Goal: Task Accomplishment & Management: Use online tool/utility

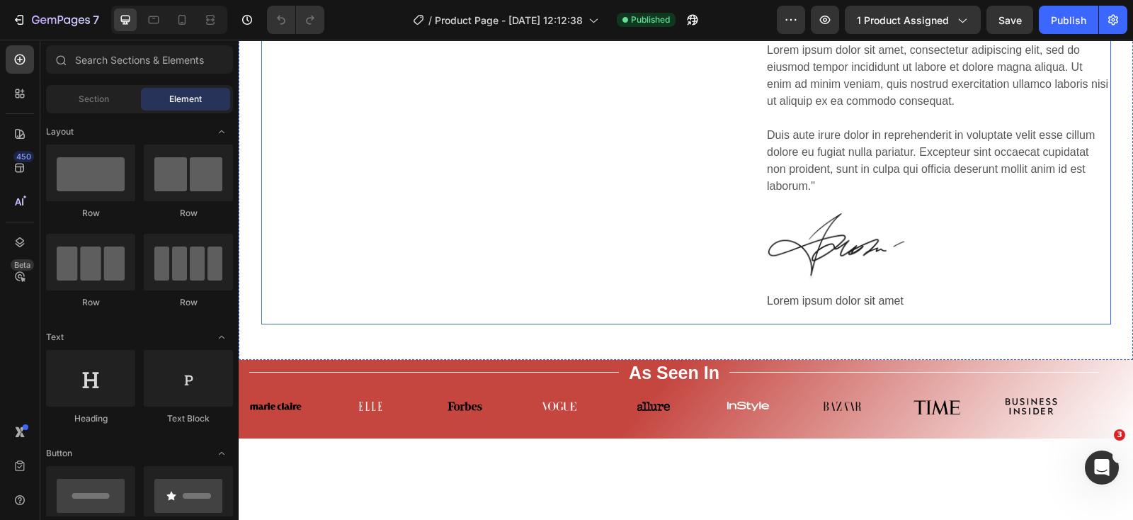
scroll to position [4515, 0]
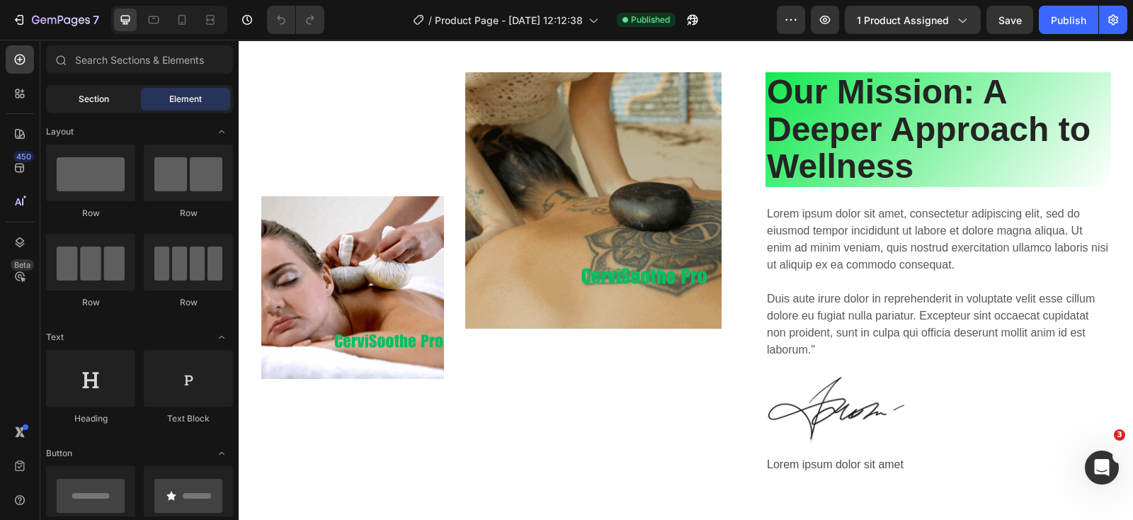
click at [74, 88] on div "Section" at bounding box center [93, 99] width 89 height 23
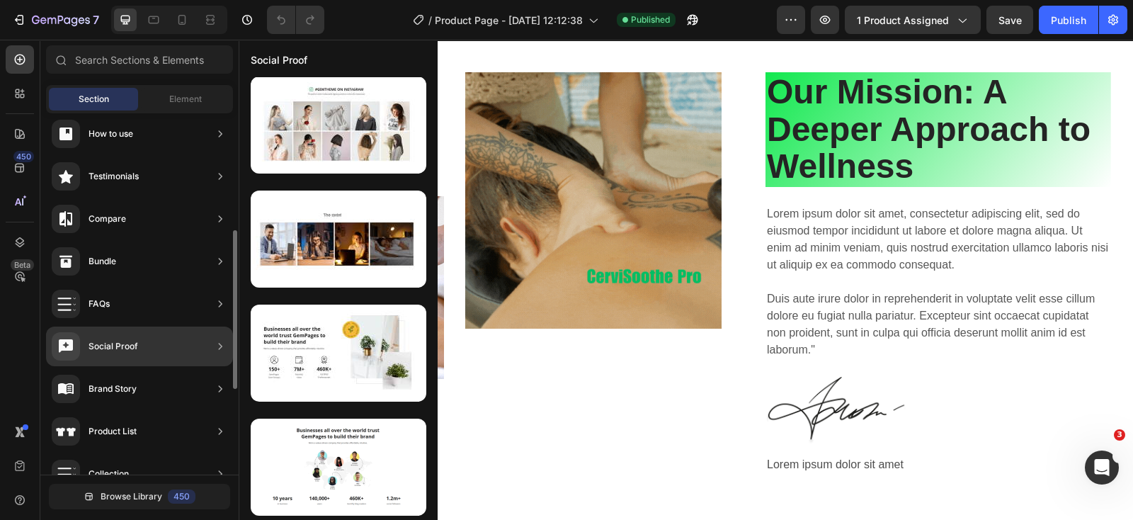
scroll to position [353, 0]
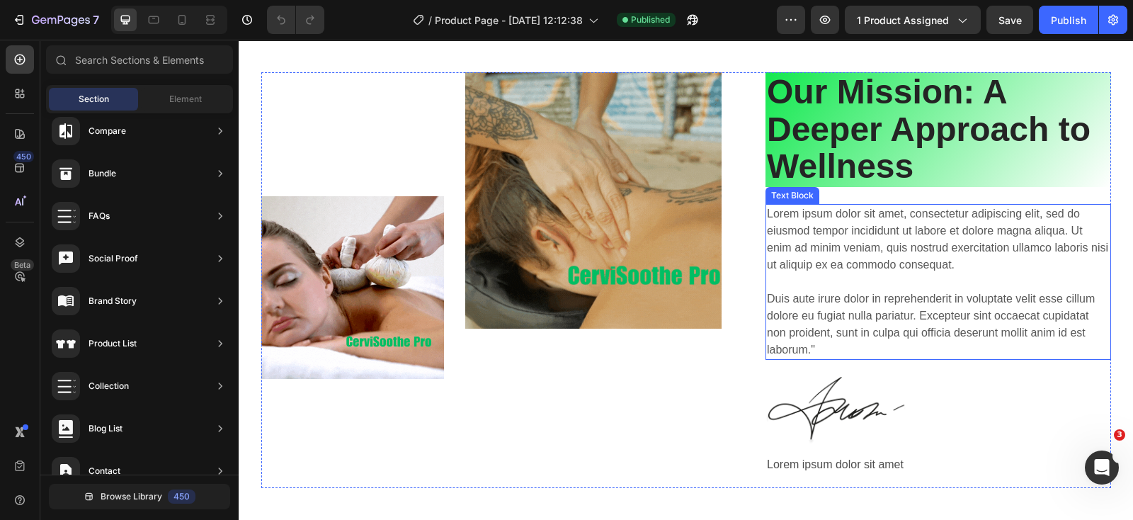
click at [839, 272] on p "Lorem ipsum dolor sit amet, consectetur adipiscing elit, sed do eiusmod tempor …" at bounding box center [938, 281] width 343 height 153
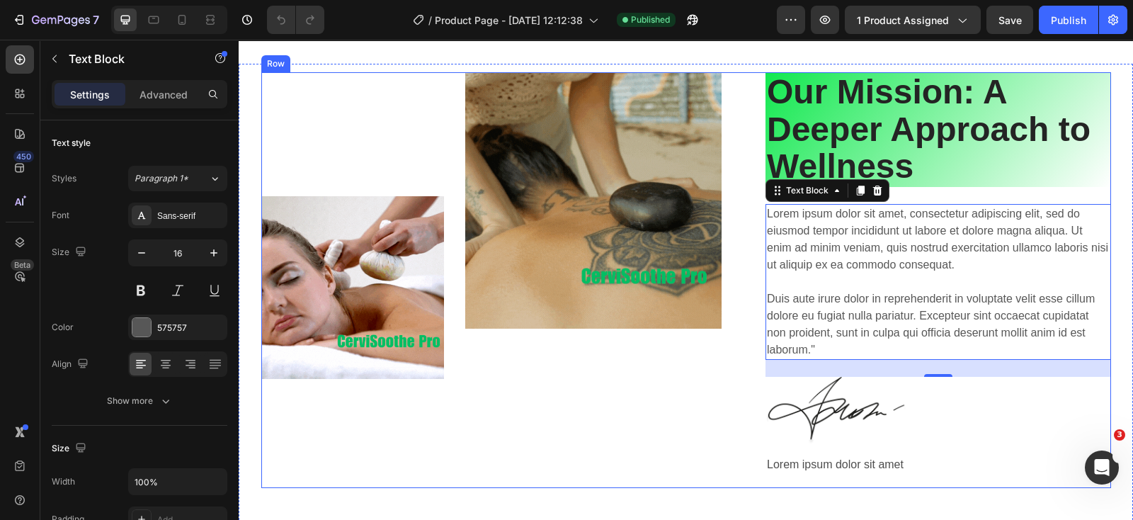
click at [588, 440] on div "Image Image Row" at bounding box center [503, 280] width 484 height 416
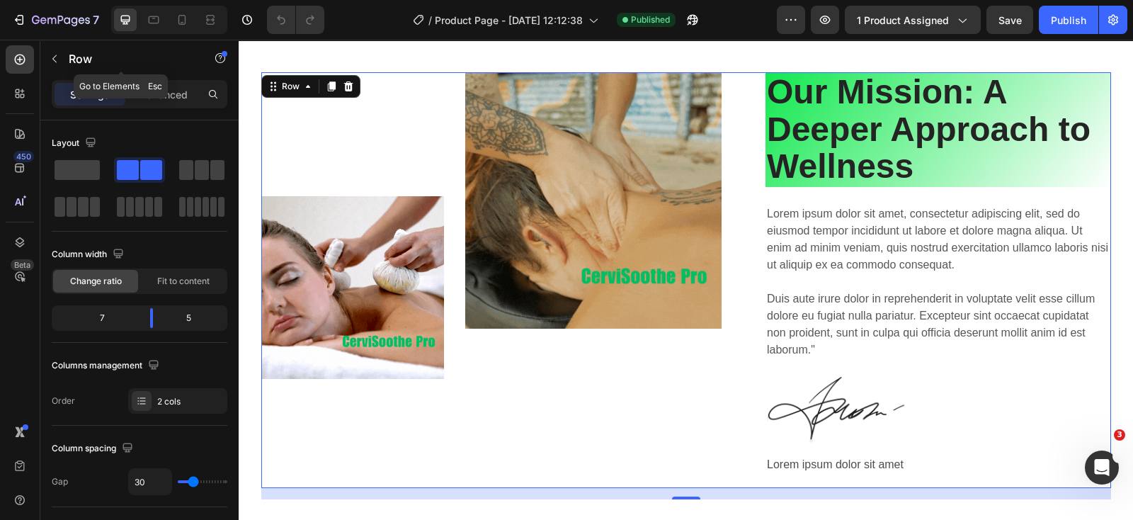
click at [54, 54] on icon "button" at bounding box center [54, 58] width 11 height 11
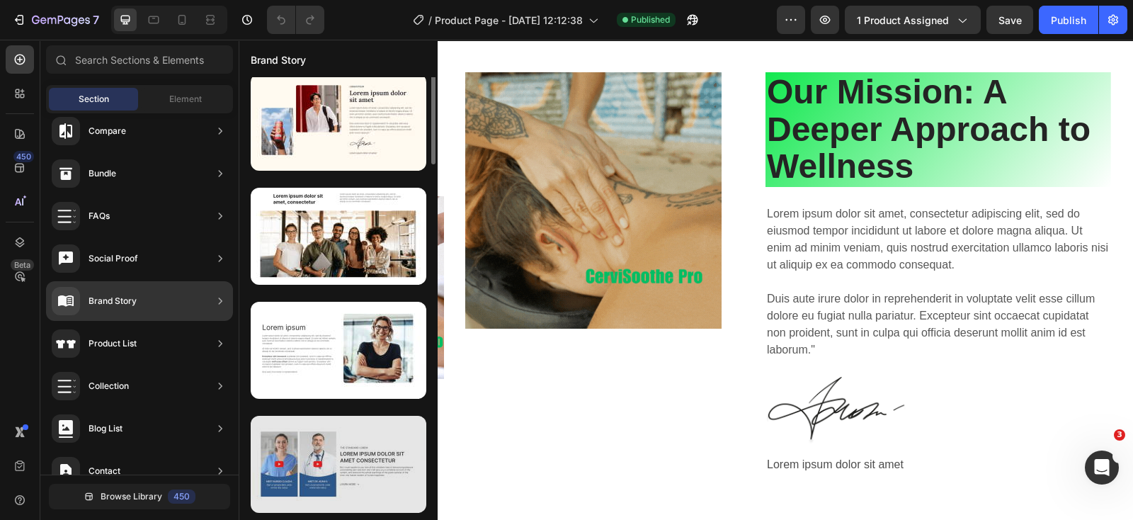
scroll to position [0, 0]
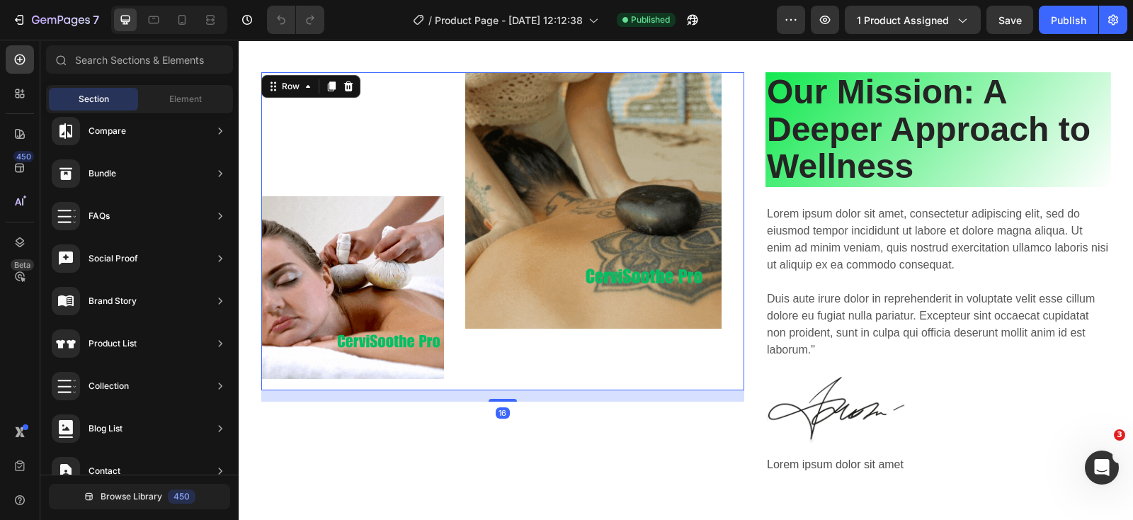
click at [718, 274] on div "Image Image Row 16" at bounding box center [503, 231] width 484 height 319
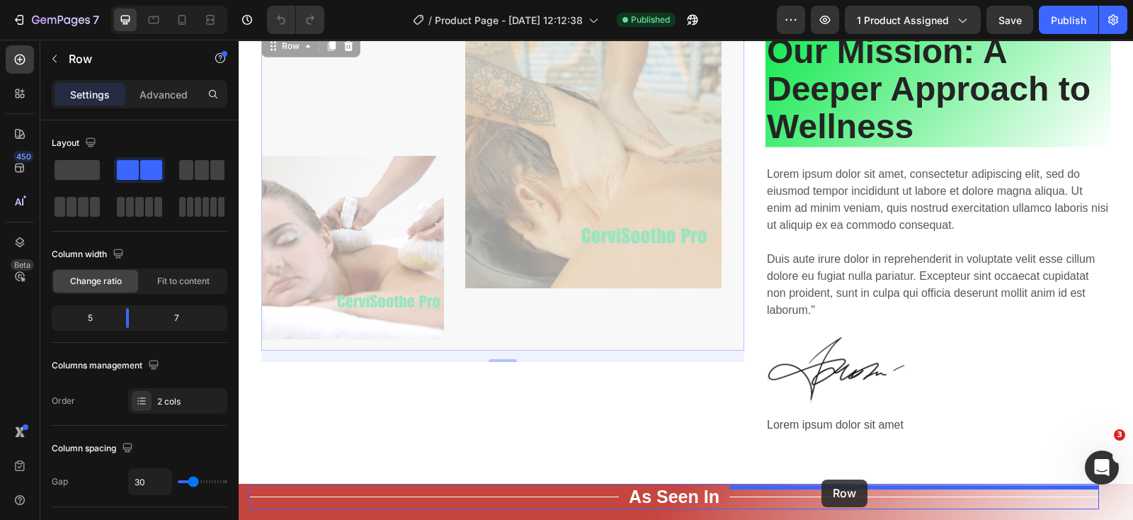
scroll to position [4586, 0]
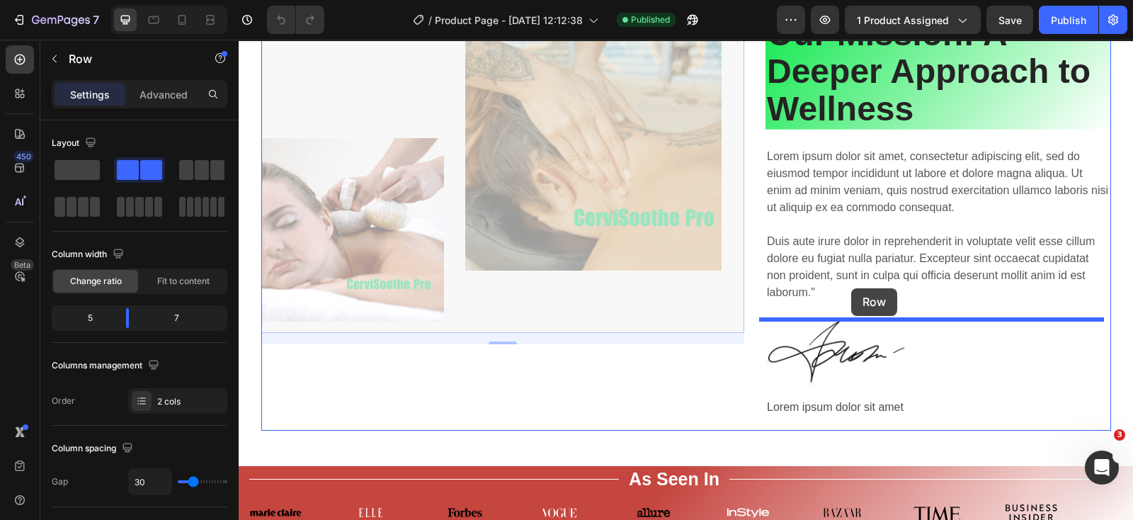
drag, startPoint x: 263, startPoint y: 99, endPoint x: 851, endPoint y: 288, distance: 617.6
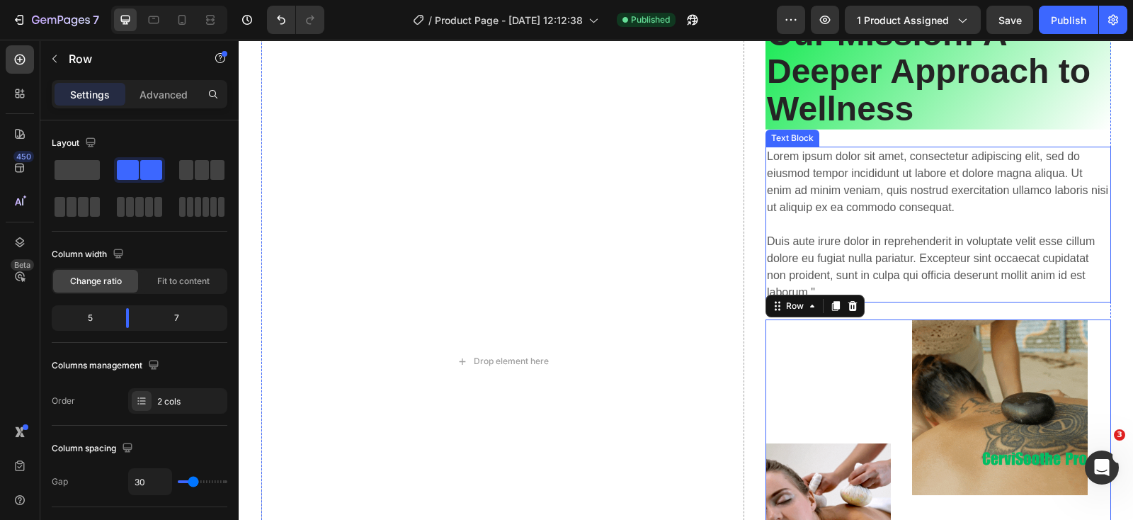
scroll to position [4408, 0]
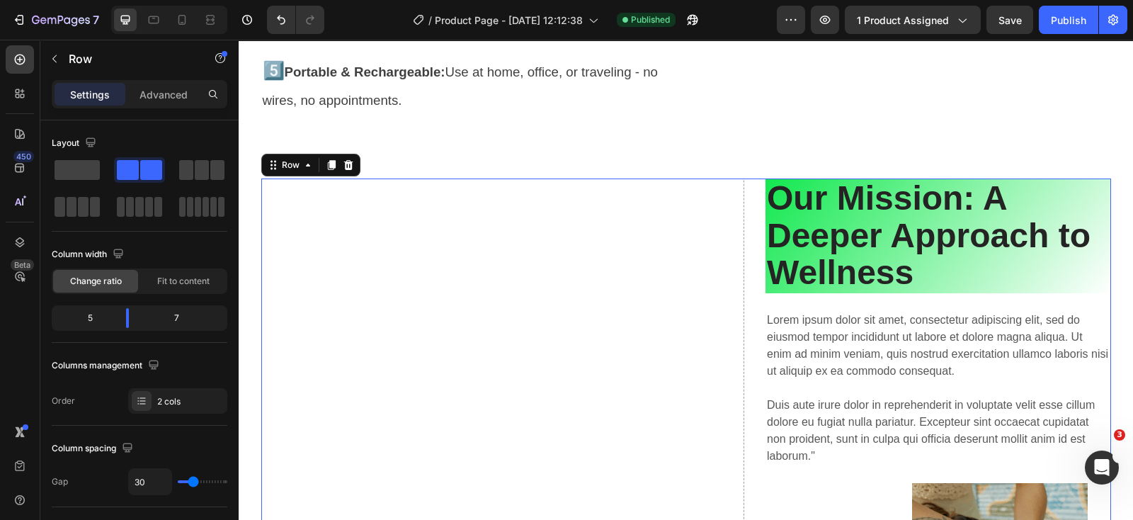
click at [754, 210] on div "Drop element here Our Mission: A Deeper Approach to Wellness Heading Lorem ipsu…" at bounding box center [686, 525] width 850 height 694
click at [1097, 318] on div "Our Mission: A Deeper Approach to Wellness Heading Lorem ipsum dolor sit amet, …" at bounding box center [939, 525] width 346 height 694
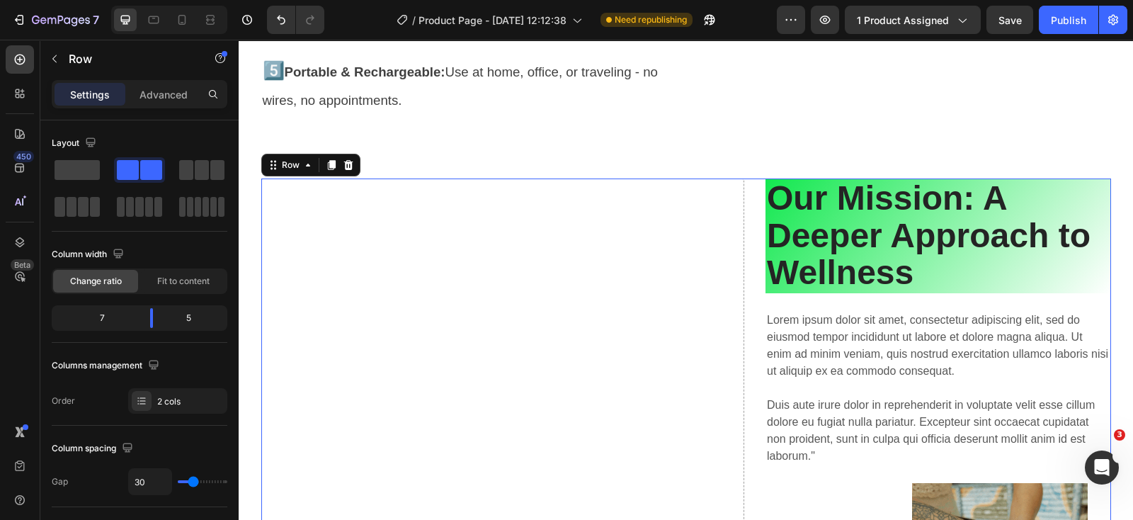
click at [756, 348] on div "Drop element here Our Mission: A Deeper Approach to Wellness Heading Lorem ipsu…" at bounding box center [686, 525] width 850 height 694
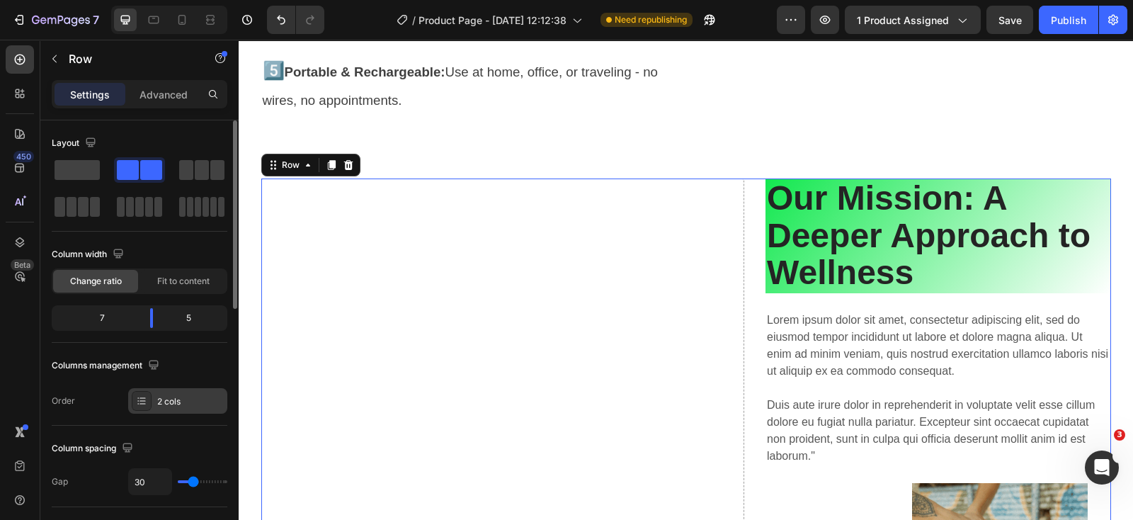
click at [176, 402] on div "2 cols" at bounding box center [190, 401] width 67 height 13
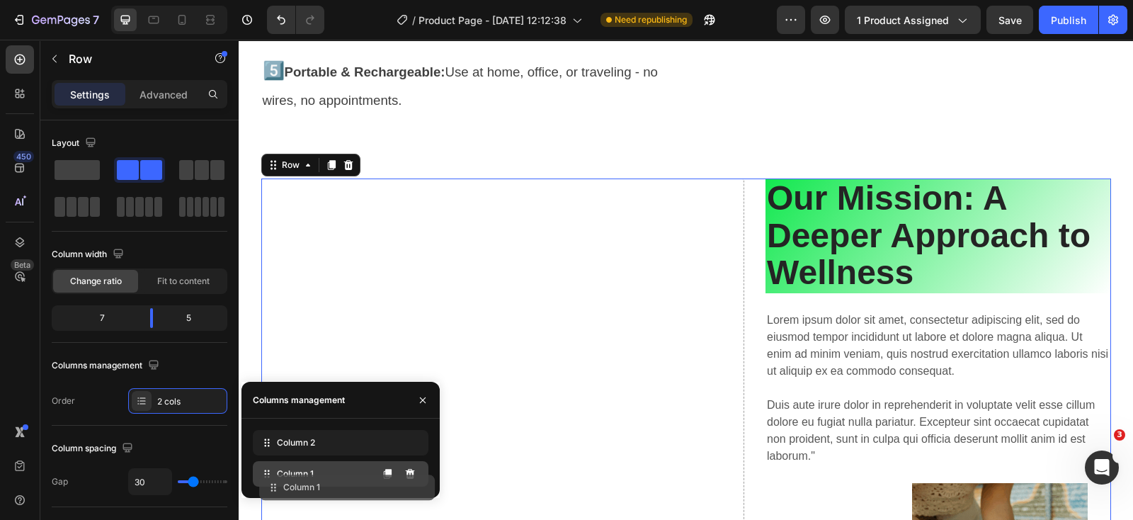
drag, startPoint x: 262, startPoint y: 436, endPoint x: 268, endPoint y: 481, distance: 45.1
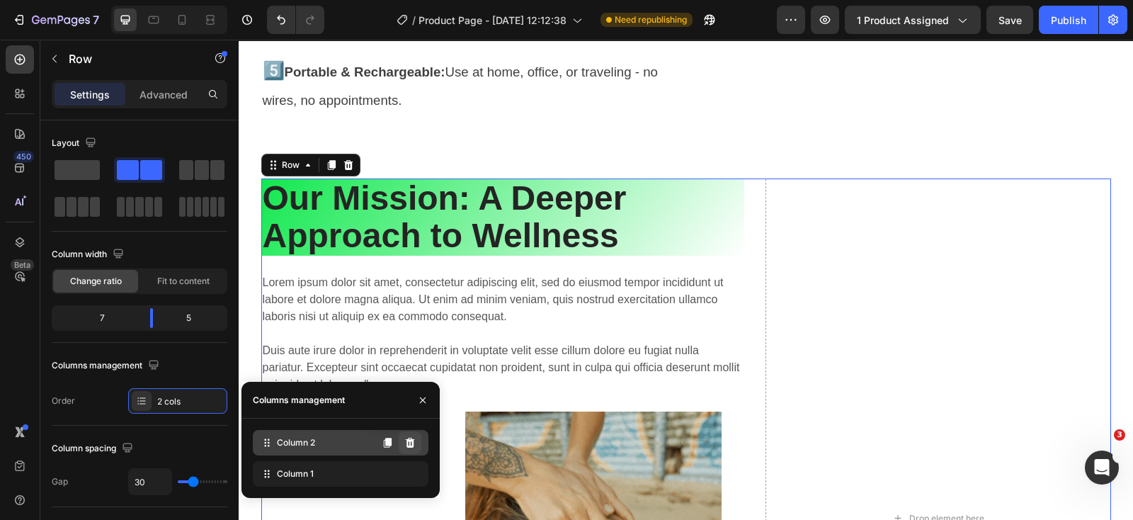
click at [411, 440] on icon at bounding box center [409, 443] width 9 height 10
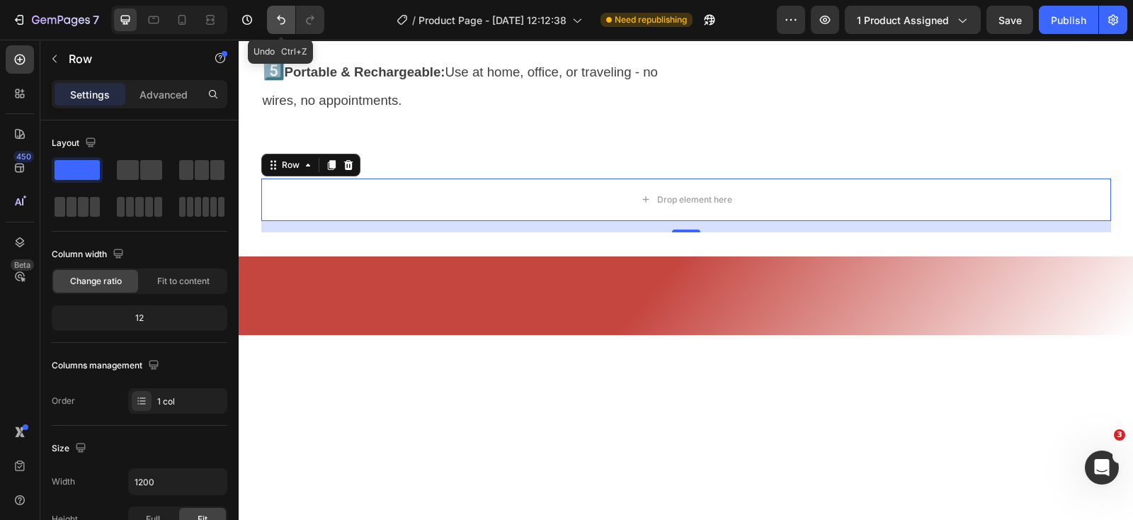
click at [277, 19] on icon "Undo/Redo" at bounding box center [281, 20] width 14 height 14
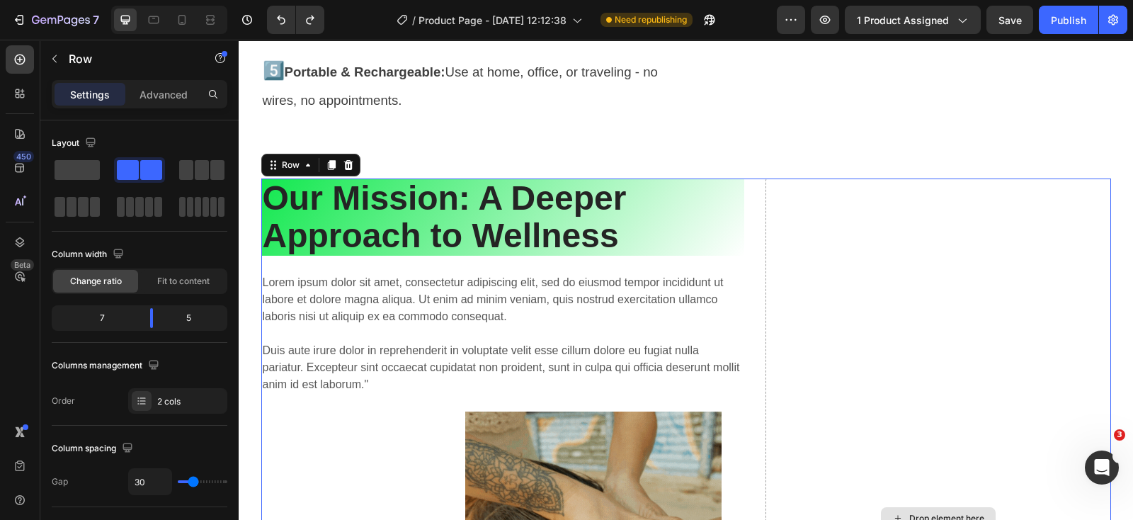
click at [836, 306] on div "Drop element here" at bounding box center [939, 518] width 346 height 680
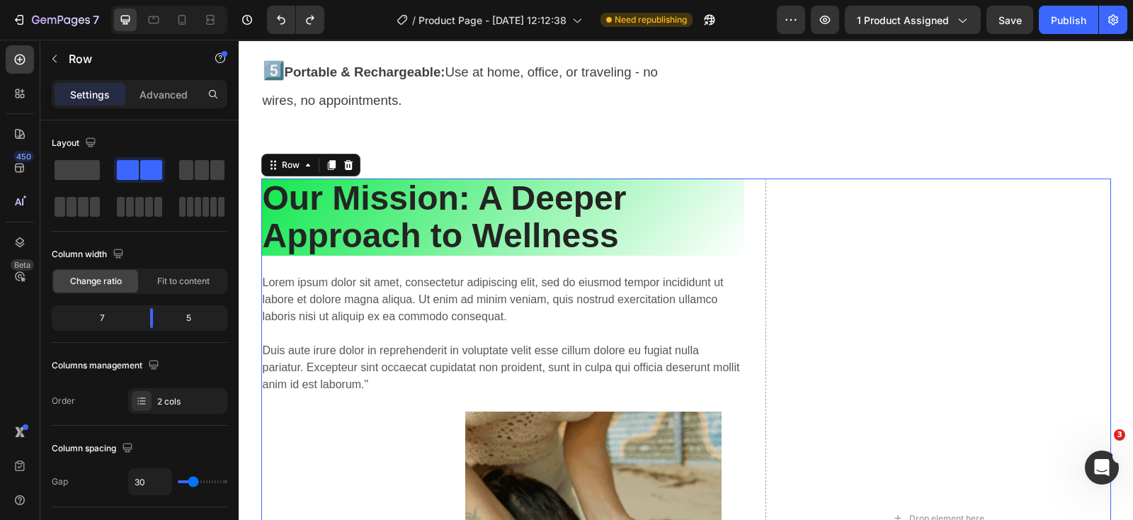
click at [747, 196] on div "Drop element here Our Mission: A Deeper Approach to Wellness Heading Lorem ipsu…" at bounding box center [686, 518] width 850 height 680
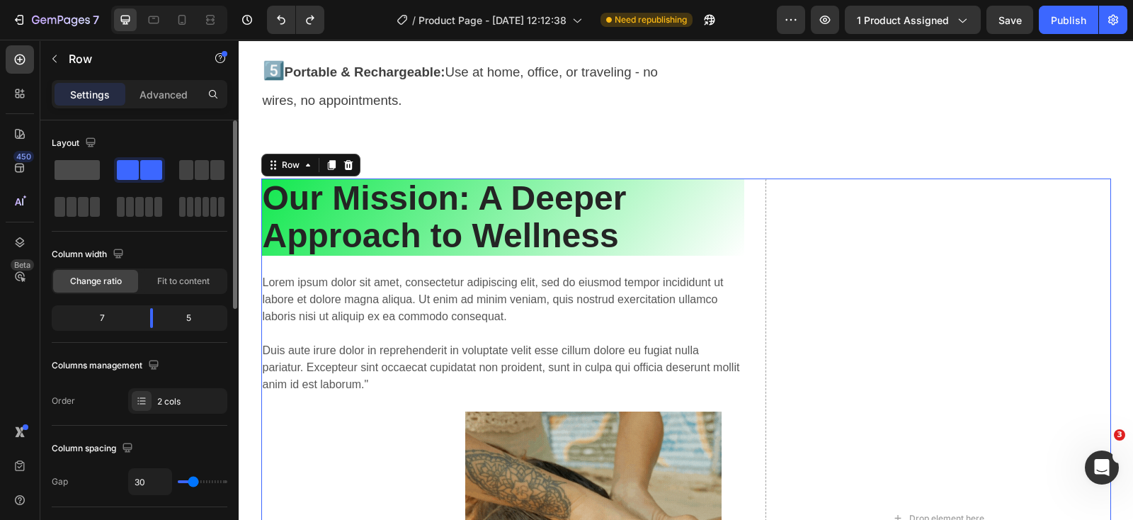
click at [79, 168] on span at bounding box center [77, 170] width 45 height 20
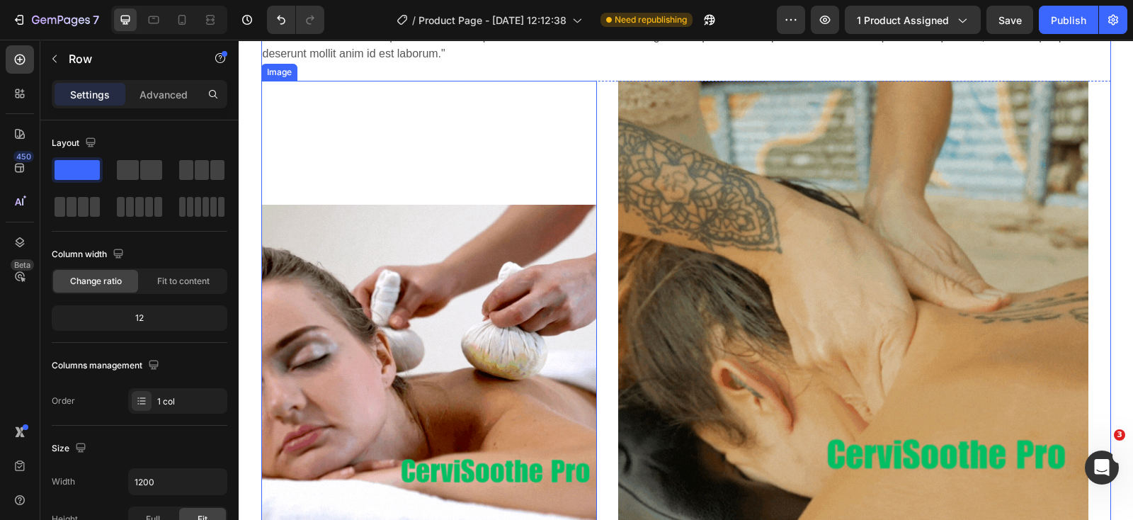
scroll to position [4674, 0]
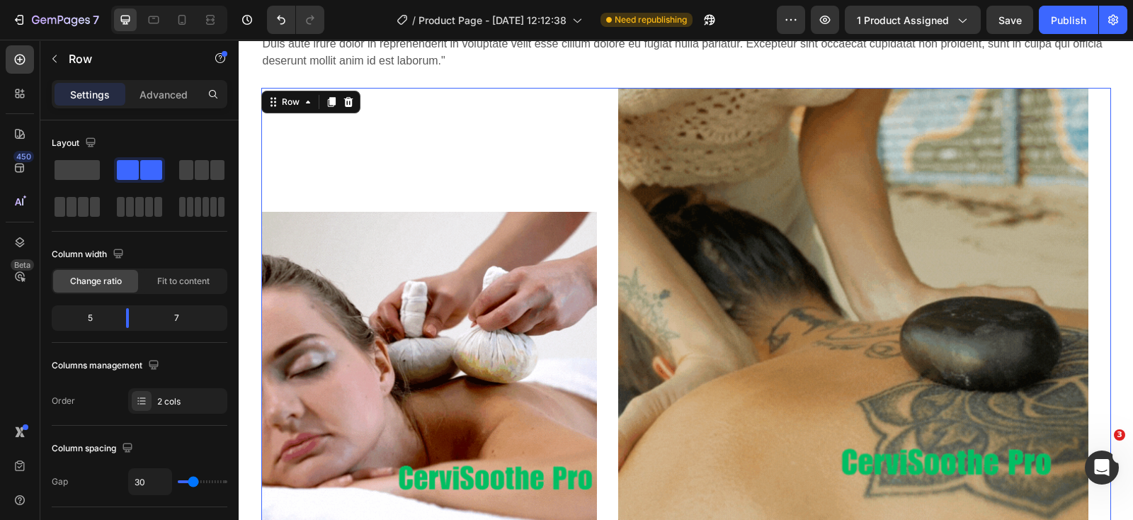
click at [1096, 89] on div "Image Image Row 24" at bounding box center [686, 329] width 850 height 482
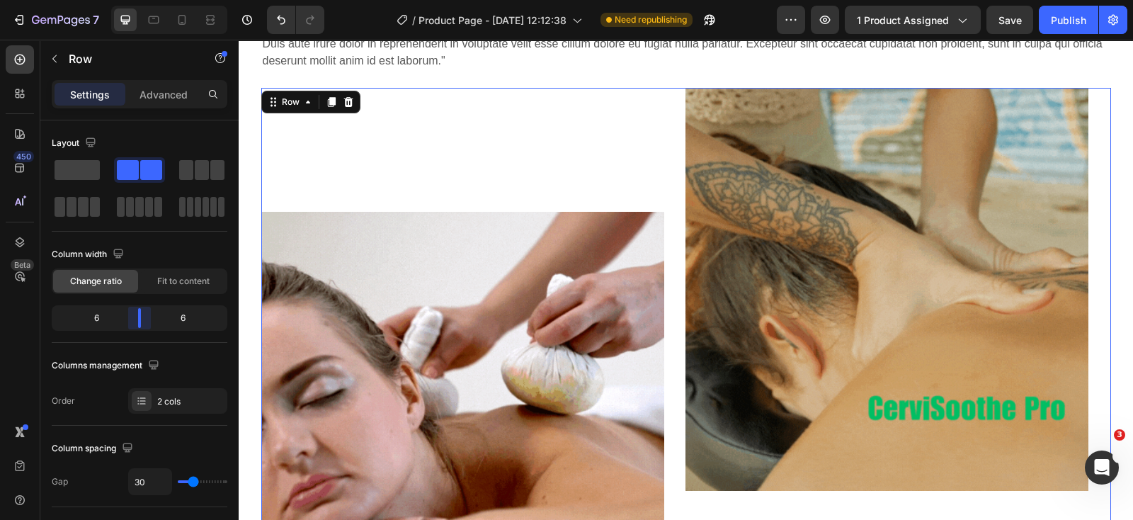
drag, startPoint x: 128, startPoint y: 320, endPoint x: 210, endPoint y: 257, distance: 103.0
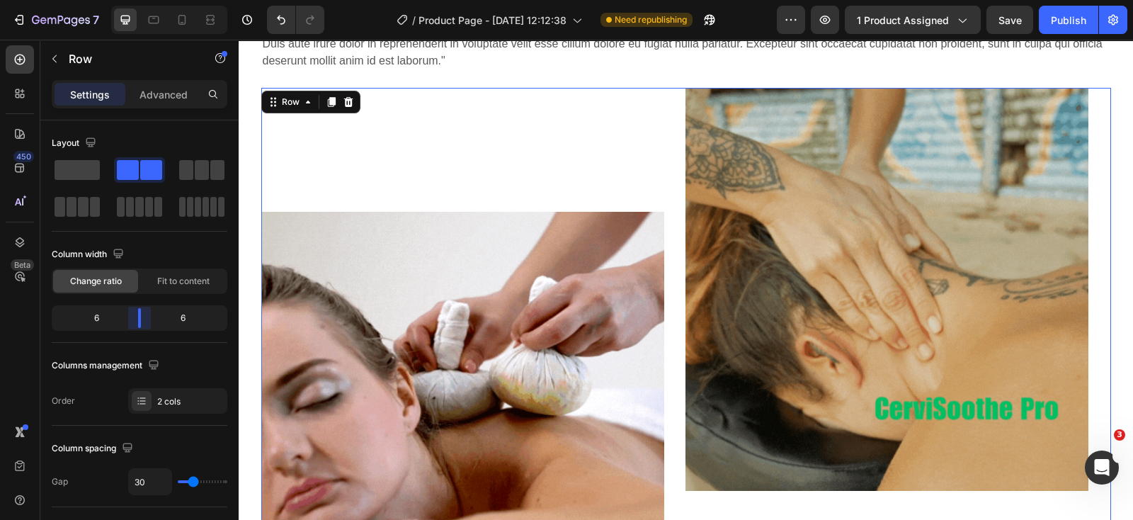
click at [144, 0] on body "7 Version history / Product Page - [DATE] 12:12:38 Need republishing Preview 1 …" at bounding box center [566, 0] width 1133 height 0
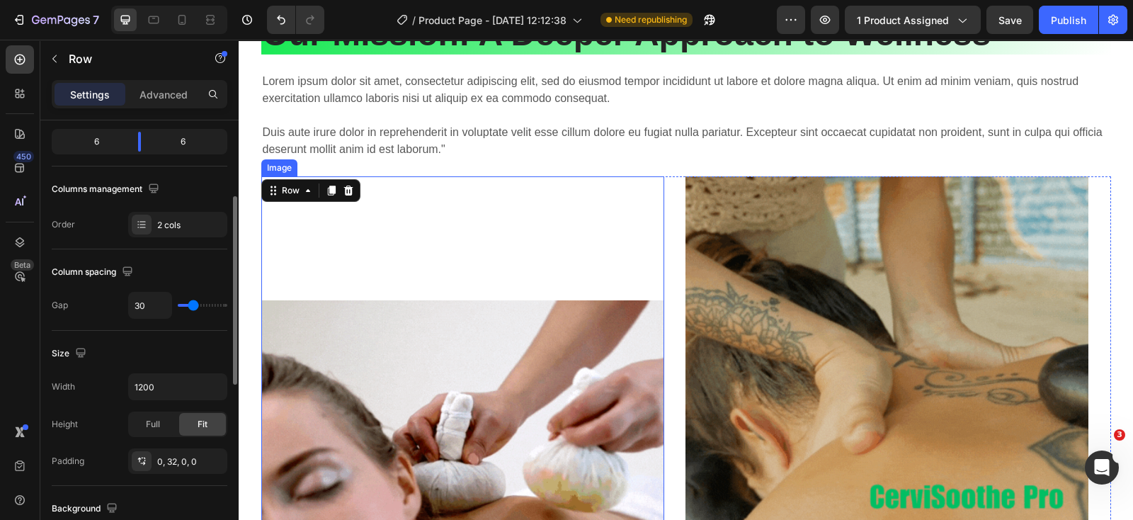
scroll to position [4321, 0]
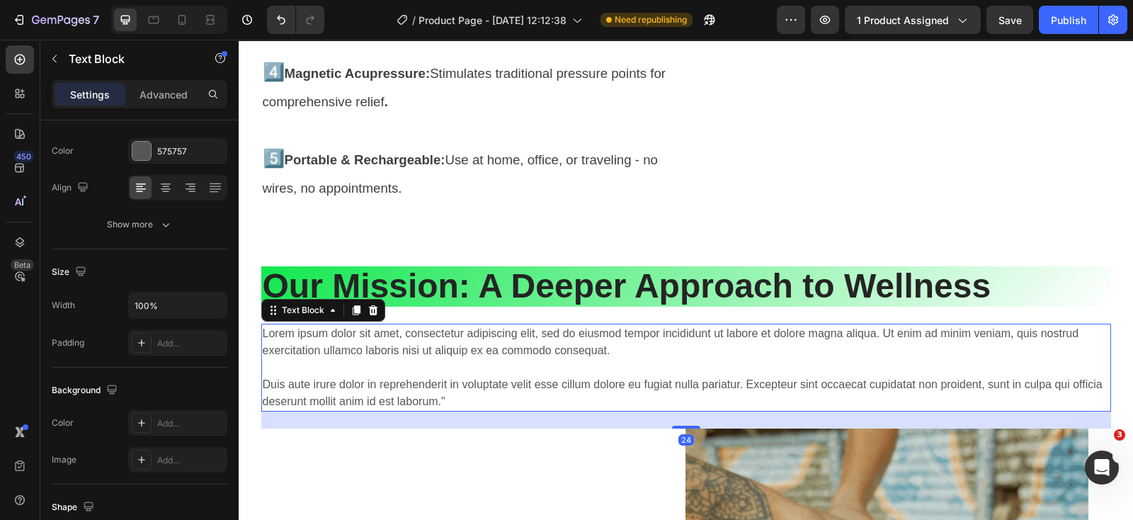
click at [499, 356] on p "Lorem ipsum dolor sit amet, consectetur adipiscing elit, sed do eiusmod tempor …" at bounding box center [686, 367] width 847 height 85
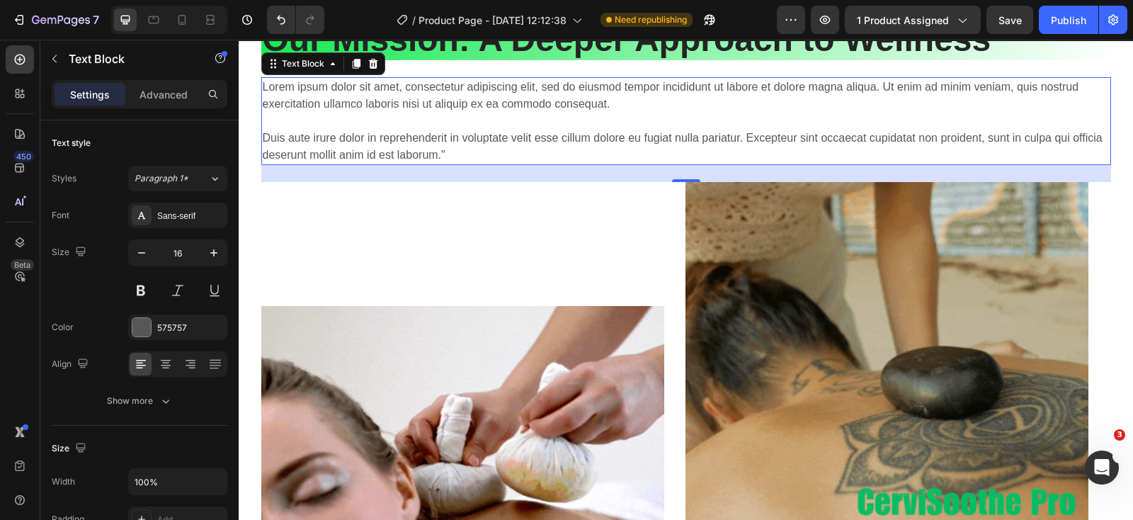
scroll to position [4586, 0]
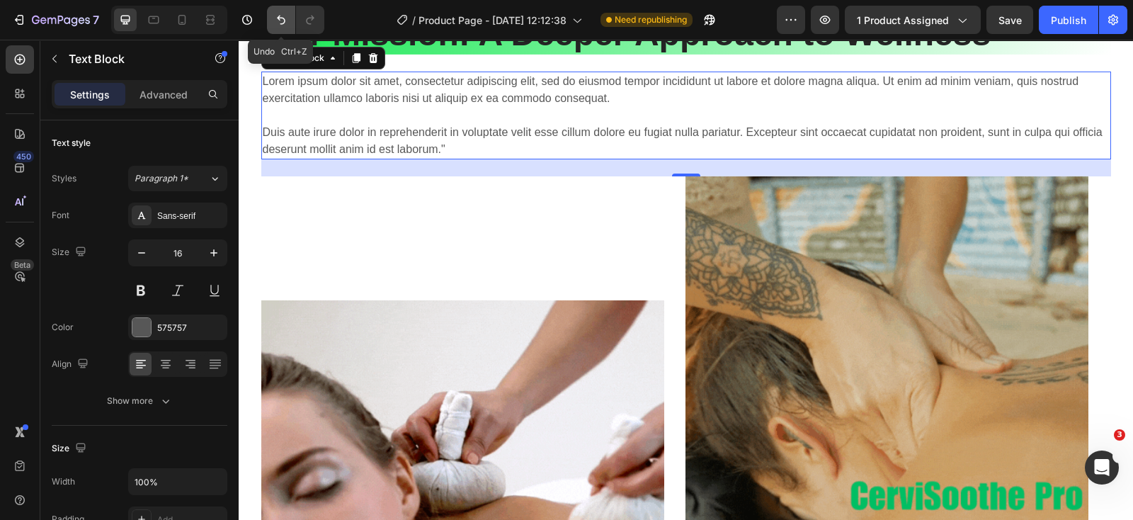
click at [280, 13] on icon "Undo/Redo" at bounding box center [281, 20] width 14 height 14
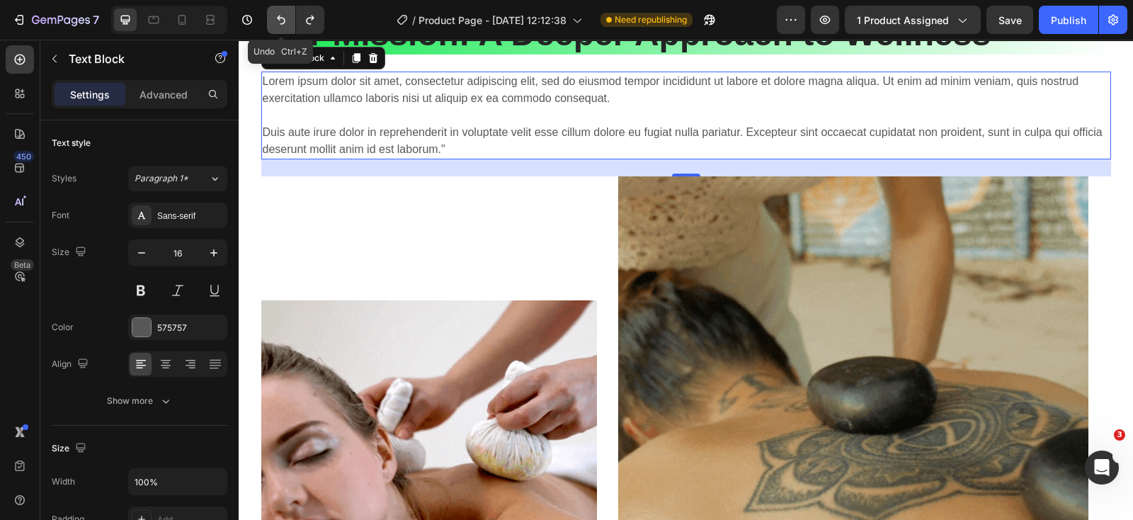
click at [280, 13] on icon "Undo/Redo" at bounding box center [281, 20] width 14 height 14
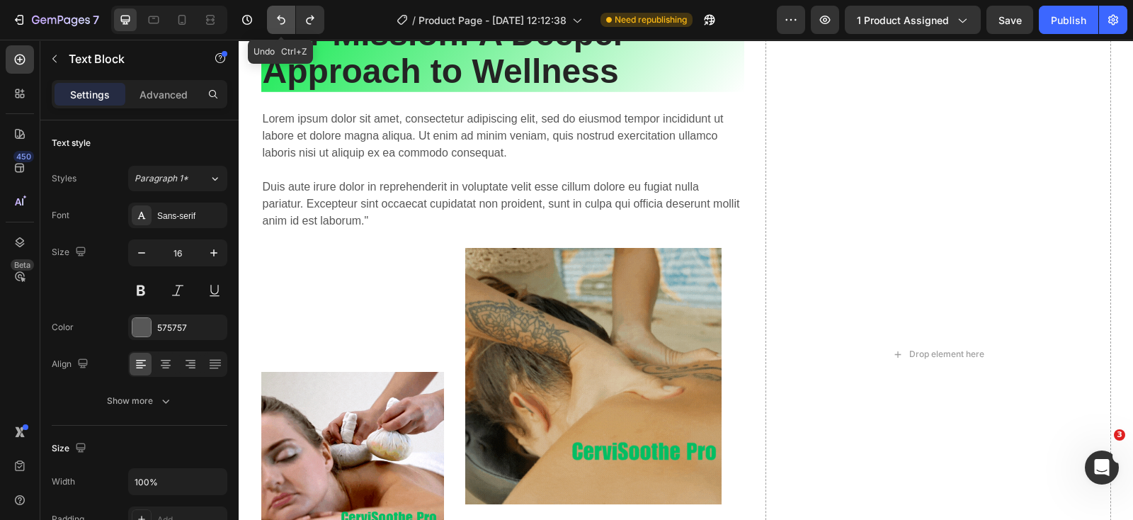
click at [280, 13] on icon "Undo/Redo" at bounding box center [281, 20] width 14 height 14
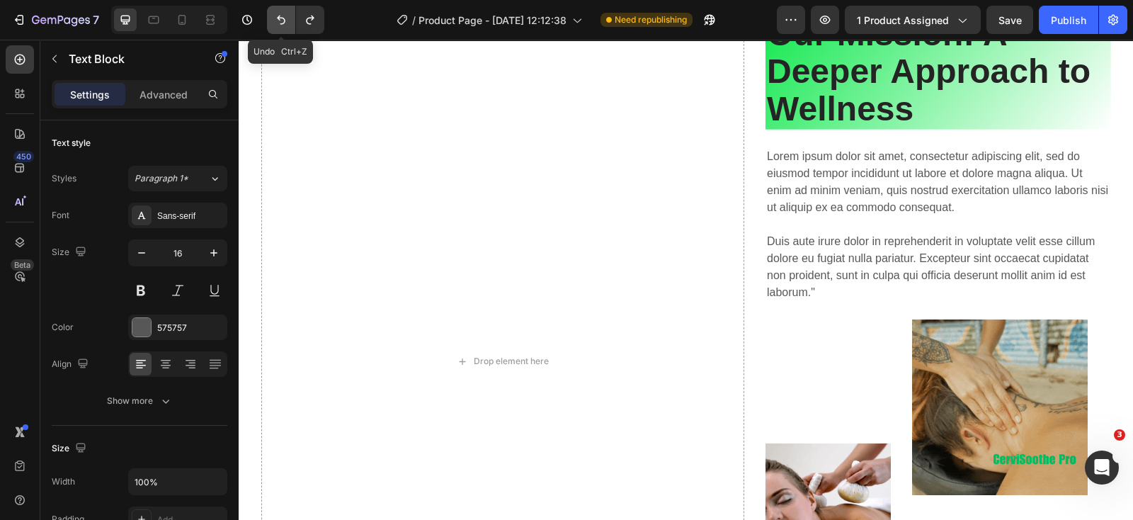
click at [280, 14] on icon "Undo/Redo" at bounding box center [281, 20] width 14 height 14
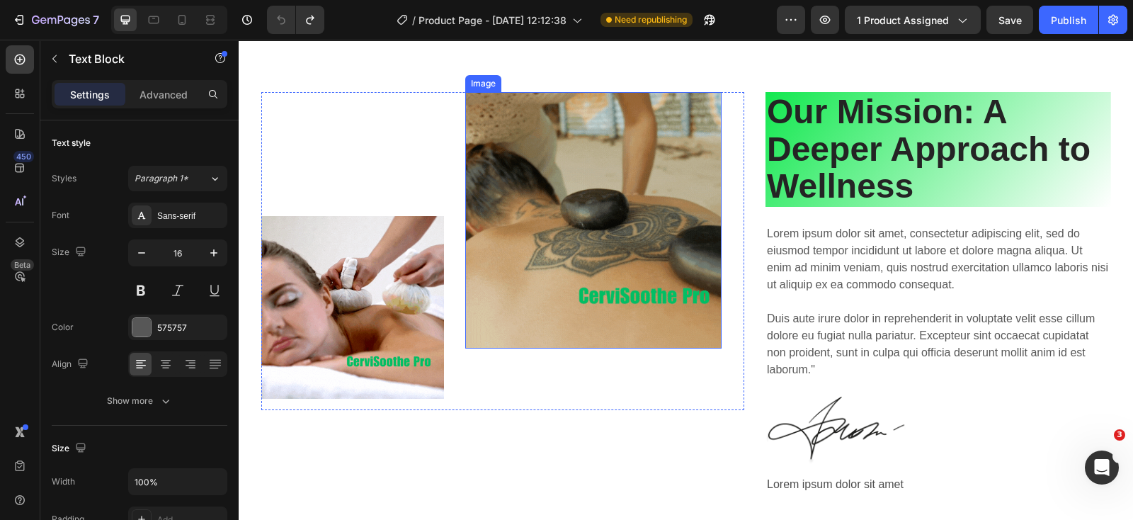
scroll to position [4497, 0]
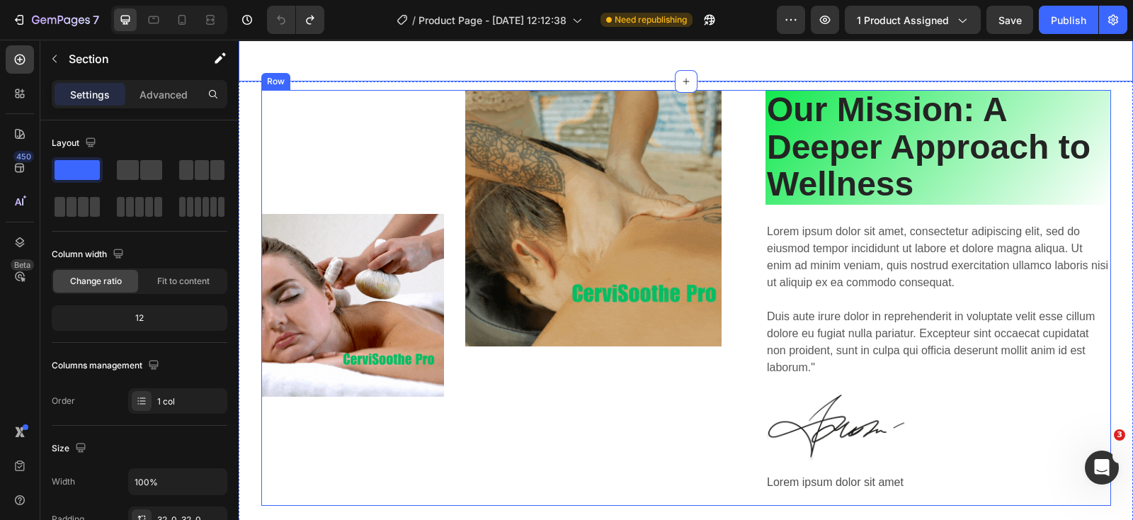
scroll to position [4586, 0]
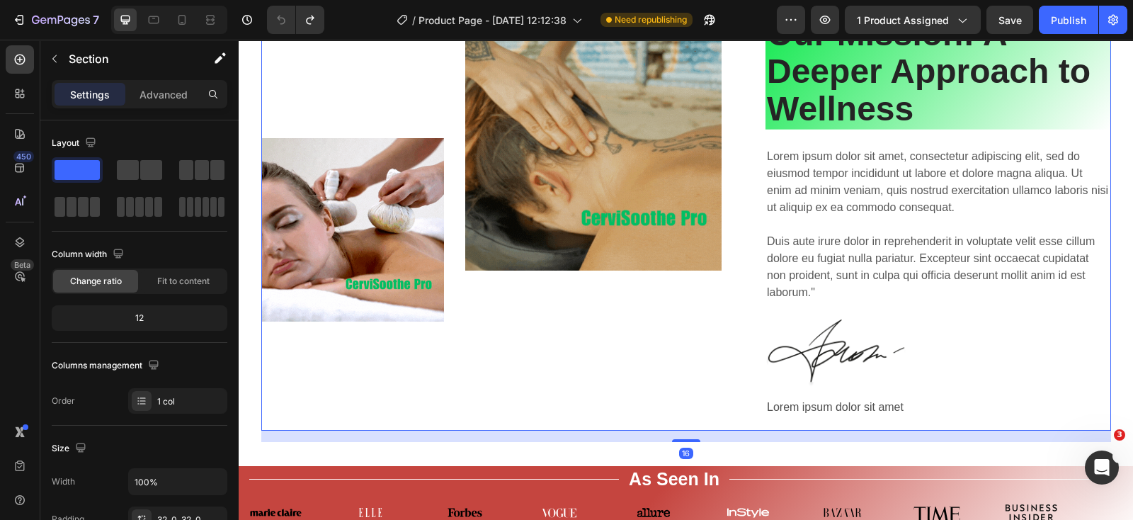
click at [735, 418] on div "Image Image Row" at bounding box center [503, 222] width 484 height 416
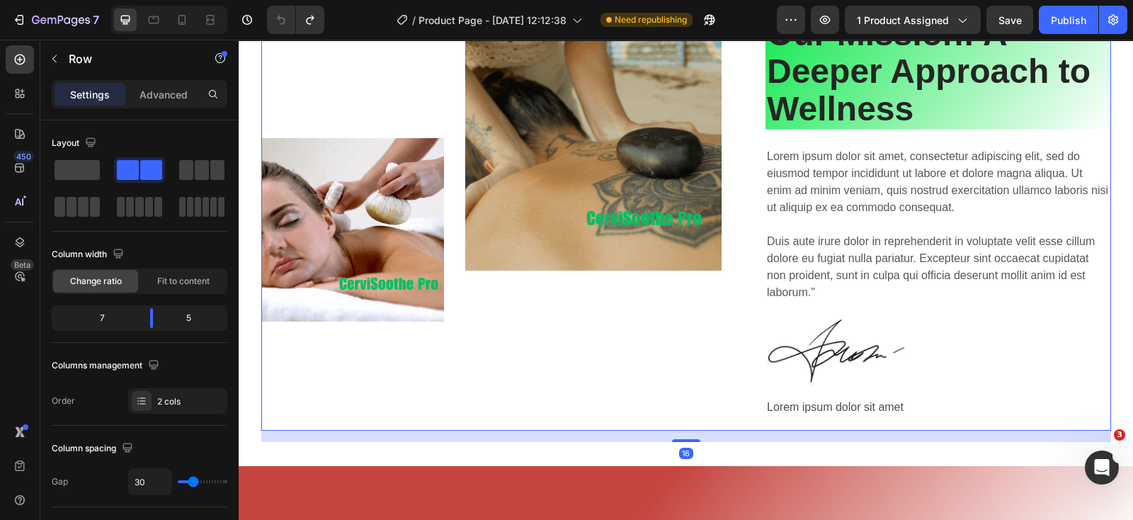
scroll to position [4408, 0]
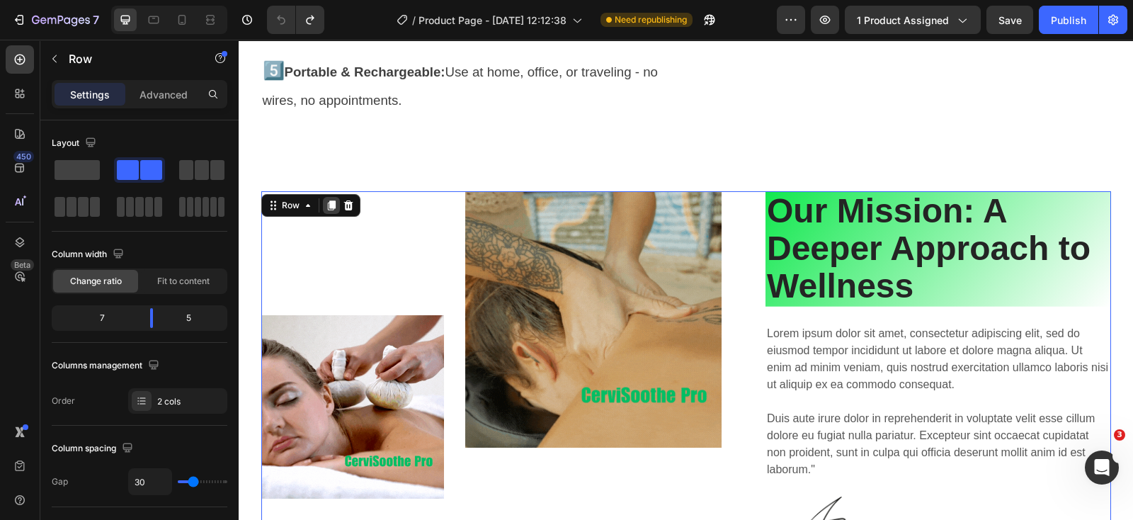
click at [326, 208] on icon at bounding box center [331, 205] width 11 height 11
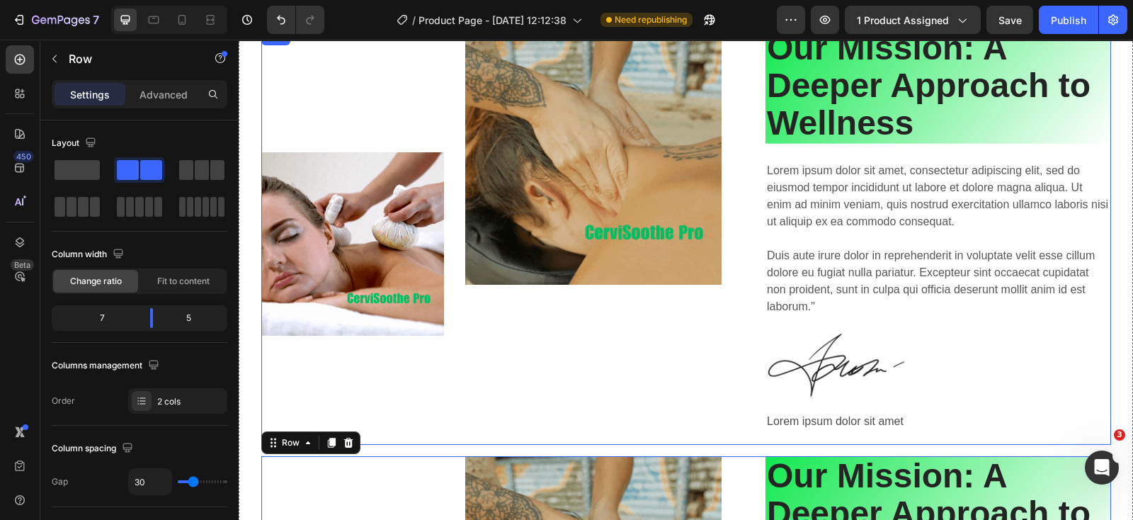
scroll to position [4495, 0]
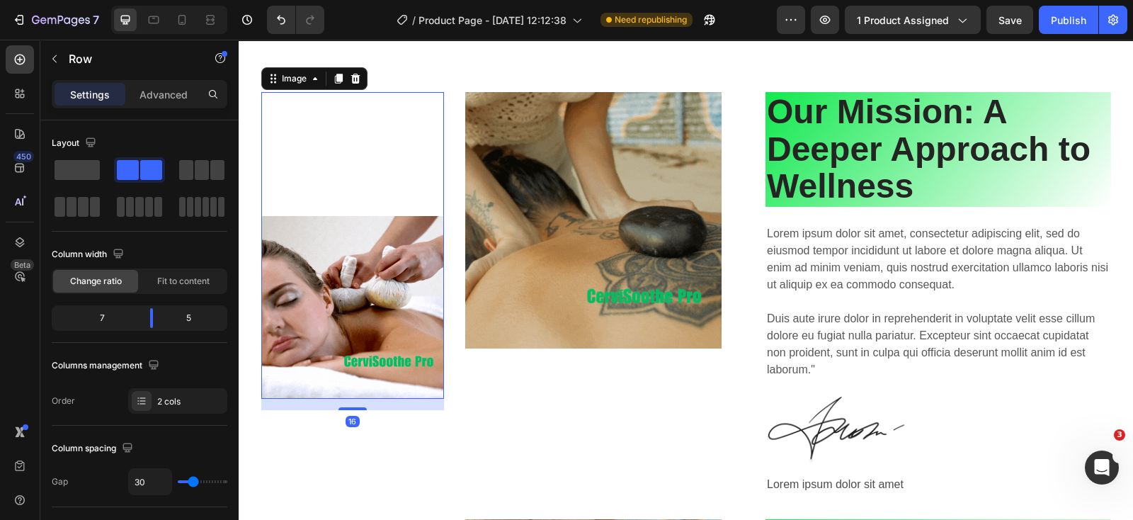
click at [433, 203] on div "Image 16" at bounding box center [352, 245] width 183 height 307
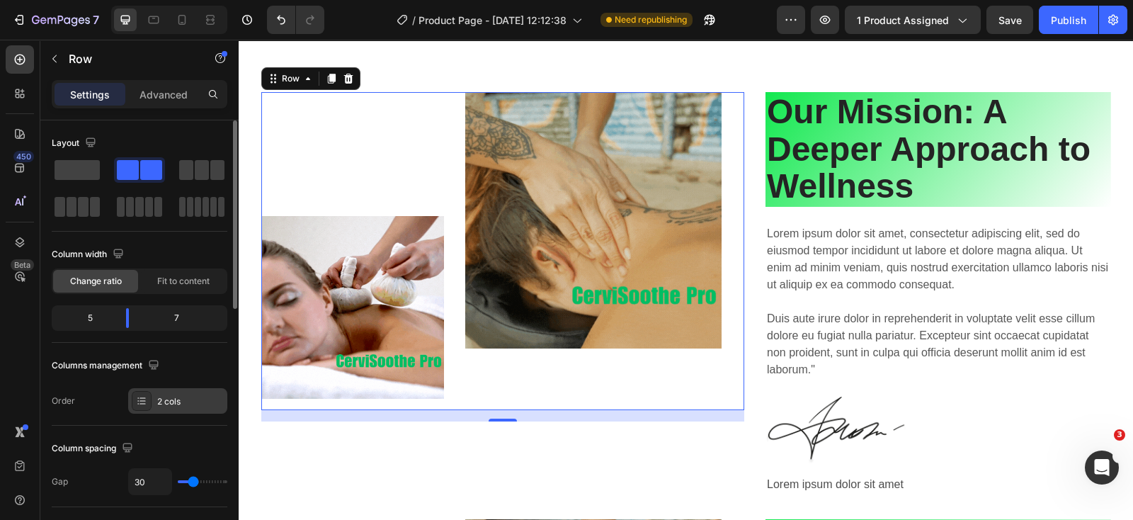
click at [161, 399] on div "2 cols" at bounding box center [190, 401] width 67 height 13
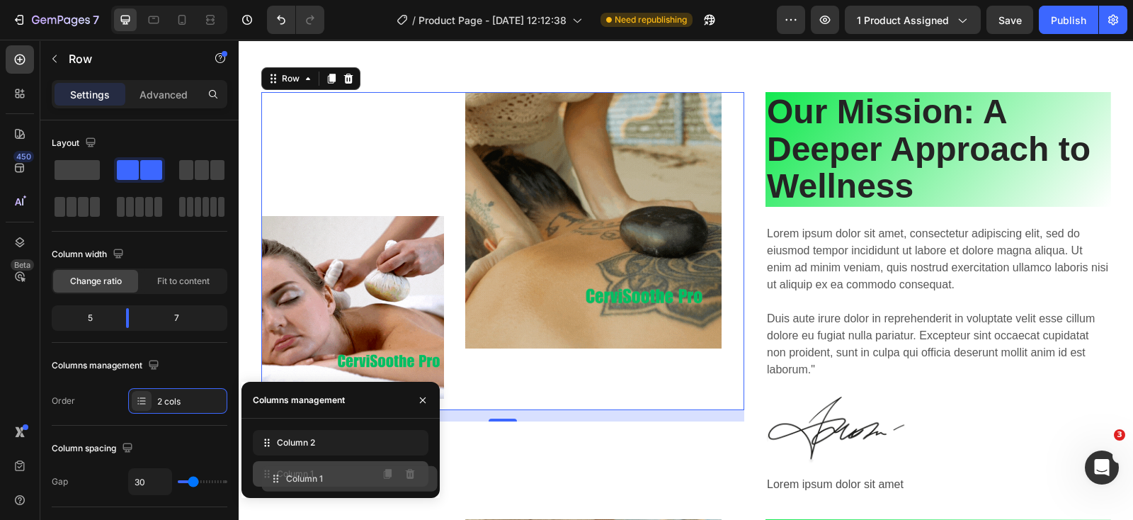
drag, startPoint x: 270, startPoint y: 441, endPoint x: 279, endPoint y: 476, distance: 36.6
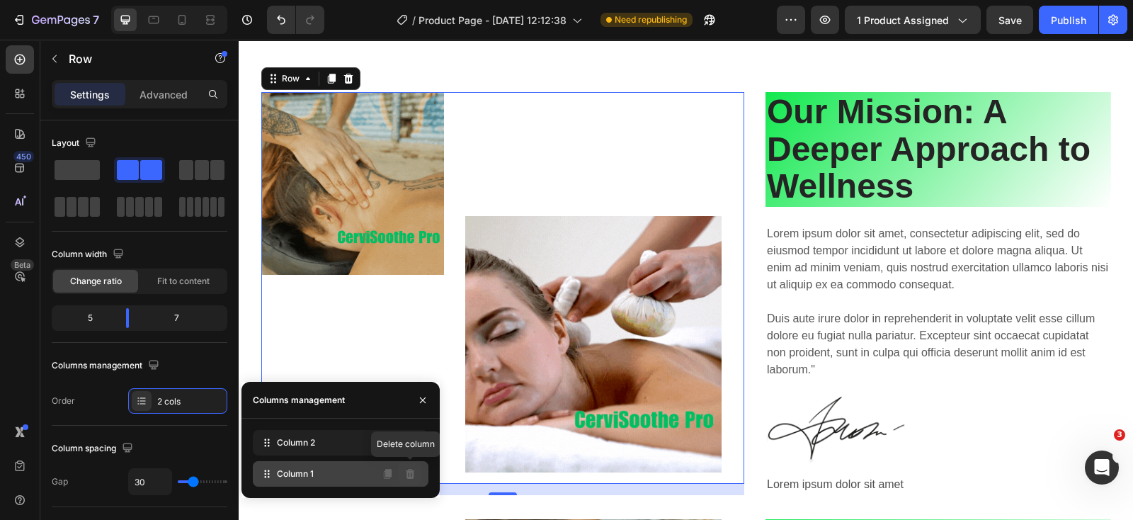
click at [411, 470] on icon at bounding box center [409, 474] width 9 height 10
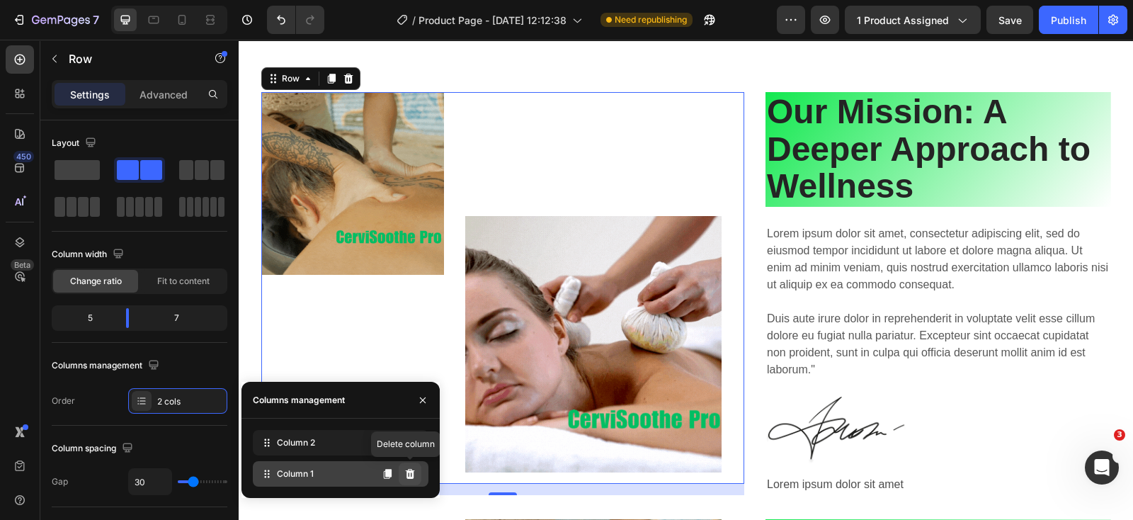
click at [411, 471] on icon at bounding box center [409, 474] width 9 height 10
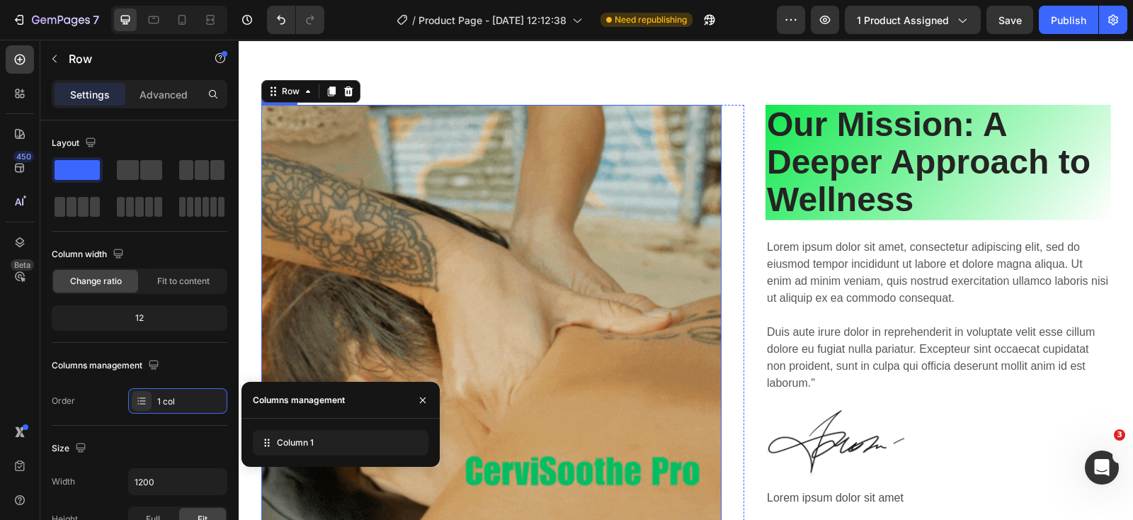
scroll to position [4583, 0]
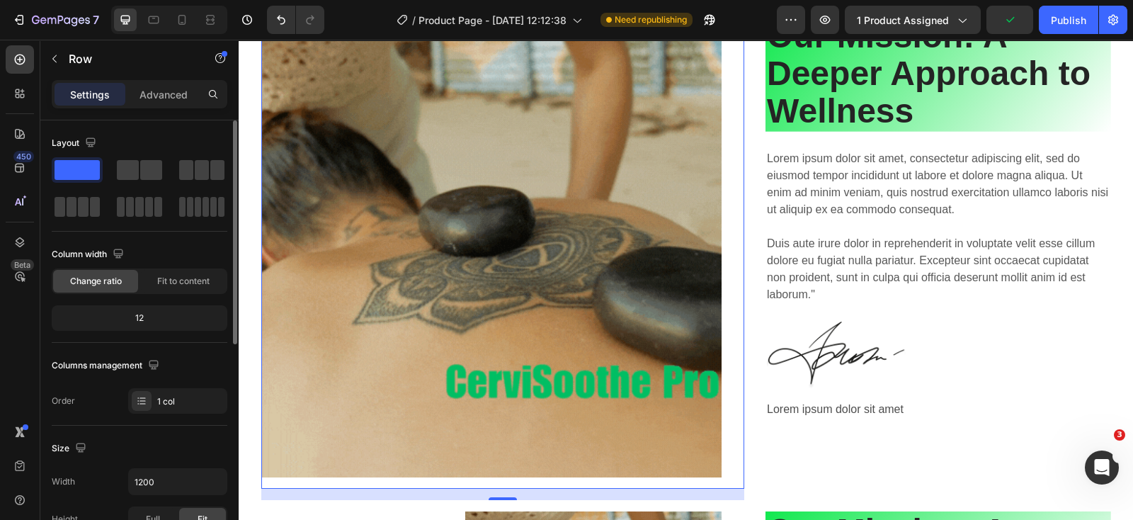
click at [170, 317] on div "12" at bounding box center [140, 318] width 170 height 20
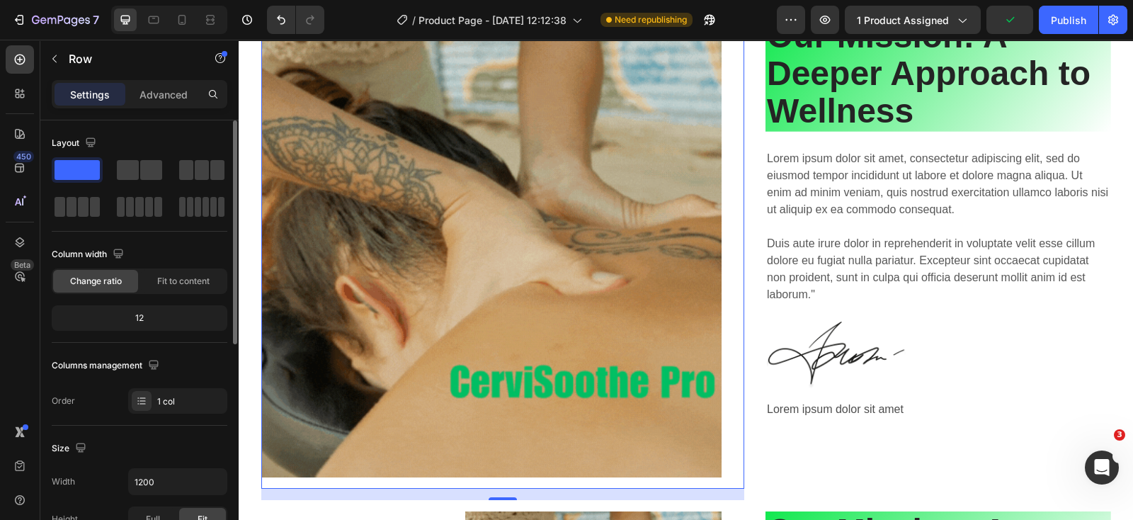
click at [138, 317] on div "12" at bounding box center [140, 318] width 170 height 20
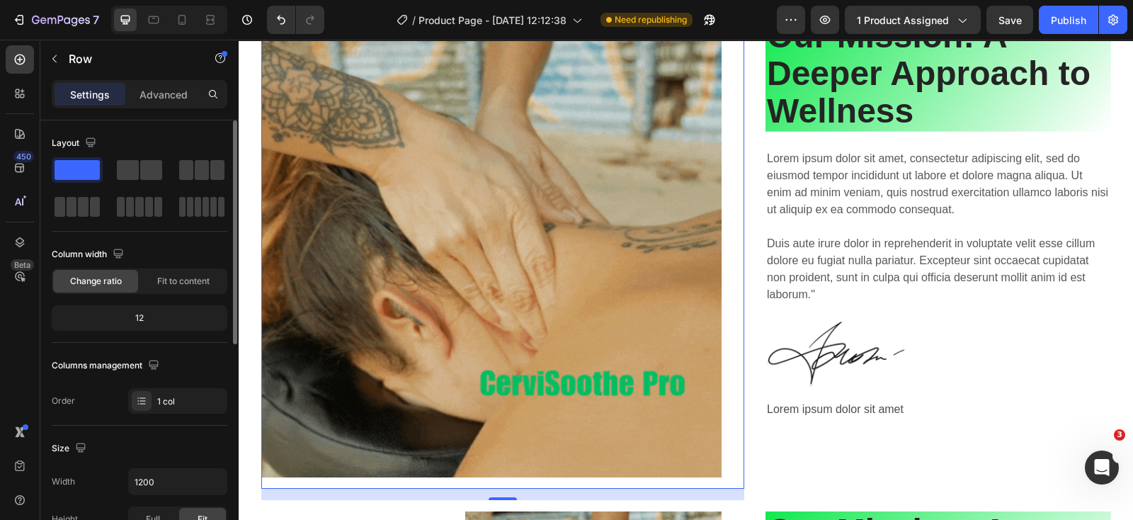
click at [140, 316] on div "12" at bounding box center [140, 318] width 170 height 20
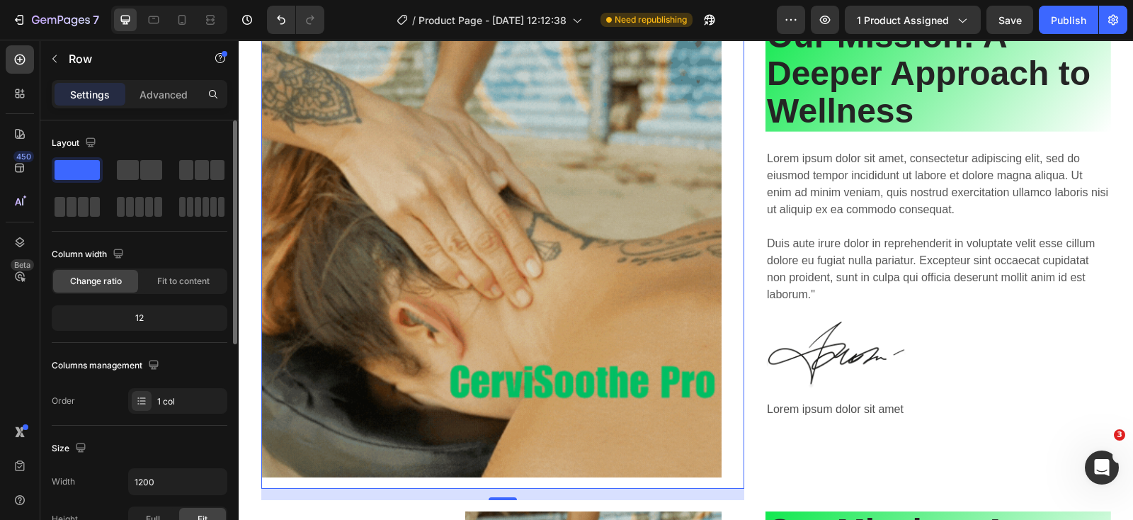
click at [140, 316] on div "12" at bounding box center [140, 318] width 170 height 20
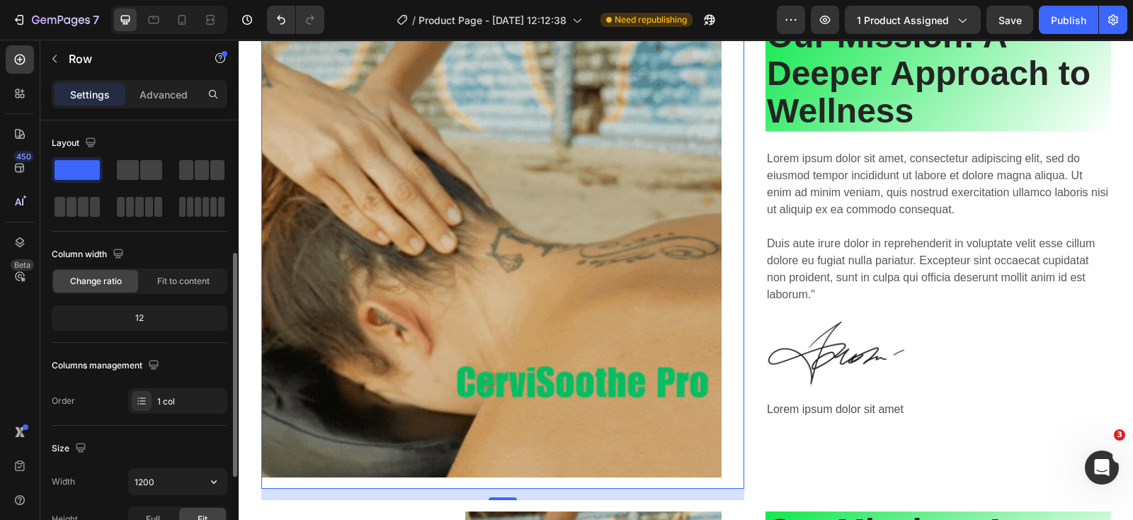
scroll to position [88, 0]
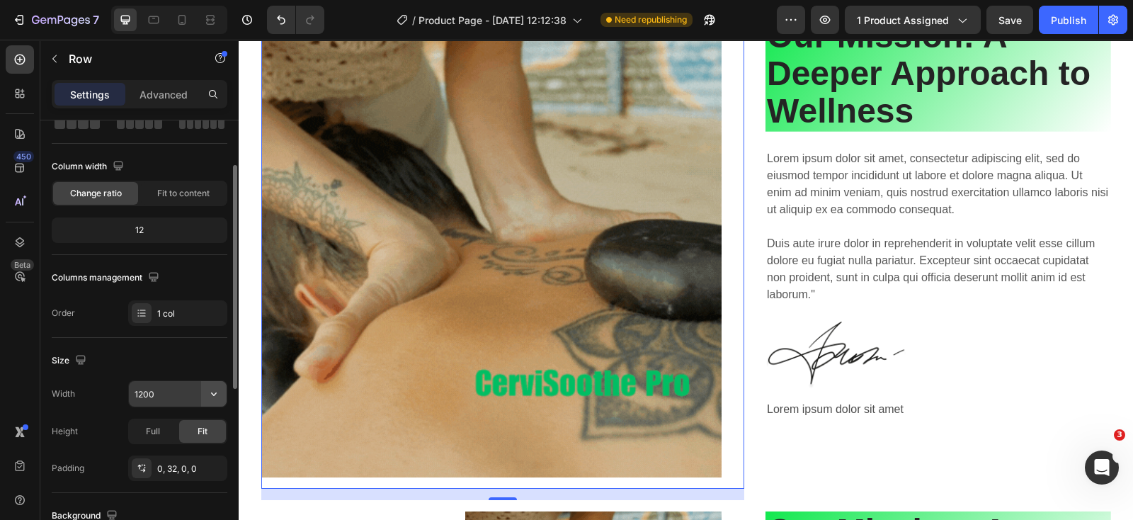
click at [214, 388] on icon "button" at bounding box center [214, 394] width 14 height 14
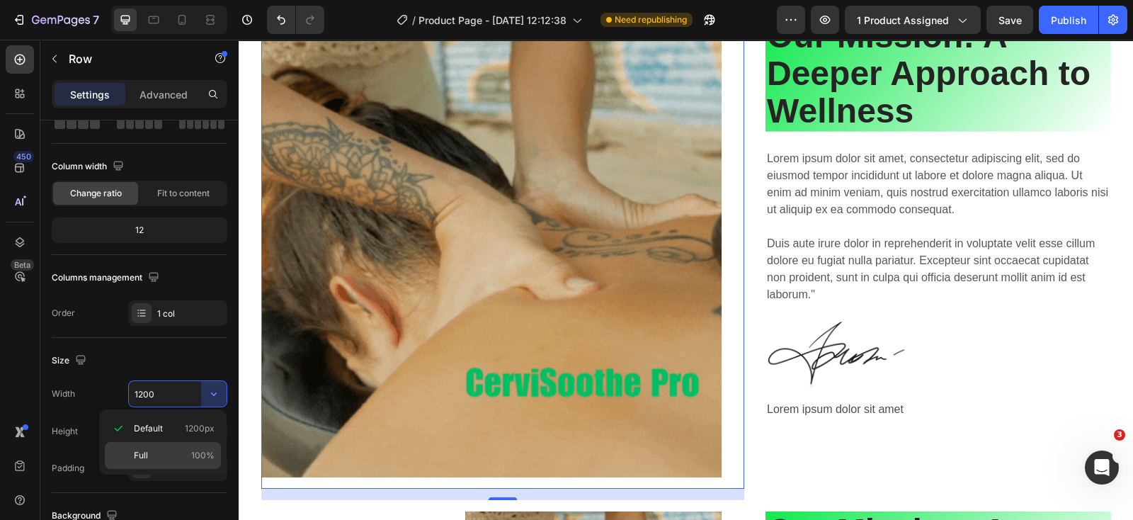
click at [142, 446] on div "Full 100%" at bounding box center [163, 455] width 116 height 27
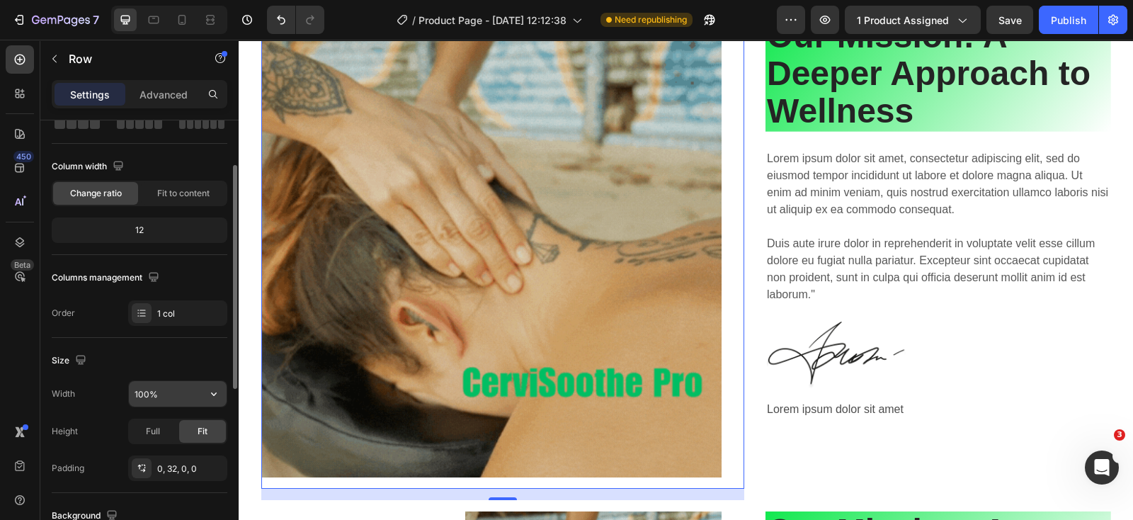
click at [155, 395] on input "100%" at bounding box center [178, 393] width 98 height 25
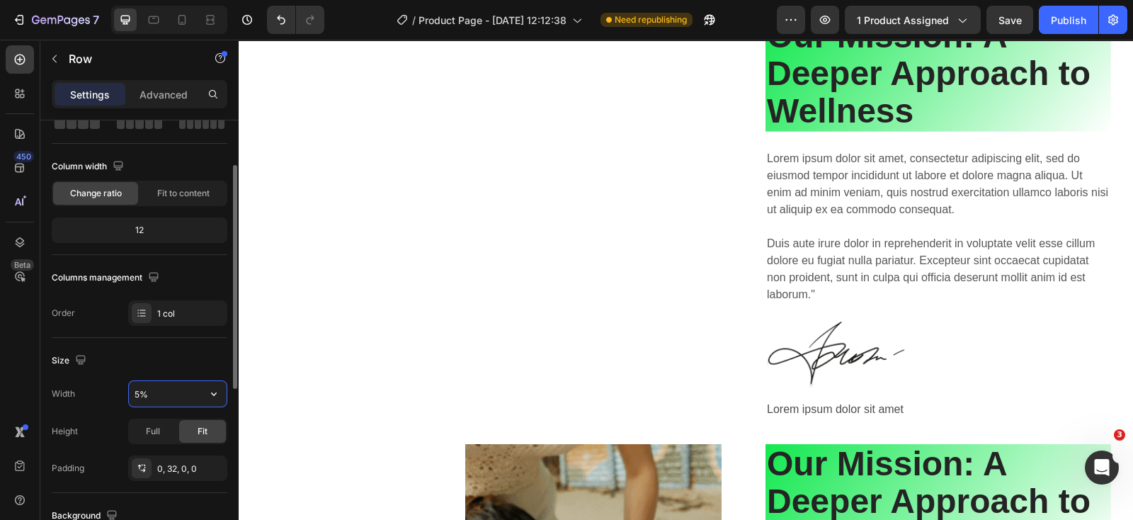
type input "50%"
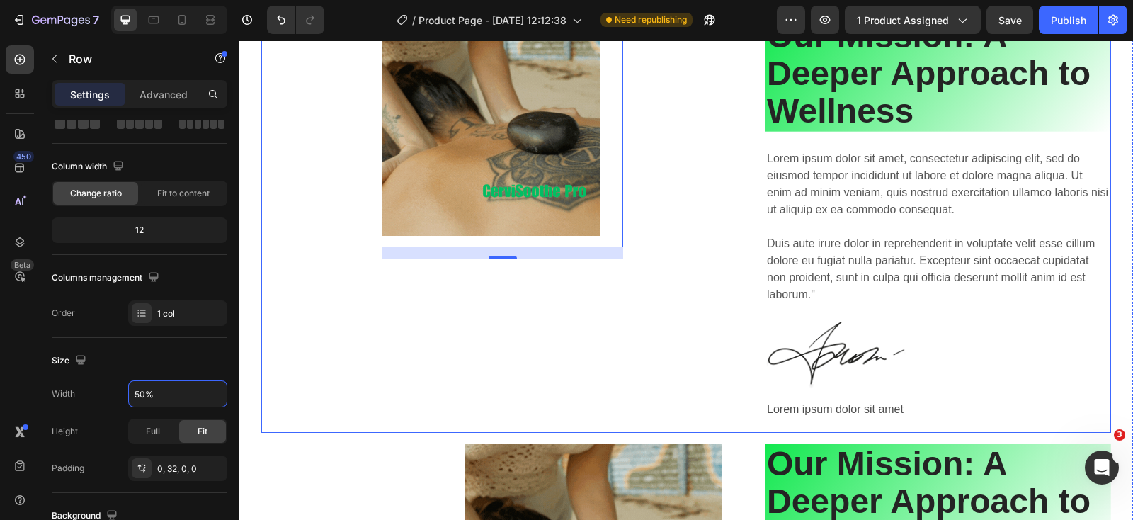
scroll to position [4495, 0]
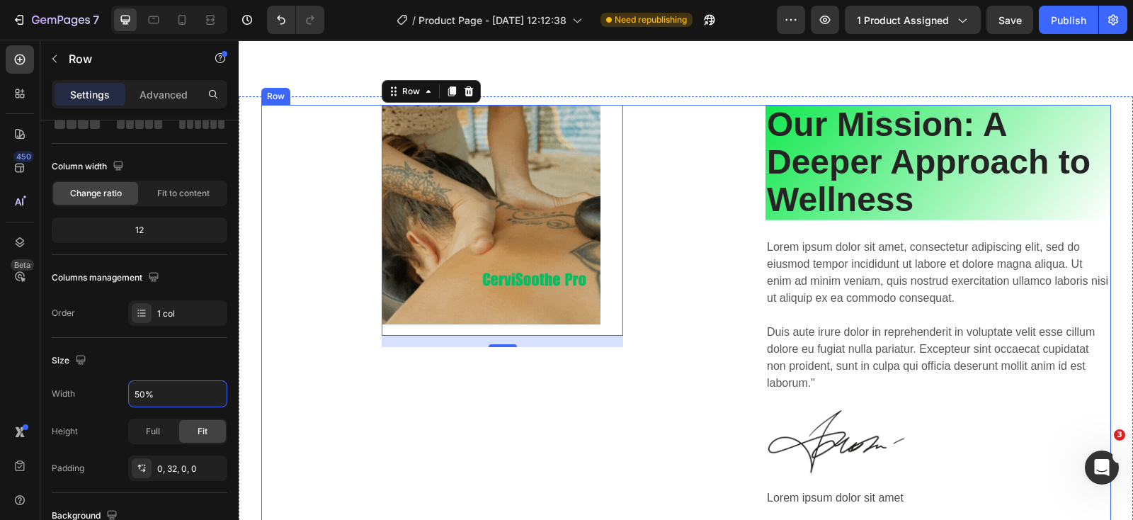
click at [754, 307] on div "Image Row 16 Our Mission: A Deeper Approach to Wellness Heading Lorem ipsum dol…" at bounding box center [686, 313] width 850 height 416
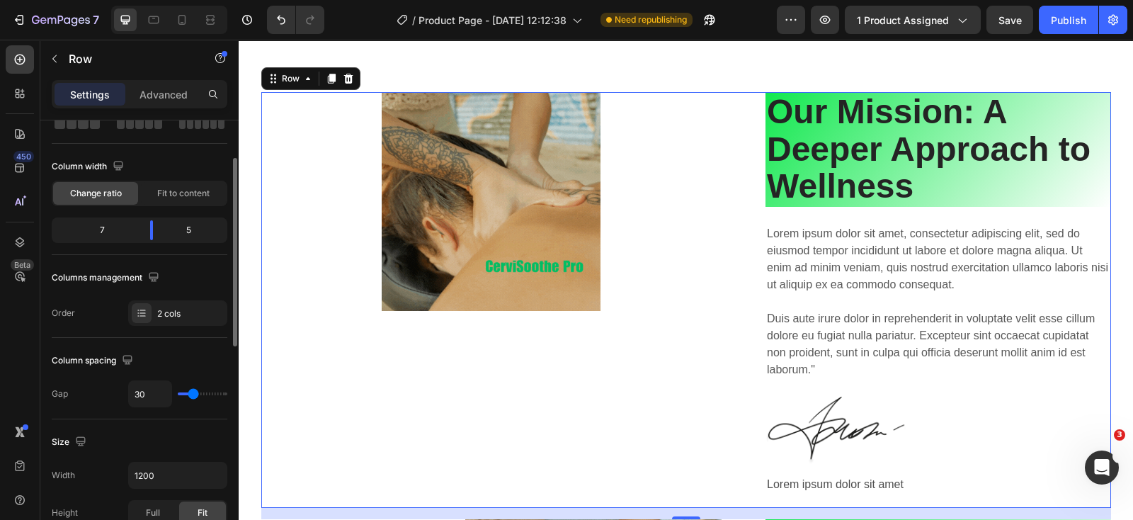
scroll to position [88, 0]
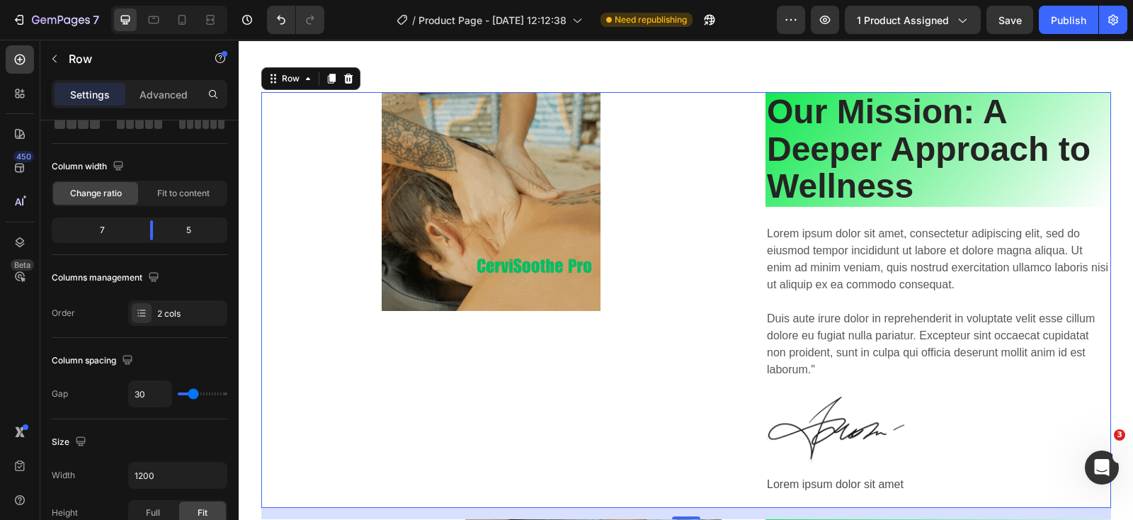
click at [747, 306] on div "Image Row Our Mission: A Deeper Approach to Wellness Heading Lorem ipsum dolor …" at bounding box center [686, 300] width 850 height 416
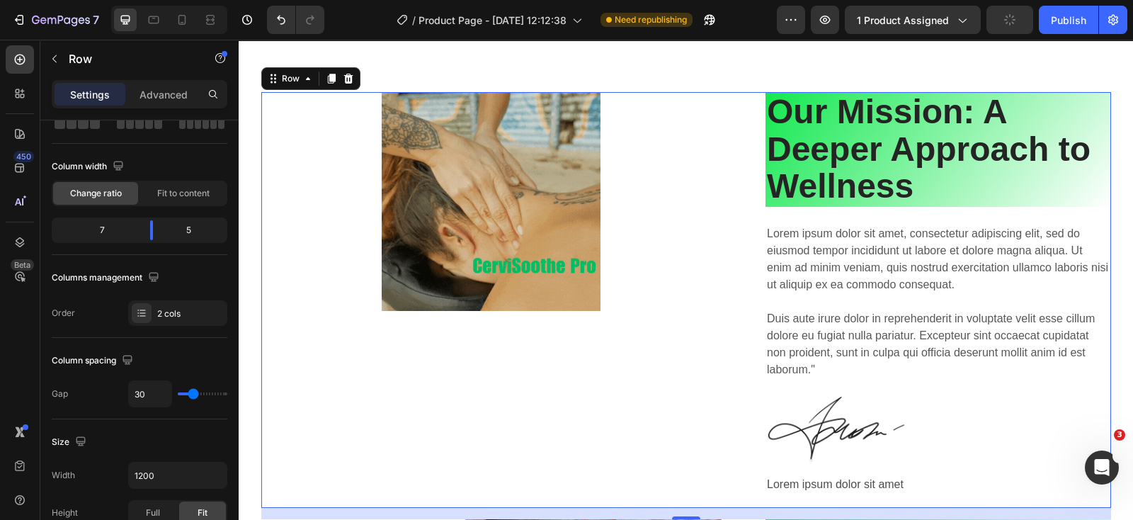
scroll to position [4583, 0]
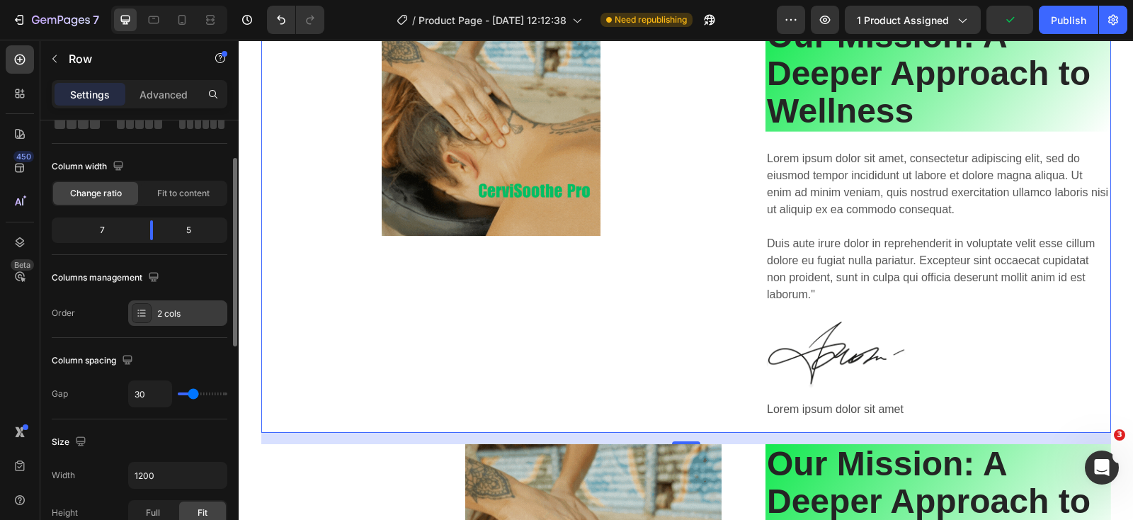
click at [141, 306] on div at bounding box center [142, 313] width 20 height 20
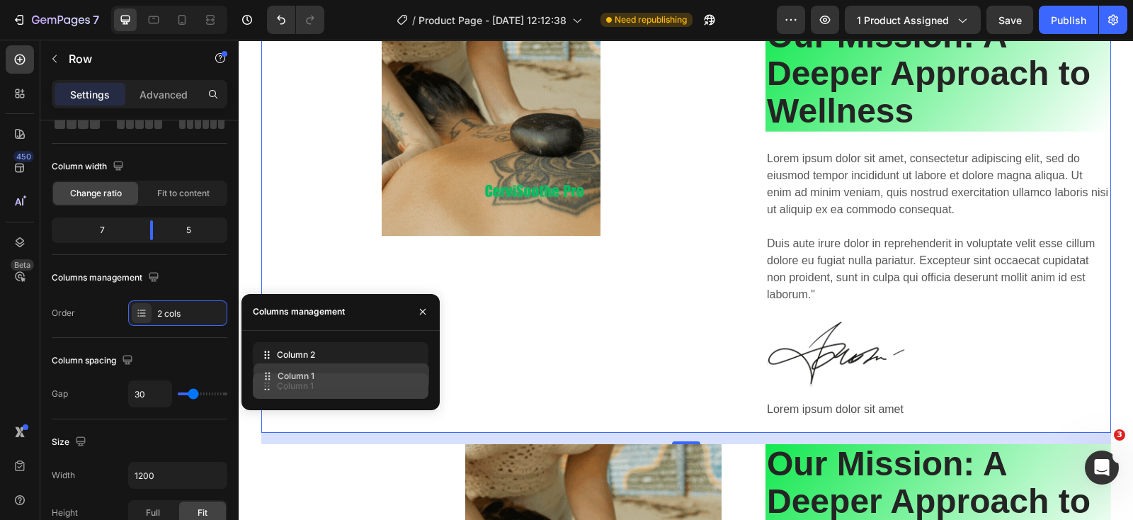
drag, startPoint x: 266, startPoint y: 356, endPoint x: 266, endPoint y: 377, distance: 21.3
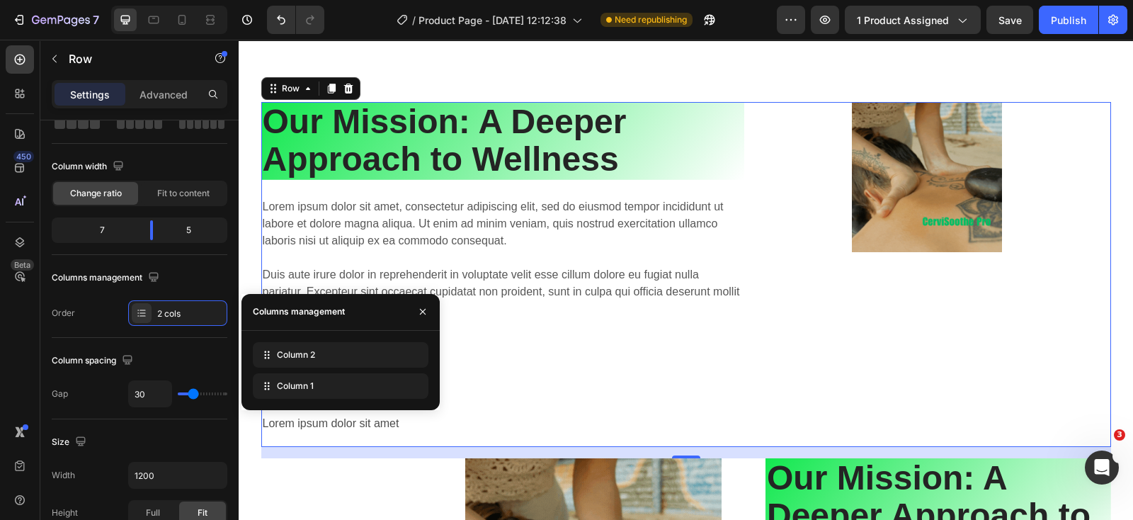
scroll to position [4406, 0]
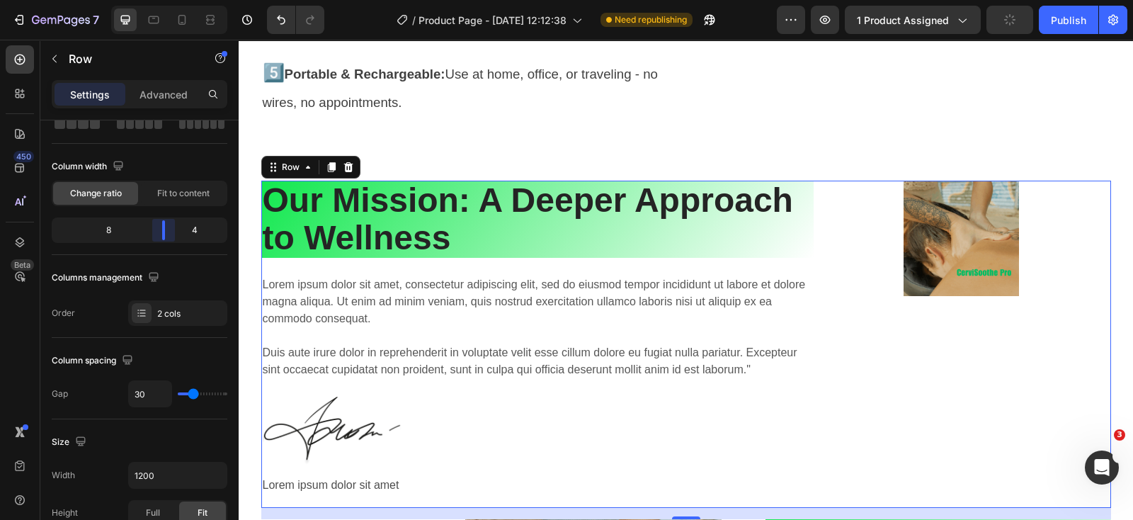
drag, startPoint x: 153, startPoint y: 228, endPoint x: 166, endPoint y: 244, distance: 20.7
click at [166, 0] on body "7 Version history / Product Page - [DATE] 12:12:38 Need republishing Preview 1 …" at bounding box center [566, 0] width 1133 height 0
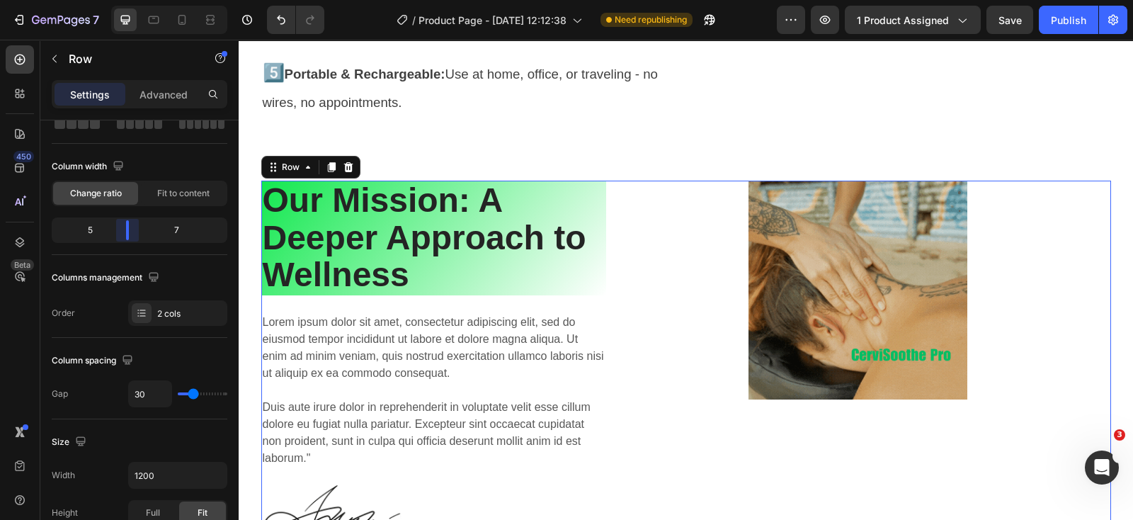
drag, startPoint x: 163, startPoint y: 233, endPoint x: 127, endPoint y: 242, distance: 36.6
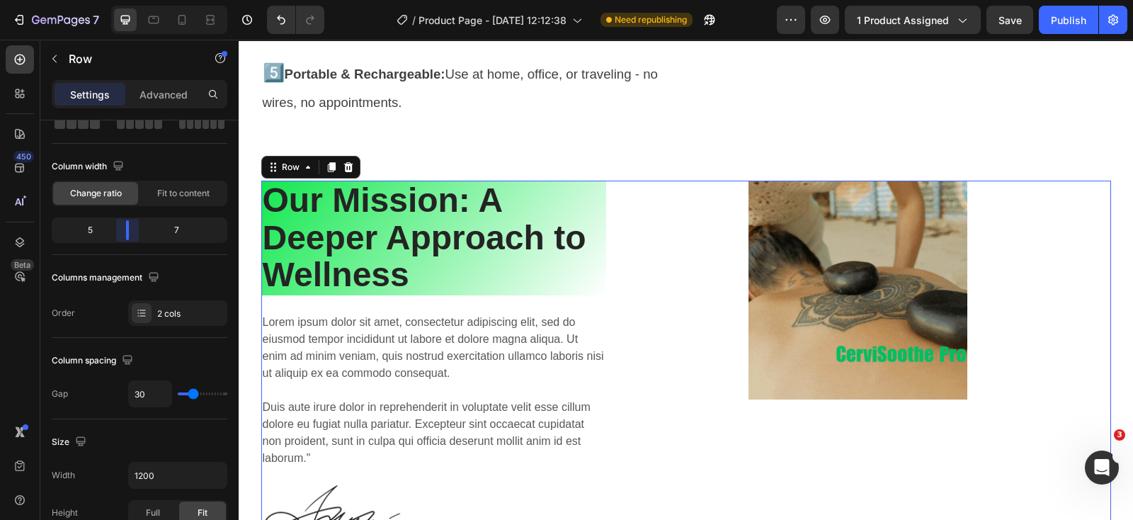
click at [127, 0] on body "7 Version history / Product Page - [DATE] 12:12:38 Need republishing Preview 1 …" at bounding box center [566, 0] width 1133 height 0
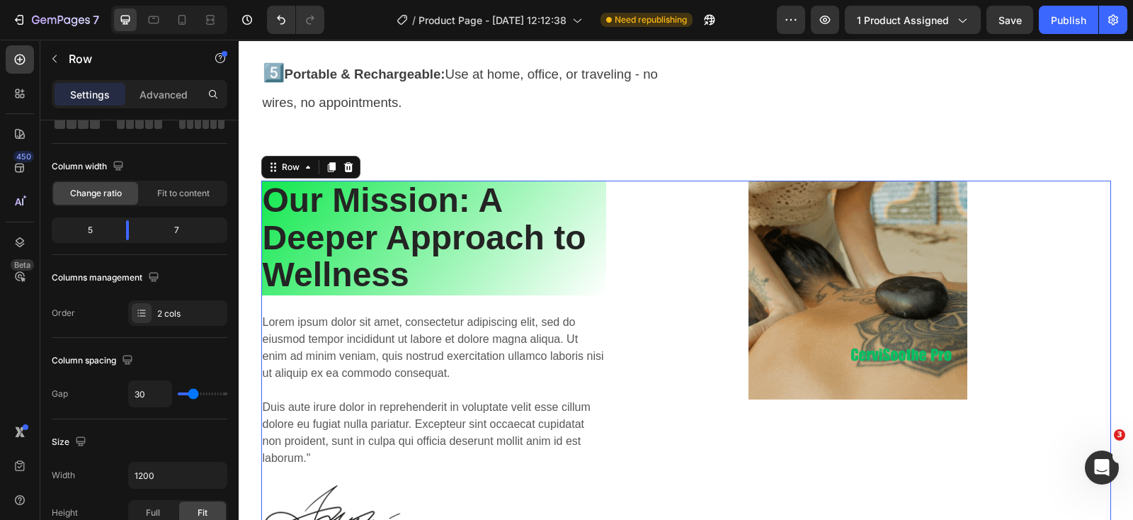
click at [611, 258] on div "Image Row Our Mission: A Deeper Approach to Wellness Heading Lorem ipsum dolor …" at bounding box center [686, 389] width 850 height 416
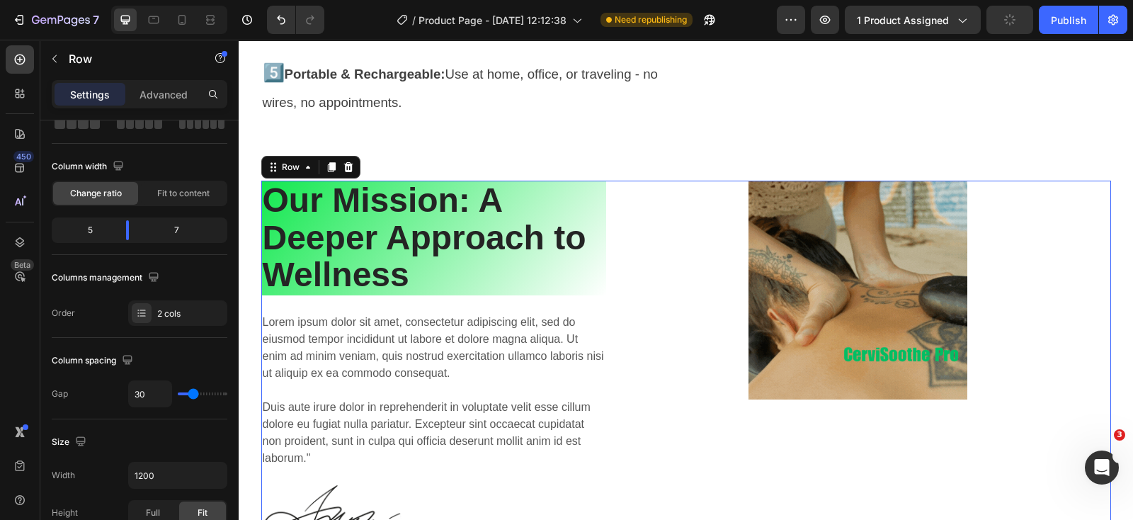
click at [628, 278] on div "Image Row" at bounding box center [870, 389] width 484 height 416
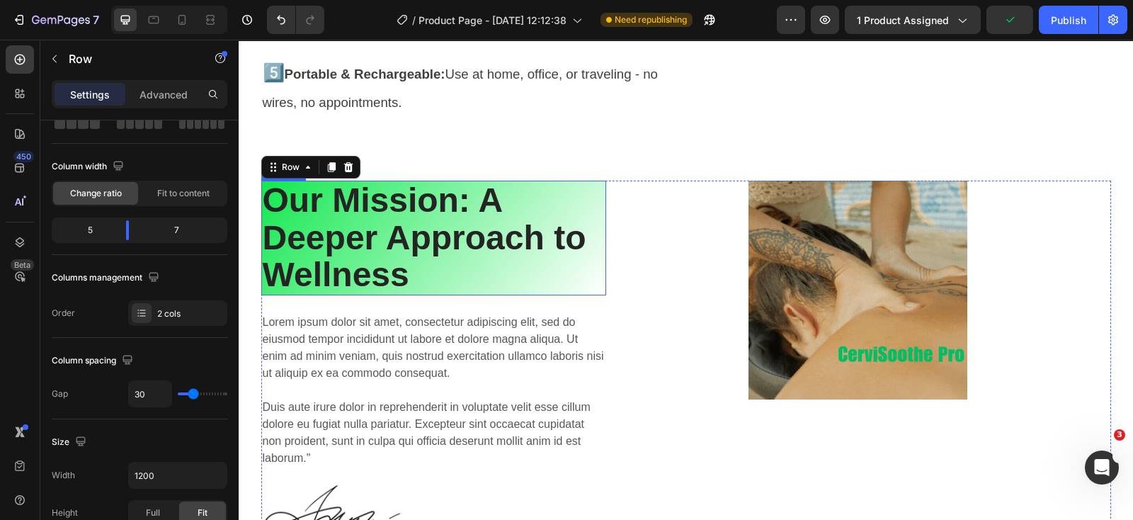
click at [584, 295] on h2 "Our Mission: A Deeper Approach to Wellness" at bounding box center [434, 238] width 346 height 115
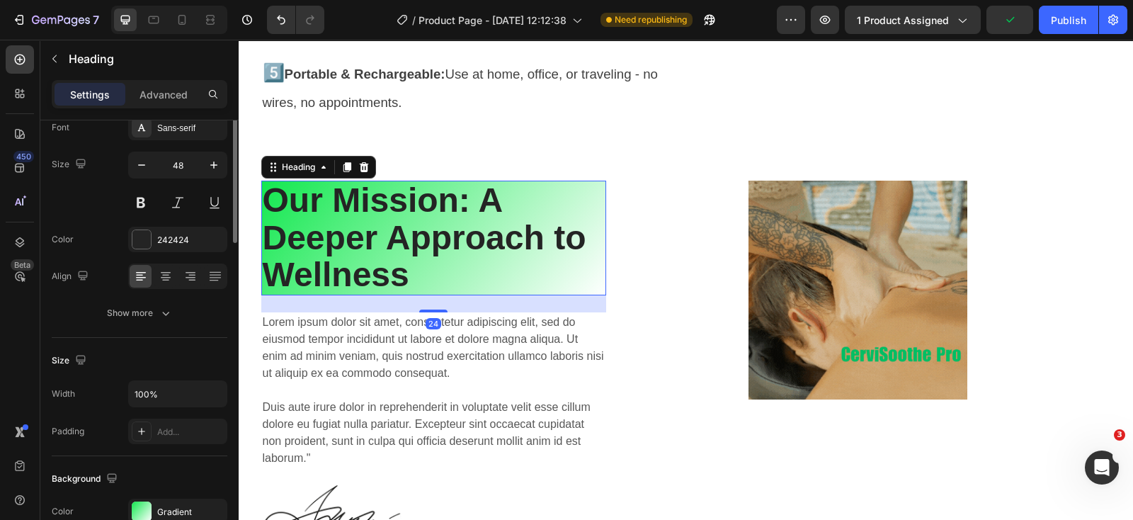
scroll to position [0, 0]
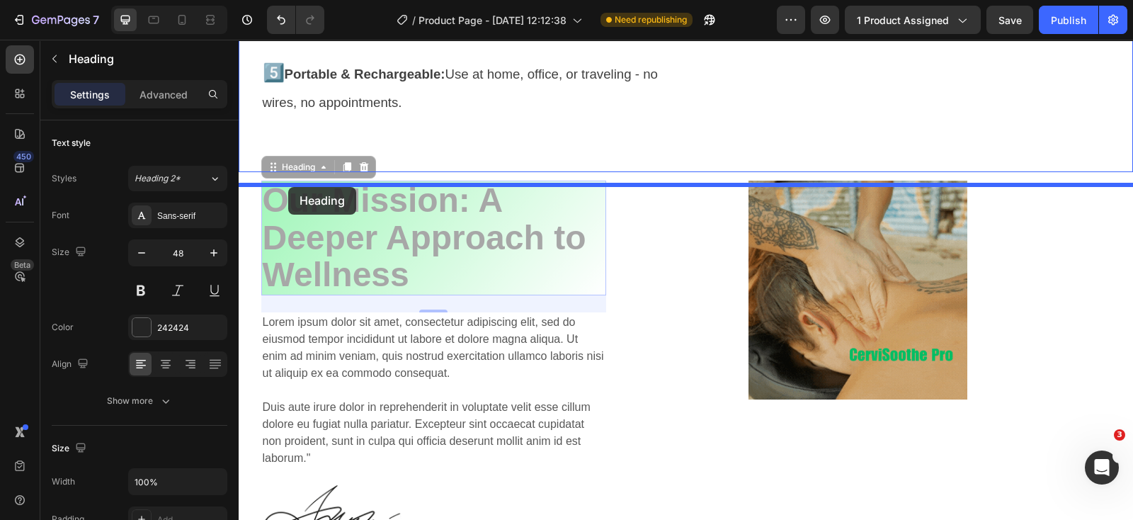
drag, startPoint x: 259, startPoint y: 179, endPoint x: 288, endPoint y: 187, distance: 30.1
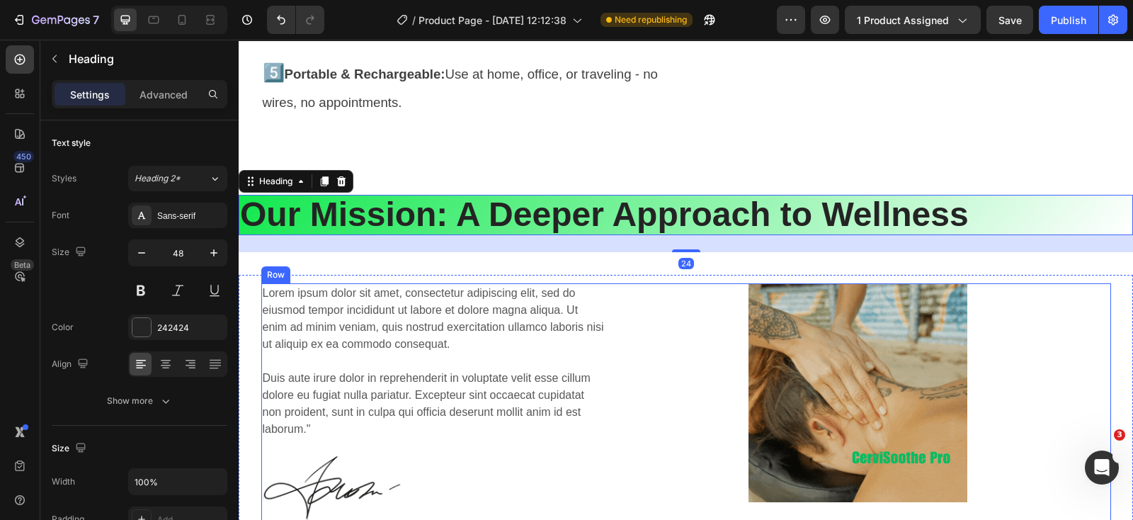
scroll to position [4495, 0]
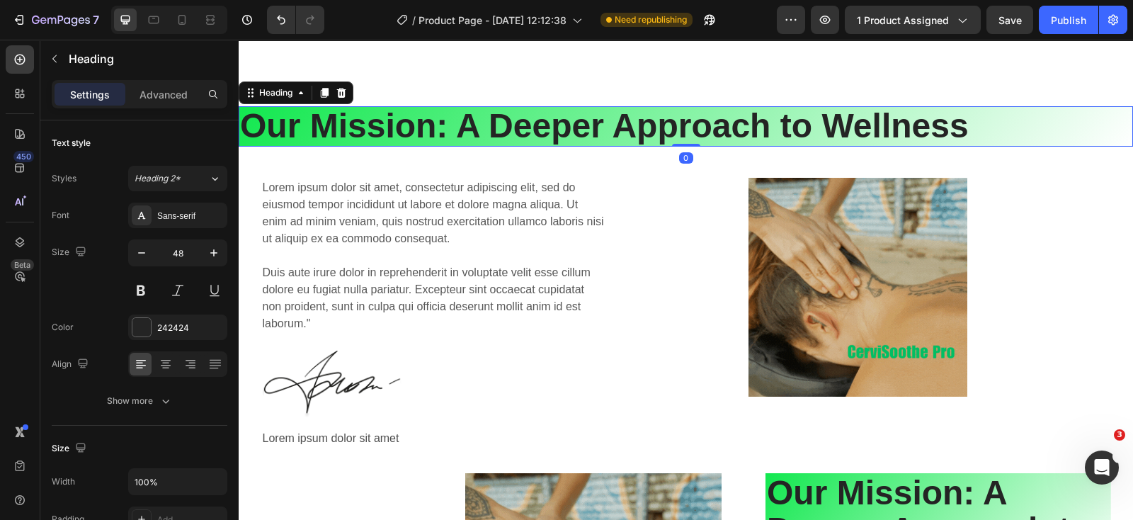
drag, startPoint x: 685, startPoint y: 174, endPoint x: 685, endPoint y: 148, distance: 26.2
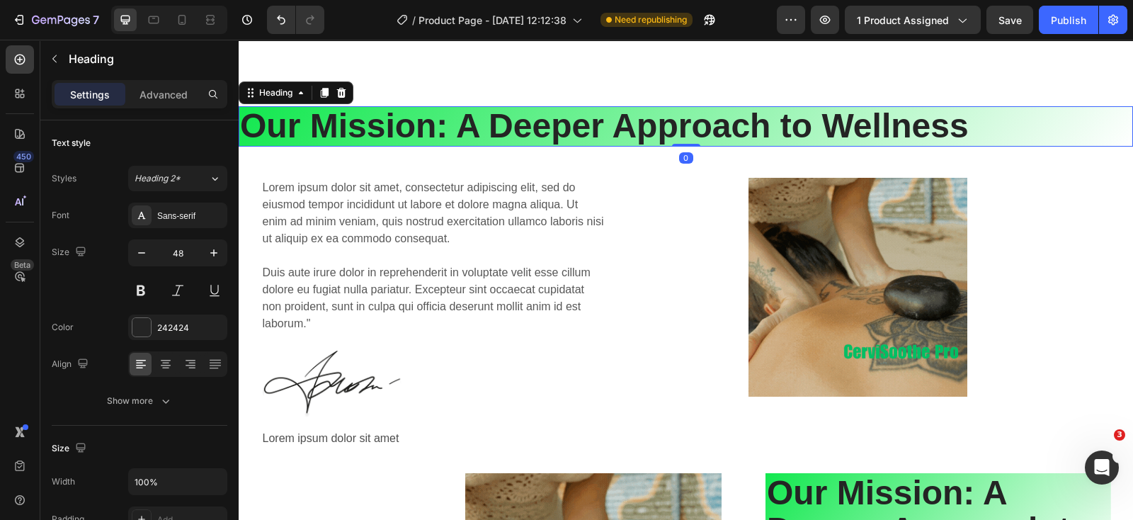
click at [685, 147] on div "Our Mission: A Deeper Approach to Wellness Heading 0" at bounding box center [686, 126] width 895 height 40
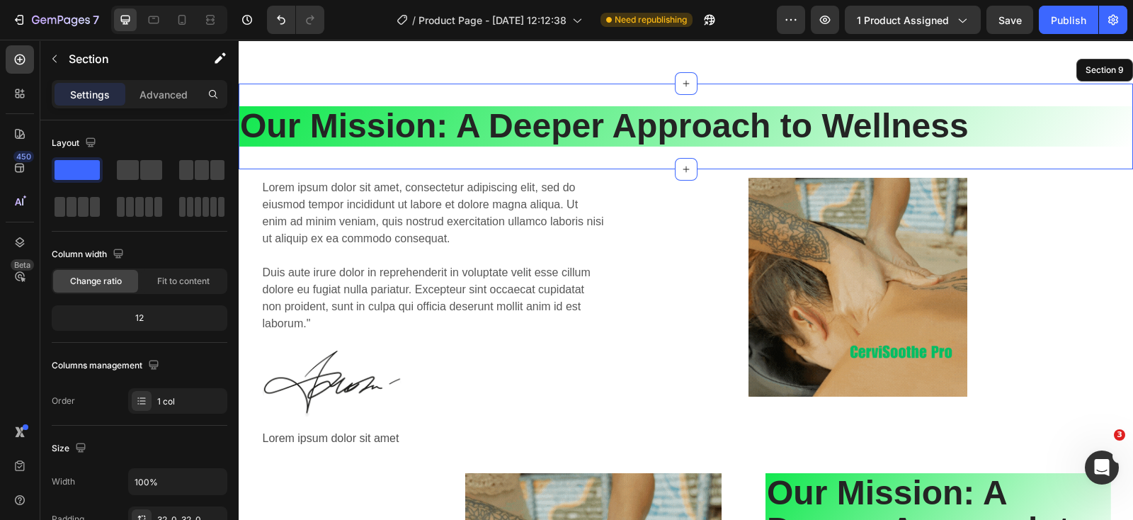
click at [635, 169] on div "Our Mission: A Deeper Approach to Wellness Heading 0 Section 9" at bounding box center [686, 127] width 895 height 86
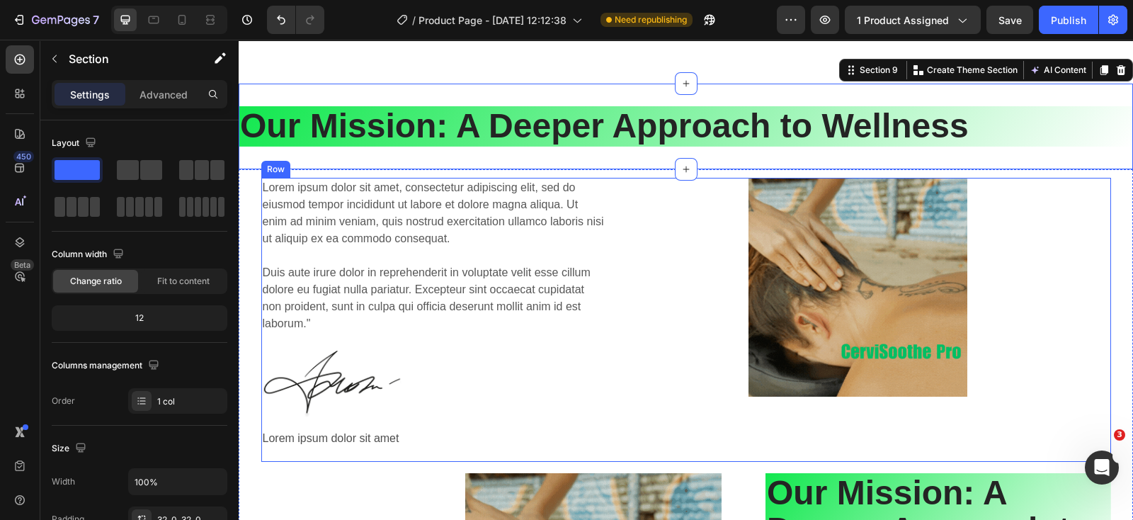
click at [610, 356] on div "Image Row Lorem ipsum dolor sit amet, consectetur adipiscing elit, sed do eiusm…" at bounding box center [686, 320] width 850 height 284
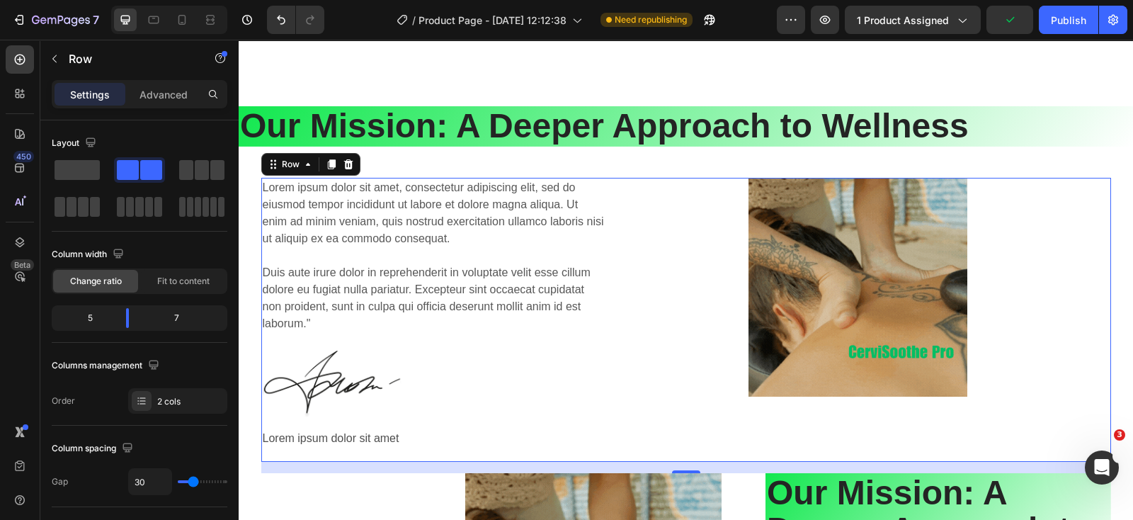
click at [670, 260] on div "Image Row" at bounding box center [870, 320] width 484 height 284
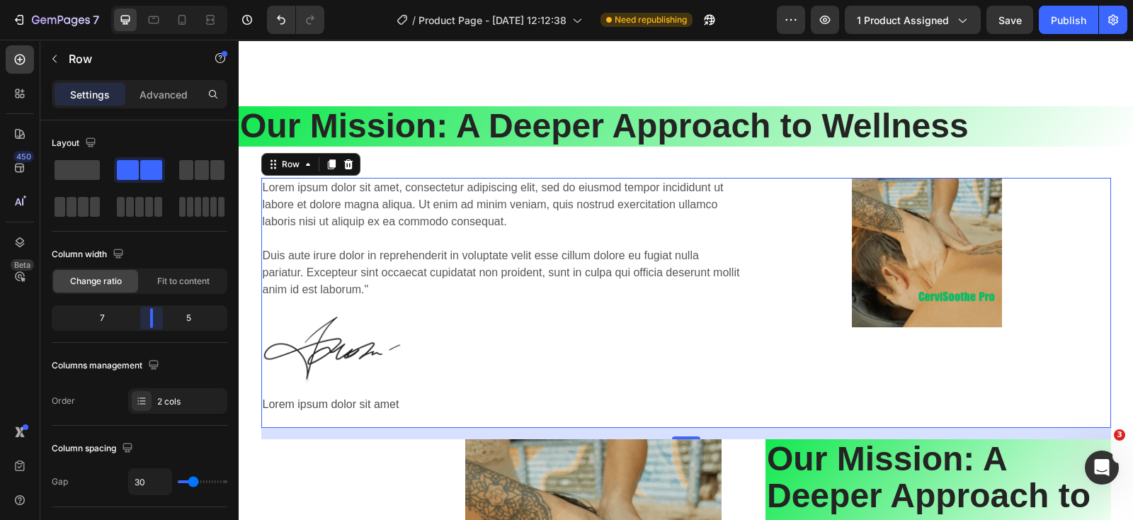
drag, startPoint x: 130, startPoint y: 321, endPoint x: 155, endPoint y: 324, distance: 25.7
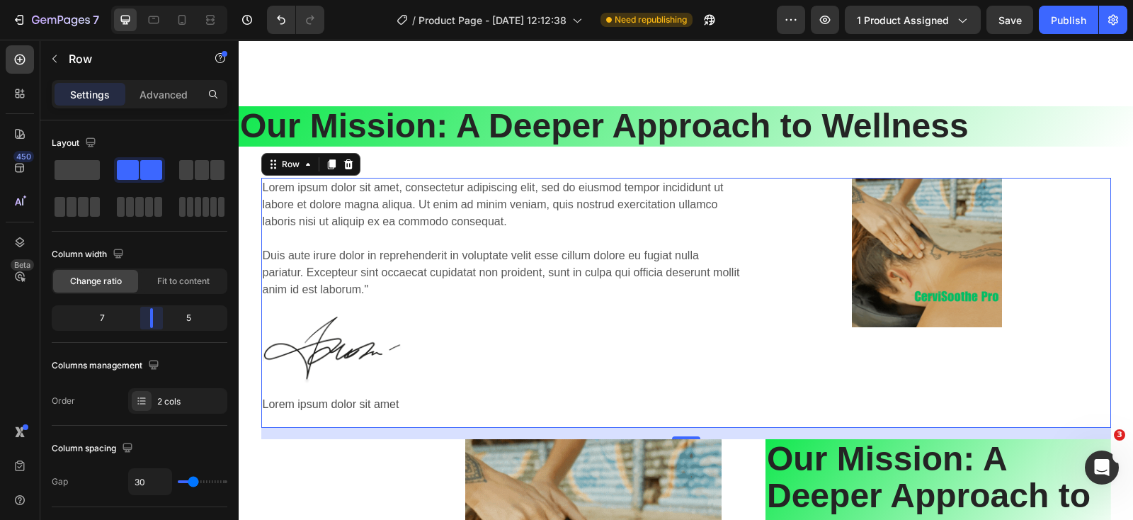
click at [155, 0] on body "7 Version history / Product Page - [DATE] 12:12:38 Need republishing Preview 1 …" at bounding box center [566, 0] width 1133 height 0
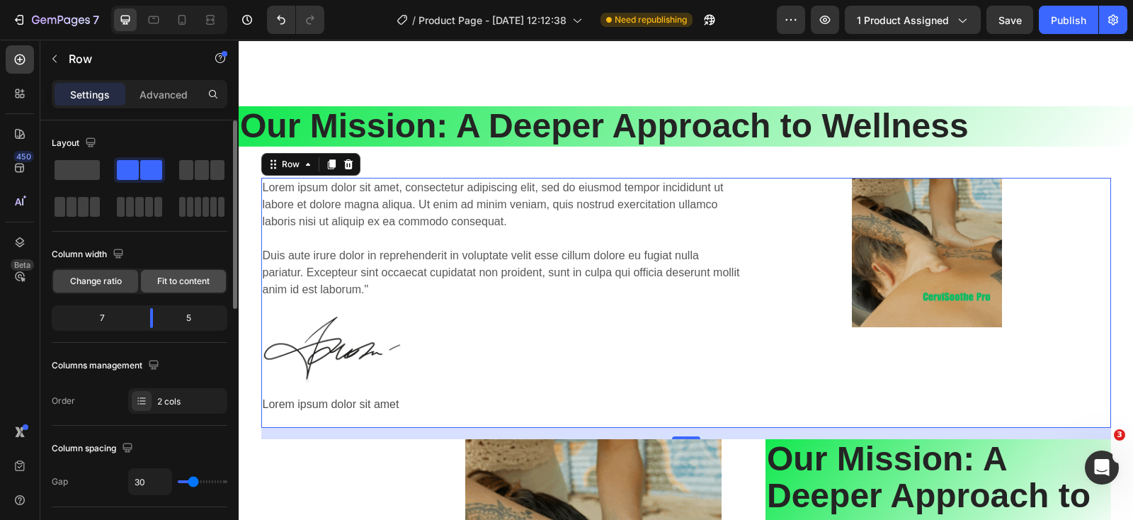
click at [201, 278] on span "Fit to content" at bounding box center [183, 281] width 52 height 13
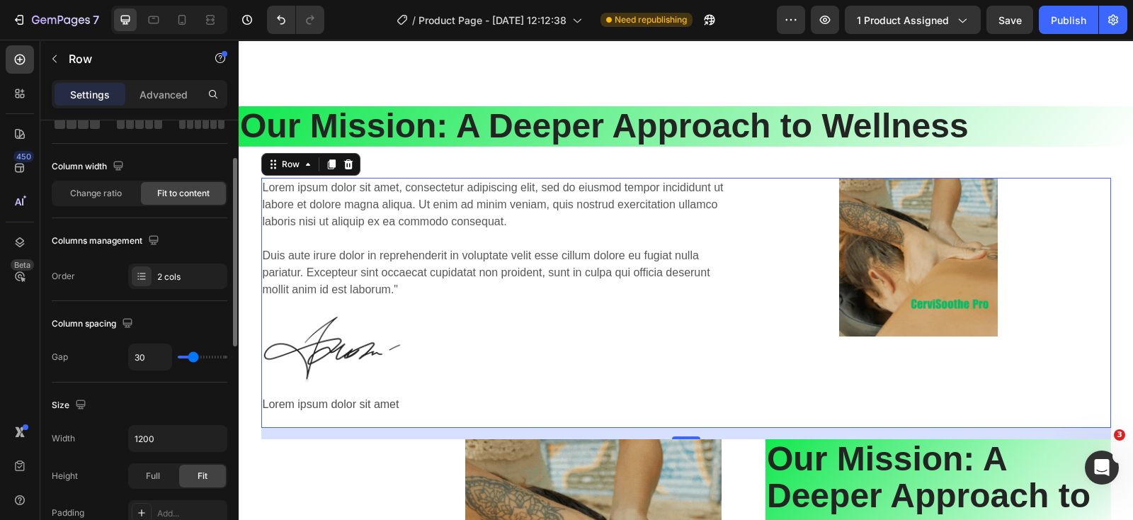
scroll to position [176, 0]
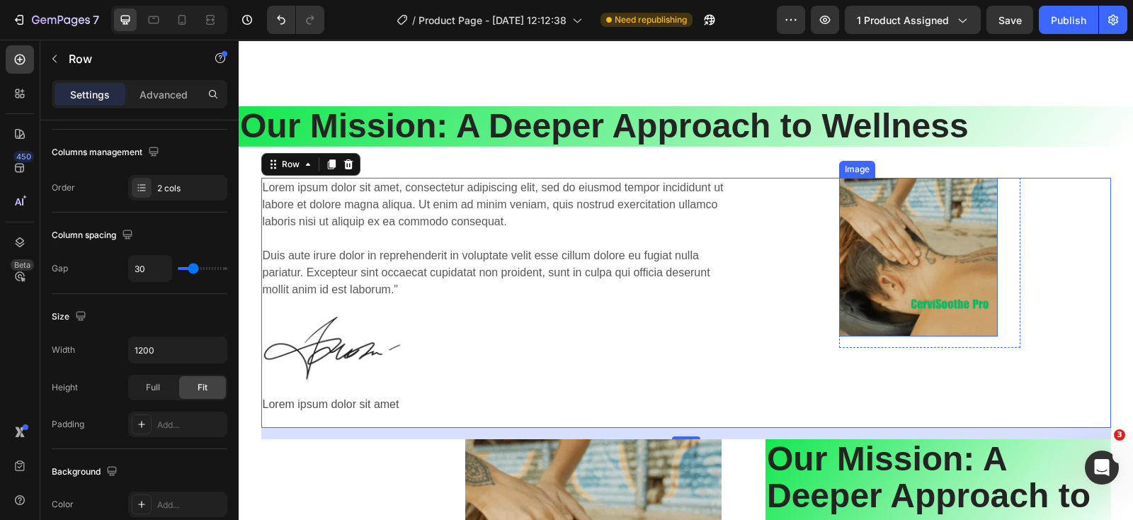
click at [843, 318] on img at bounding box center [918, 257] width 159 height 159
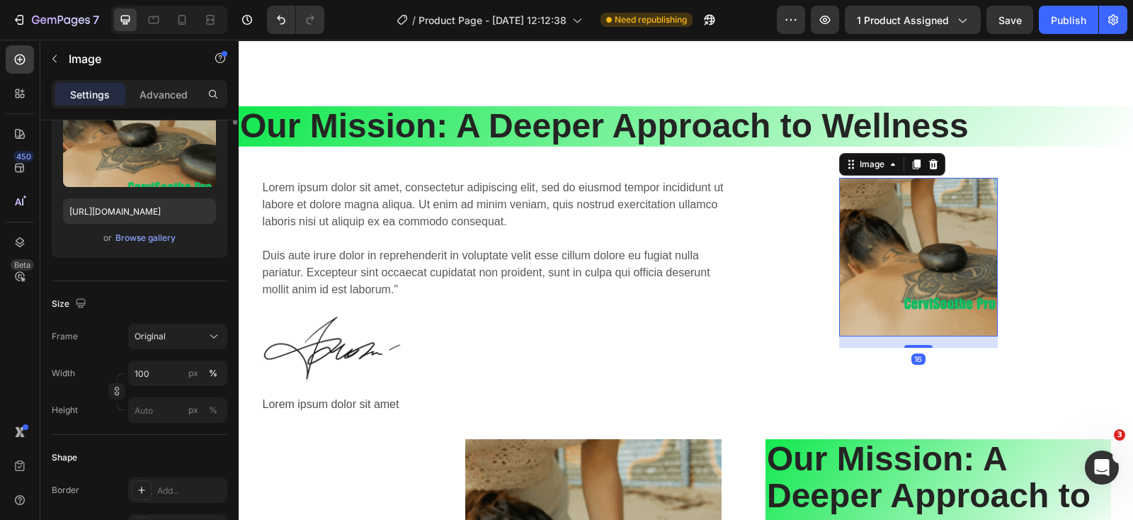
scroll to position [0, 0]
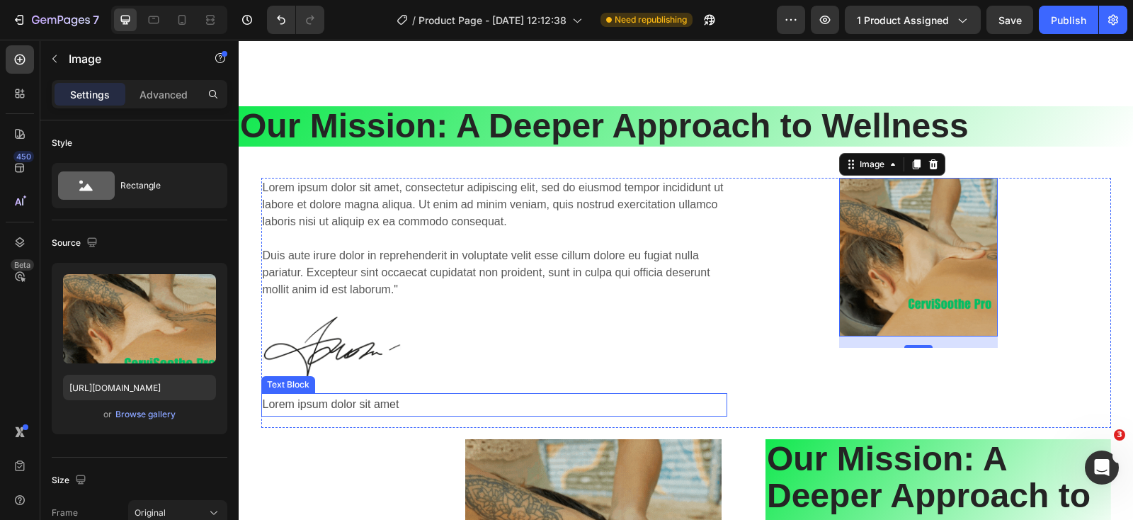
click at [550, 415] on p "Lorem ipsum dolor sit amet" at bounding box center [494, 405] width 463 height 21
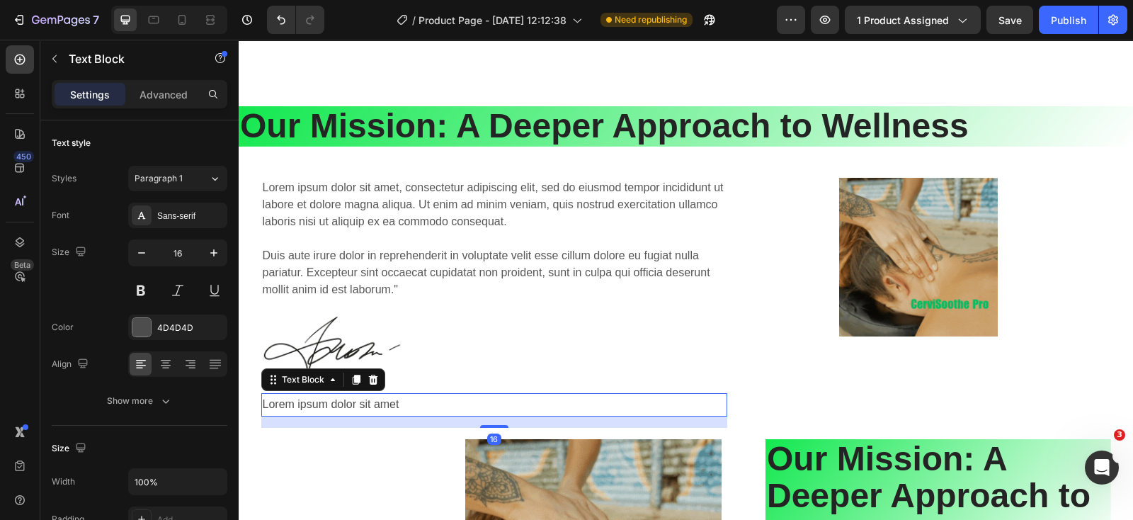
drag, startPoint x: 364, startPoint y: 385, endPoint x: 395, endPoint y: 379, distance: 31.0
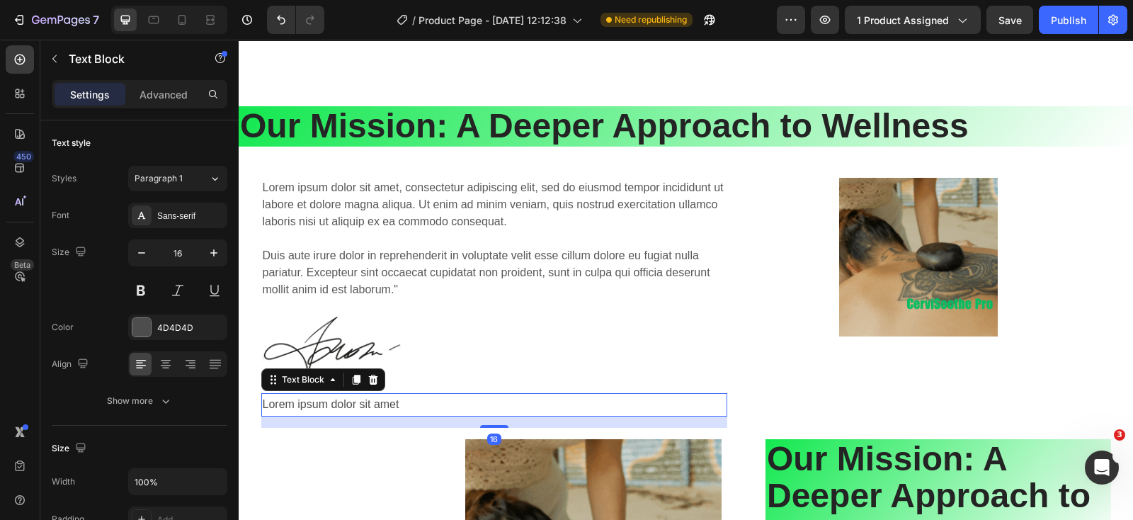
click at [365, 387] on div at bounding box center [373, 379] width 17 height 17
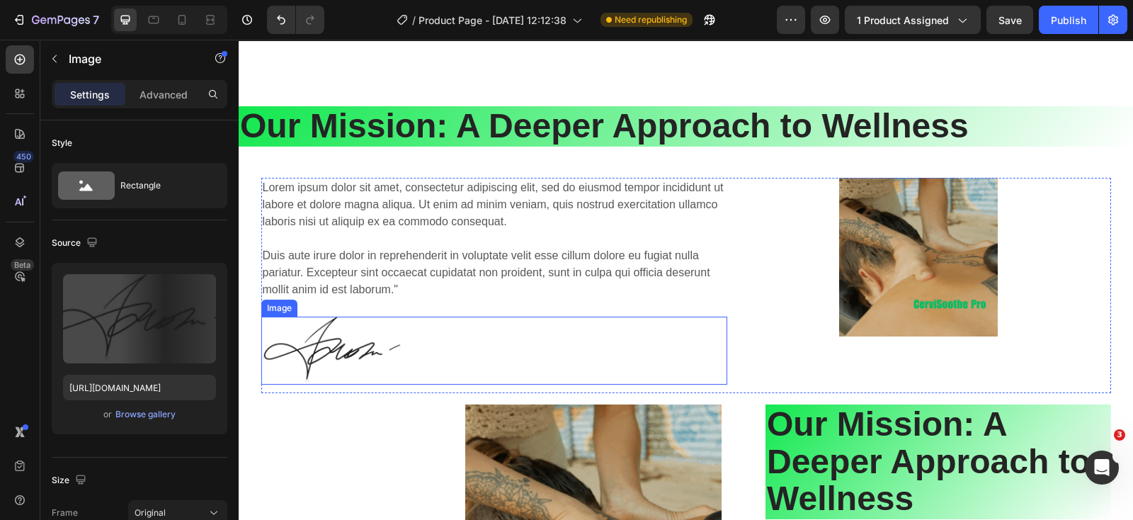
click at [467, 357] on div at bounding box center [494, 351] width 466 height 68
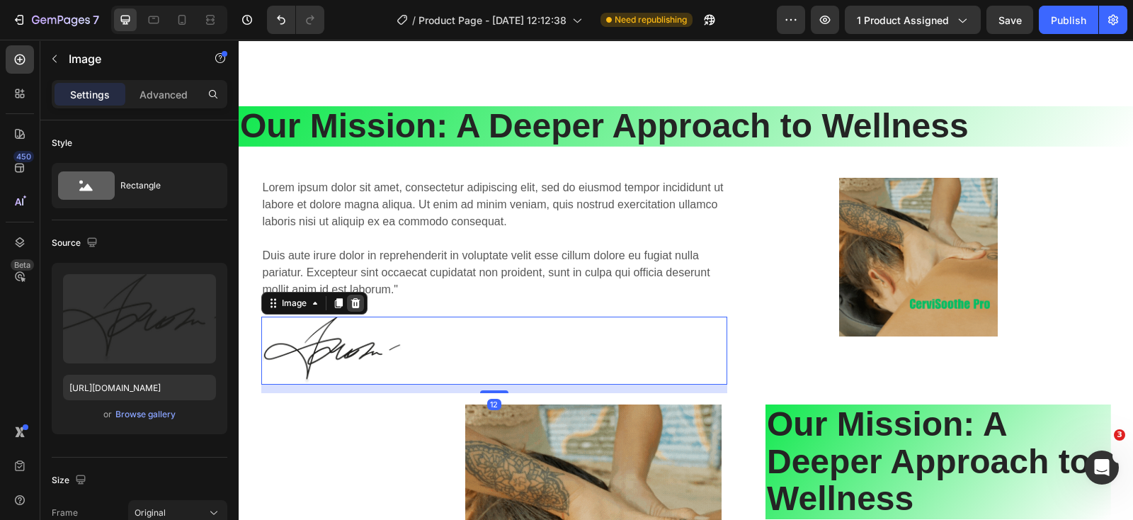
click at [351, 307] on icon at bounding box center [355, 302] width 9 height 10
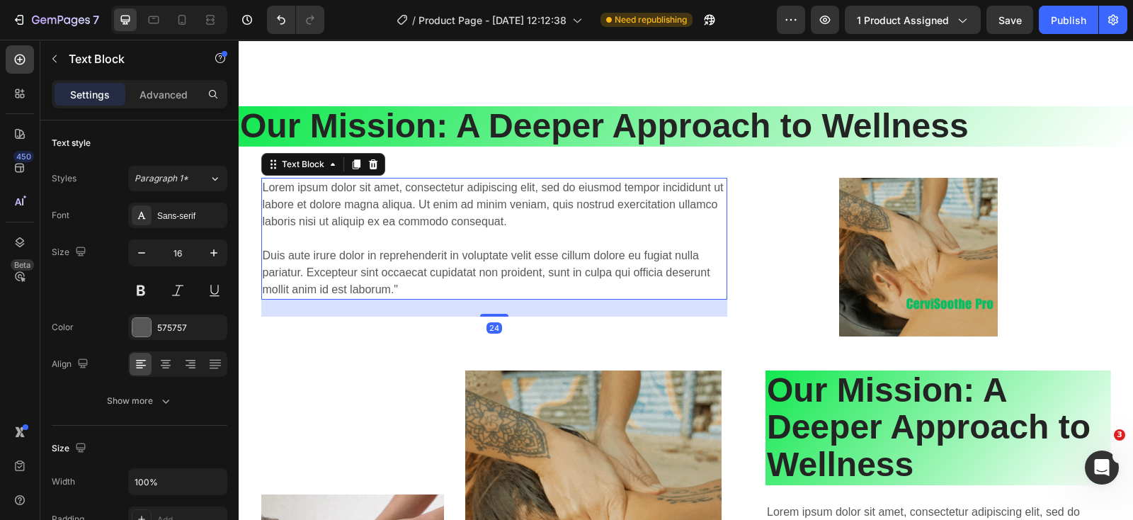
click at [671, 268] on p "Lorem ipsum dolor sit amet, consectetur adipiscing elit, sed do eiusmod tempor …" at bounding box center [494, 238] width 463 height 119
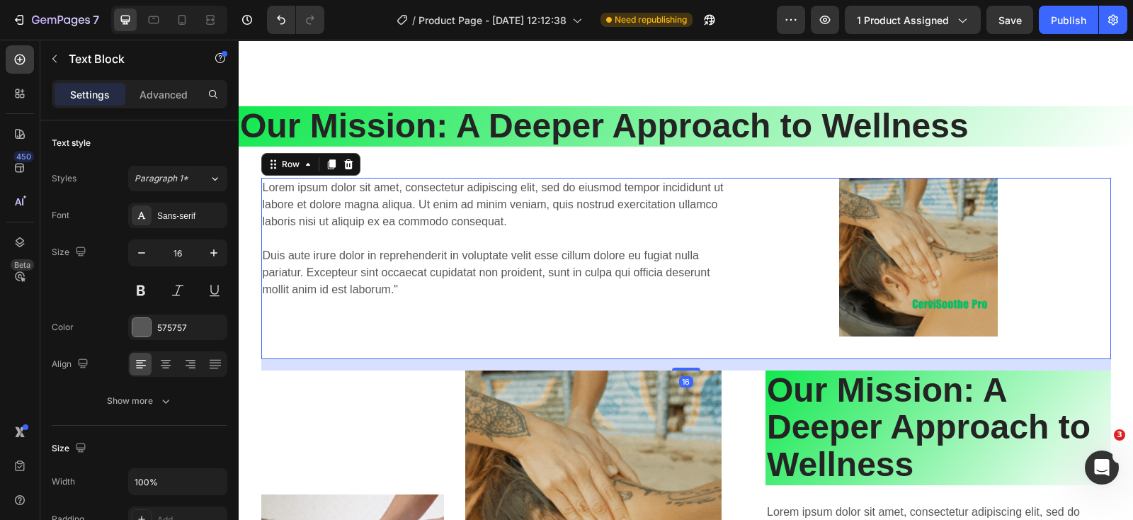
click at [740, 293] on div "Image Row Lorem ipsum dolor sit amet, consectetur adipiscing elit, sed do eiusm…" at bounding box center [686, 268] width 850 height 181
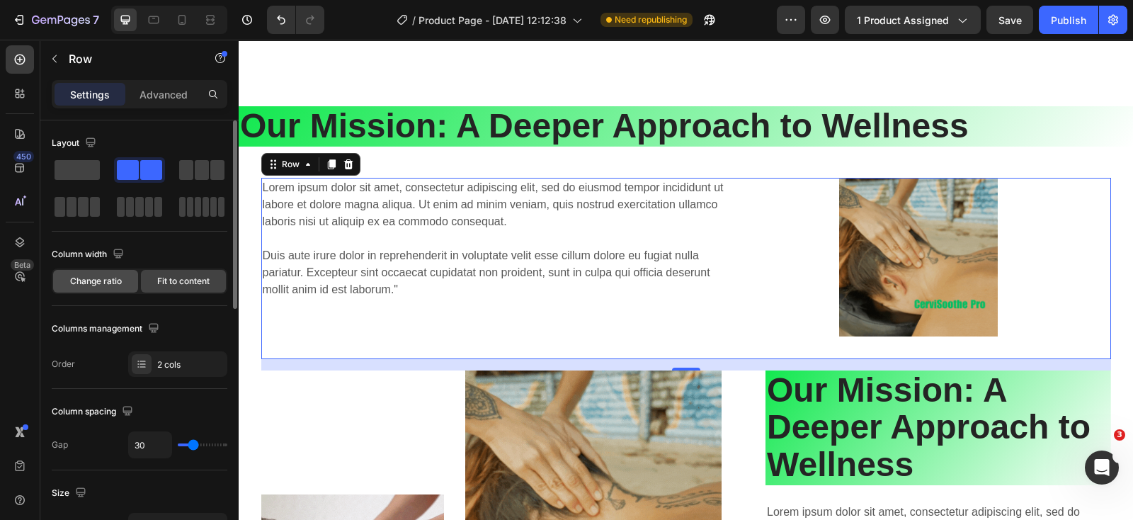
click at [115, 280] on span "Change ratio" at bounding box center [96, 281] width 52 height 13
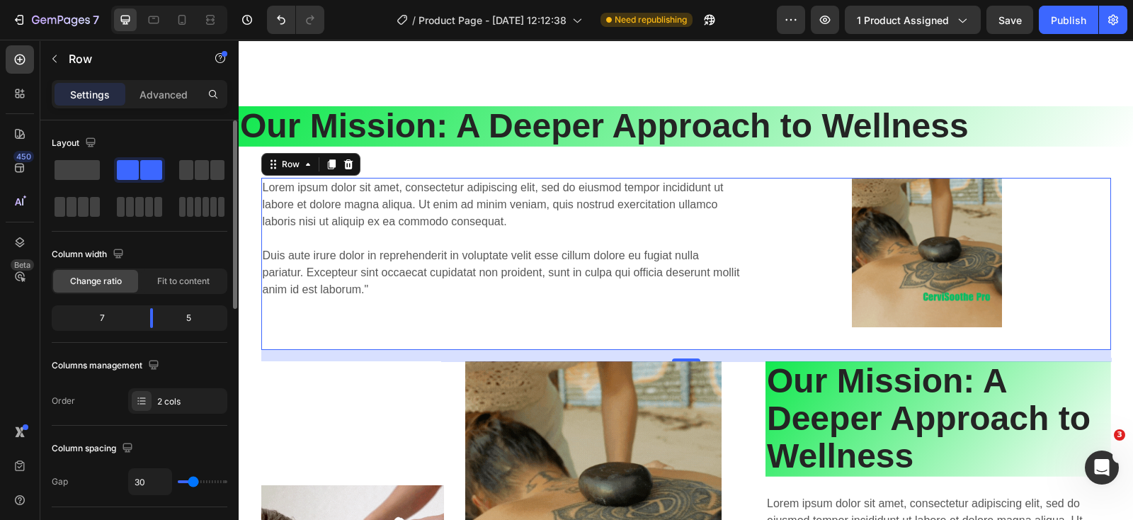
scroll to position [88, 0]
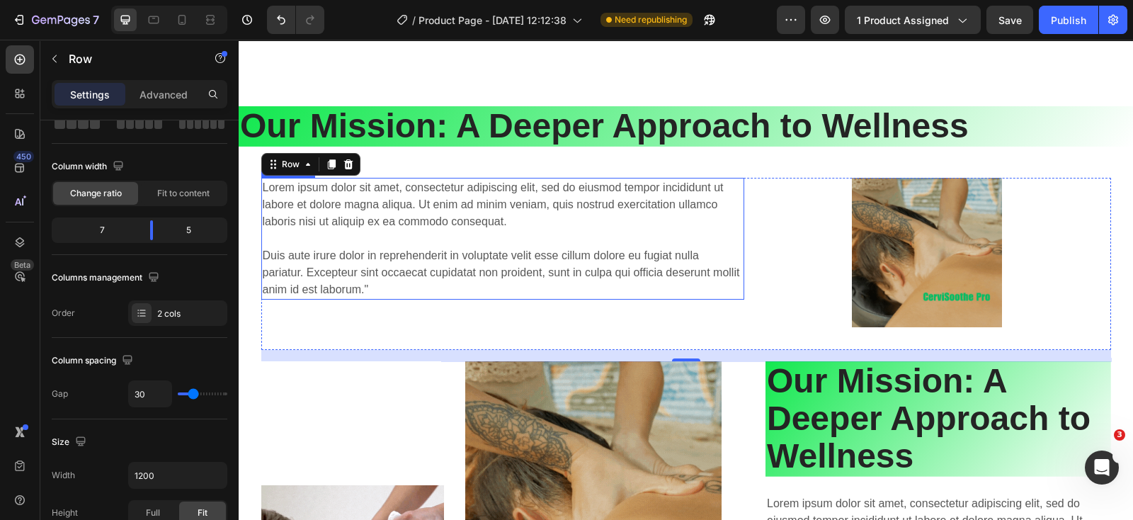
click at [425, 295] on p "Lorem ipsum dolor sit amet, consectetur adipiscing elit, sed do eiusmod tempor …" at bounding box center [503, 238] width 481 height 119
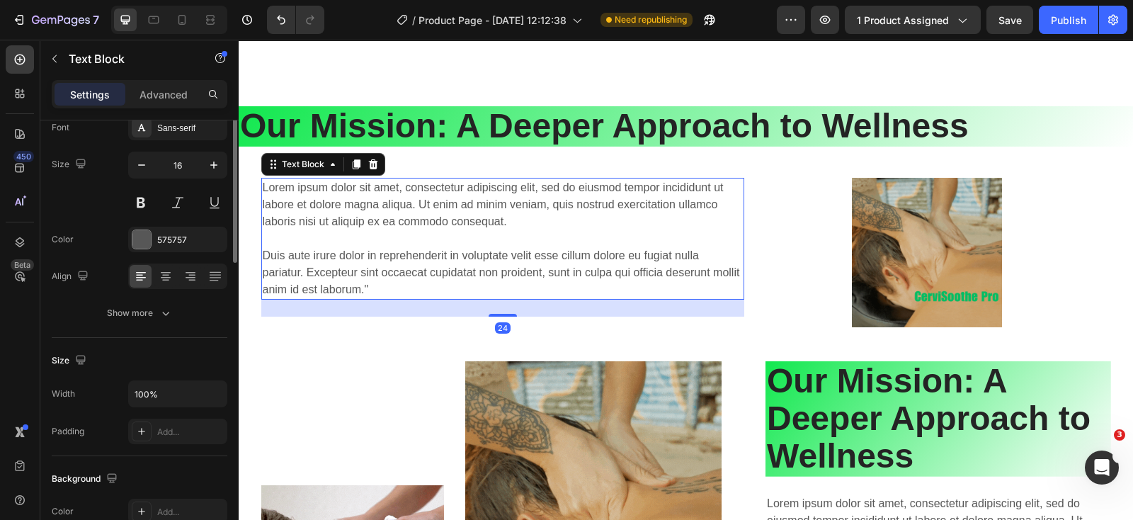
scroll to position [0, 0]
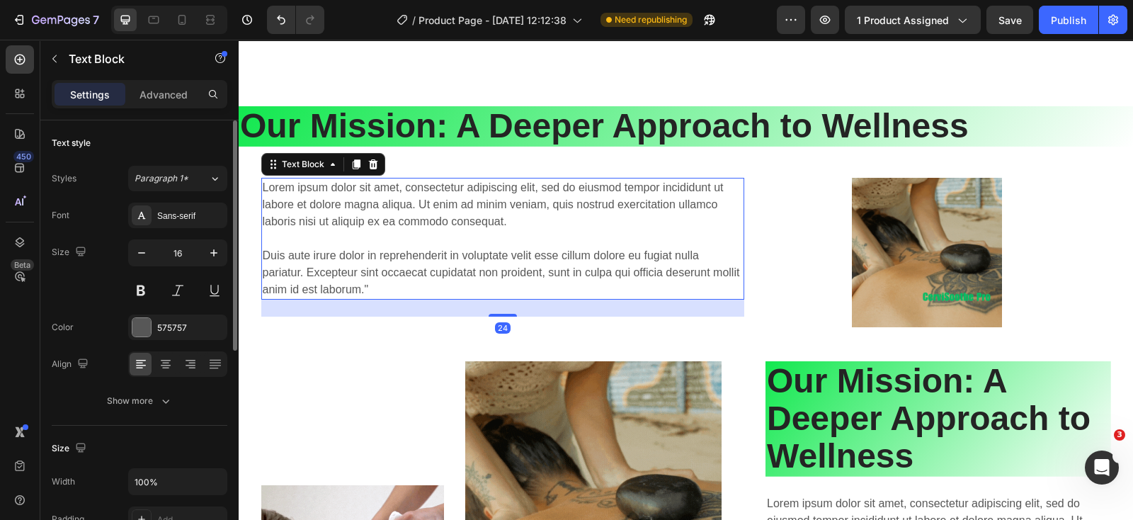
click at [388, 295] on p "Lorem ipsum dolor sit amet, consectetur adipiscing elit, sed do eiusmod tempor …" at bounding box center [503, 238] width 481 height 119
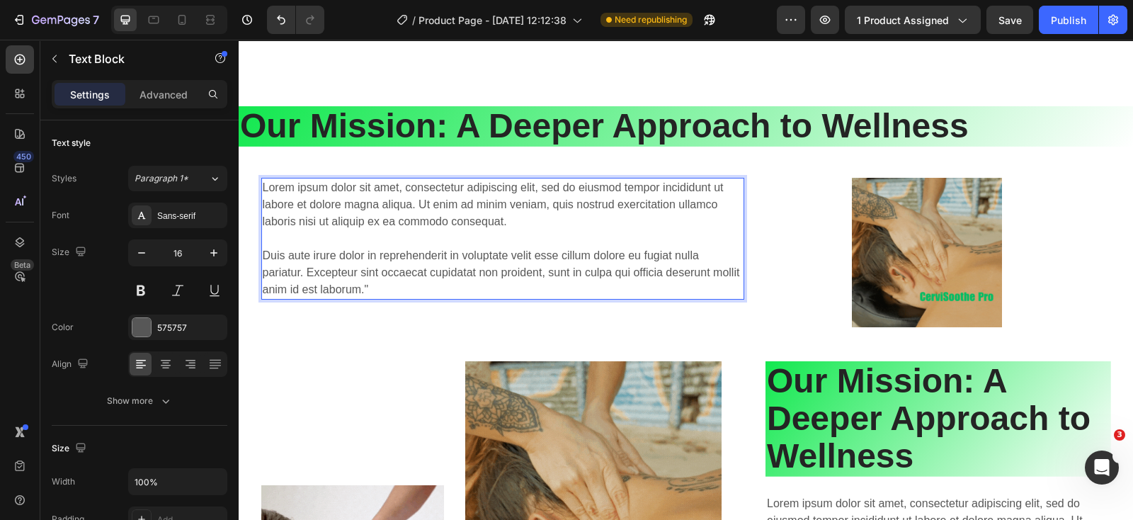
click at [401, 227] on p "Lorem ipsum dolor sit amet, consectetur adipiscing elit, sed do eiusmod tempor …" at bounding box center [503, 238] width 481 height 119
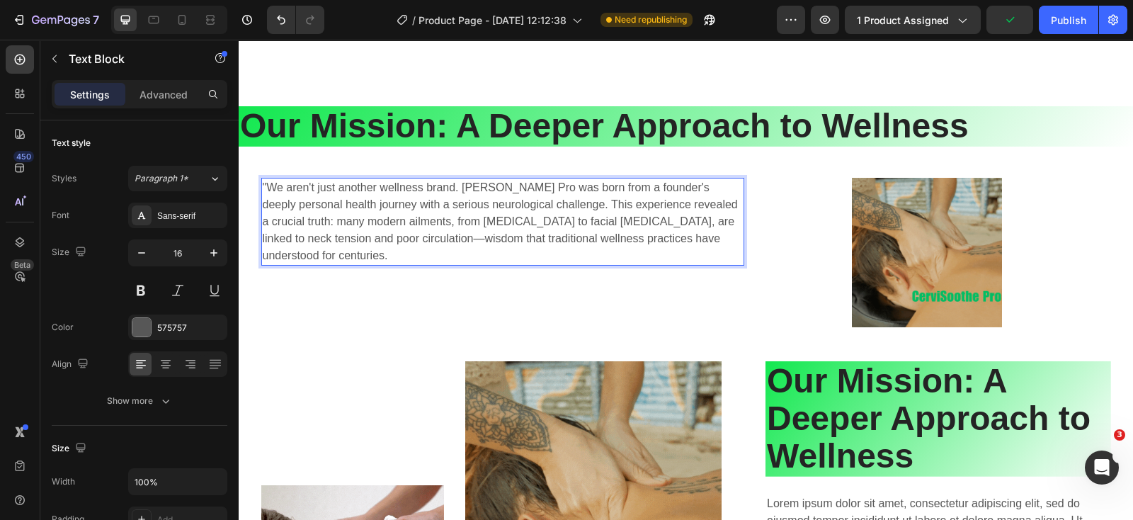
drag, startPoint x: 393, startPoint y: 223, endPoint x: 327, endPoint y: 225, distance: 66.6
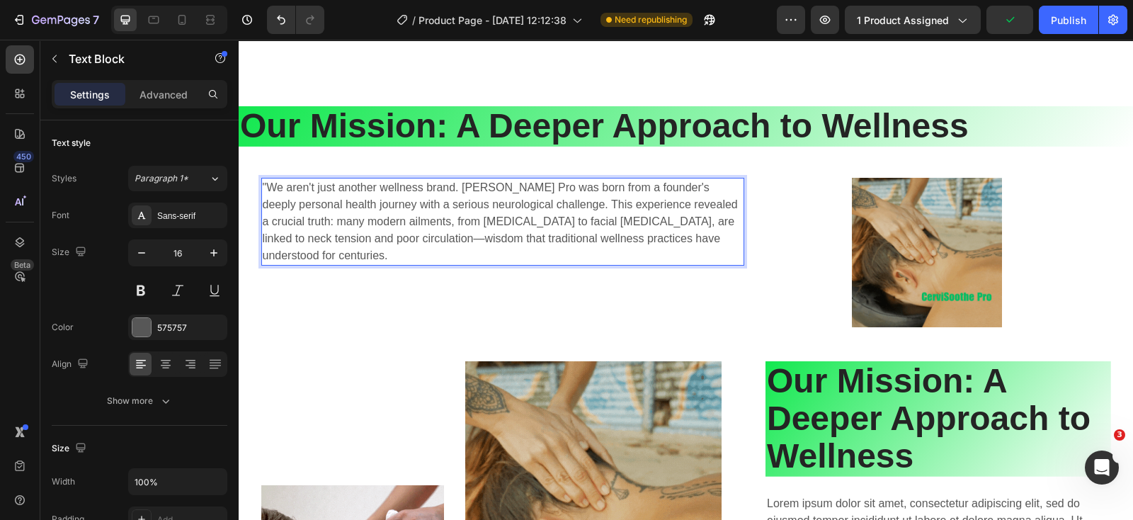
click at [327, 225] on p ""We aren't just another wellness brand. [PERSON_NAME] Pro was born from a found…" at bounding box center [503, 221] width 481 height 85
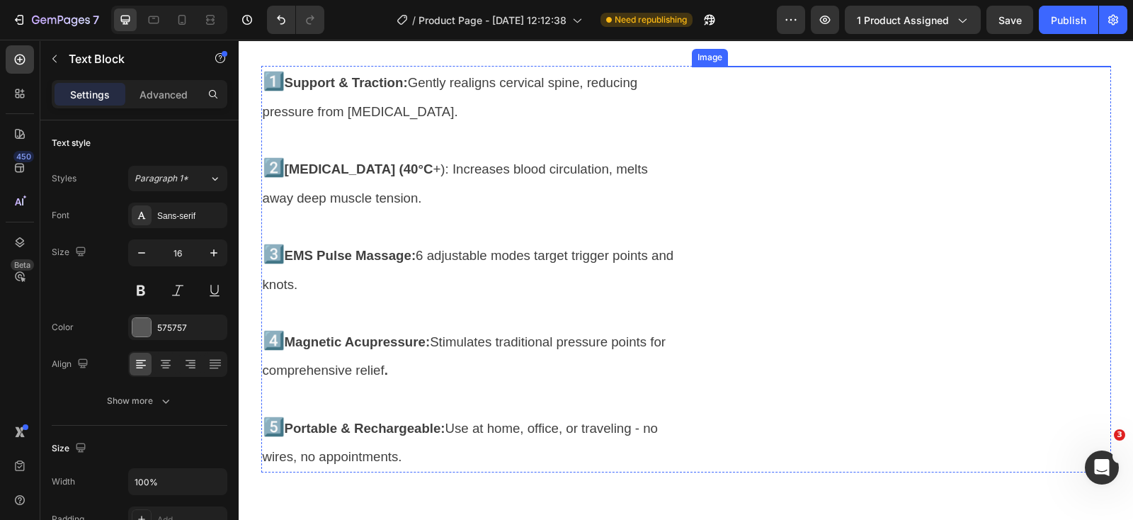
scroll to position [4141, 0]
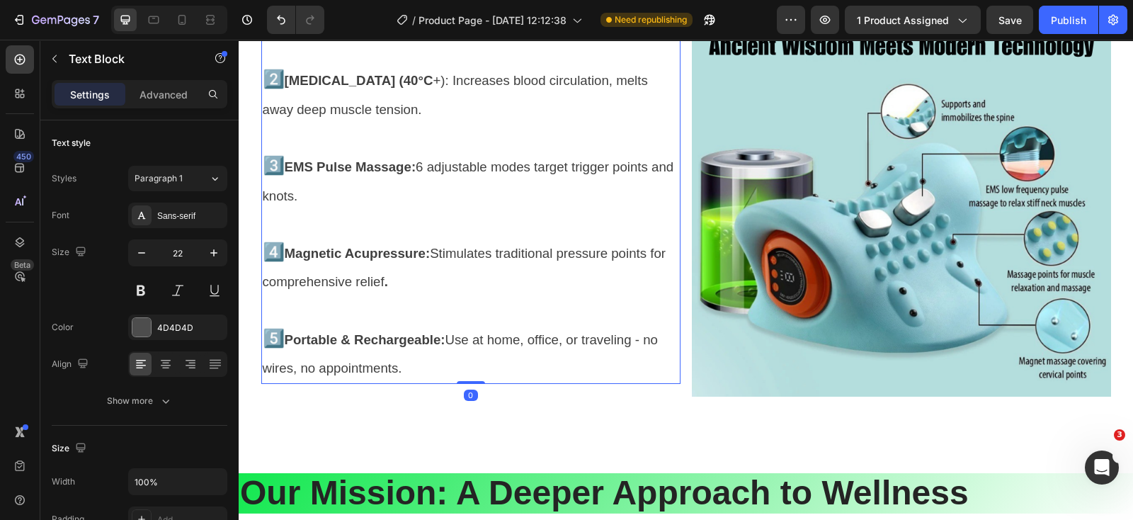
click at [609, 263] on p "4️⃣ Magnetic Acupressure: Stimulates traditional pressure points for comprehens…" at bounding box center [471, 267] width 416 height 58
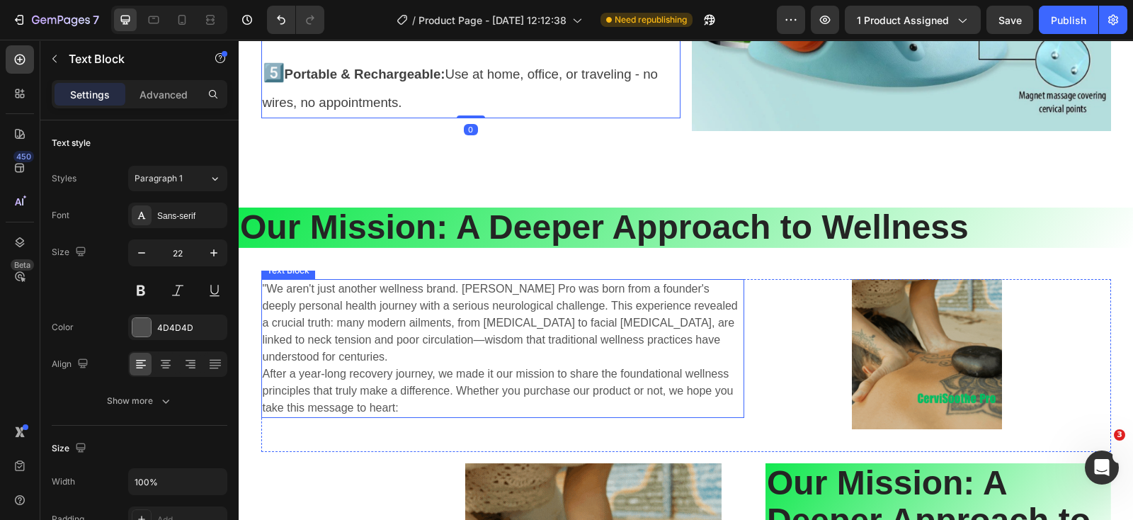
click at [627, 312] on p ""We aren't just another wellness brand. [PERSON_NAME] Pro was born from a found…" at bounding box center [503, 348] width 481 height 136
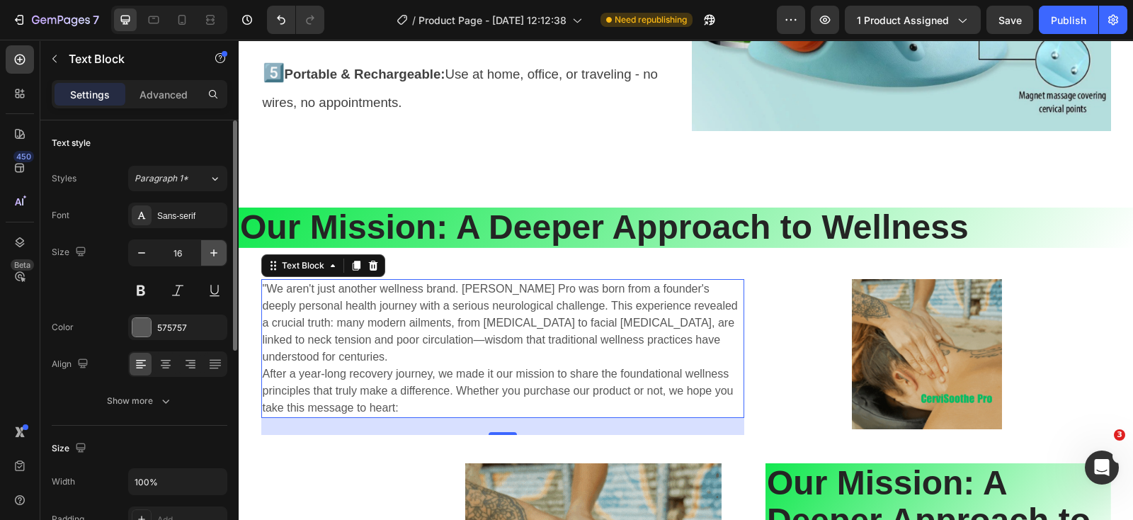
click at [210, 254] on icon "button" at bounding box center [214, 253] width 14 height 14
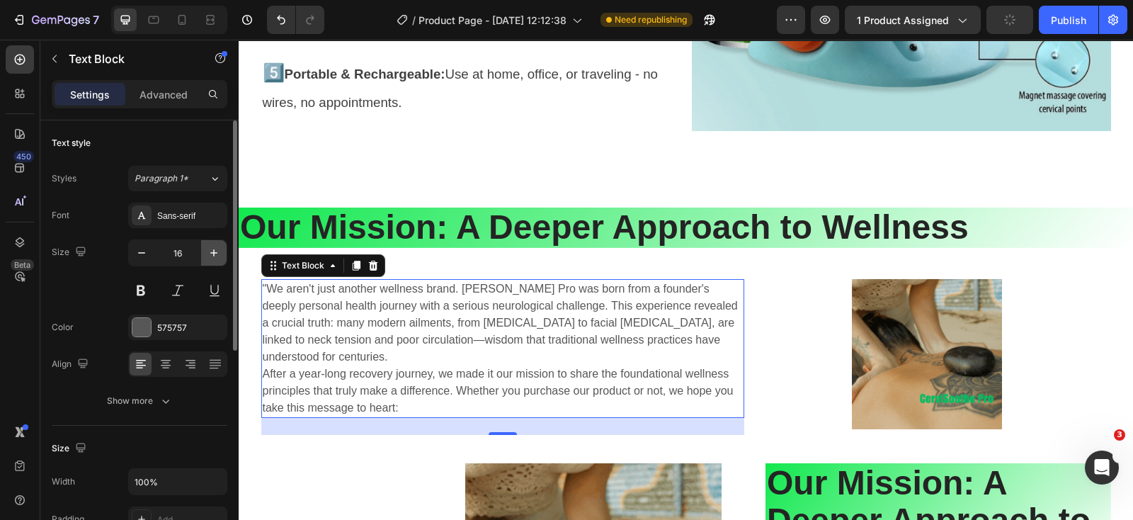
click at [210, 254] on icon "button" at bounding box center [214, 253] width 14 height 14
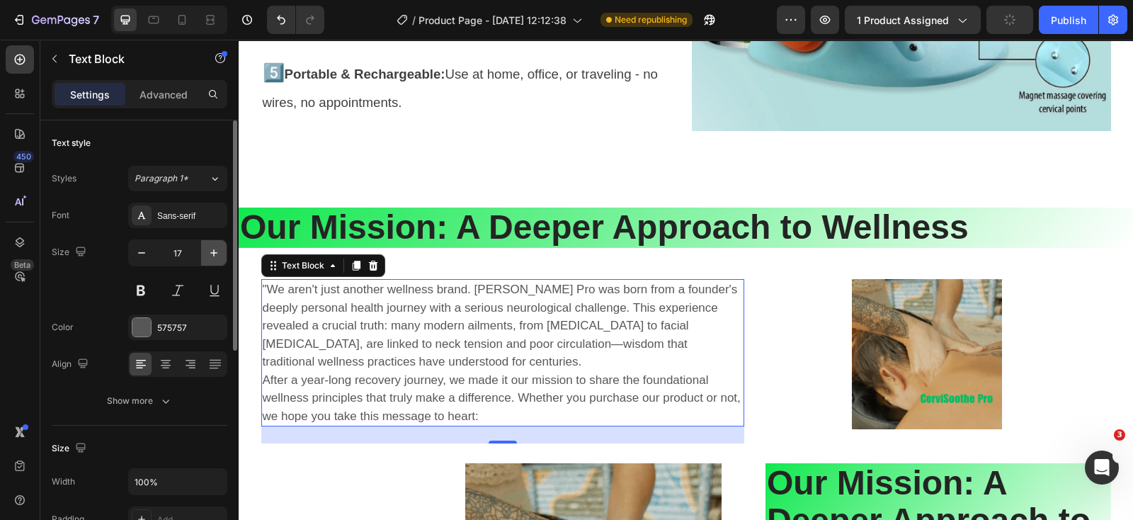
click at [210, 254] on icon "button" at bounding box center [214, 253] width 14 height 14
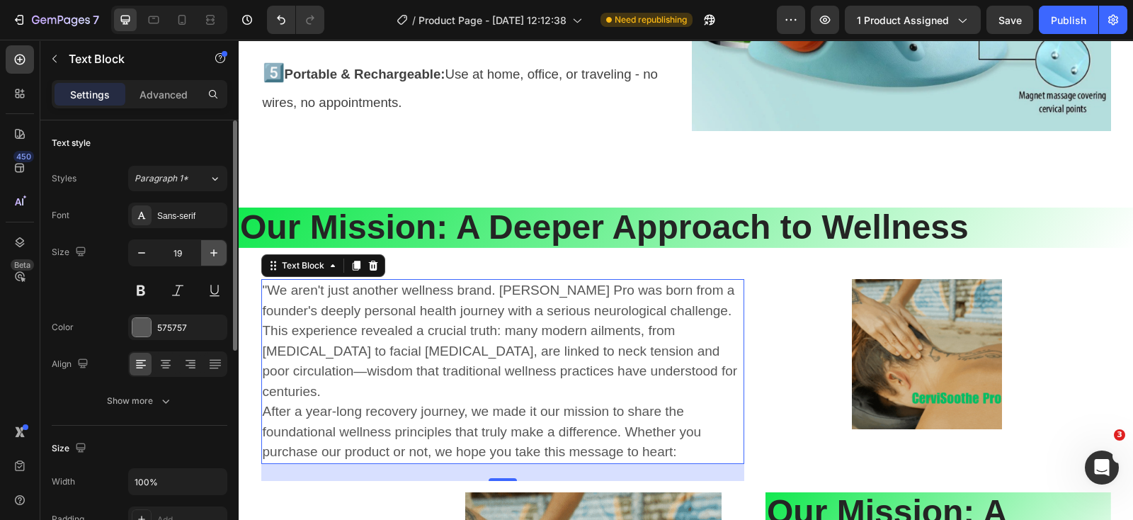
click at [214, 249] on icon "button" at bounding box center [213, 252] width 7 height 7
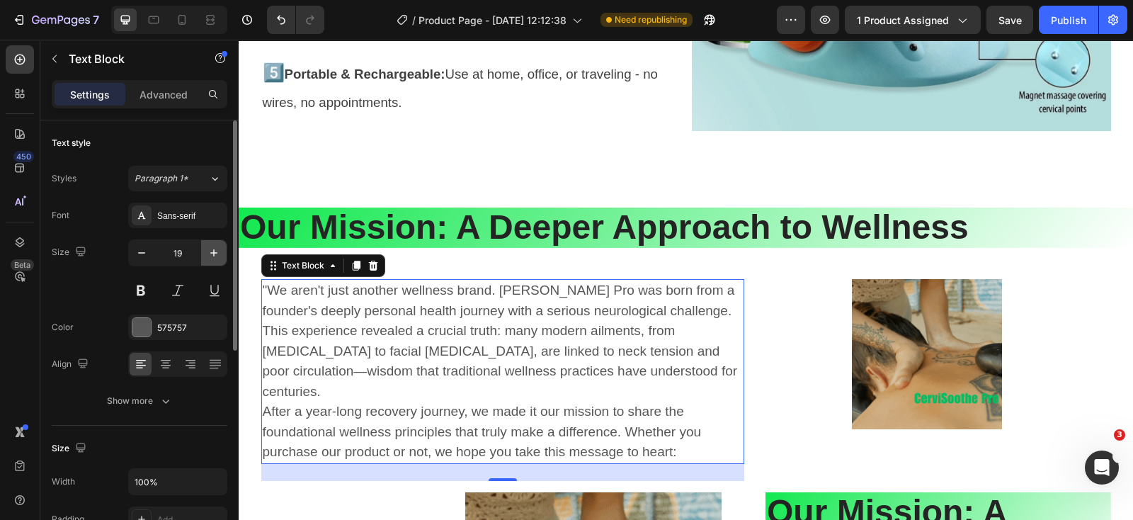
click at [214, 249] on icon "button" at bounding box center [213, 252] width 7 height 7
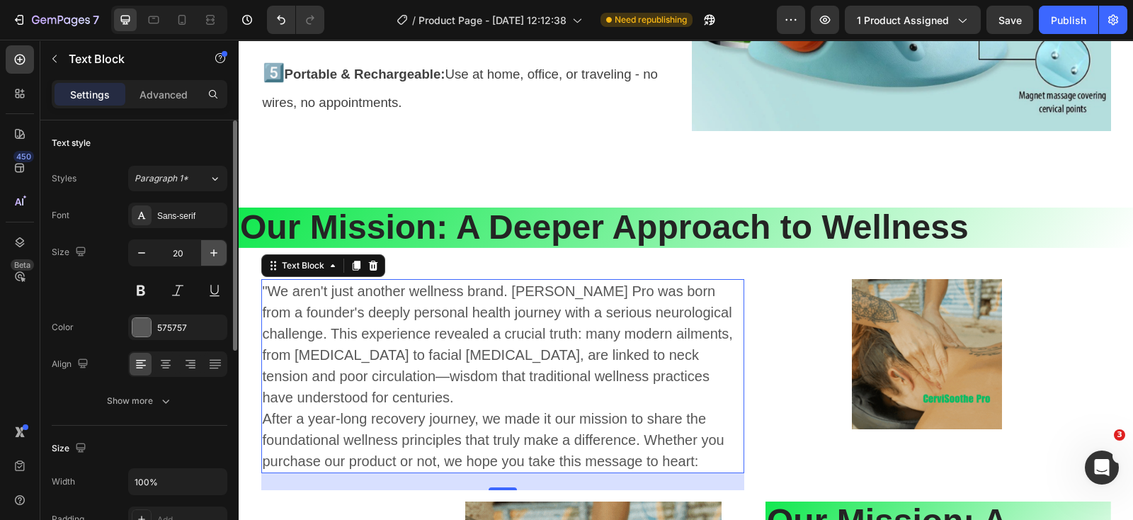
click at [214, 249] on icon "button" at bounding box center [213, 252] width 7 height 7
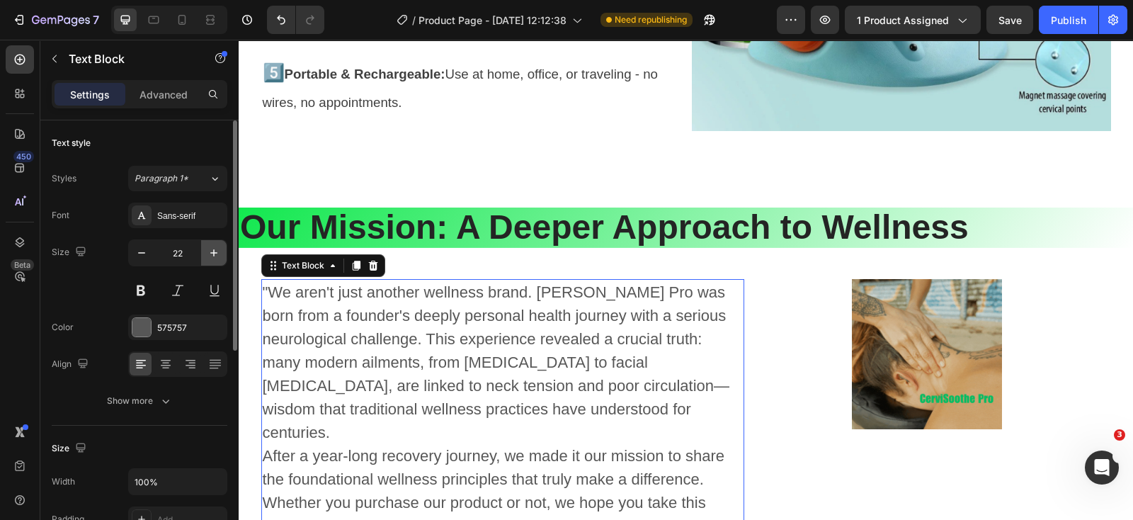
click at [214, 249] on icon "button" at bounding box center [213, 252] width 7 height 7
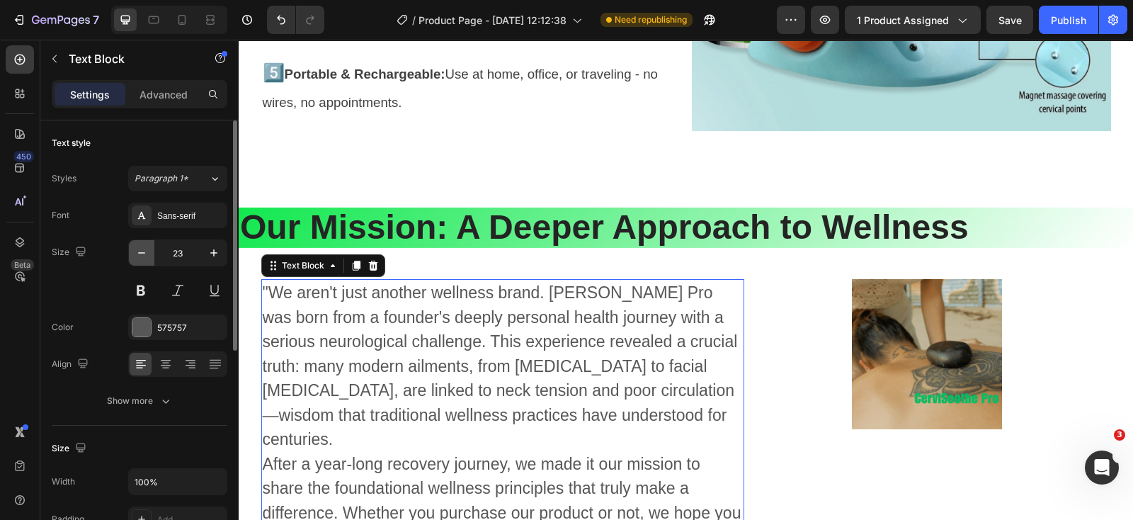
drag, startPoint x: 142, startPoint y: 254, endPoint x: 198, endPoint y: 319, distance: 86.4
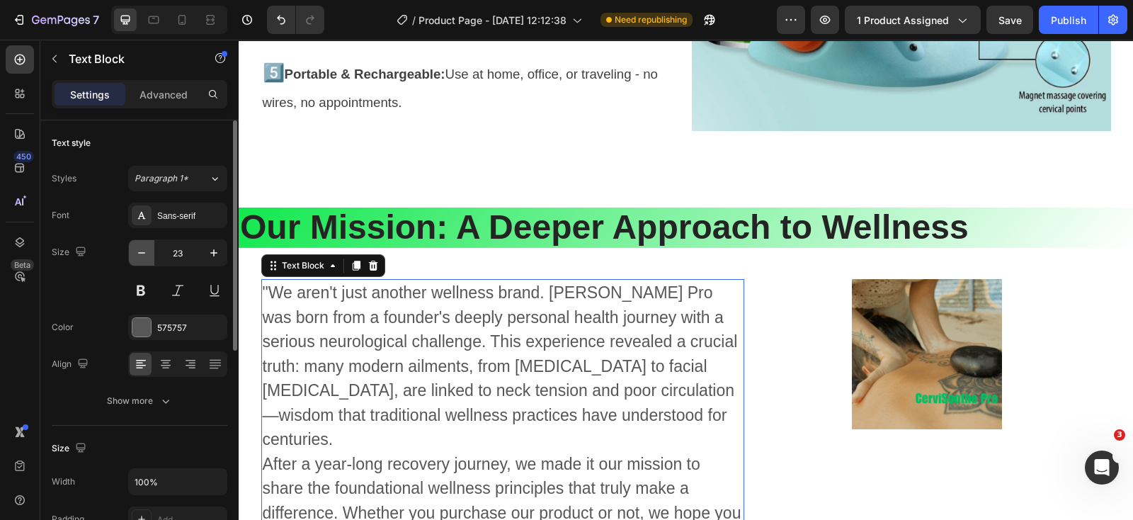
click at [142, 254] on icon "button" at bounding box center [142, 253] width 14 height 14
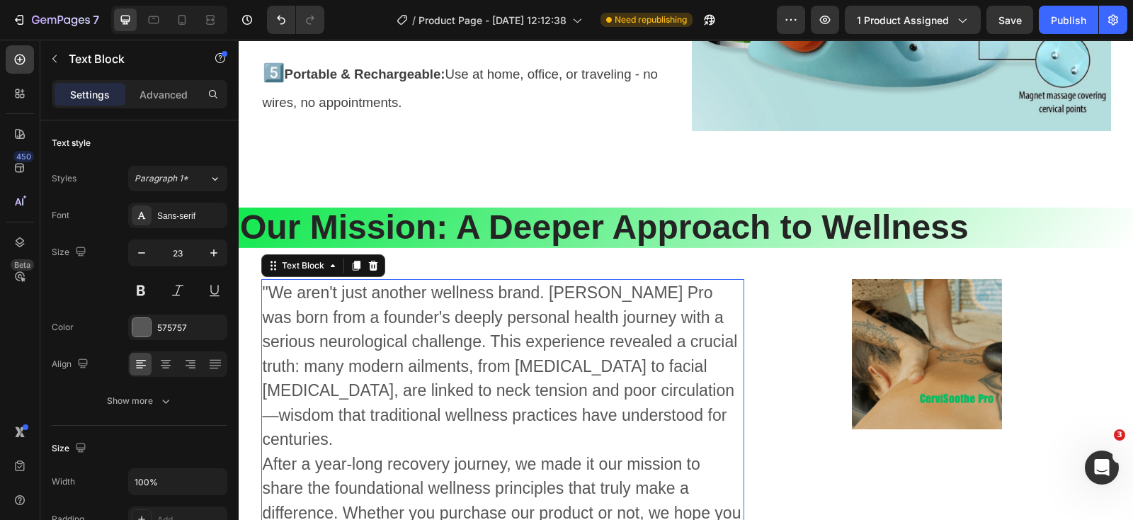
type input "22"
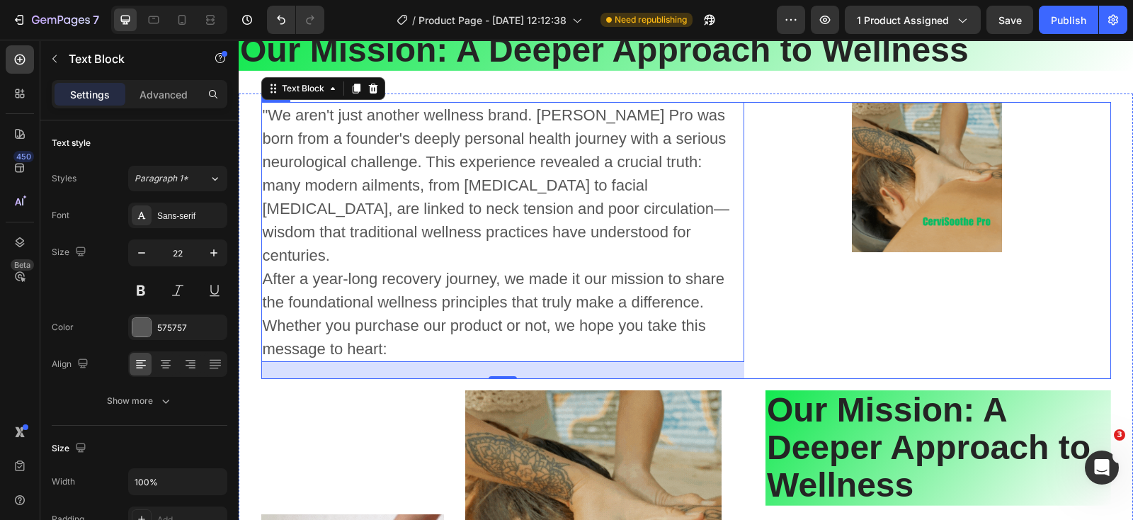
scroll to position [4495, 0]
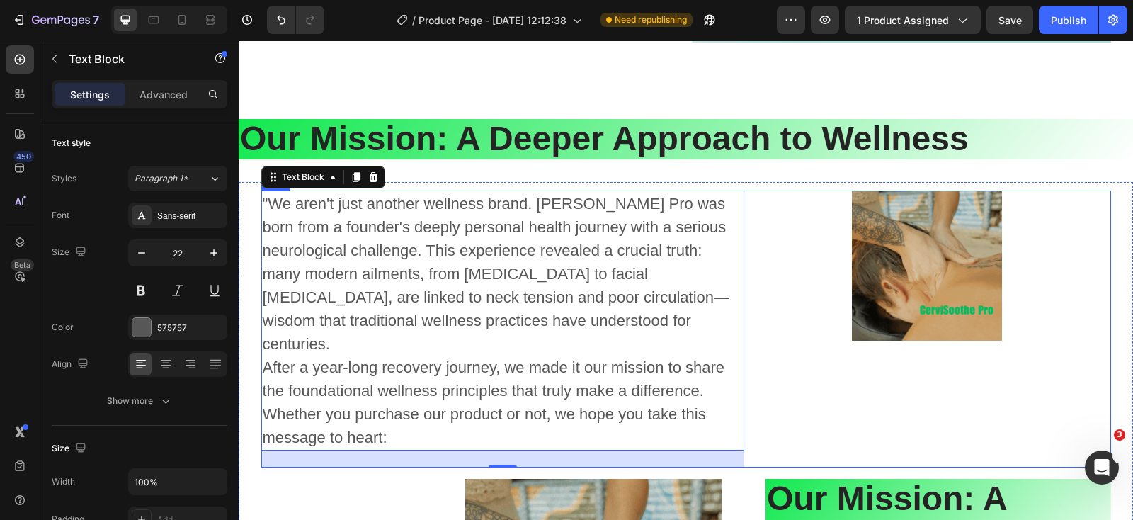
click at [789, 311] on div "Image Row" at bounding box center [939, 329] width 346 height 277
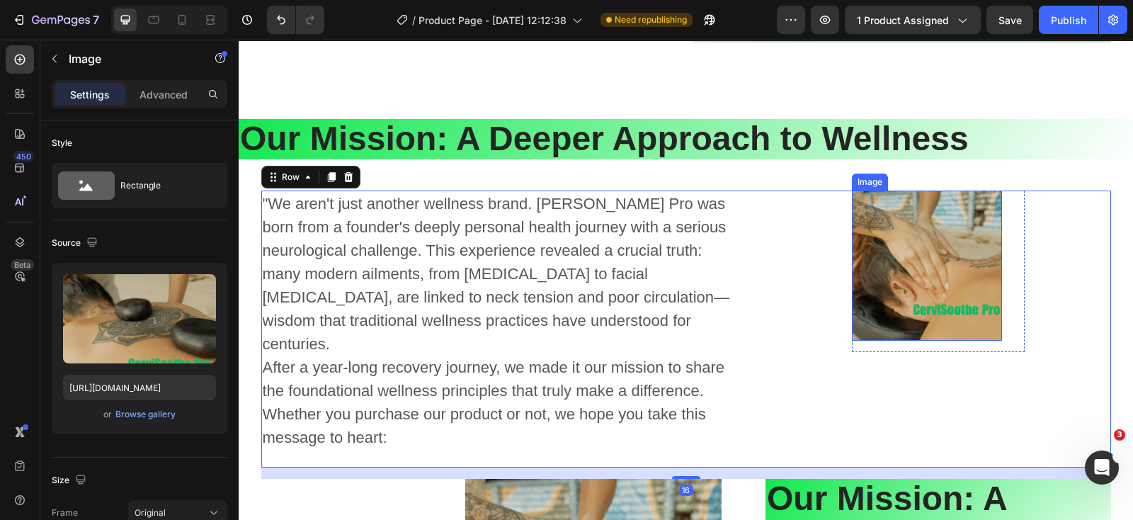
click at [982, 288] on img at bounding box center [927, 266] width 150 height 150
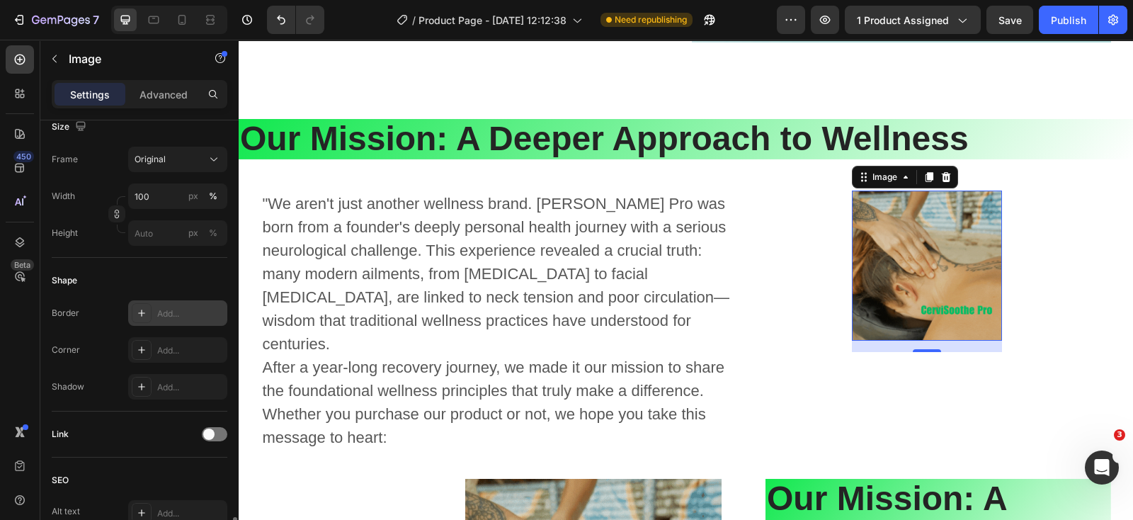
scroll to position [531, 0]
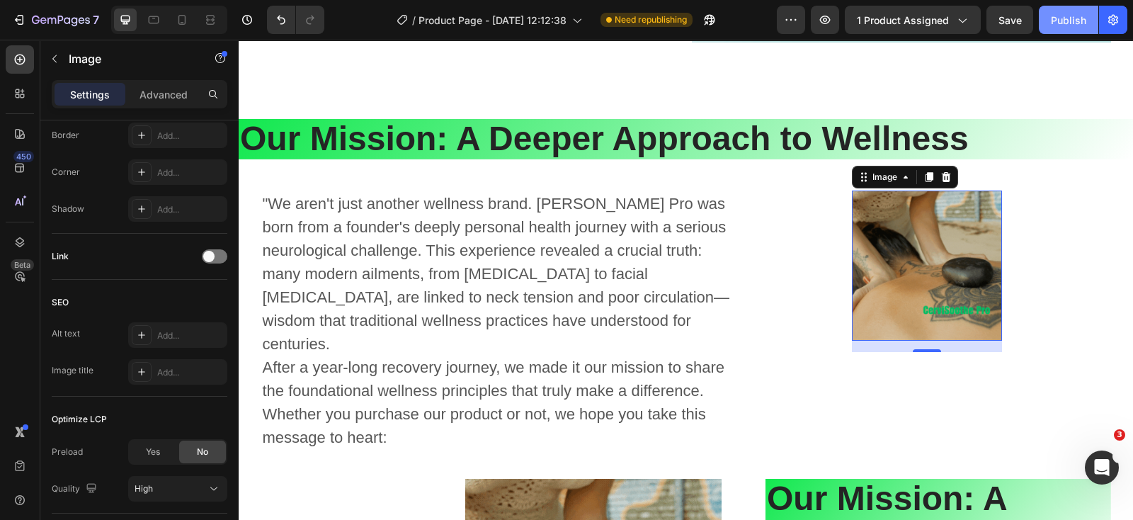
click at [1060, 19] on div "Publish" at bounding box center [1068, 20] width 35 height 15
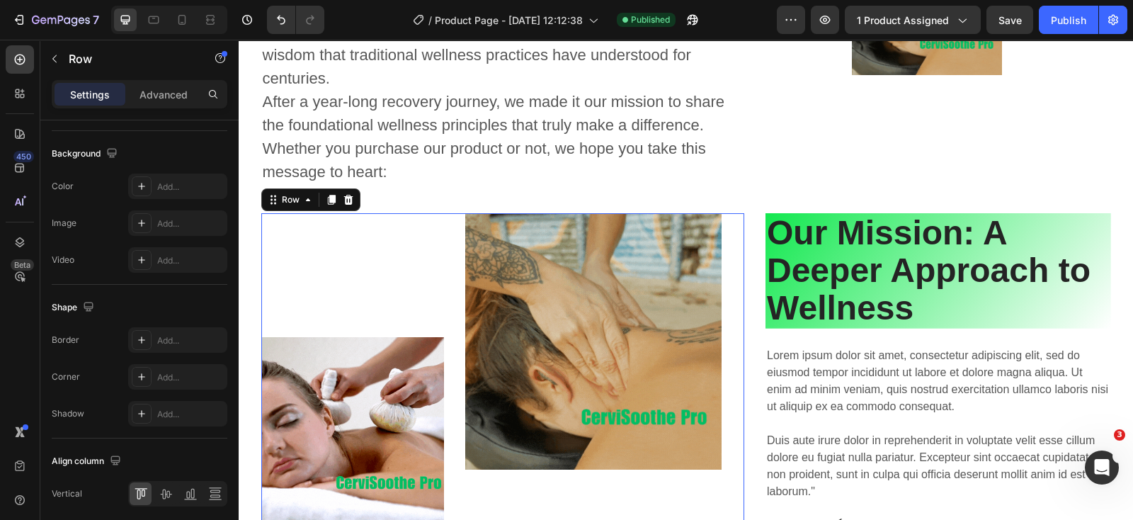
scroll to position [0, 0]
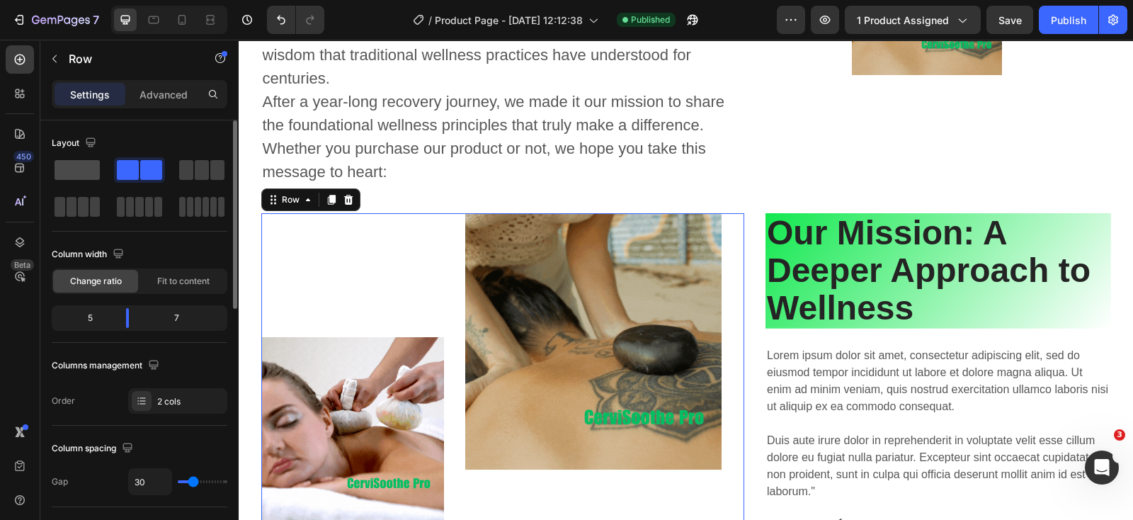
click at [81, 162] on span at bounding box center [77, 170] width 45 height 20
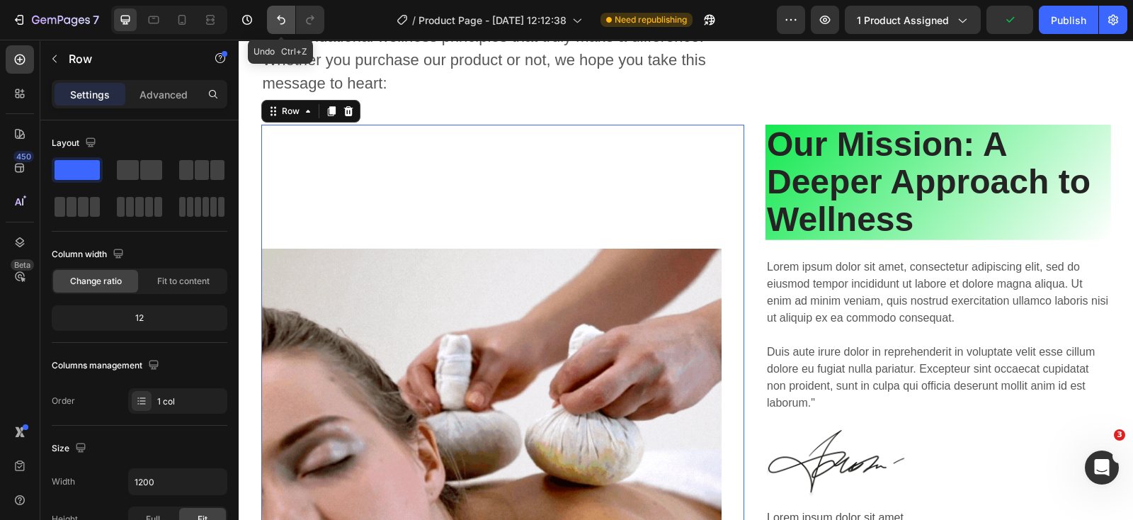
click at [280, 23] on icon "Undo/Redo" at bounding box center [281, 20] width 14 height 14
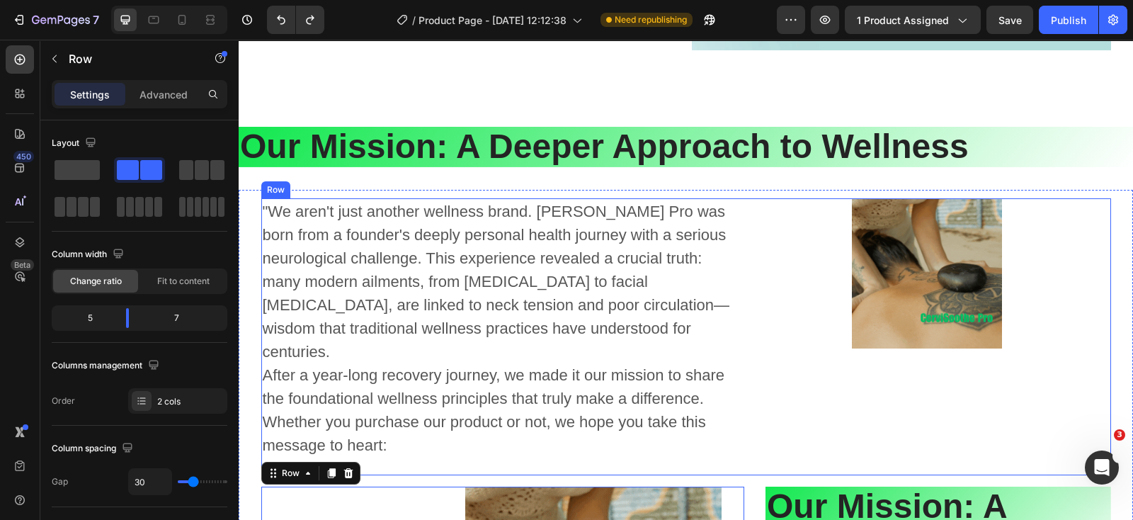
scroll to position [4495, 0]
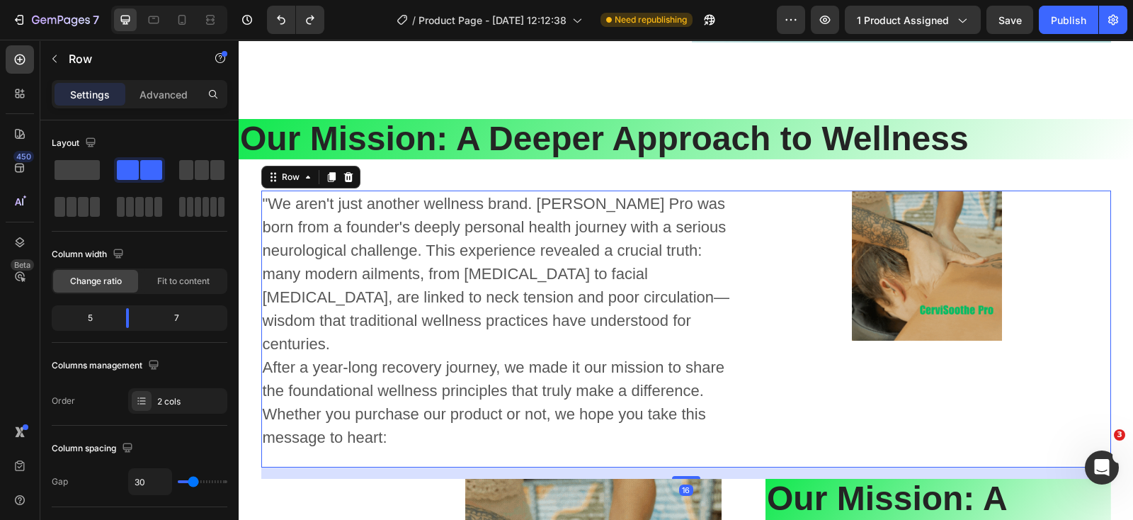
click at [981, 369] on div "Image Row" at bounding box center [939, 329] width 346 height 277
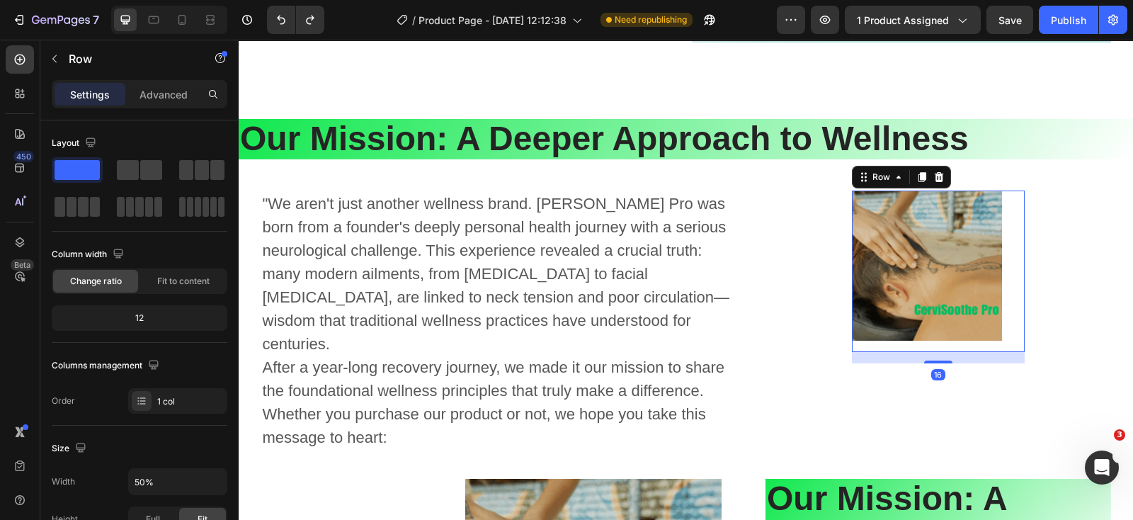
click at [1015, 246] on div "Image Row 16" at bounding box center [938, 271] width 173 height 161
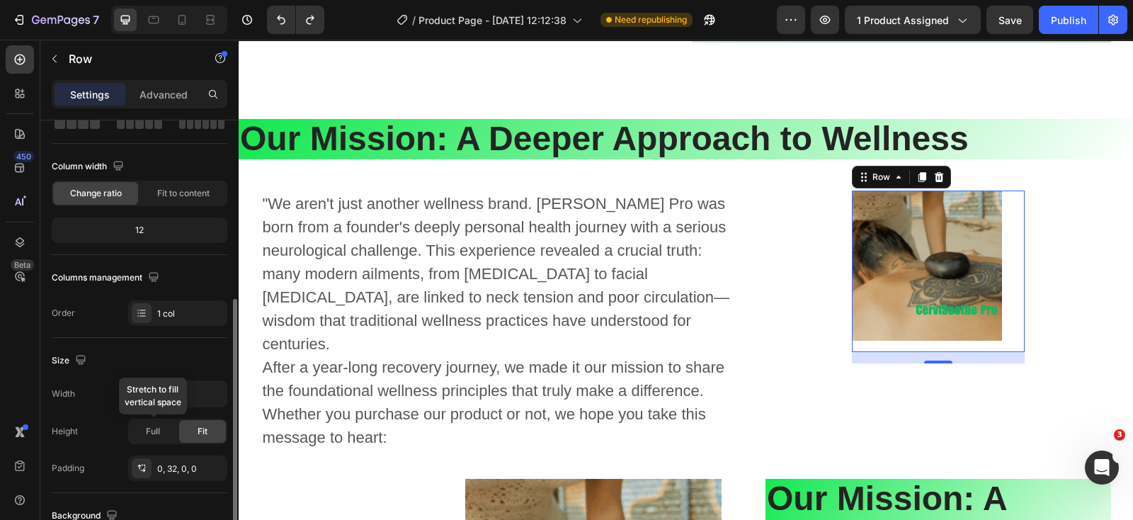
scroll to position [176, 0]
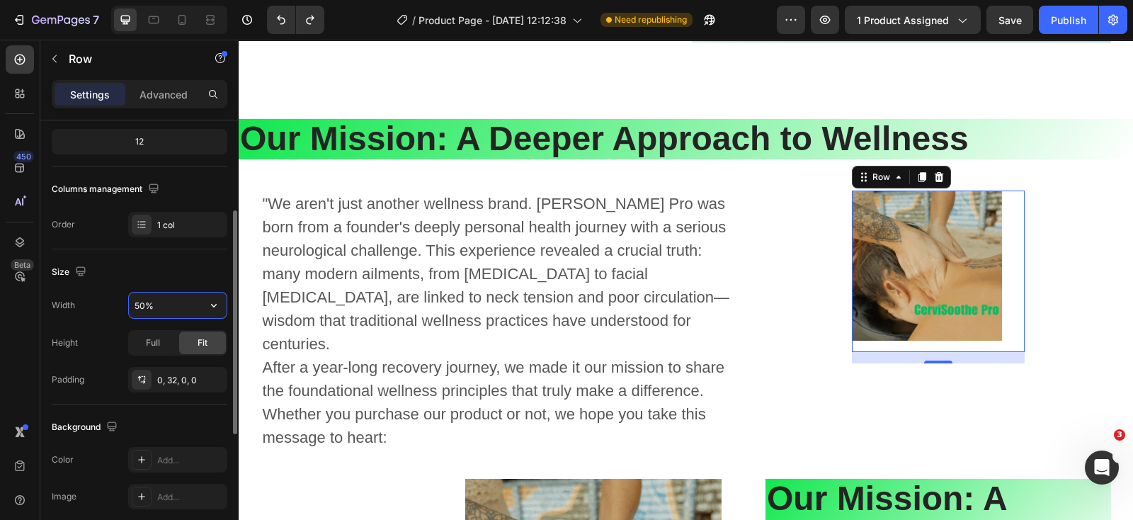
click at [174, 308] on input "50%" at bounding box center [178, 305] width 98 height 25
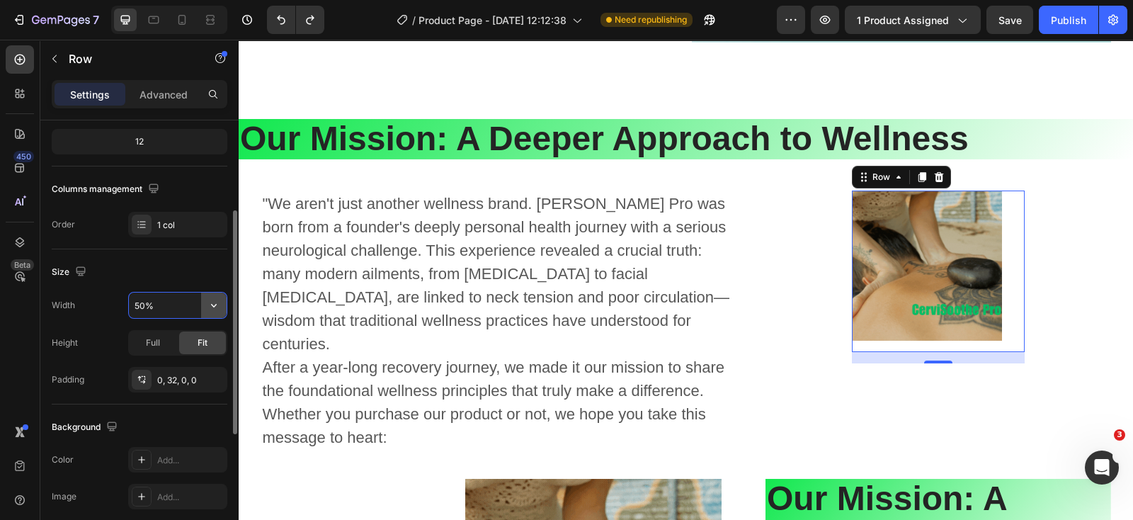
click at [209, 308] on icon "button" at bounding box center [214, 305] width 14 height 14
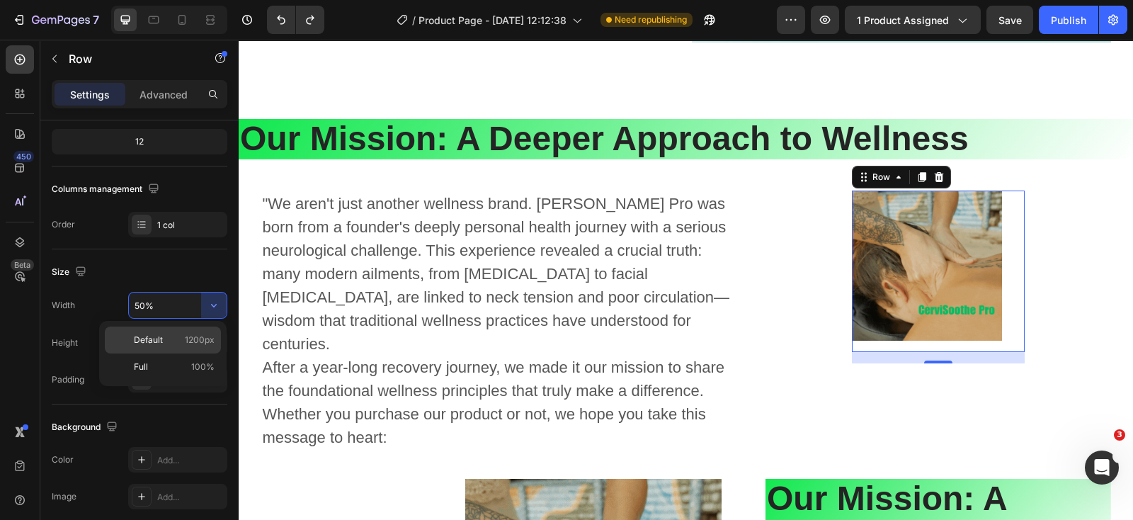
click at [159, 340] on span "Default" at bounding box center [148, 340] width 29 height 13
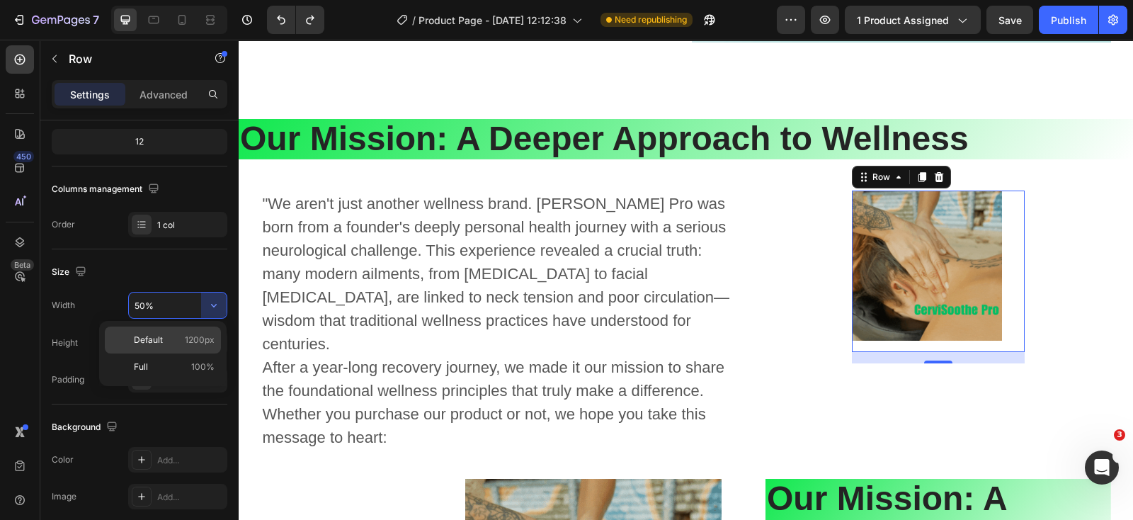
type input "1200"
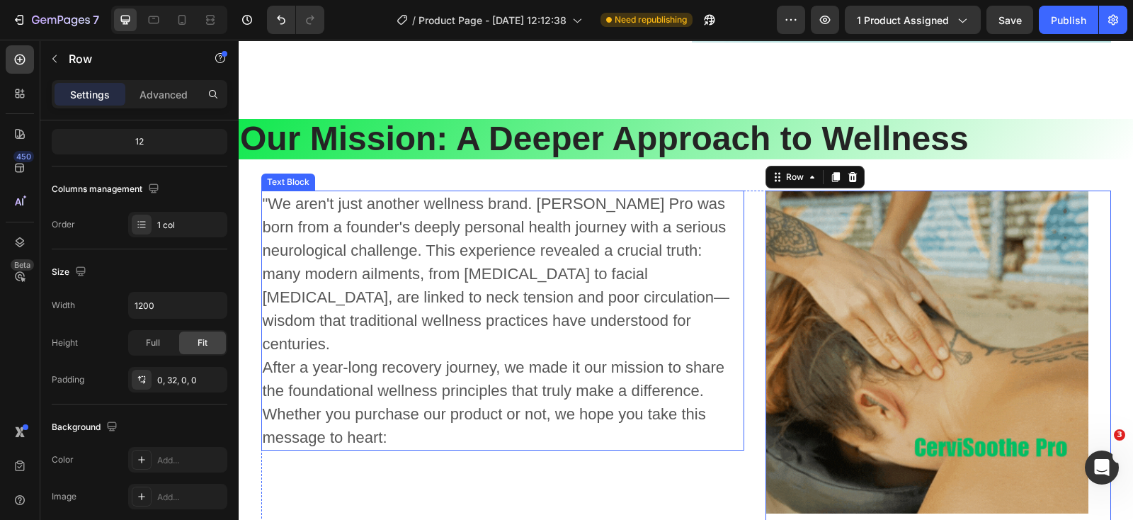
scroll to position [4583, 0]
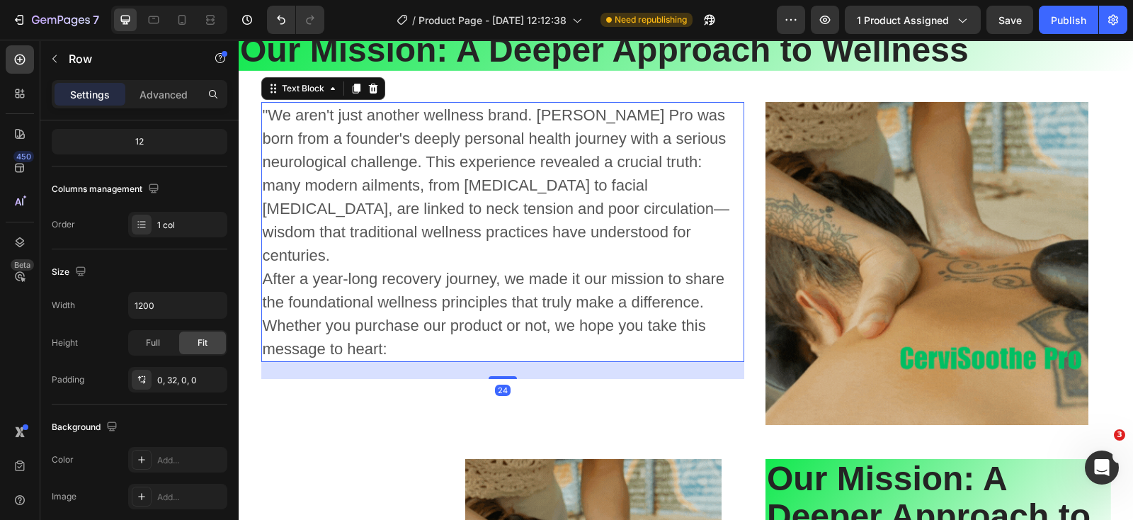
click at [493, 295] on p ""We aren't just another wellness brand. [PERSON_NAME] Pro was born from a found…" at bounding box center [503, 231] width 481 height 257
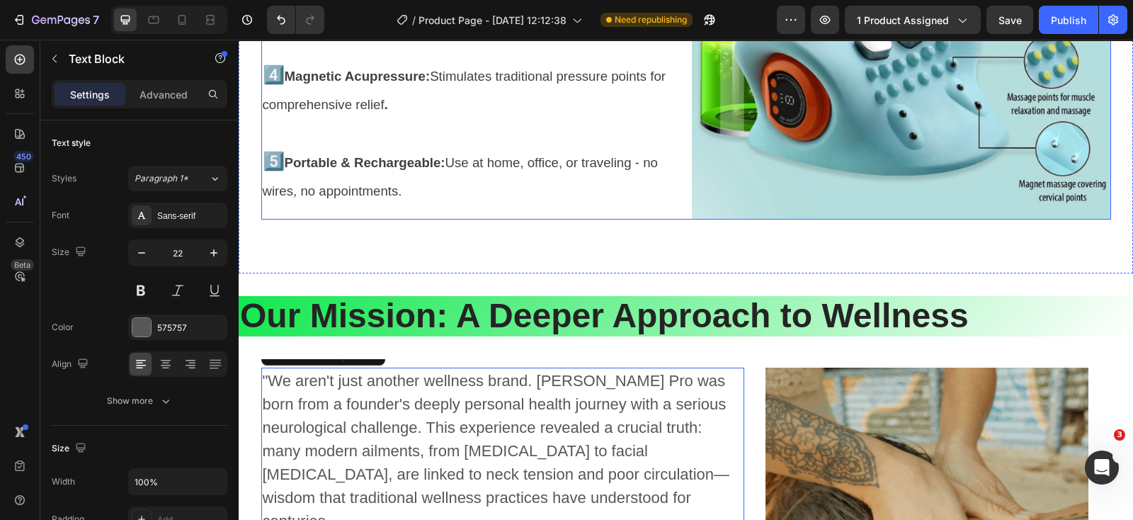
scroll to position [3964, 0]
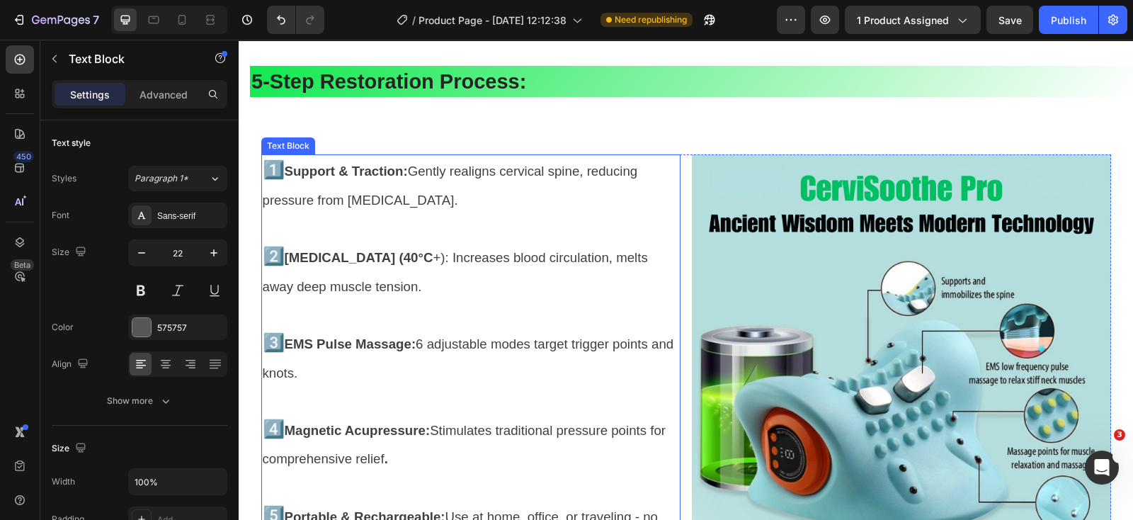
click at [533, 256] on span "Heat Therapy (40°C +): Increases blood circulation, melts away deep muscle tens…" at bounding box center [455, 272] width 385 height 44
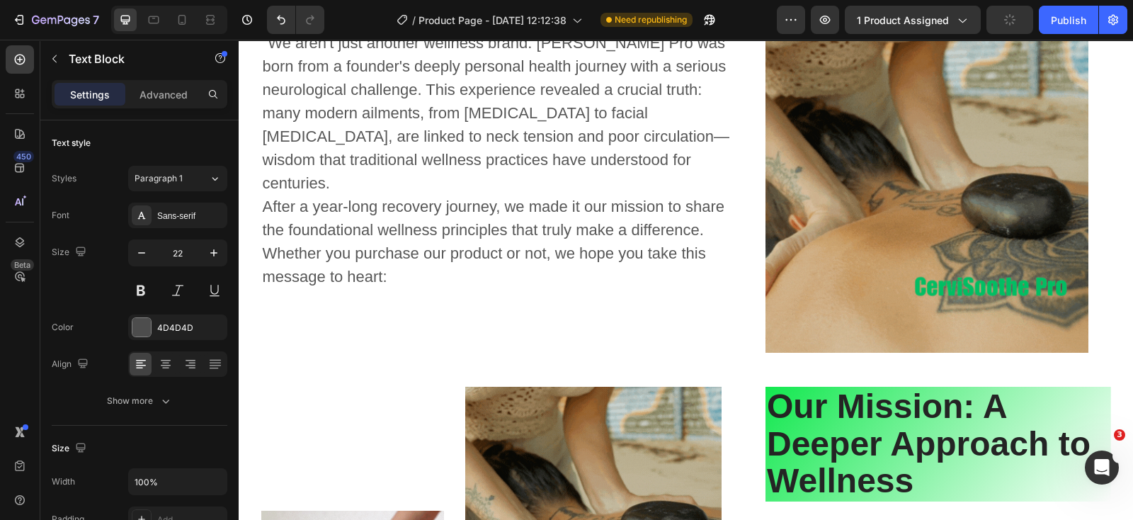
scroll to position [4672, 0]
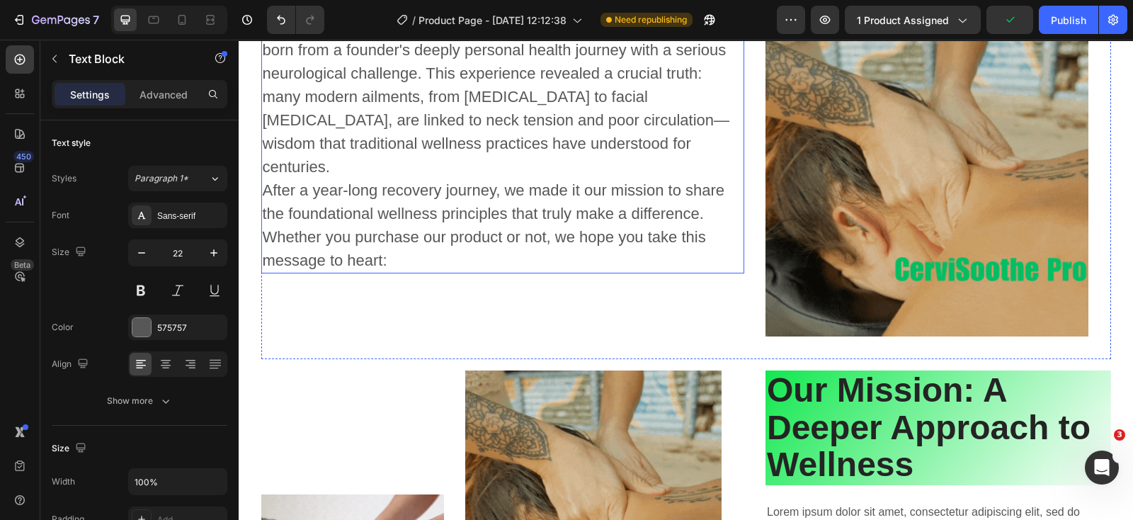
click at [499, 149] on p ""We aren't just another wellness brand. [PERSON_NAME] Pro was born from a found…" at bounding box center [503, 143] width 481 height 257
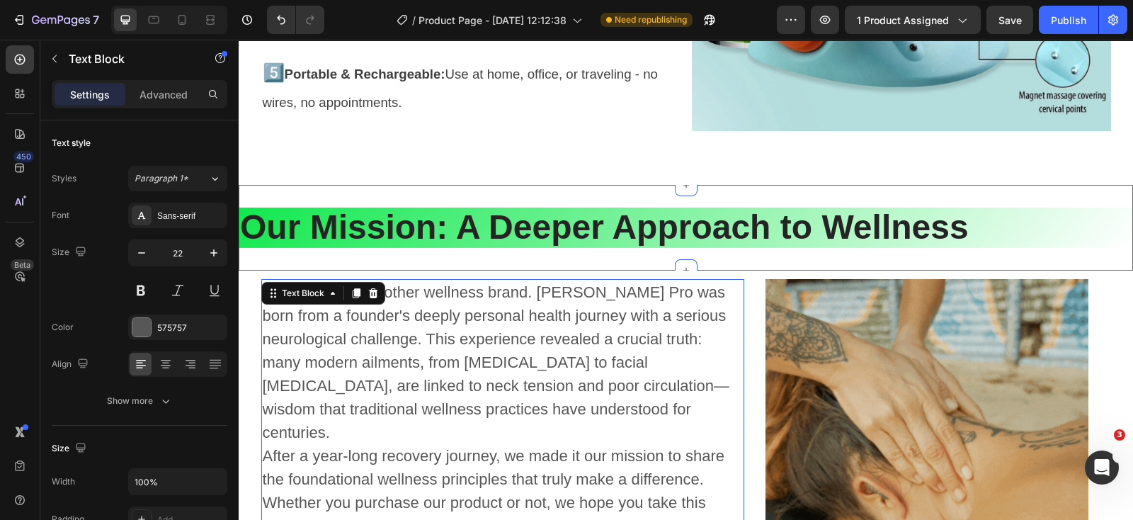
scroll to position [4229, 0]
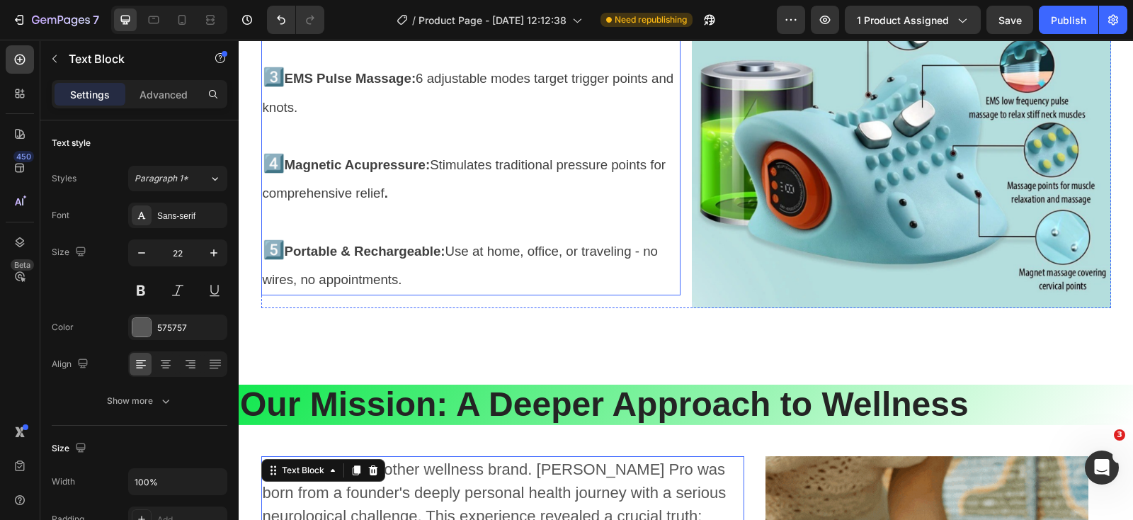
click at [512, 172] on p "4️⃣ Magnetic Acupressure: Stimulates traditional pressure points for comprehens…" at bounding box center [471, 178] width 416 height 58
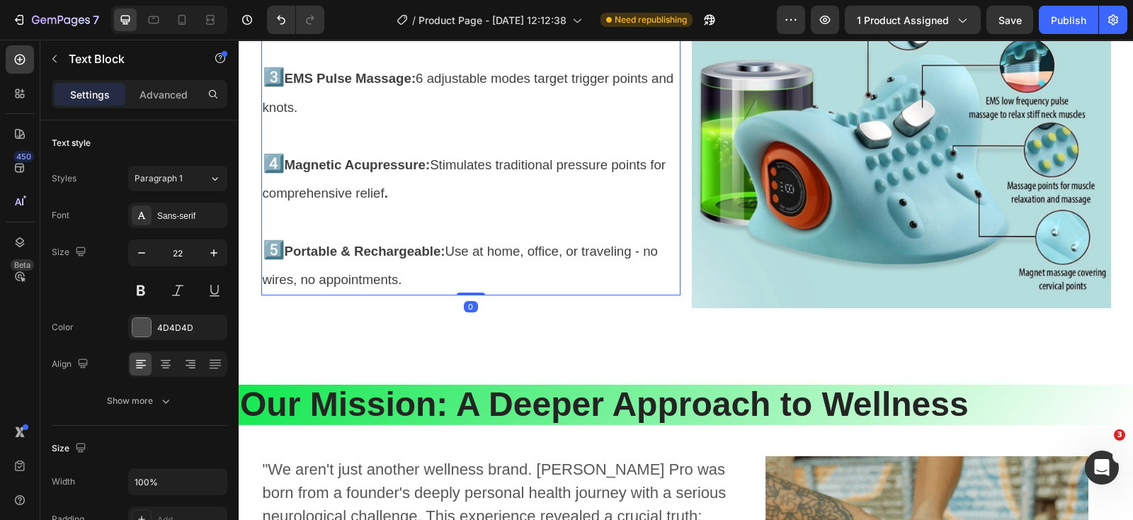
click at [512, 172] on p "4️⃣ Magnetic Acupressure: Stimulates traditional pressure points for comprehens…" at bounding box center [471, 178] width 416 height 58
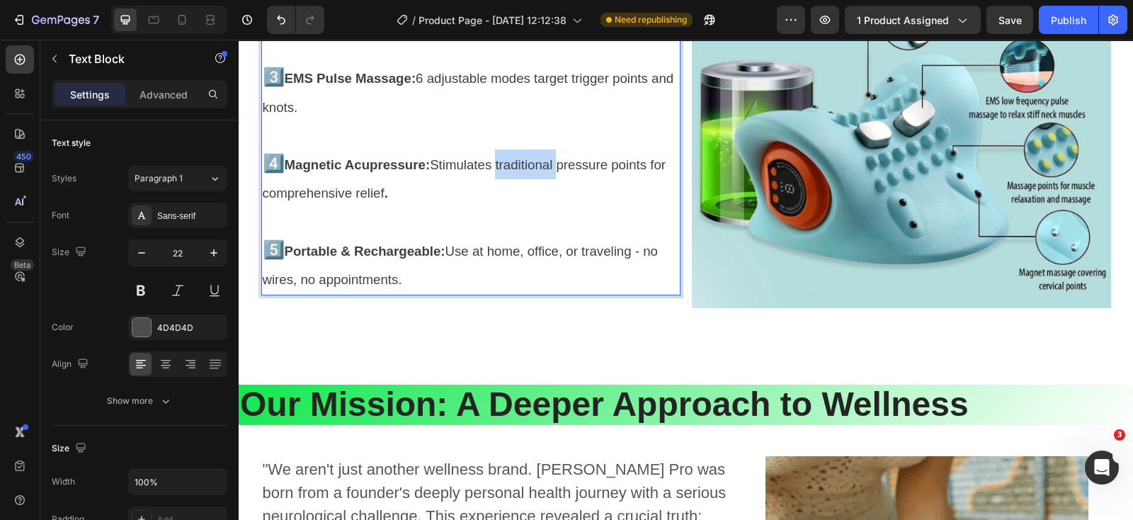
click at [512, 172] on p "4️⃣ Magnetic Acupressure: Stimulates traditional pressure points for comprehens…" at bounding box center [471, 178] width 416 height 58
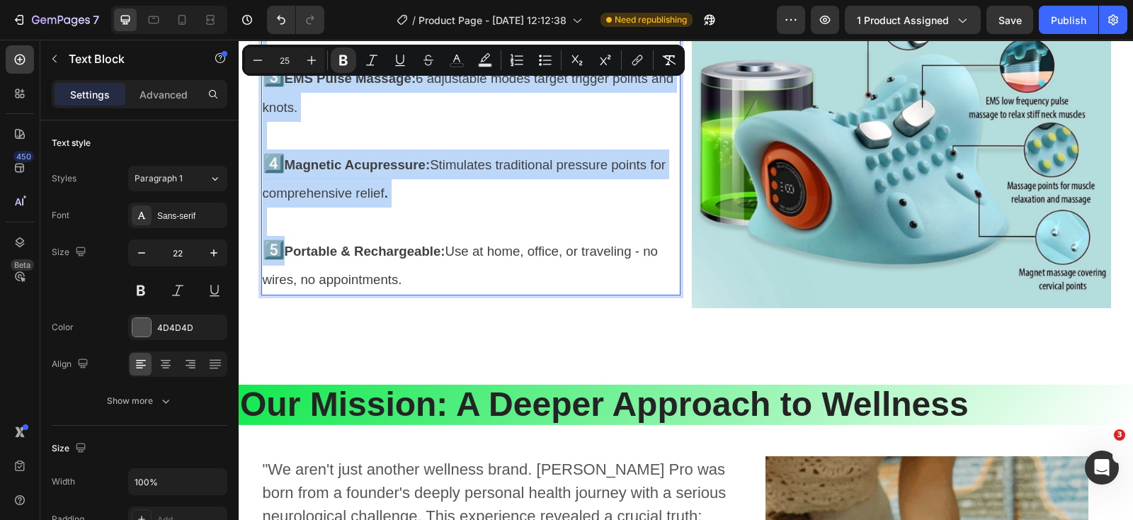
copy div "1️⃣ Support & Traction: Gently realigns cervical spine, reducing pressure from …"
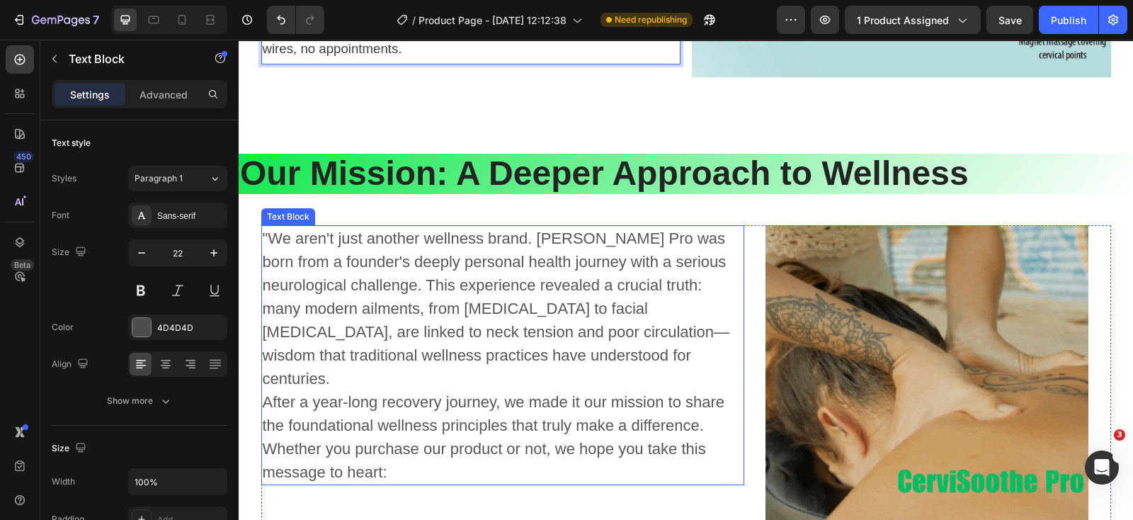
scroll to position [4495, 0]
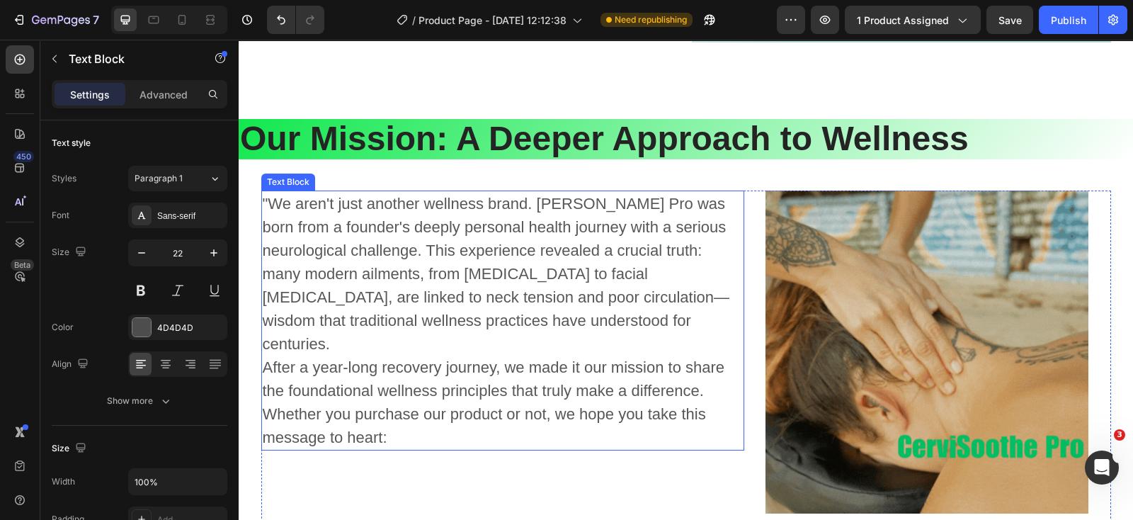
click at [506, 302] on p ""We aren't just another wellness brand. [PERSON_NAME] Pro was born from a found…" at bounding box center [503, 320] width 481 height 257
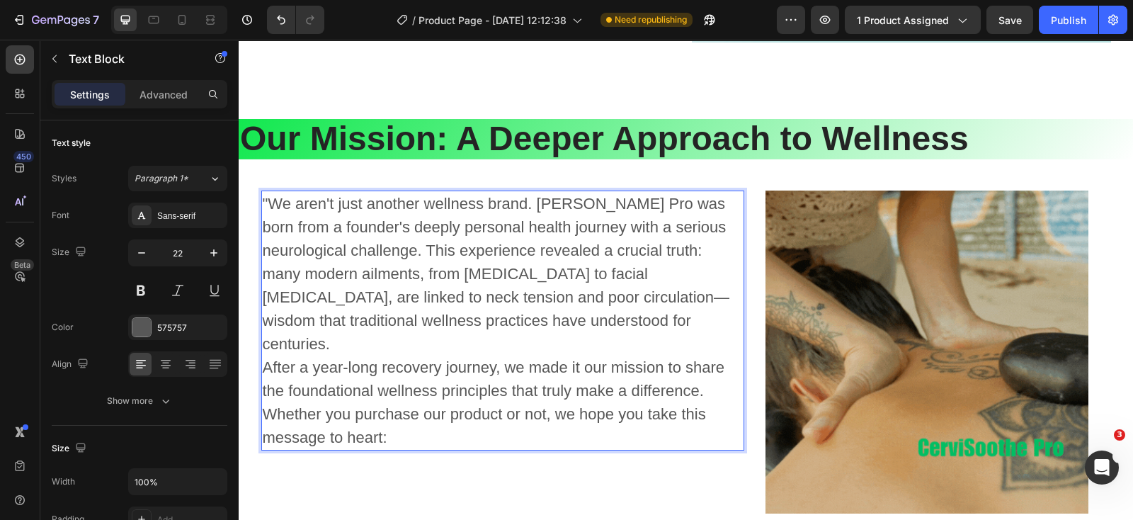
click at [506, 302] on p ""We aren't just another wellness brand. [PERSON_NAME] Pro was born from a found…" at bounding box center [503, 320] width 481 height 257
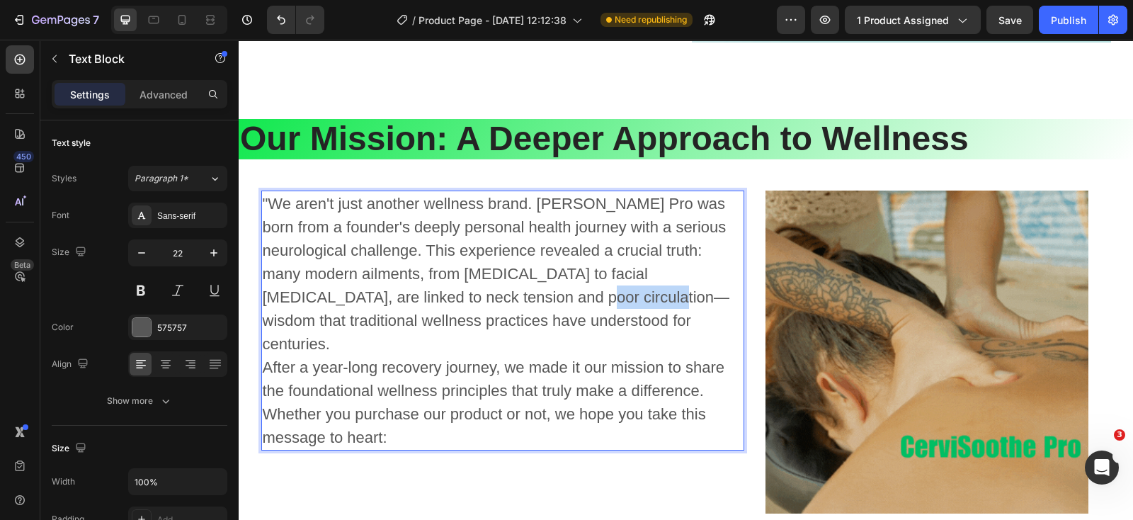
click at [506, 302] on p ""We aren't just another wellness brand. [PERSON_NAME] Pro was born from a found…" at bounding box center [503, 320] width 481 height 257
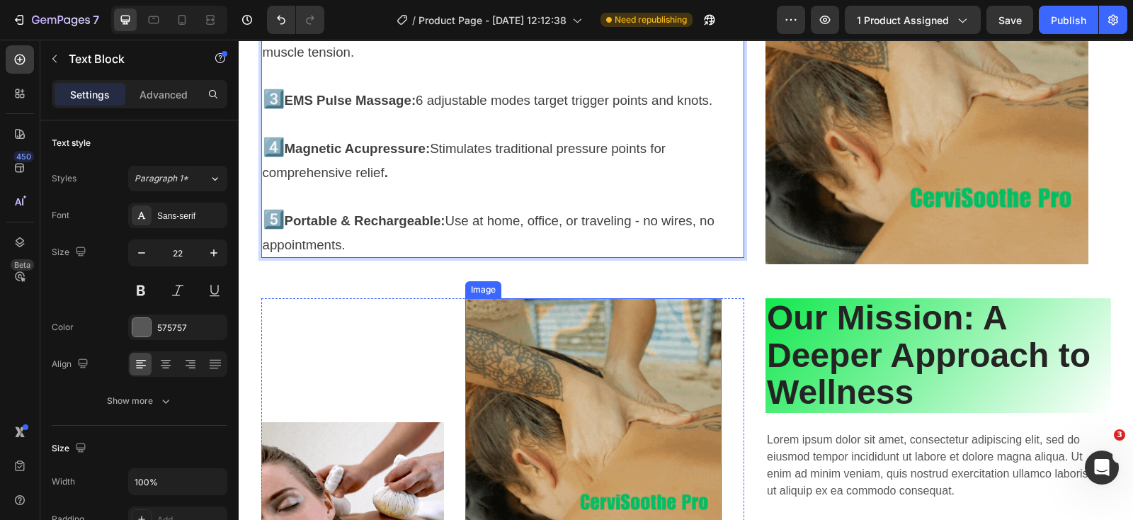
scroll to position [4761, 0]
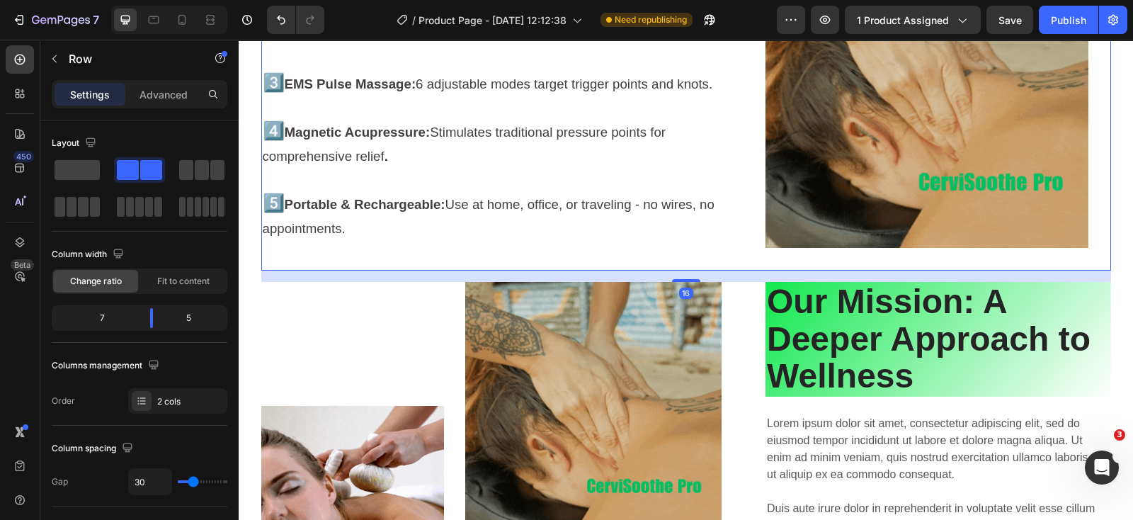
click at [456, 261] on div "1️⃣ Support & Traction: Gently realigns cervical spine, reducing pressure from …" at bounding box center [503, 98] width 484 height 346
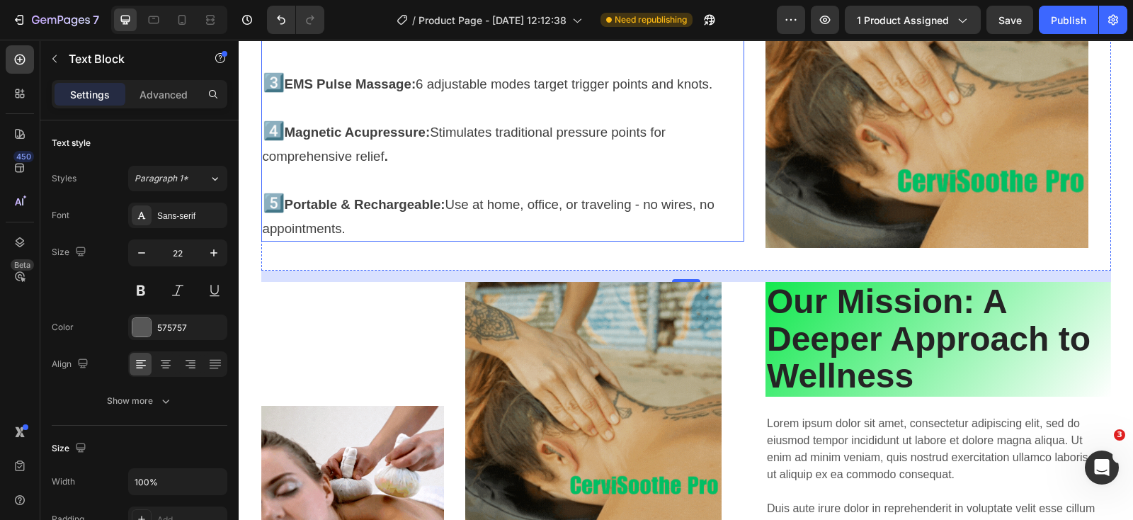
click at [512, 167] on p "4️⃣ Magnetic Acupressure: Stimulates traditional pressure points for comprehens…" at bounding box center [503, 143] width 481 height 49
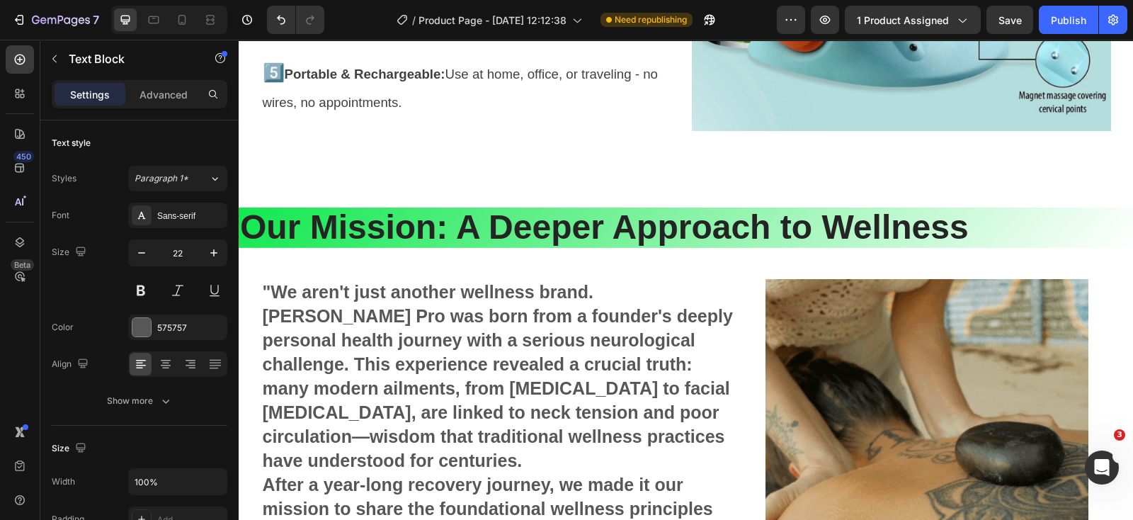
scroll to position [4583, 0]
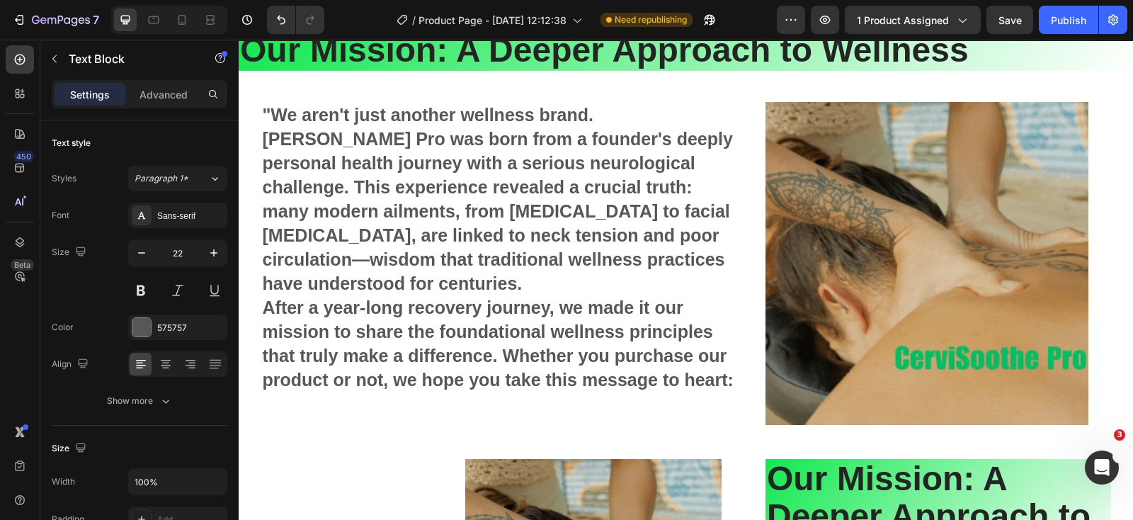
click at [557, 241] on strong ""We aren't just another wellness brand. [PERSON_NAME] Pro was born from a found…" at bounding box center [498, 199] width 470 height 188
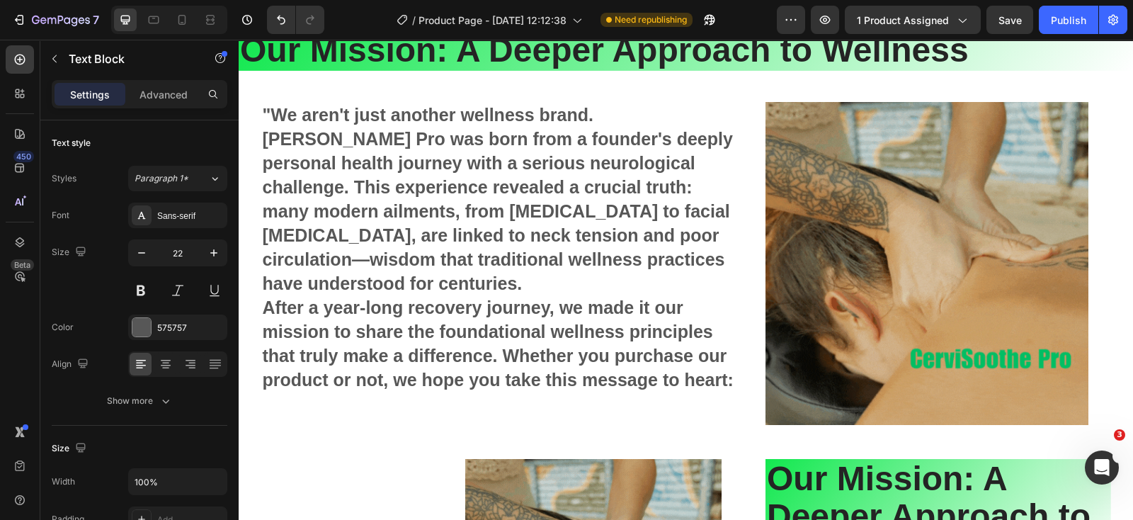
click at [377, 288] on p ""We aren't just another wellness brand. [PERSON_NAME] Pro was born from a found…" at bounding box center [503, 247] width 481 height 289
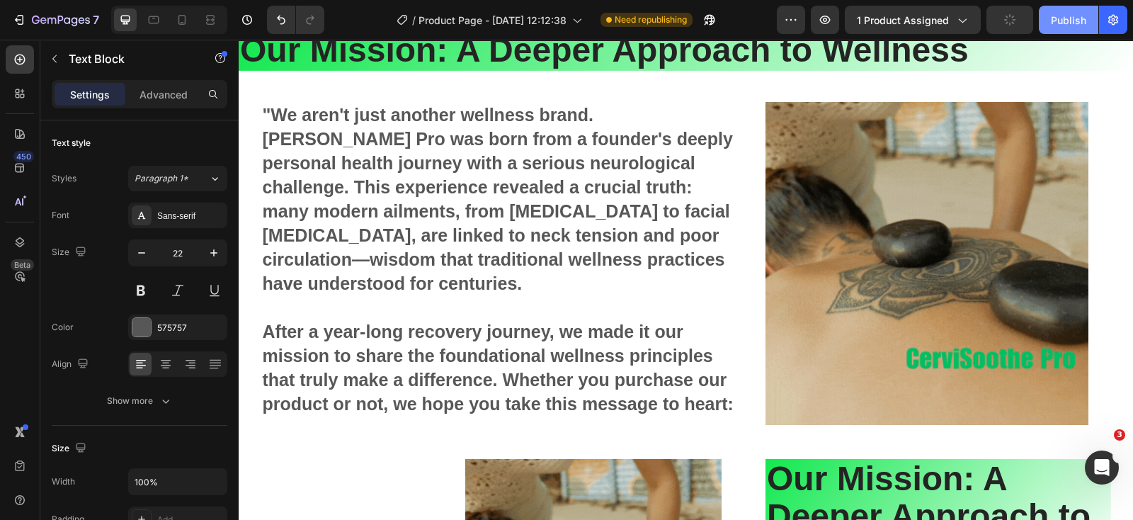
drag, startPoint x: 1077, startPoint y: 23, endPoint x: 696, endPoint y: 40, distance: 382.1
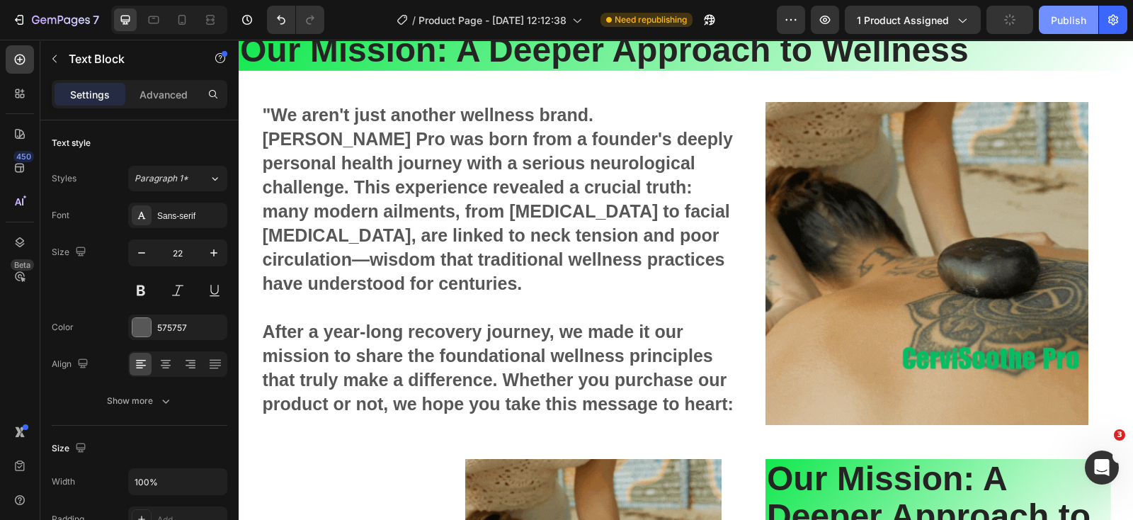
click at [1077, 23] on div "Publish" at bounding box center [1068, 20] width 35 height 15
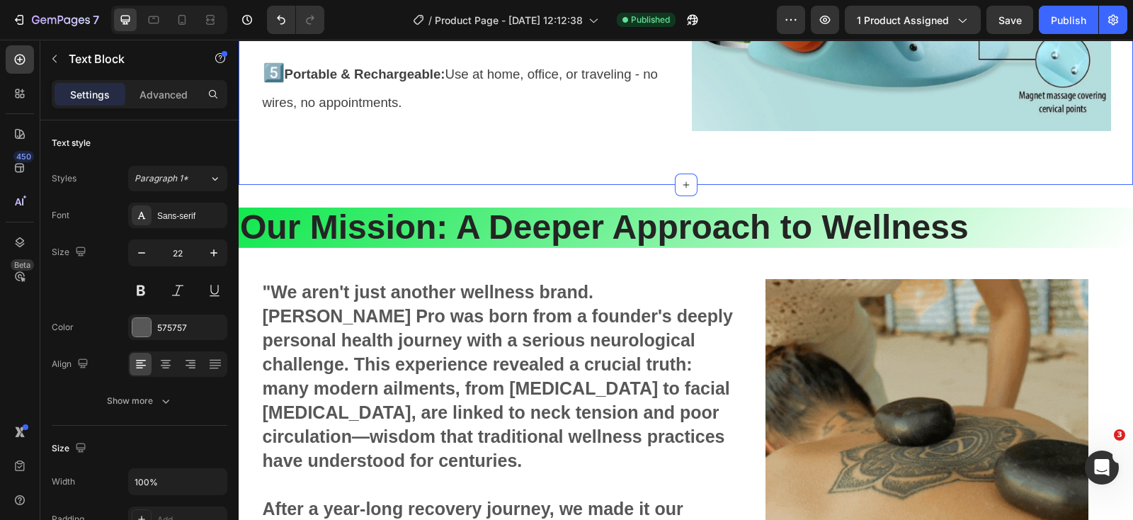
scroll to position [4229, 0]
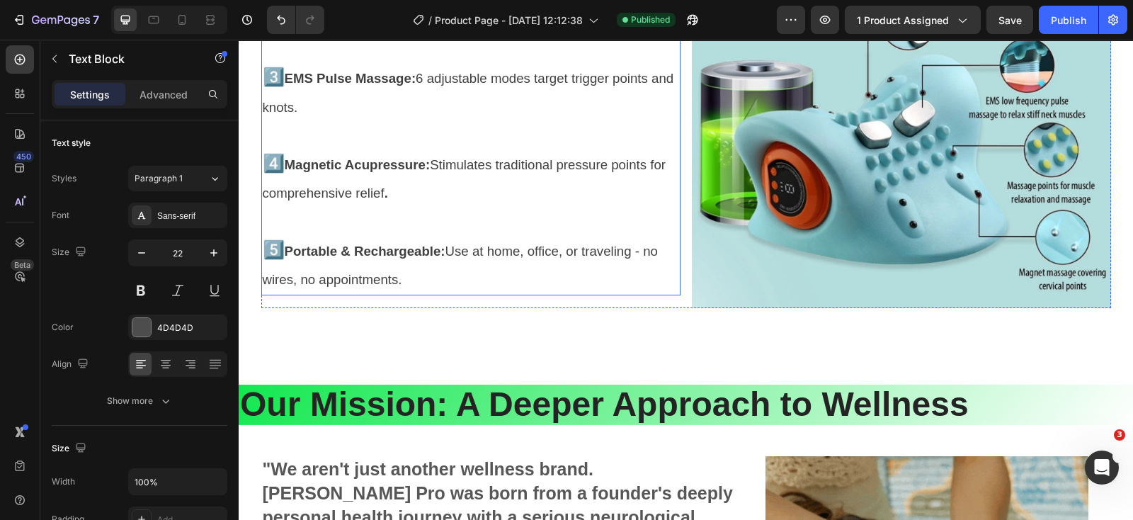
click at [484, 251] on span "Portable & Rechargeable: Use at home, office, or traveling - no wires, no appoi…" at bounding box center [460, 266] width 395 height 44
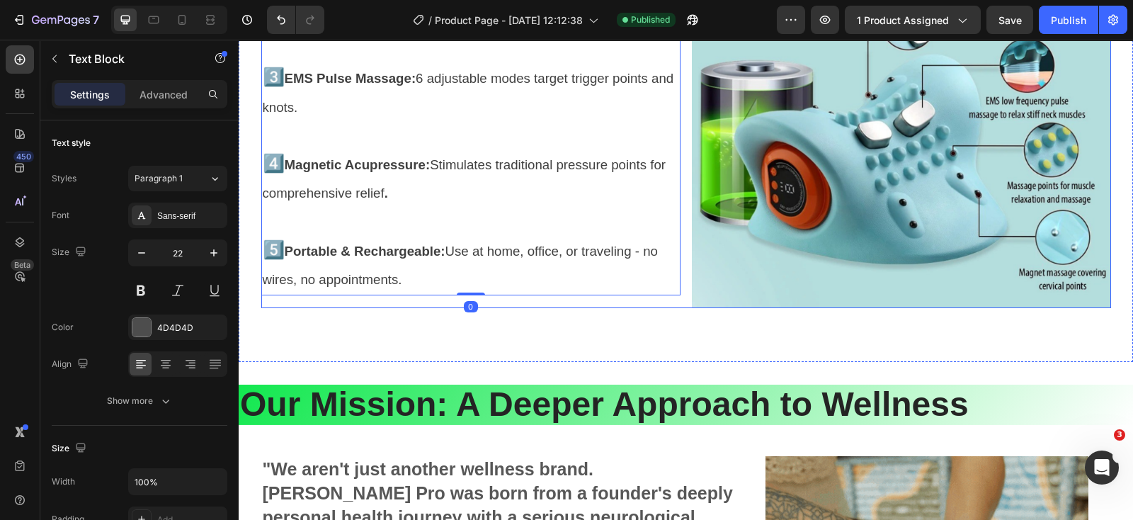
scroll to position [4318, 0]
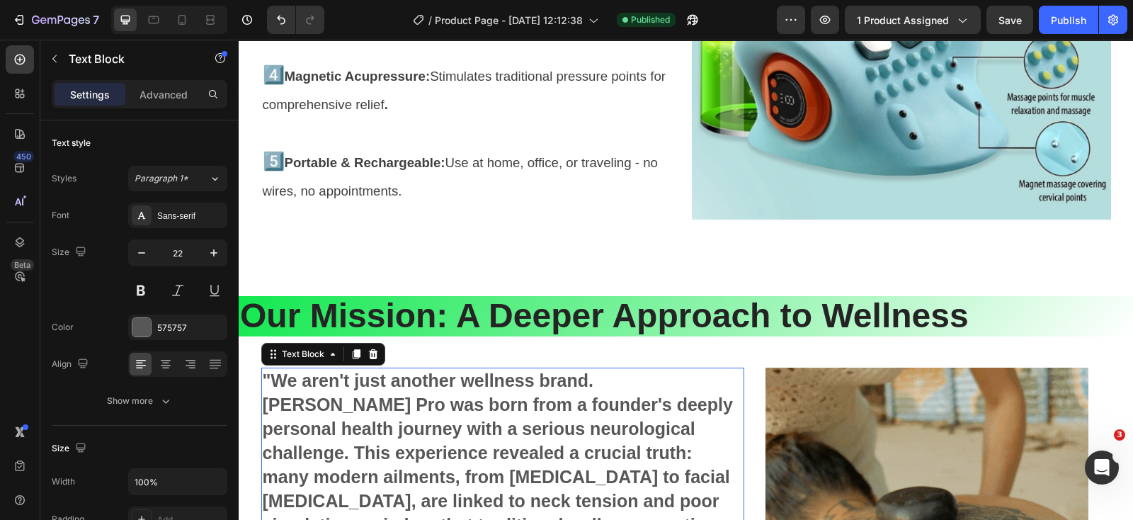
click at [526, 397] on strong ""We aren't just another wellness brand. [PERSON_NAME] Pro was born from a found…" at bounding box center [498, 464] width 470 height 188
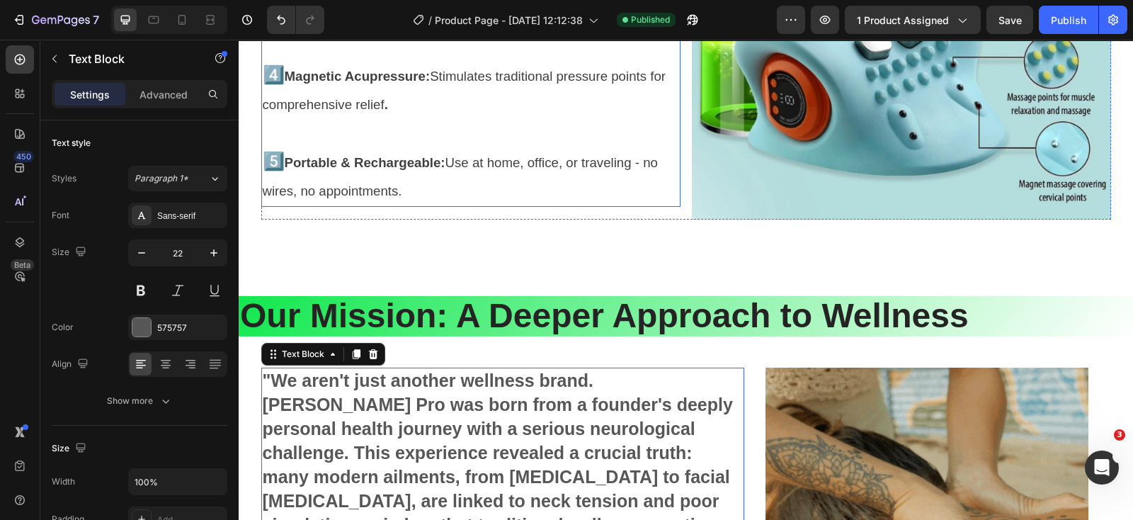
click at [531, 161] on span "Portable & Rechargeable: Use at home, office, or traveling - no wires, no appoi…" at bounding box center [460, 177] width 395 height 44
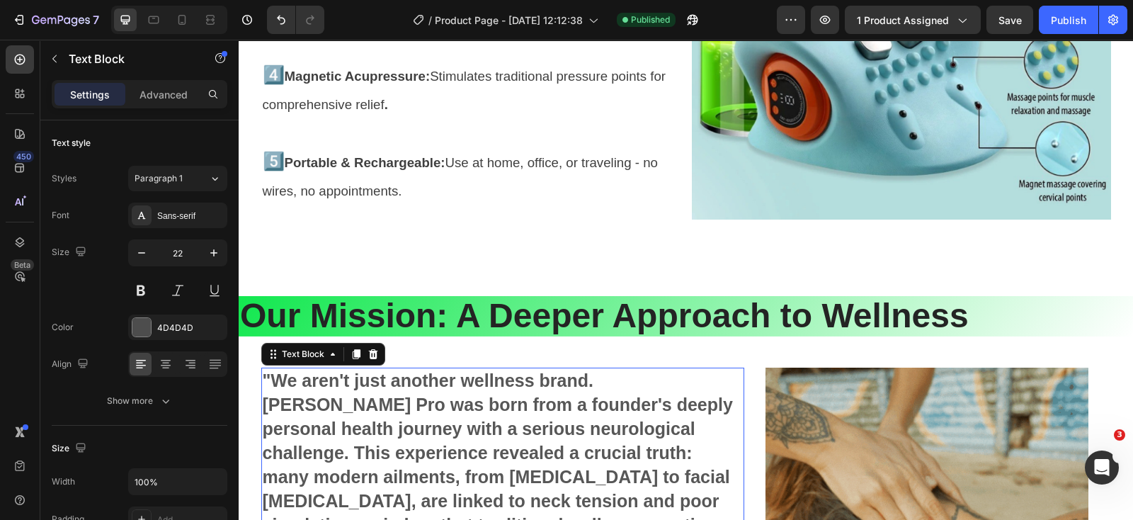
click at [562, 415] on p ""We aren't just another wellness brand. [PERSON_NAME] Pro was born from a found…" at bounding box center [503, 465] width 481 height 193
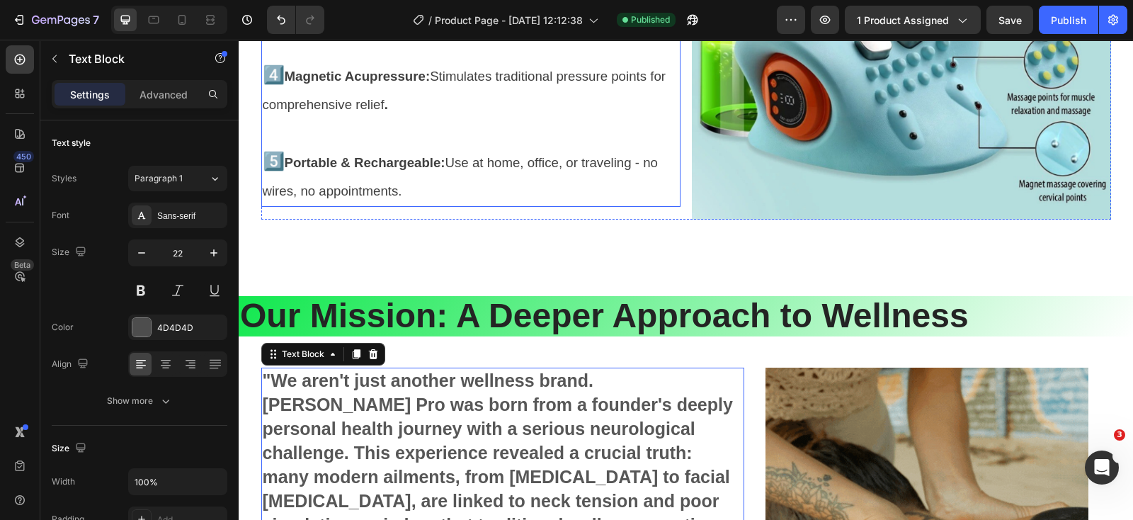
click at [521, 159] on span "Portable & Rechargeable: Use at home, office, or traveling - no wires, no appoi…" at bounding box center [460, 177] width 395 height 44
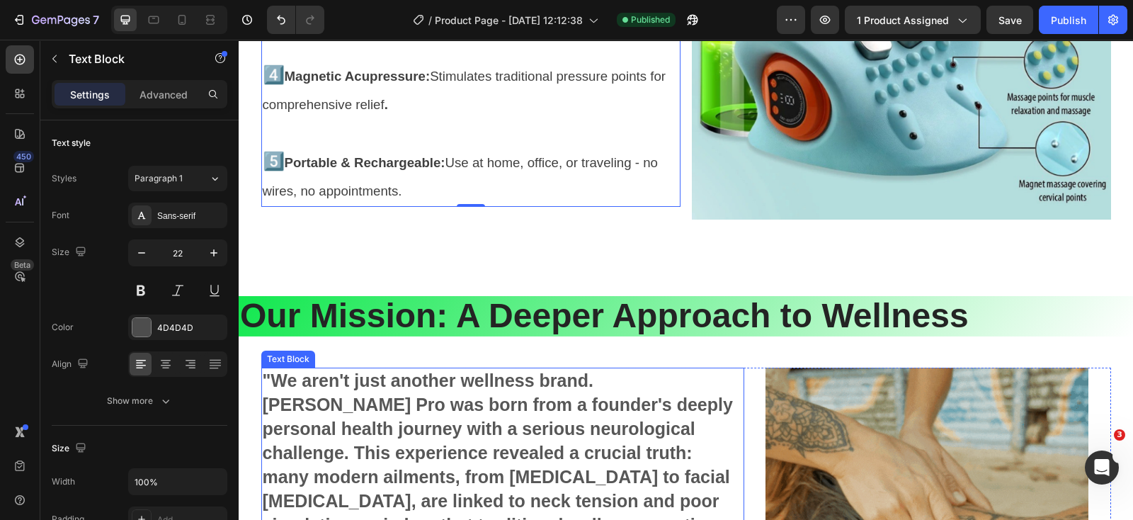
click at [539, 401] on strong ""We aren't just another wellness brand. [PERSON_NAME] Pro was born from a found…" at bounding box center [498, 464] width 470 height 188
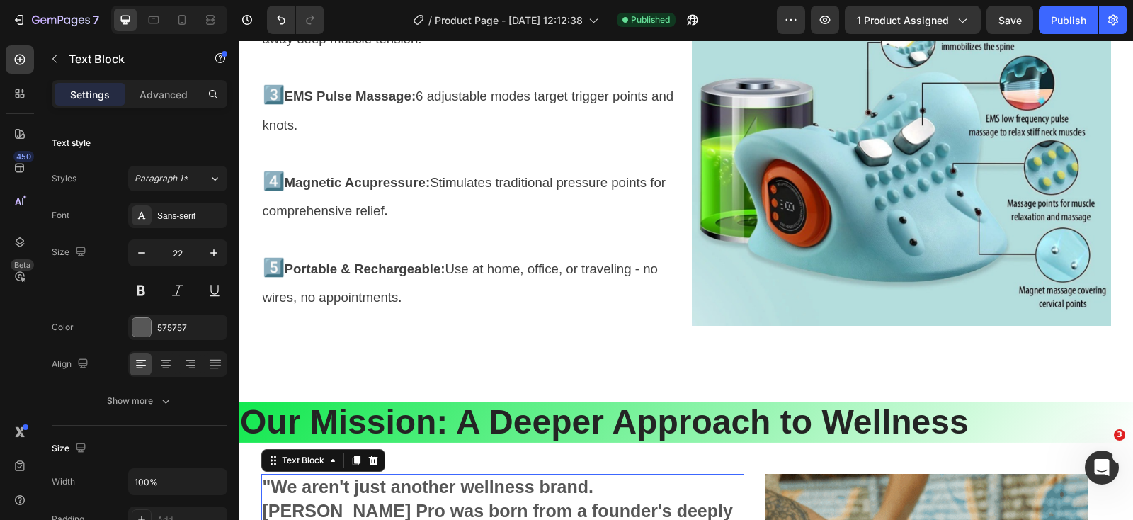
scroll to position [4141, 0]
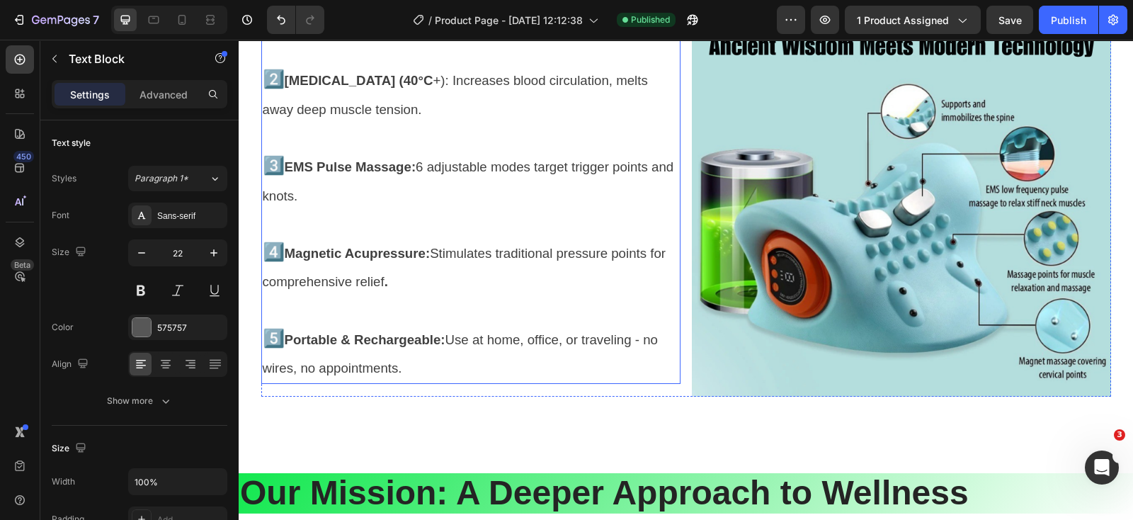
click at [521, 293] on p "4️⃣ Magnetic Acupressure: Stimulates traditional pressure points for comprehens…" at bounding box center [471, 267] width 416 height 58
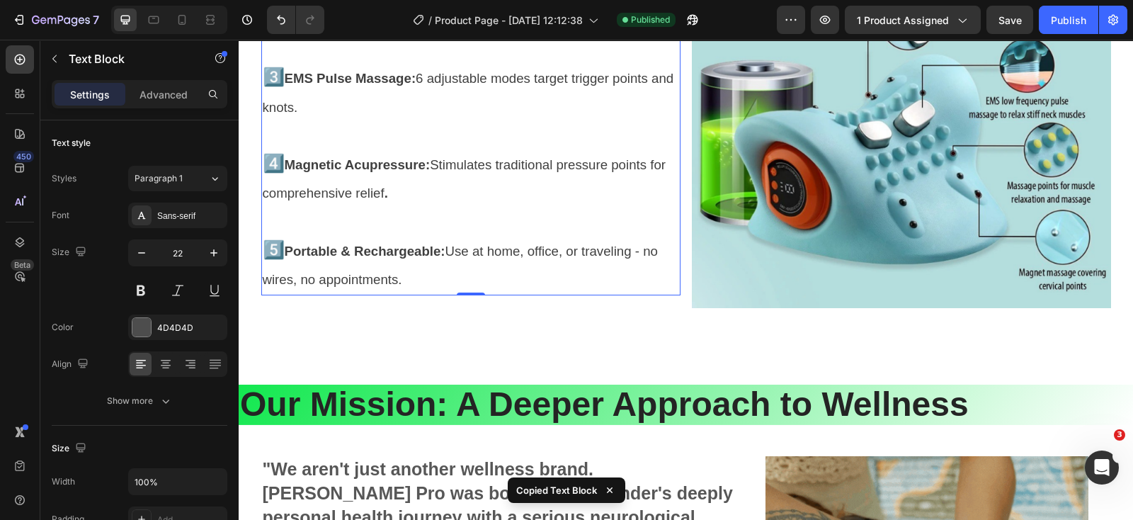
scroll to position [4495, 0]
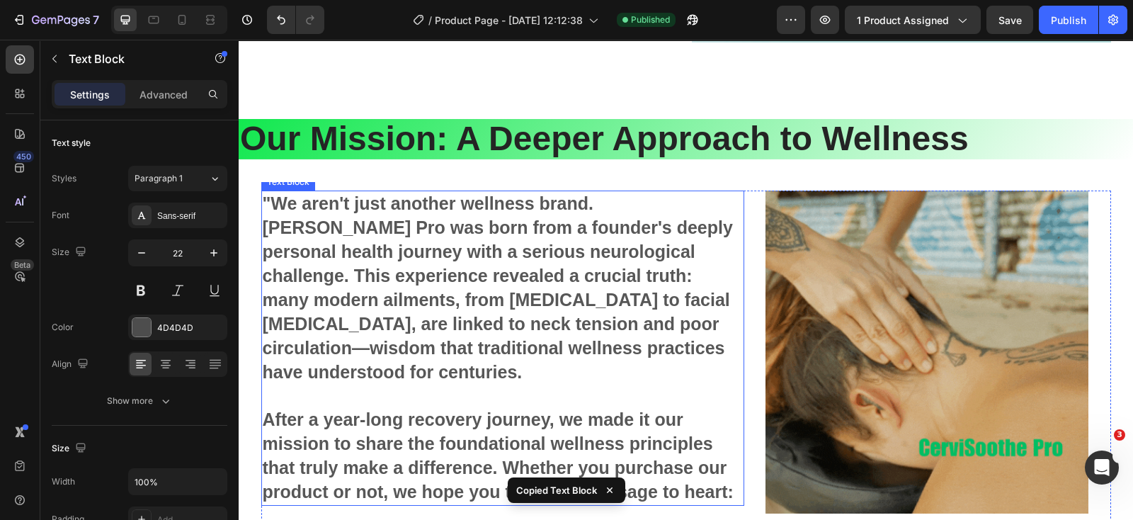
click at [494, 288] on p ""We aren't just another wellness brand. [PERSON_NAME] Pro was born from a found…" at bounding box center [503, 288] width 481 height 193
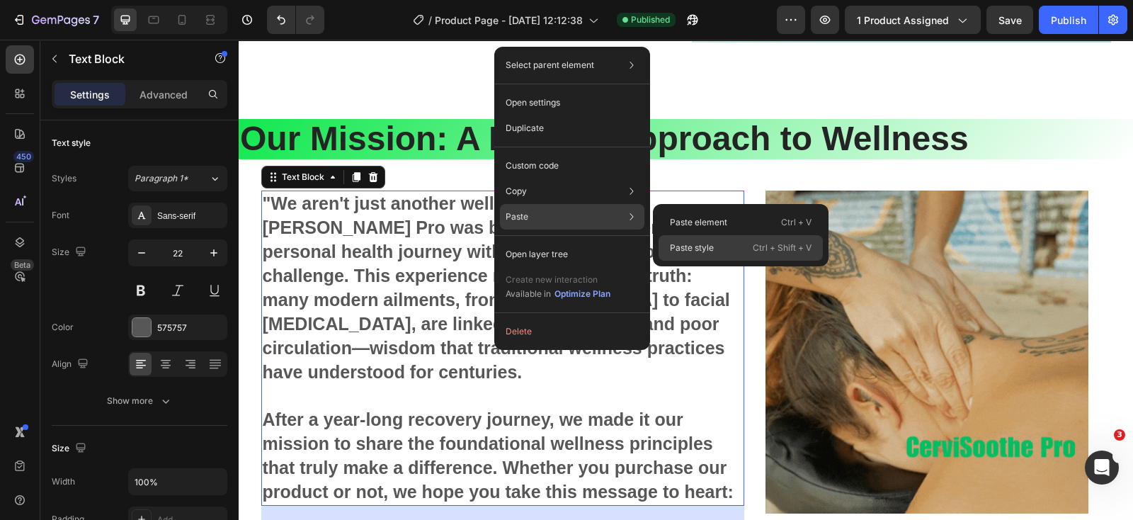
click at [684, 245] on p "Paste style" at bounding box center [692, 248] width 44 height 13
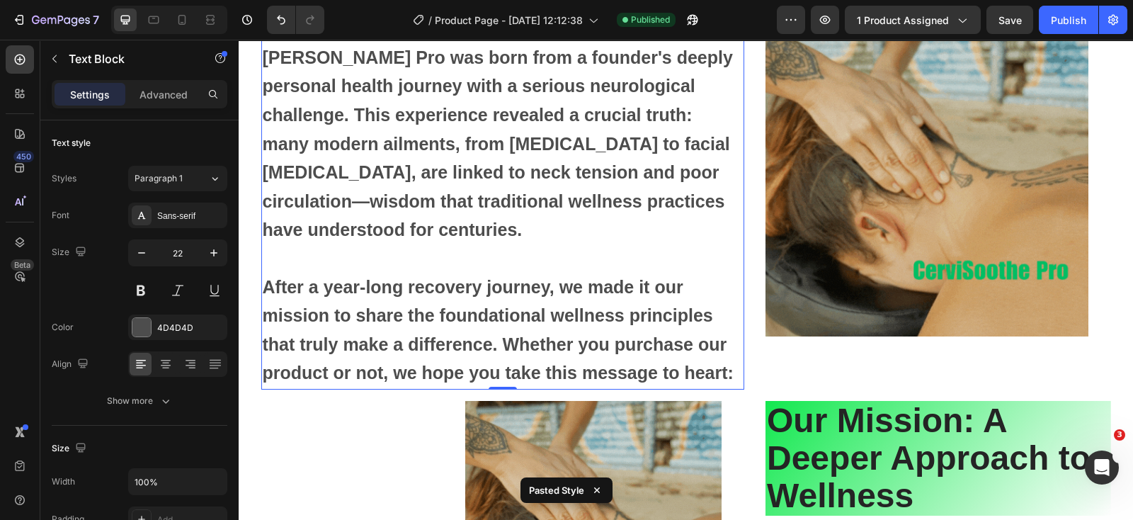
scroll to position [4583, 0]
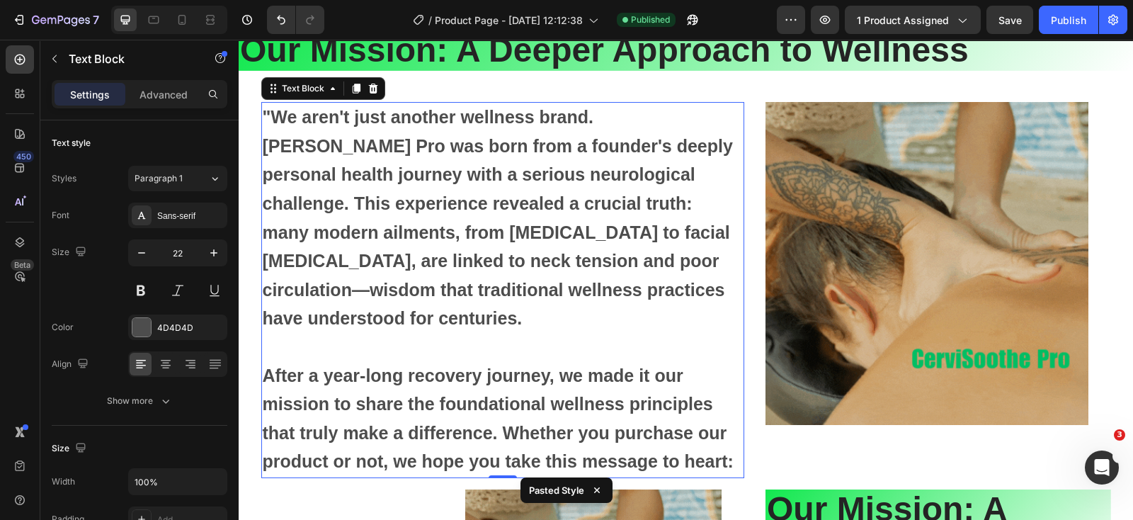
click at [557, 295] on strong ""We aren't just another wellness brand. [PERSON_NAME] Pro was born from a found…" at bounding box center [498, 217] width 470 height 221
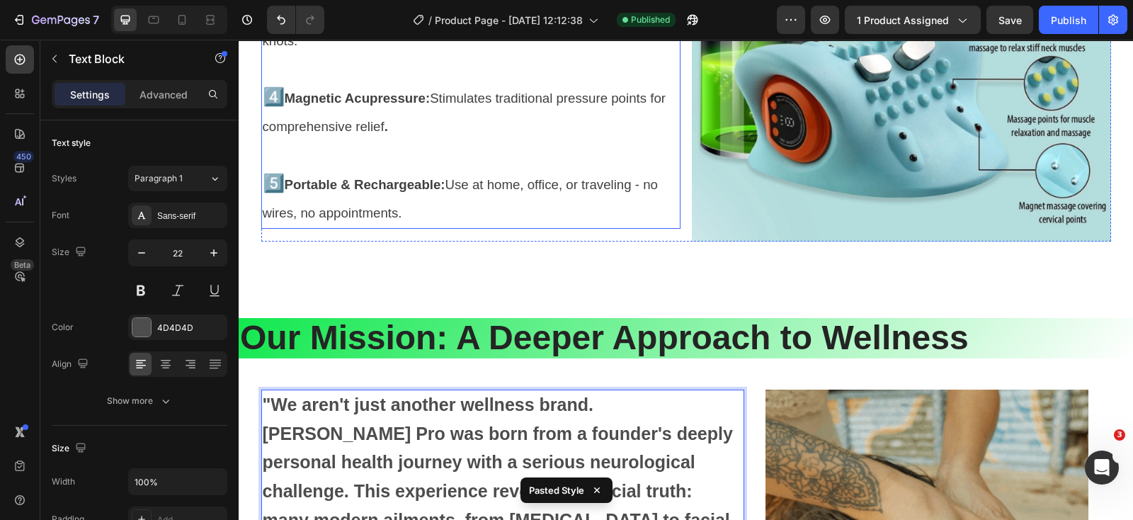
scroll to position [4229, 0]
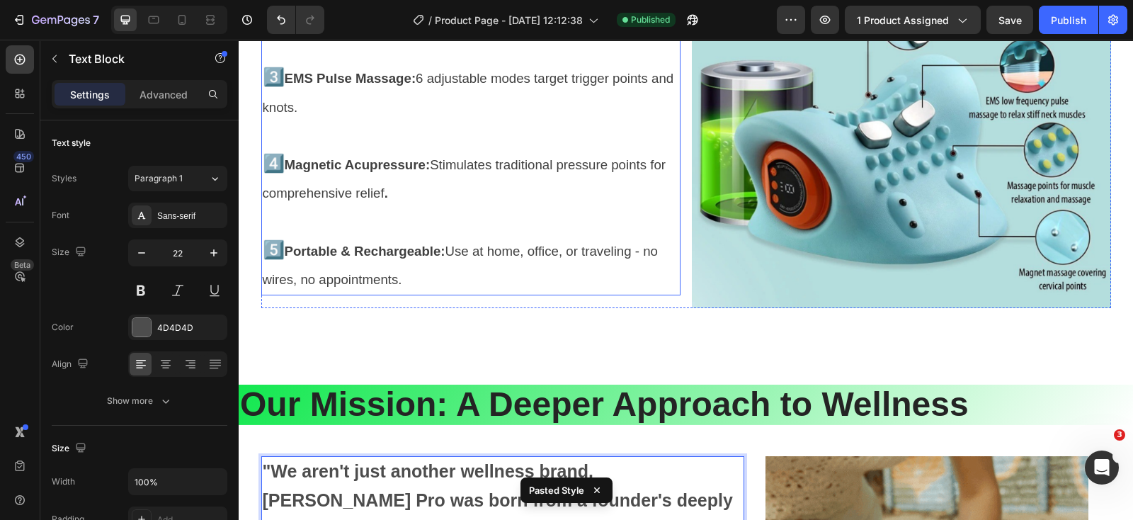
click at [517, 208] on p at bounding box center [471, 222] width 416 height 28
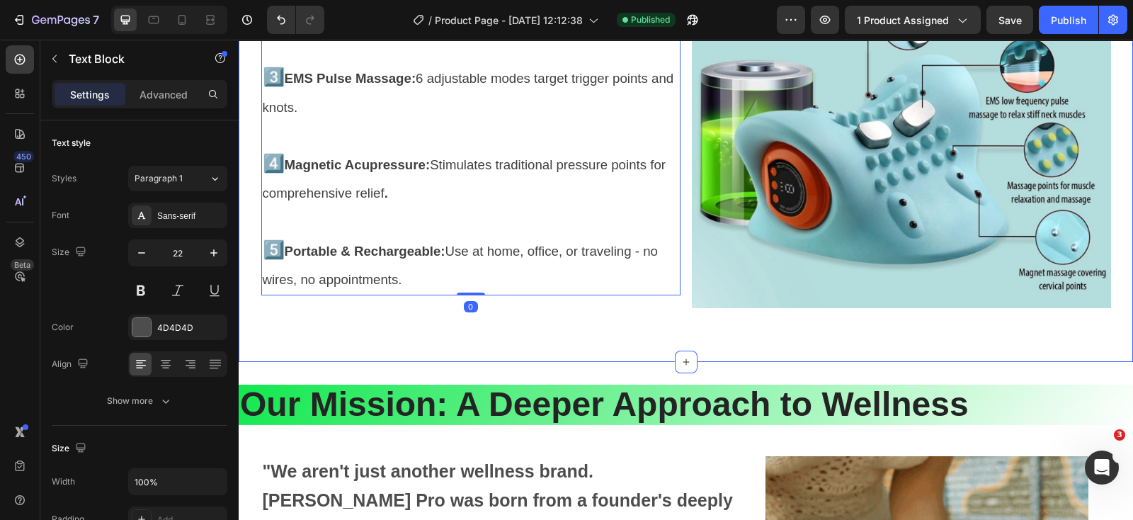
scroll to position [4406, 0]
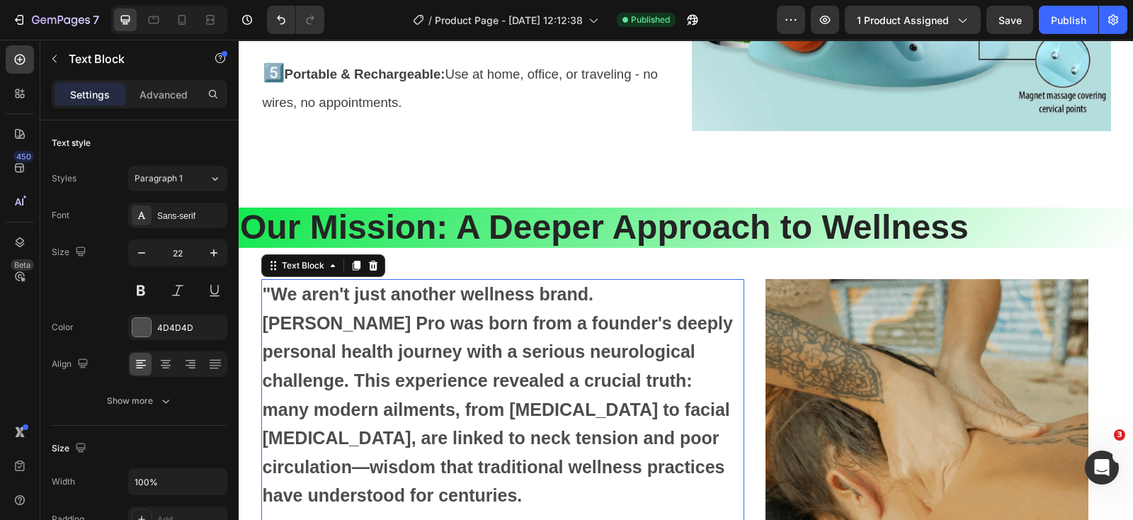
click at [518, 352] on strong ""We aren't just another wellness brand. [PERSON_NAME] Pro was born from a found…" at bounding box center [498, 394] width 470 height 221
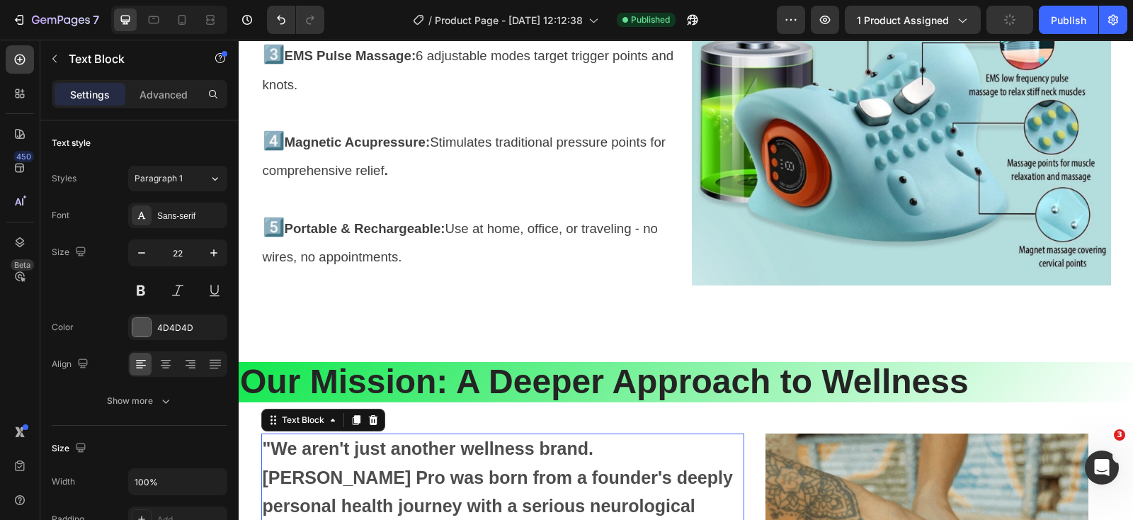
scroll to position [4229, 0]
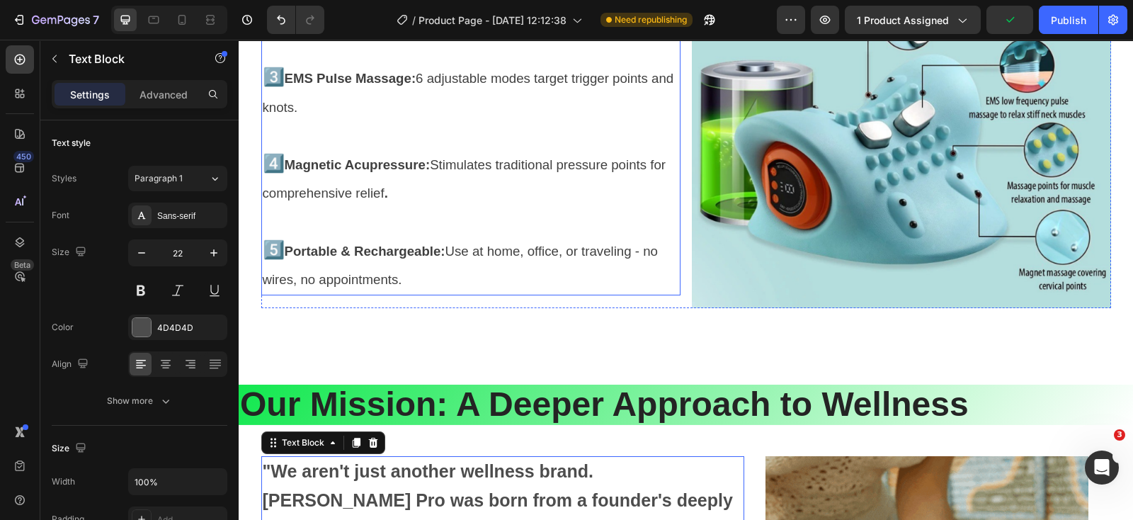
click at [567, 214] on p at bounding box center [471, 222] width 416 height 28
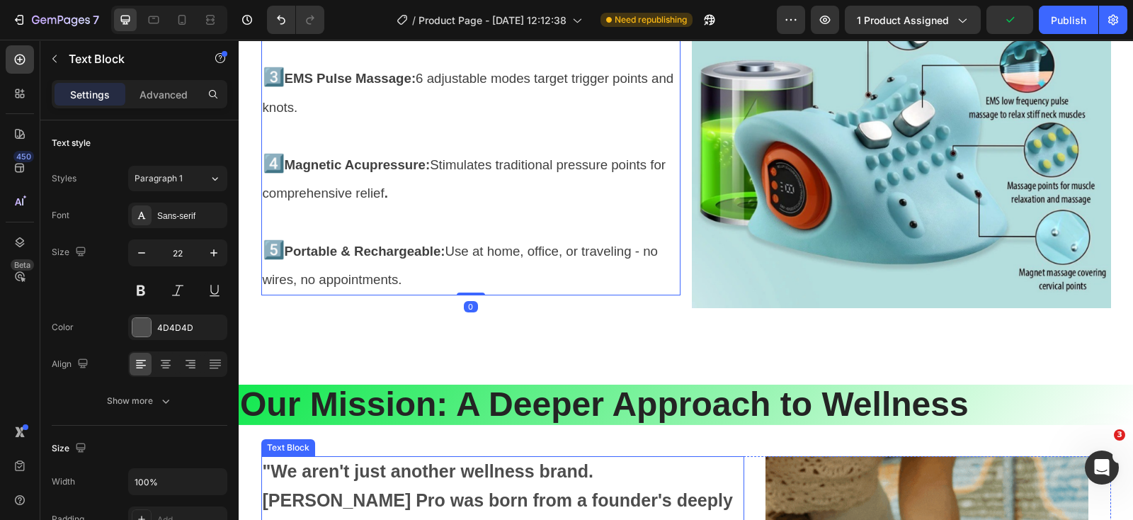
scroll to position [4406, 0]
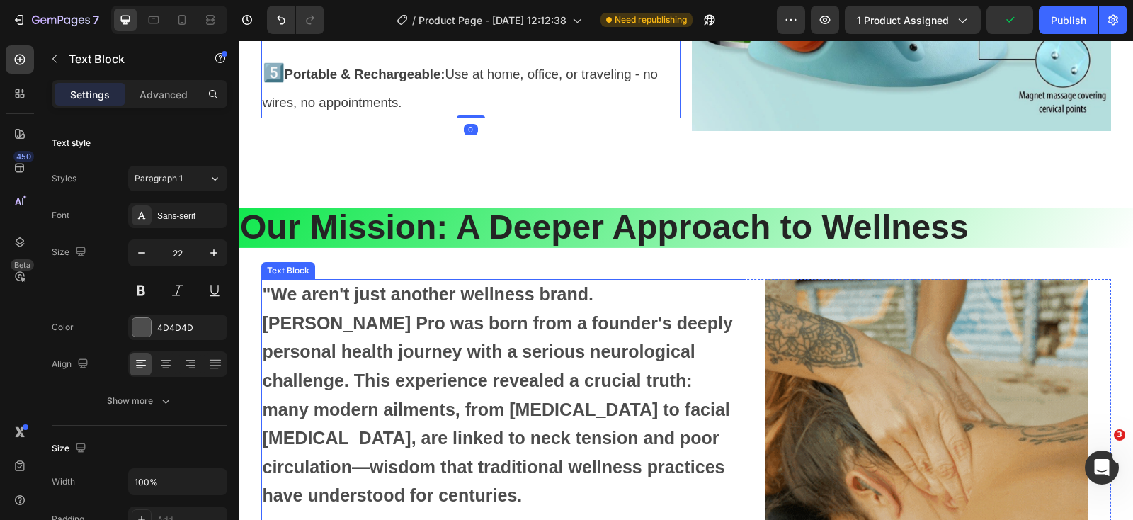
click at [546, 379] on strong ""We aren't just another wellness brand. [PERSON_NAME] Pro was born from a found…" at bounding box center [498, 394] width 470 height 221
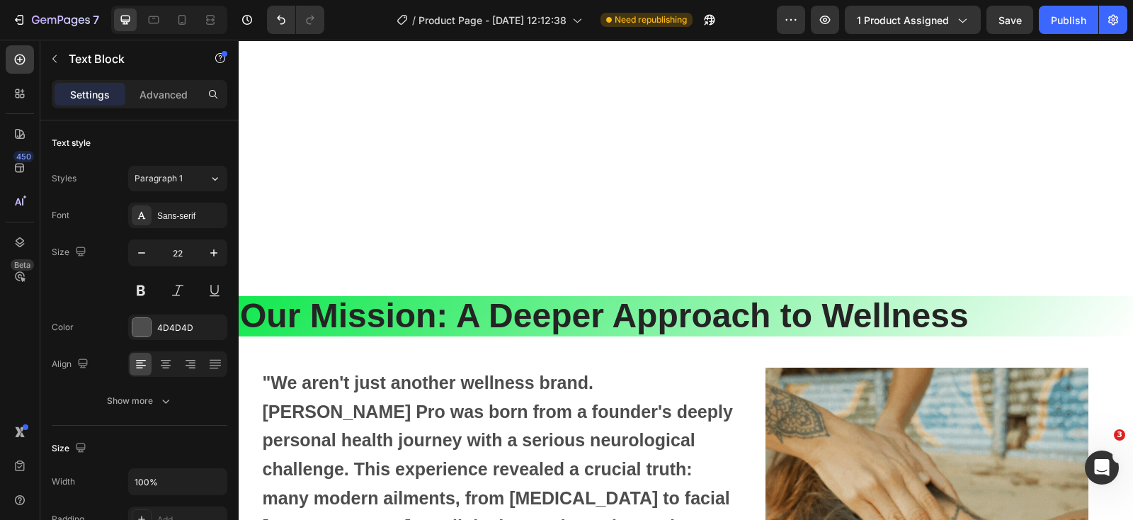
scroll to position [4583, 0]
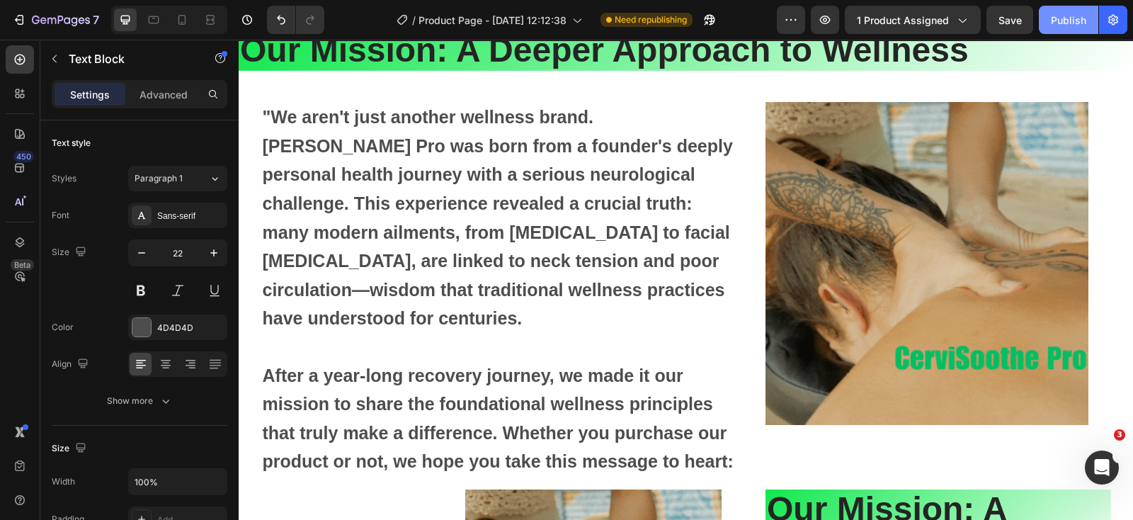
click at [1078, 18] on div "Publish" at bounding box center [1068, 20] width 35 height 15
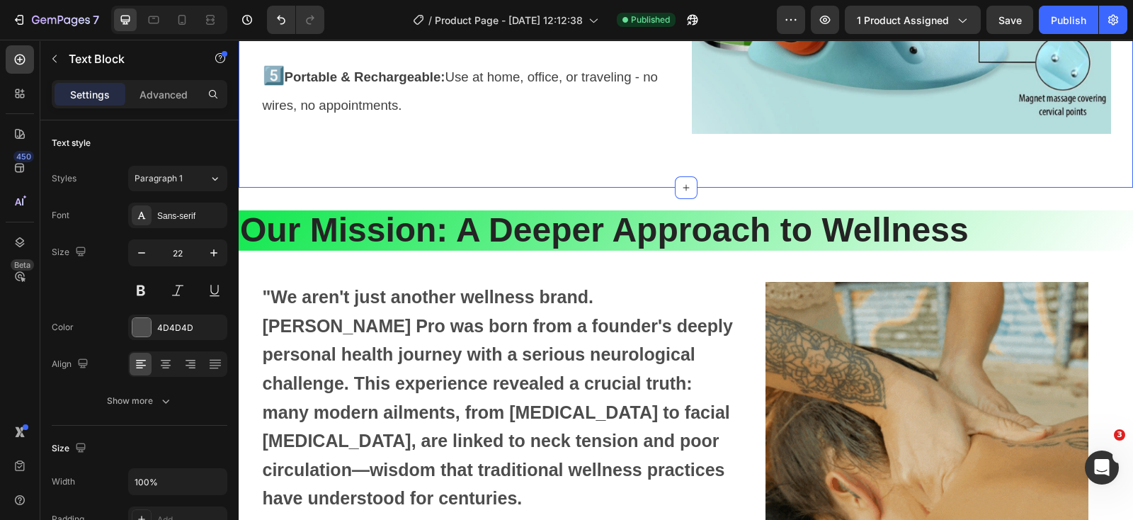
scroll to position [4406, 0]
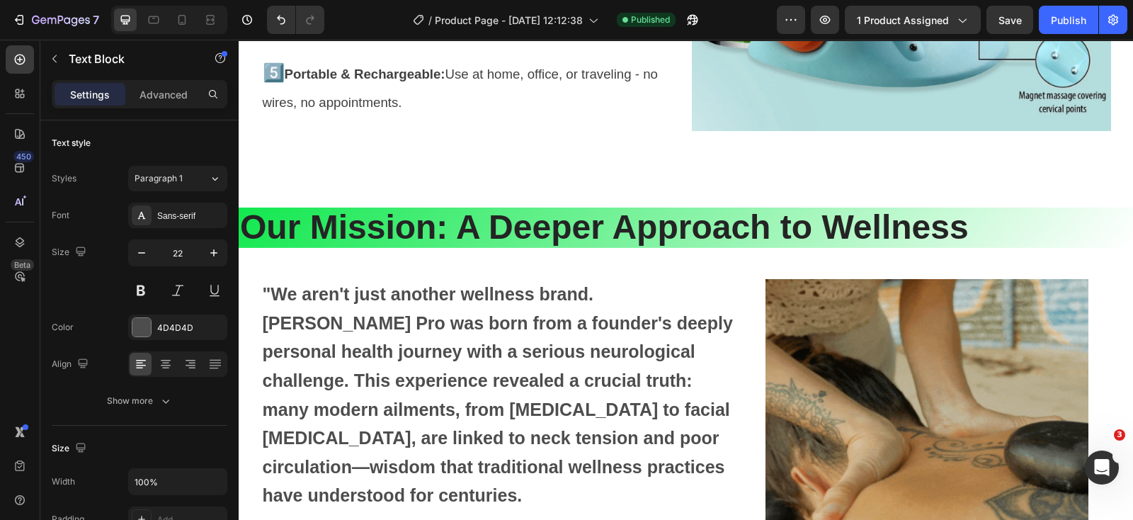
click at [467, 387] on strong ""We aren't just another wellness brand. [PERSON_NAME] Pro was born from a found…" at bounding box center [498, 394] width 470 height 221
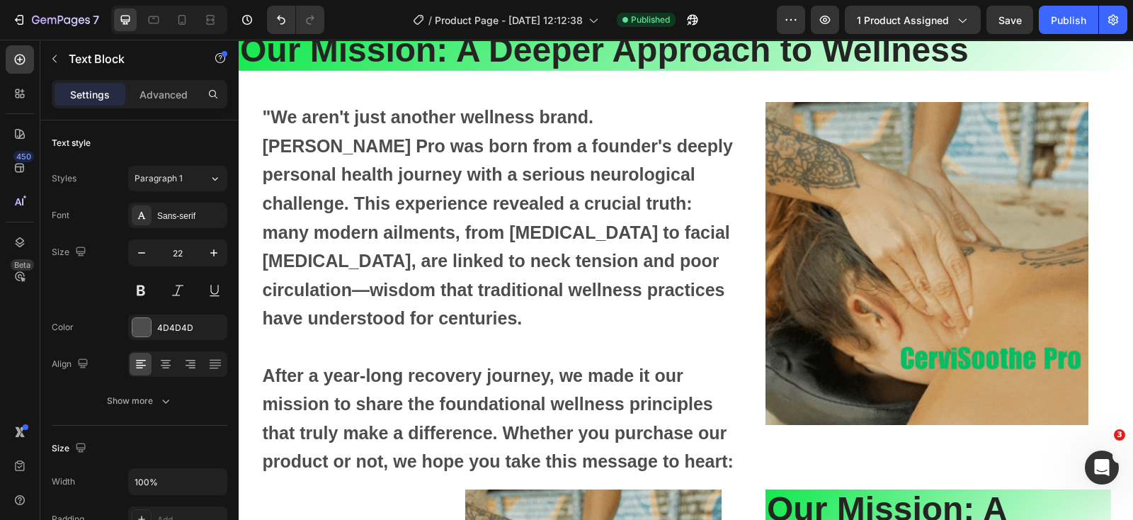
click at [494, 325] on p ""We aren't just another wellness brand. [PERSON_NAME] Pro was born from a found…" at bounding box center [503, 218] width 481 height 230
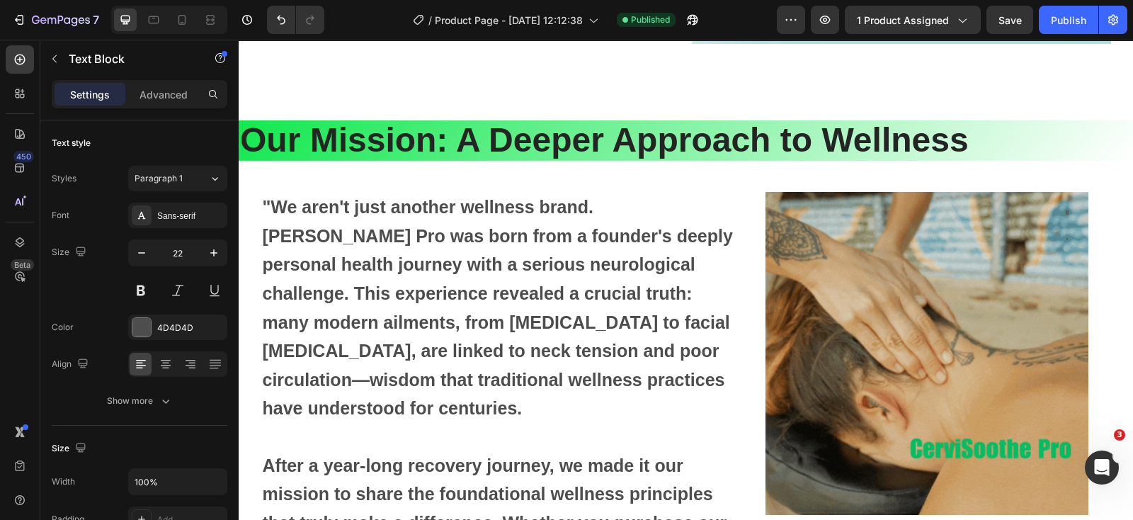
scroll to position [4318, 0]
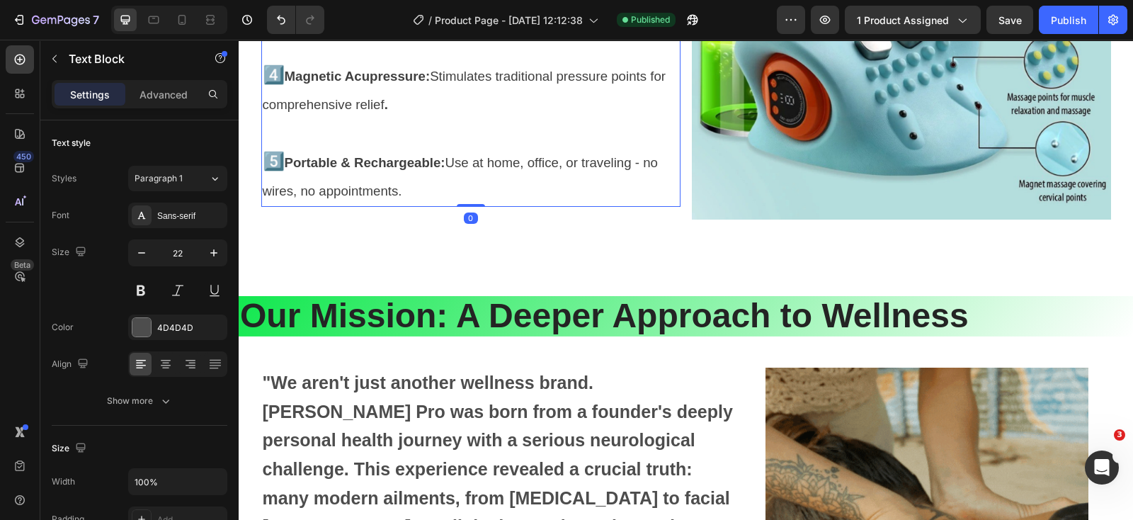
click at [490, 140] on p at bounding box center [471, 133] width 416 height 28
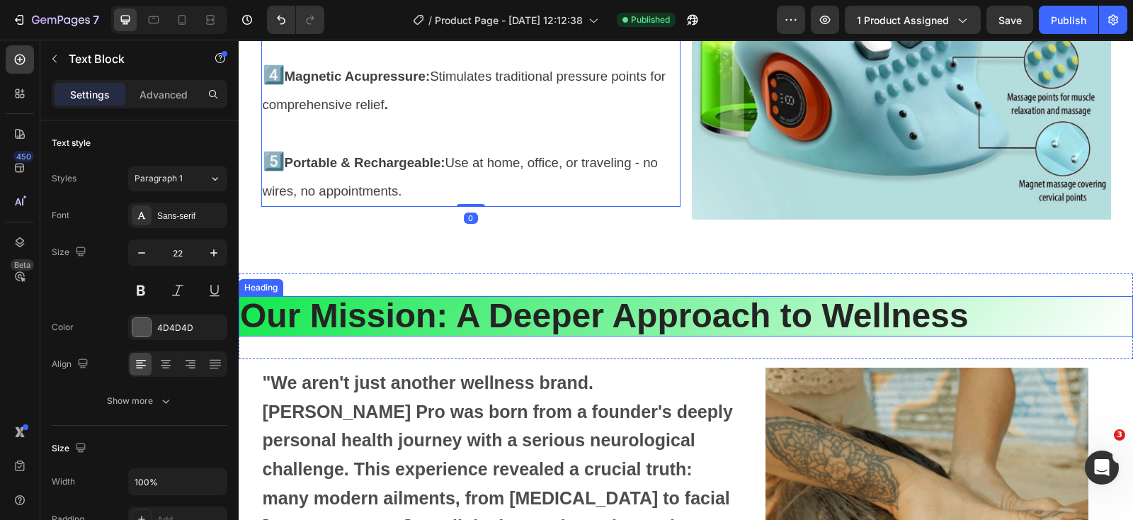
scroll to position [4406, 0]
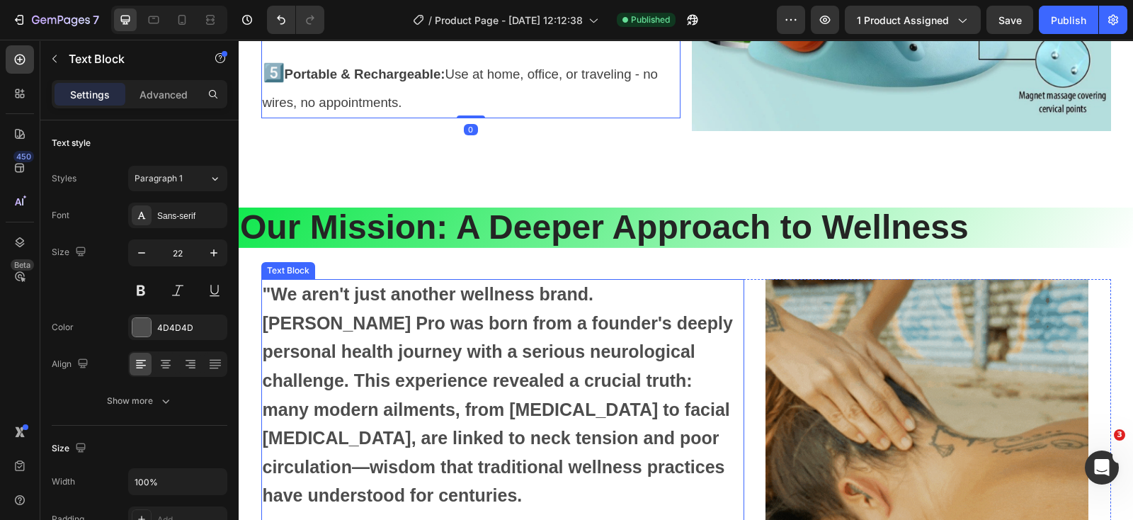
click at [512, 365] on p ""We aren't just another wellness brand. [PERSON_NAME] Pro was born from a found…" at bounding box center [503, 395] width 481 height 230
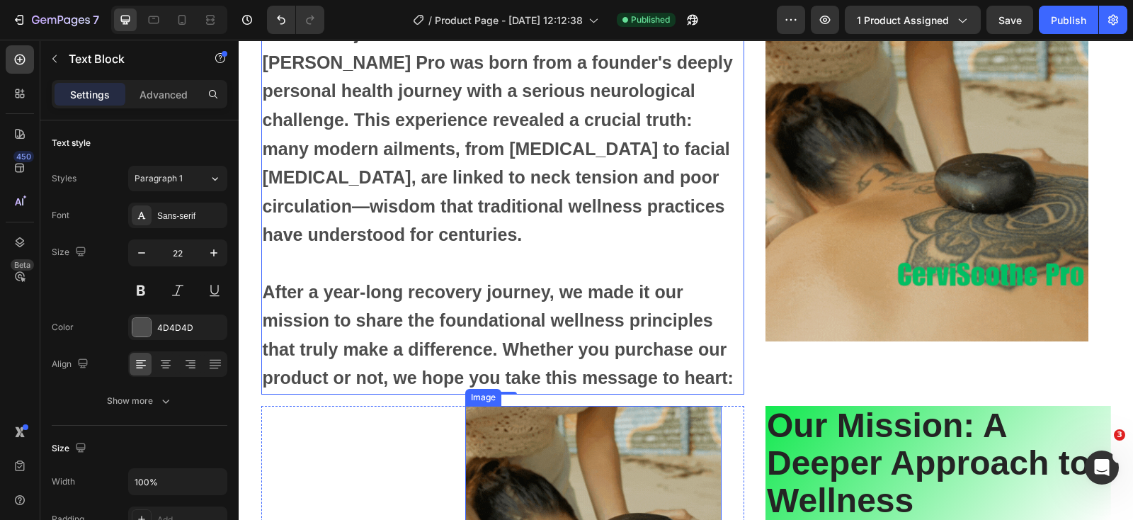
scroll to position [4583, 0]
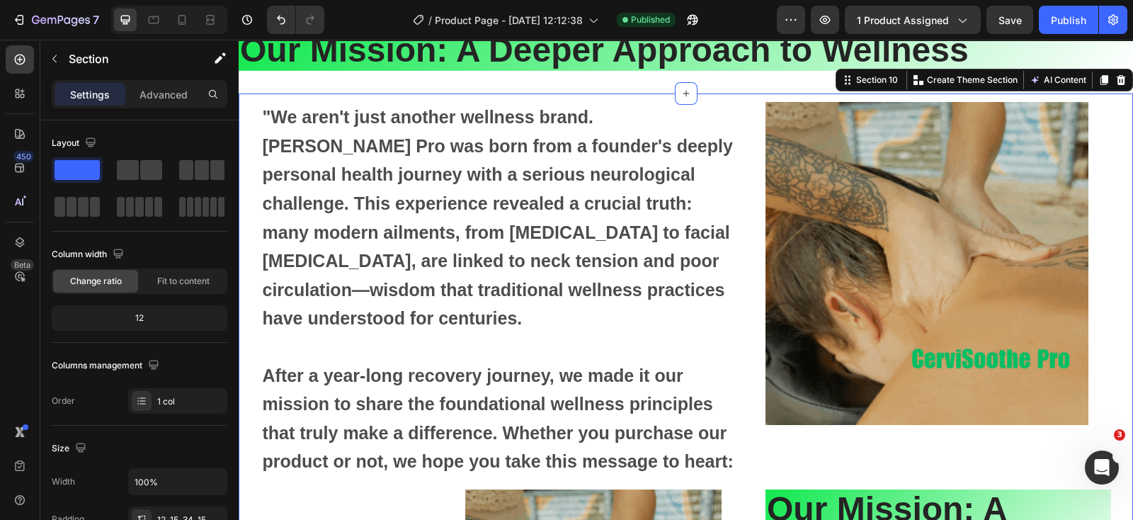
click at [749, 97] on div "Image Row "We aren't just another wellness brand. CerviSoothe Pro was born from…" at bounding box center [686, 516] width 895 height 847
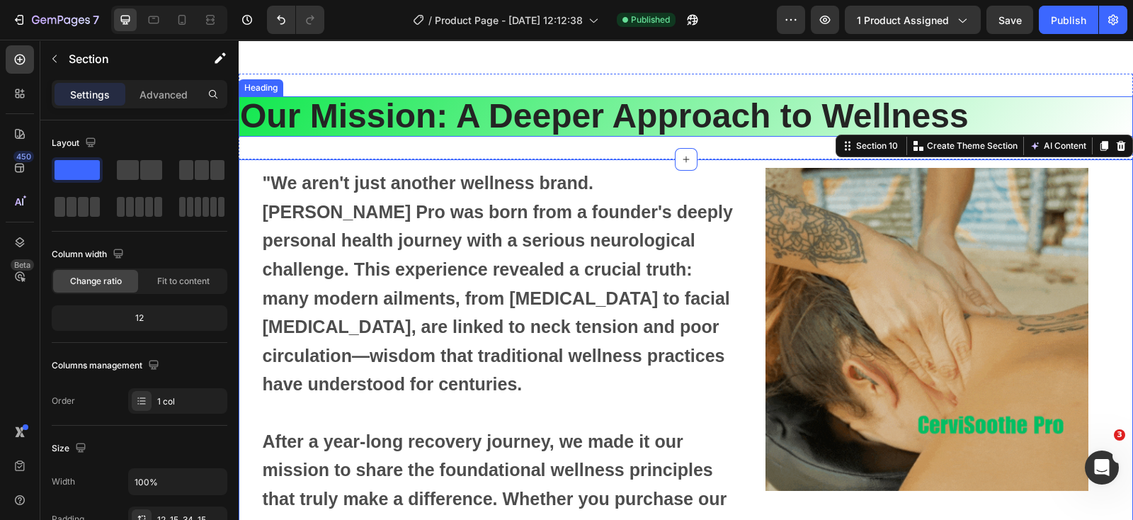
scroll to position [4495, 0]
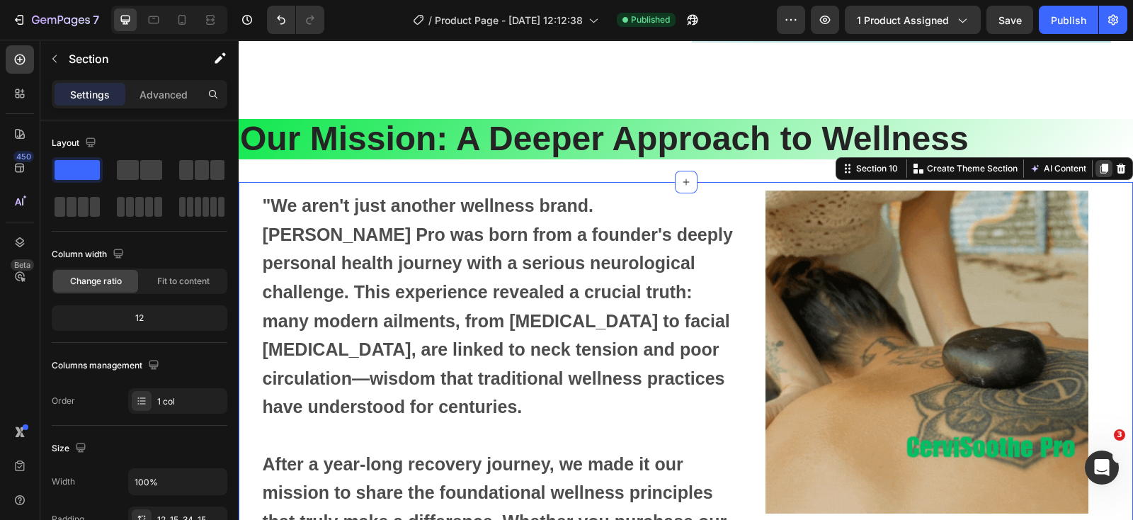
click at [1101, 169] on icon at bounding box center [1105, 169] width 8 height 10
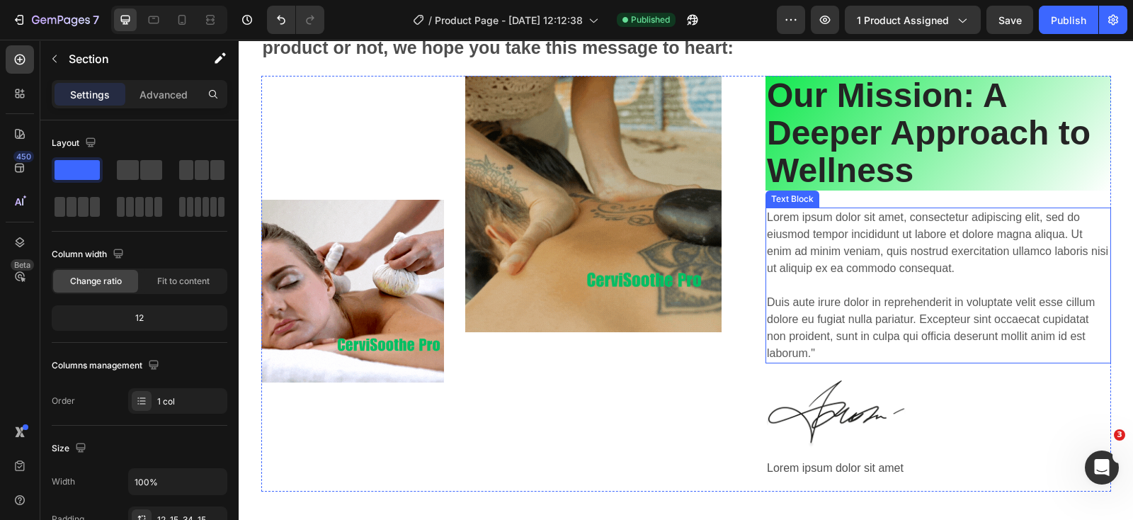
scroll to position [4820, 0]
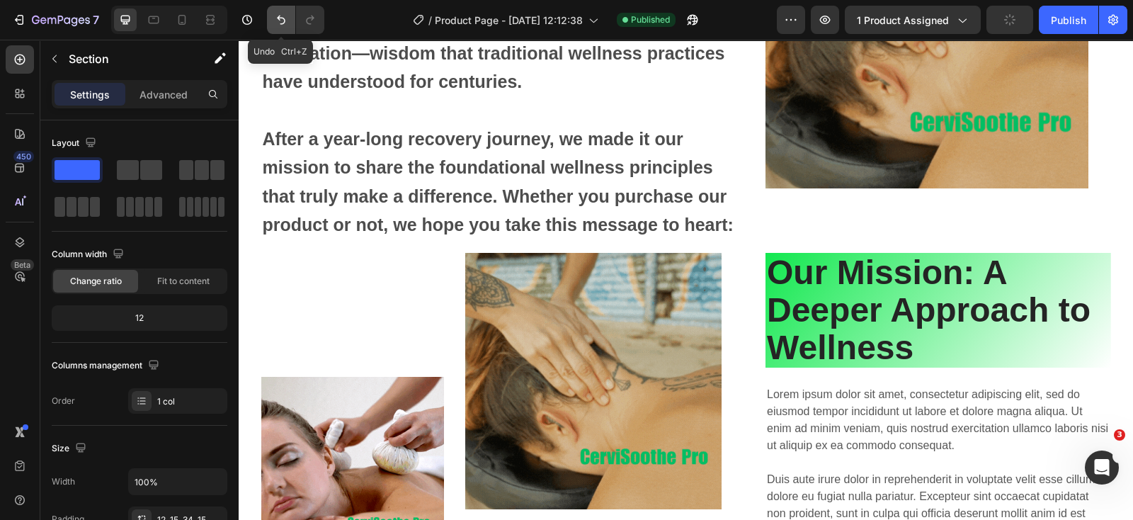
click at [280, 23] on icon "Undo/Redo" at bounding box center [281, 20] width 14 height 14
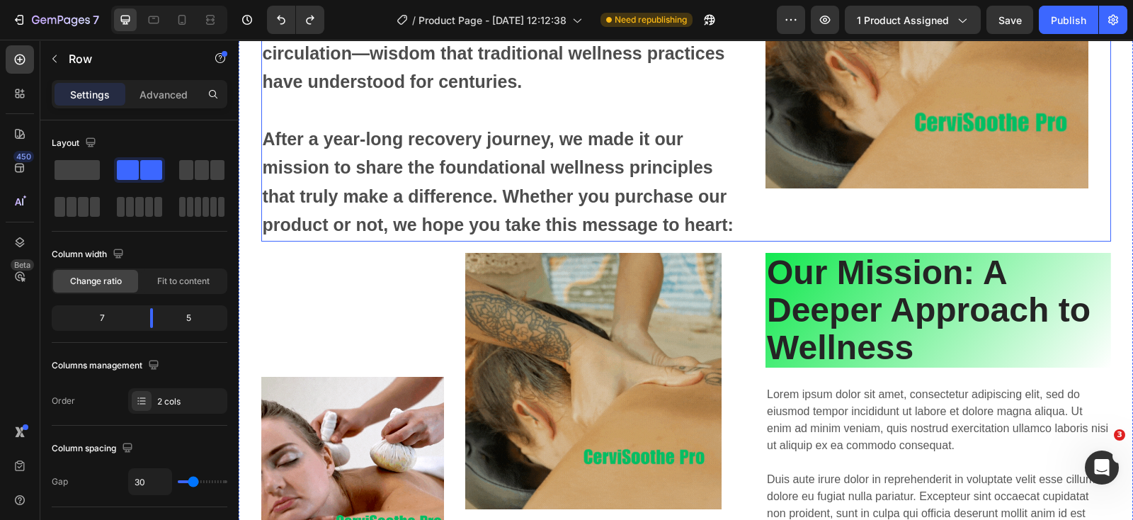
click at [769, 239] on div "Image Row" at bounding box center [939, 53] width 346 height 376
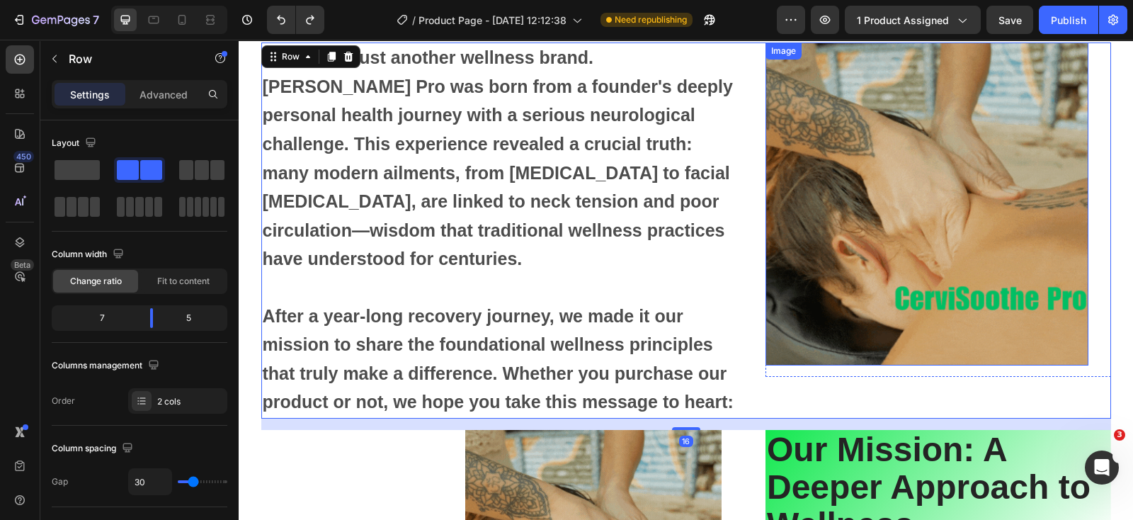
scroll to position [4554, 0]
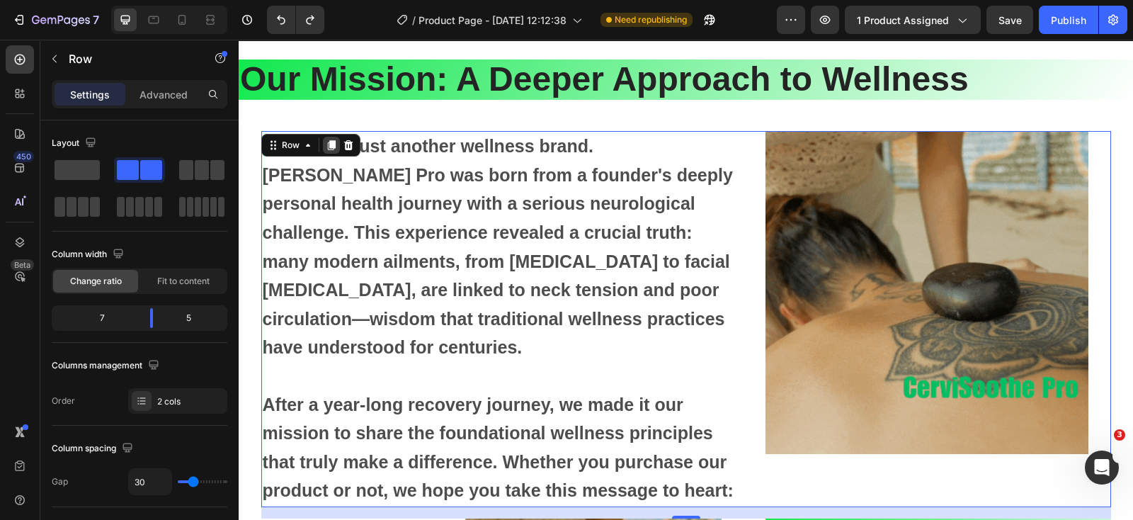
click at [327, 144] on icon at bounding box center [331, 145] width 8 height 10
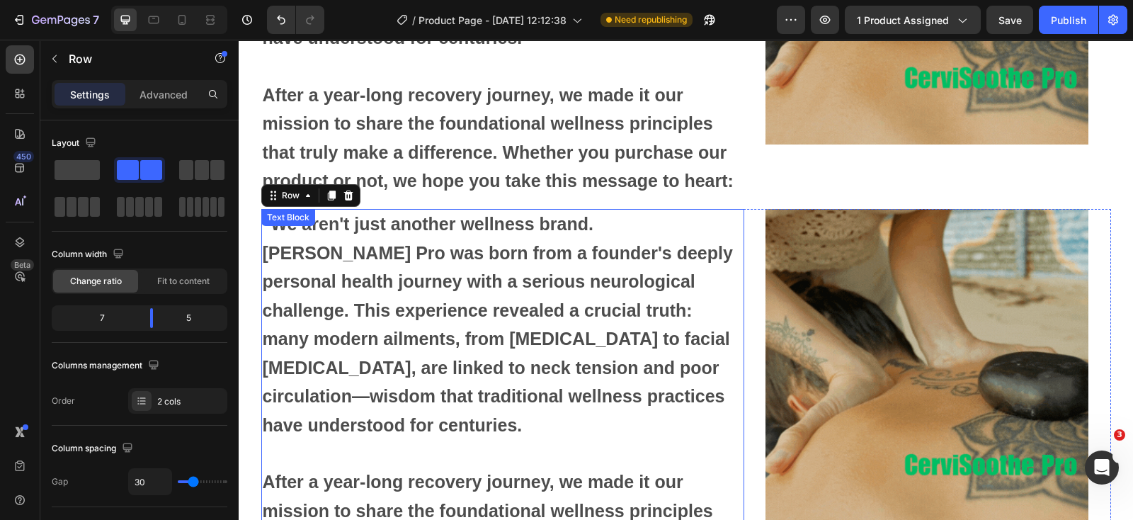
scroll to position [4812, 0]
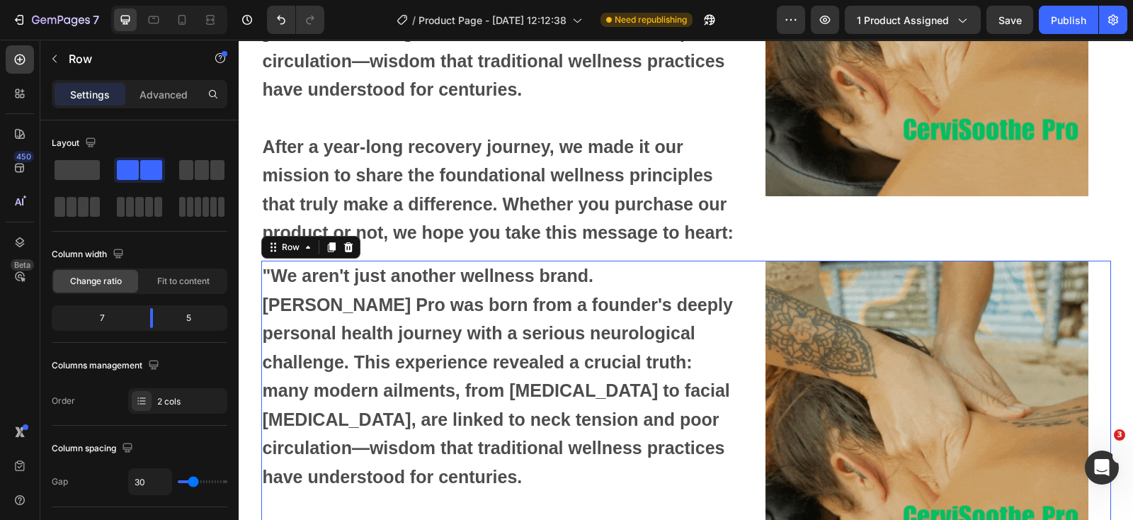
click at [749, 271] on div "Image Row "We aren't just another wellness brand. [PERSON_NAME] Pro was born fr…" at bounding box center [686, 449] width 850 height 376
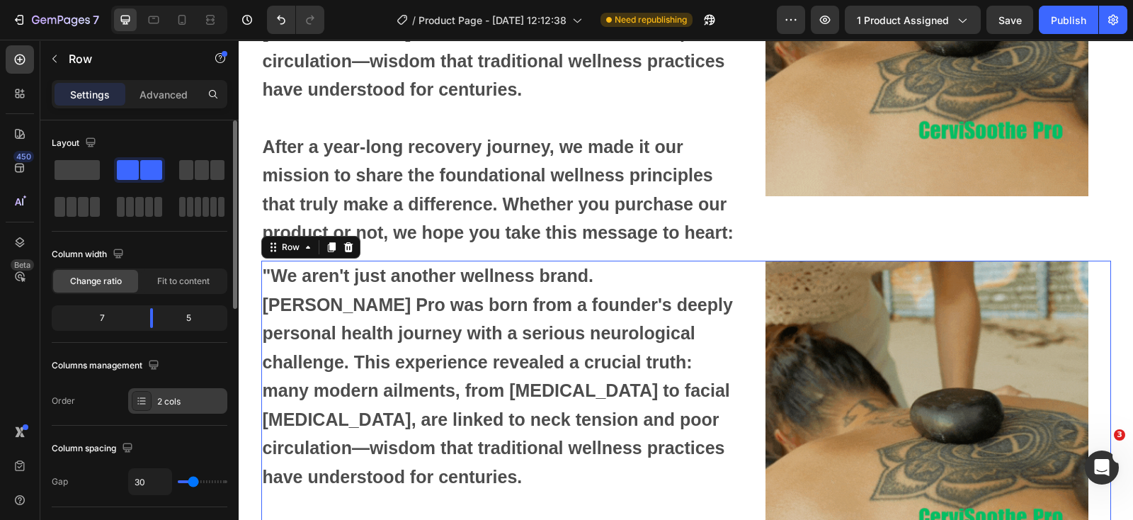
click at [149, 405] on div at bounding box center [142, 401] width 20 height 20
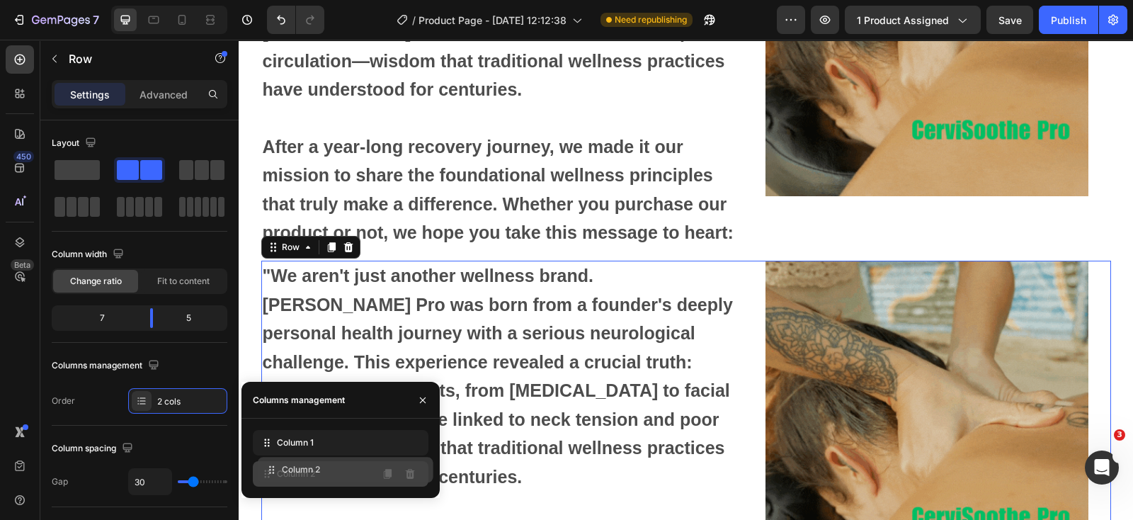
drag, startPoint x: 259, startPoint y: 442, endPoint x: 263, endPoint y: 469, distance: 27.2
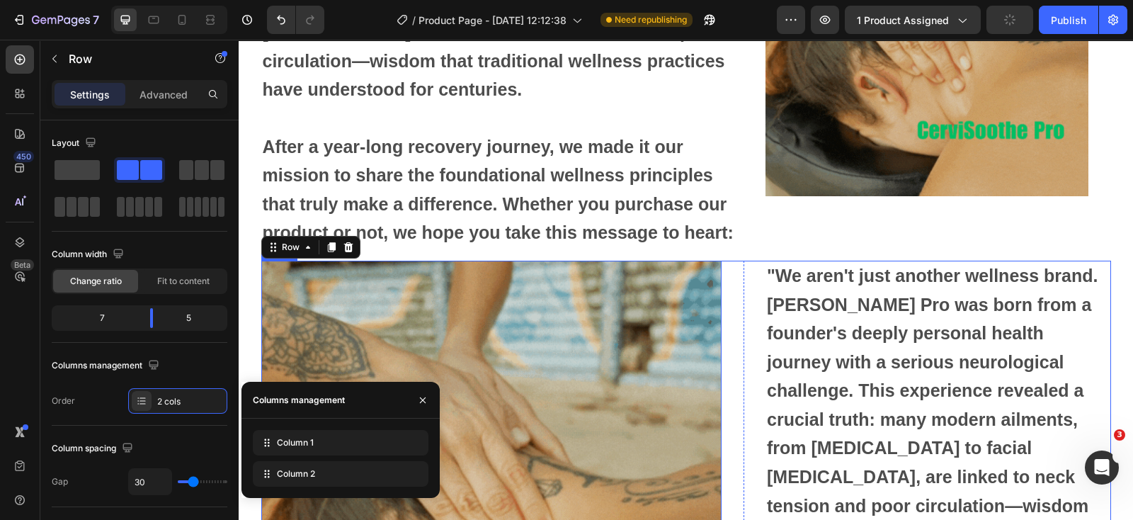
scroll to position [4901, 0]
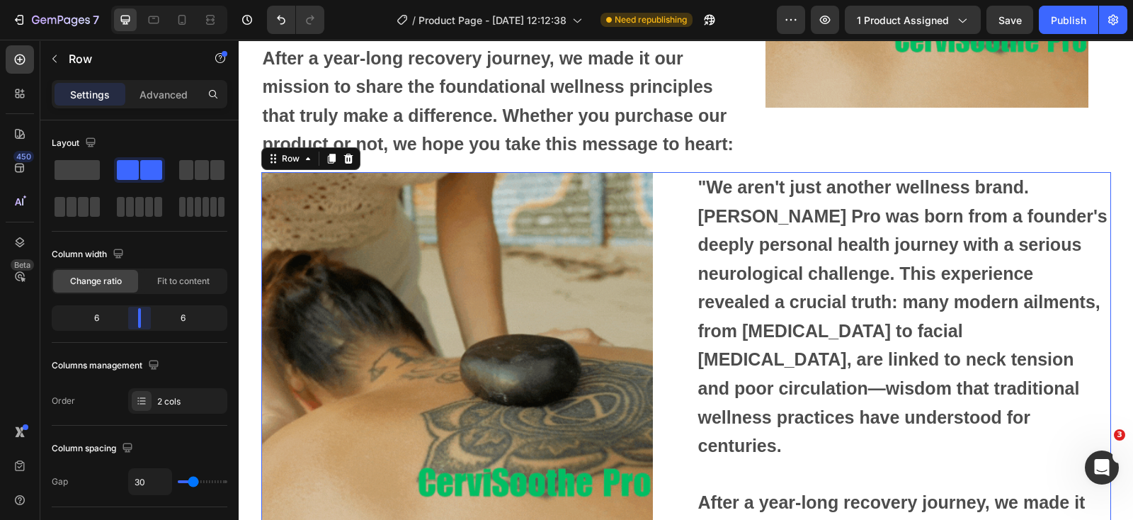
drag, startPoint x: 151, startPoint y: 318, endPoint x: 387, endPoint y: 294, distance: 237.1
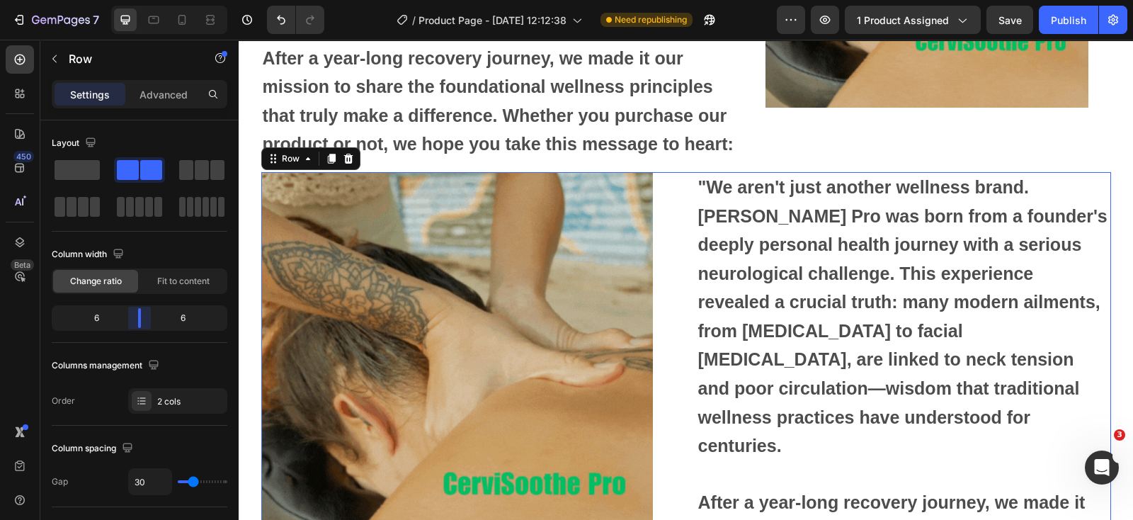
click at [135, 0] on body "7 Version history / Product Page - [DATE] 12:12:38 Need republishing Preview 1 …" at bounding box center [566, 0] width 1133 height 0
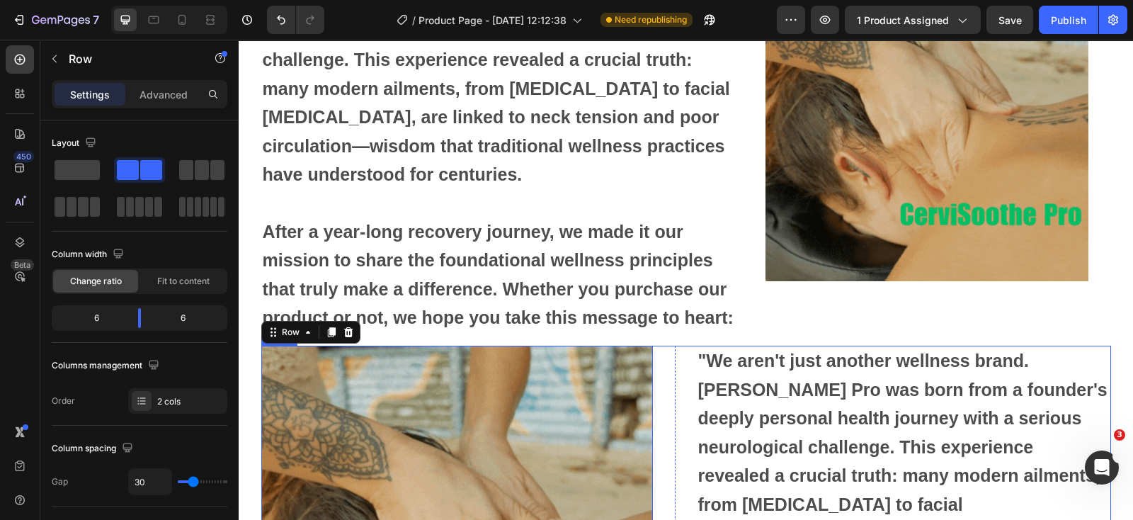
scroll to position [4812, 0]
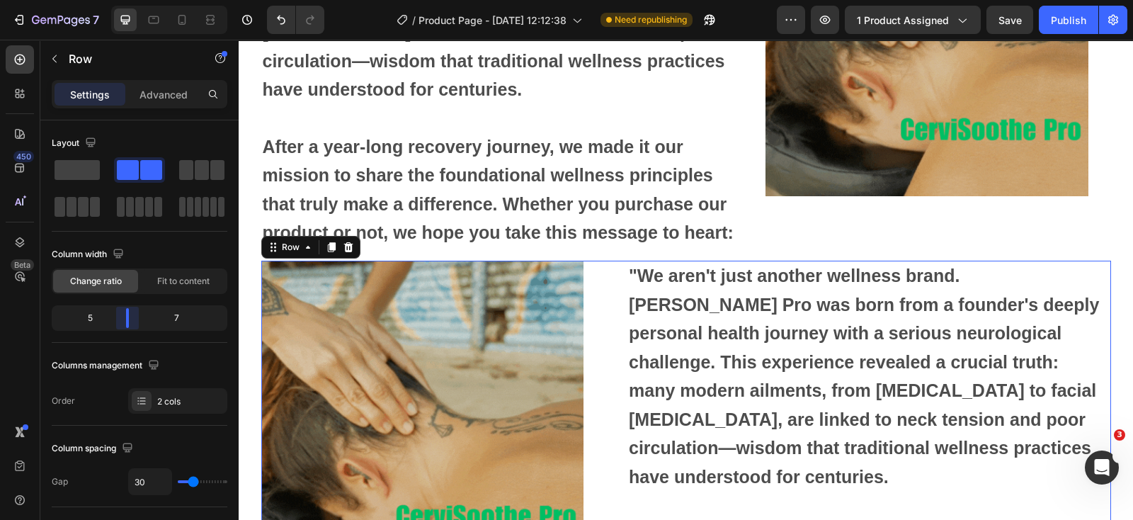
drag, startPoint x: 132, startPoint y: 317, endPoint x: 57, endPoint y: 275, distance: 85.9
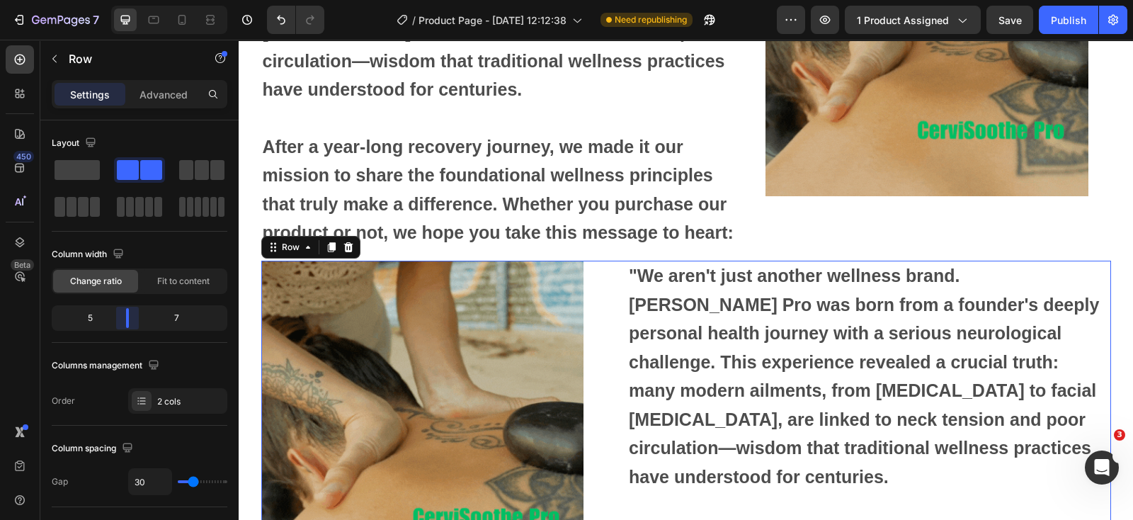
click at [123, 0] on body "7 Version history / Product Page - [DATE] 12:12:38 Need republishing Preview 1 …" at bounding box center [566, 0] width 1133 height 0
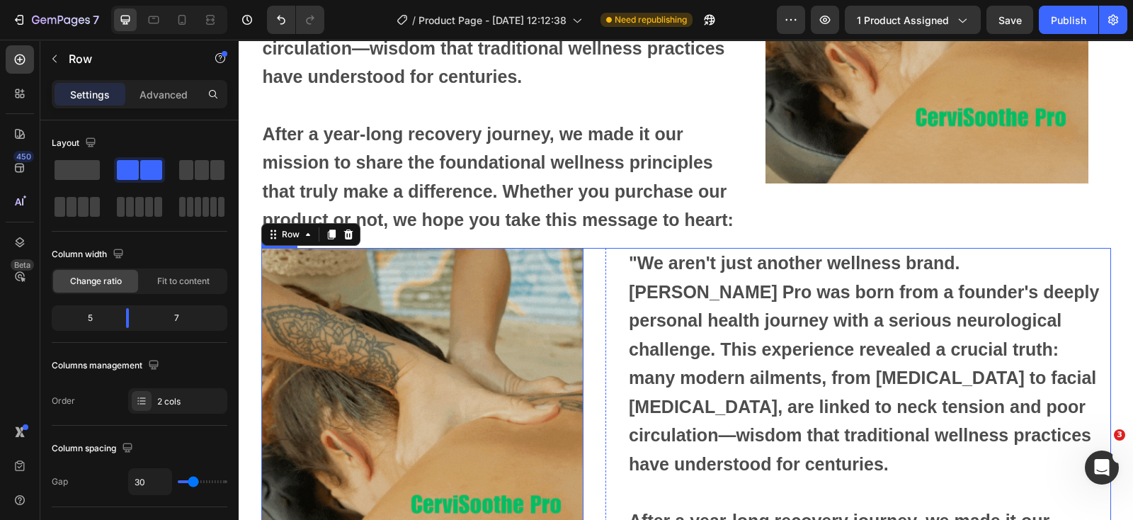
scroll to position [4724, 0]
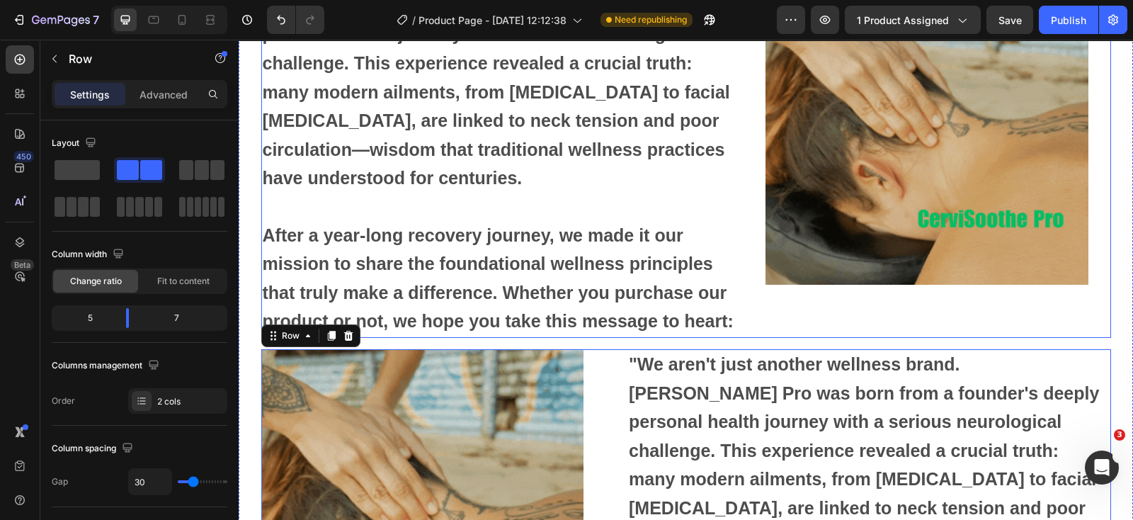
click at [744, 322] on div "Image Row "We aren't just another wellness brand. [PERSON_NAME] Pro was born fr…" at bounding box center [686, 150] width 850 height 376
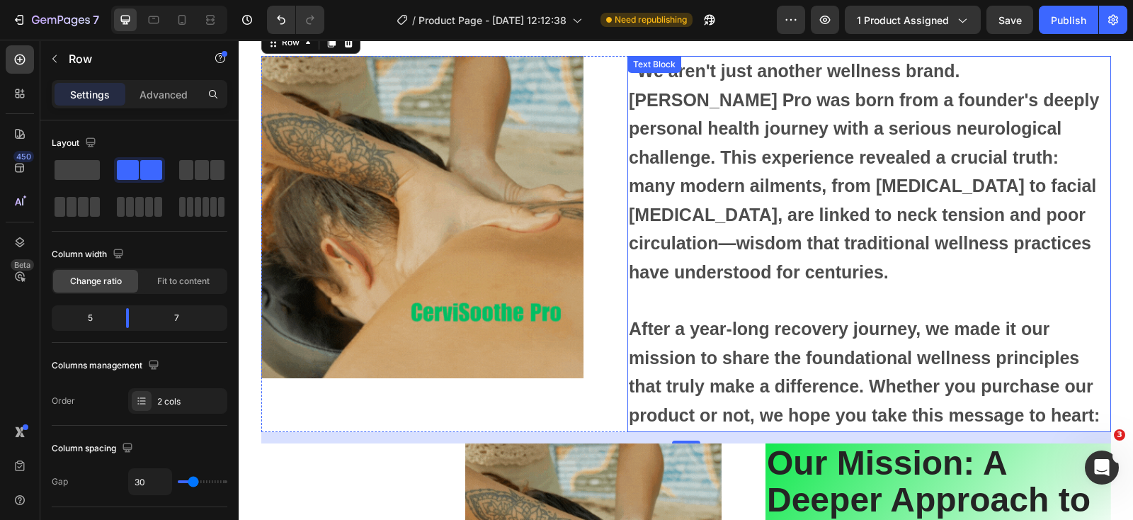
scroll to position [4989, 0]
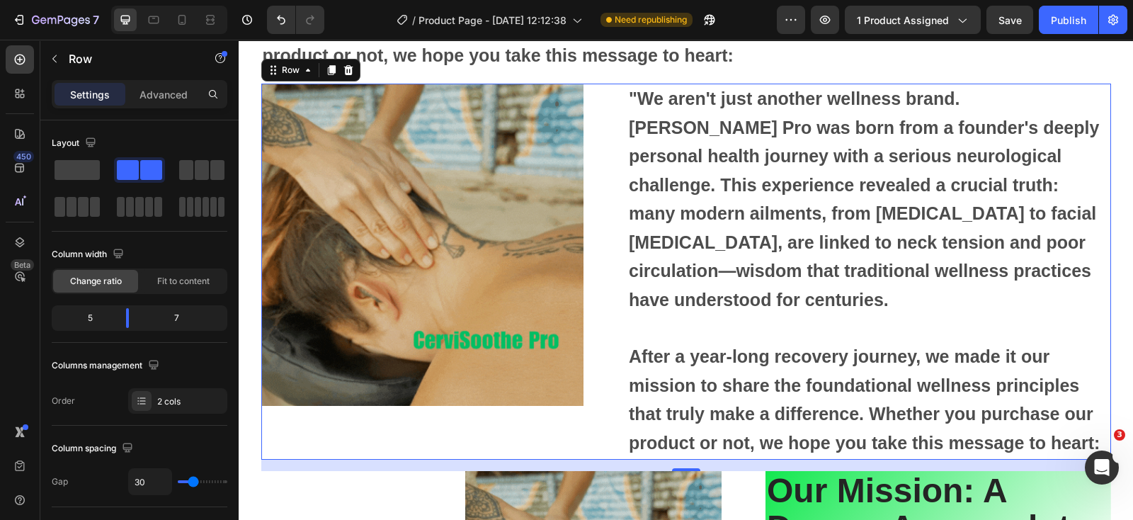
click at [592, 437] on div "Image Row" at bounding box center [434, 272] width 346 height 376
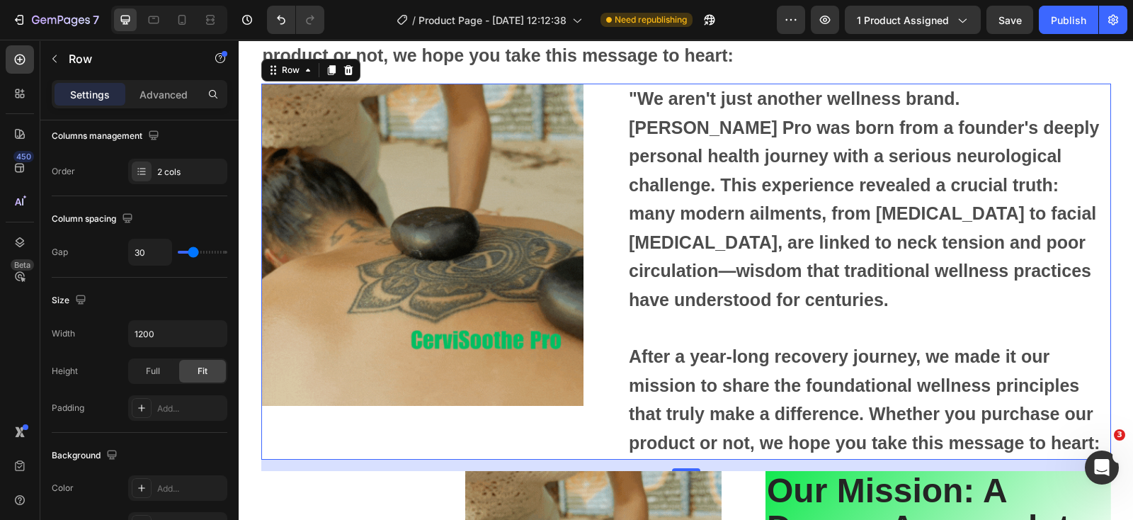
scroll to position [0, 0]
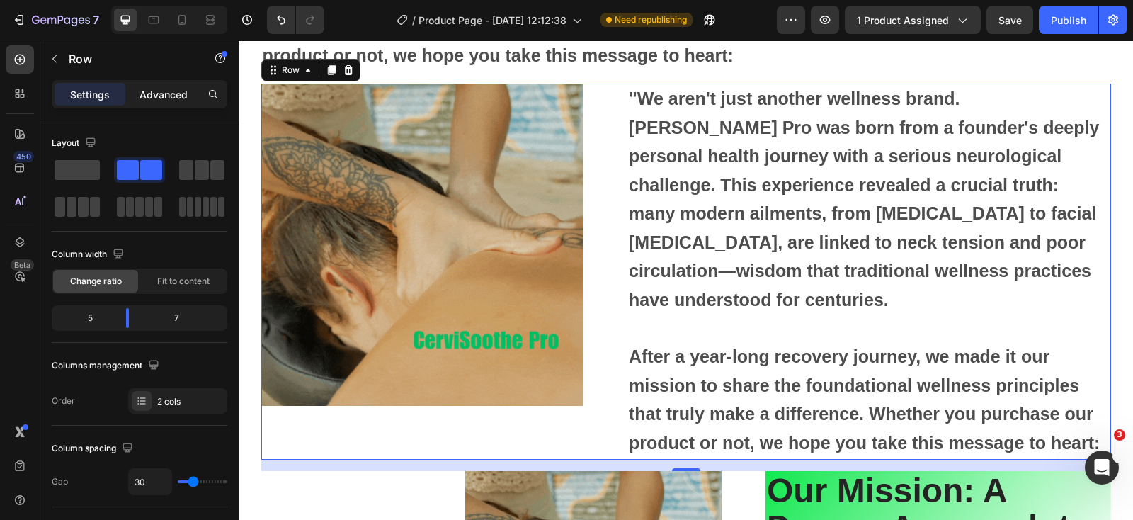
click at [166, 93] on p "Advanced" at bounding box center [164, 94] width 48 height 15
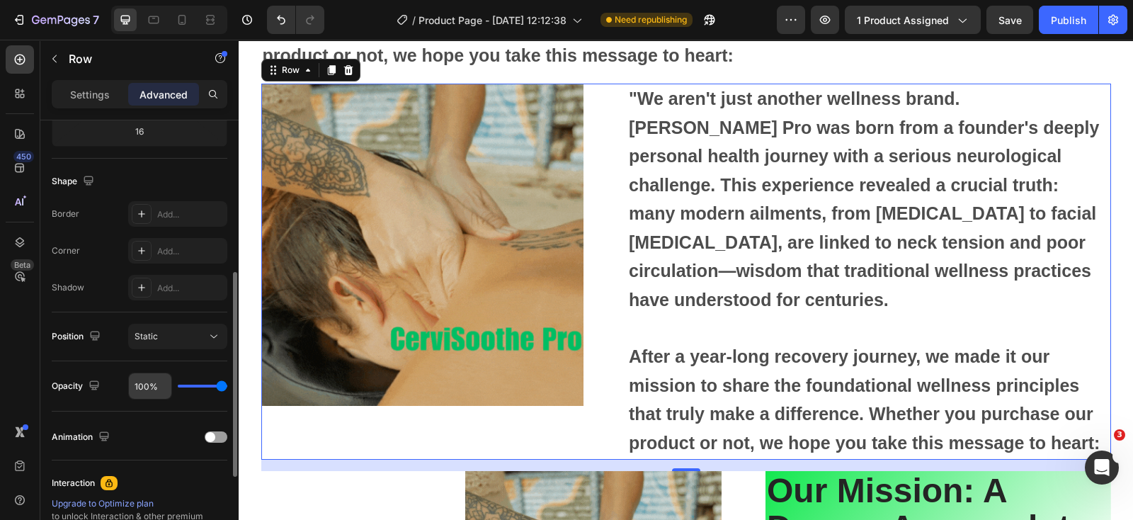
scroll to position [149, 0]
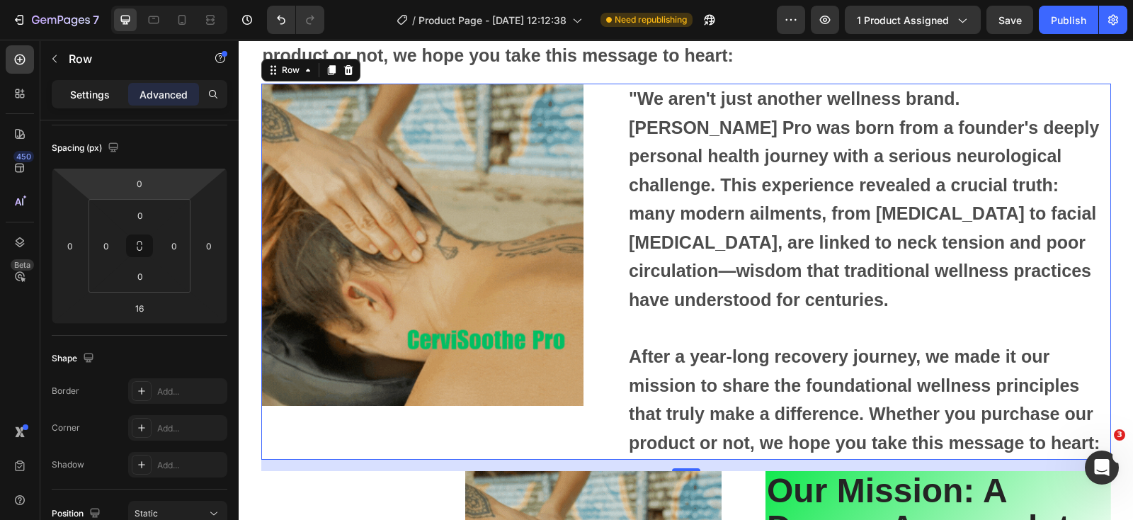
drag, startPoint x: 77, startPoint y: 91, endPoint x: 97, endPoint y: 101, distance: 21.9
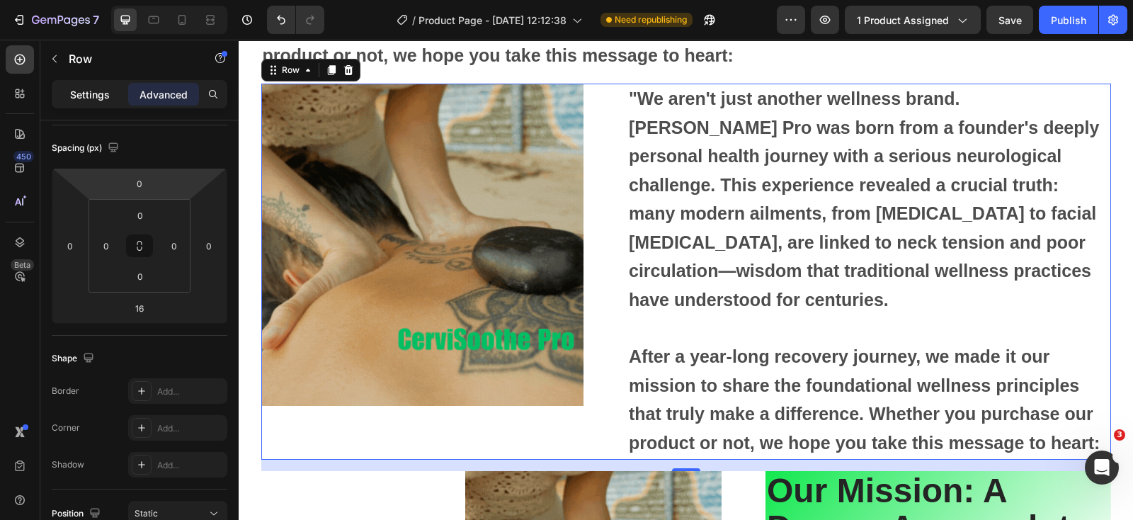
click at [77, 90] on p "Settings" at bounding box center [90, 94] width 40 height 15
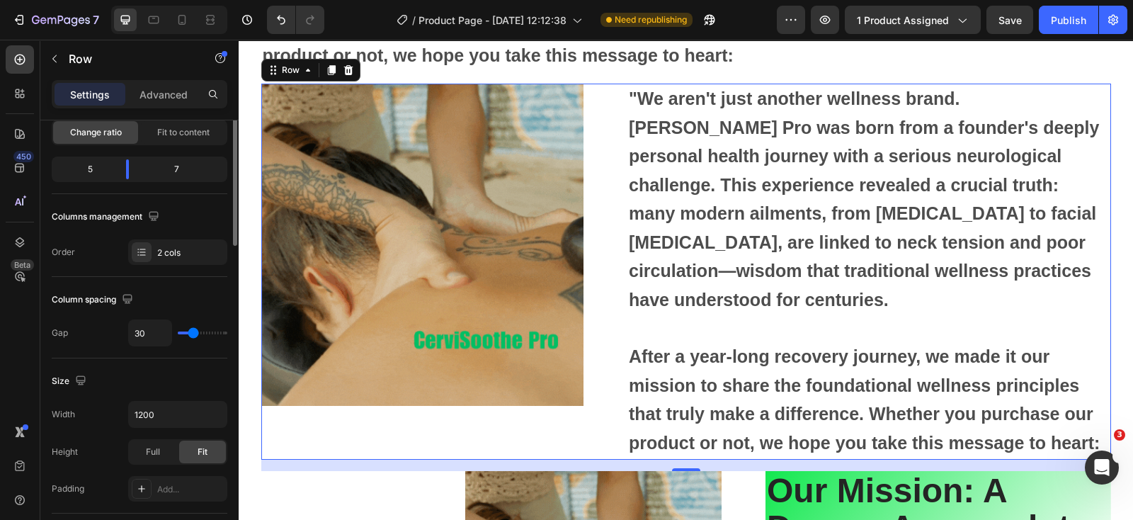
scroll to position [60, 0]
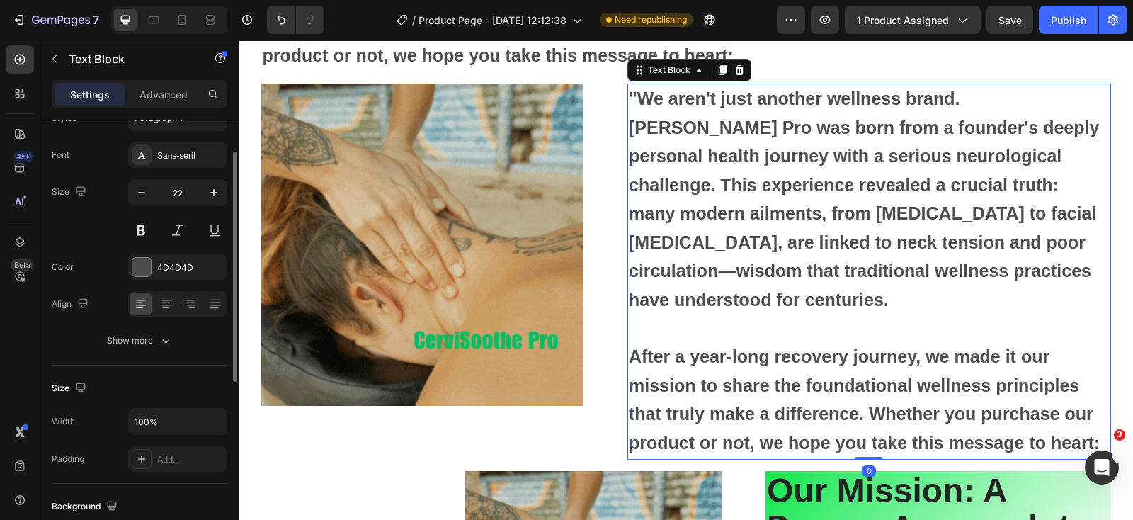
click at [669, 268] on p ""We aren't just another wellness brand. [PERSON_NAME] Pro was born from a found…" at bounding box center [869, 200] width 481 height 230
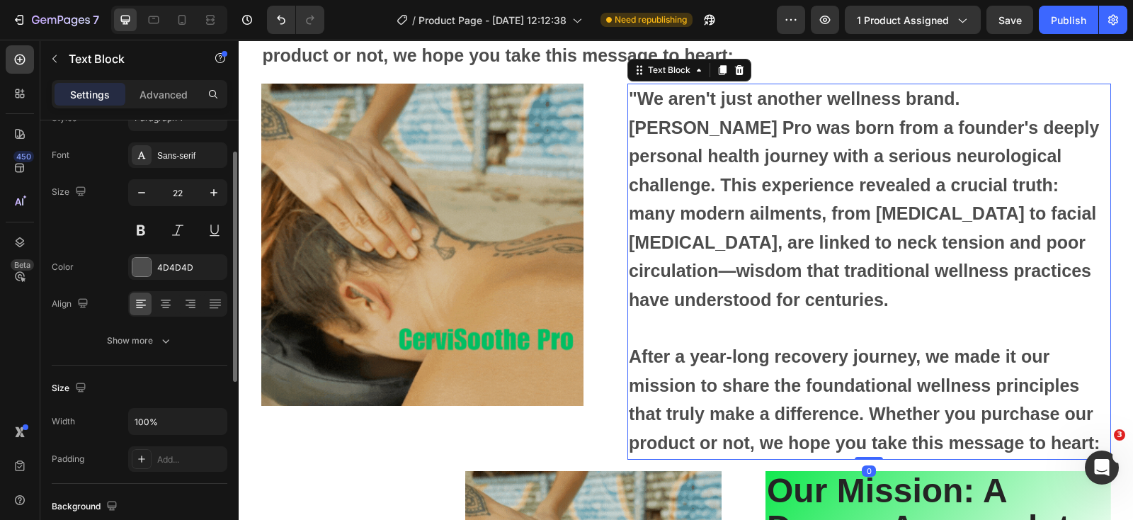
scroll to position [0, 0]
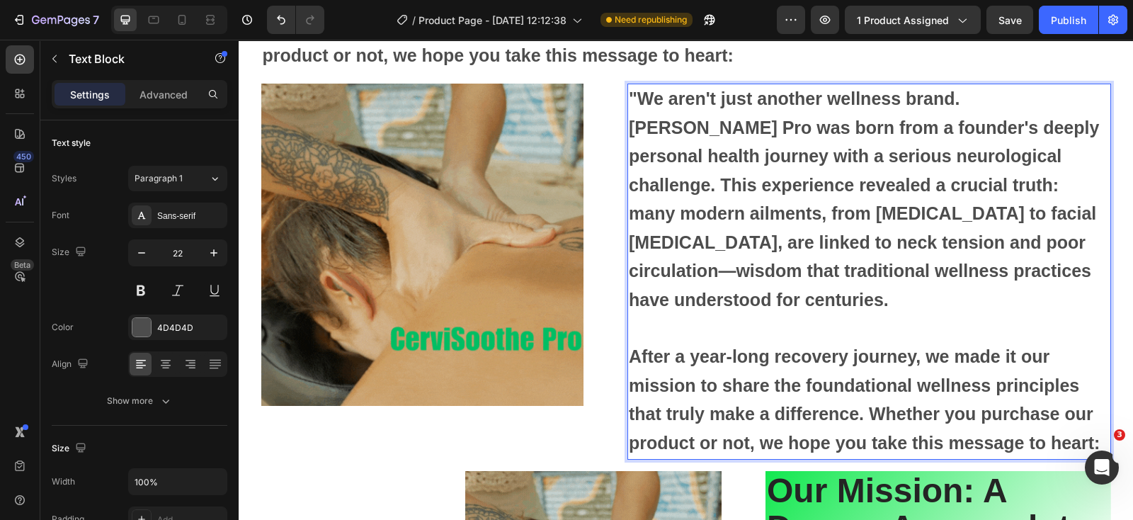
click at [687, 242] on strong ""We aren't just another wellness brand. [PERSON_NAME] Pro was born from a found…" at bounding box center [864, 199] width 470 height 221
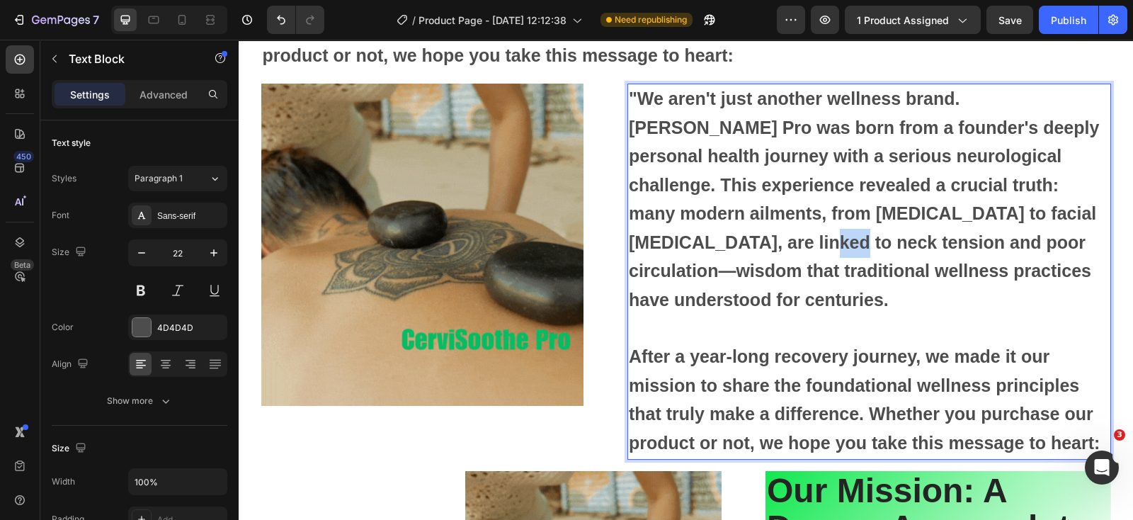
click at [687, 242] on strong ""We aren't just another wellness brand. [PERSON_NAME] Pro was born from a found…" at bounding box center [864, 199] width 470 height 221
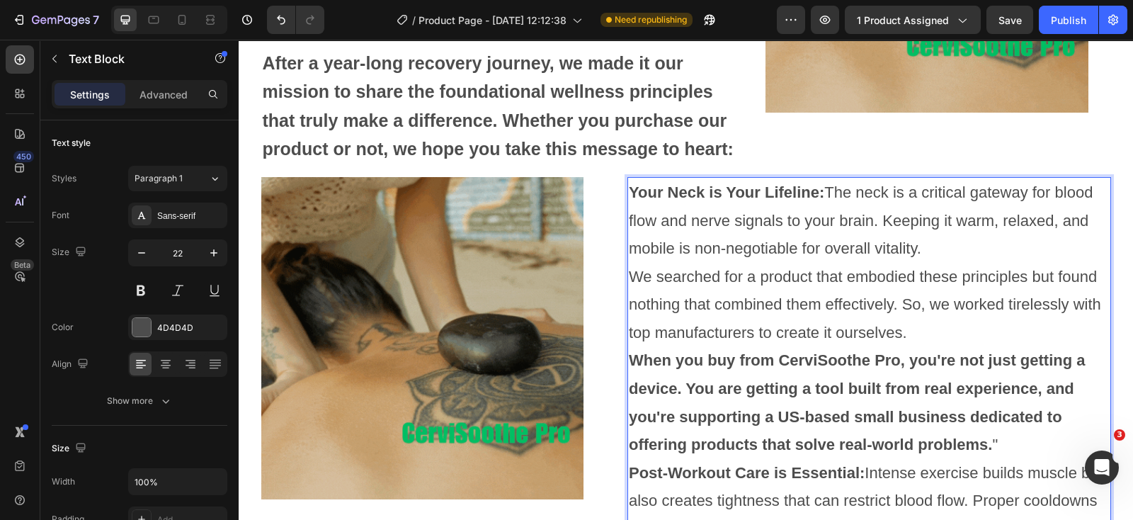
scroll to position [4807, 0]
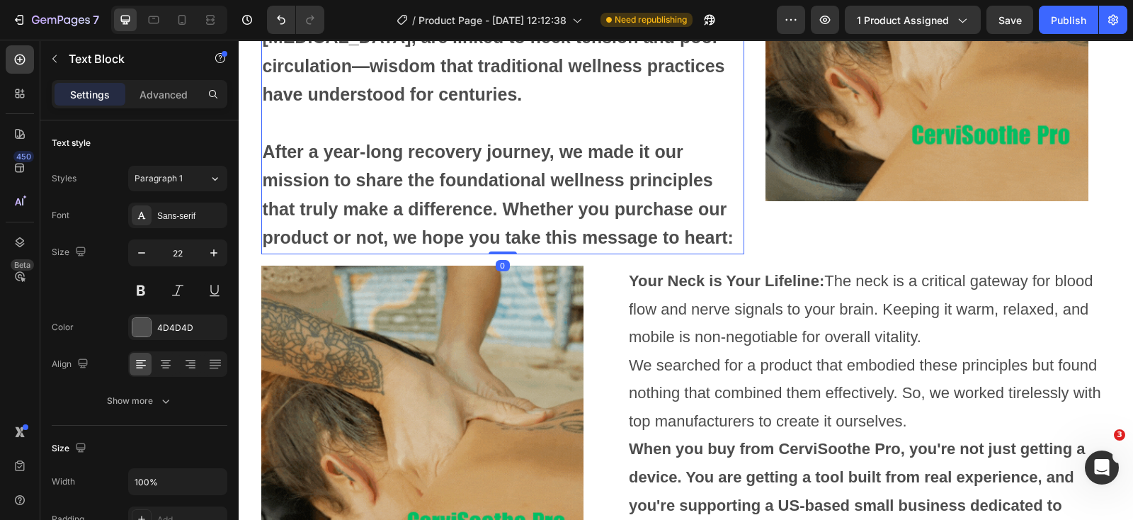
click at [570, 196] on p "After a year-long recovery journey, we made it our mission to share the foundat…" at bounding box center [503, 181] width 481 height 143
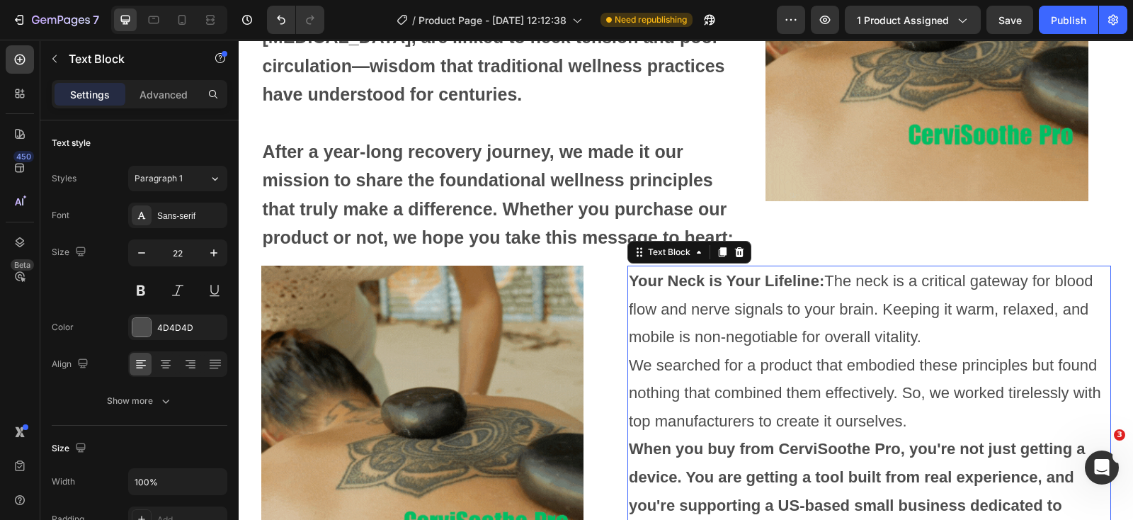
click at [721, 365] on p "We searched for a product that embodied these principles but found nothing that…" at bounding box center [869, 393] width 481 height 84
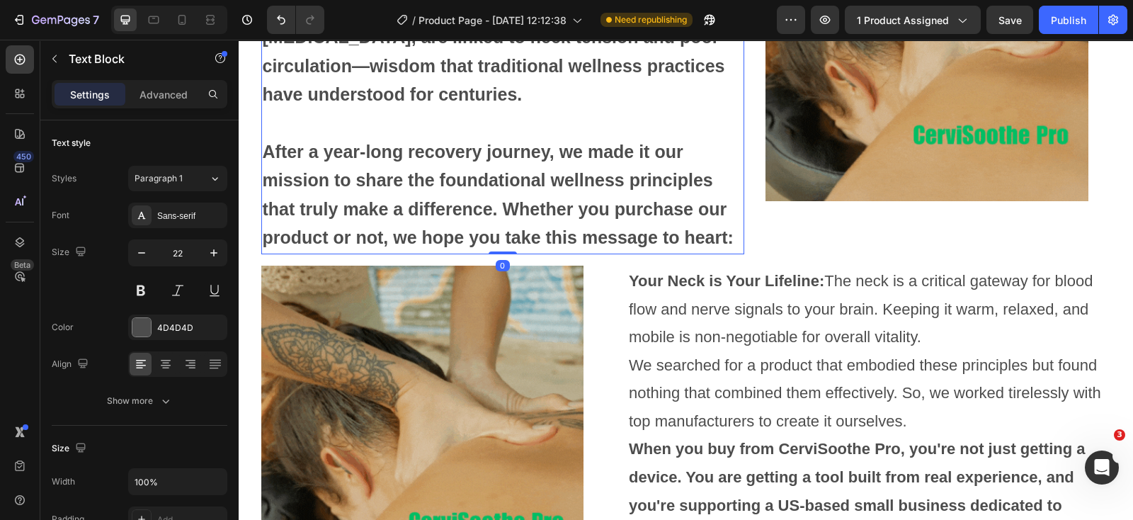
click at [588, 198] on p "After a year-long recovery journey, we made it our mission to share the foundat…" at bounding box center [503, 181] width 481 height 143
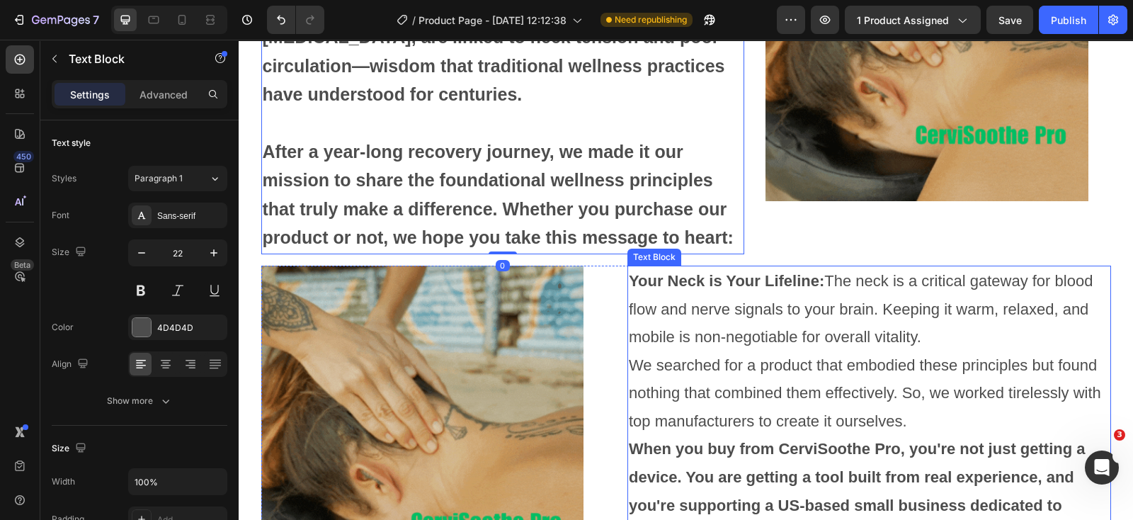
click at [758, 388] on p "We searched for a product that embodied these principles but found nothing that…" at bounding box center [869, 393] width 481 height 84
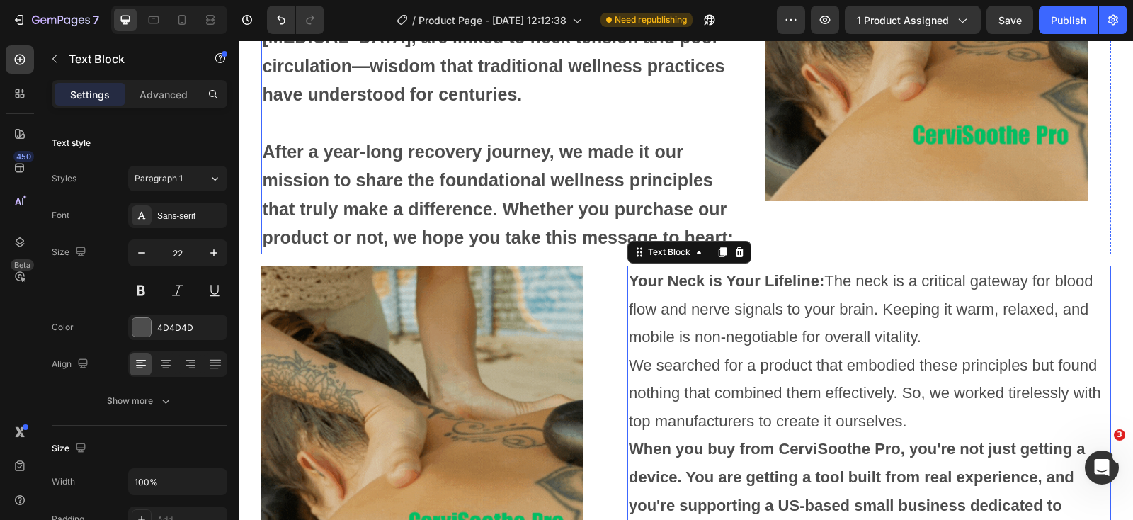
click at [601, 146] on strong "After a year-long recovery journey, we made it our mission to share the foundat…" at bounding box center [498, 195] width 471 height 106
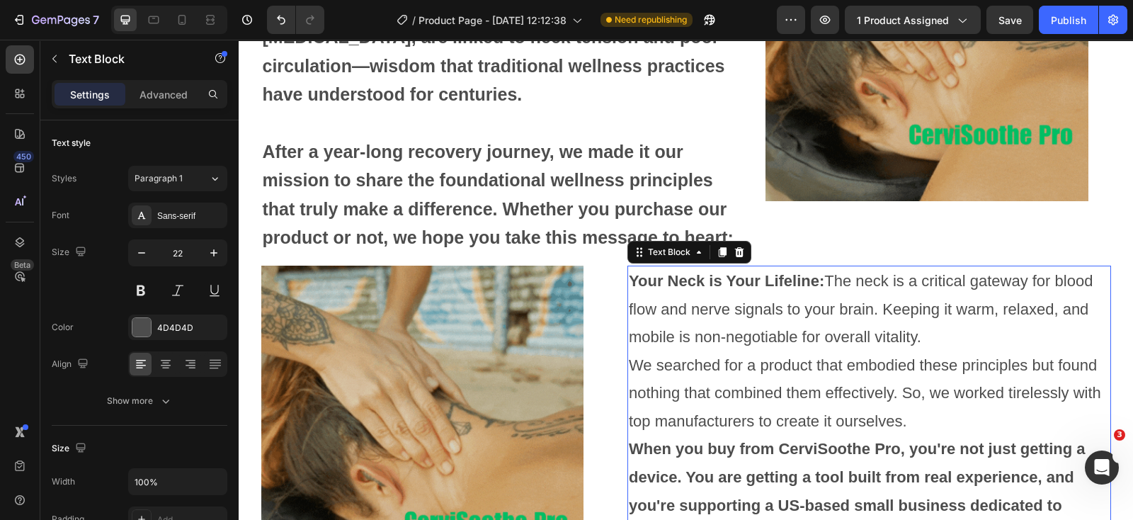
click at [752, 398] on p "We searched for a product that embodied these principles but found nothing that…" at bounding box center [869, 393] width 481 height 84
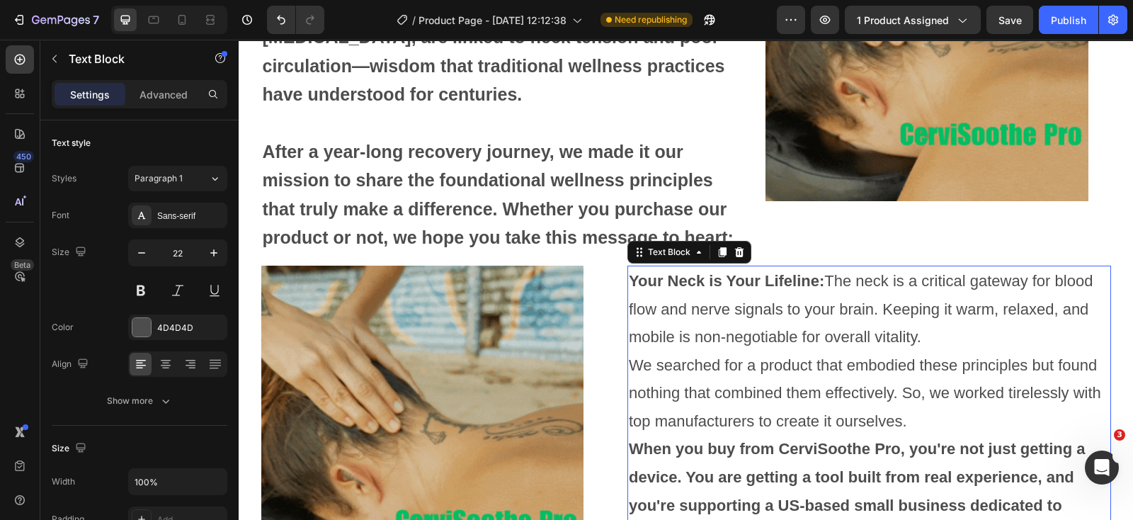
click at [573, 154] on strong "After a year-long recovery journey, we made it our mission to share the foundat…" at bounding box center [498, 195] width 471 height 106
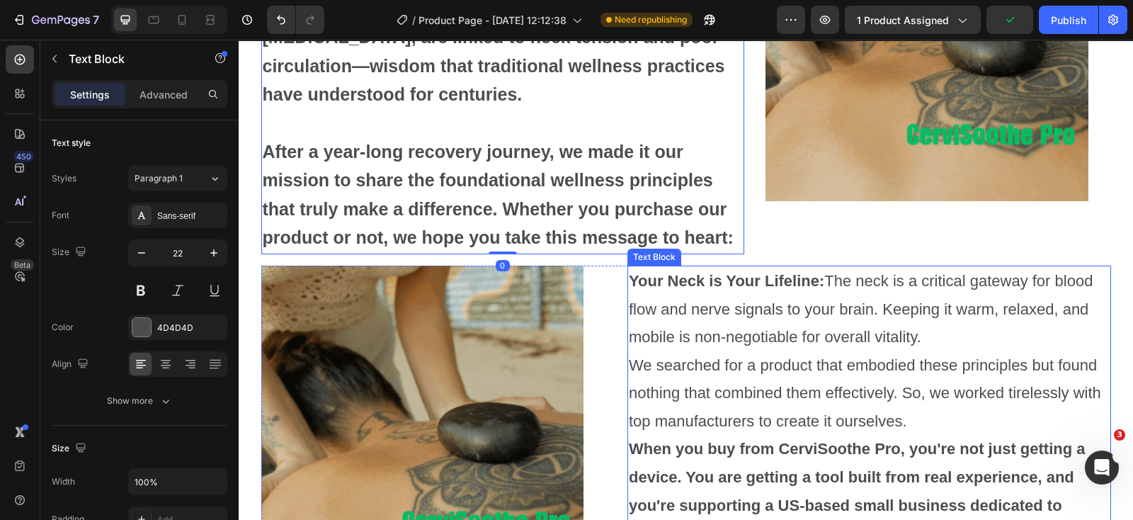
click at [739, 375] on p "We searched for a product that embodied these principles but found nothing that…" at bounding box center [869, 393] width 481 height 84
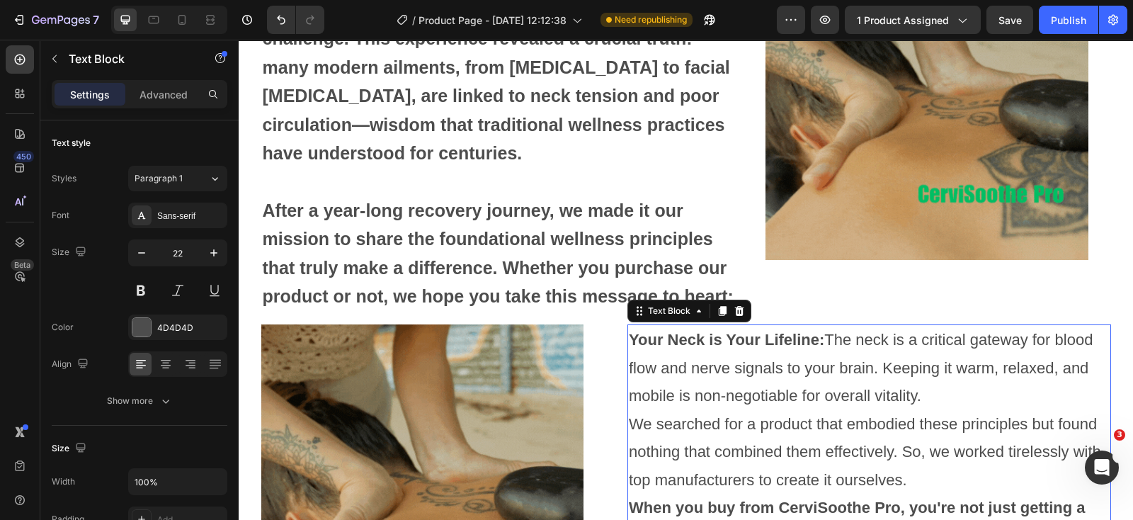
scroll to position [4896, 0]
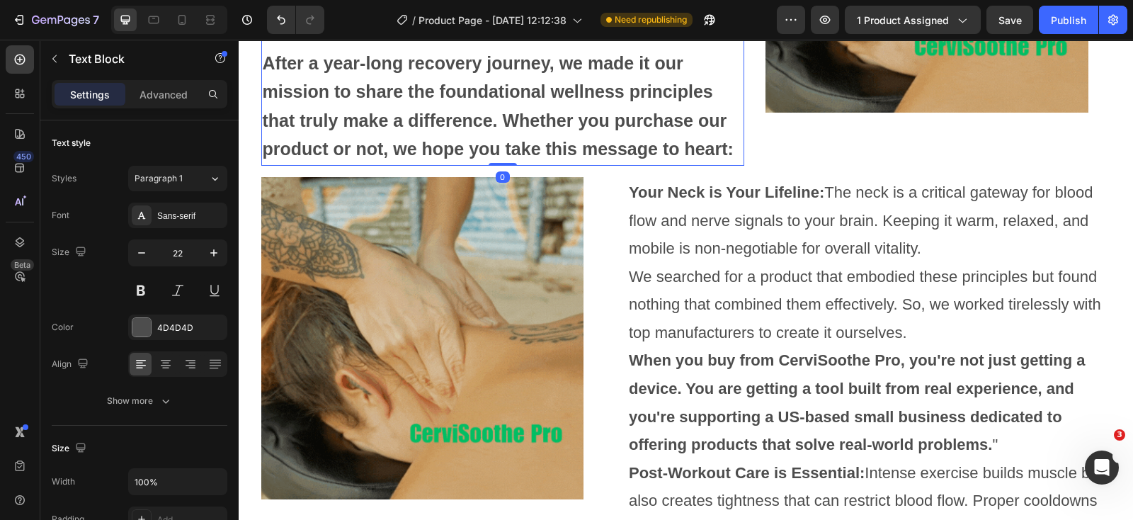
click at [638, 131] on strong "After a year-long recovery journey, we made it our mission to share the foundat…" at bounding box center [498, 106] width 471 height 106
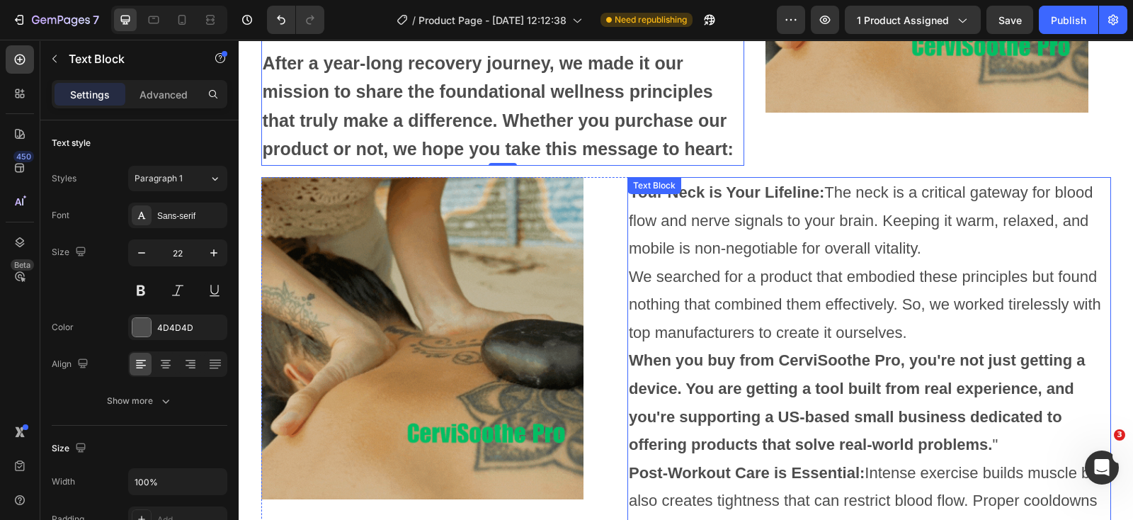
click at [816, 310] on p "We searched for a product that embodied these principles but found nothing that…" at bounding box center [869, 305] width 481 height 84
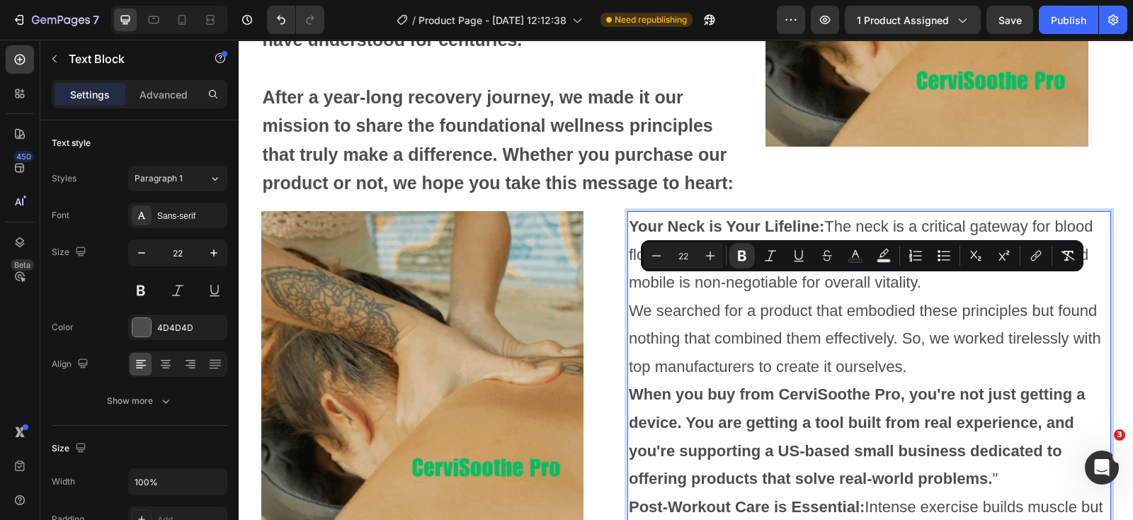
scroll to position [4807, 0]
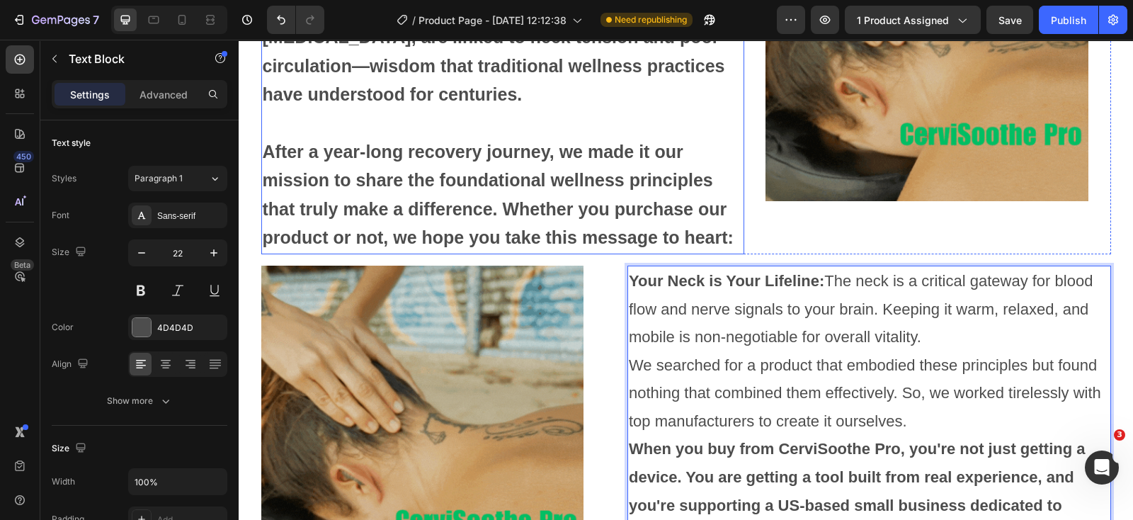
click at [579, 197] on p "After a year-long recovery journey, we made it our mission to share the foundat…" at bounding box center [503, 181] width 481 height 143
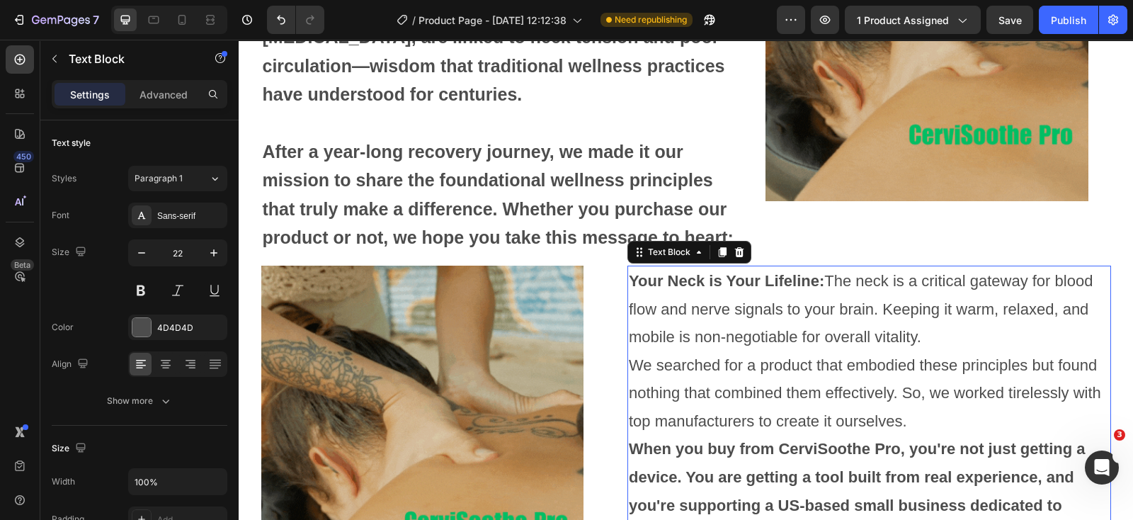
click at [718, 329] on p "Your Neck is Your Lifeline: The neck is a critical gateway for blood flow and n…" at bounding box center [869, 309] width 481 height 84
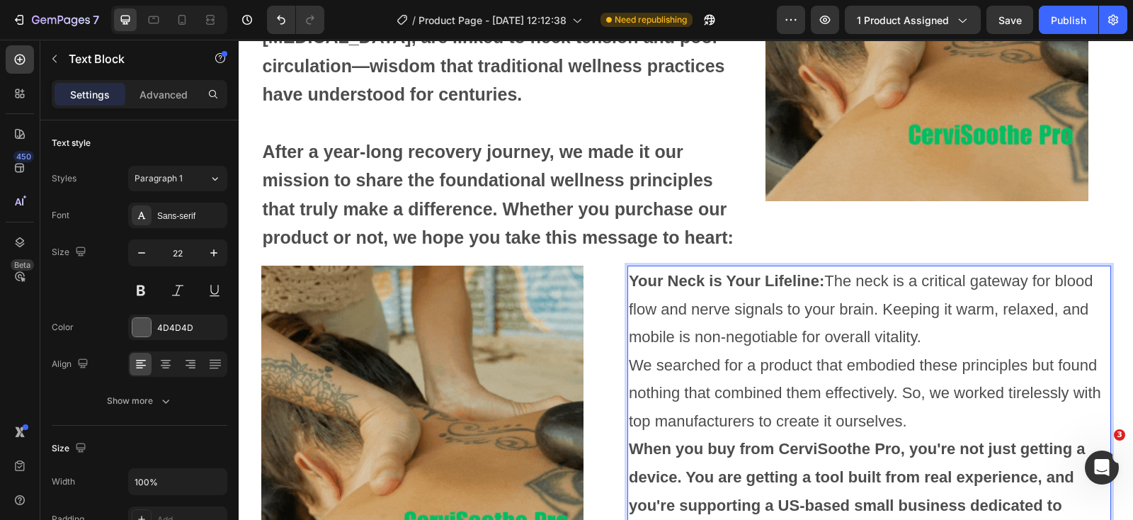
click at [732, 370] on p "We searched for a product that embodied these principles but found nothing that…" at bounding box center [869, 393] width 481 height 84
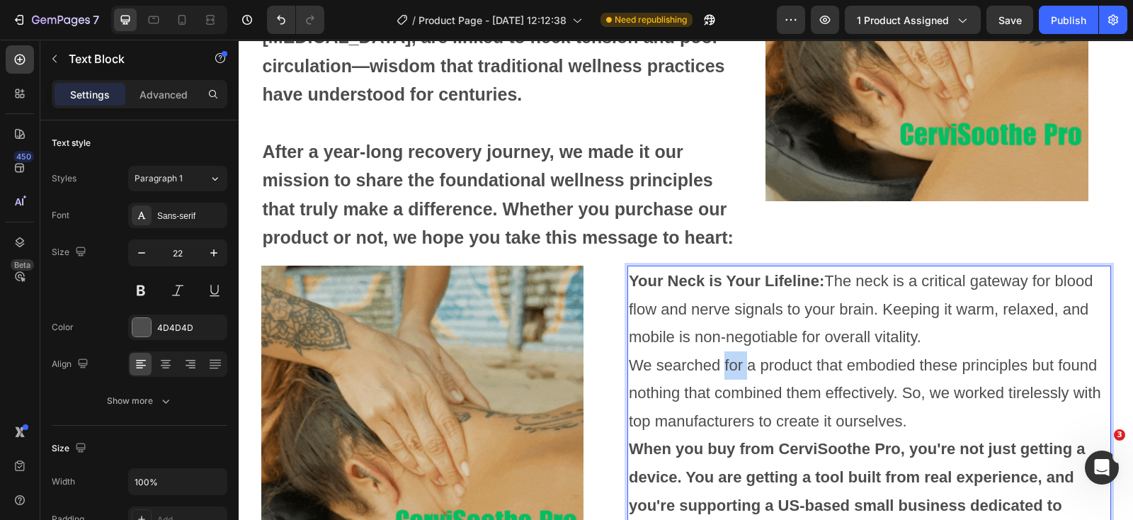
click at [732, 370] on p "We searched for a product that embodied these principles but found nothing that…" at bounding box center [869, 393] width 481 height 84
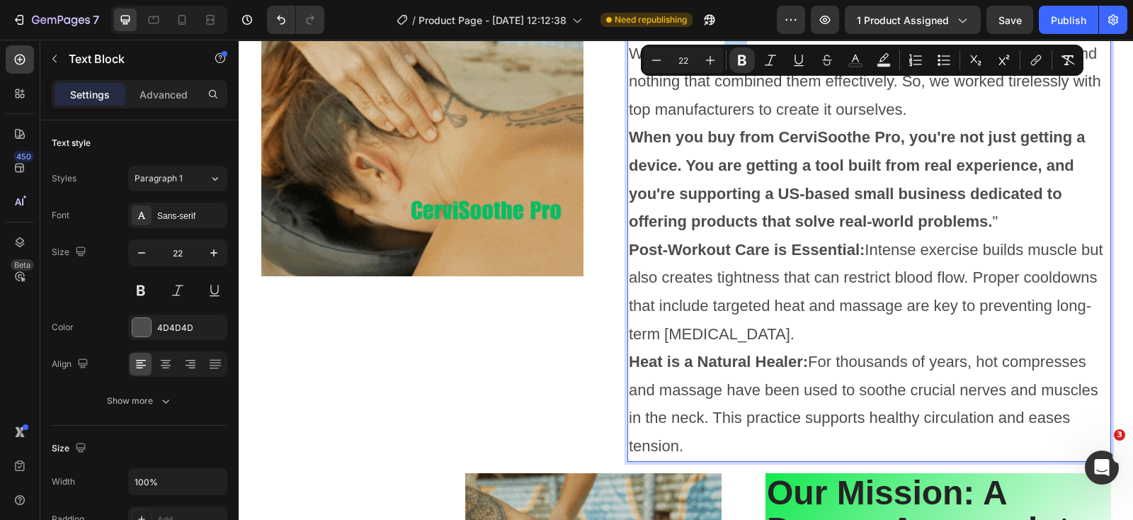
scroll to position [5030, 0]
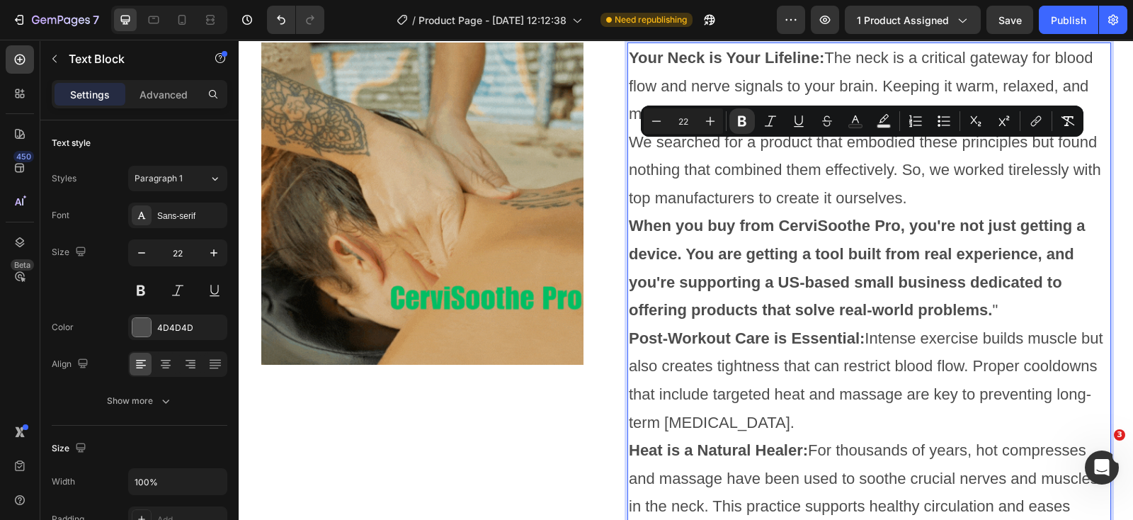
scroll to position [4853, 0]
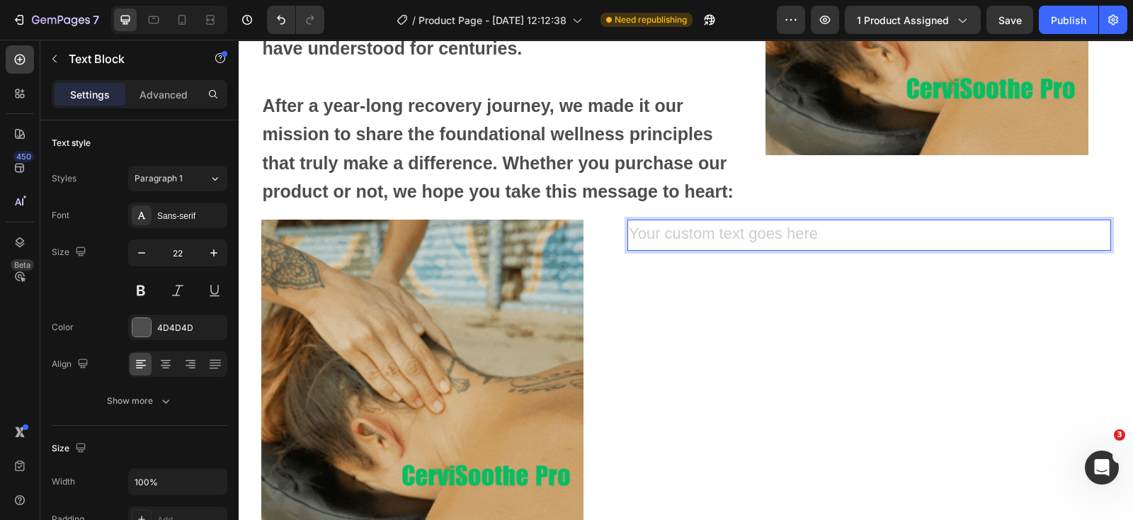
click at [694, 239] on div "Rich Text Editor. Editing area: main" at bounding box center [870, 235] width 484 height 31
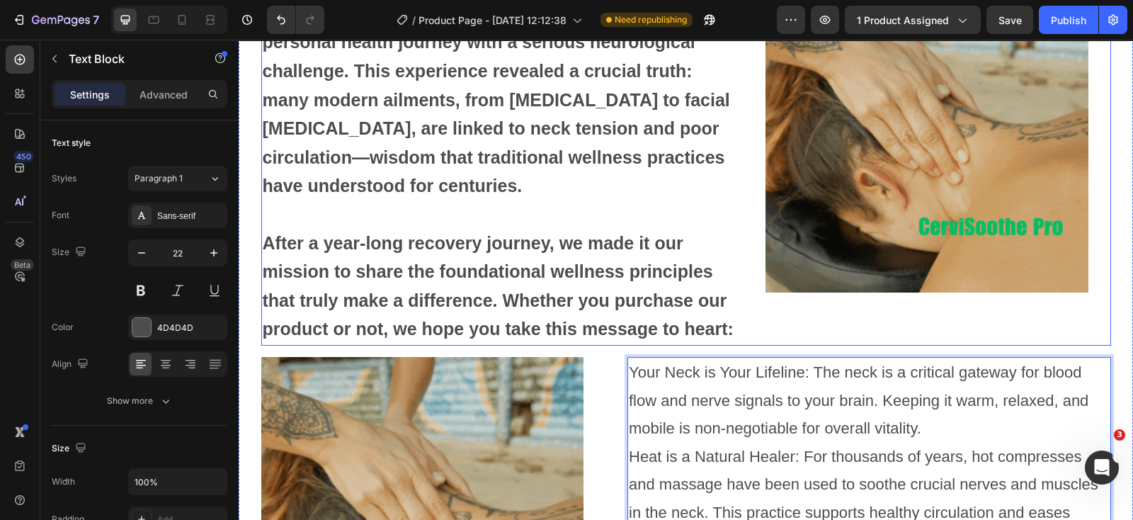
scroll to position [4700, 0]
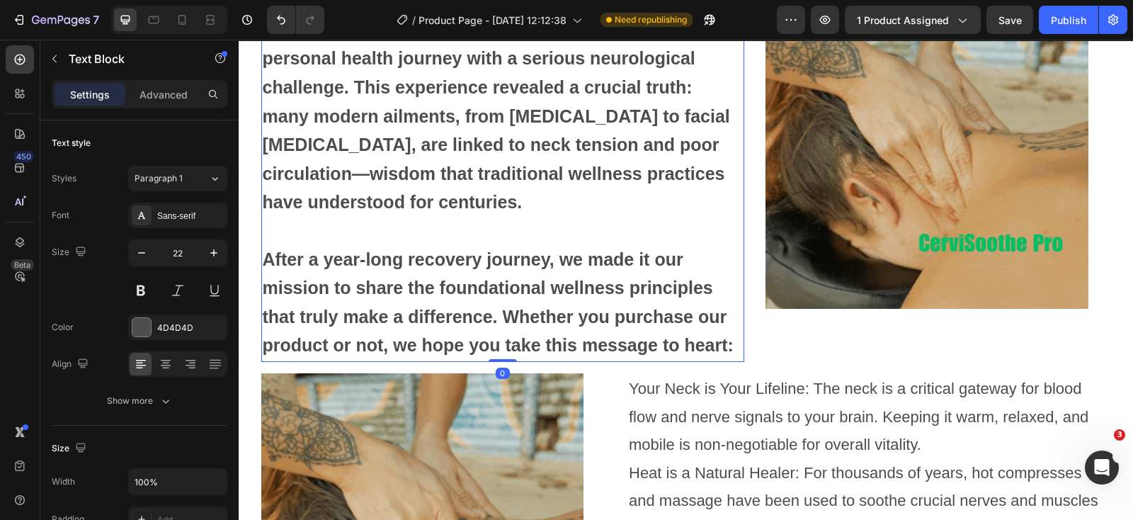
click at [407, 154] on strong ""We aren't just another wellness brand. [PERSON_NAME] Pro was born from a found…" at bounding box center [498, 101] width 470 height 221
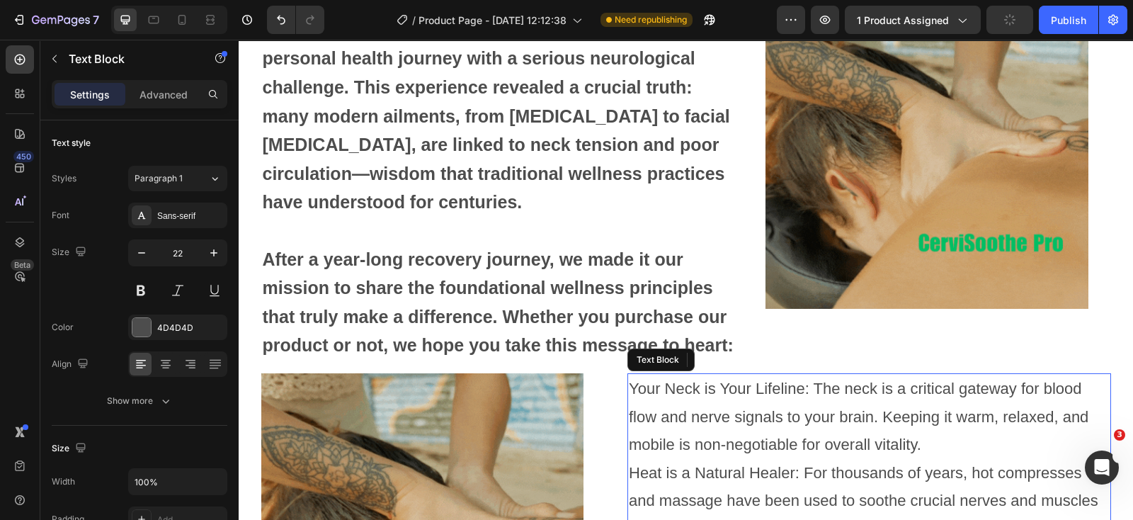
click at [722, 414] on p "Your Neck is Your Lifeline: The neck is a critical gateway for blood flow and n…" at bounding box center [869, 529] width 481 height 309
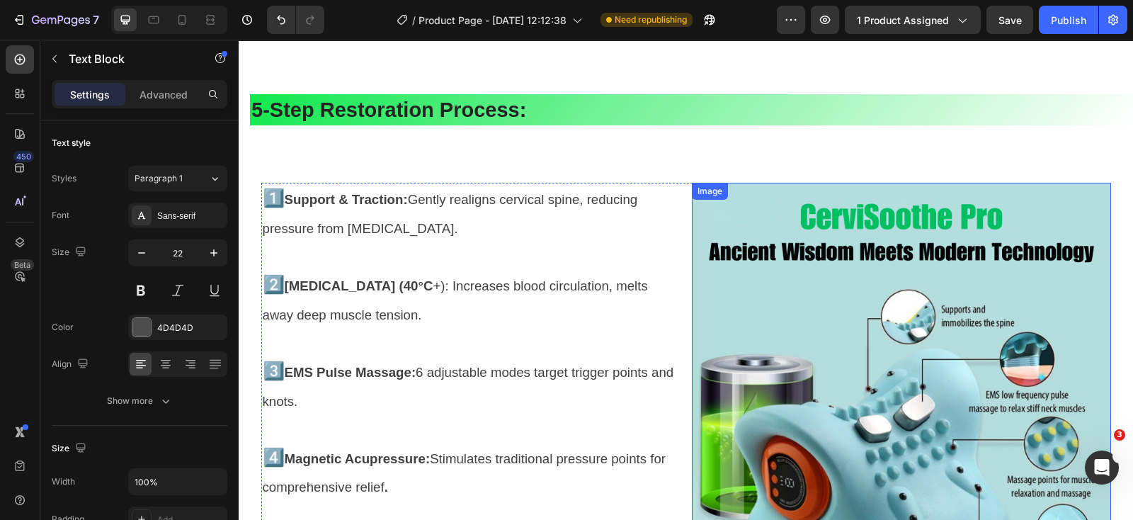
scroll to position [3903, 0]
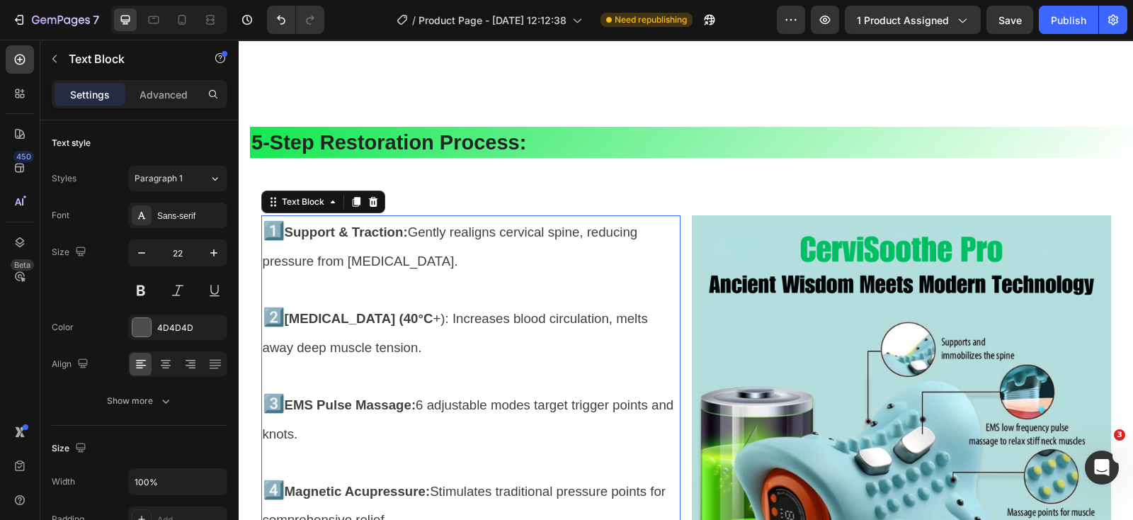
click at [569, 266] on p "1️⃣ Support & Traction: Gently realigns cervical spine, reducing pressure from …" at bounding box center [471, 246] width 416 height 58
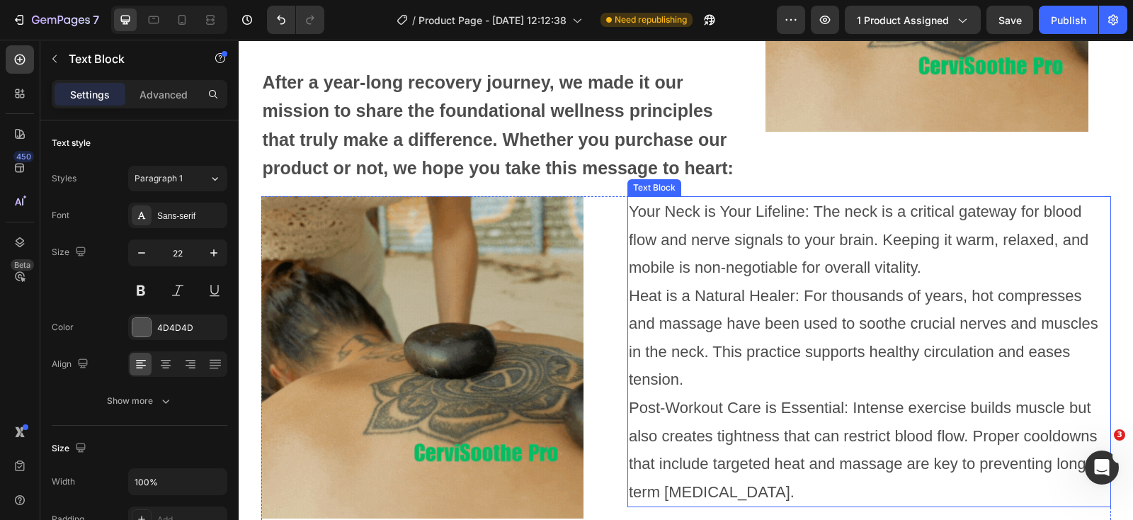
scroll to position [4788, 0]
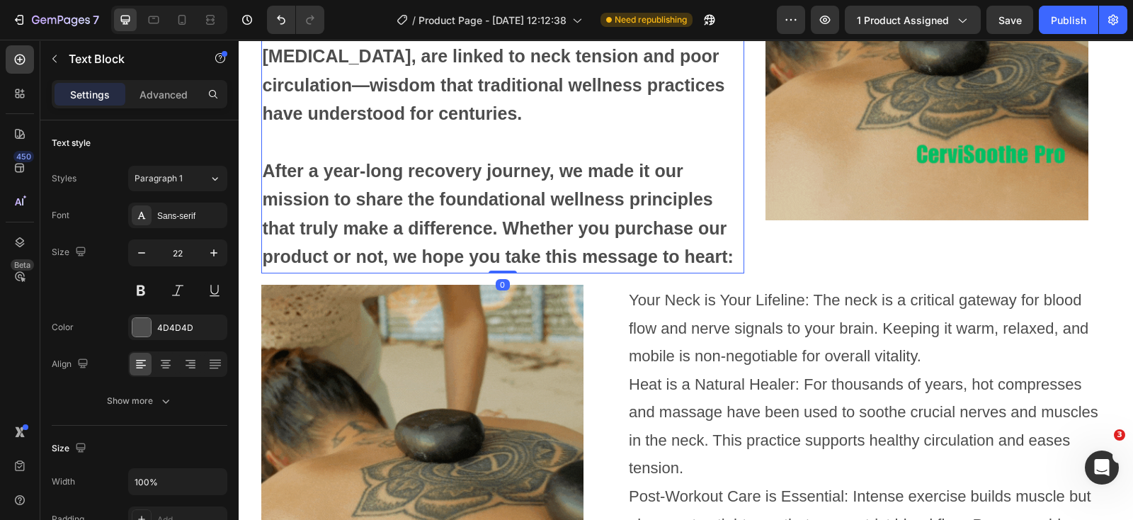
click at [546, 246] on p "After a year-long recovery journey, we made it our mission to share the foundat…" at bounding box center [503, 200] width 481 height 143
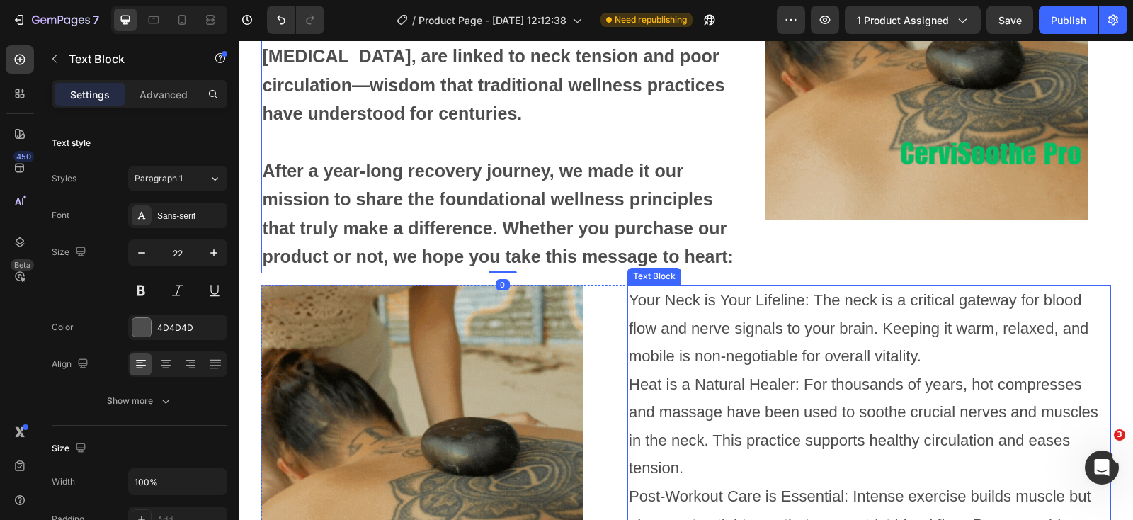
click at [739, 423] on p "Your Neck is Your Lifeline: The neck is a critical gateway for blood flow and n…" at bounding box center [869, 440] width 481 height 309
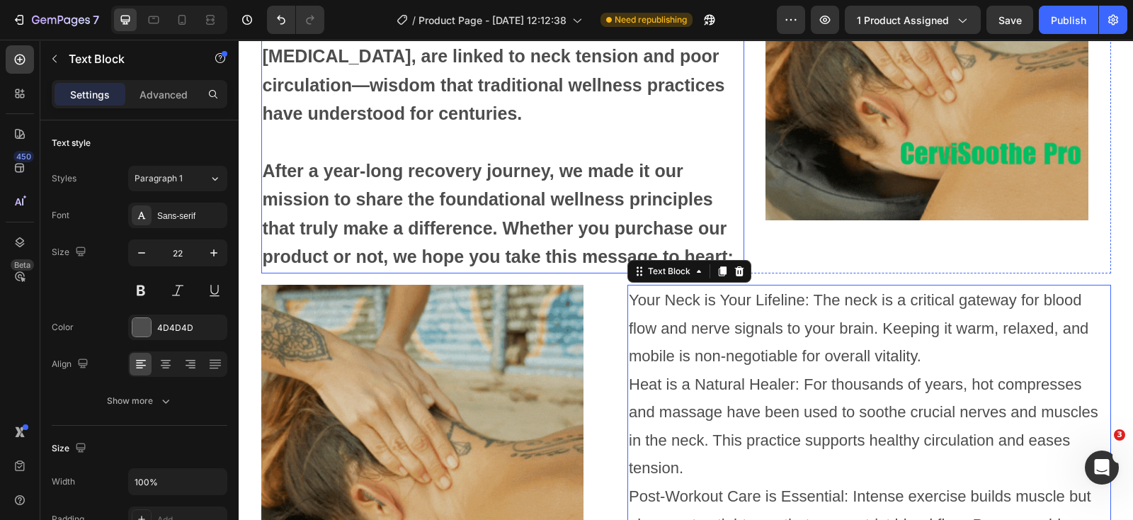
click at [503, 193] on p "After a year-long recovery journey, we made it our mission to share the foundat…" at bounding box center [503, 200] width 481 height 143
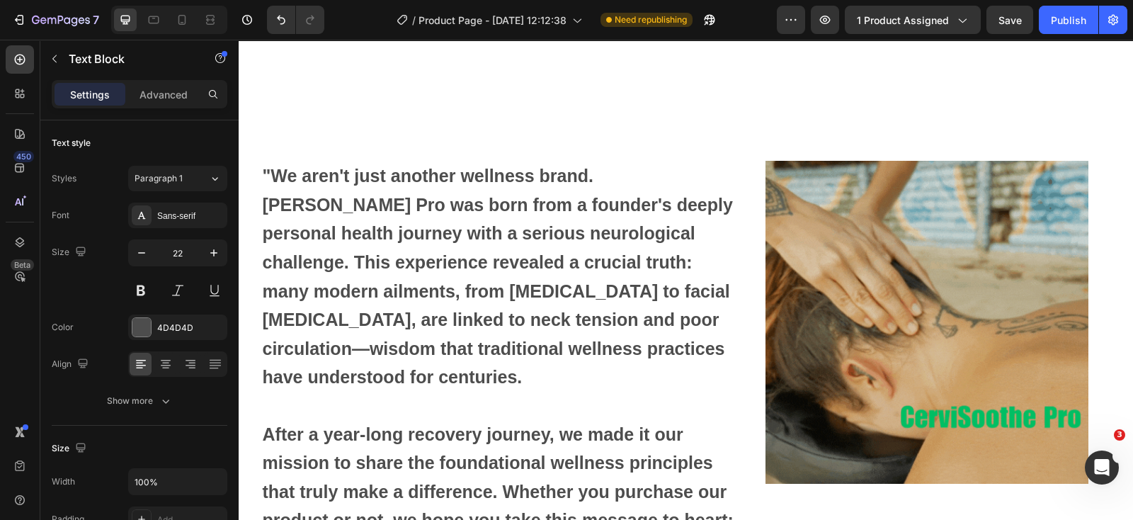
scroll to position [4523, 0]
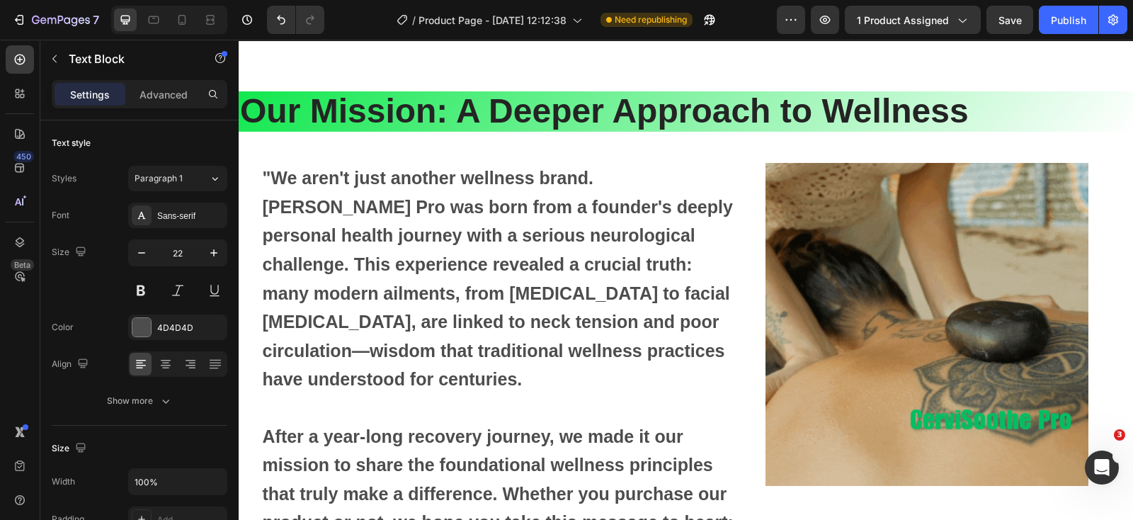
click at [531, 307] on p ""We aren't just another wellness brand. [PERSON_NAME] Pro was born from a found…" at bounding box center [503, 279] width 481 height 230
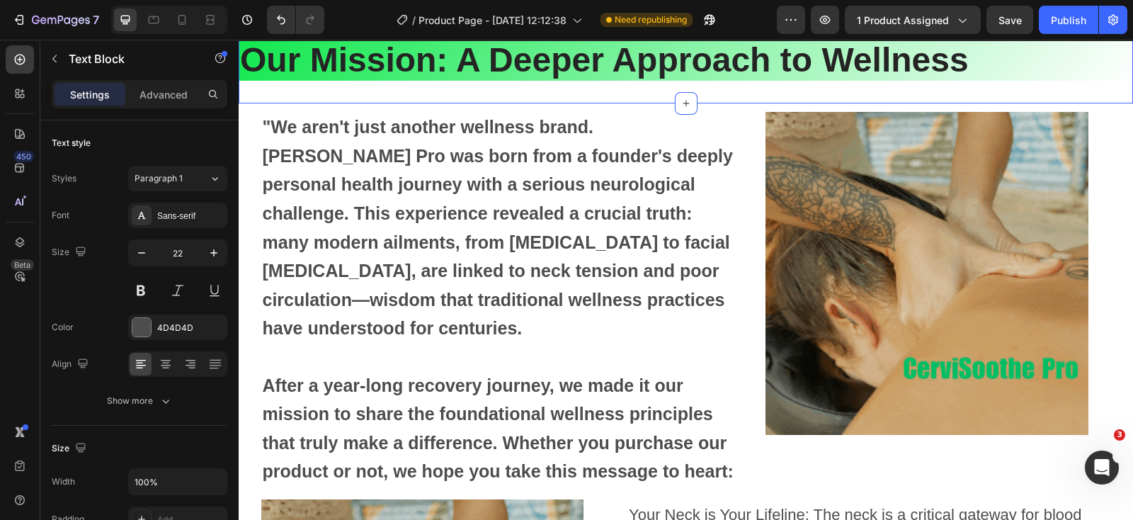
scroll to position [4611, 0]
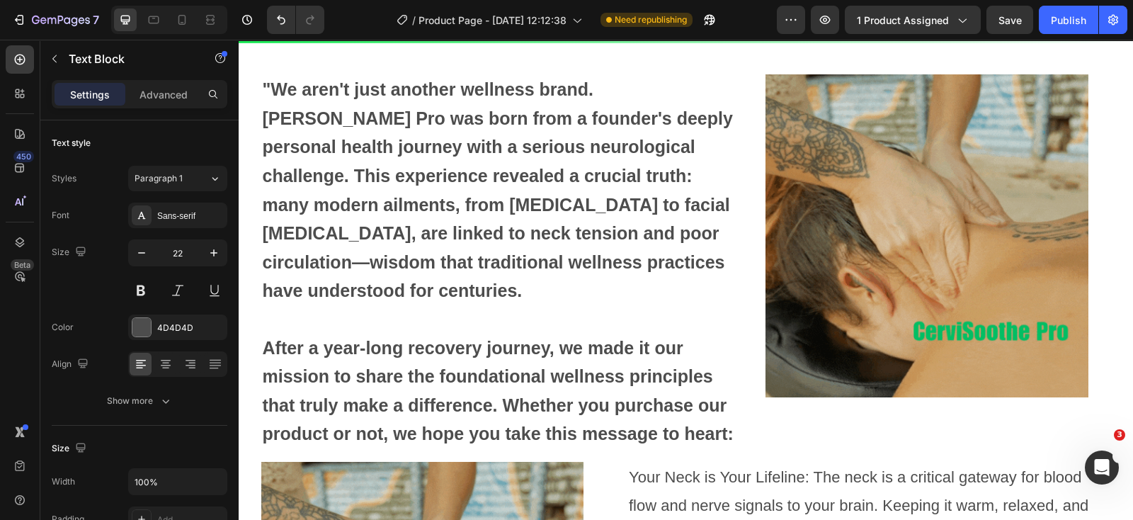
click at [566, 327] on p "After a year-long recovery journey, we made it our mission to share the foundat…" at bounding box center [503, 377] width 481 height 143
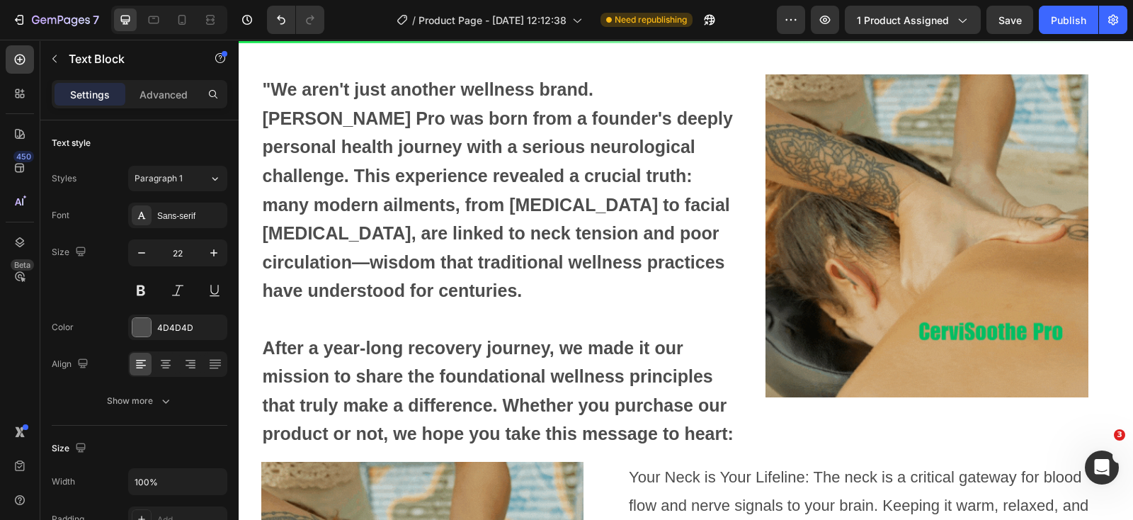
click at [538, 193] on p ""We aren't just another wellness brand. [PERSON_NAME] Pro was born from a found…" at bounding box center [503, 191] width 481 height 230
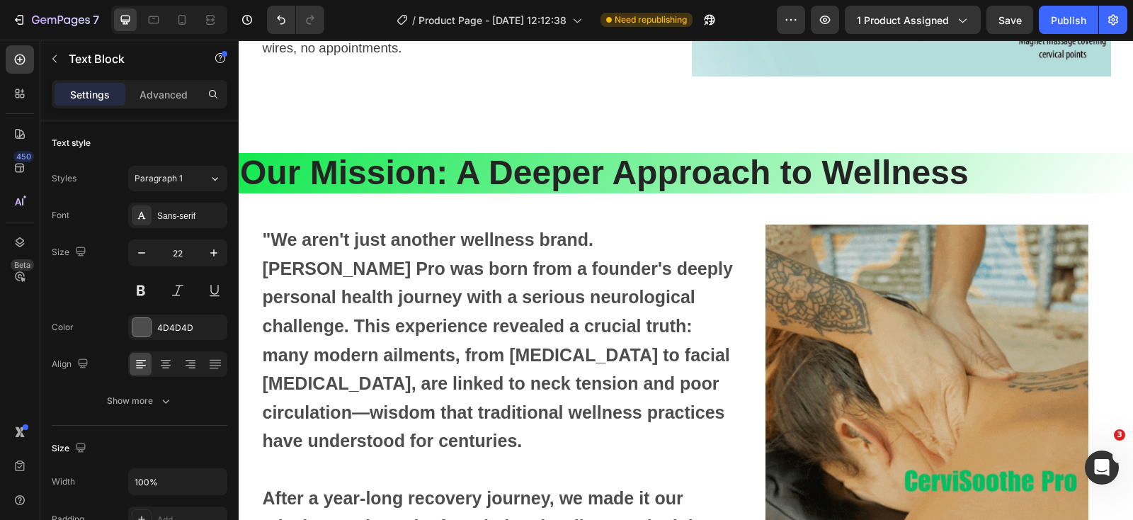
scroll to position [4345, 0]
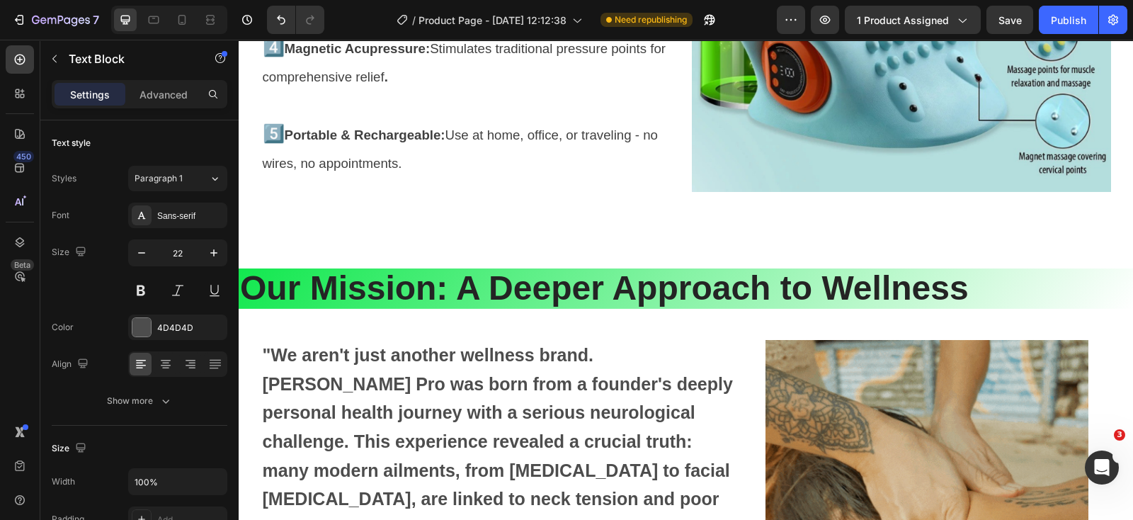
click at [608, 389] on strong ""We aren't just another wellness brand. [PERSON_NAME] Pro was born from a found…" at bounding box center [498, 455] width 470 height 221
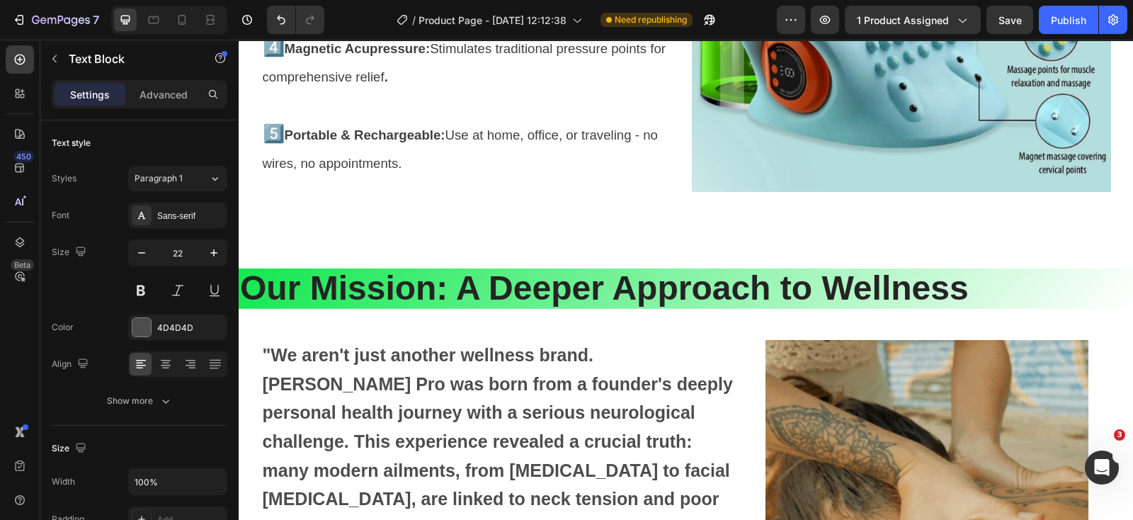
click at [536, 356] on strong ""We aren't just another wellness brand. [PERSON_NAME] Pro was born from a found…" at bounding box center [498, 455] width 470 height 221
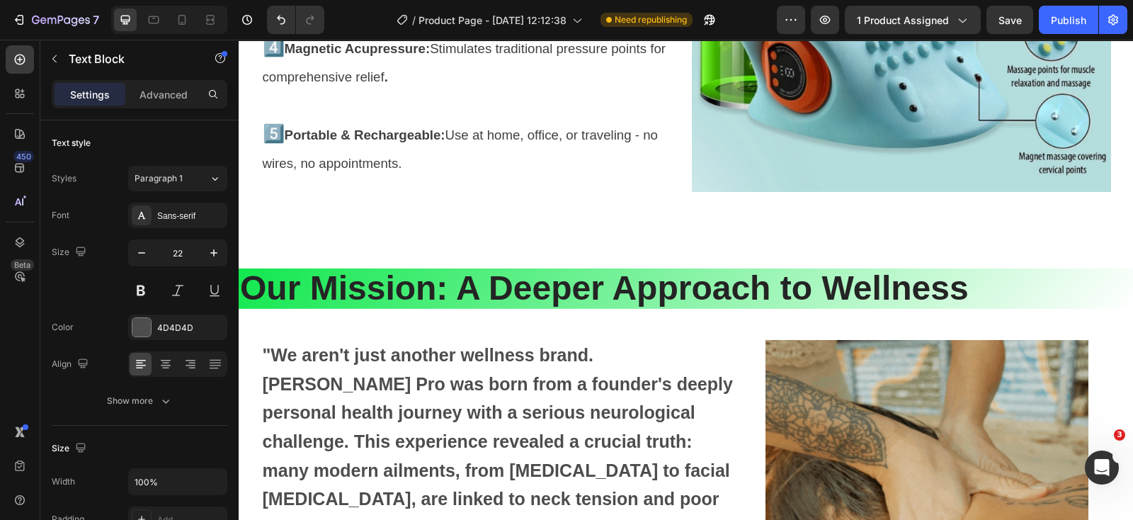
click at [727, 348] on strong ""We aren't just another wellness brand. [PERSON_NAME] Pro was born from a found…" at bounding box center [498, 455] width 470 height 221
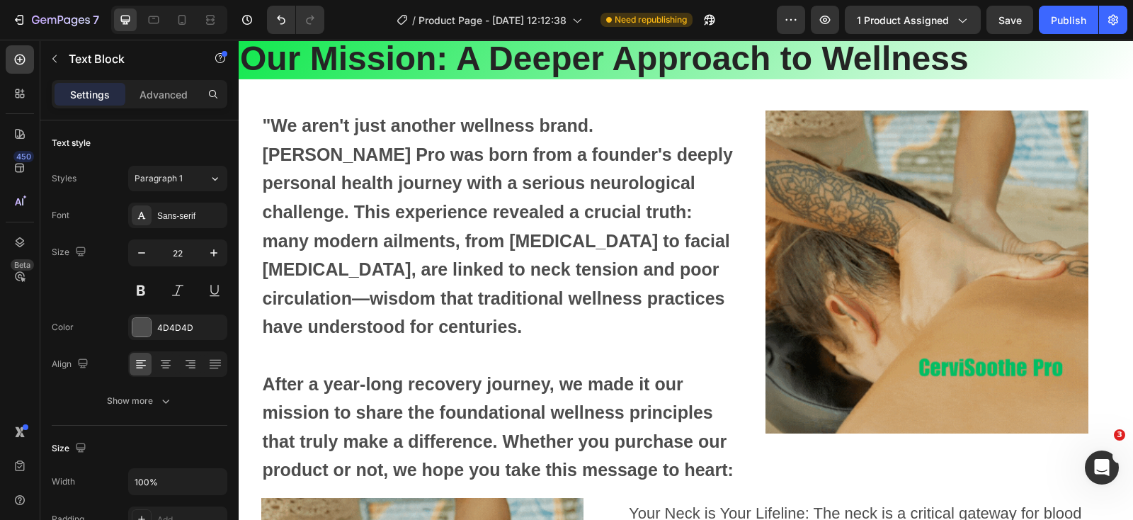
scroll to position [4611, 0]
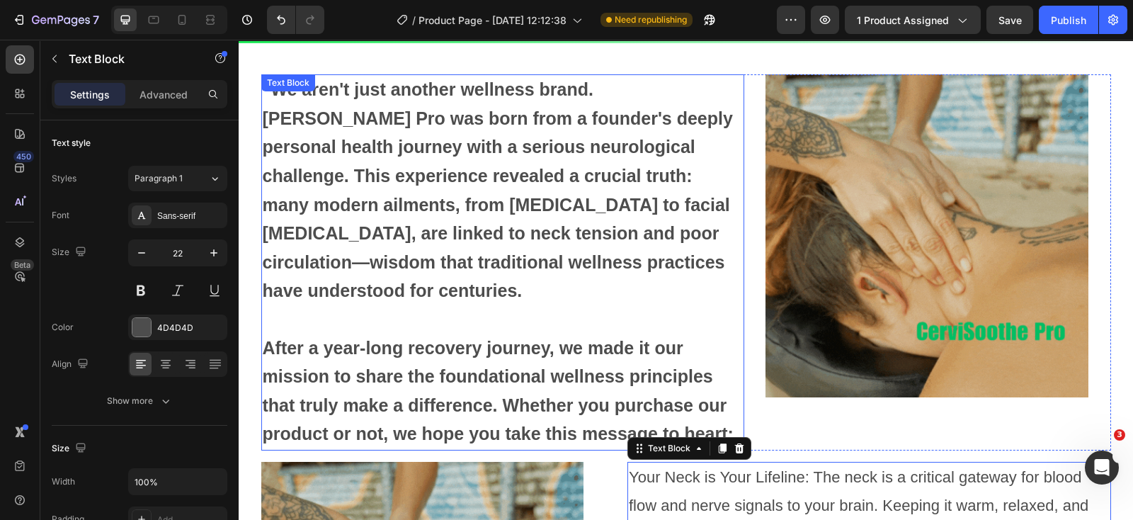
click at [581, 276] on p ""We aren't just another wellness brand. [PERSON_NAME] Pro was born from a found…" at bounding box center [503, 191] width 481 height 230
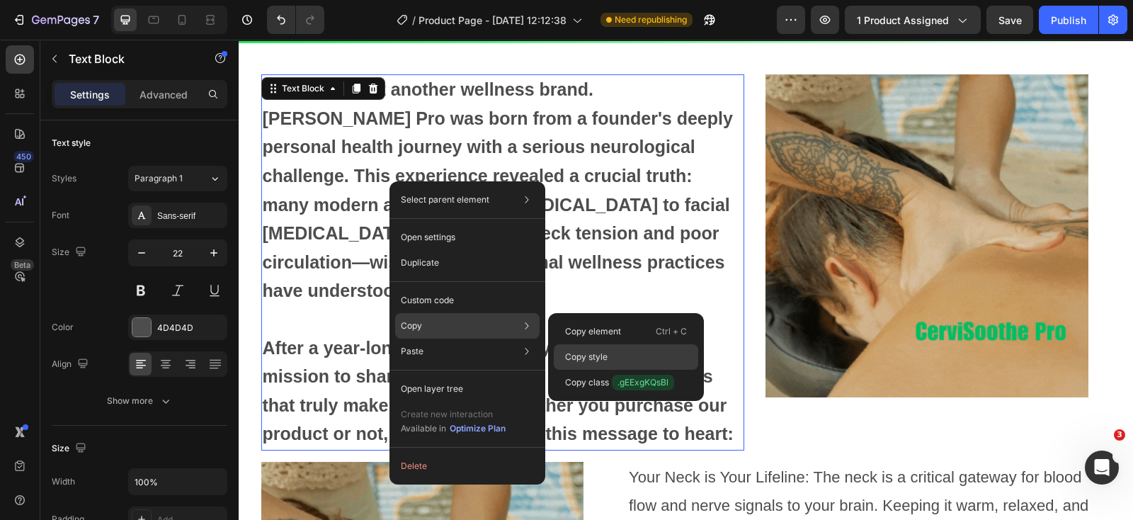
drag, startPoint x: 573, startPoint y: 351, endPoint x: 518, endPoint y: 340, distance: 56.3
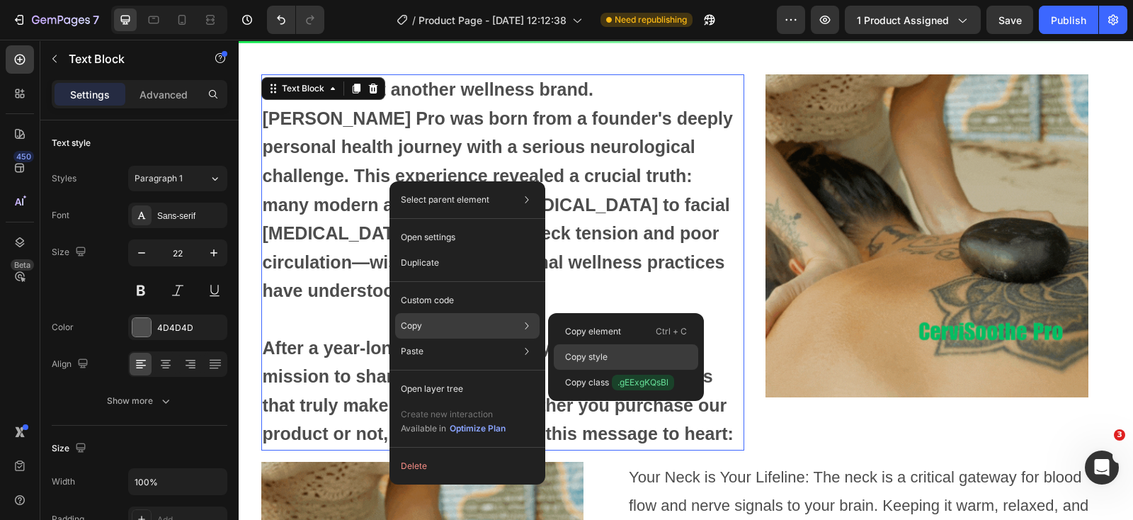
click at [573, 351] on p "Copy style" at bounding box center [586, 357] width 42 height 13
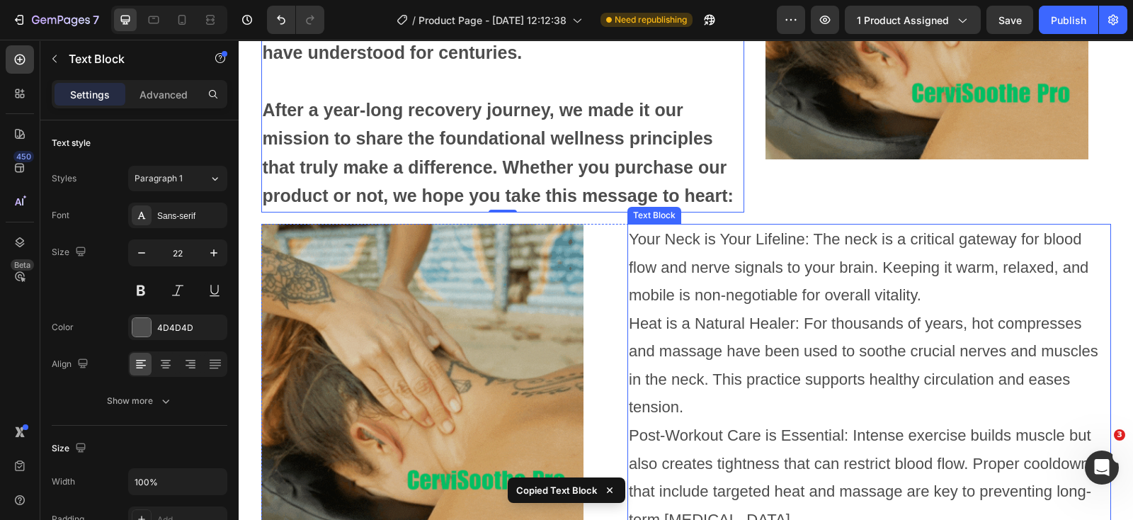
scroll to position [4877, 0]
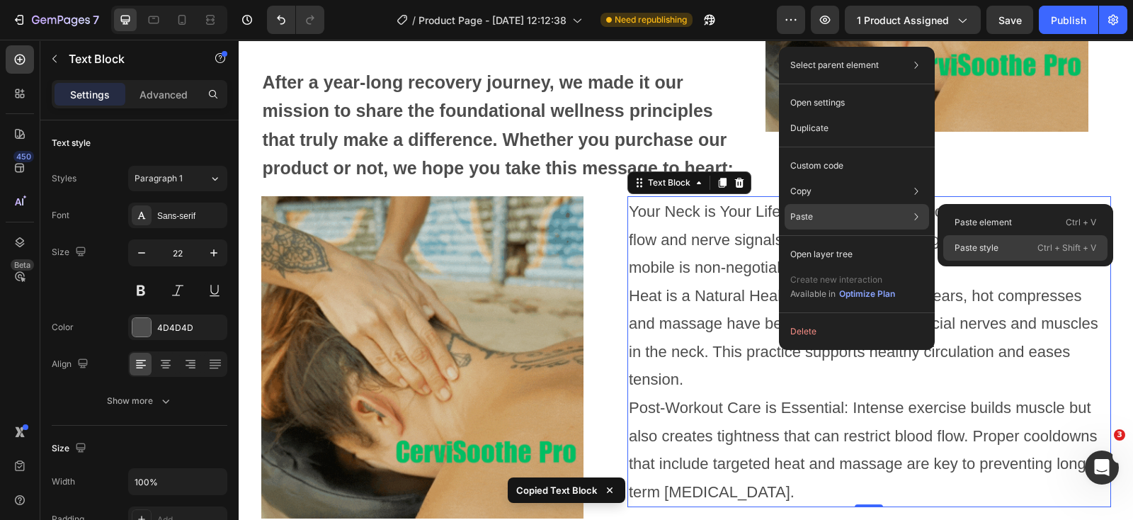
click at [962, 242] on p "Paste style" at bounding box center [977, 248] width 44 height 13
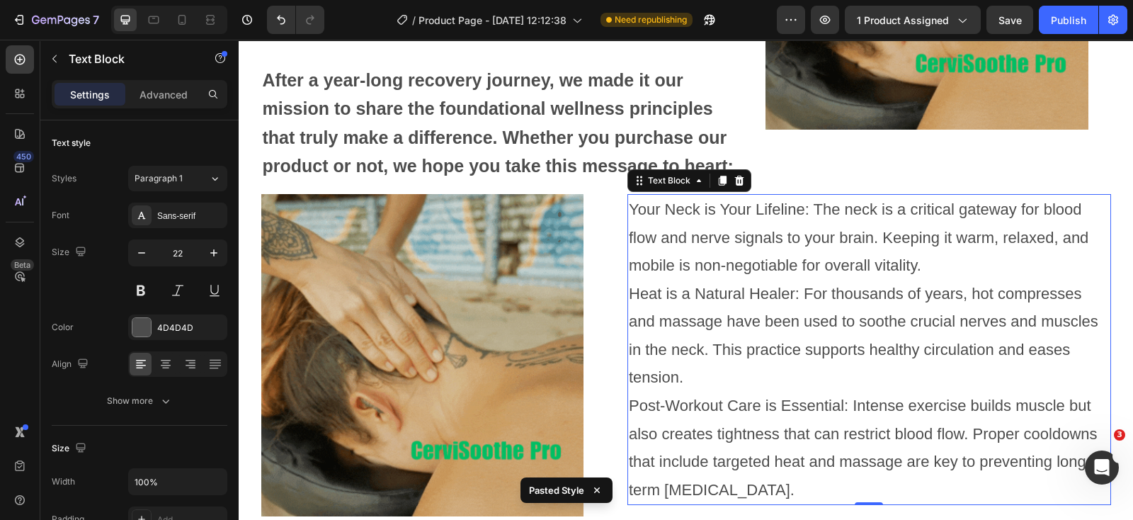
scroll to position [4788, 0]
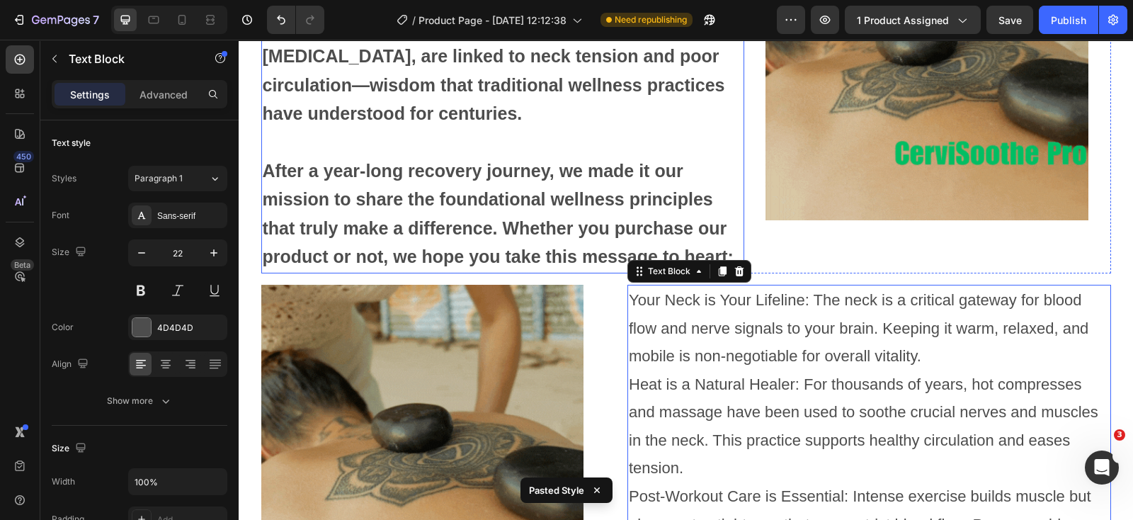
click at [633, 205] on strong "After a year-long recovery journey, we made it our mission to share the foundat…" at bounding box center [498, 214] width 471 height 106
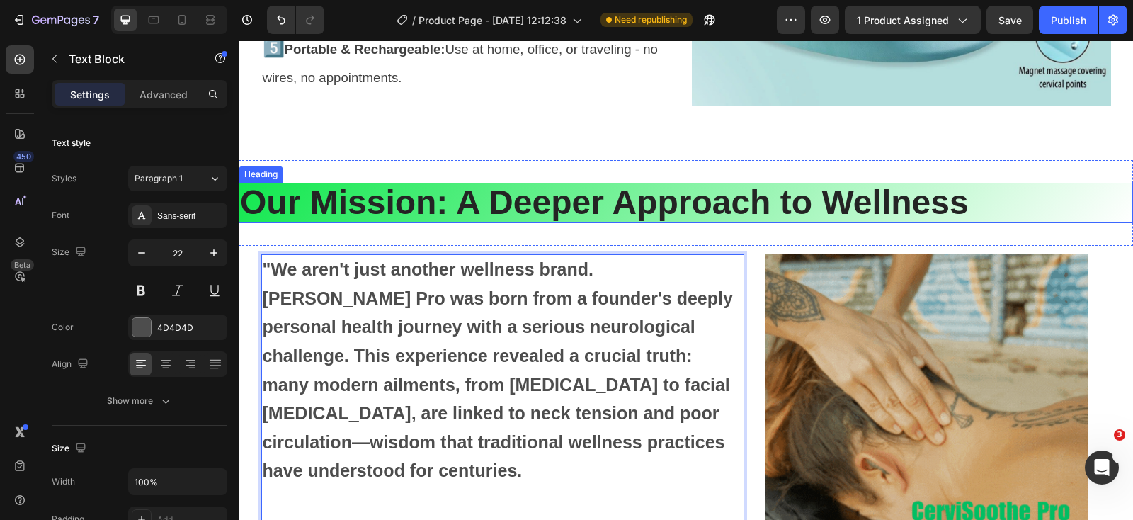
scroll to position [4421, 0]
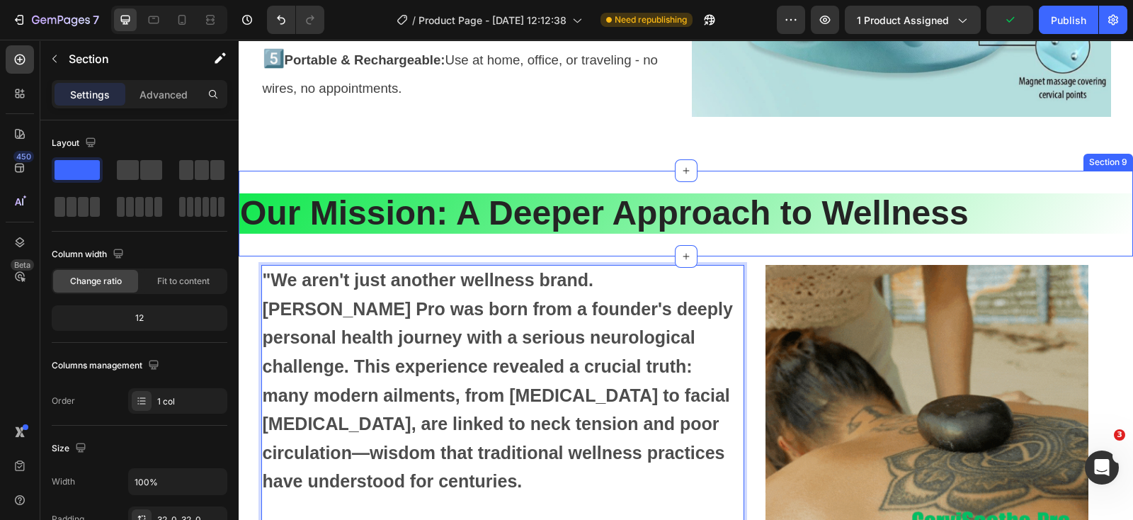
click at [749, 246] on div "Our Mission: A Deeper Approach to Wellness Heading Section 9" at bounding box center [686, 214] width 895 height 86
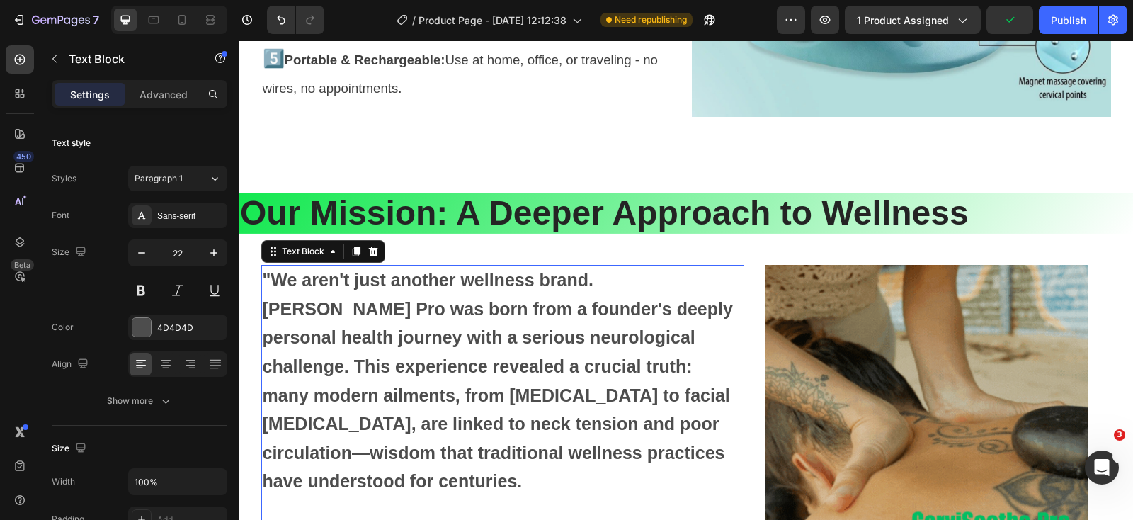
click at [719, 290] on p ""We aren't just another wellness brand. [PERSON_NAME] Pro was born from a found…" at bounding box center [503, 381] width 481 height 230
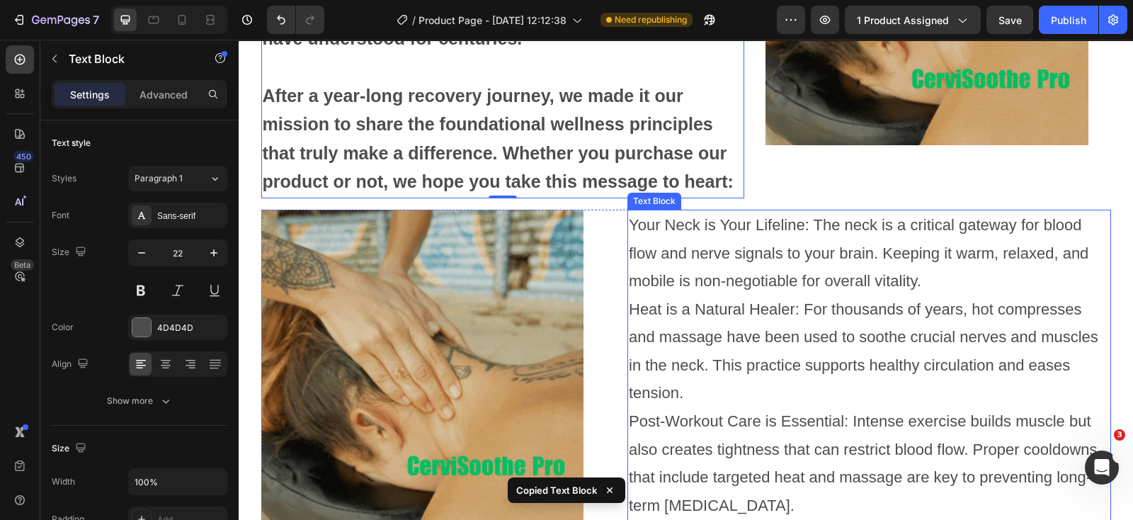
scroll to position [4952, 0]
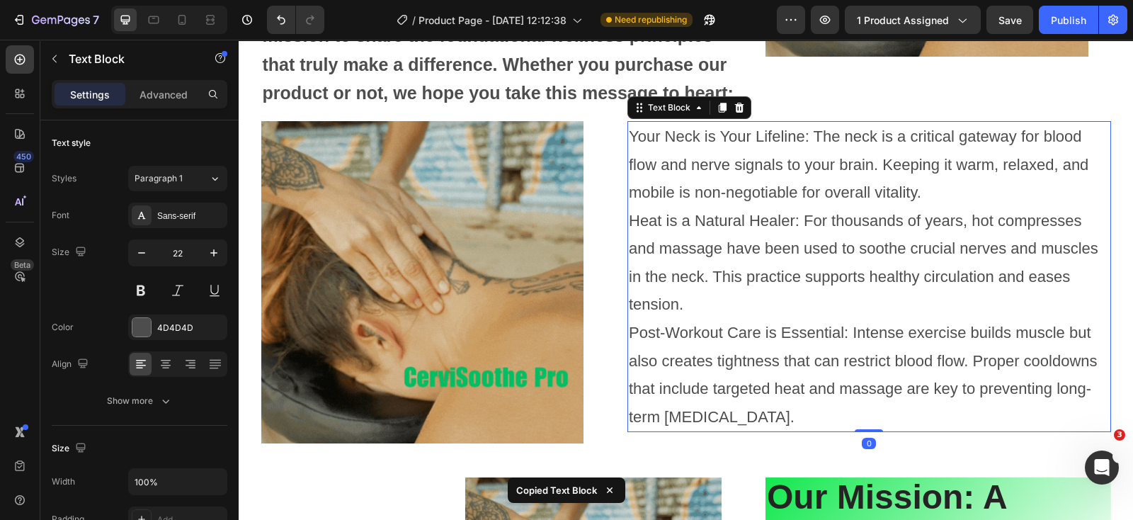
click at [762, 139] on p "Your Neck is Your Lifeline: The neck is a critical gateway for blood flow and n…" at bounding box center [869, 277] width 481 height 309
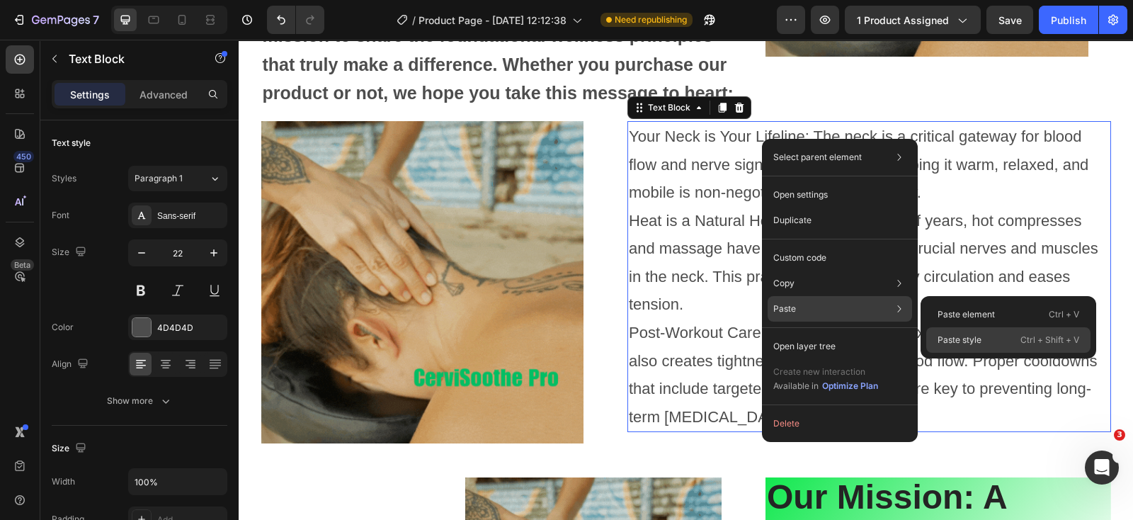
click at [945, 339] on p "Paste style" at bounding box center [960, 340] width 44 height 13
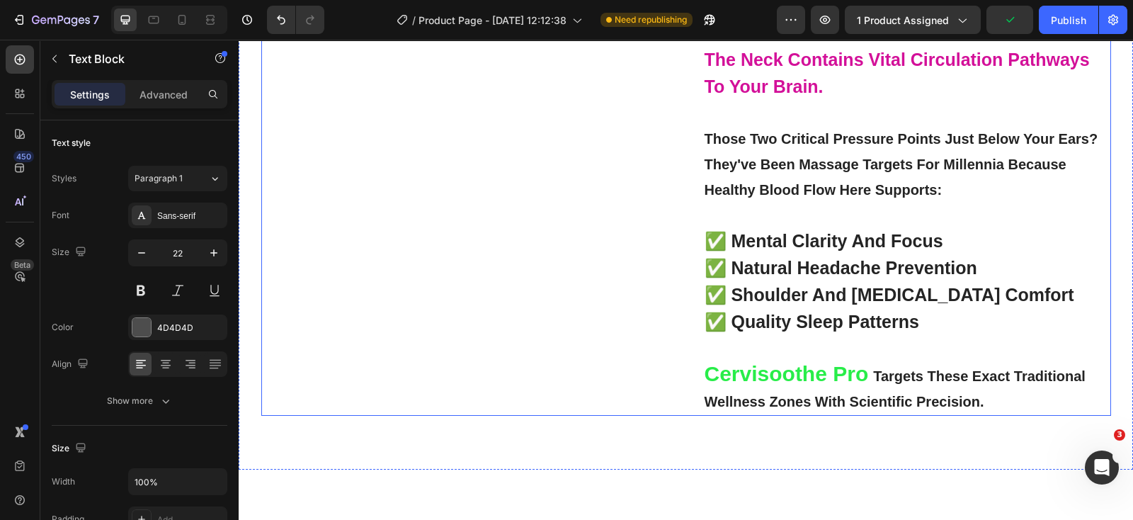
scroll to position [3535, 0]
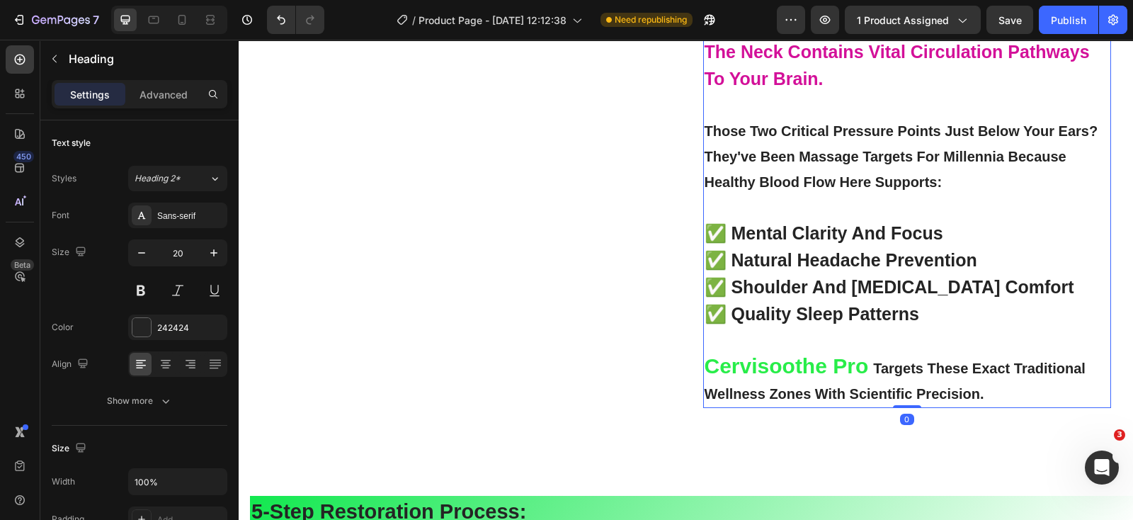
click at [836, 304] on strong "✅ quality sleep patterns" at bounding box center [812, 314] width 215 height 20
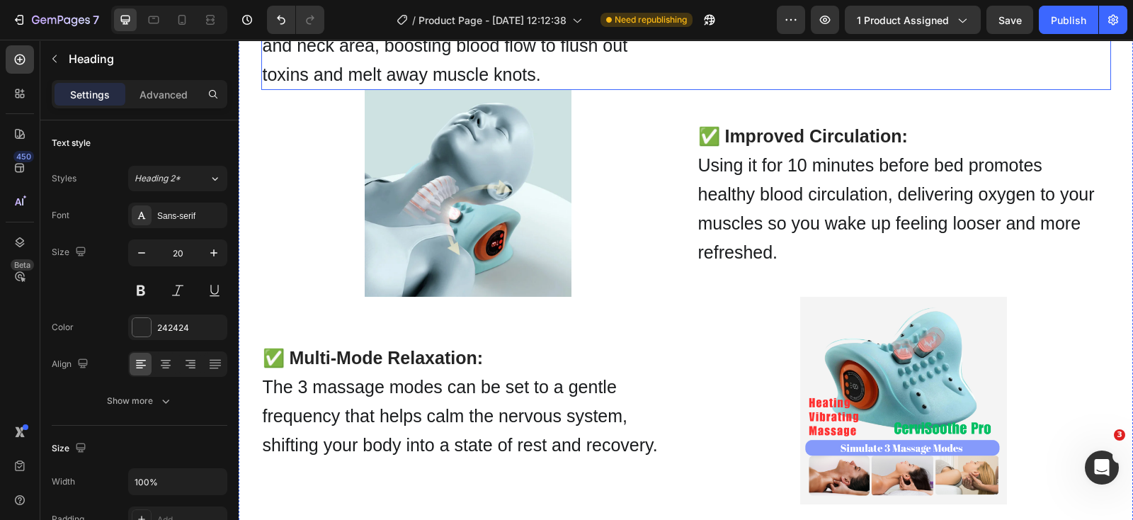
scroll to position [2490, 0]
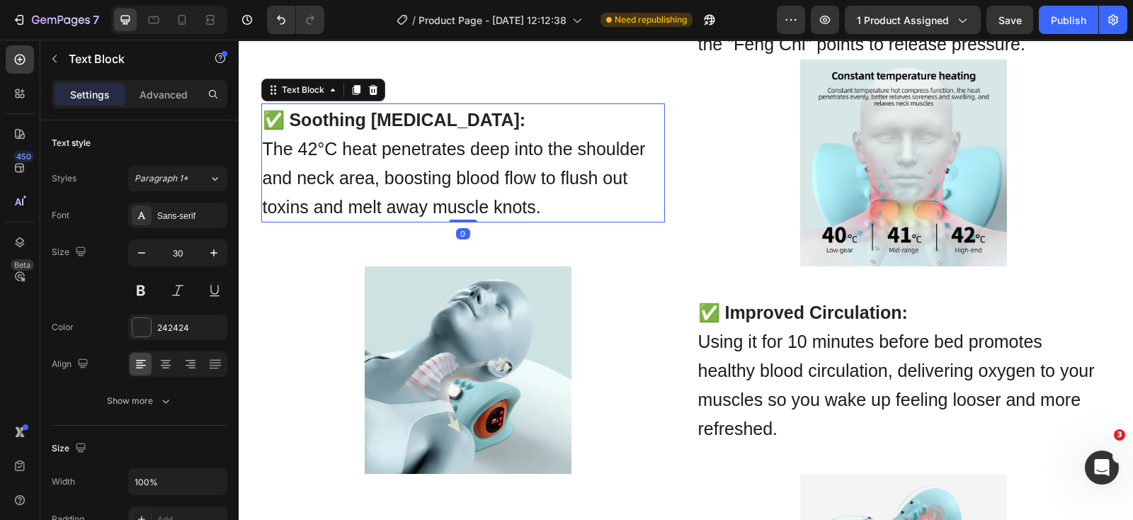
click at [570, 217] on span "The 42°C heat penetrates deep into the shoulder and neck area, boosting blood f…" at bounding box center [454, 178] width 383 height 78
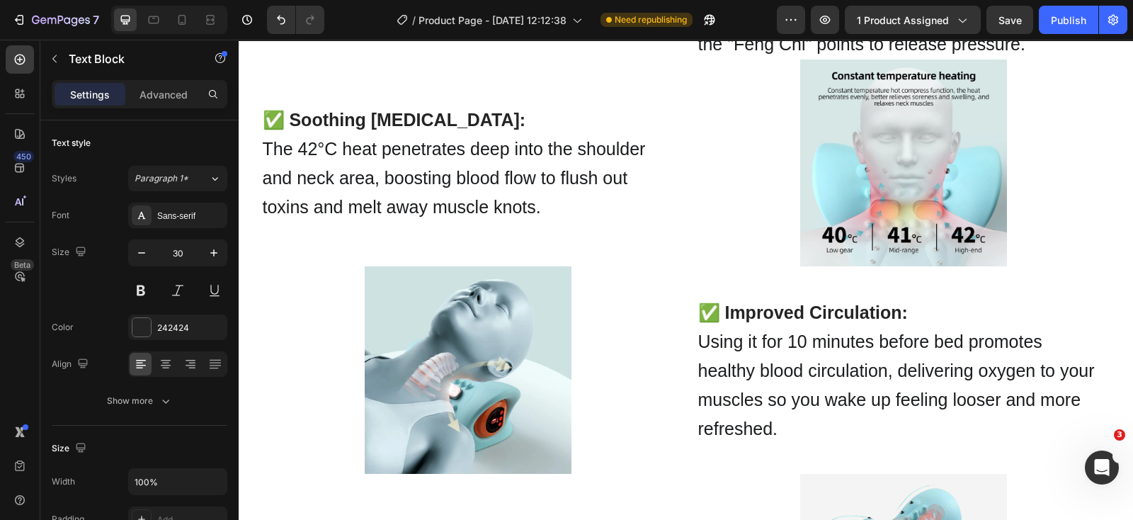
click at [558, 217] on span "The 42°C heat penetrates deep into the shoulder and neck area, boosting blood f…" at bounding box center [454, 178] width 383 height 78
click at [426, 130] on strong "✅ Soothing [MEDICAL_DATA]:" at bounding box center [394, 120] width 263 height 20
click at [397, 217] on span "The 42°C heat penetrates deep into the shoulder and neck area, boosting blood f…" at bounding box center [454, 178] width 383 height 78
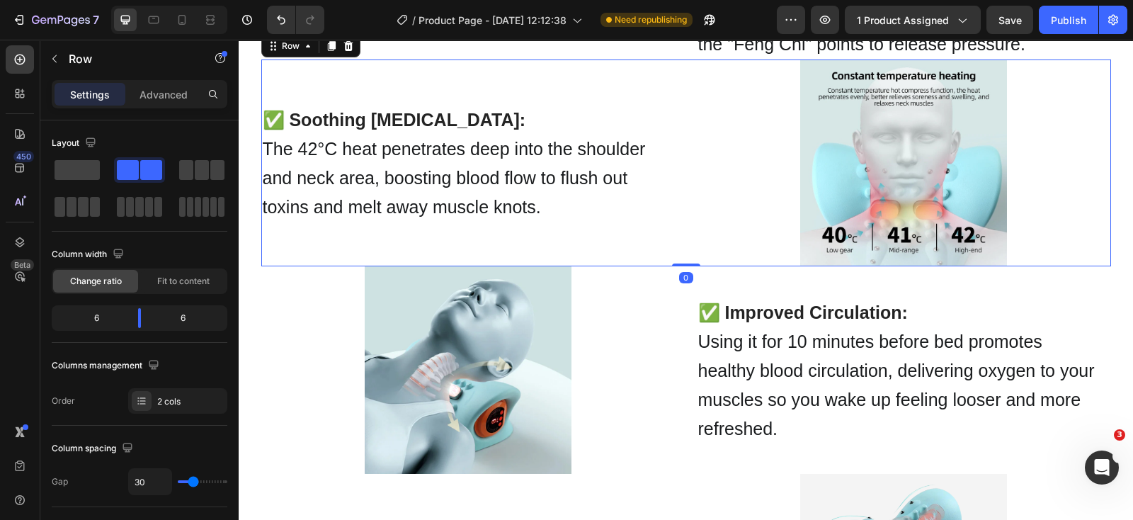
click at [608, 267] on div "✅ Soothing [MEDICAL_DATA]: The 42°C heat penetrates deep into the shoulder and …" at bounding box center [468, 163] width 414 height 208
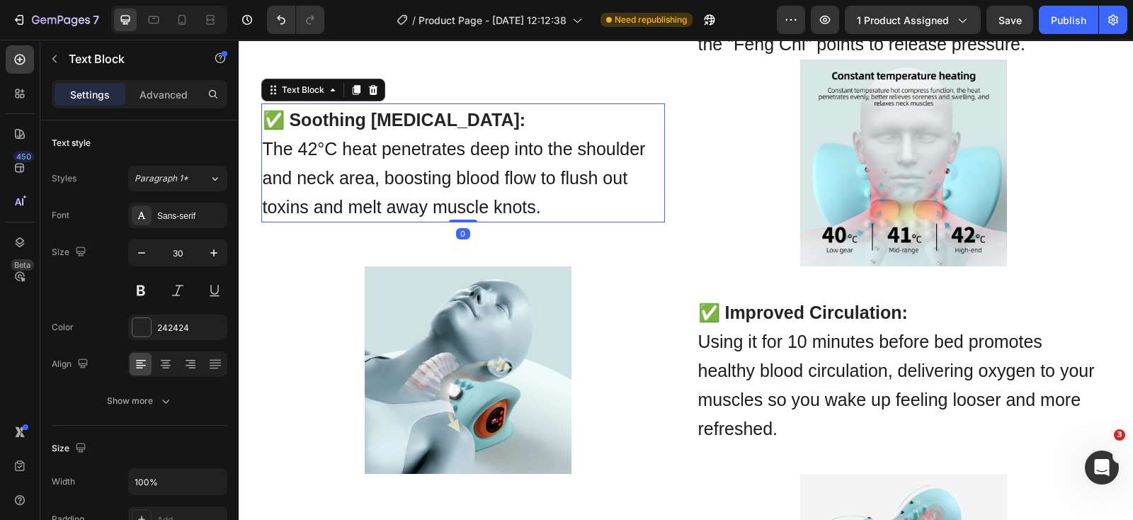
click at [635, 217] on span "The 42°C heat penetrates deep into the shoulder and neck area, boosting blood f…" at bounding box center [454, 178] width 383 height 78
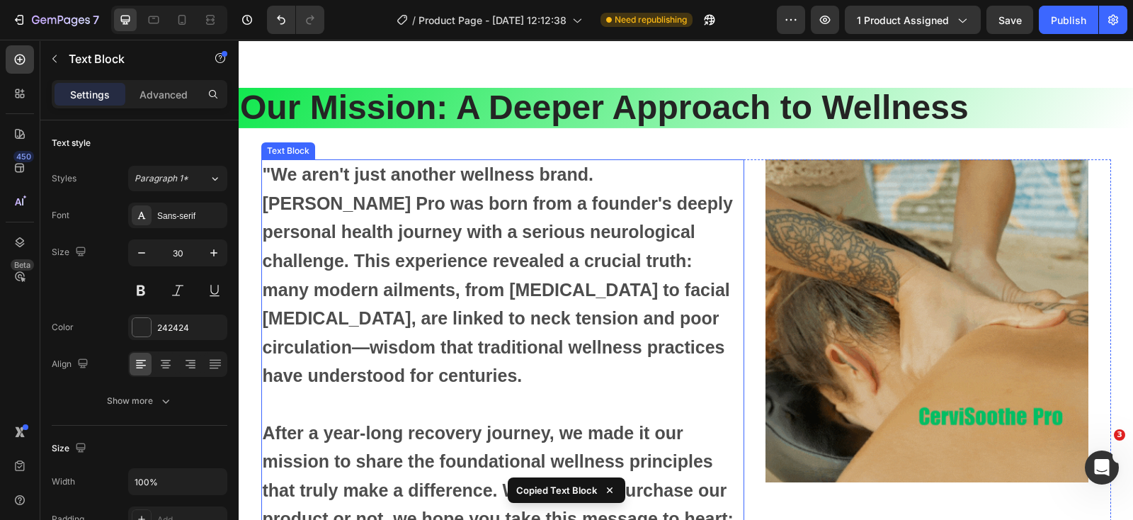
scroll to position [4792, 0]
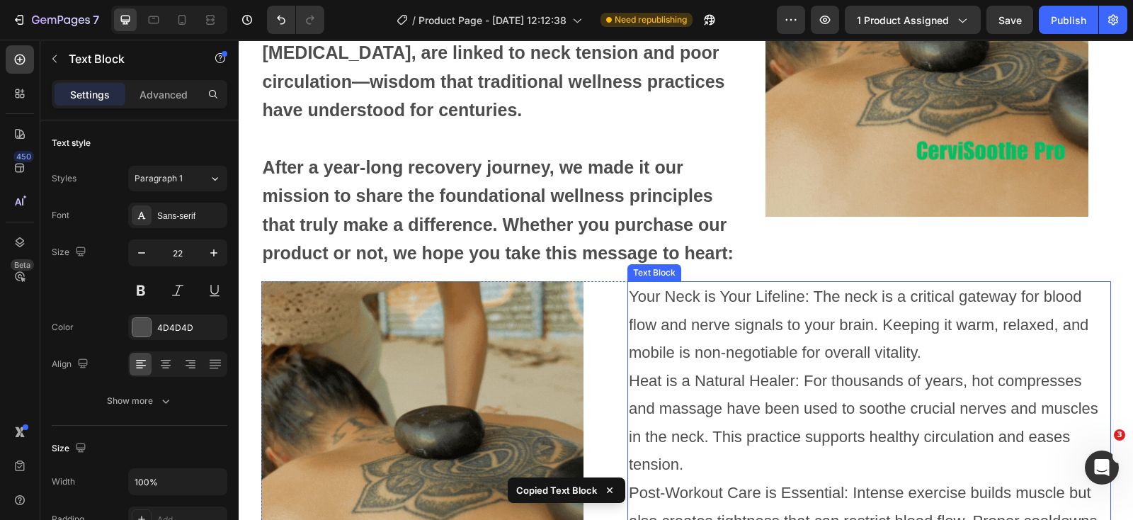
click at [732, 338] on p "Your Neck is Your Lifeline: The neck is a critical gateway for blood flow and n…" at bounding box center [869, 437] width 481 height 309
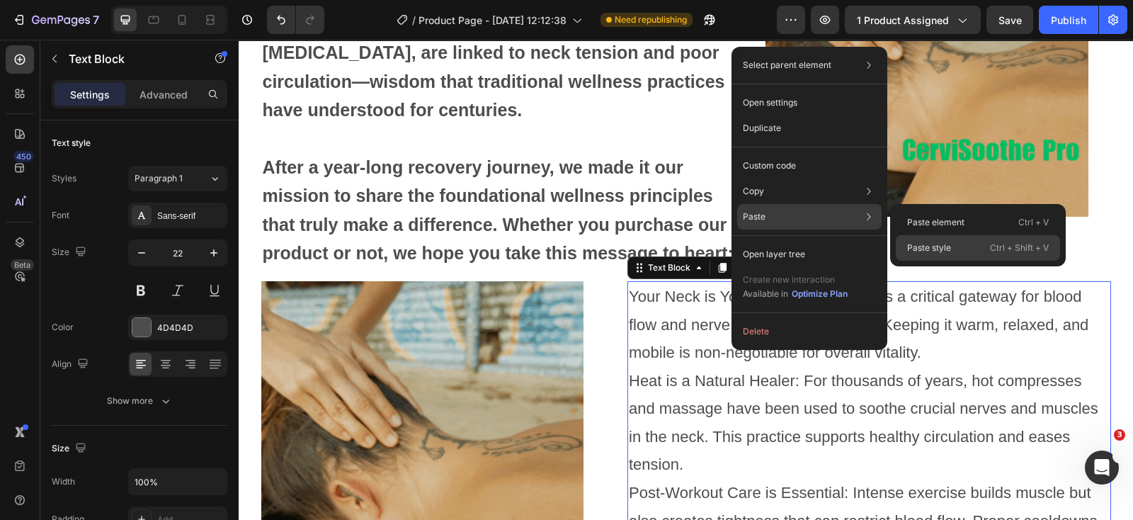
click at [917, 242] on p "Paste style" at bounding box center [929, 248] width 44 height 13
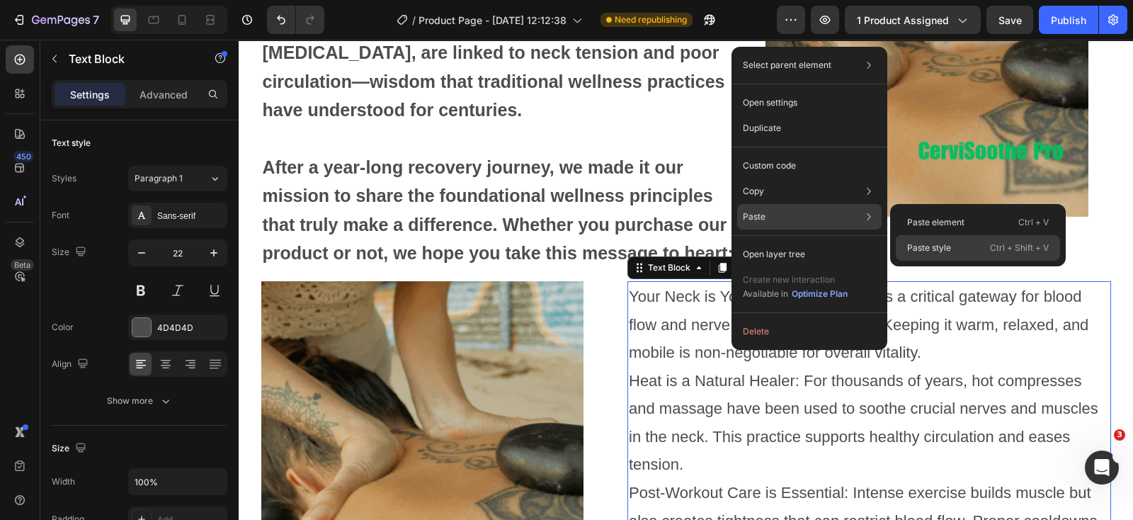
type input "30"
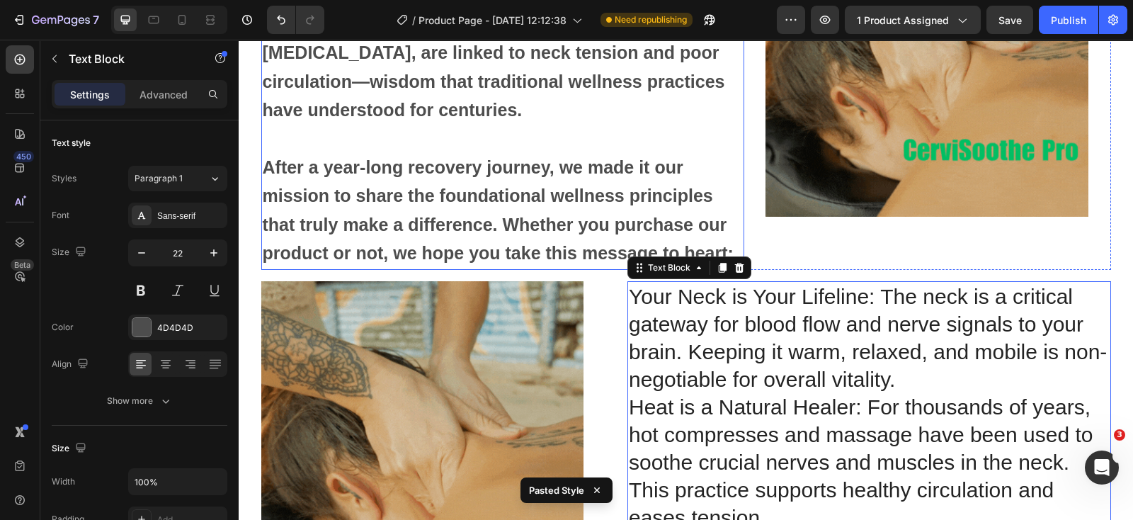
click at [663, 204] on strong "After a year-long recovery journey, we made it our mission to share the foundat…" at bounding box center [498, 210] width 471 height 106
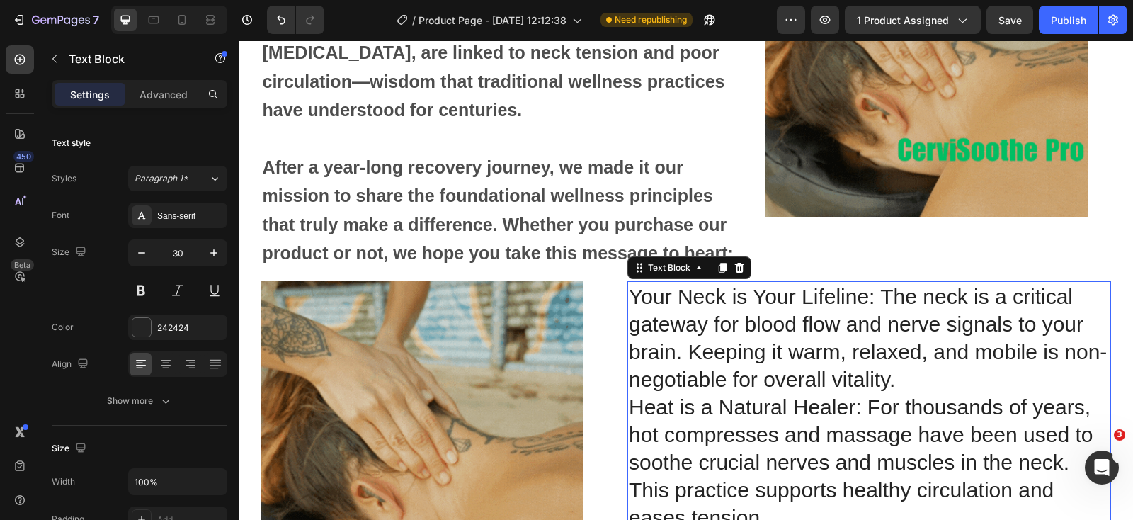
click at [751, 319] on p "Your Neck is Your Lifeline: The neck is a critical gateway for blood flow and n…" at bounding box center [869, 476] width 481 height 387
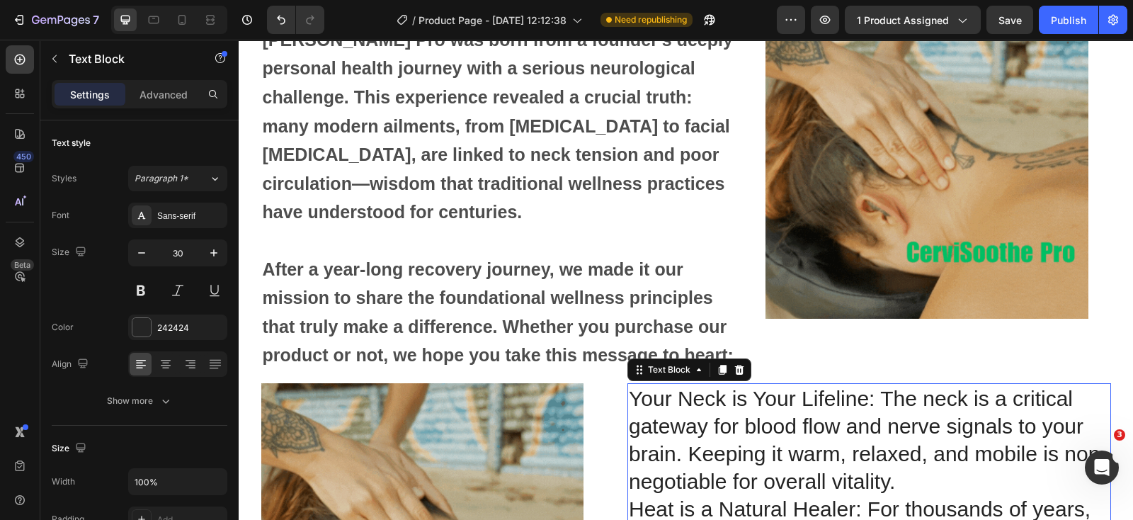
scroll to position [4615, 0]
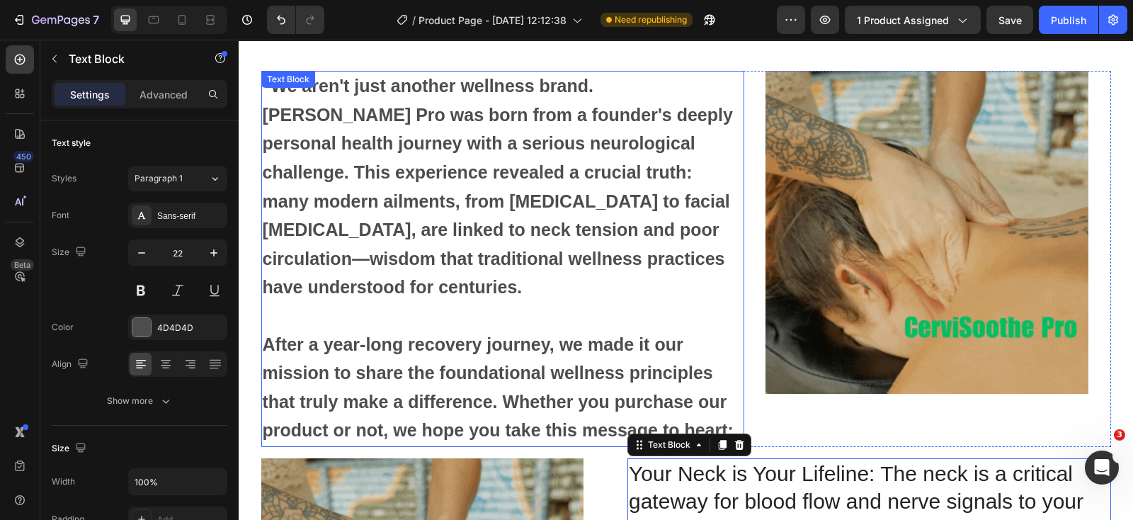
click at [664, 239] on strong ""We aren't just another wellness brand. [PERSON_NAME] Pro was born from a found…" at bounding box center [498, 186] width 470 height 221
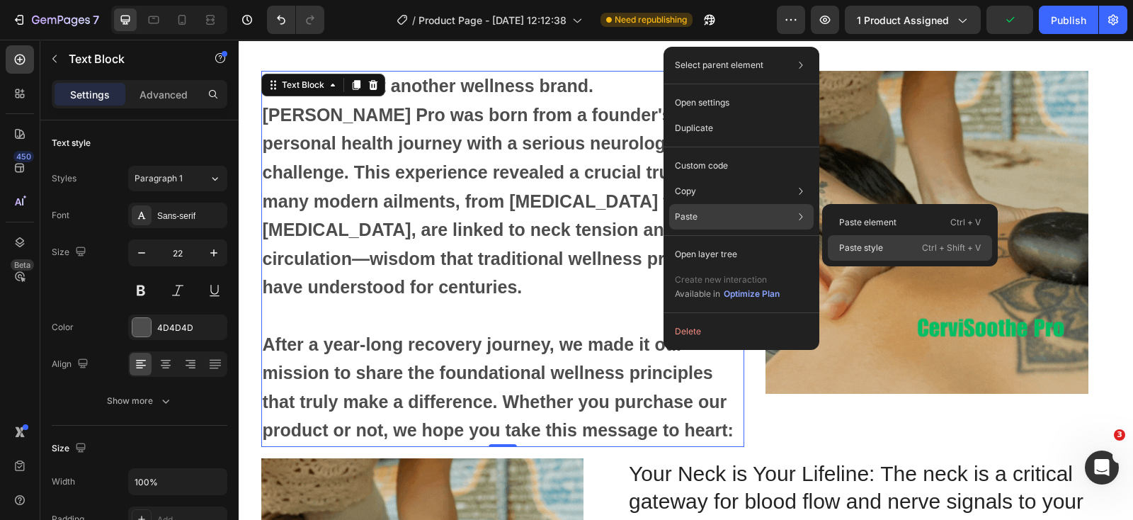
click at [851, 239] on div "Paste style Ctrl + Shift + V" at bounding box center [910, 247] width 164 height 25
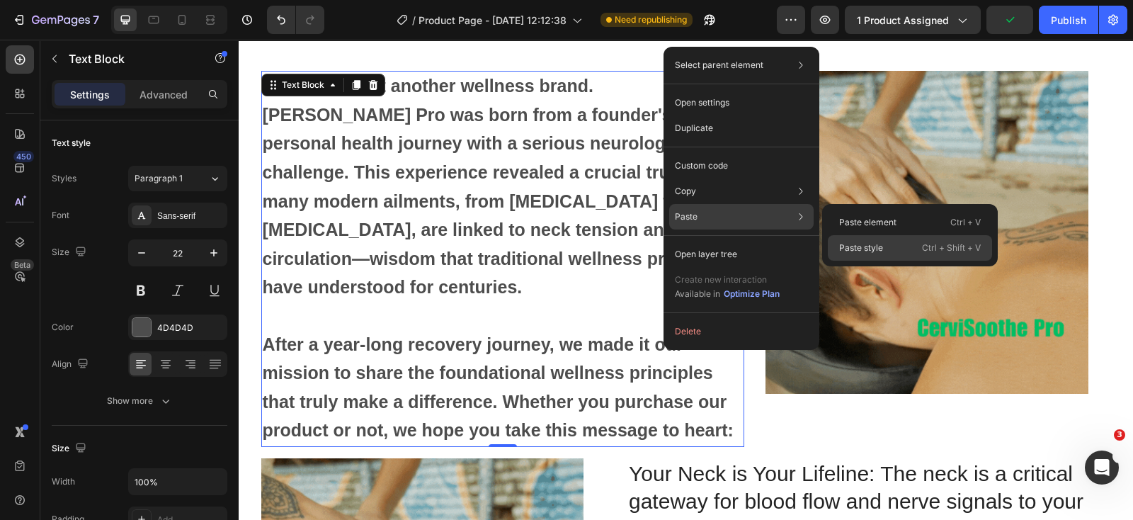
type input "30"
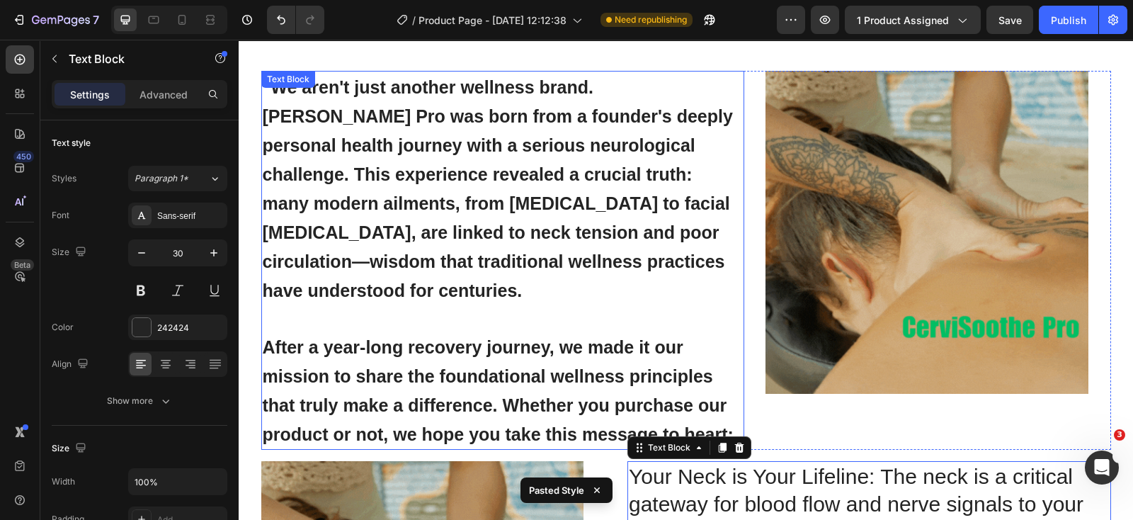
click at [637, 328] on p "After a year-long recovery journey, we made it our mission to share the foundat…" at bounding box center [503, 377] width 481 height 144
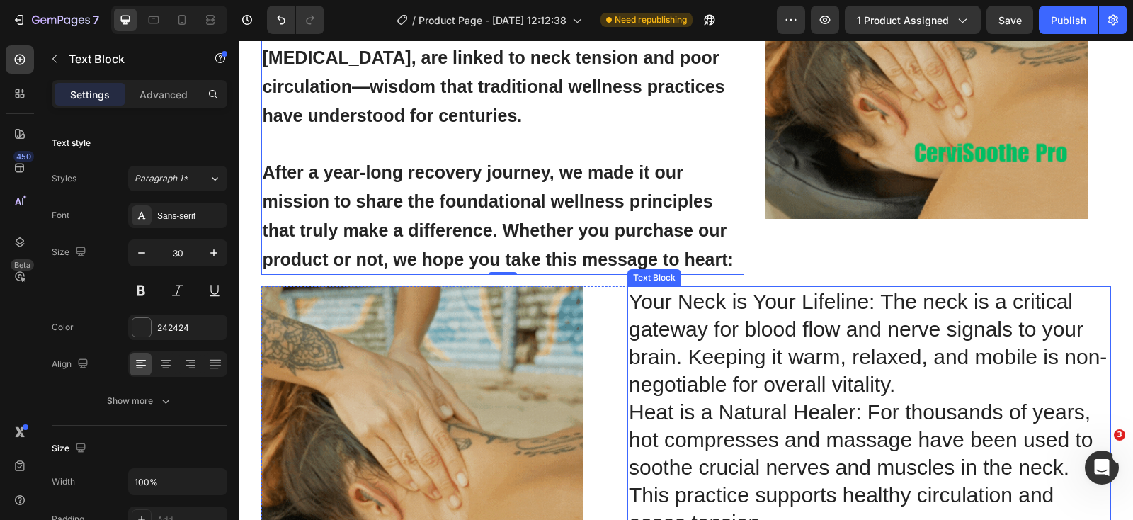
scroll to position [4792, 0]
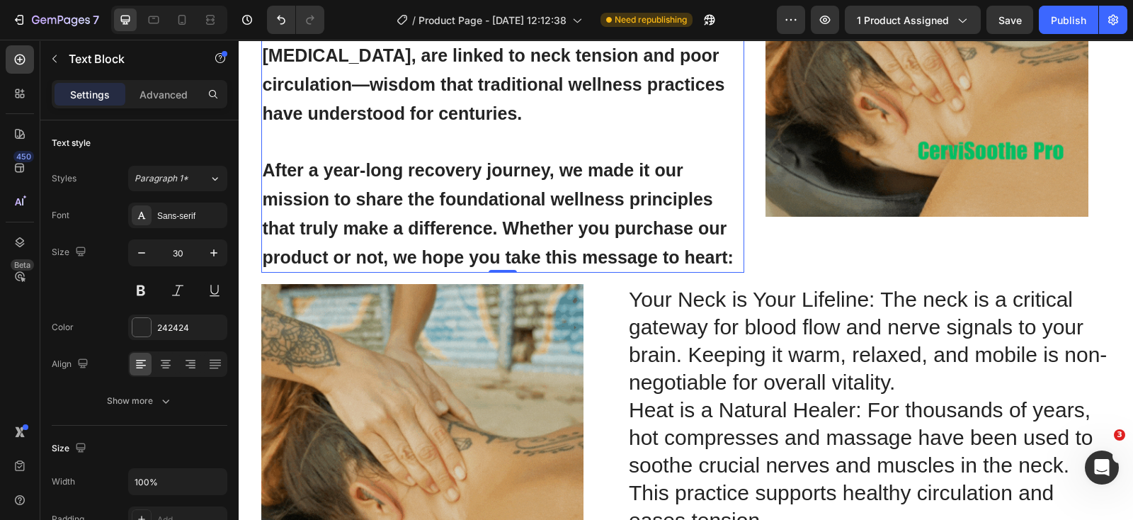
click at [510, 191] on strong "After a year-long recovery journey, we made it our mission to share the foundat…" at bounding box center [498, 213] width 471 height 107
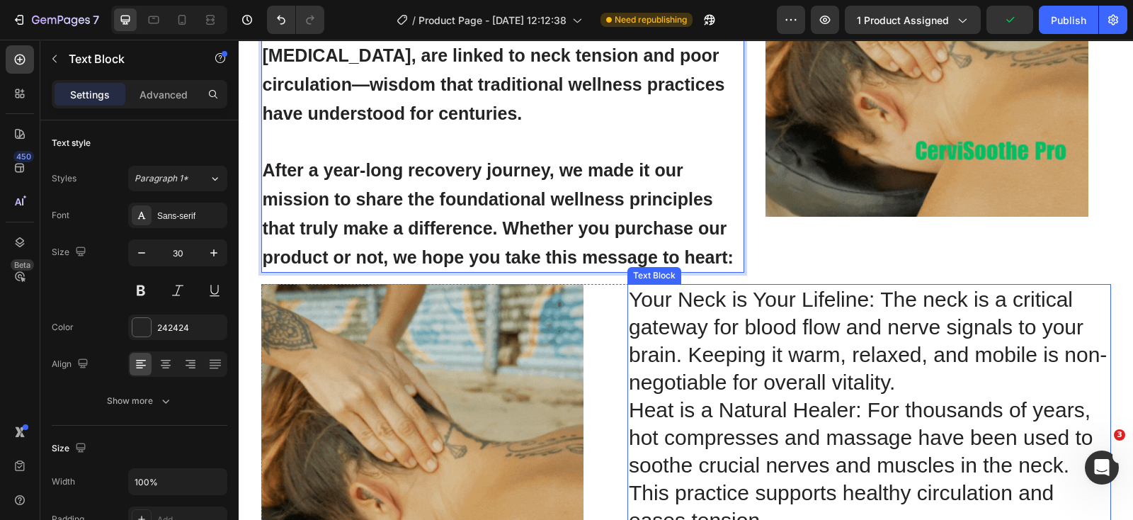
click at [629, 326] on p "Your Neck is Your Lifeline: The neck is a critical gateway for blood flow and n…" at bounding box center [869, 478] width 481 height 387
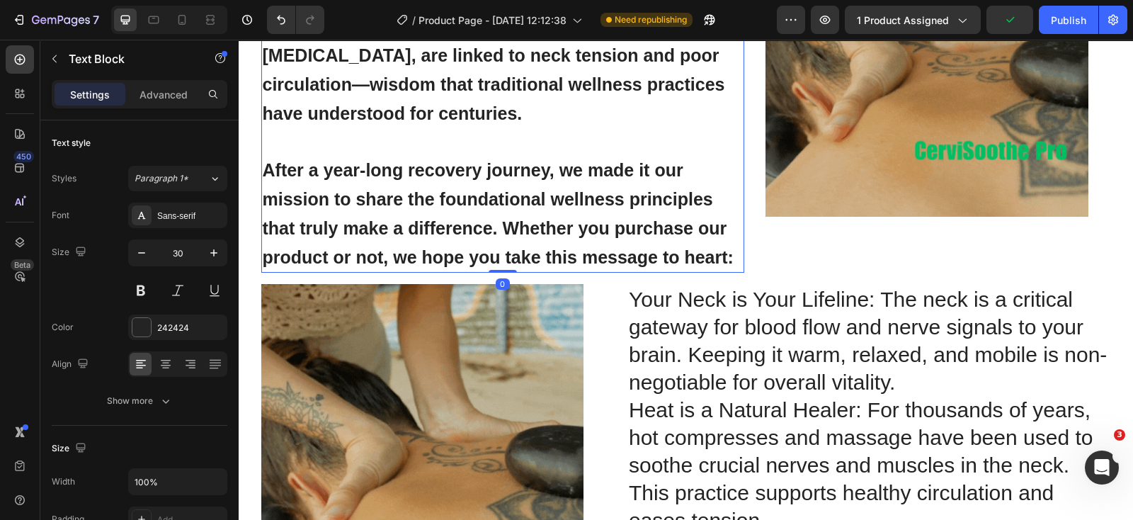
click at [591, 225] on strong "After a year-long recovery journey, we made it our mission to share the foundat…" at bounding box center [498, 213] width 471 height 107
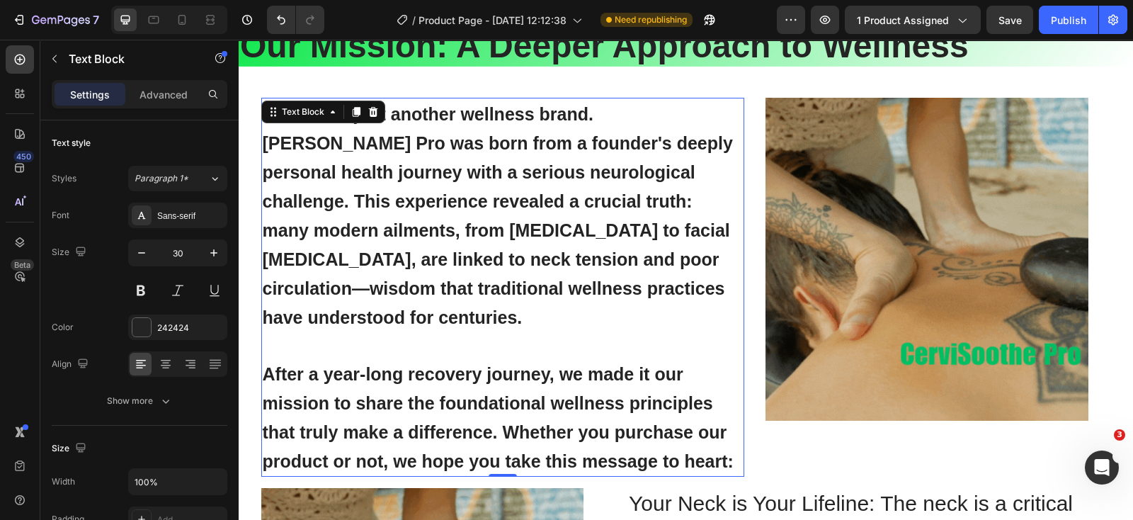
scroll to position [4615, 0]
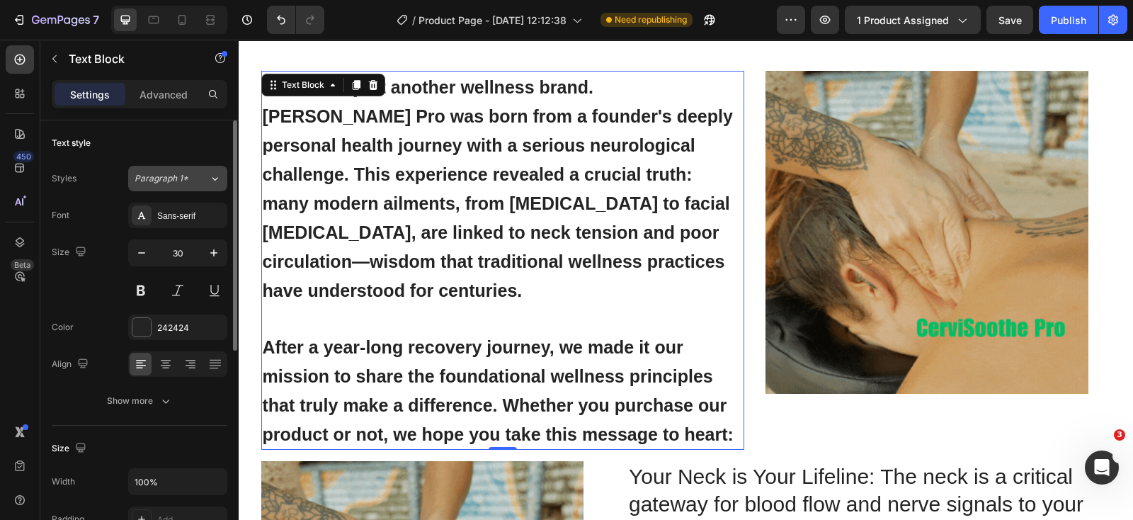
click at [215, 177] on icon at bounding box center [215, 178] width 12 height 14
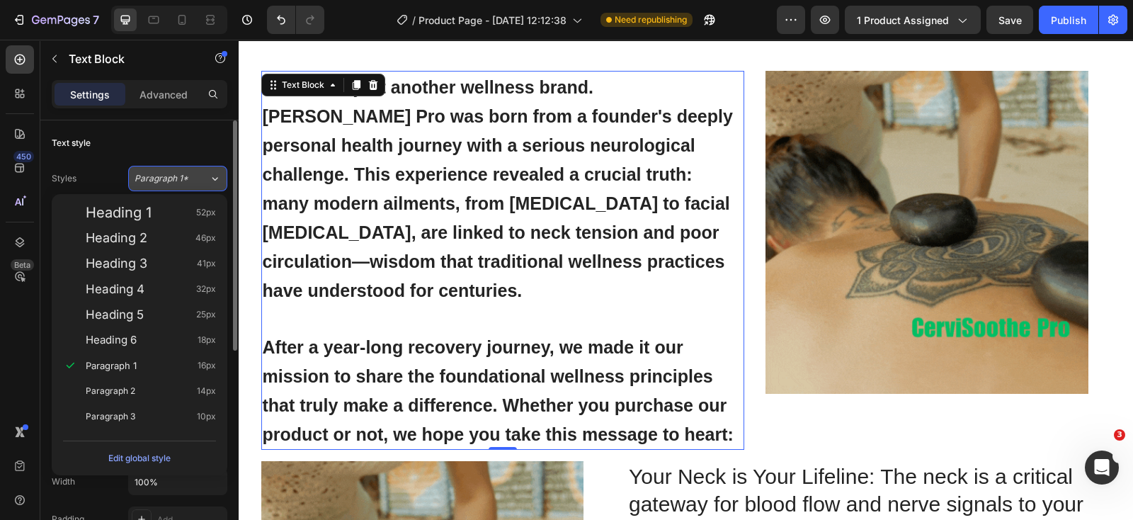
click at [215, 177] on icon at bounding box center [215, 178] width 12 height 14
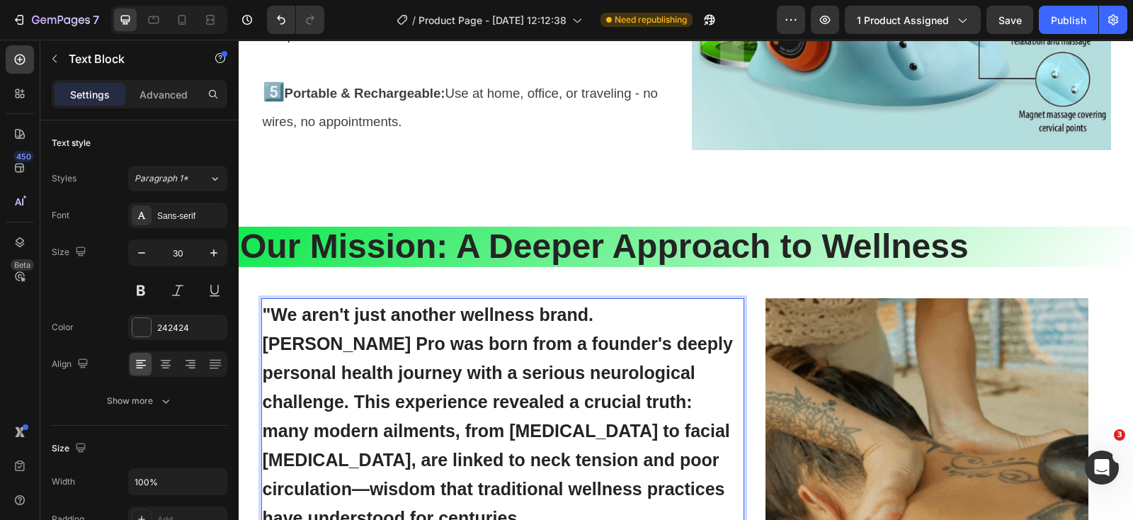
scroll to position [4349, 0]
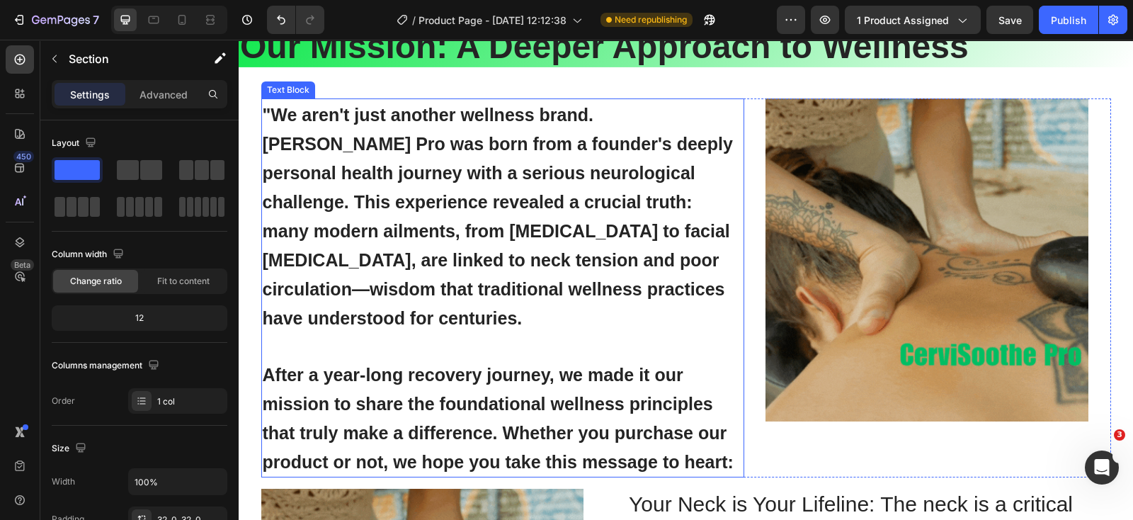
scroll to position [4615, 0]
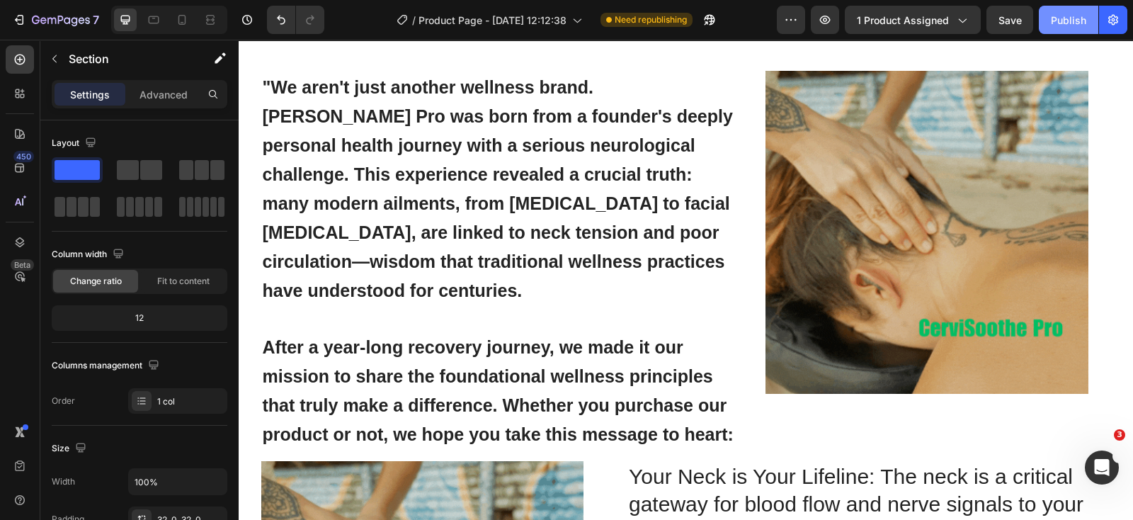
click at [1080, 16] on div "Publish" at bounding box center [1068, 20] width 35 height 15
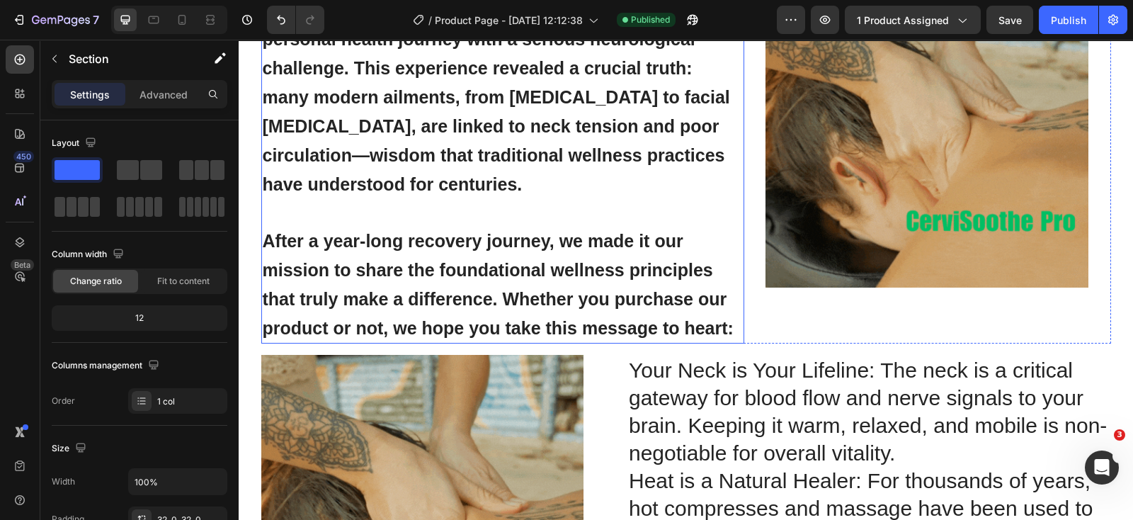
scroll to position [4792, 0]
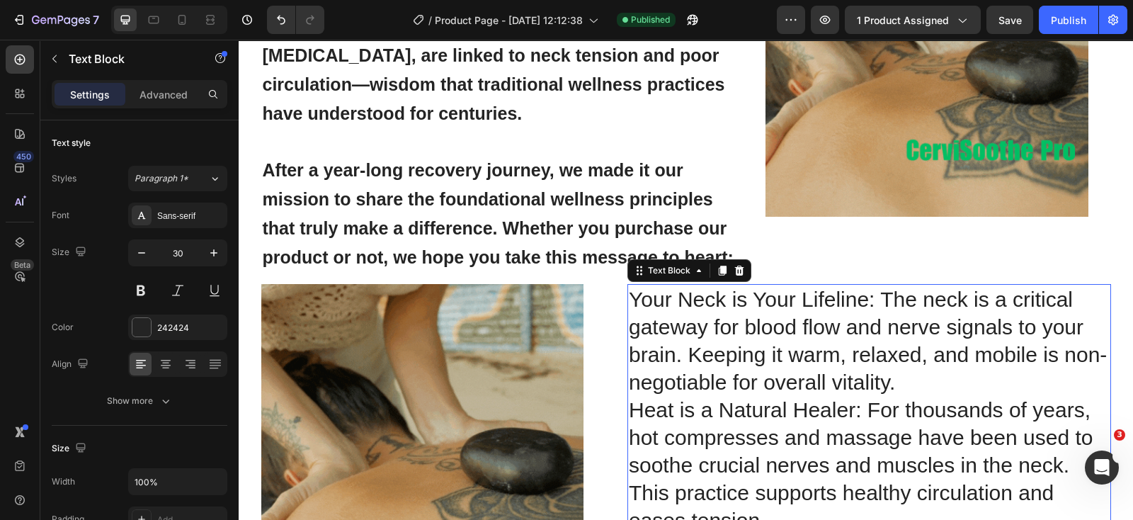
click at [710, 384] on p "Your Neck is Your Lifeline: The neck is a critical gateway for blood flow and n…" at bounding box center [869, 478] width 481 height 387
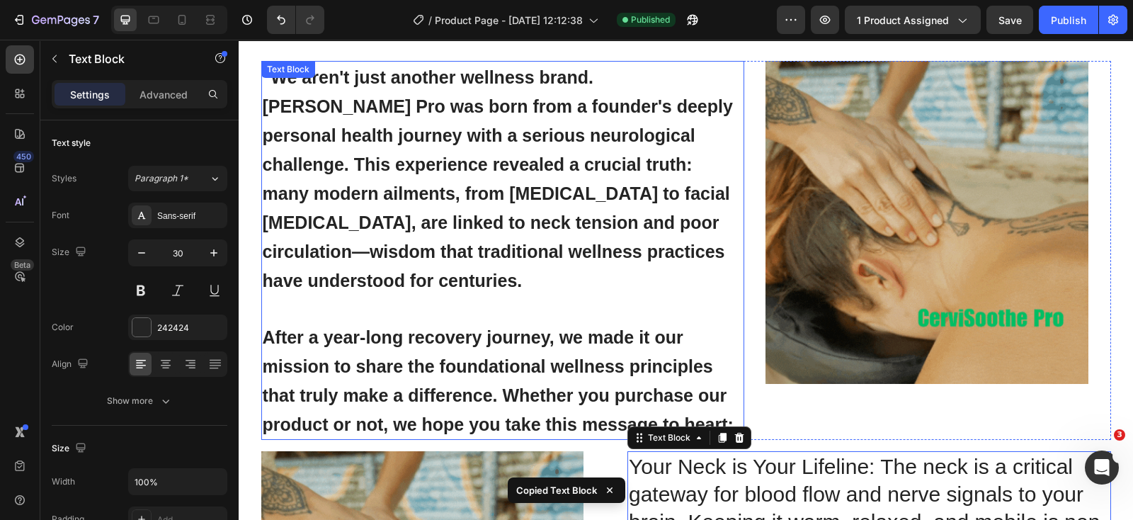
scroll to position [4615, 0]
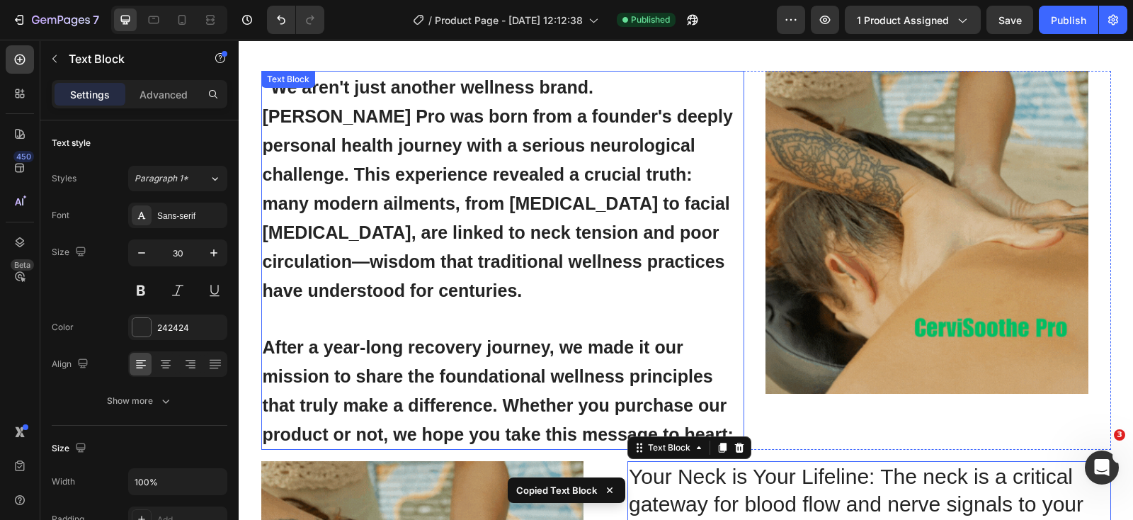
click at [599, 237] on strong ""We aren't just another wellness brand. [PERSON_NAME] Pro was born from a found…" at bounding box center [498, 188] width 470 height 223
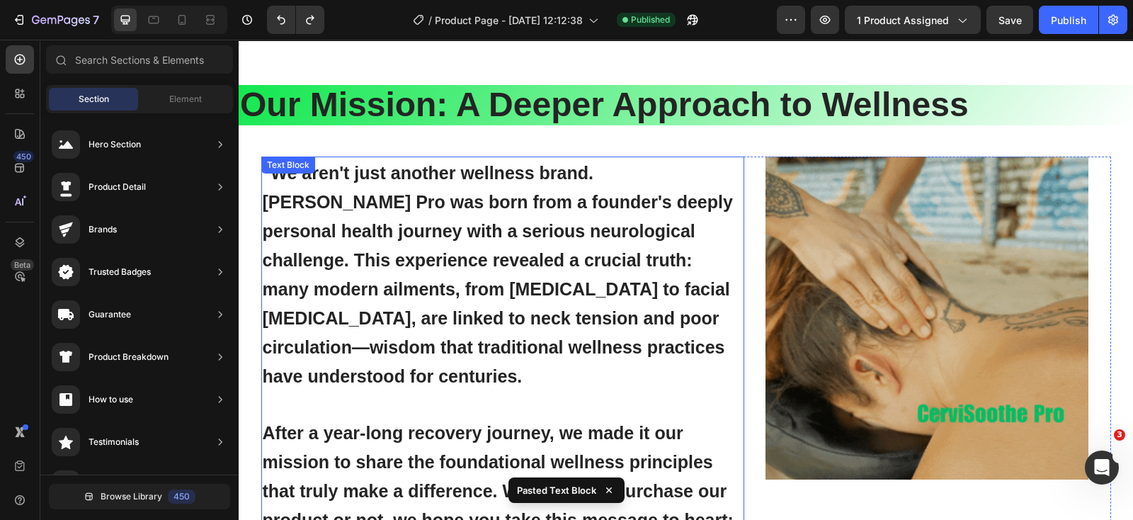
scroll to position [4706, 0]
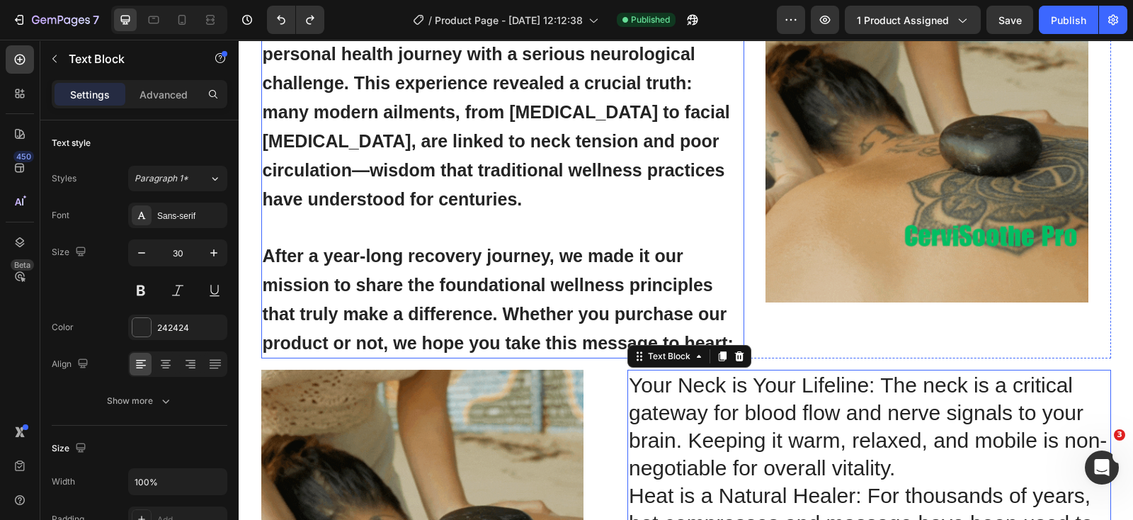
click at [652, 292] on p "After a year-long recovery journey, we made it our mission to share the foundat…" at bounding box center [503, 285] width 481 height 144
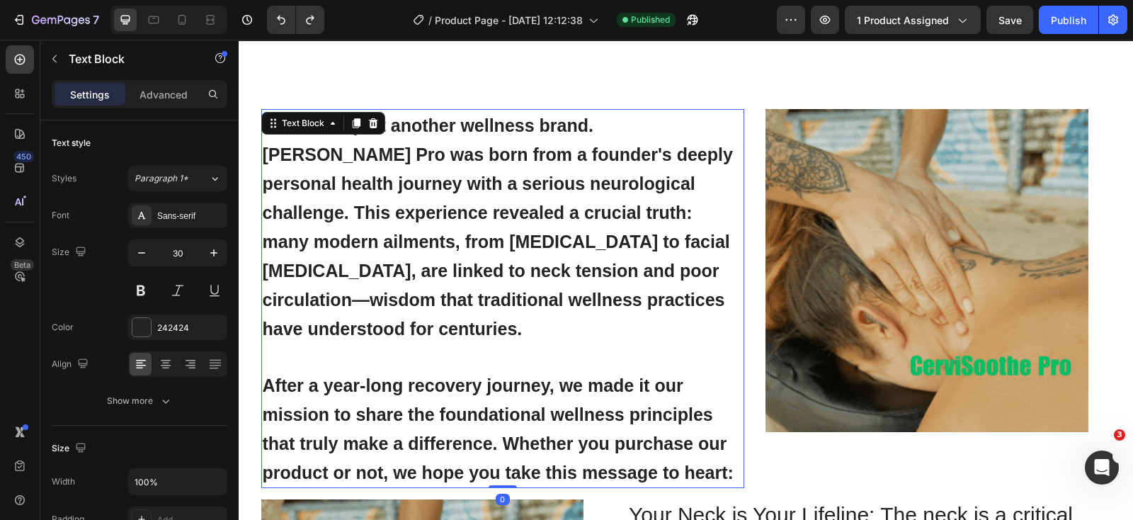
scroll to position [4440, 0]
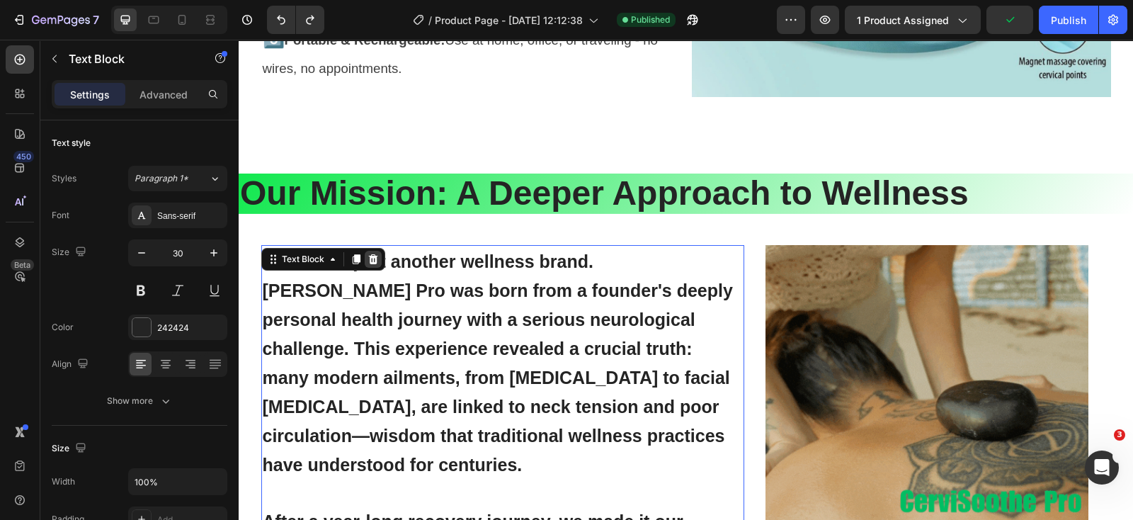
click at [368, 260] on icon at bounding box center [373, 259] width 11 height 11
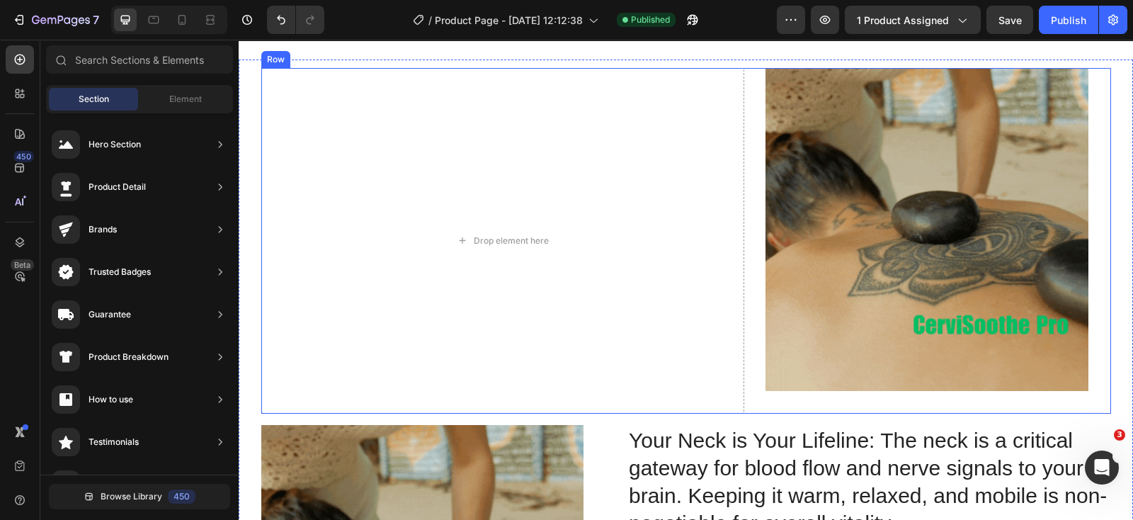
scroll to position [4795, 0]
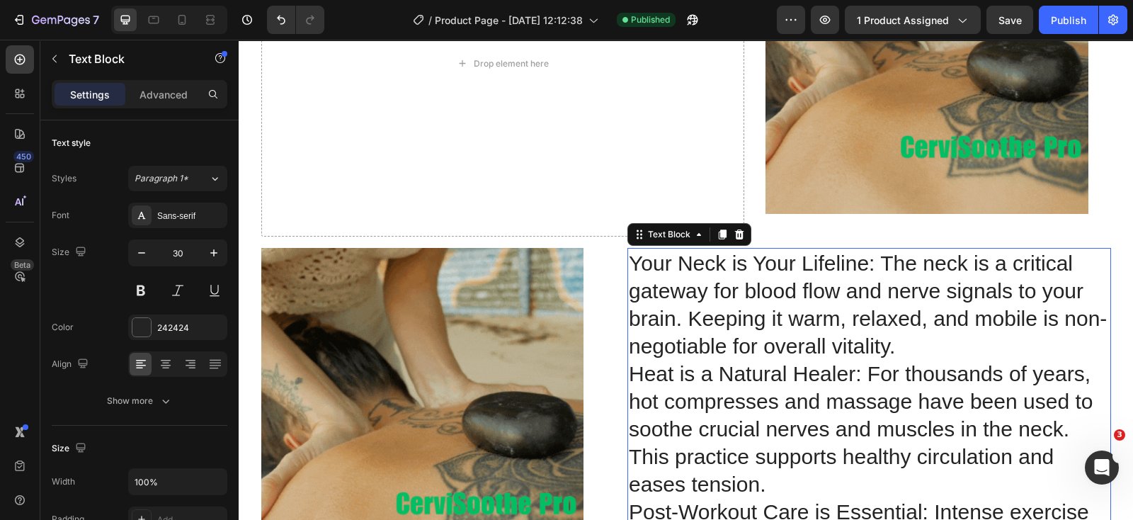
click at [721, 394] on p "Your Neck is Your Lifeline: The neck is a critical gateway for blood flow and n…" at bounding box center [869, 442] width 481 height 387
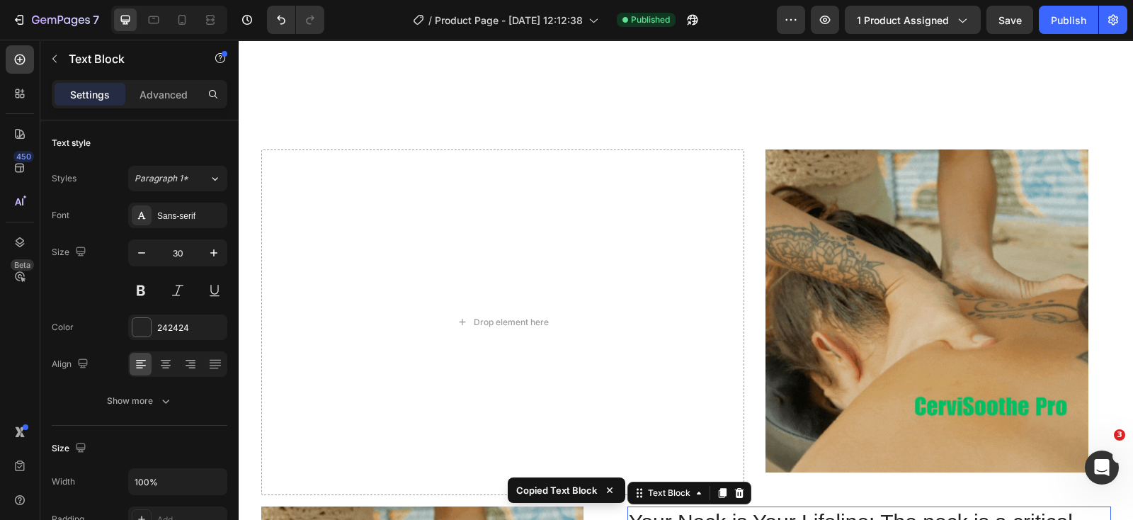
scroll to position [4529, 0]
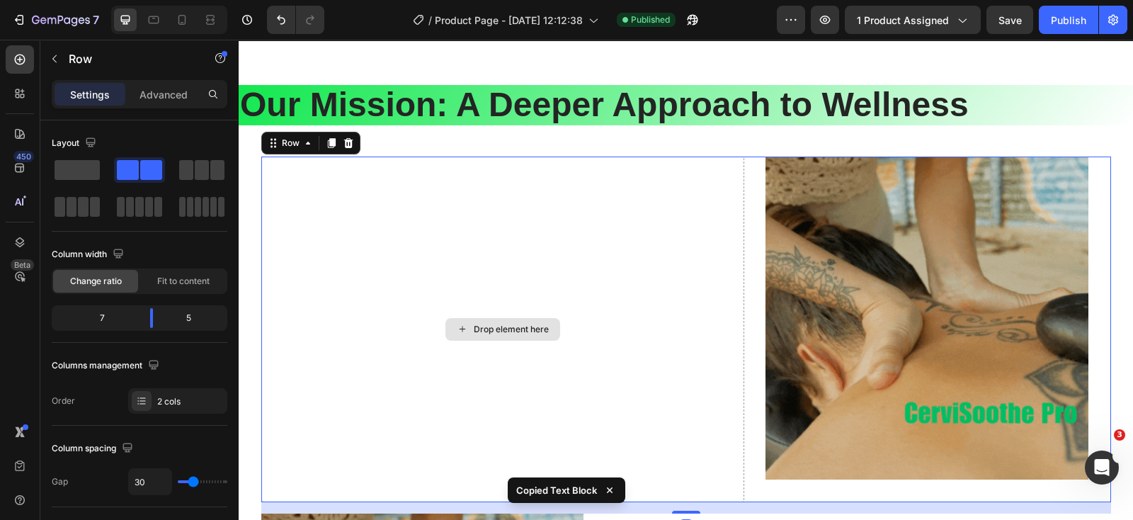
click at [599, 312] on div "Drop element here" at bounding box center [503, 330] width 484 height 346
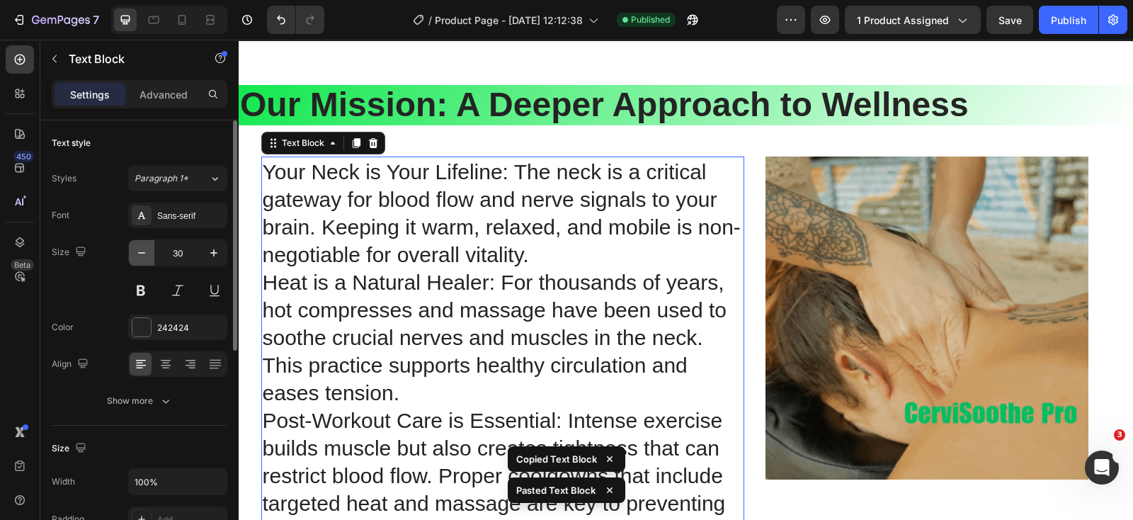
click at [135, 246] on icon "button" at bounding box center [142, 253] width 14 height 14
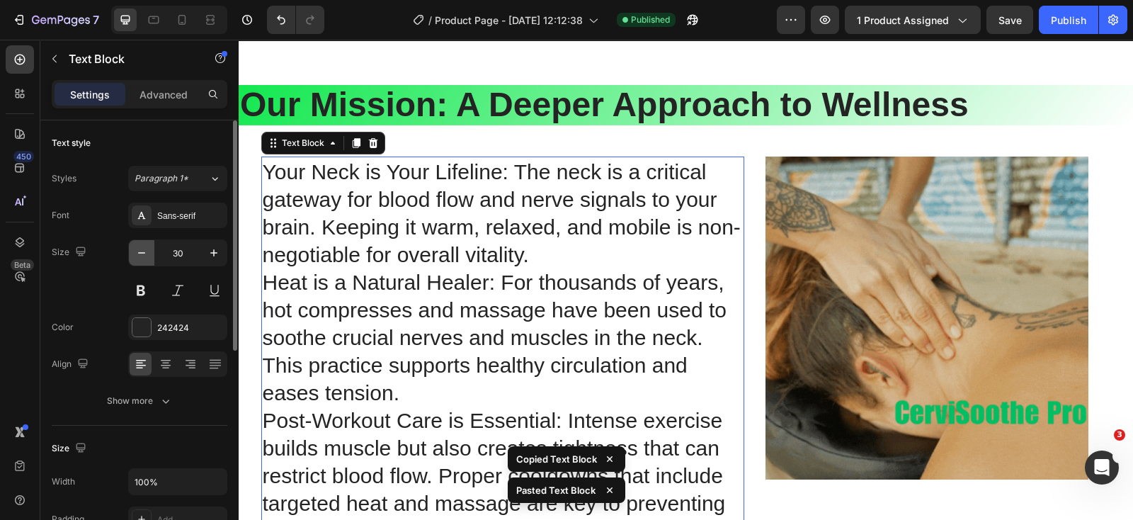
click at [135, 246] on icon "button" at bounding box center [142, 253] width 14 height 14
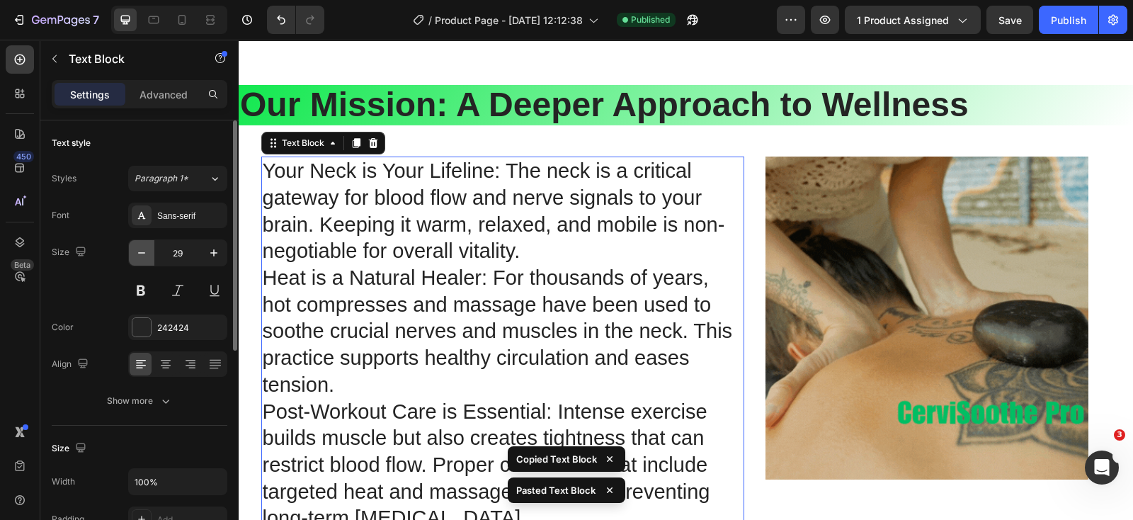
click at [135, 246] on icon "button" at bounding box center [142, 253] width 14 height 14
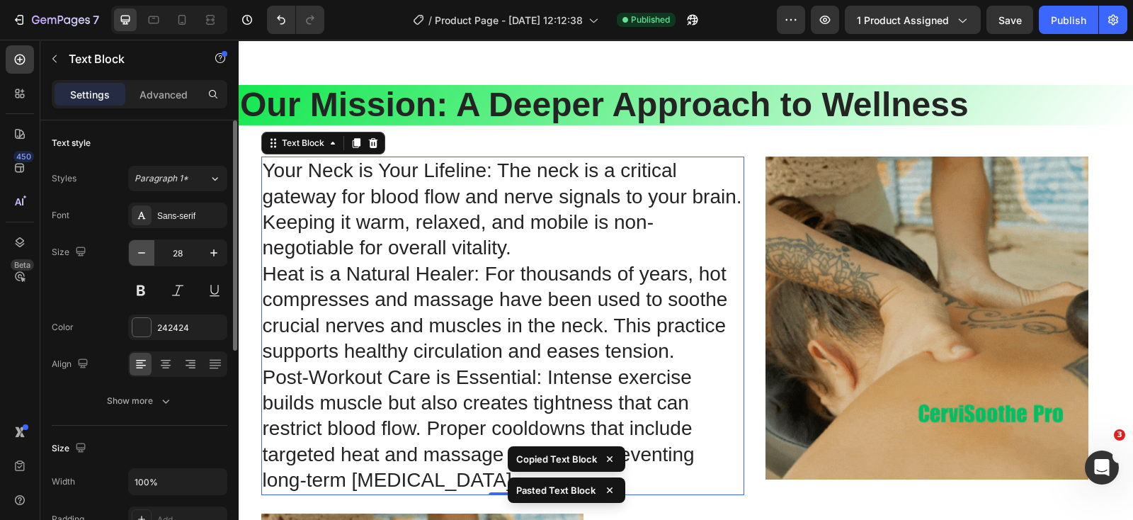
click at [135, 246] on icon "button" at bounding box center [142, 253] width 14 height 14
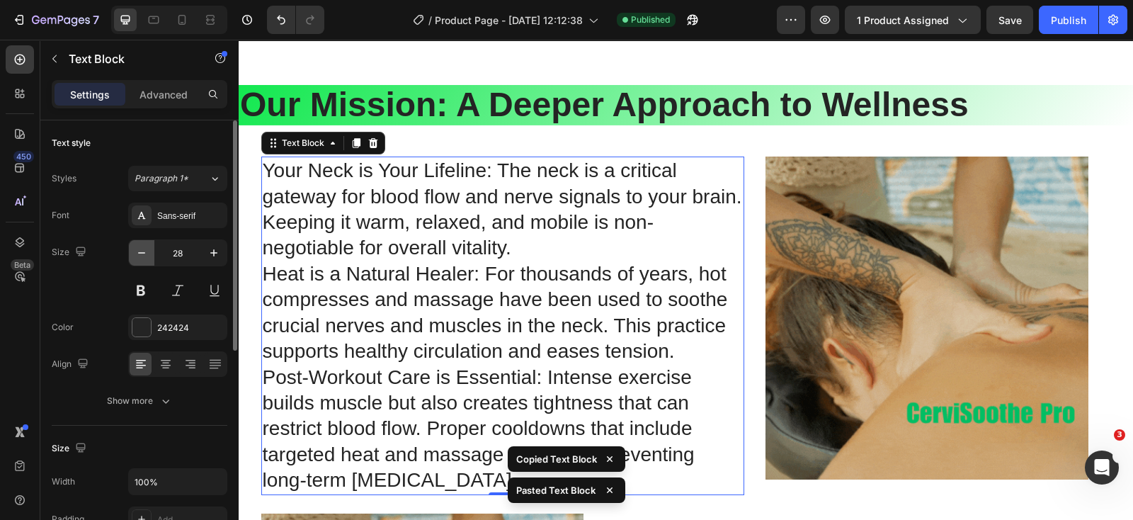
click at [135, 246] on icon "button" at bounding box center [142, 253] width 14 height 14
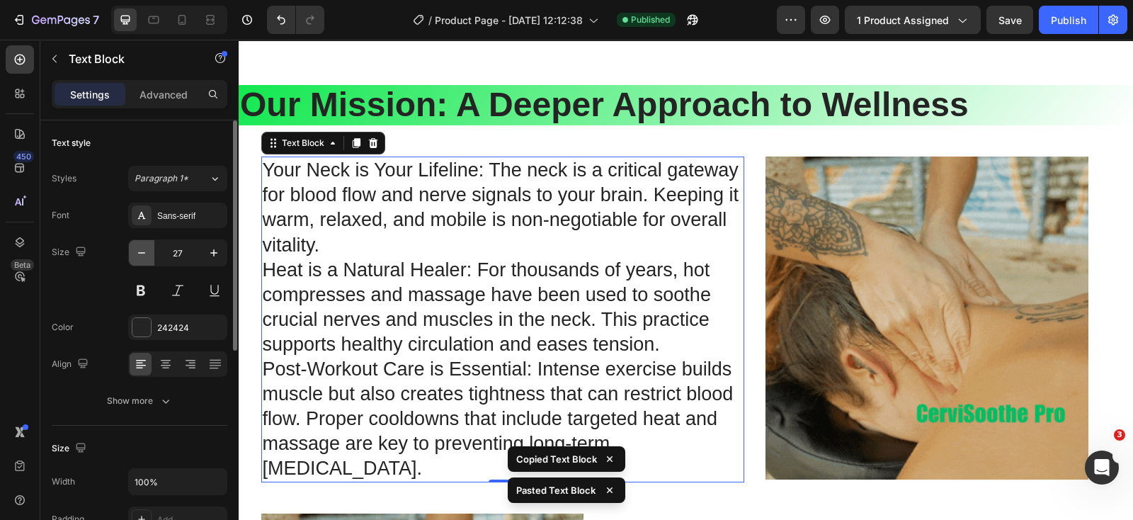
click at [135, 246] on icon "button" at bounding box center [142, 253] width 14 height 14
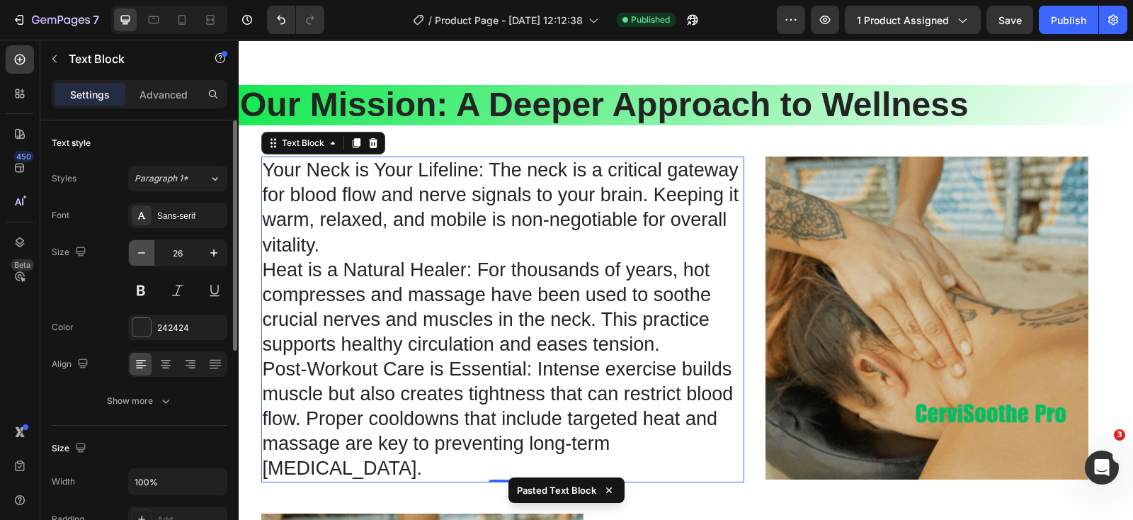
click at [135, 246] on icon "button" at bounding box center [142, 253] width 14 height 14
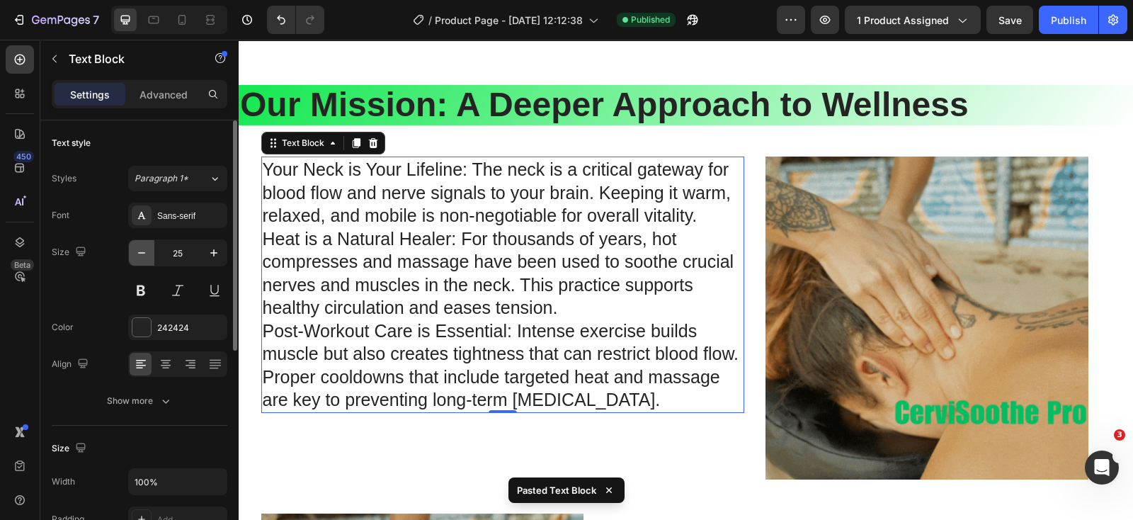
click at [135, 246] on icon "button" at bounding box center [142, 253] width 14 height 14
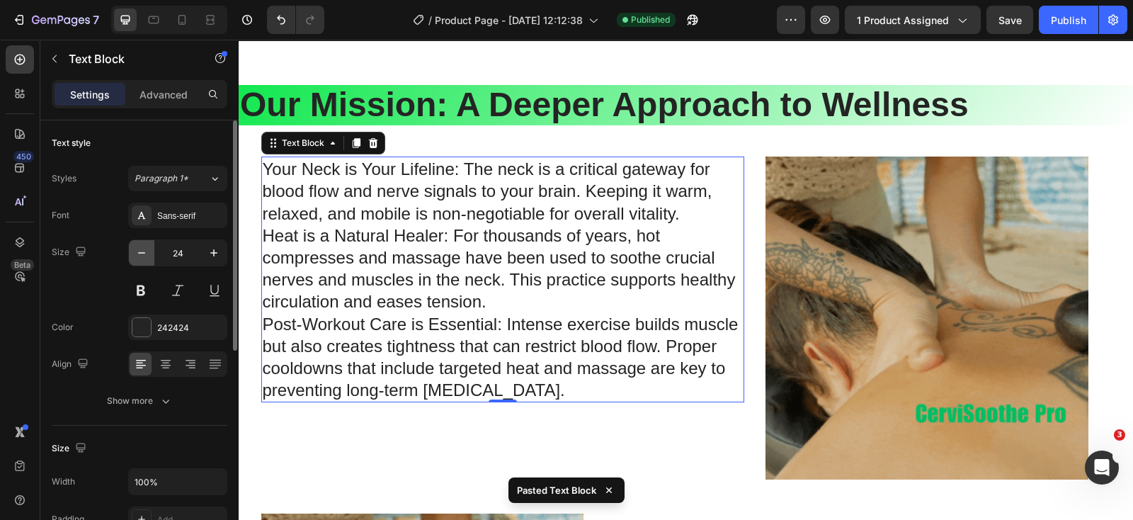
click at [135, 246] on icon "button" at bounding box center [142, 253] width 14 height 14
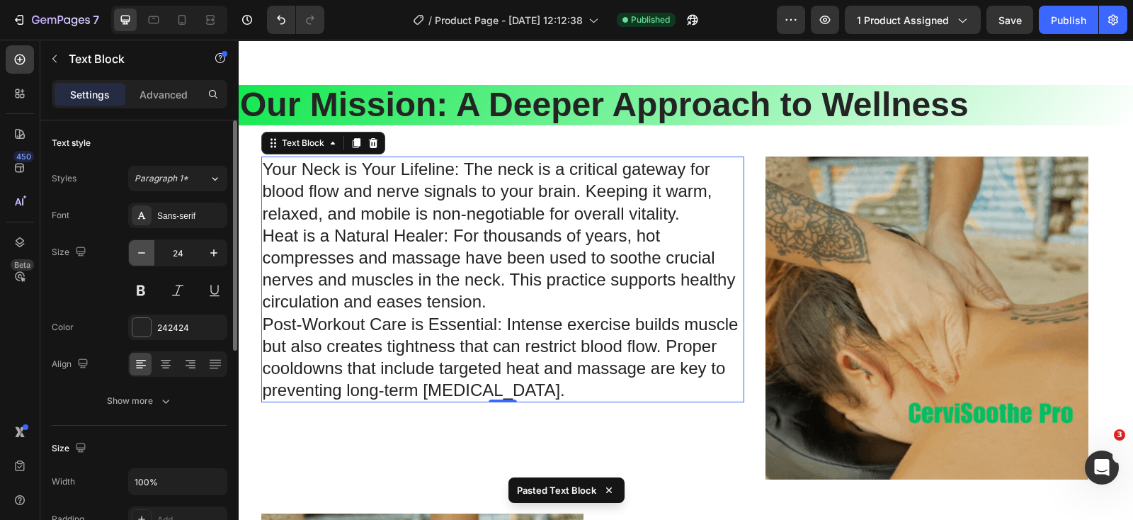
click at [135, 246] on icon "button" at bounding box center [142, 253] width 14 height 14
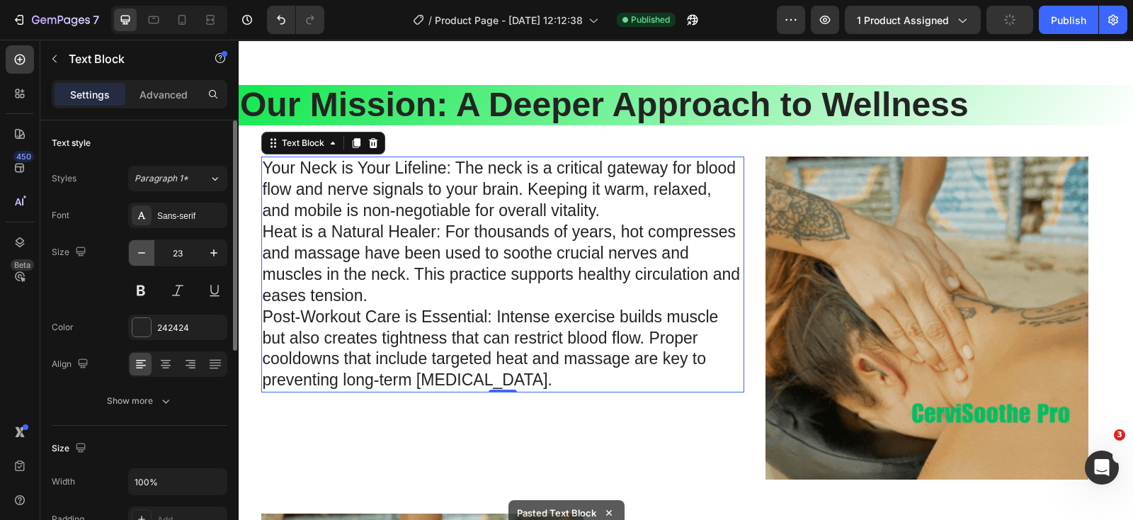
type input "22"
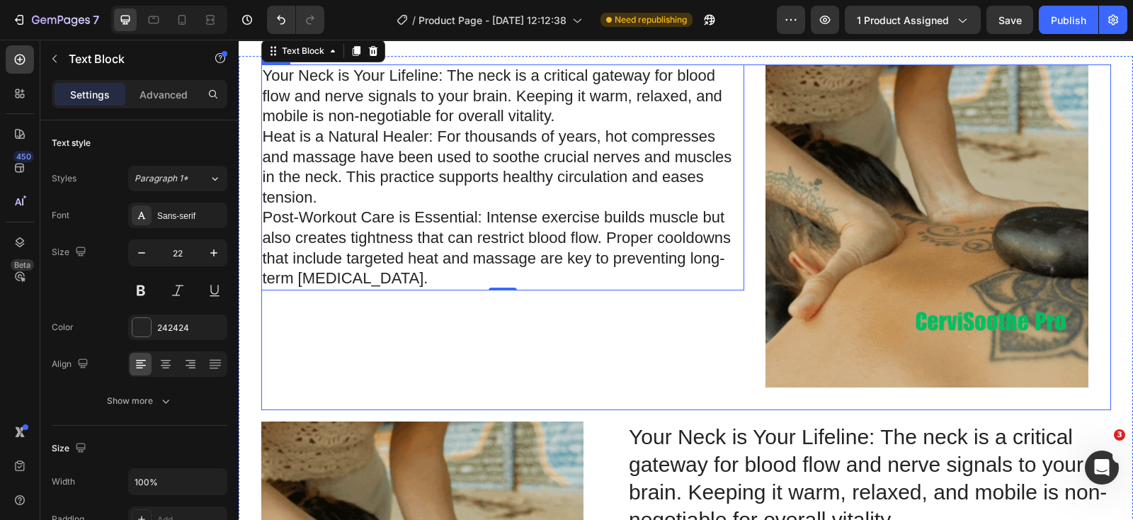
scroll to position [4706, 0]
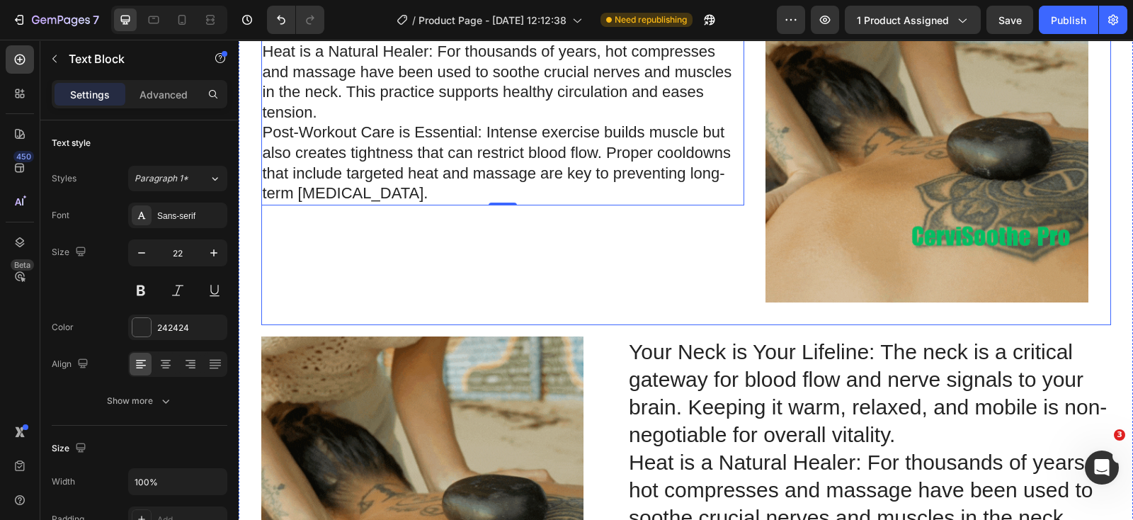
click at [674, 273] on div "Your Neck is Your Lifeline: The neck is a critical gateway for blood flow and n…" at bounding box center [503, 152] width 484 height 346
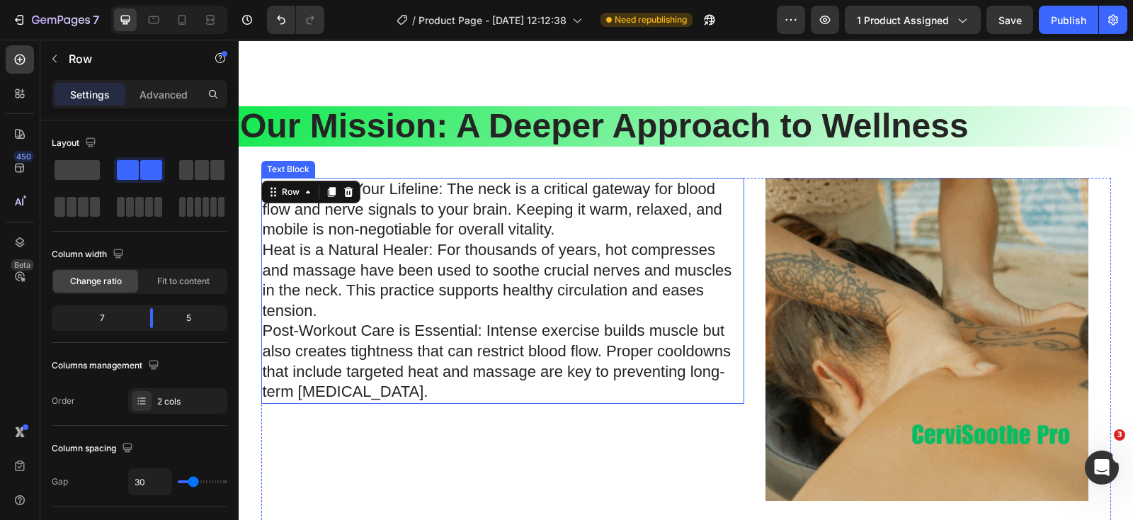
scroll to position [4529, 0]
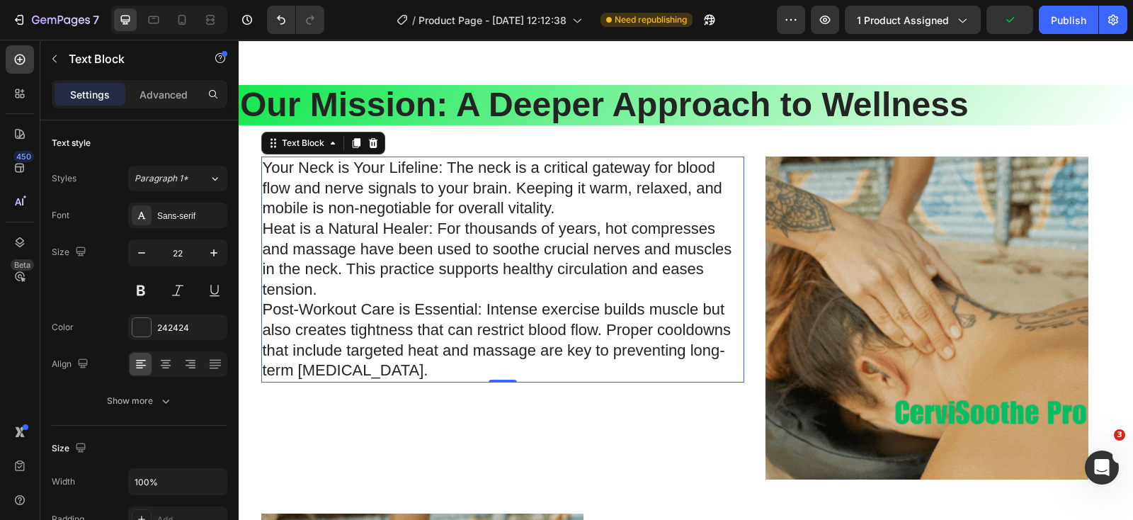
click at [568, 319] on p "Your Neck is Your Lifeline: The neck is a critical gateway for blood flow and n…" at bounding box center [503, 269] width 481 height 223
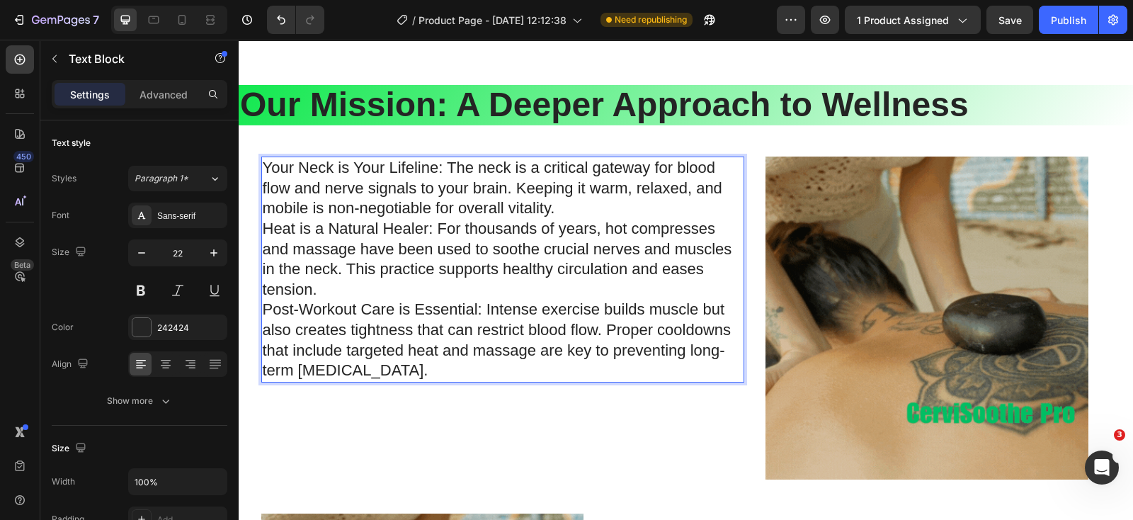
click at [451, 319] on p "Your Neck is Your Lifeline: The neck is a critical gateway for blood flow and n…" at bounding box center [503, 269] width 481 height 223
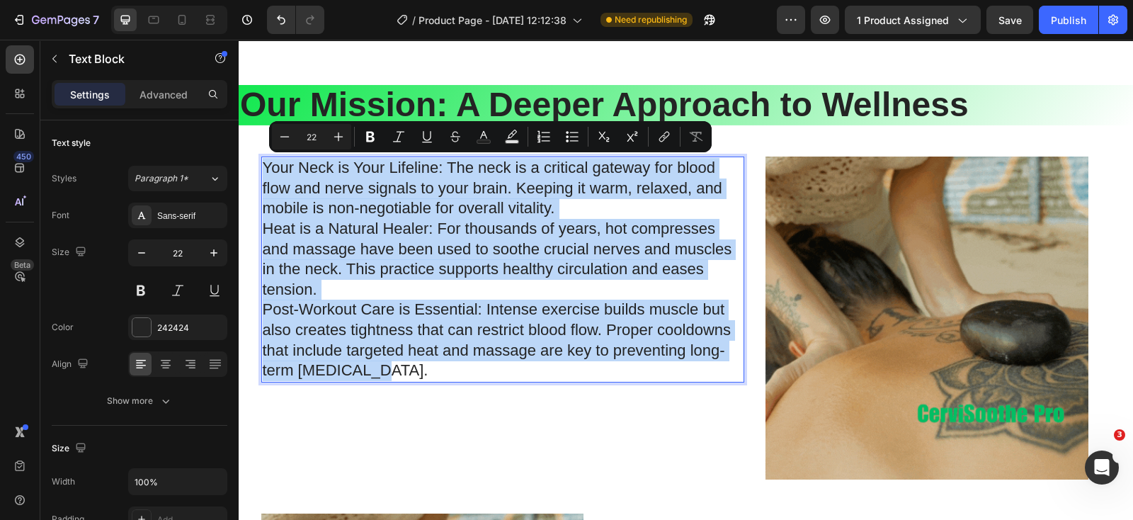
click at [503, 340] on p "Your Neck is Your Lifeline: The neck is a critical gateway for blood flow and n…" at bounding box center [503, 269] width 481 height 223
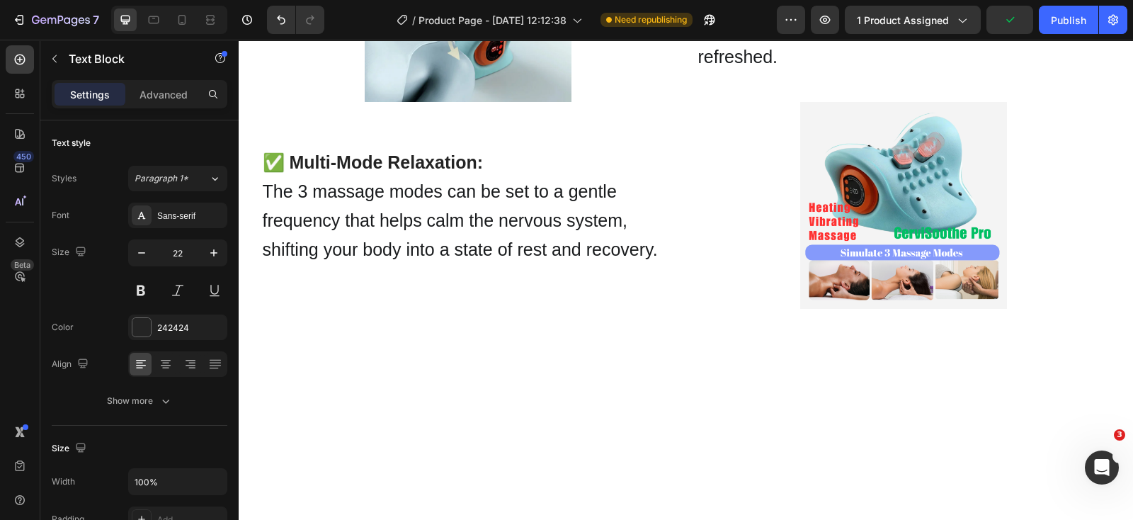
scroll to position [2847, 0]
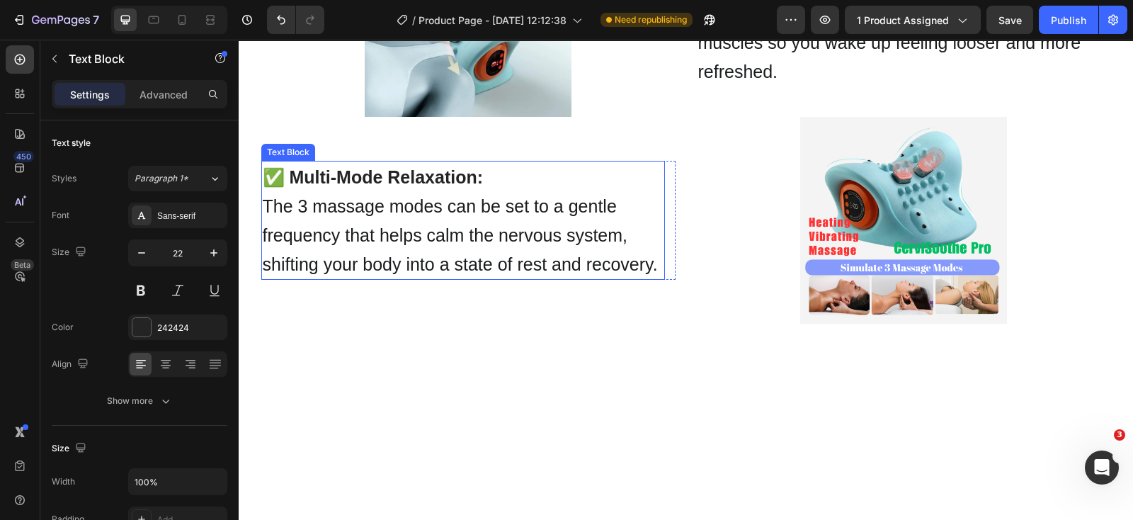
click at [514, 278] on p "The 3 massage modes can be set to a gentle frequency that helps calm the nervou…" at bounding box center [463, 234] width 401 height 87
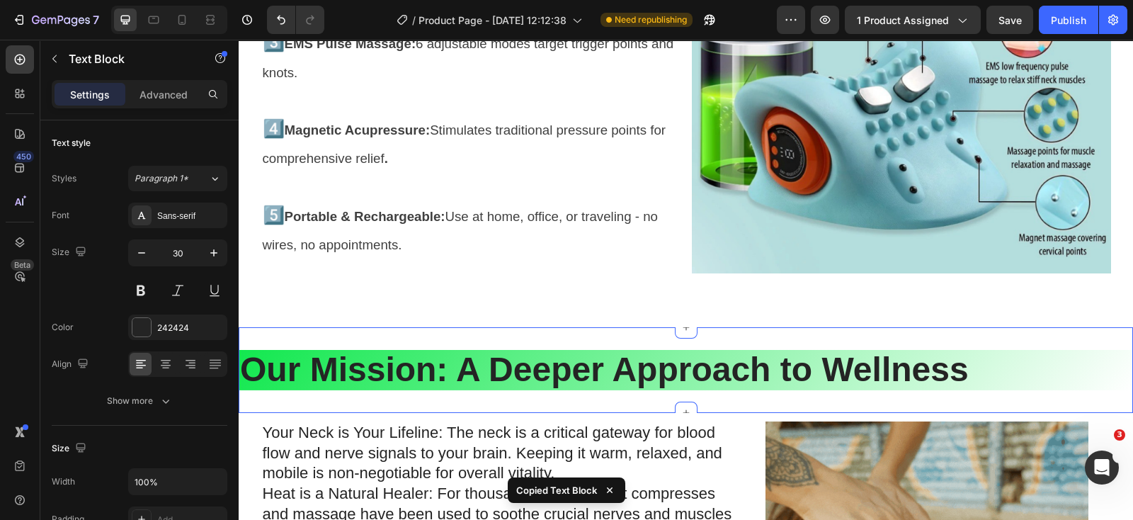
scroll to position [4529, 0]
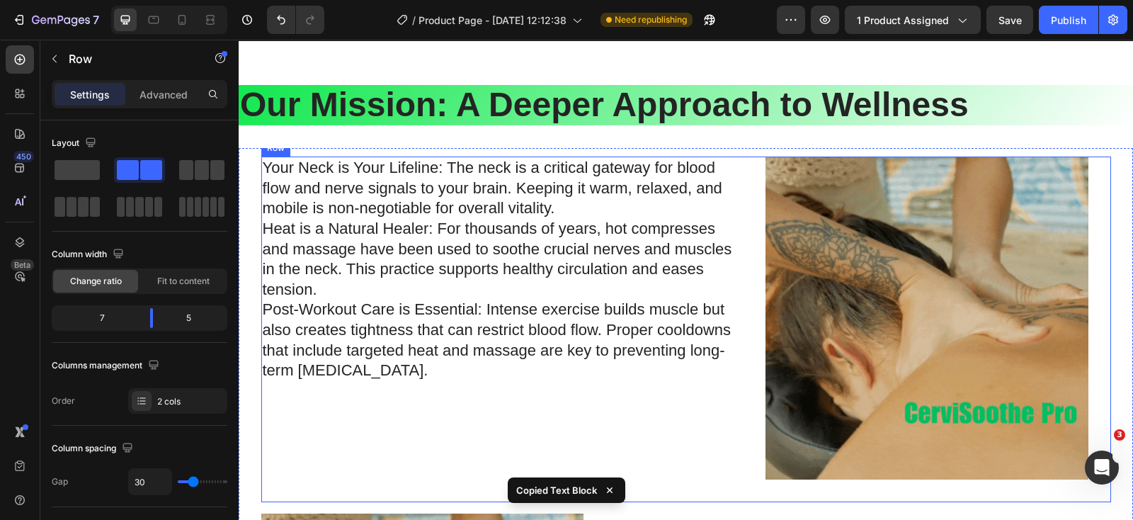
click at [550, 426] on div "Your Neck is Your Lifeline: The neck is a critical gateway for blood flow and n…" at bounding box center [503, 330] width 484 height 346
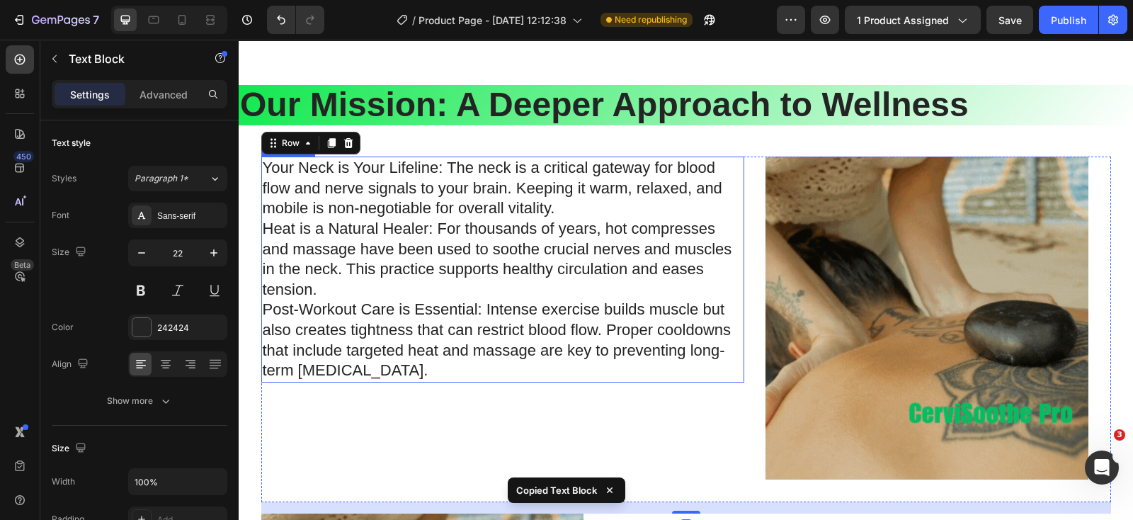
click at [590, 336] on p "Your Neck is Your Lifeline: The neck is a critical gateway for blood flow and n…" at bounding box center [503, 269] width 481 height 223
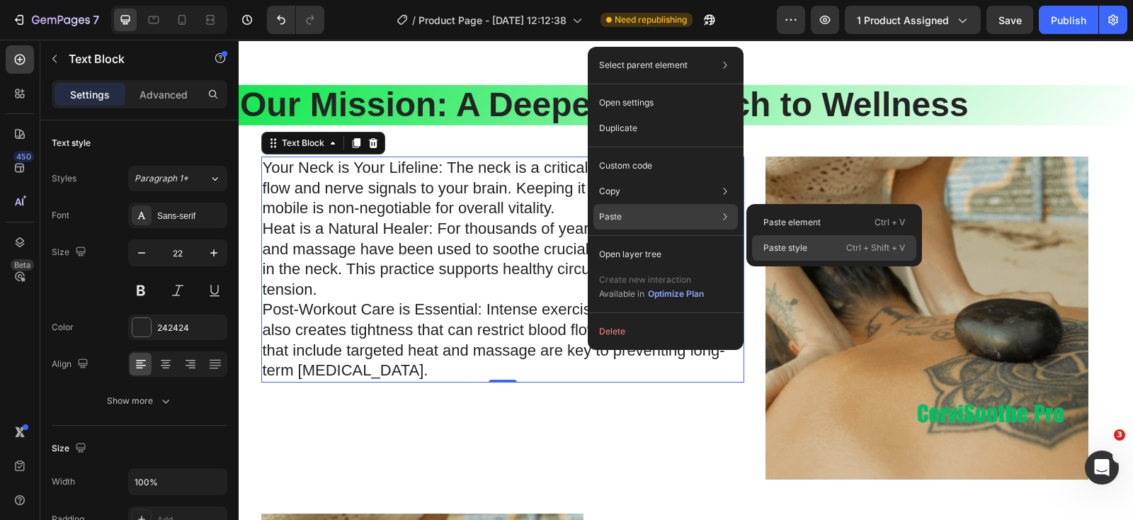
click at [790, 249] on p "Paste style" at bounding box center [786, 248] width 44 height 13
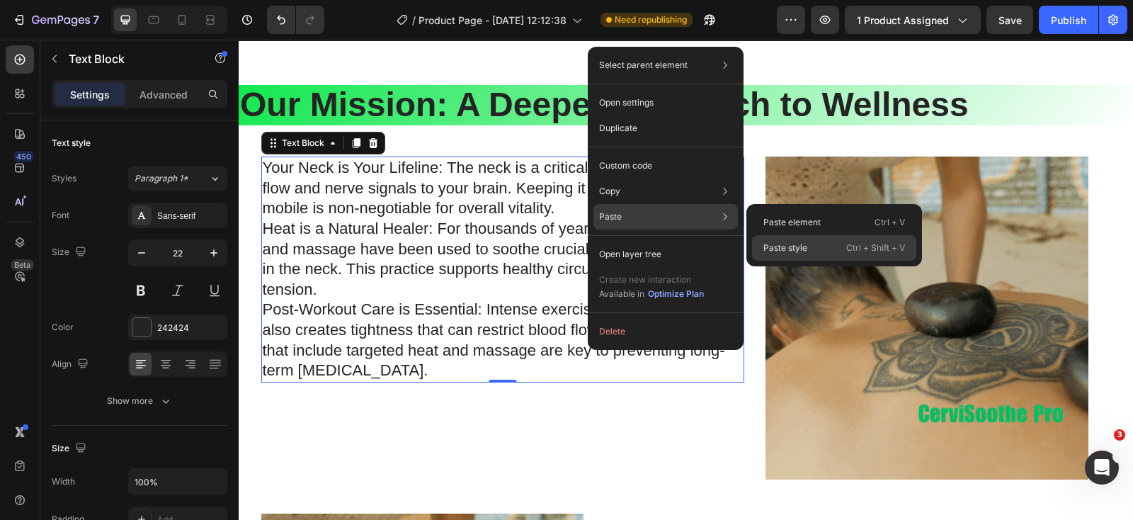
type input "30"
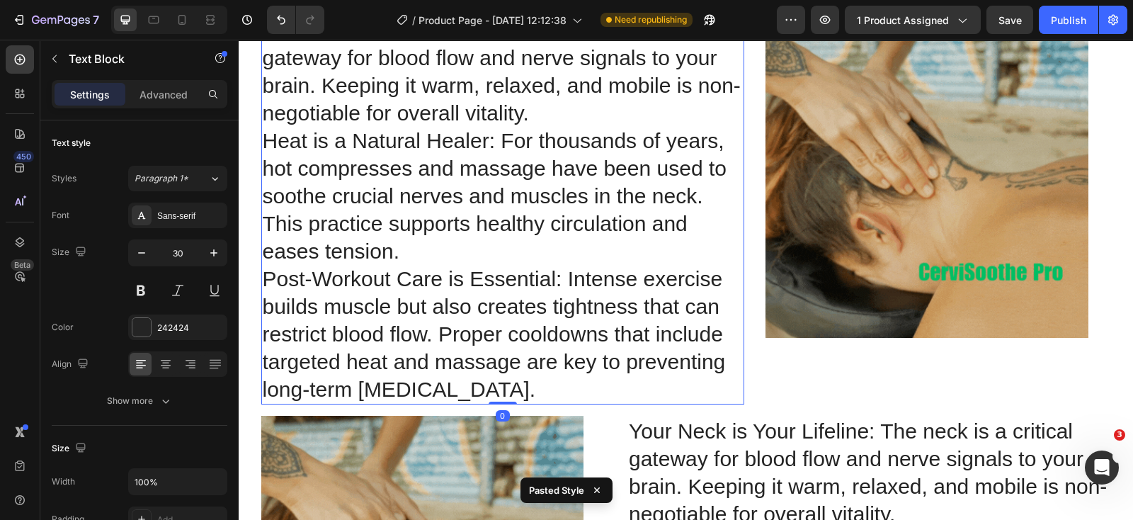
scroll to position [4706, 0]
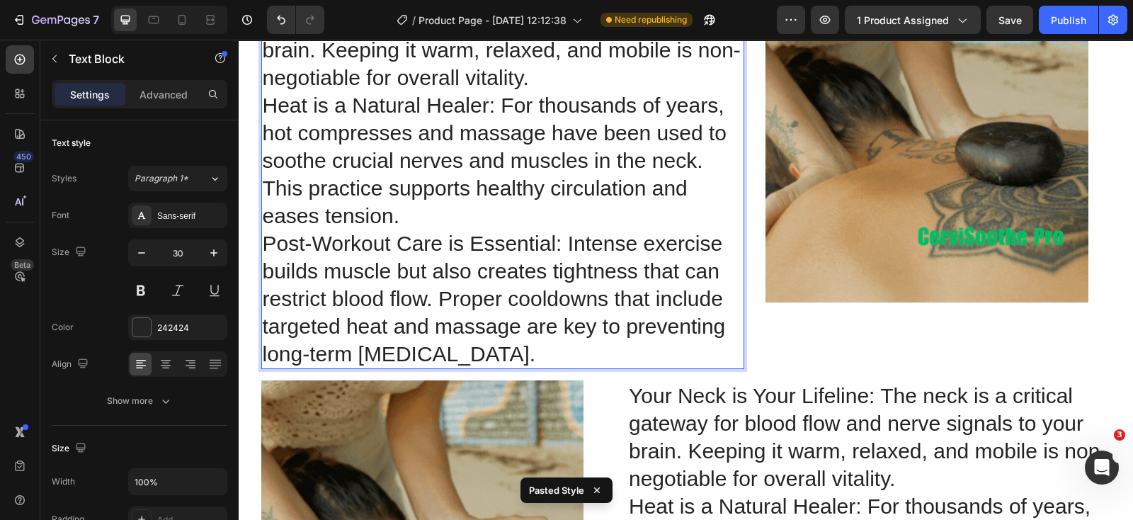
click at [623, 293] on p "Your Neck is Your Lifeline: The neck is a critical gateway for blood flow and n…" at bounding box center [503, 174] width 481 height 387
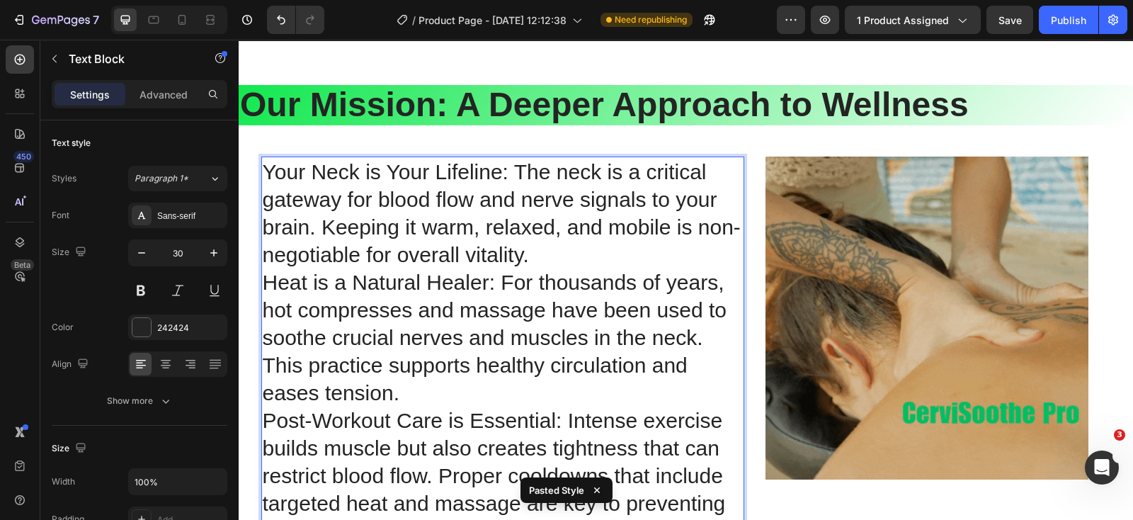
scroll to position [4617, 0]
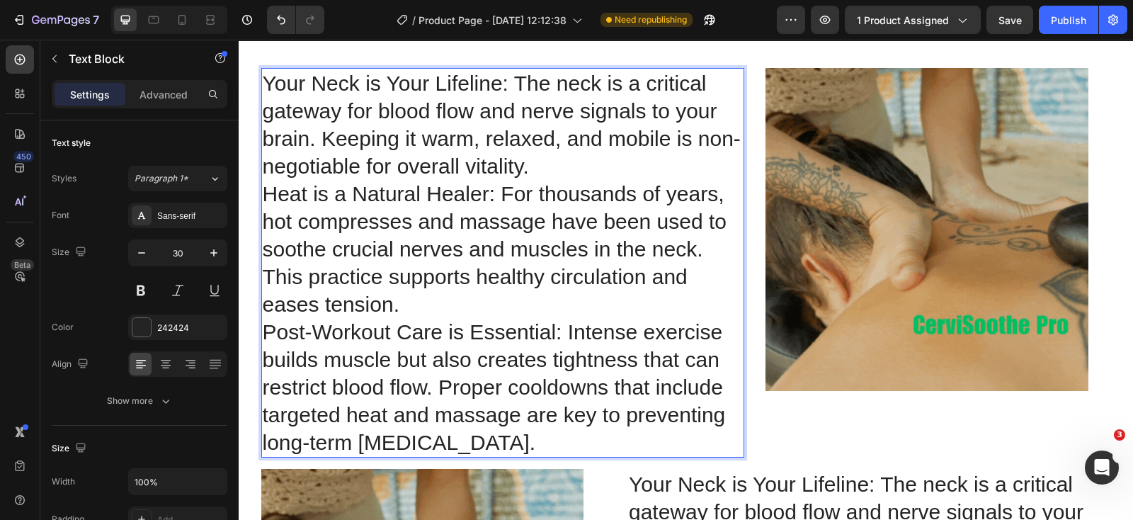
click at [466, 228] on p "Your Neck is Your Lifeline: The neck is a critical gateway for blood flow and n…" at bounding box center [503, 262] width 481 height 387
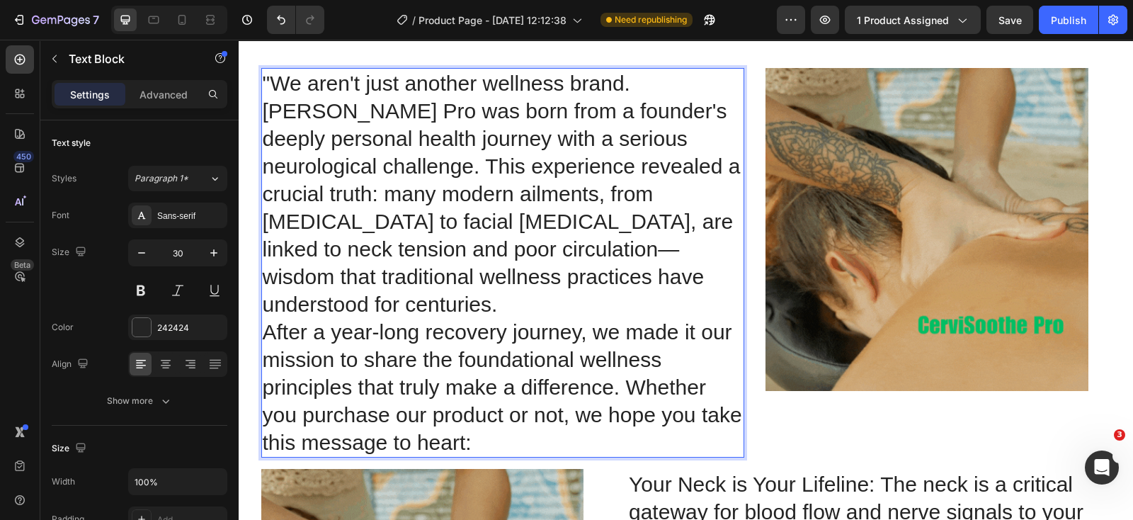
click at [671, 285] on p ""We aren't just another wellness brand. [PERSON_NAME] Pro was born from a found…" at bounding box center [503, 262] width 481 height 387
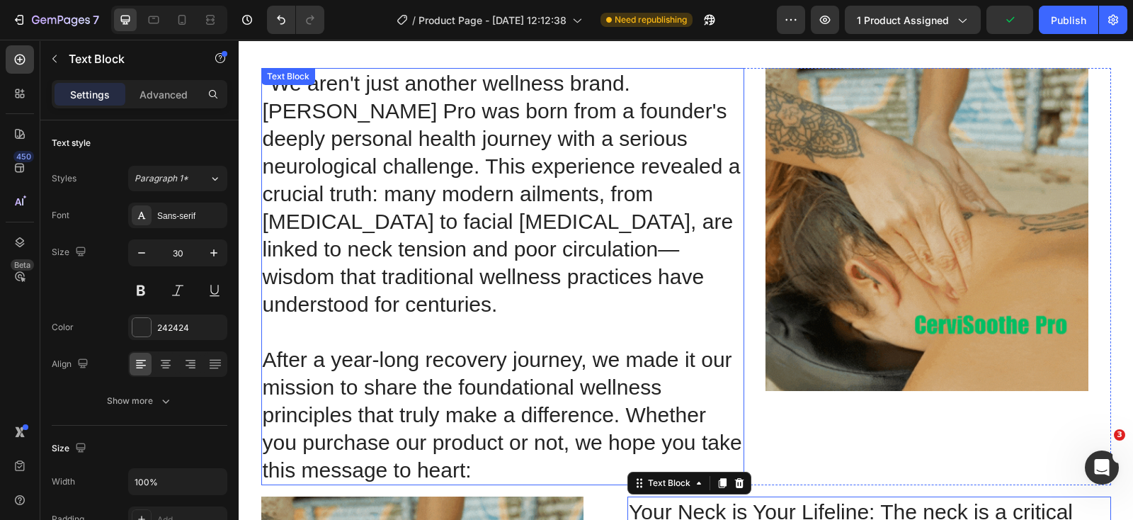
click at [628, 391] on p "⁠⁠⁠⁠⁠⁠⁠ After a year-long recovery journey, we made it our mission to share the…" at bounding box center [503, 401] width 481 height 166
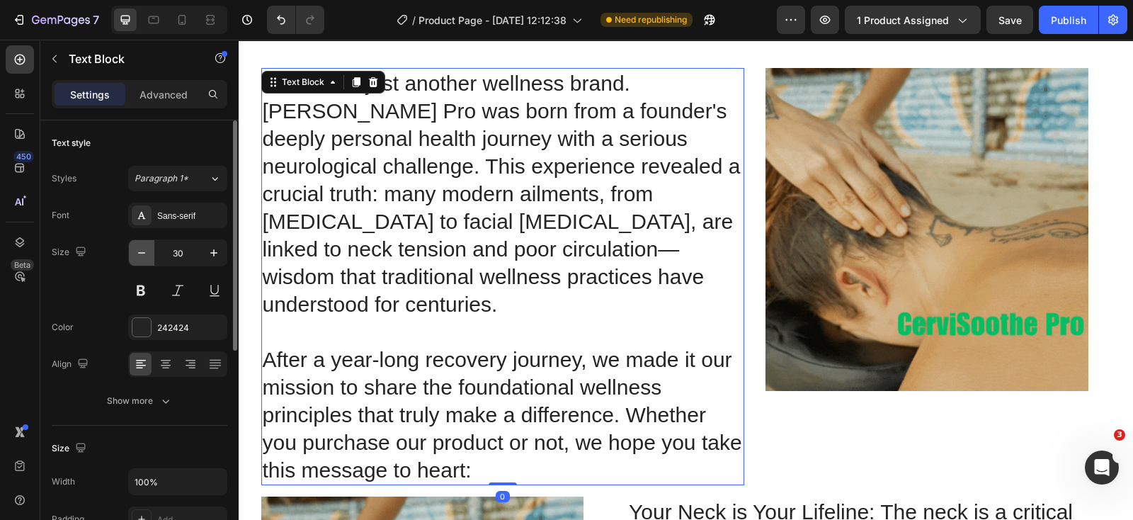
click at [142, 251] on icon "button" at bounding box center [142, 253] width 14 height 14
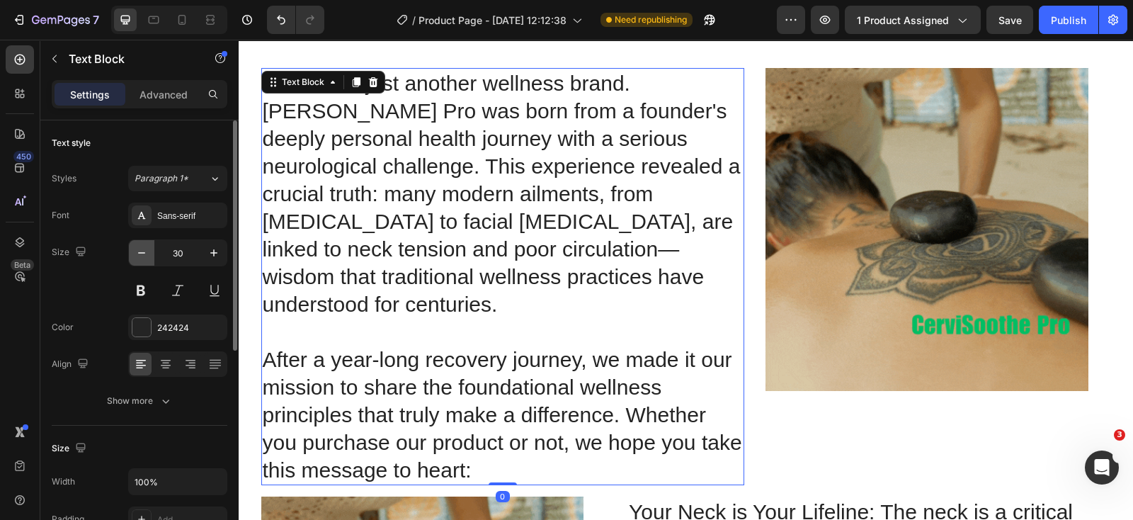
click at [142, 251] on icon "button" at bounding box center [142, 253] width 14 height 14
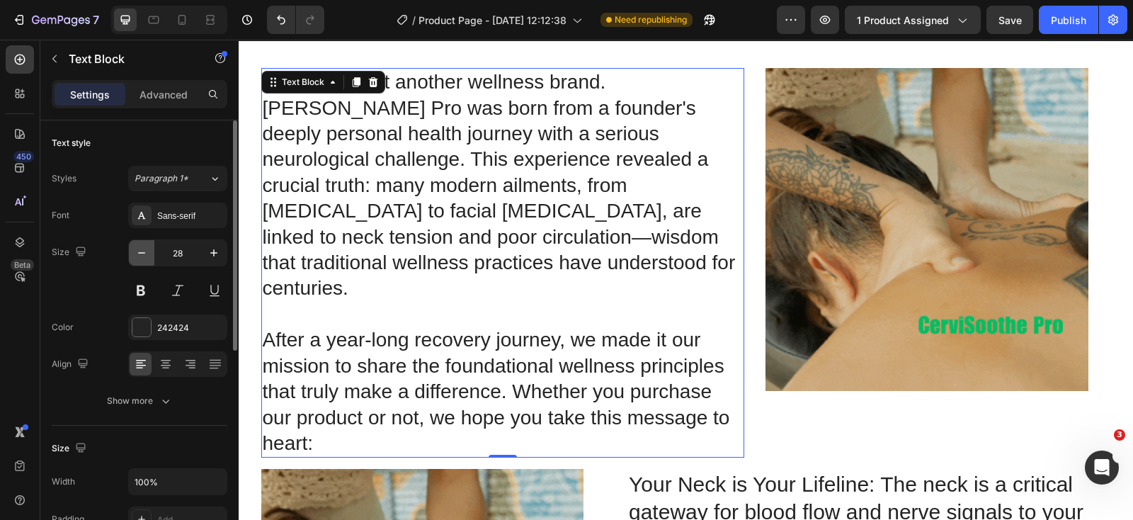
click at [142, 251] on icon "button" at bounding box center [142, 253] width 14 height 14
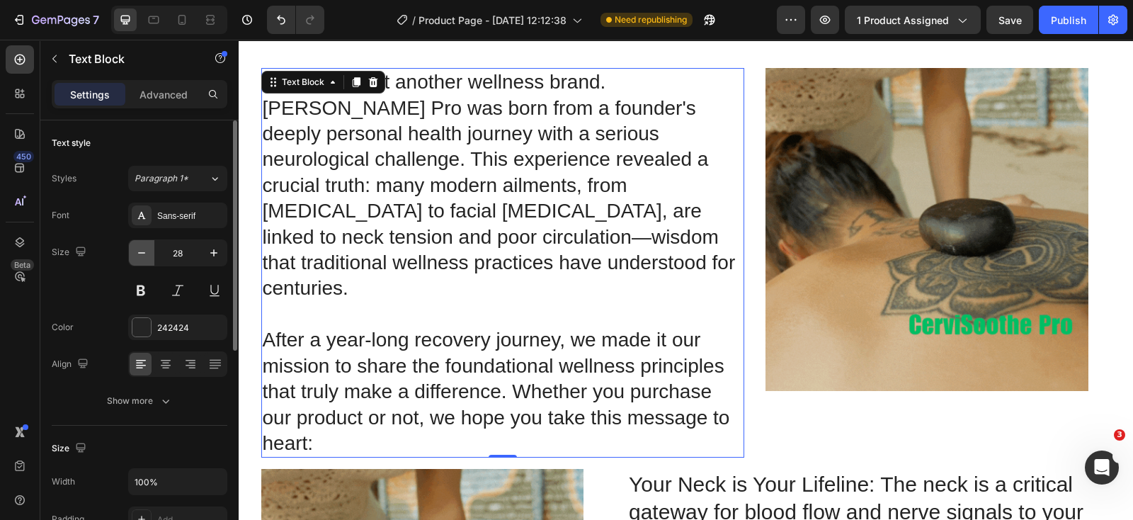
click at [142, 251] on icon "button" at bounding box center [142, 253] width 14 height 14
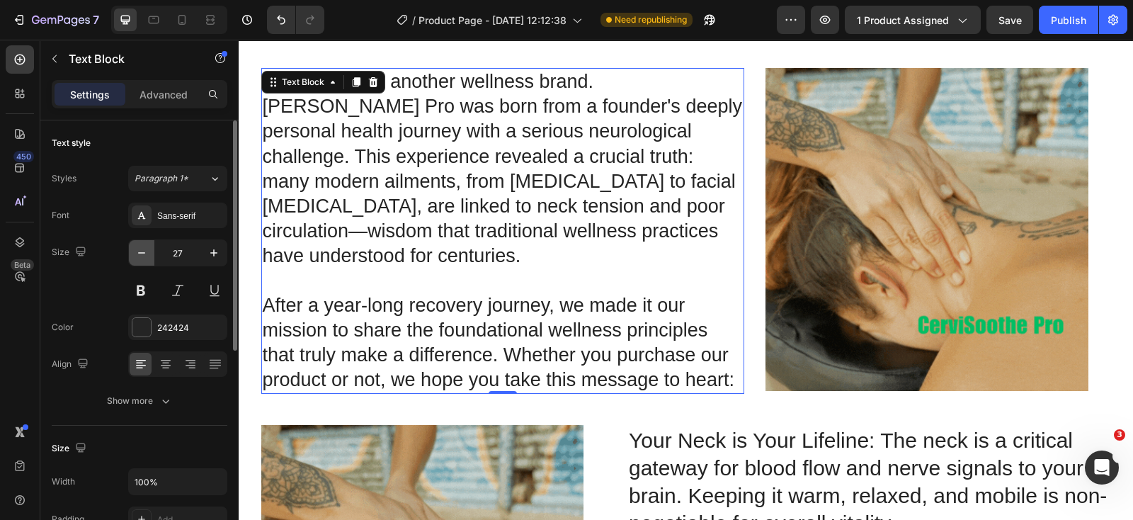
click at [142, 251] on icon "button" at bounding box center [142, 253] width 14 height 14
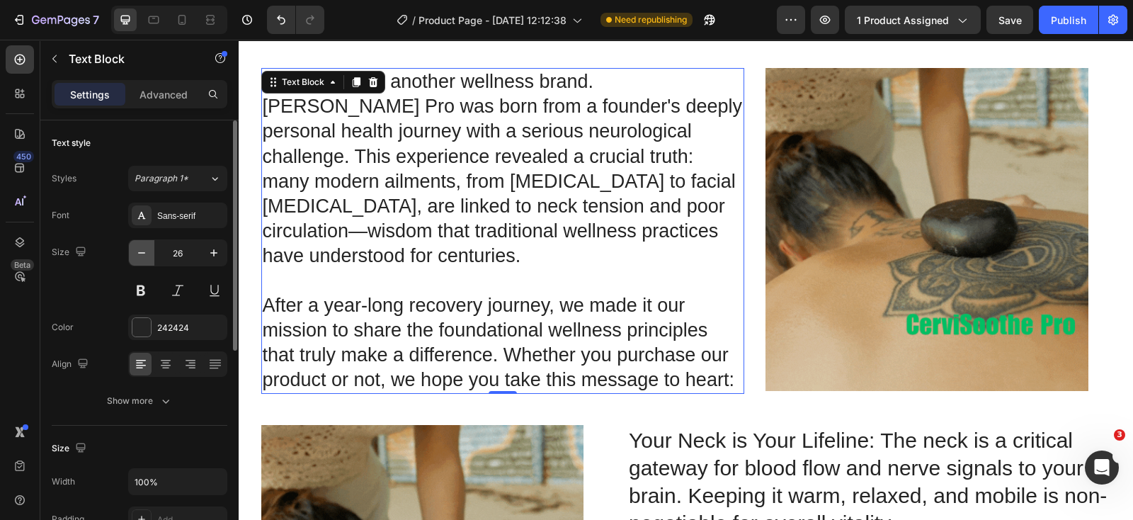
click at [142, 251] on icon "button" at bounding box center [142, 253] width 14 height 14
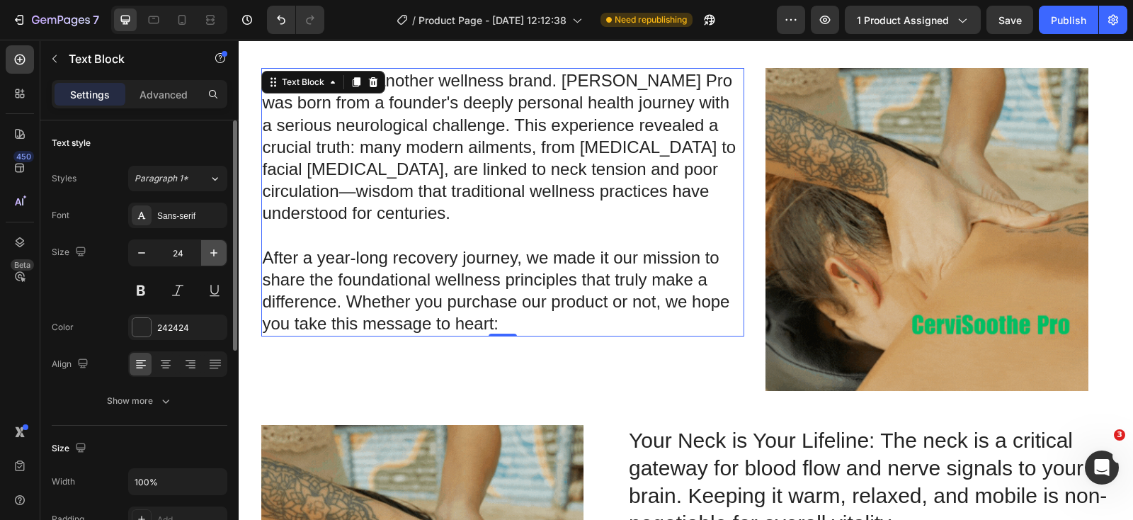
click at [212, 255] on icon "button" at bounding box center [214, 253] width 14 height 14
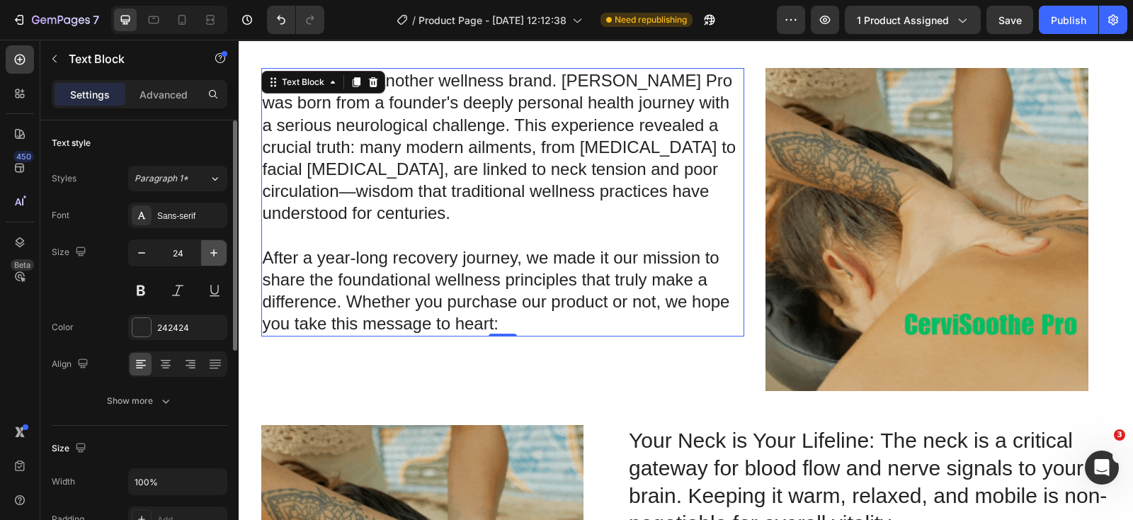
type input "25"
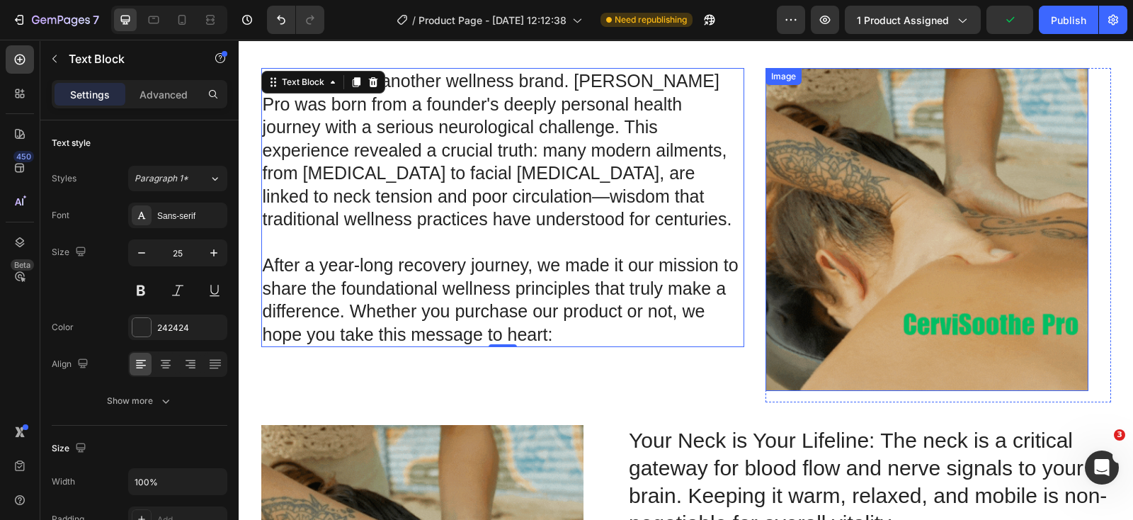
click at [902, 256] on img at bounding box center [927, 229] width 323 height 323
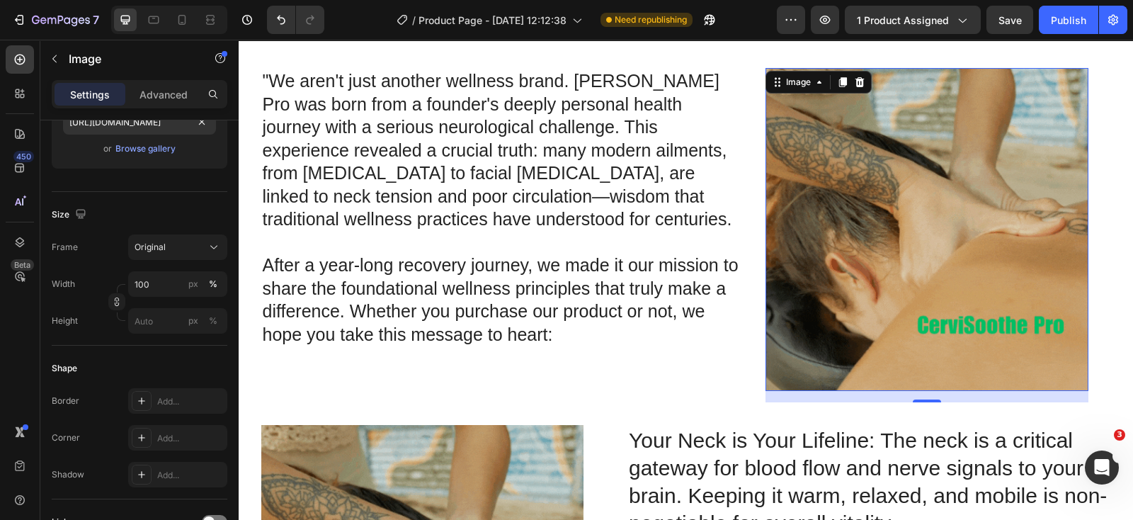
scroll to position [0, 0]
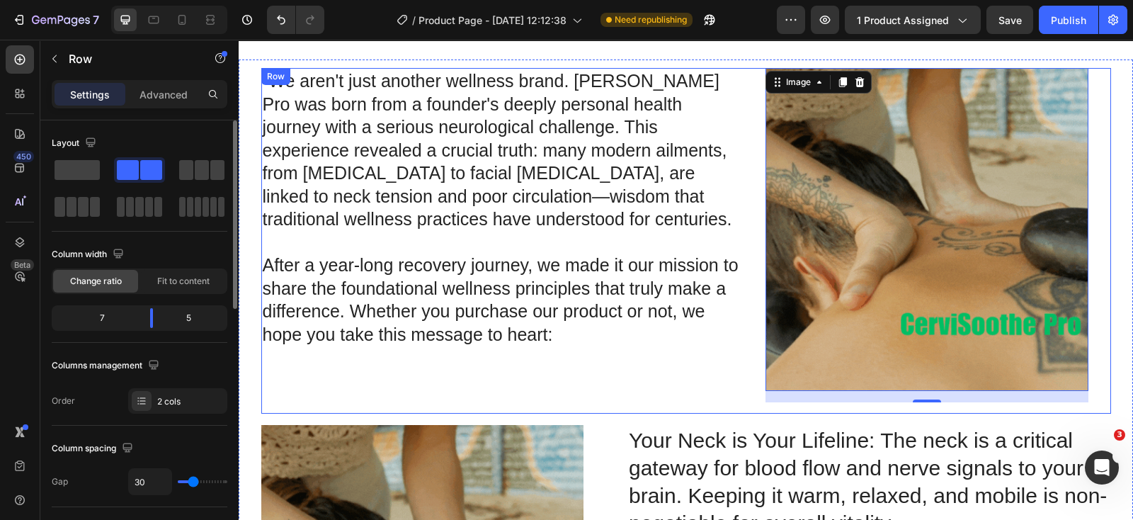
click at [727, 391] on div ""We aren't just another wellness brand. [PERSON_NAME] Pro was born from a found…" at bounding box center [503, 241] width 484 height 346
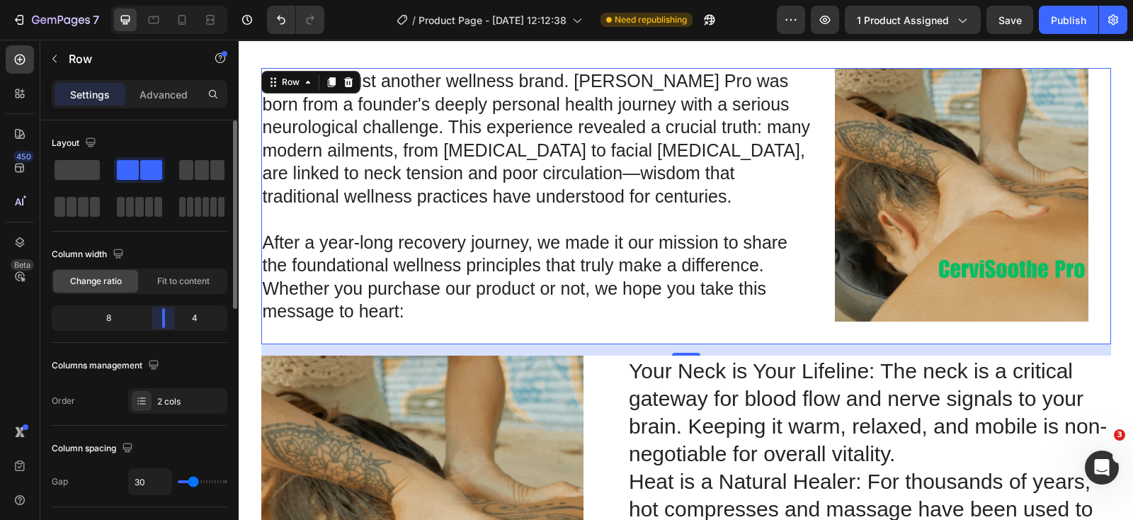
drag, startPoint x: 157, startPoint y: 319, endPoint x: 91, endPoint y: 328, distance: 65.7
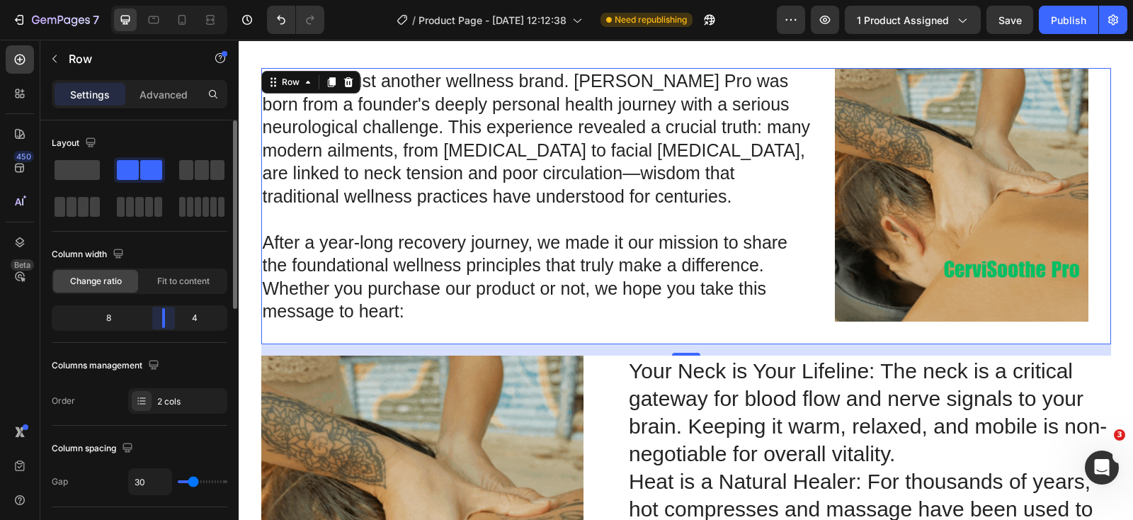
click at [170, 0] on body "7 Version history / Product Page - [DATE] 12:12:38 Need republishing Preview 1 …" at bounding box center [566, 0] width 1133 height 0
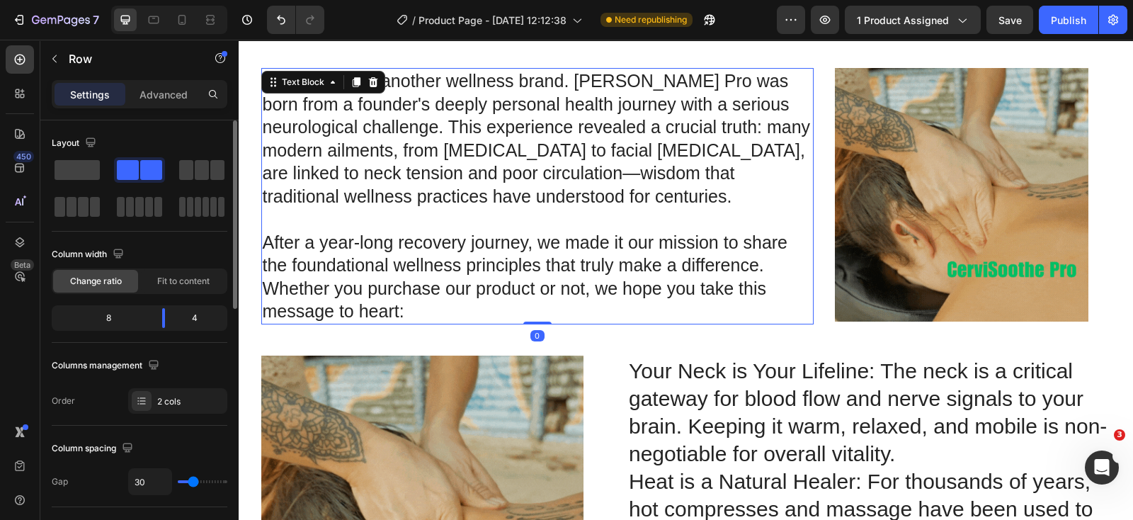
click at [659, 294] on p "⁠⁠⁠⁠⁠⁠⁠ After a year-long recovery journey, we made it our mission to share the…" at bounding box center [538, 265] width 550 height 115
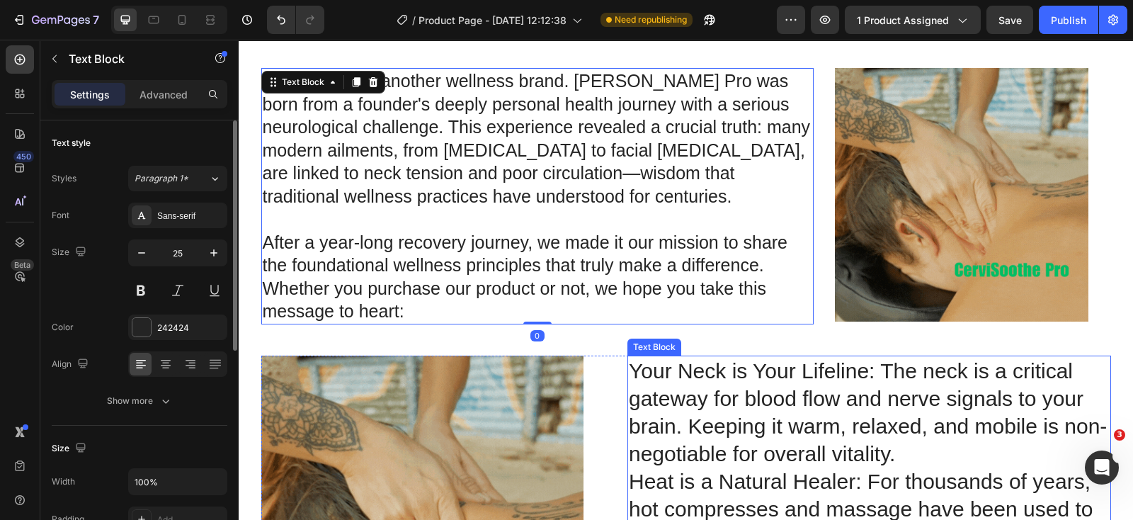
scroll to position [4529, 0]
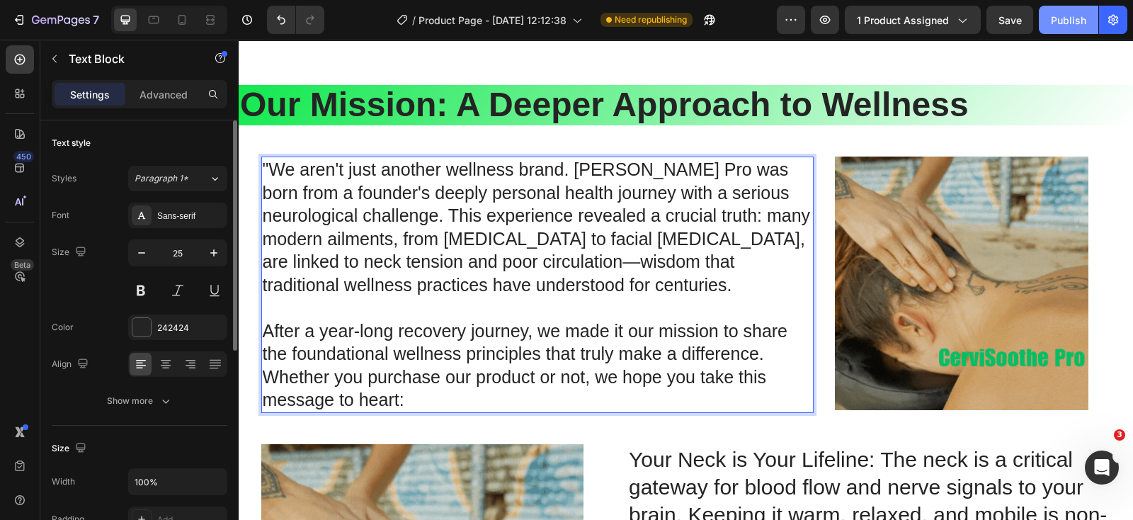
click at [1054, 19] on div "Publish" at bounding box center [1068, 20] width 35 height 15
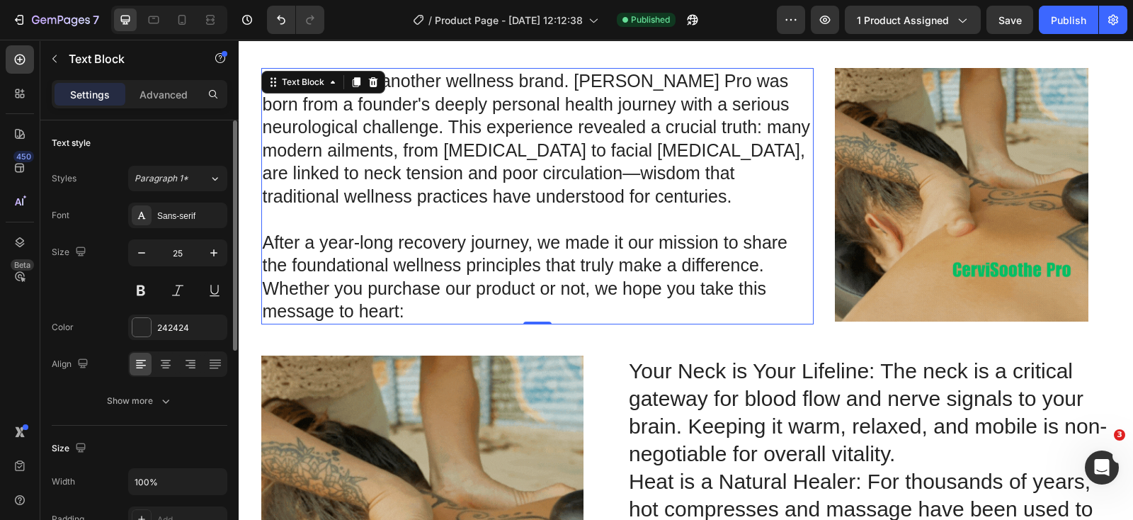
scroll to position [4440, 0]
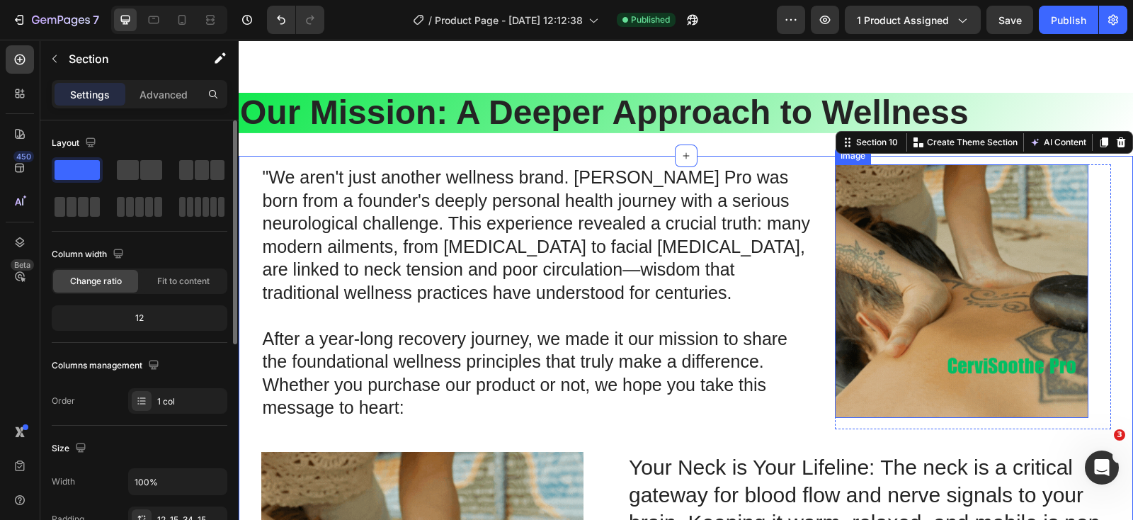
scroll to position [4617, 0]
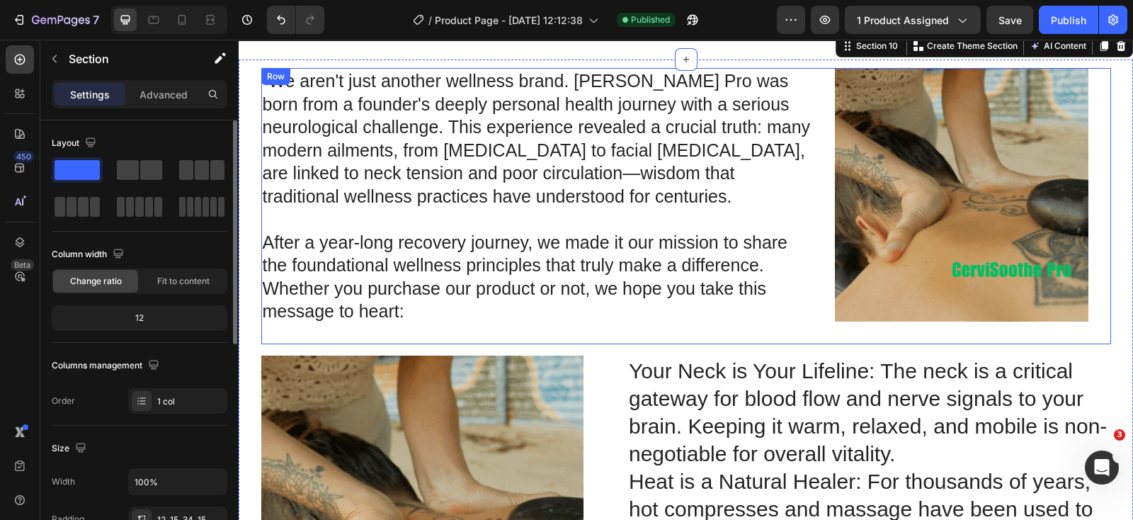
click at [808, 327] on div "Image Row "We aren't just another wellness brand. [PERSON_NAME] Pro was born fr…" at bounding box center [686, 206] width 850 height 276
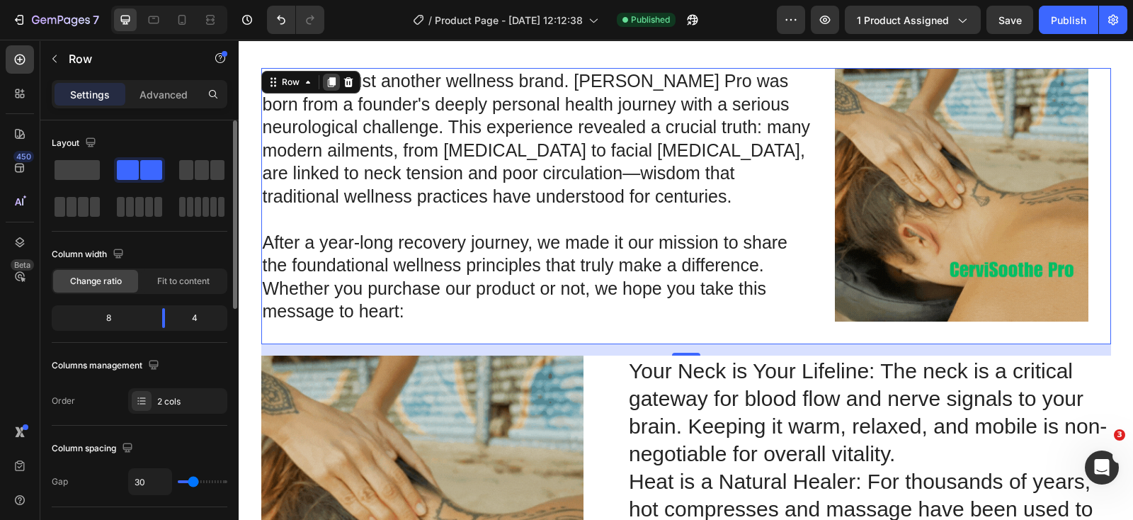
click at [327, 81] on icon at bounding box center [331, 82] width 8 height 10
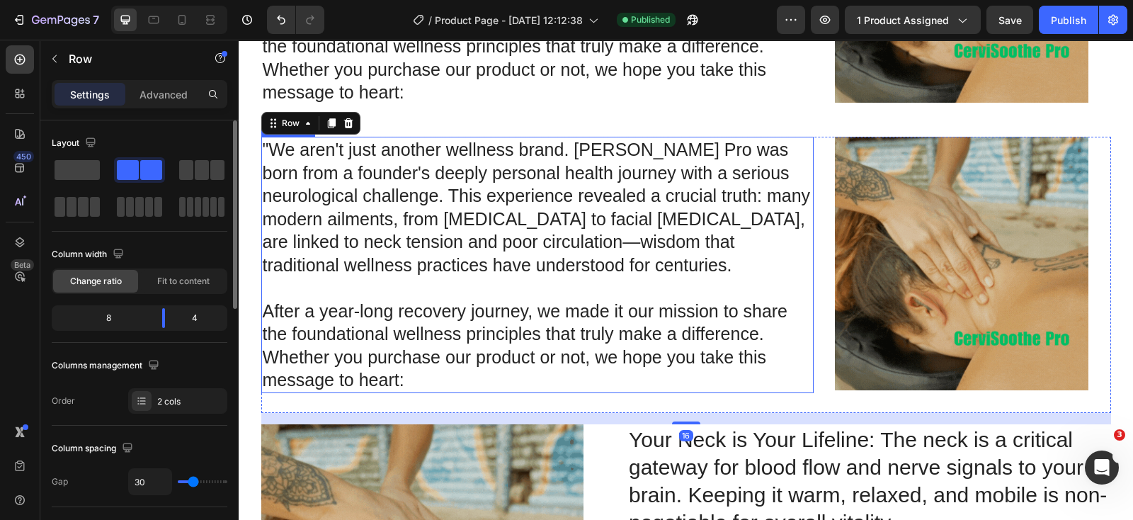
scroll to position [4883, 0]
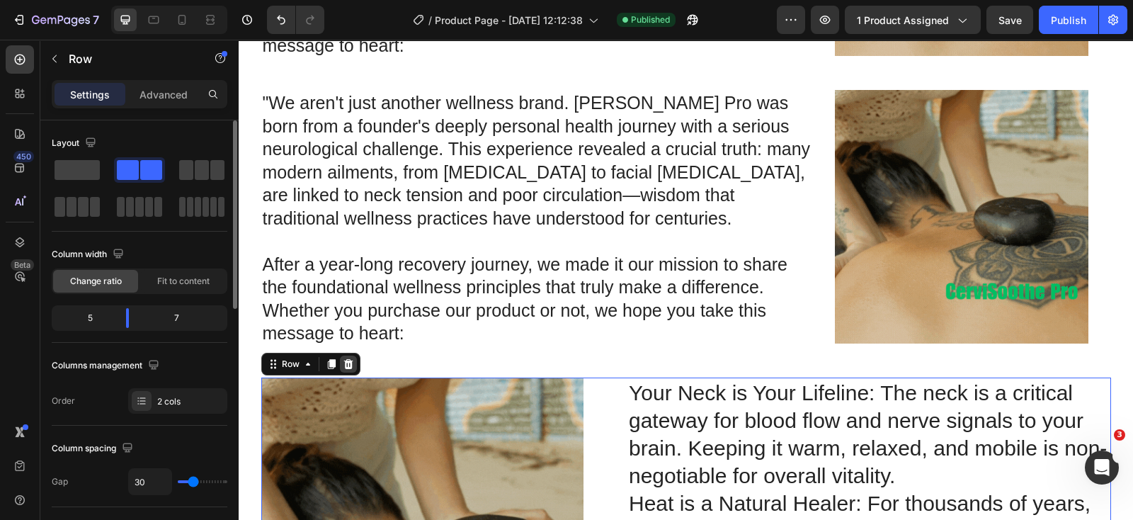
click at [344, 363] on icon at bounding box center [348, 364] width 9 height 10
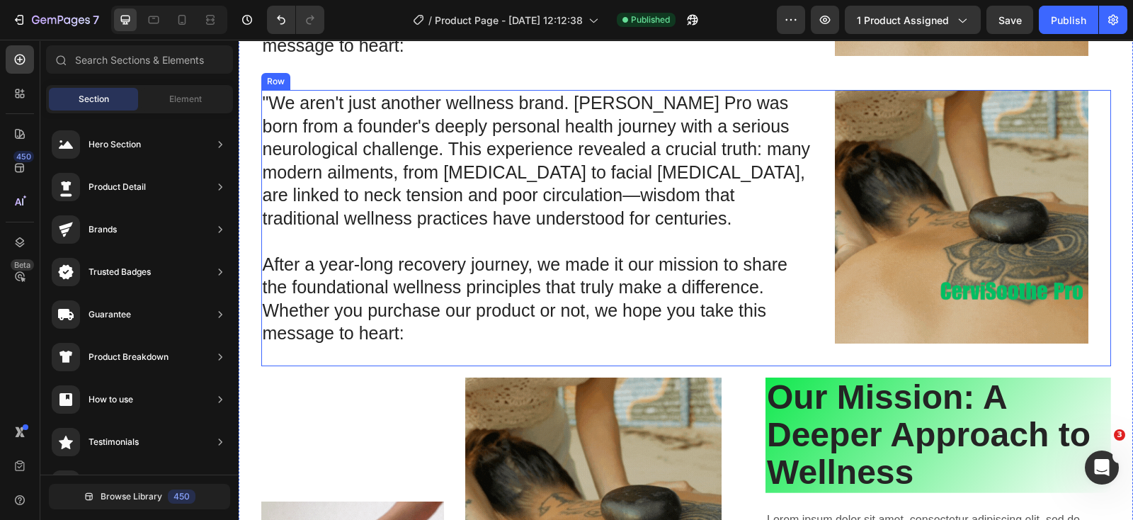
scroll to position [4795, 0]
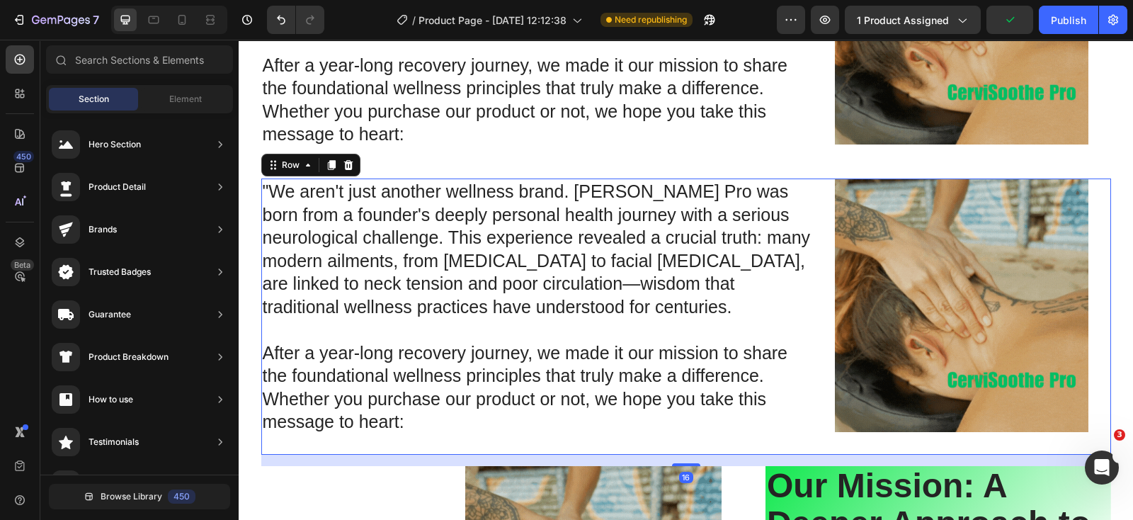
click at [824, 187] on div "Image Row "We aren't just another wellness brand. [PERSON_NAME] Pro was born fr…" at bounding box center [686, 316] width 850 height 276
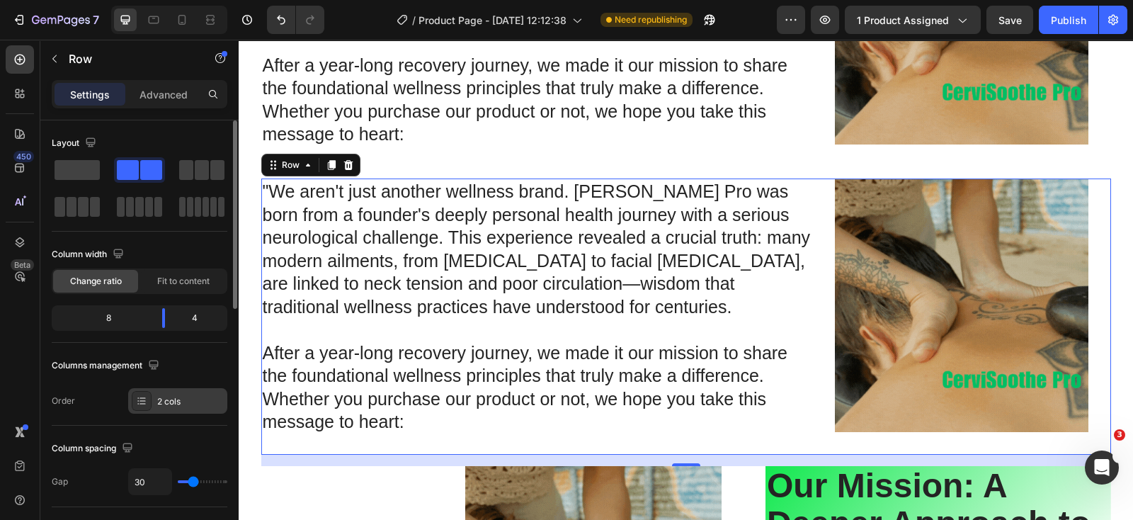
click at [145, 403] on icon at bounding box center [141, 400] width 11 height 11
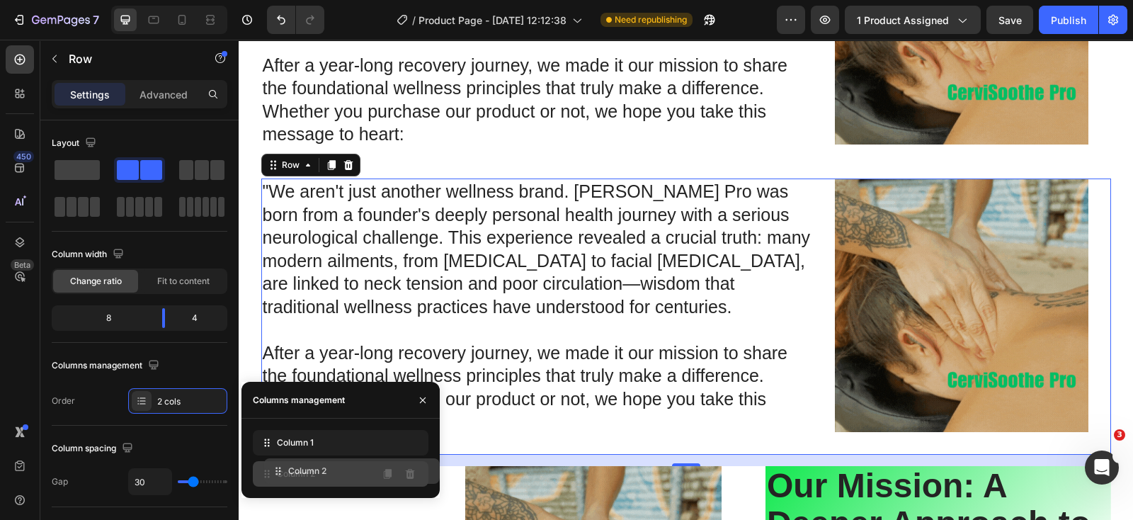
drag, startPoint x: 258, startPoint y: 444, endPoint x: 269, endPoint y: 472, distance: 30.5
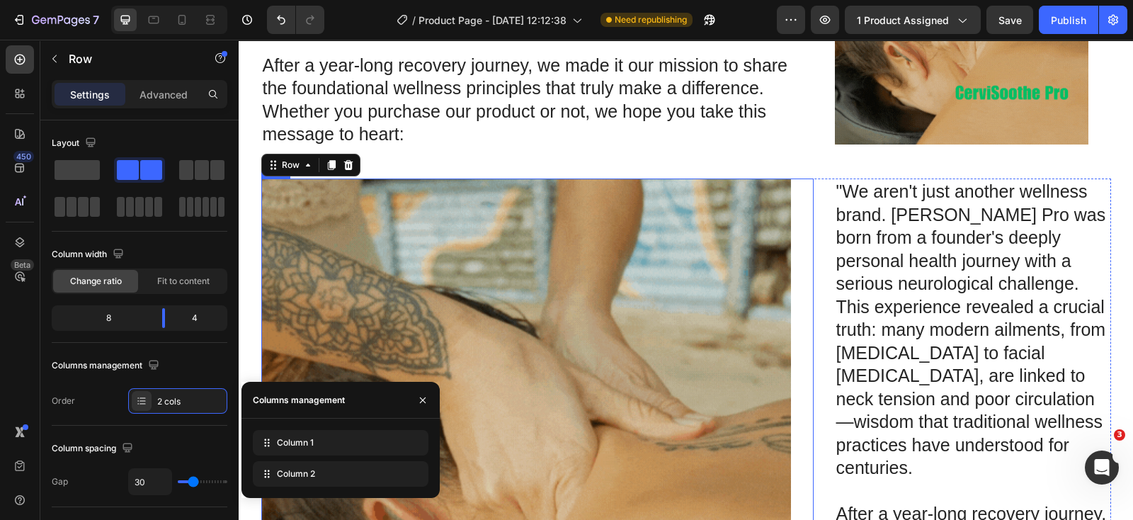
click at [803, 189] on div "Image Row" at bounding box center [537, 448] width 552 height 541
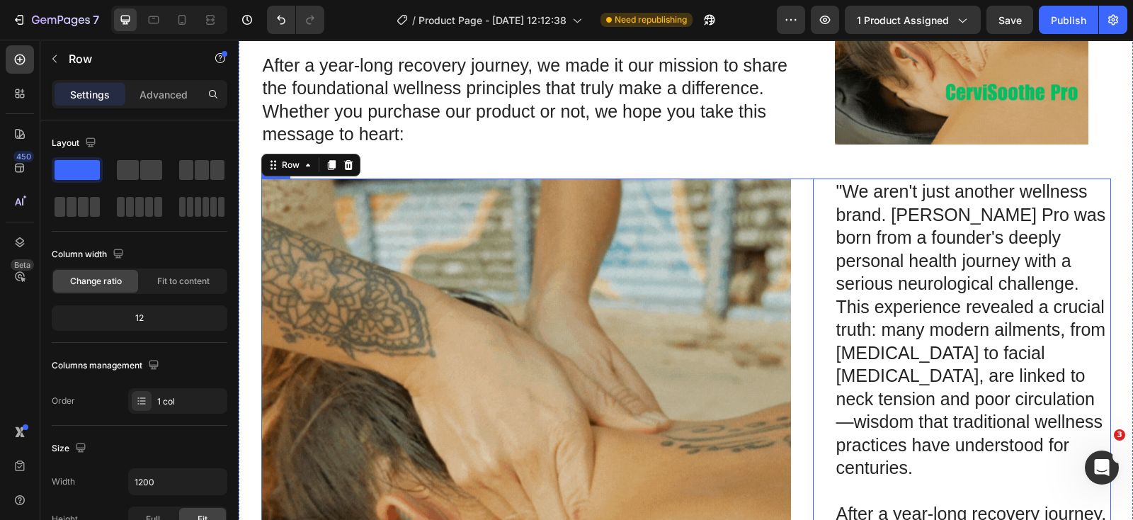
click at [816, 186] on div "Image Row 16 "We aren't just another wellness brand. [PERSON_NAME] Pro was born…" at bounding box center [686, 454] width 850 height 552
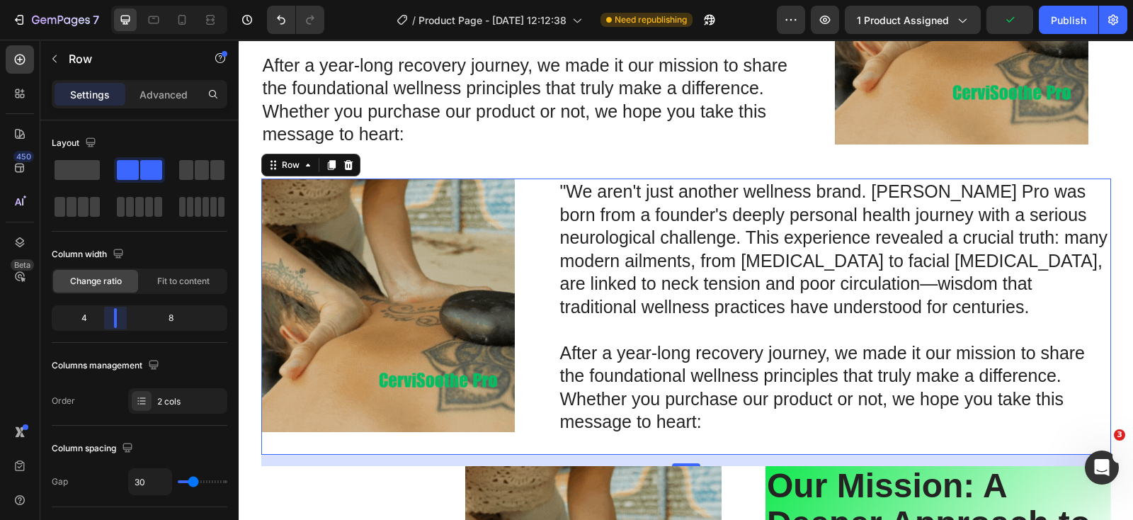
drag, startPoint x: 161, startPoint y: 317, endPoint x: 290, endPoint y: 284, distance: 133.0
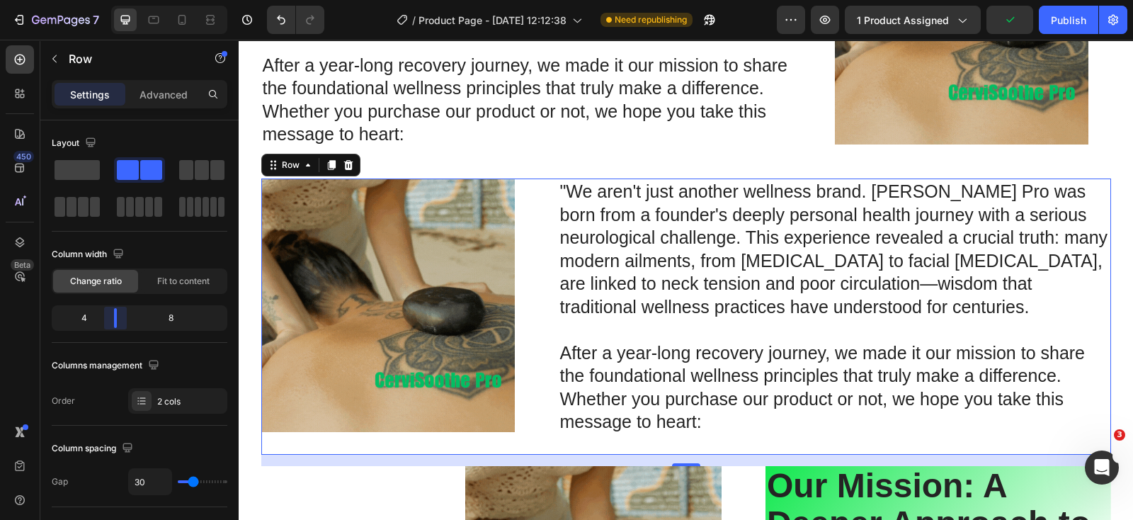
click at [116, 0] on body "7 Version history / Product Page - [DATE] 12:12:38 Need republishing Preview 1 …" at bounding box center [566, 0] width 1133 height 0
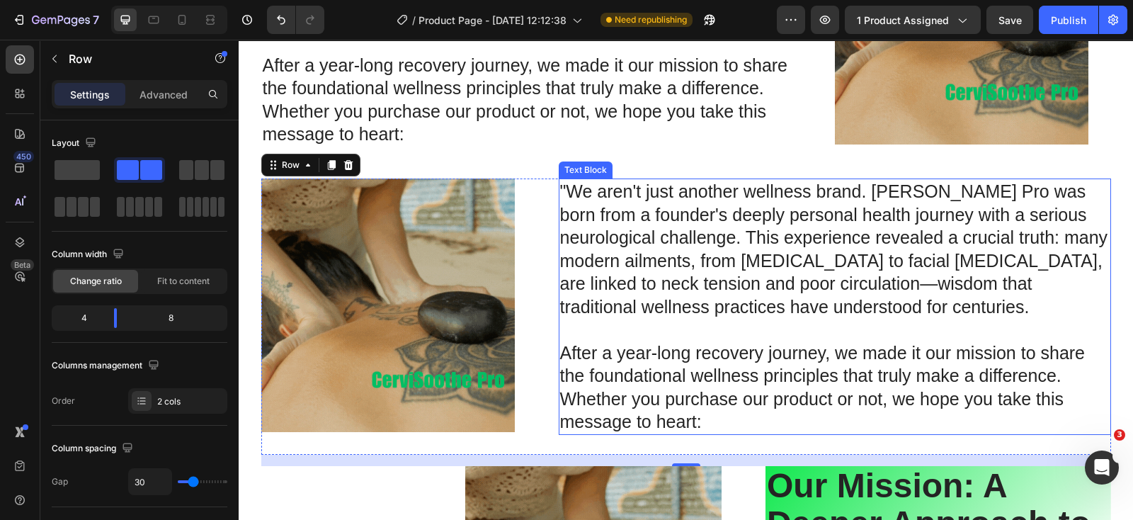
click at [666, 322] on p "After a year-long recovery journey, we made it our mission to share the foundat…" at bounding box center [835, 375] width 550 height 115
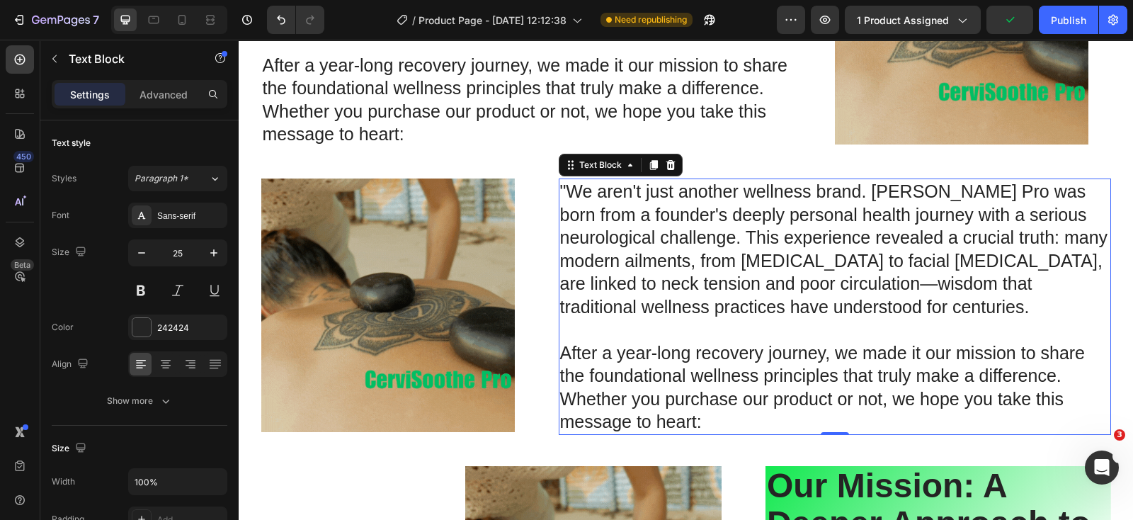
click at [725, 288] on p ""We aren't just another wellness brand. [PERSON_NAME] Pro was born from a found…" at bounding box center [835, 249] width 550 height 138
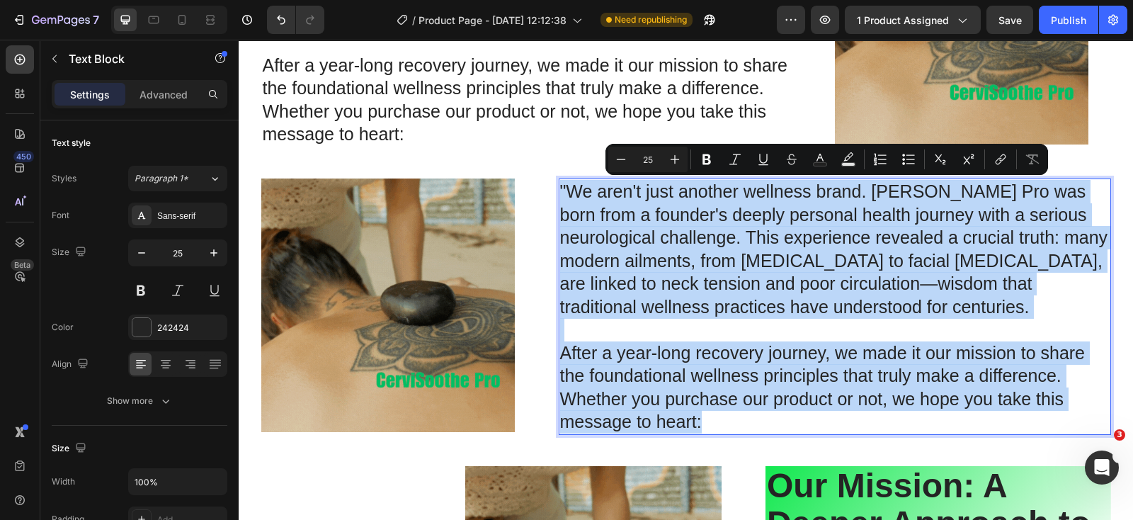
click at [691, 279] on p ""We aren't just another wellness brand. [PERSON_NAME] Pro was born from a found…" at bounding box center [835, 249] width 550 height 138
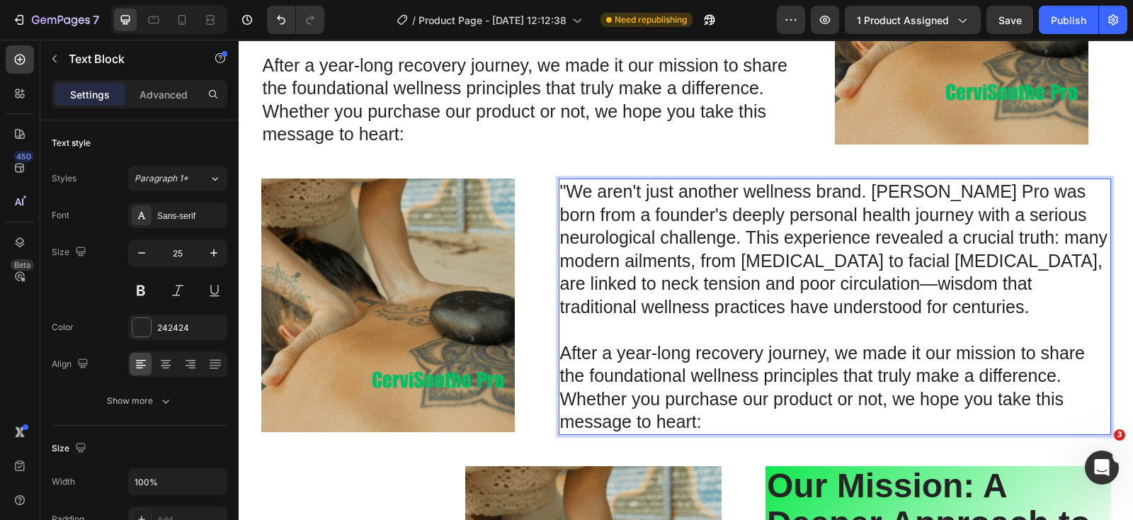
click at [693, 260] on p ""We aren't just another wellness brand. [PERSON_NAME] Pro was born from a found…" at bounding box center [835, 249] width 550 height 138
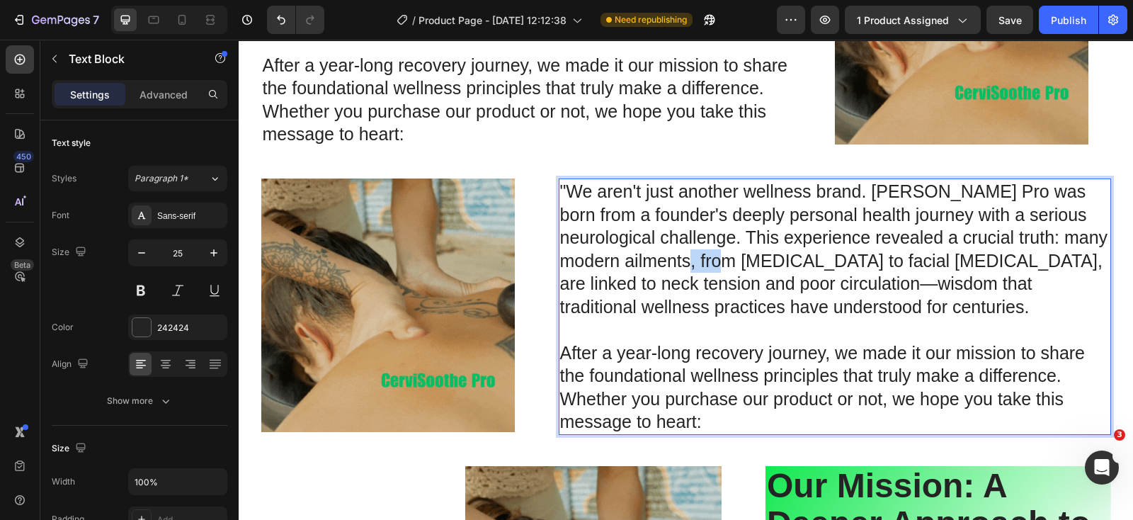
click at [693, 260] on p ""We aren't just another wellness brand. [PERSON_NAME] Pro was born from a found…" at bounding box center [835, 249] width 550 height 138
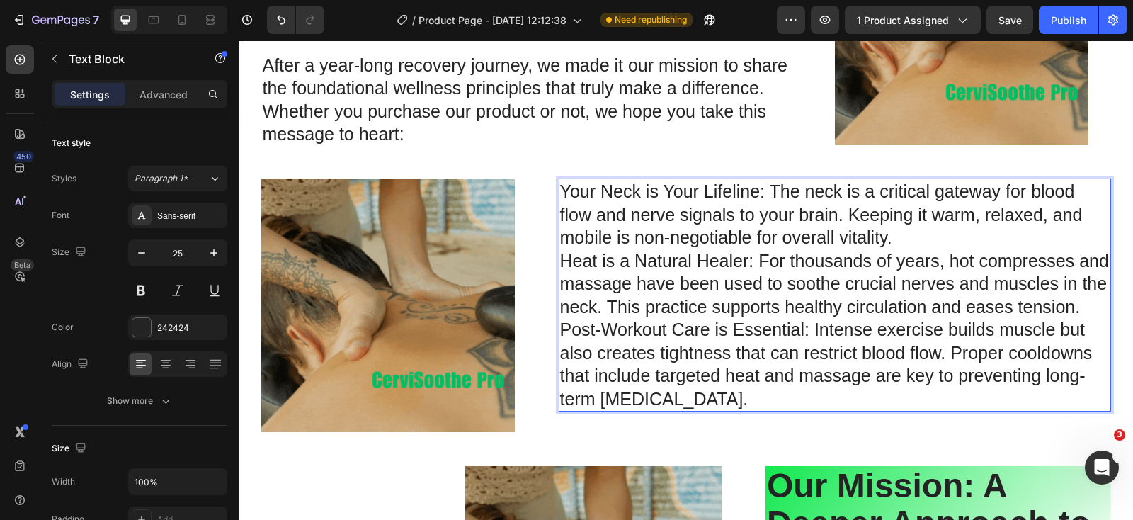
click at [560, 188] on p "Your Neck is Your Lifeline: The neck is a critical gateway for blood flow and n…" at bounding box center [835, 295] width 550 height 230
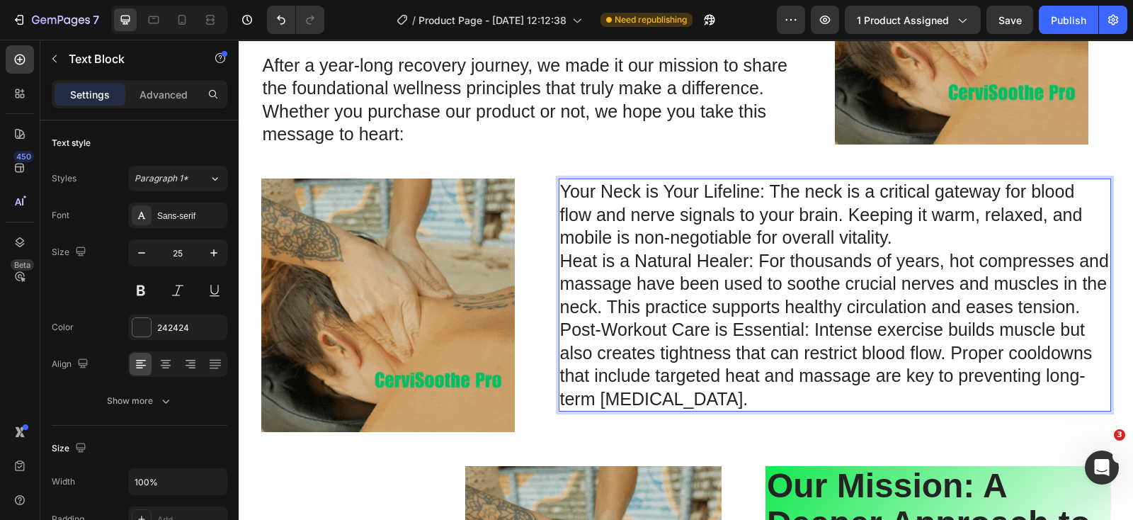
click at [560, 190] on p "Your Neck is Your Lifeline: The neck is a critical gateway for blood flow and n…" at bounding box center [835, 295] width 550 height 230
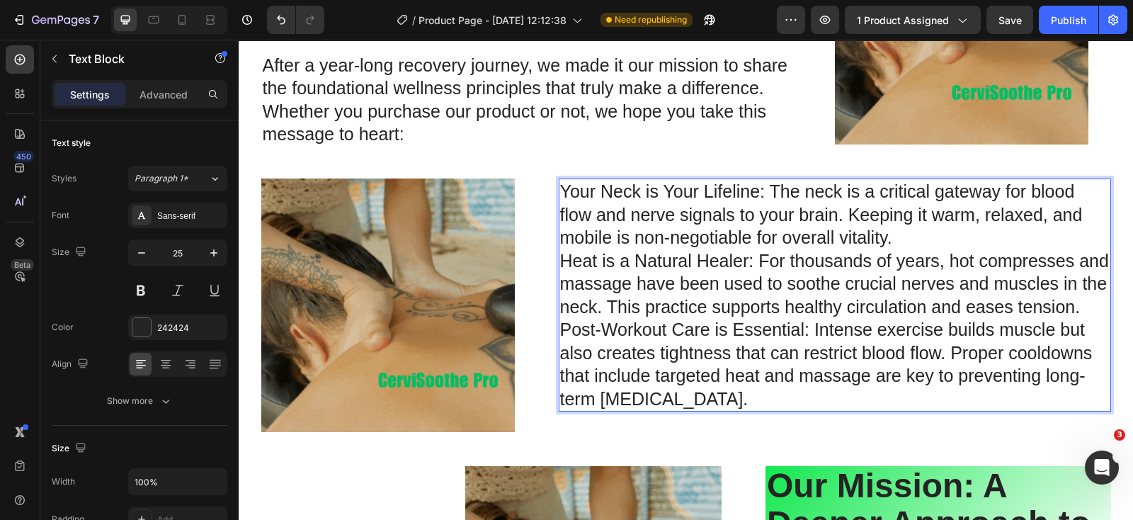
click at [560, 190] on p "Your Neck is Your Lifeline: The neck is a critical gateway for blood flow and n…" at bounding box center [835, 295] width 550 height 230
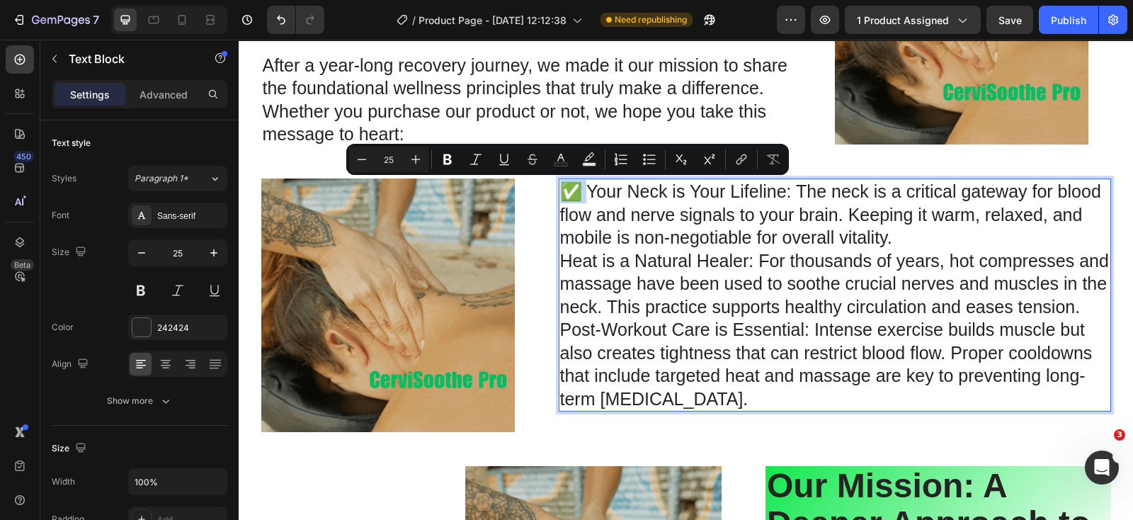
copy p "✅"
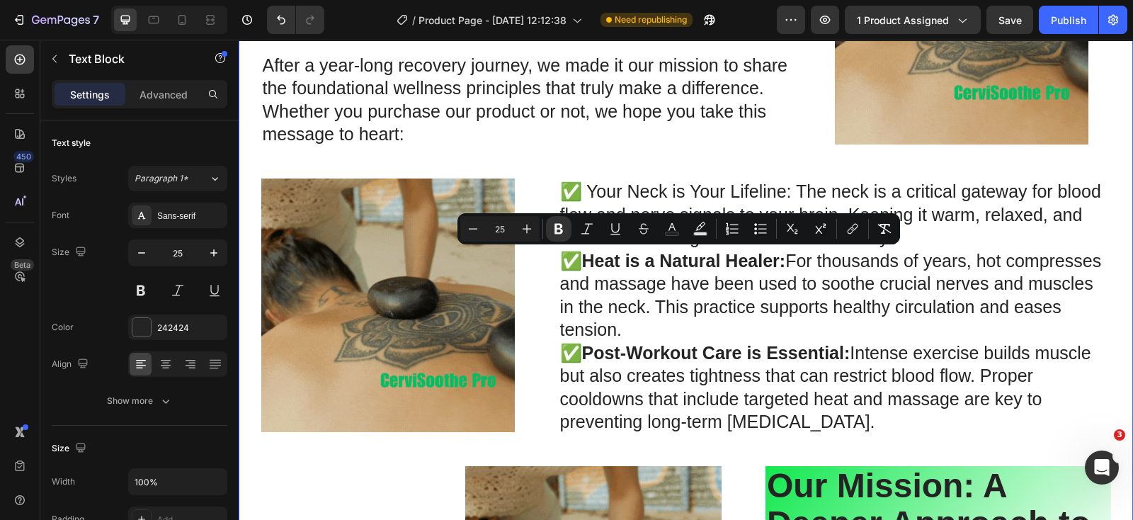
click at [591, 174] on div "Image Row "We aren't just another wellness brand. [PERSON_NAME] Pro was born fr…" at bounding box center [685, 358] width 873 height 934
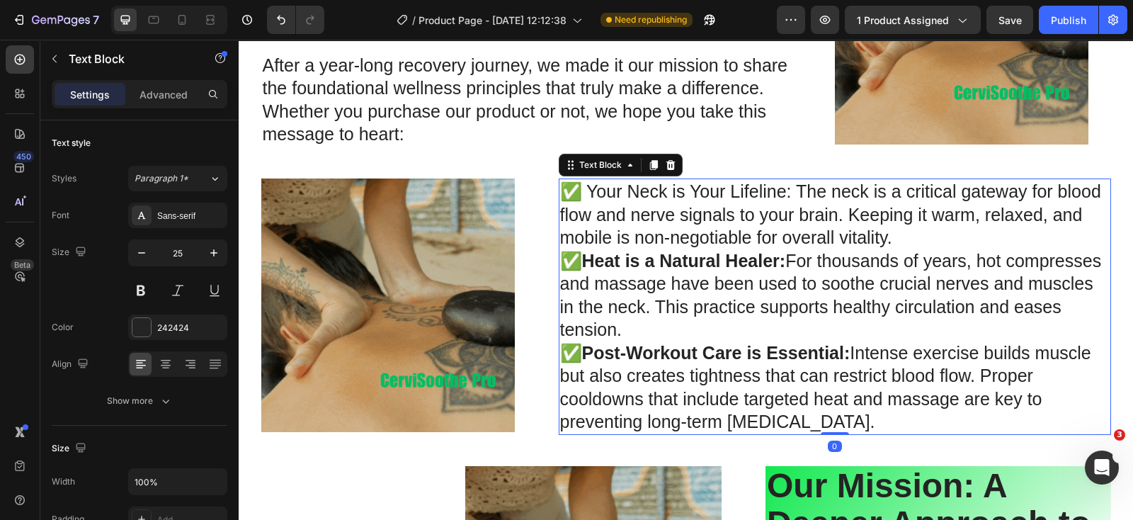
click at [587, 190] on p "✅ Your Neck is Your Lifeline: The neck is a critical gateway for blood flow and…" at bounding box center [835, 307] width 550 height 254
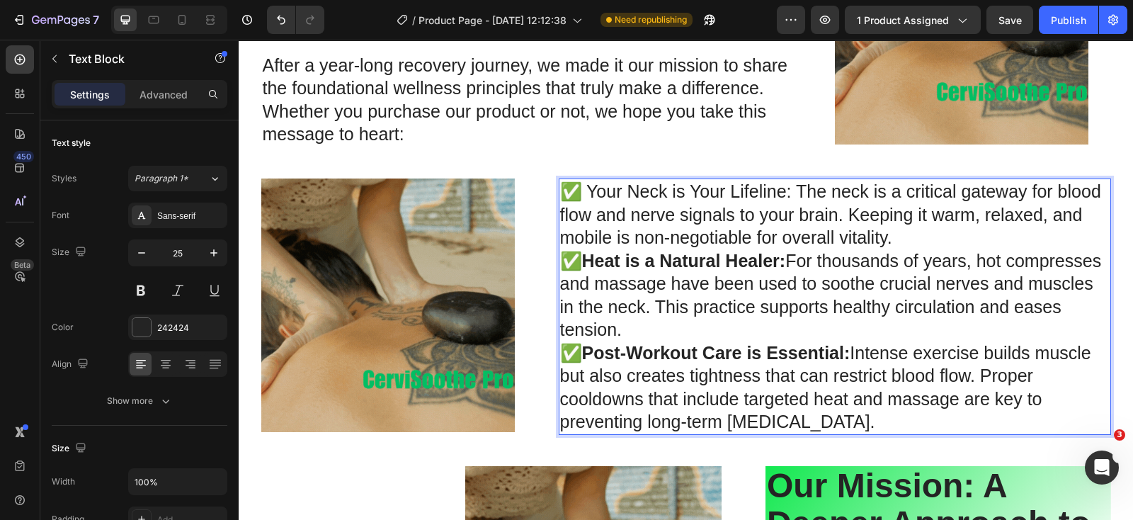
click at [585, 191] on p "✅ Your Neck is Your Lifeline: The neck is a critical gateway for blood flow and…" at bounding box center [835, 307] width 550 height 254
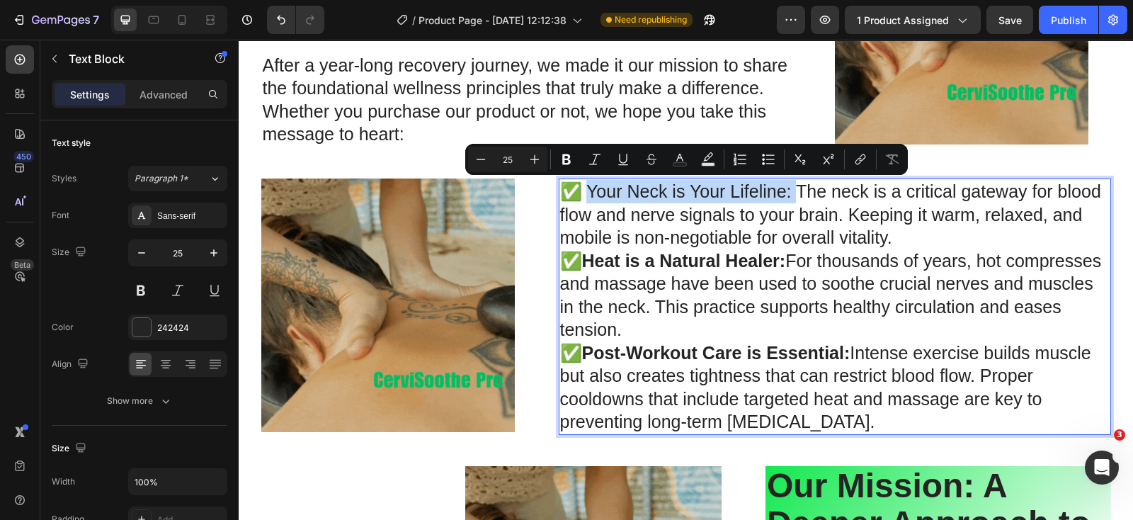
drag, startPoint x: 585, startPoint y: 191, endPoint x: 793, endPoint y: 194, distance: 208.3
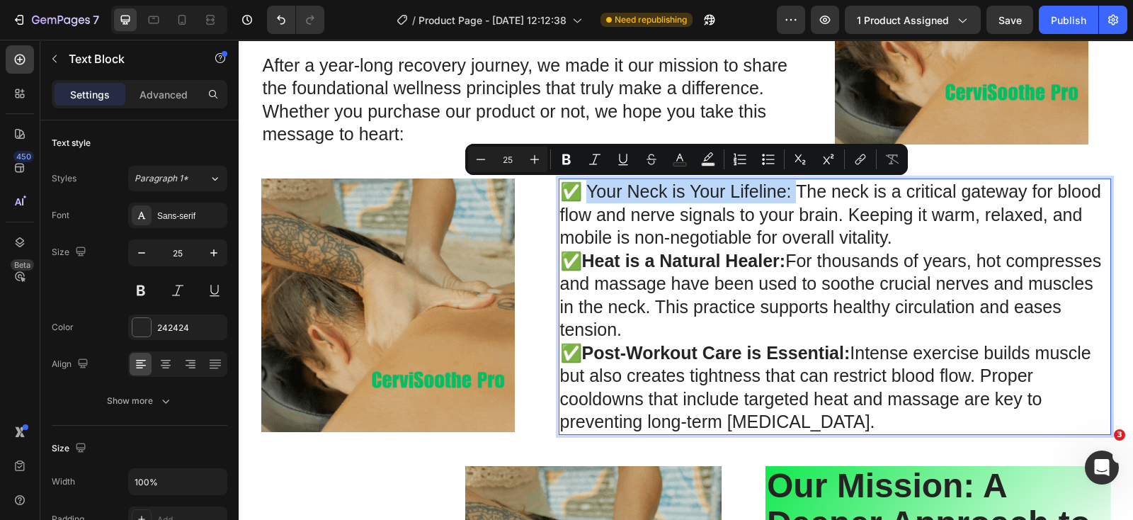
click at [793, 194] on p "✅ Your Neck is Your Lifeline: The neck is a critical gateway for blood flow and…" at bounding box center [835, 307] width 550 height 254
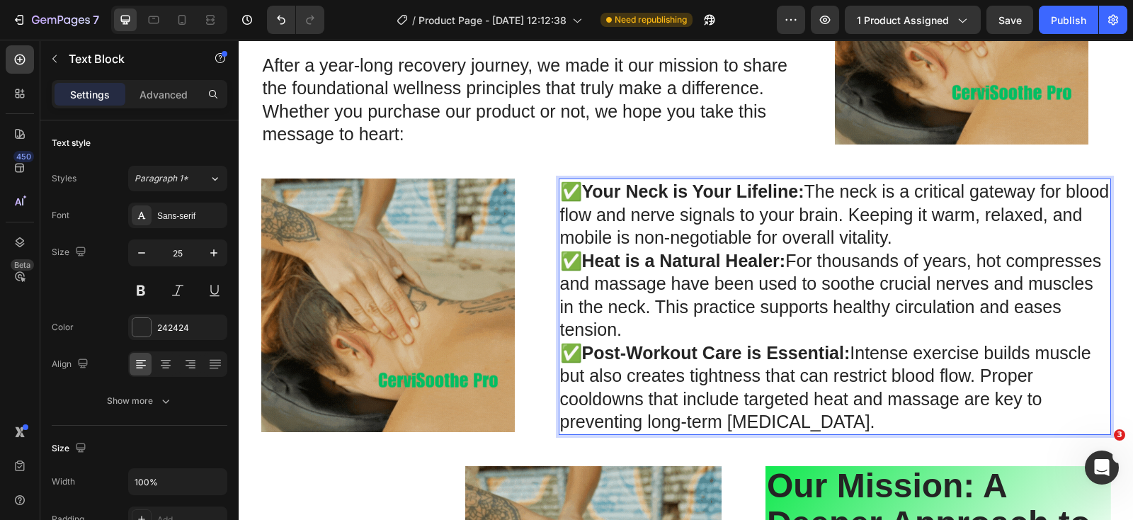
click at [863, 306] on p "✅ Your Neck is Your Lifeline: The neck is a critical gateway for blood flow and…" at bounding box center [835, 307] width 550 height 254
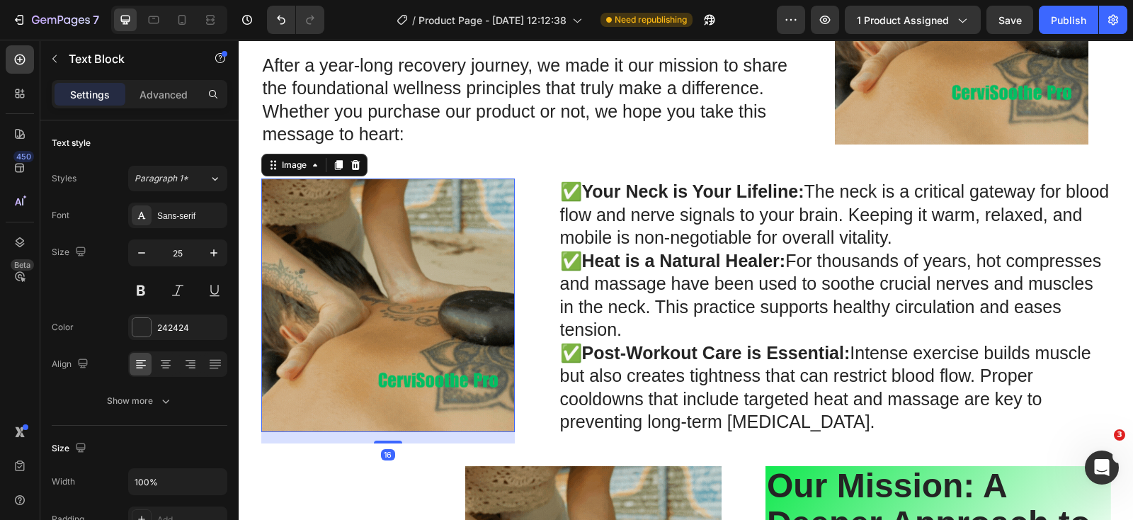
click at [412, 281] on img at bounding box center [388, 305] width 254 height 254
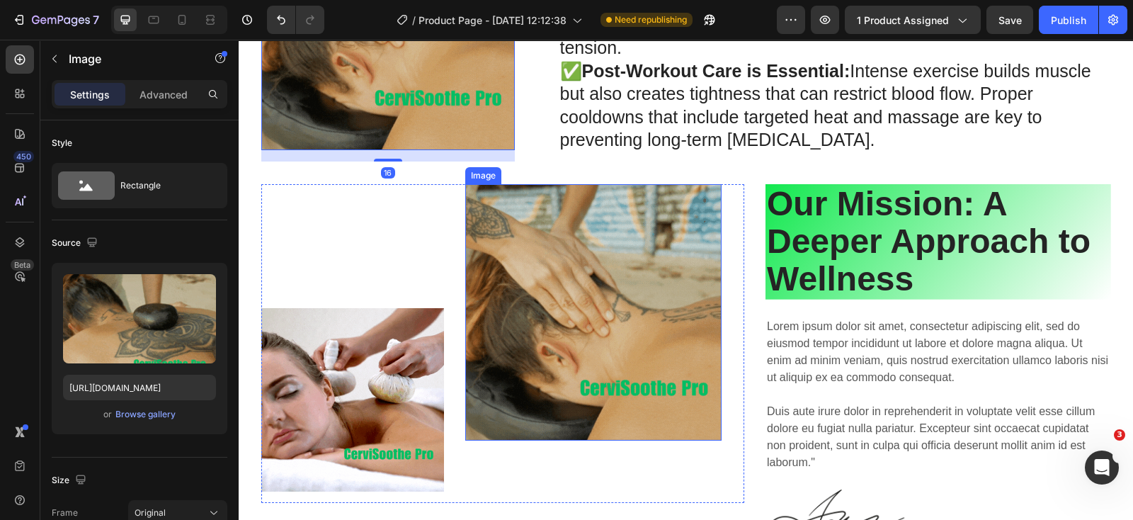
scroll to position [5149, 0]
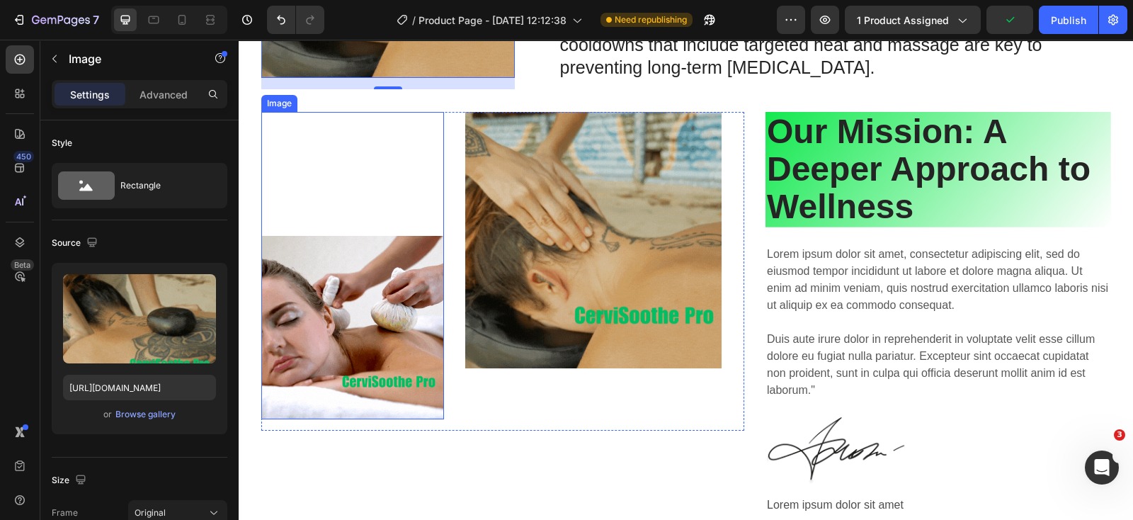
click at [378, 285] on img at bounding box center [352, 327] width 183 height 183
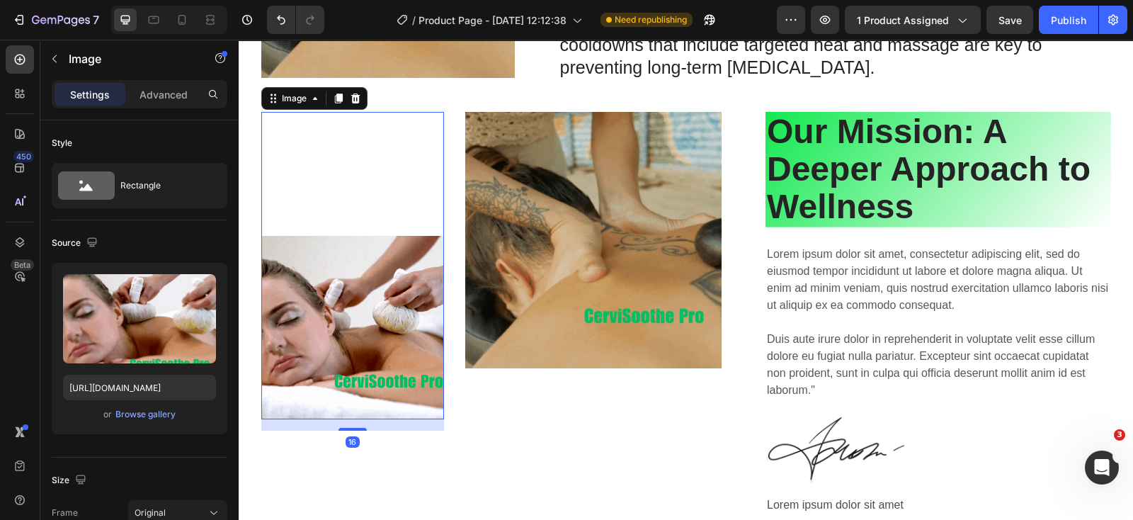
scroll to position [5060, 0]
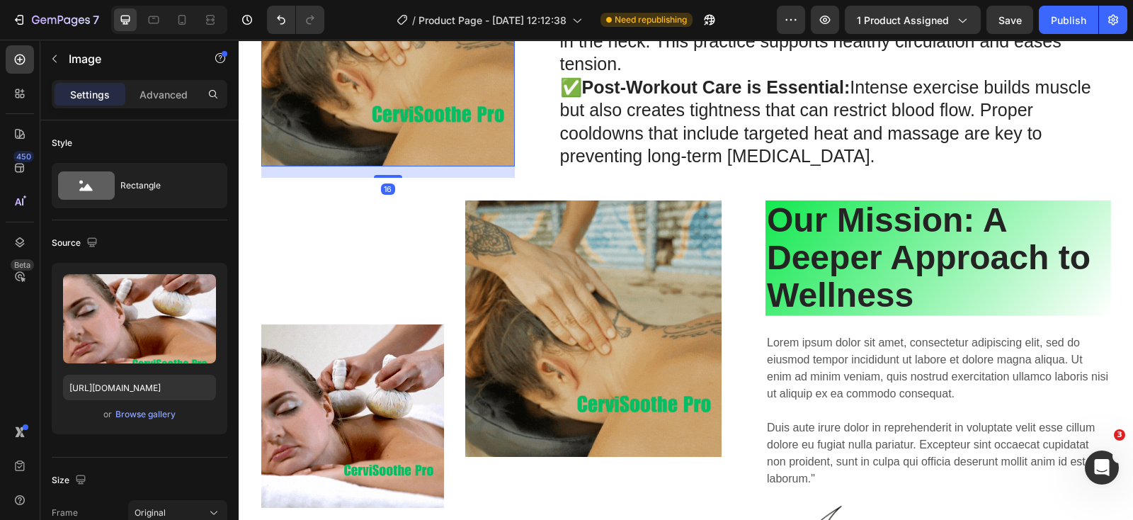
click at [419, 126] on img at bounding box center [388, 40] width 254 height 254
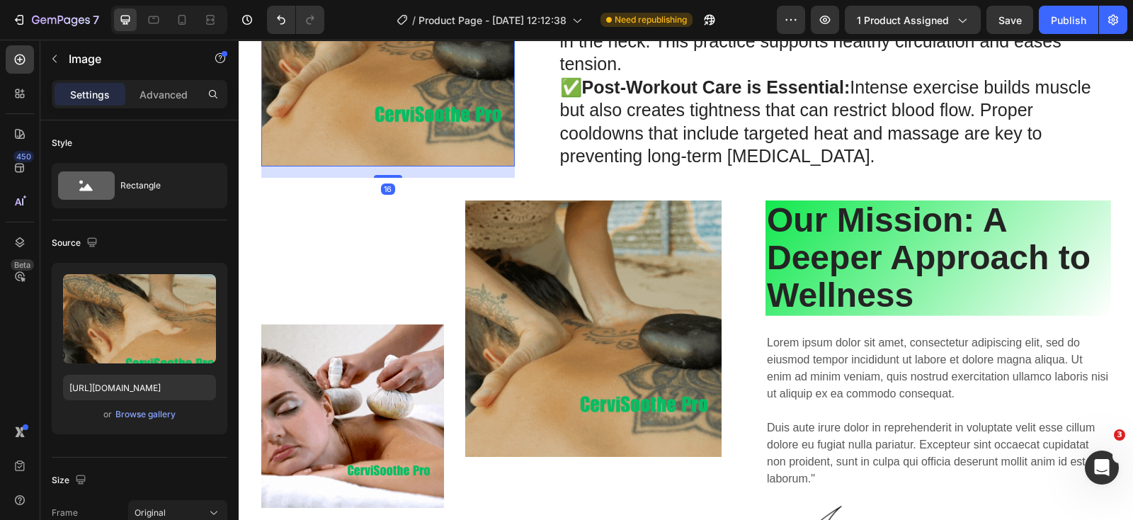
scroll to position [4795, 0]
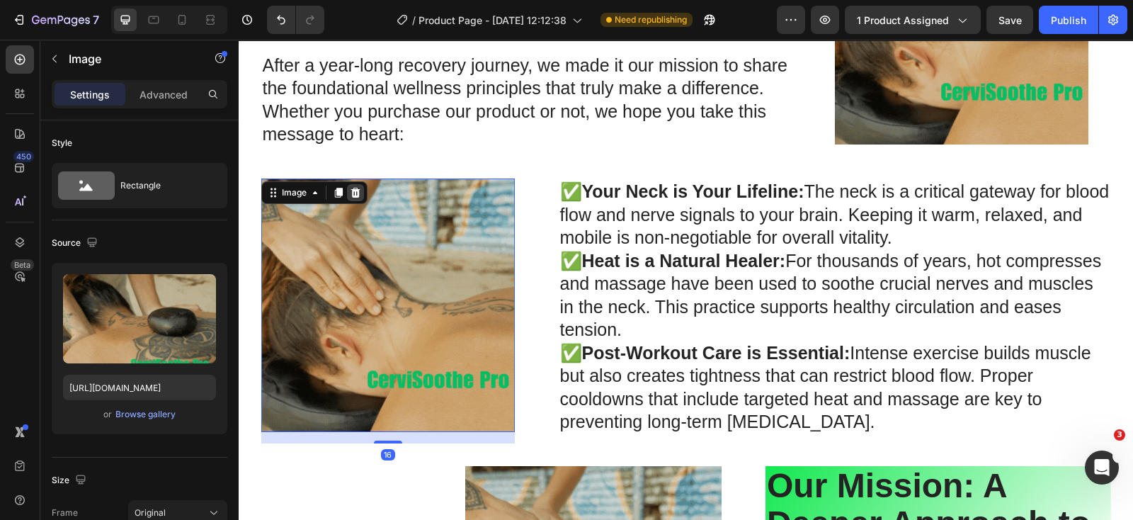
click at [351, 193] on icon at bounding box center [355, 193] width 9 height 10
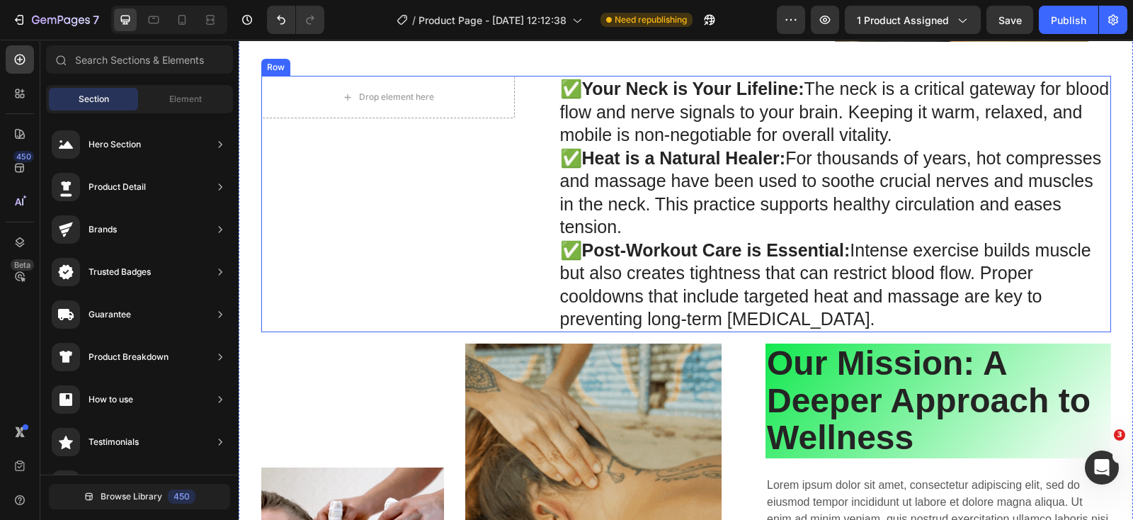
scroll to position [4972, 0]
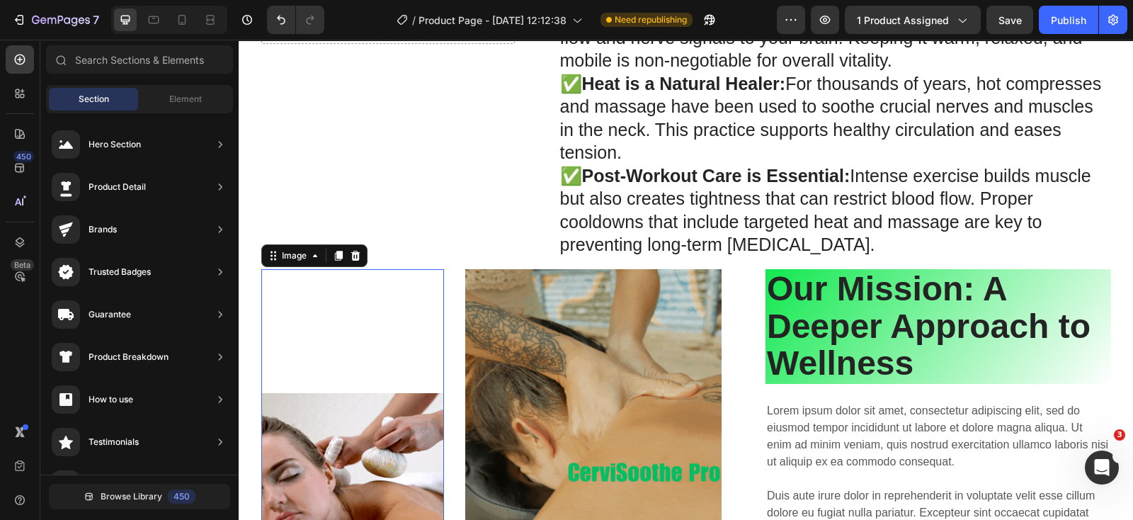
click at [309, 429] on img at bounding box center [352, 484] width 183 height 183
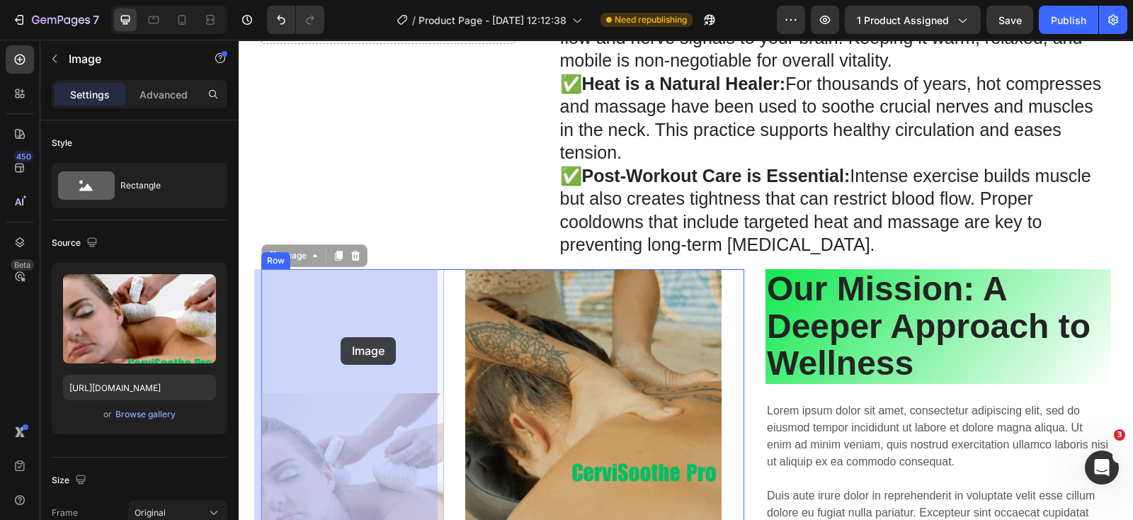
drag, startPoint x: 266, startPoint y: 260, endPoint x: 341, endPoint y: 337, distance: 107.7
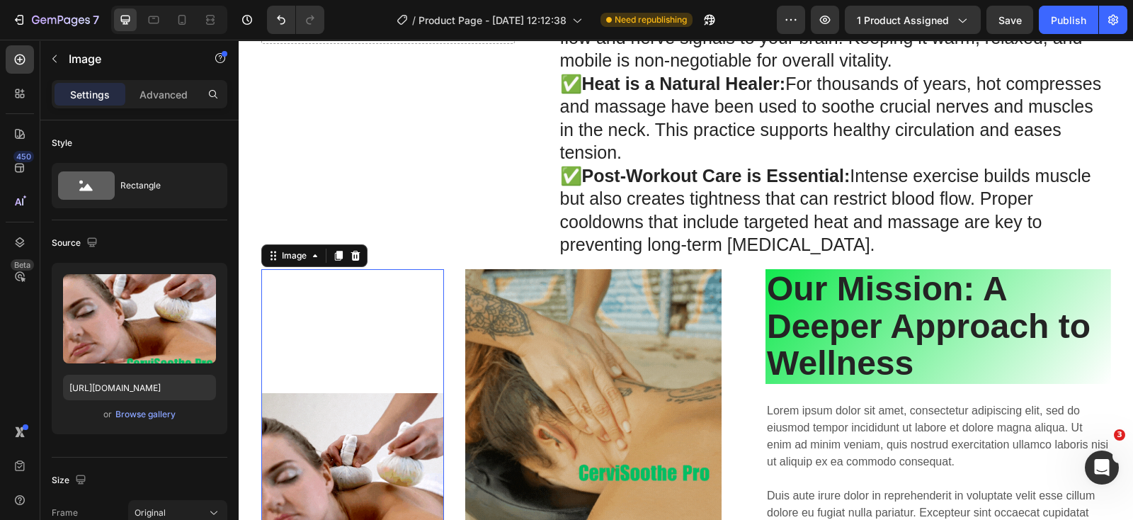
click at [303, 436] on img at bounding box center [352, 484] width 183 height 183
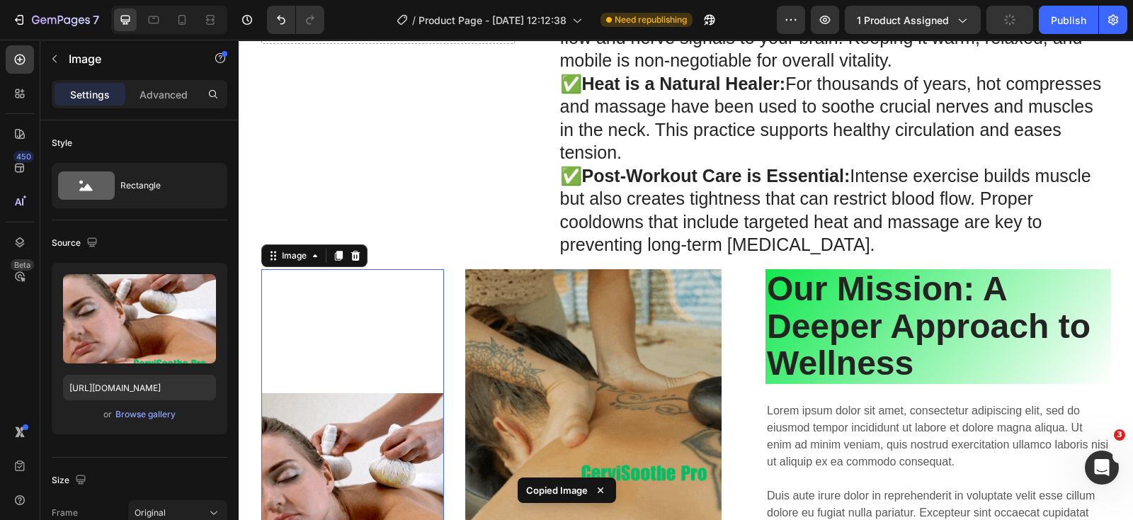
scroll to position [4706, 0]
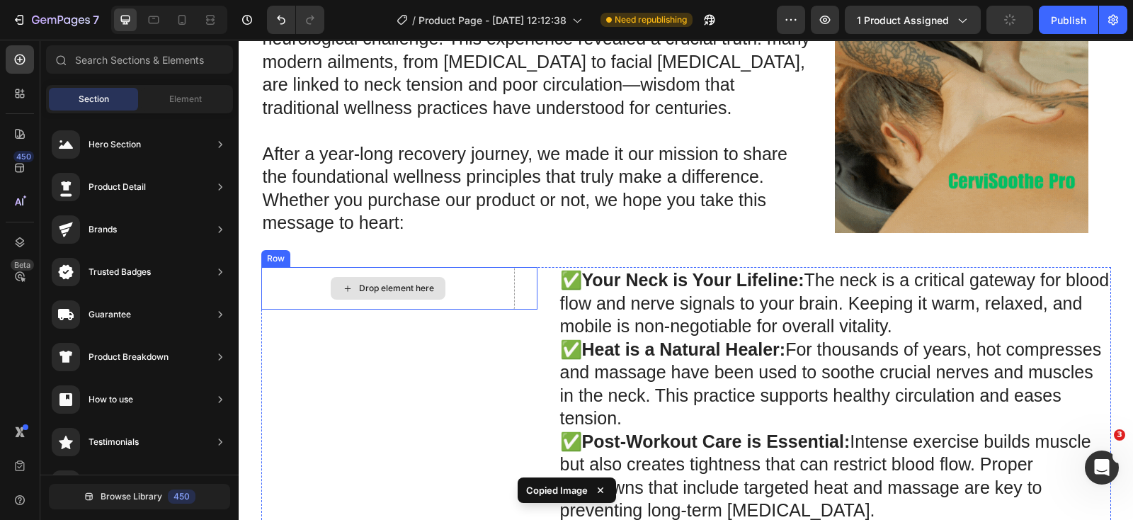
click at [412, 295] on div "Drop element here" at bounding box center [388, 288] width 115 height 23
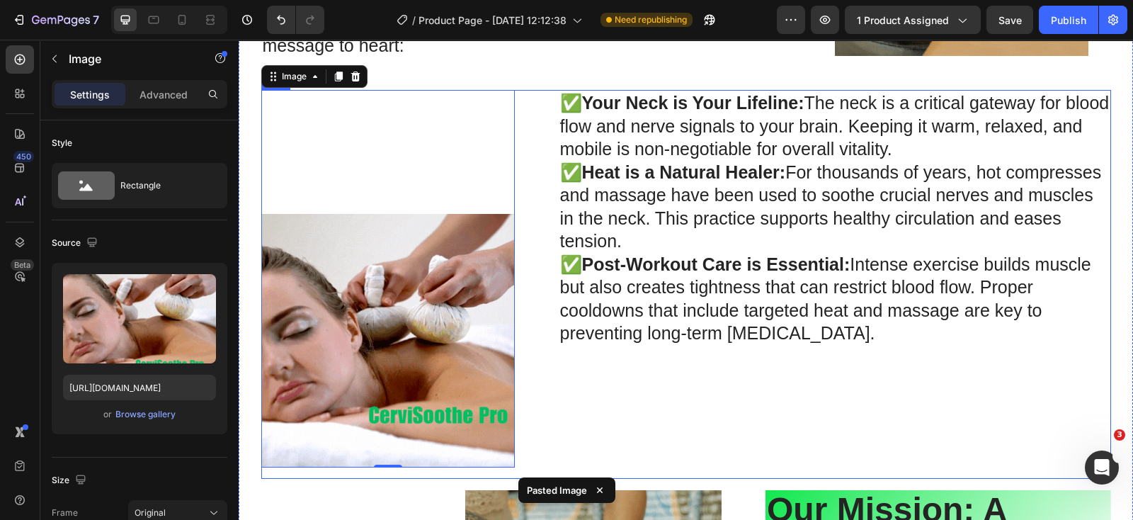
scroll to position [4795, 0]
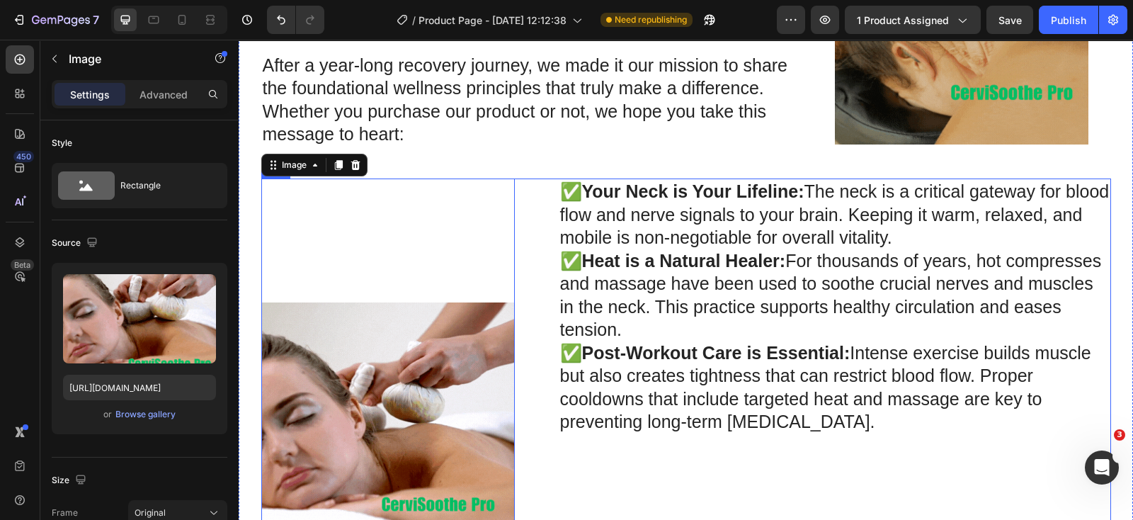
click at [591, 469] on div "✅ Your Neck is Your Lifeline: The neck is a critical gateway for blood flow and…" at bounding box center [835, 372] width 552 height 389
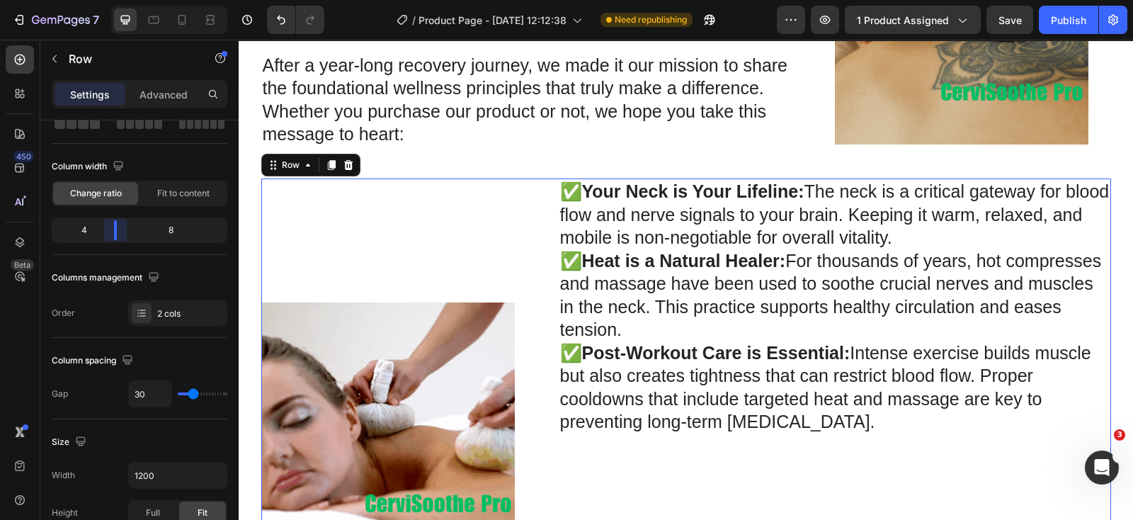
drag, startPoint x: 113, startPoint y: 227, endPoint x: 120, endPoint y: 241, distance: 15.2
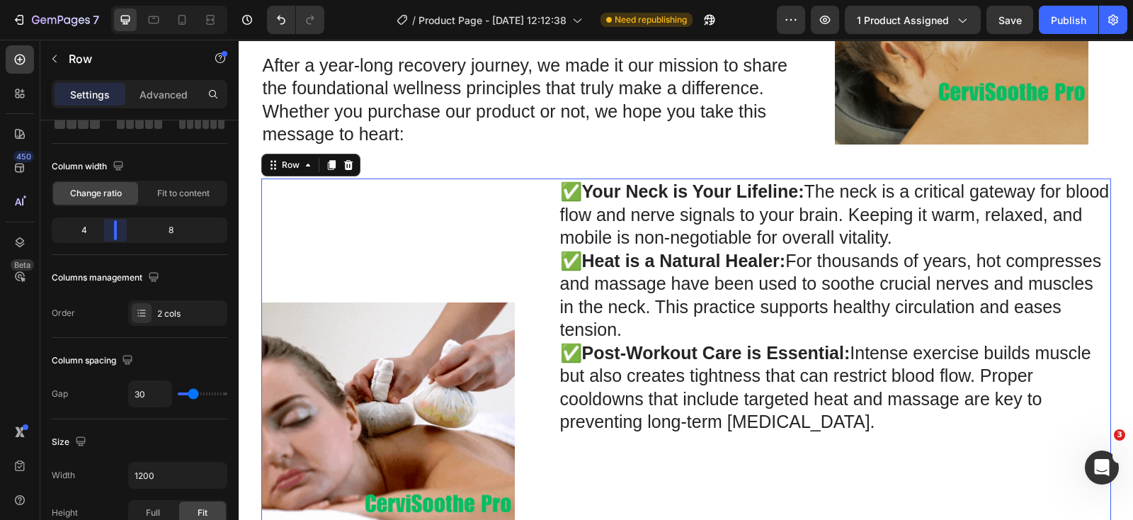
click at [112, 0] on body "7 Version history / Product Page - [DATE] 12:12:38 Need republishing Preview 1 …" at bounding box center [566, 0] width 1133 height 0
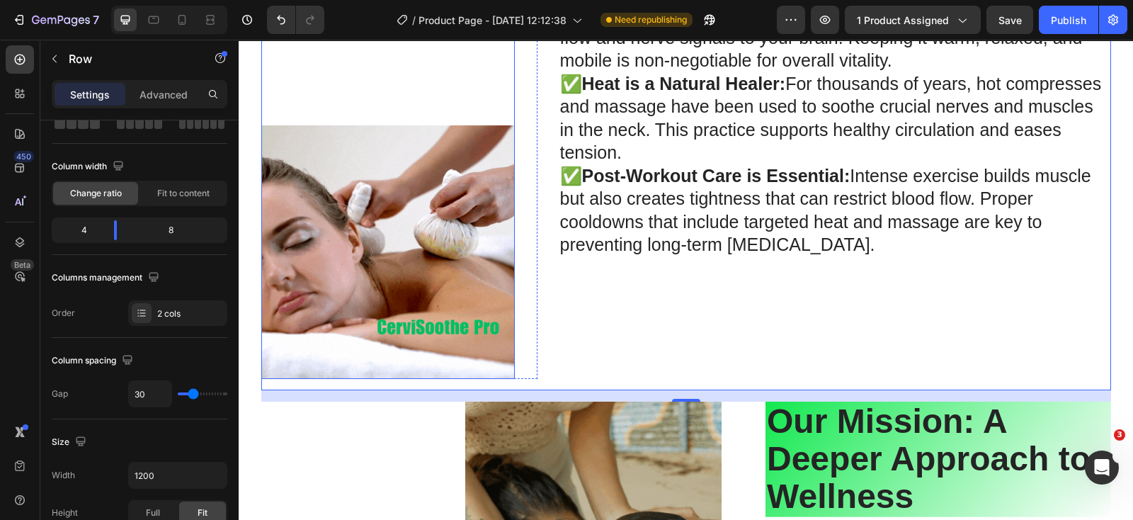
scroll to position [4883, 0]
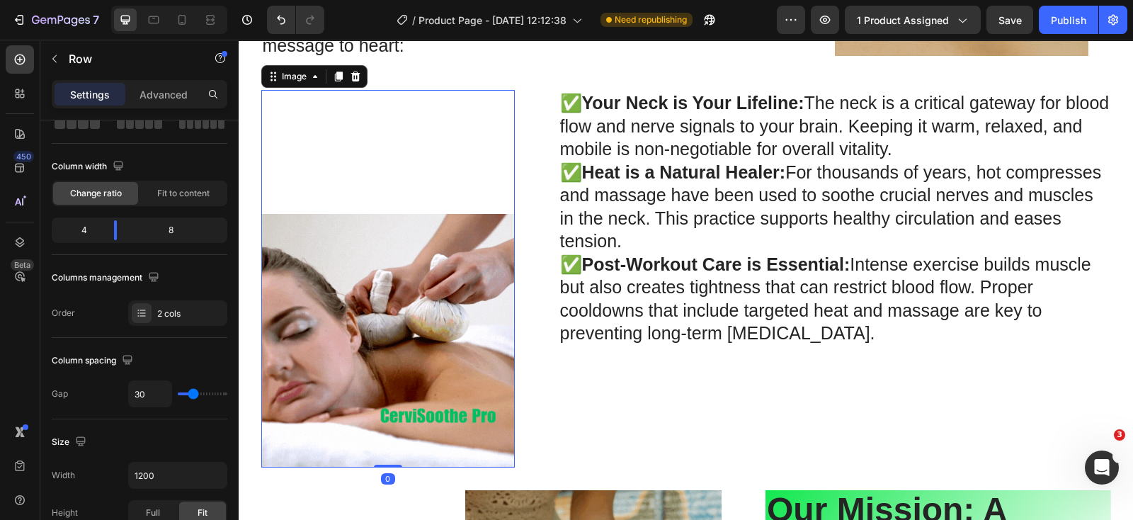
click at [436, 201] on div "Image 0" at bounding box center [388, 279] width 254 height 378
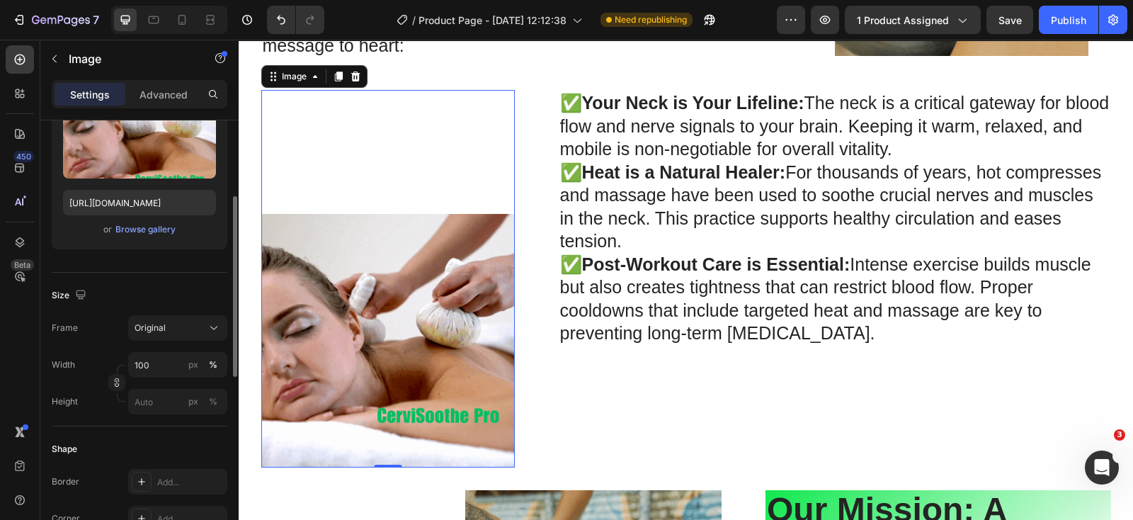
scroll to position [0, 0]
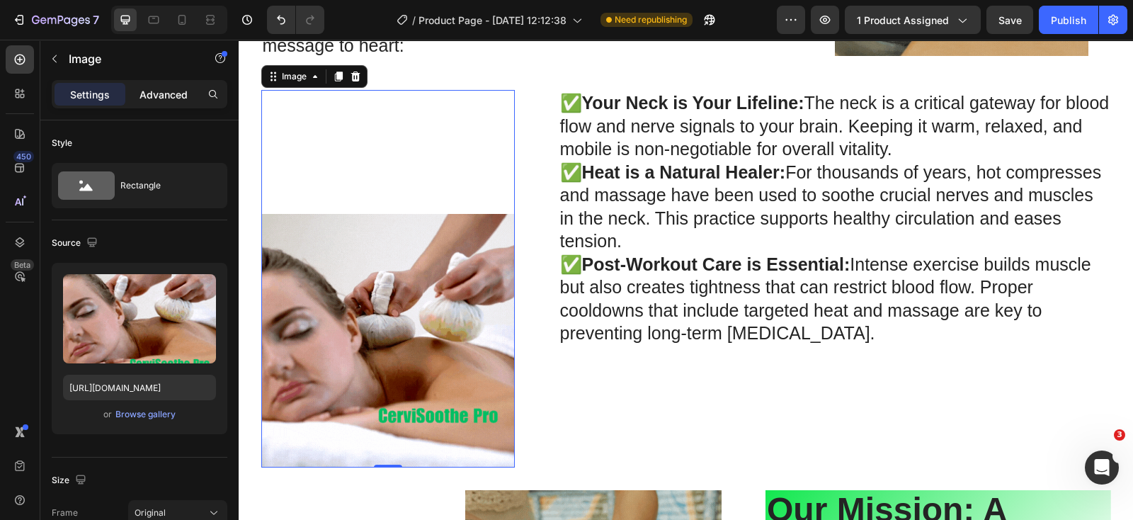
click at [165, 93] on p "Advanced" at bounding box center [164, 94] width 48 height 15
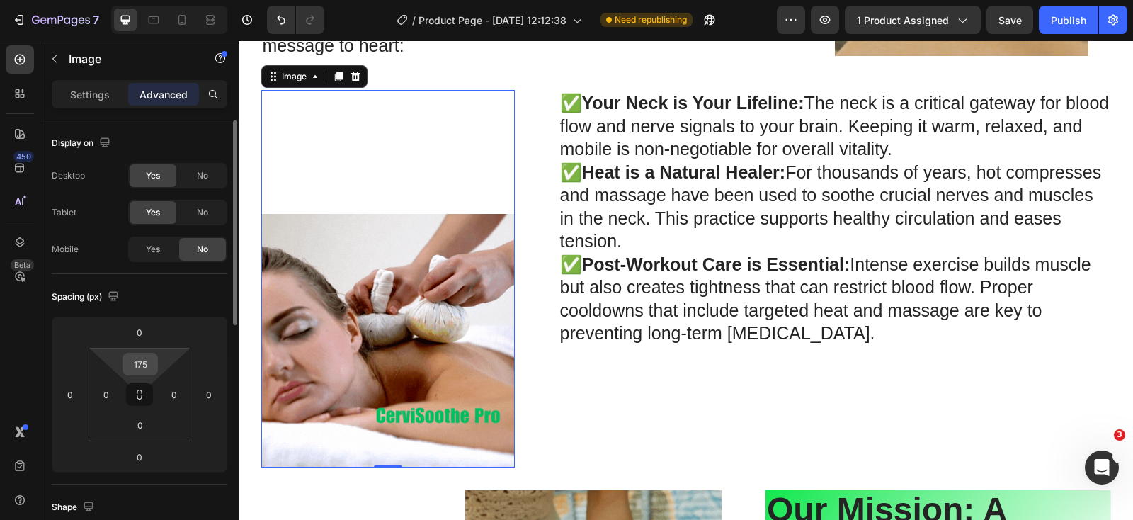
click at [149, 370] on input "175" at bounding box center [140, 363] width 28 height 21
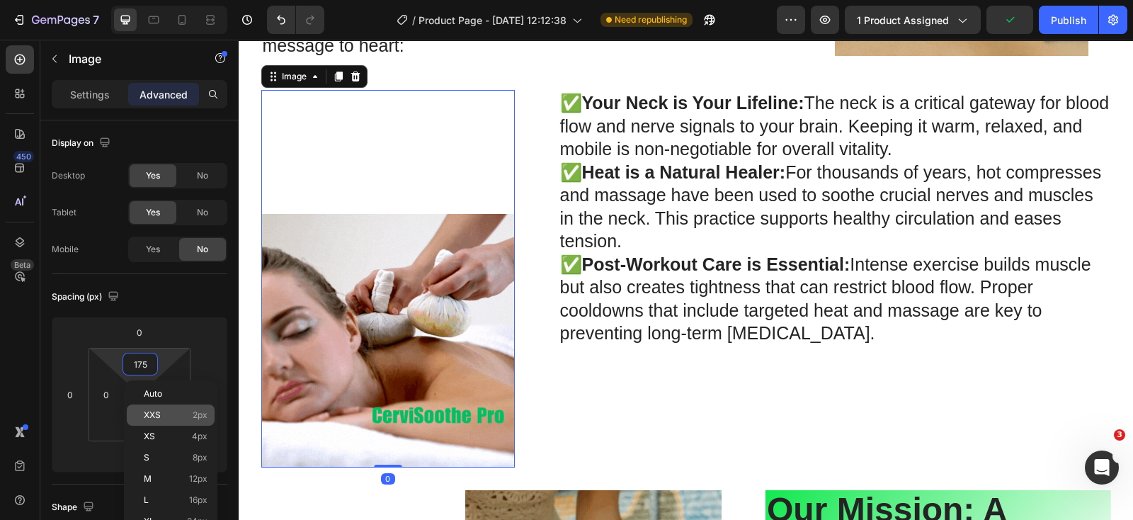
click at [169, 409] on div "XXS 2px" at bounding box center [171, 414] width 88 height 21
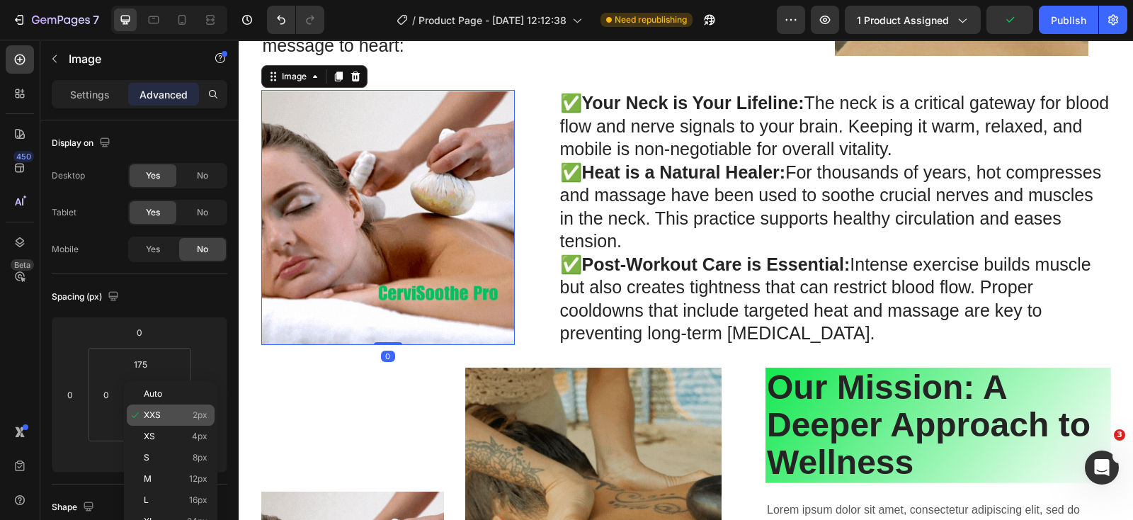
type input "2"
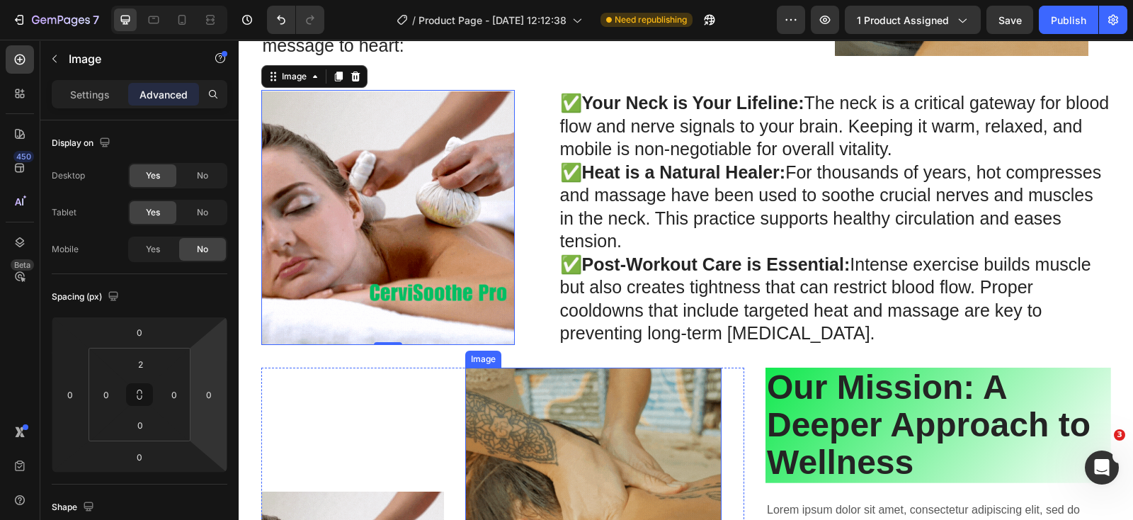
scroll to position [4706, 0]
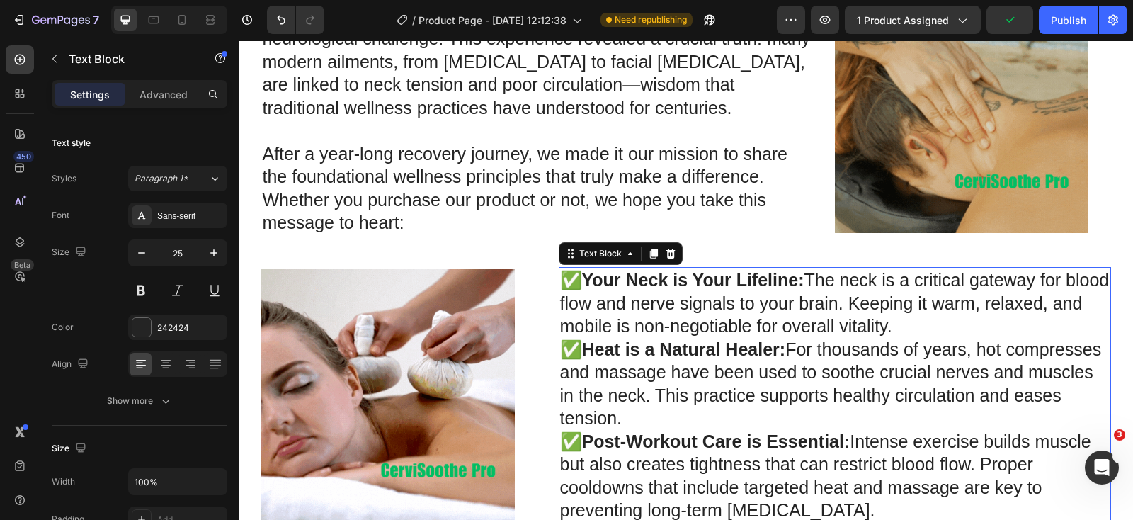
click at [596, 295] on p "✅ Your Neck is Your Lifeline: The neck is a critical gateway for blood flow and…" at bounding box center [835, 395] width 550 height 254
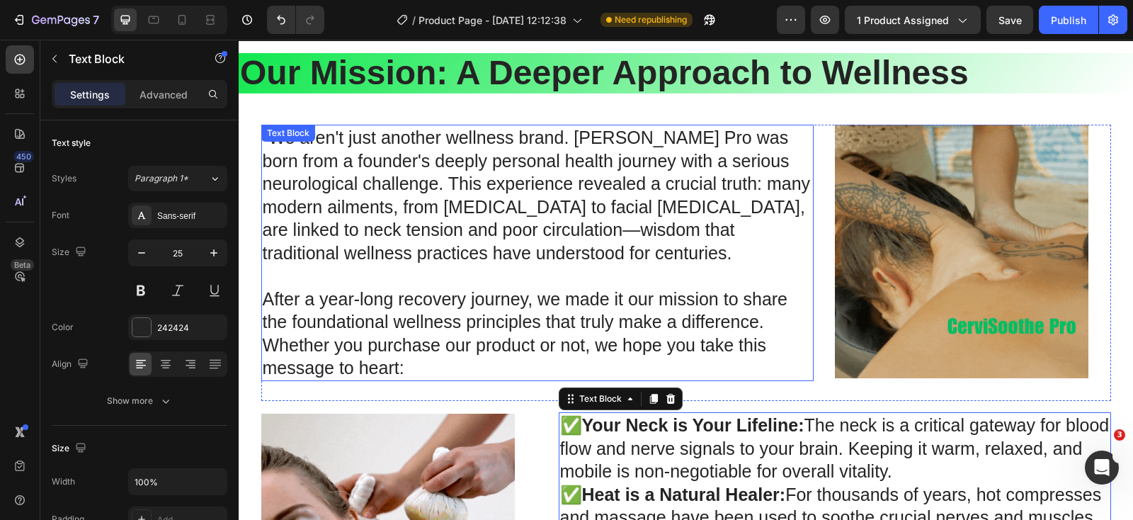
scroll to position [4529, 0]
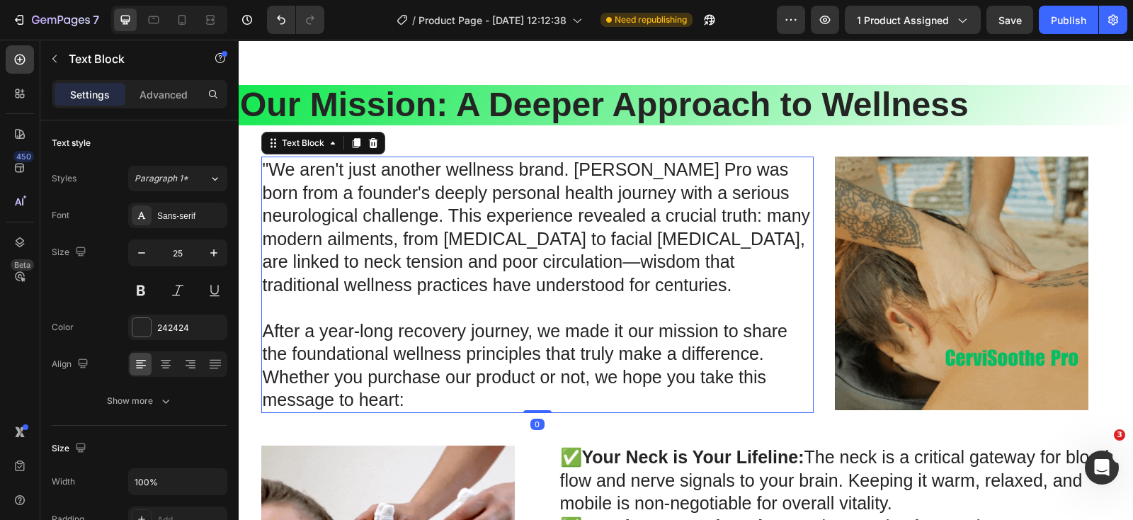
click at [611, 274] on p ""We aren't just another wellness brand. [PERSON_NAME] Pro was born from a found…" at bounding box center [538, 227] width 550 height 138
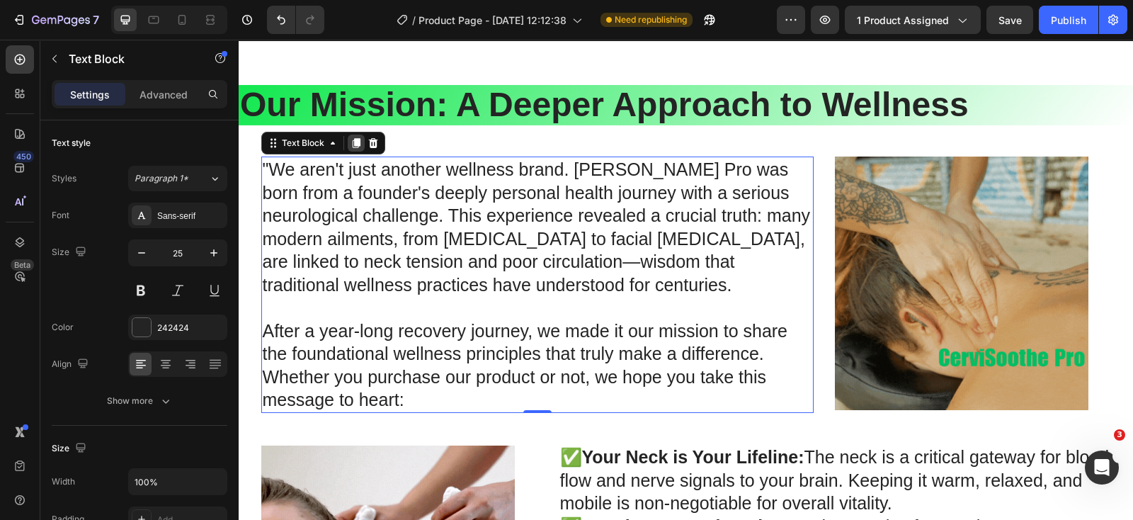
click at [352, 143] on icon at bounding box center [356, 143] width 8 height 10
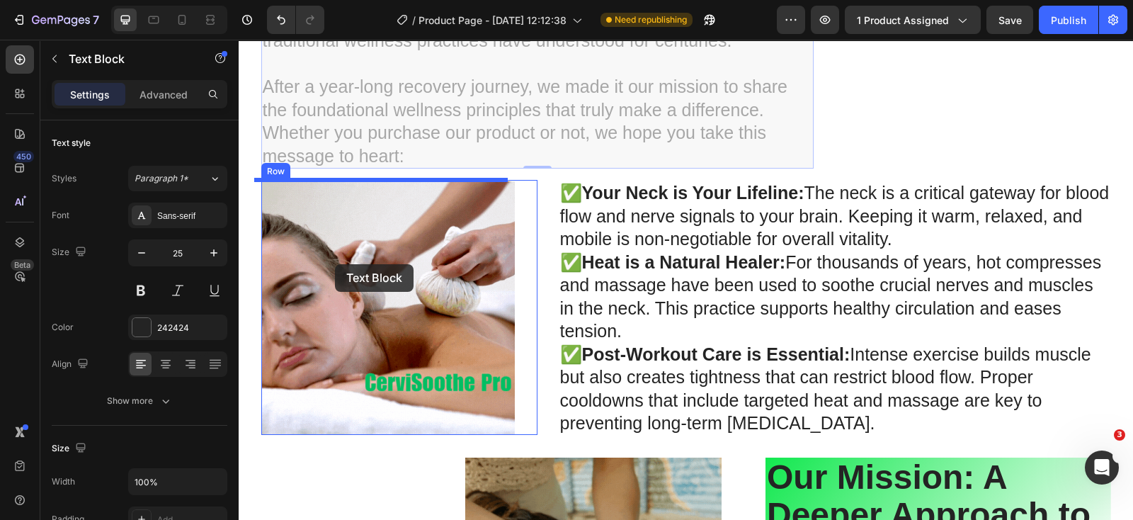
scroll to position [5117, 0]
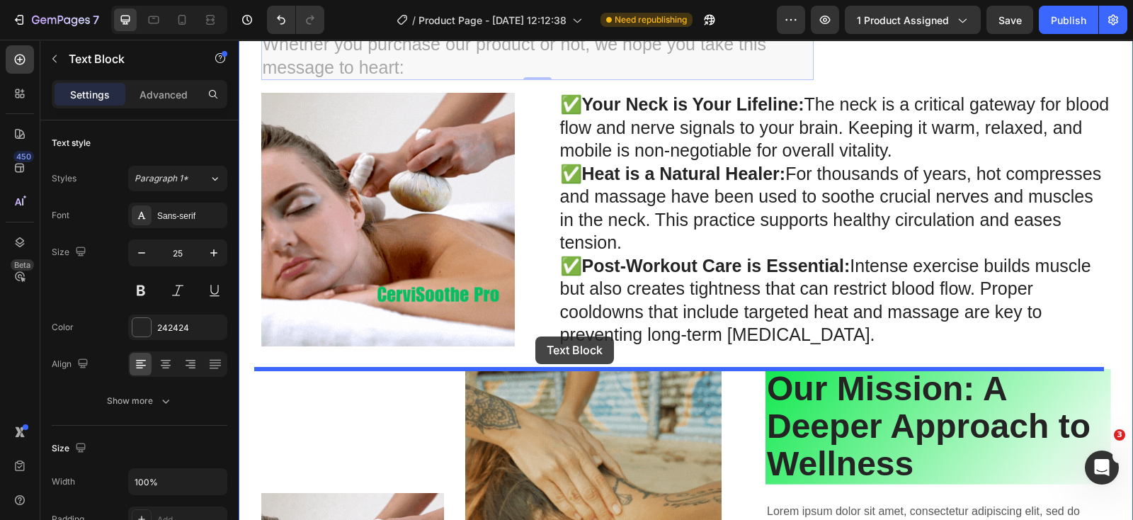
drag, startPoint x: 259, startPoint y: 76, endPoint x: 535, endPoint y: 336, distance: 379.8
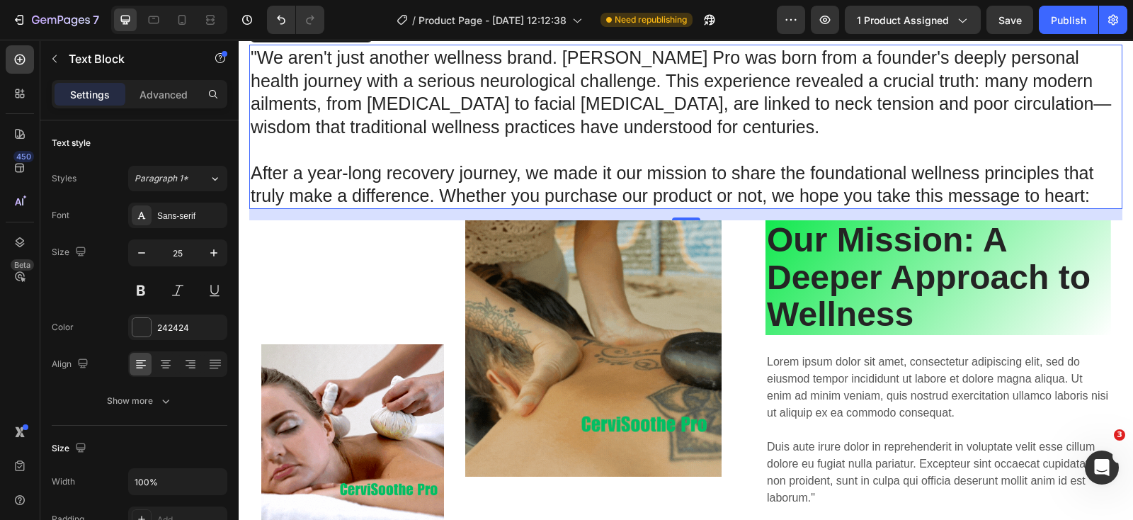
scroll to position [5295, 0]
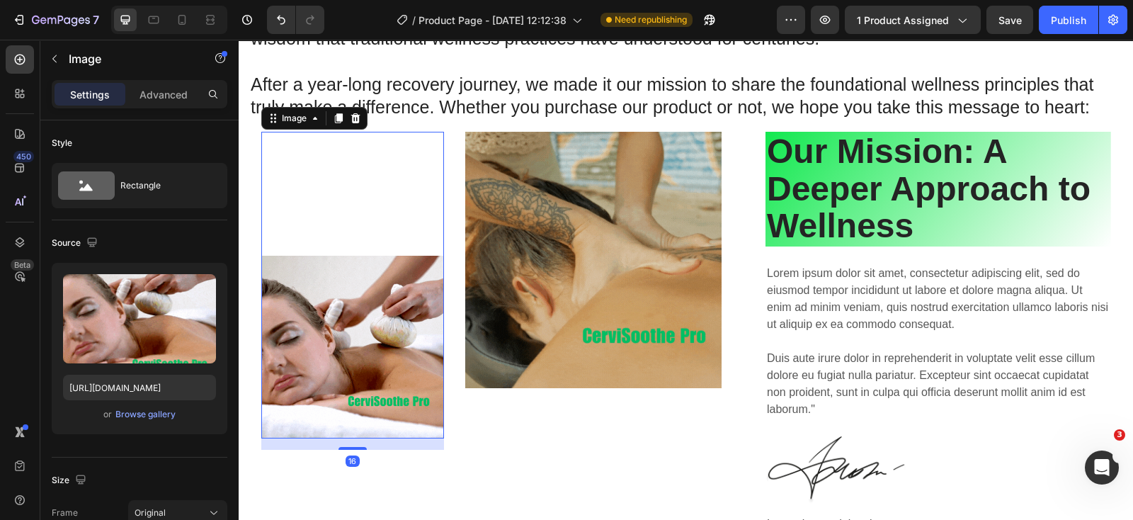
click at [397, 204] on div "Image 16" at bounding box center [352, 285] width 183 height 307
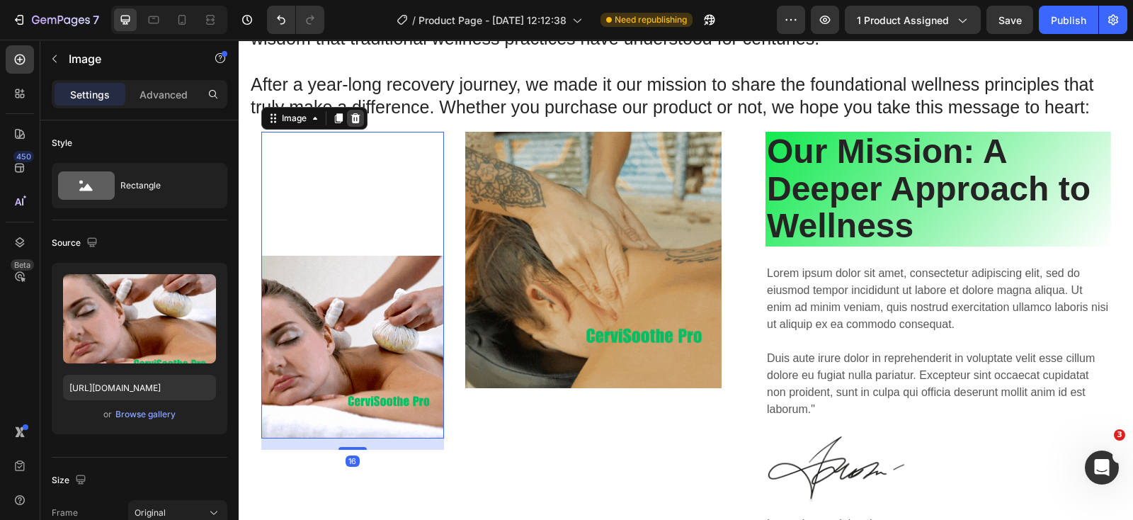
click at [351, 115] on icon at bounding box center [355, 118] width 9 height 10
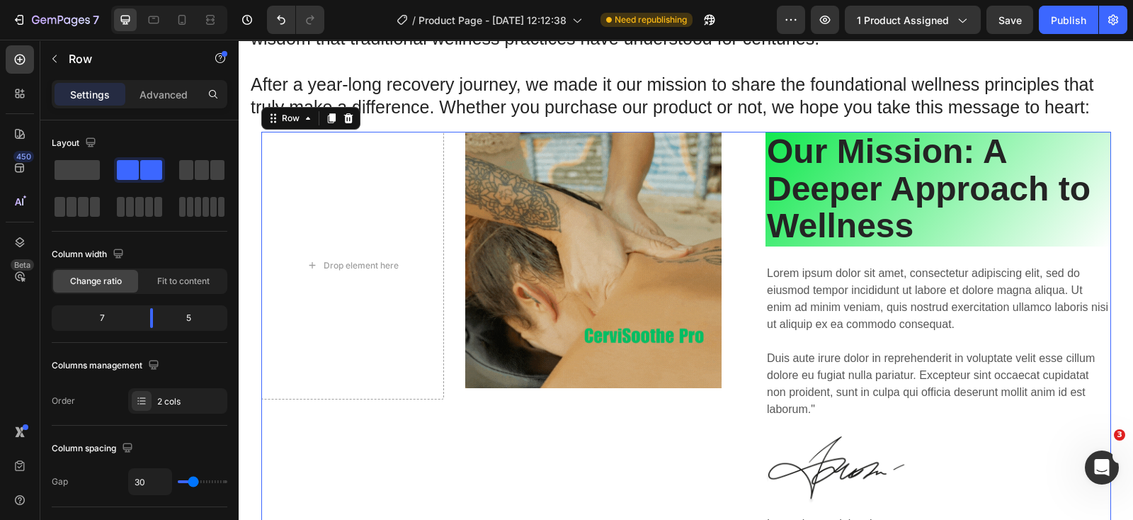
click at [738, 438] on div "Drop element here Image Row Our Mission: A Deeper Approach to Wellness Heading …" at bounding box center [686, 340] width 850 height 416
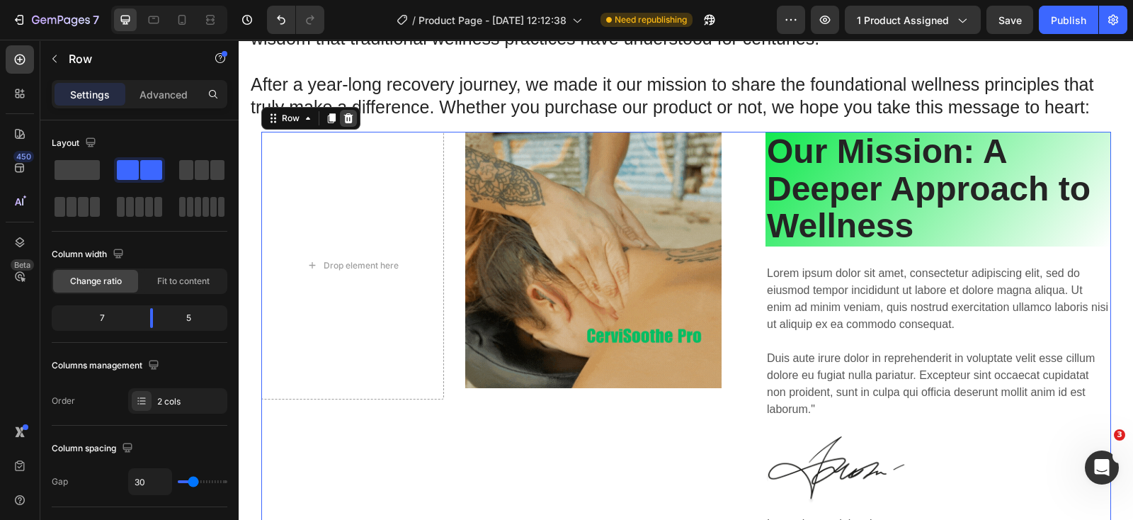
click at [343, 116] on icon at bounding box center [348, 118] width 11 height 11
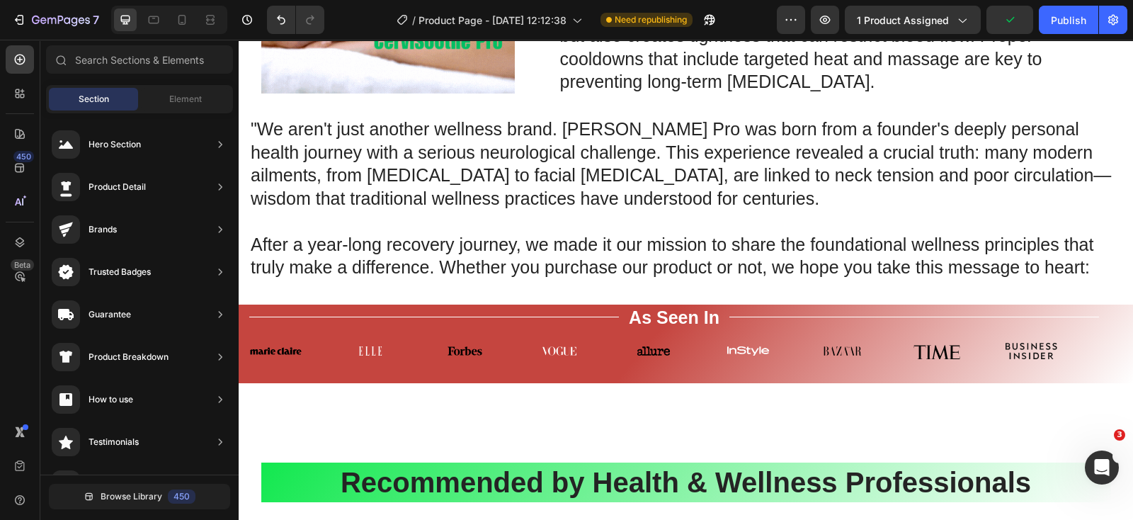
scroll to position [5117, 0]
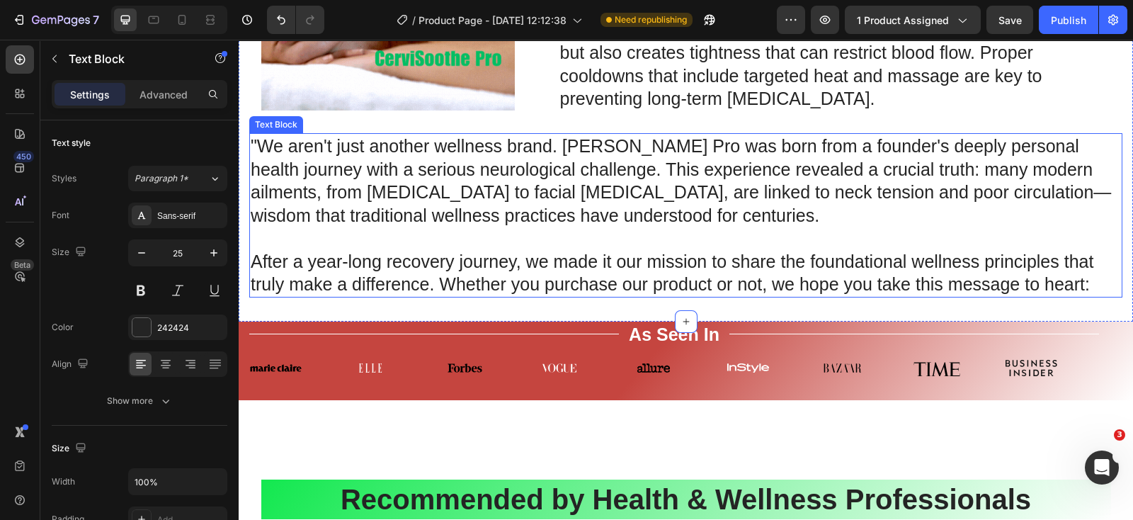
click at [763, 244] on p "After a year-long recovery journey, we made it our mission to share the foundat…" at bounding box center [686, 261] width 871 height 69
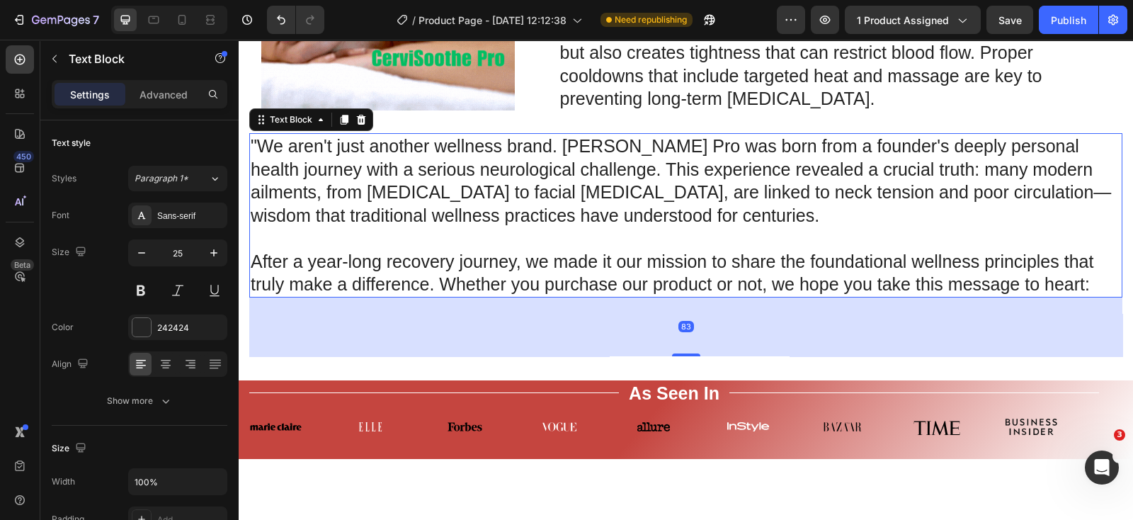
drag, startPoint x: 680, startPoint y: 292, endPoint x: 662, endPoint y: 351, distance: 61.4
click at [662, 297] on div "83" at bounding box center [685, 297] width 873 height 0
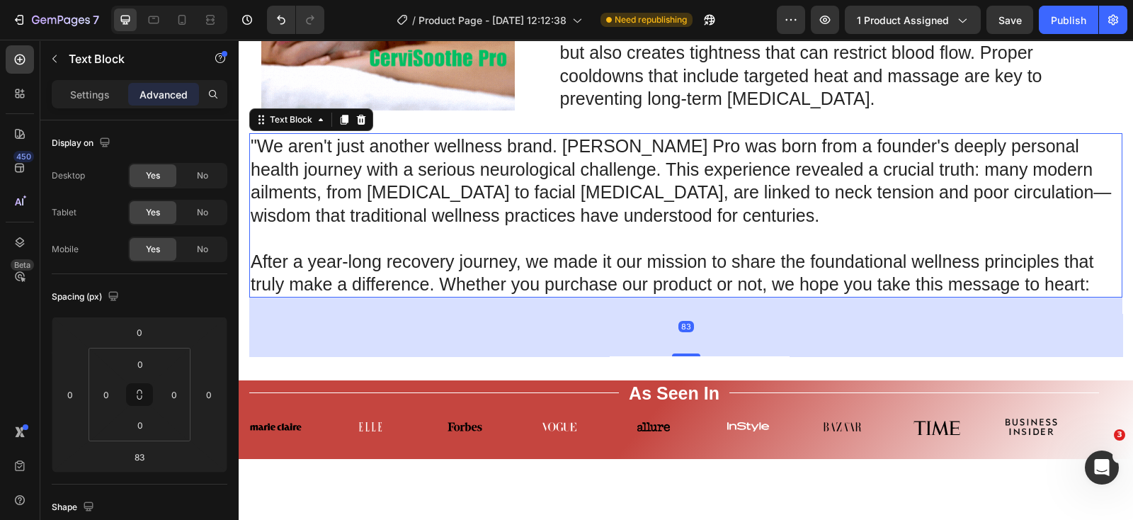
click at [704, 269] on p "After a year-long recovery journey, we made it our mission to share the foundat…" at bounding box center [686, 261] width 871 height 69
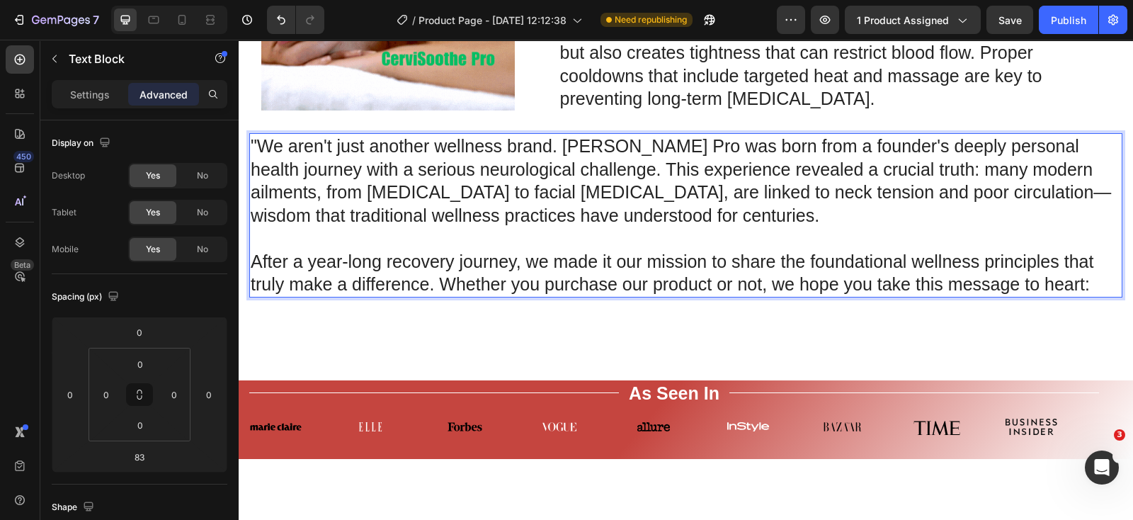
click at [535, 229] on p "After a year-long recovery journey, we made it our mission to share the foundat…" at bounding box center [686, 261] width 871 height 69
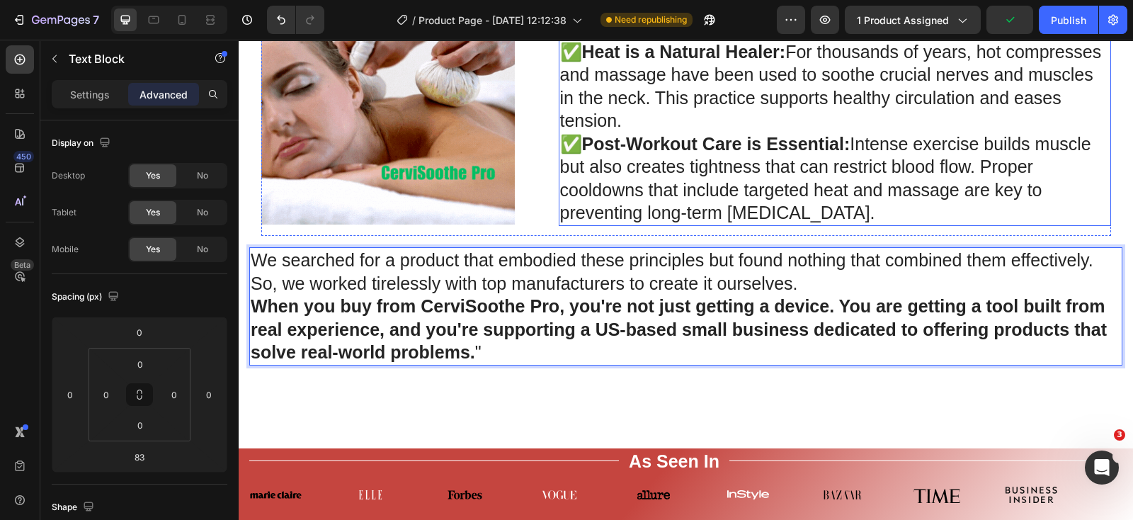
scroll to position [5029, 0]
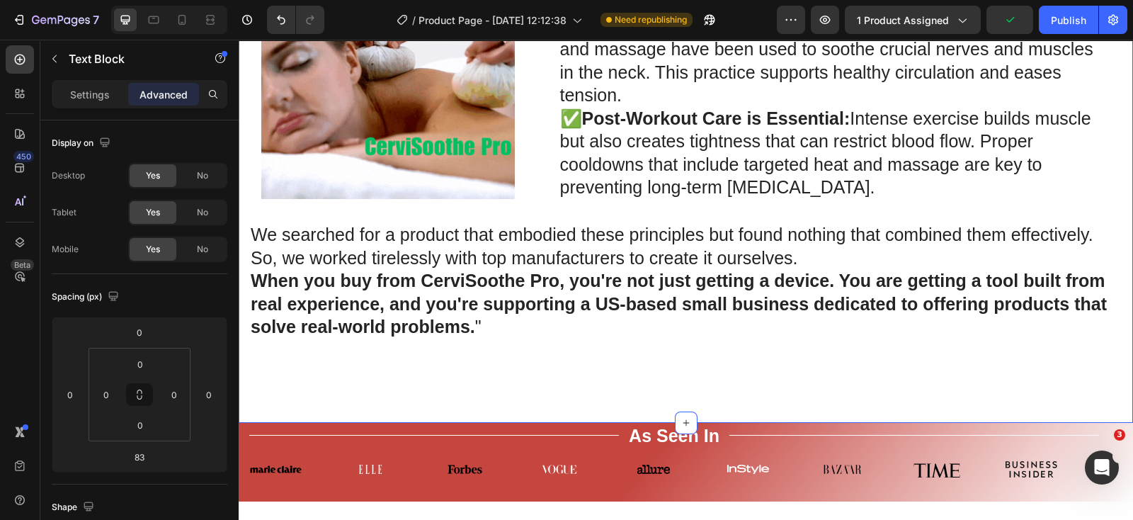
click at [782, 382] on div "Image Row "We aren't just another wellness brand. [PERSON_NAME] Pro was born fr…" at bounding box center [685, 27] width 873 height 742
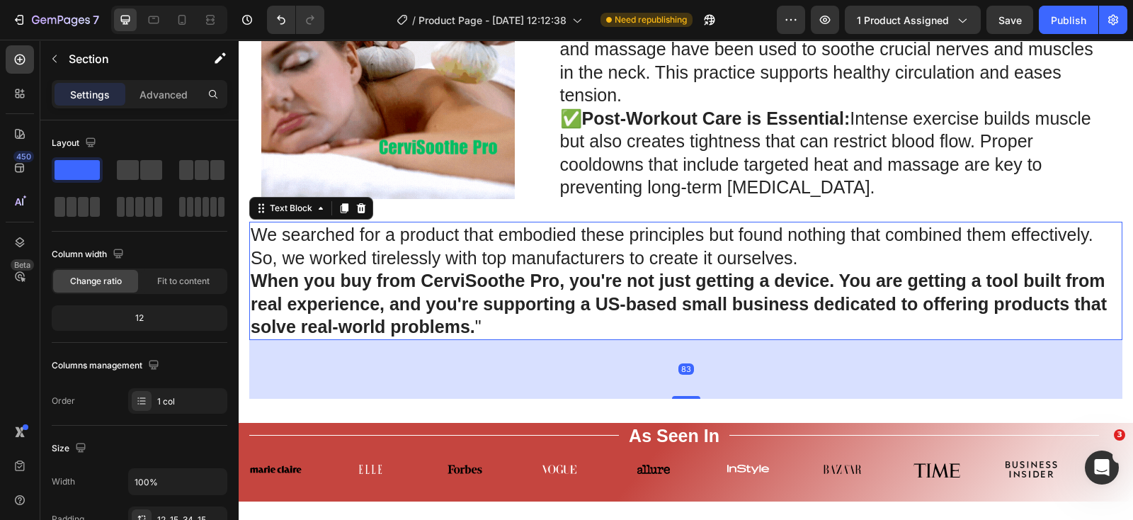
click at [894, 266] on p "We searched for a product that embodied these principles but found nothing that…" at bounding box center [686, 246] width 871 height 46
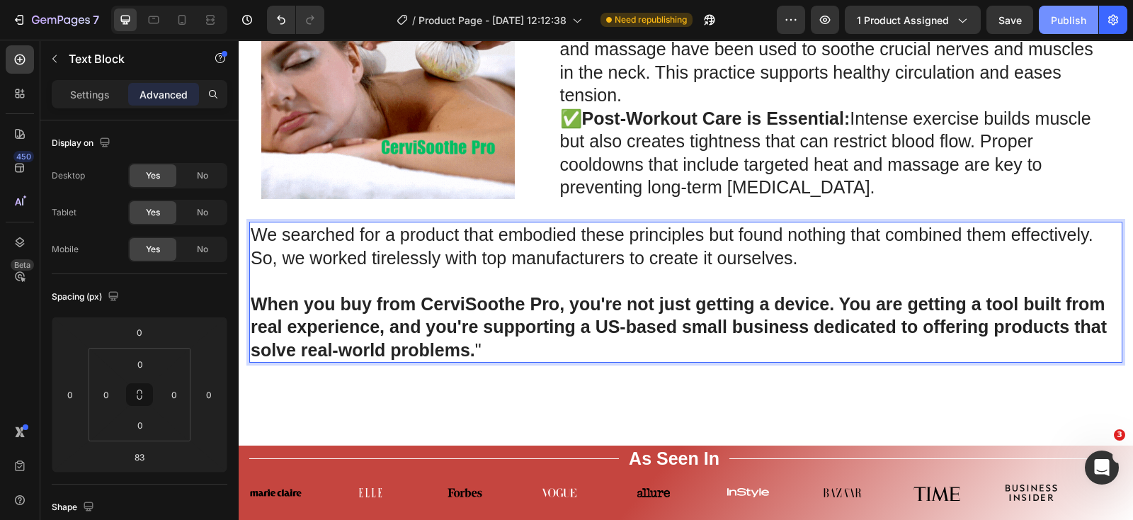
click at [1077, 20] on div "Publish" at bounding box center [1068, 20] width 35 height 15
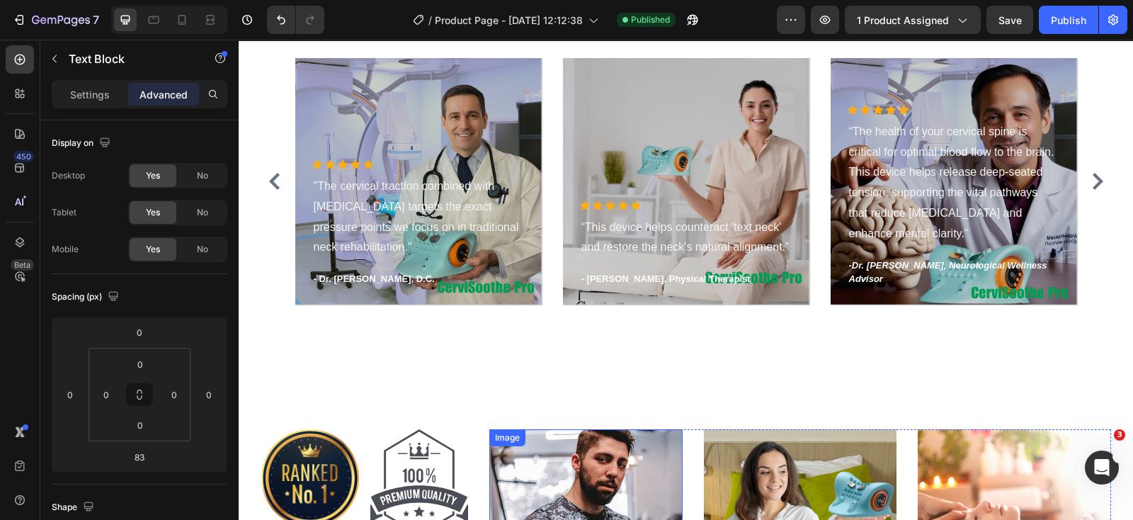
scroll to position [5914, 0]
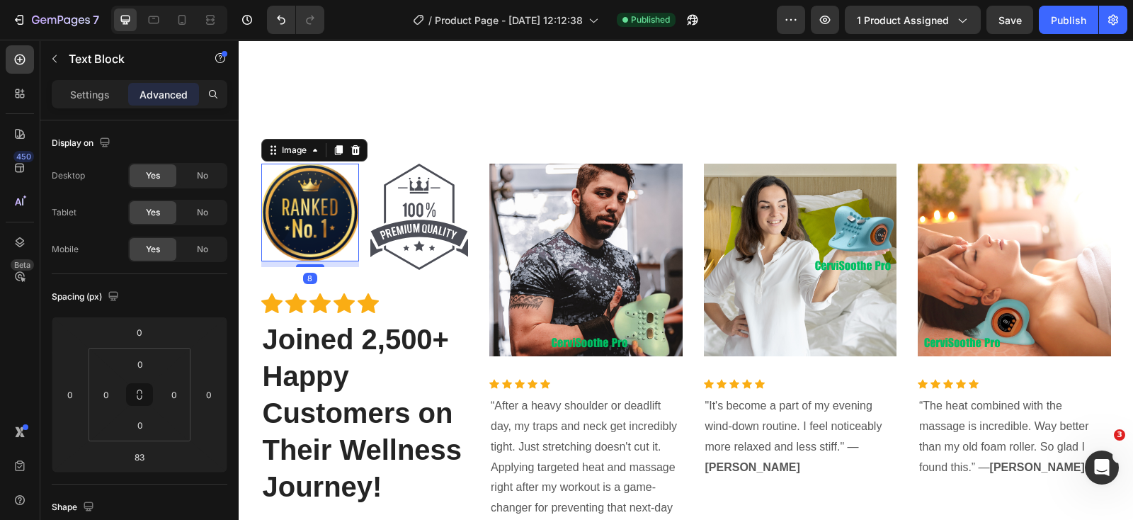
click at [319, 239] on img at bounding box center [310, 213] width 98 height 98
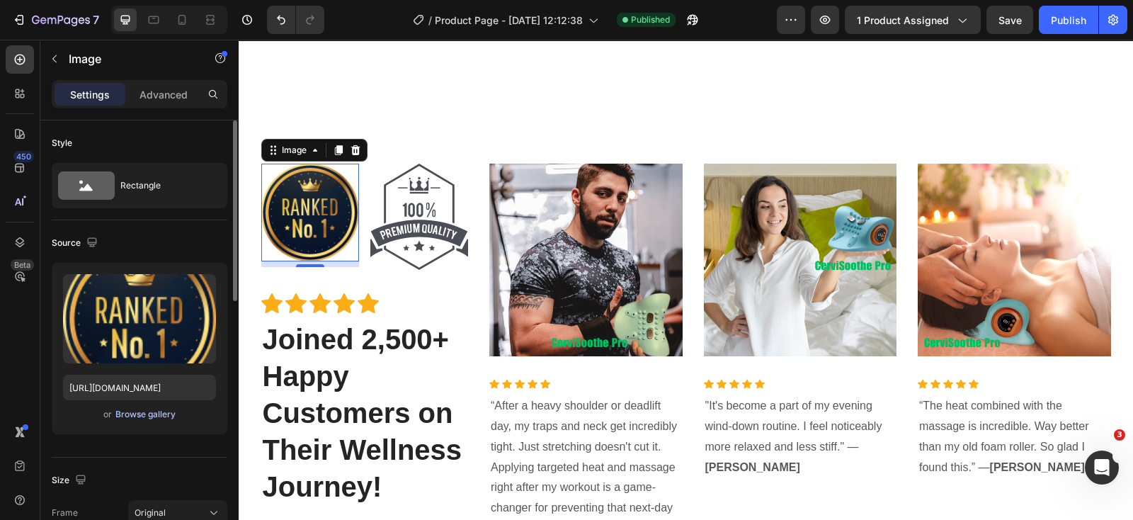
click at [157, 409] on div "Browse gallery" at bounding box center [145, 414] width 60 height 13
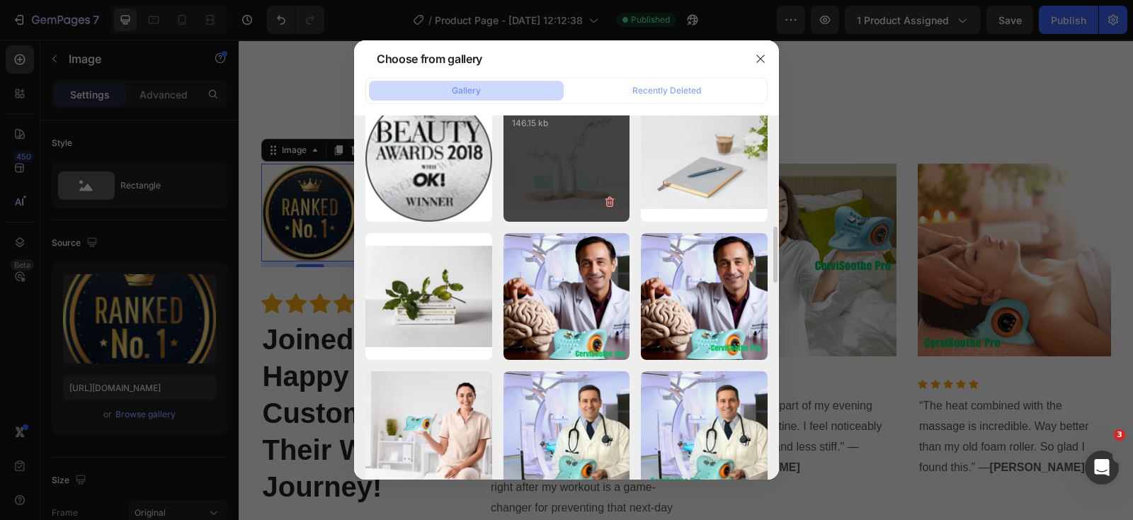
scroll to position [544, 0]
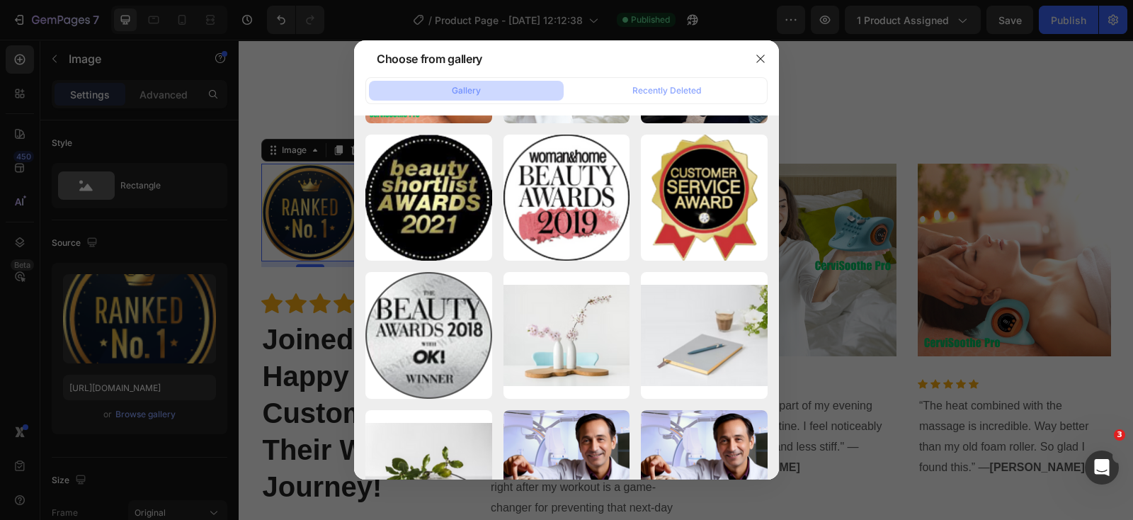
click at [881, 51] on div at bounding box center [566, 260] width 1133 height 520
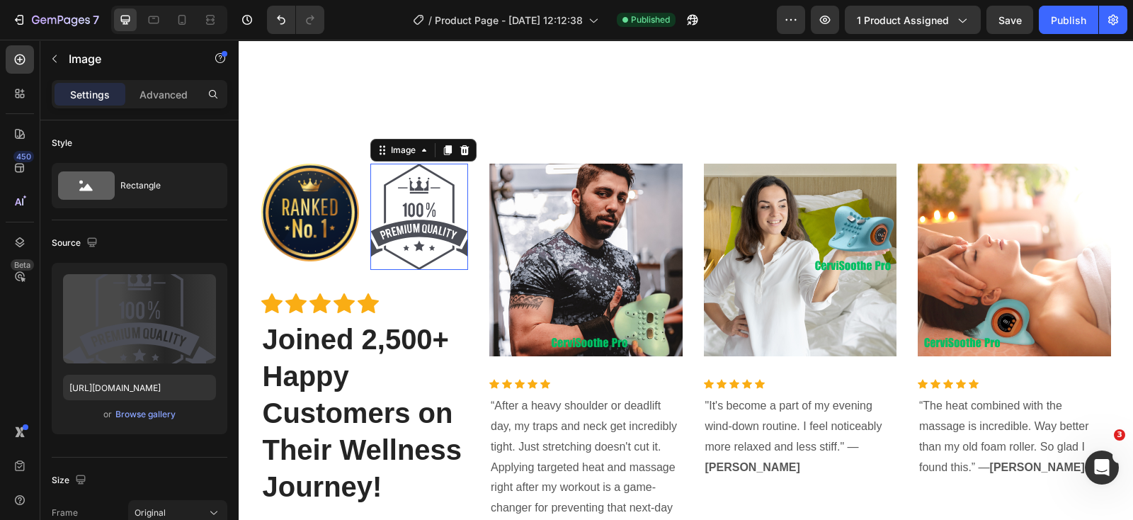
click at [414, 212] on img at bounding box center [419, 217] width 98 height 106
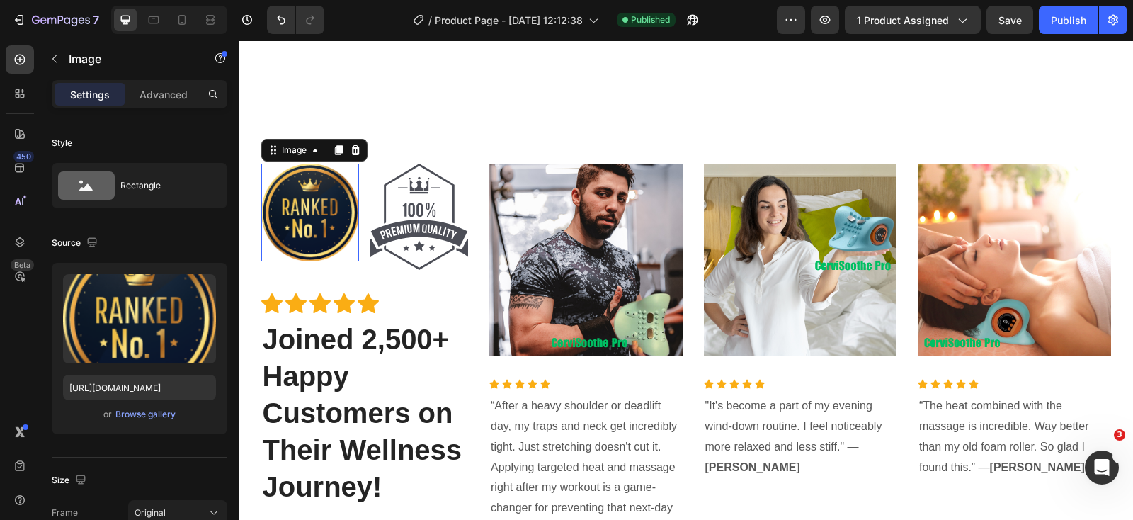
click at [306, 225] on img at bounding box center [310, 213] width 98 height 98
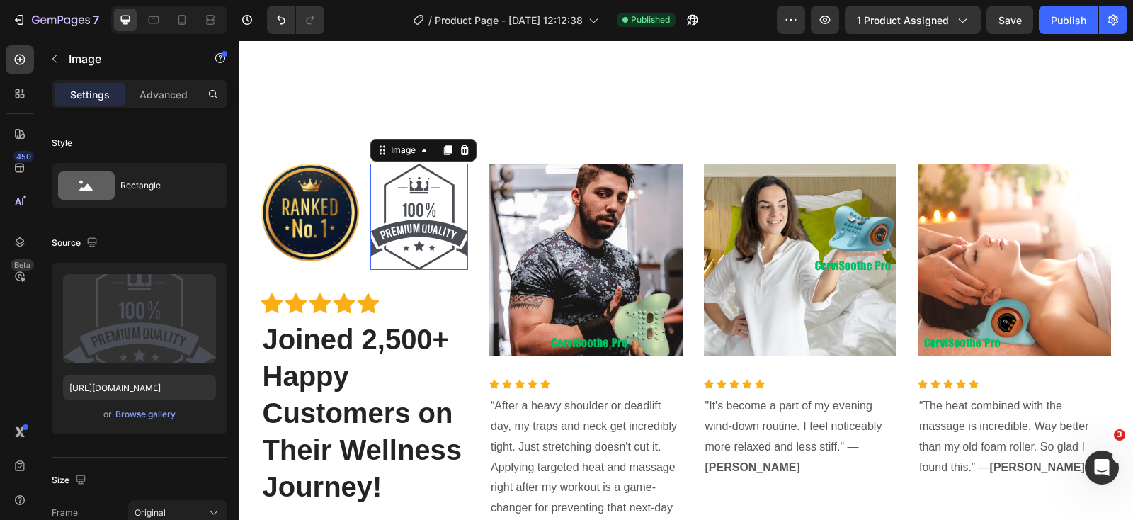
click at [420, 225] on img at bounding box center [419, 217] width 98 height 106
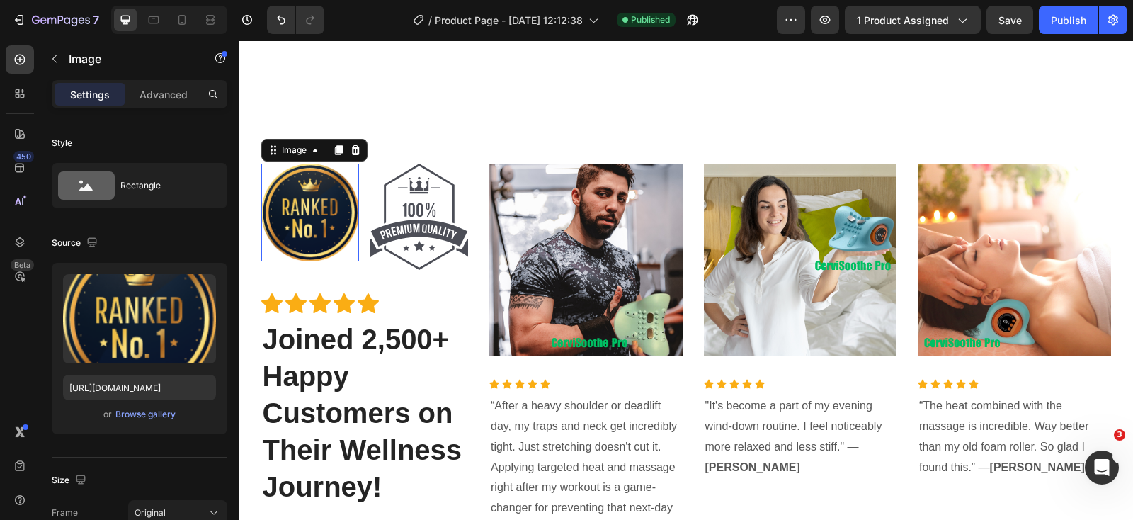
click at [312, 225] on img at bounding box center [310, 213] width 98 height 98
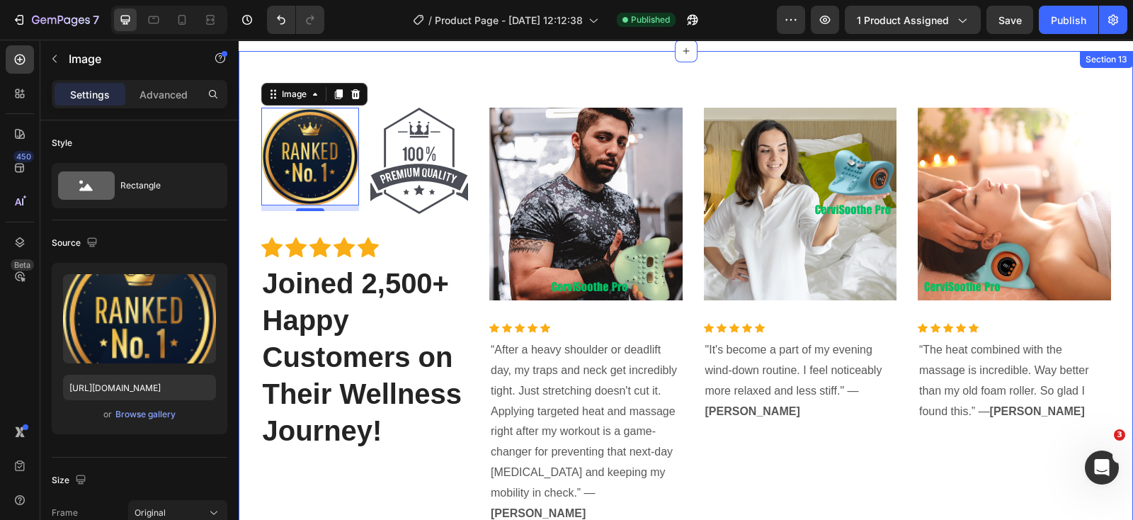
scroll to position [5914, 0]
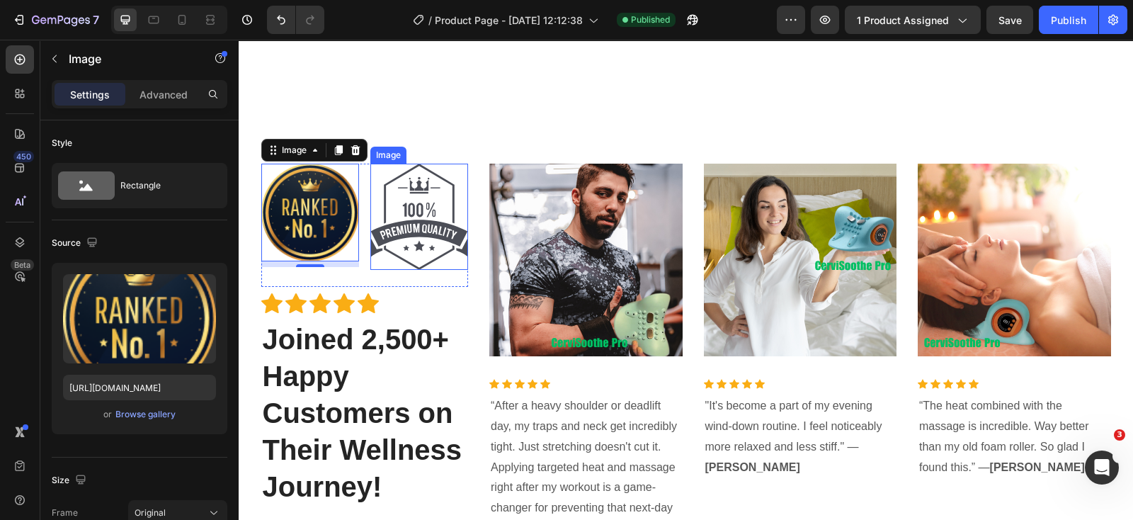
click at [441, 217] on img at bounding box center [419, 217] width 98 height 106
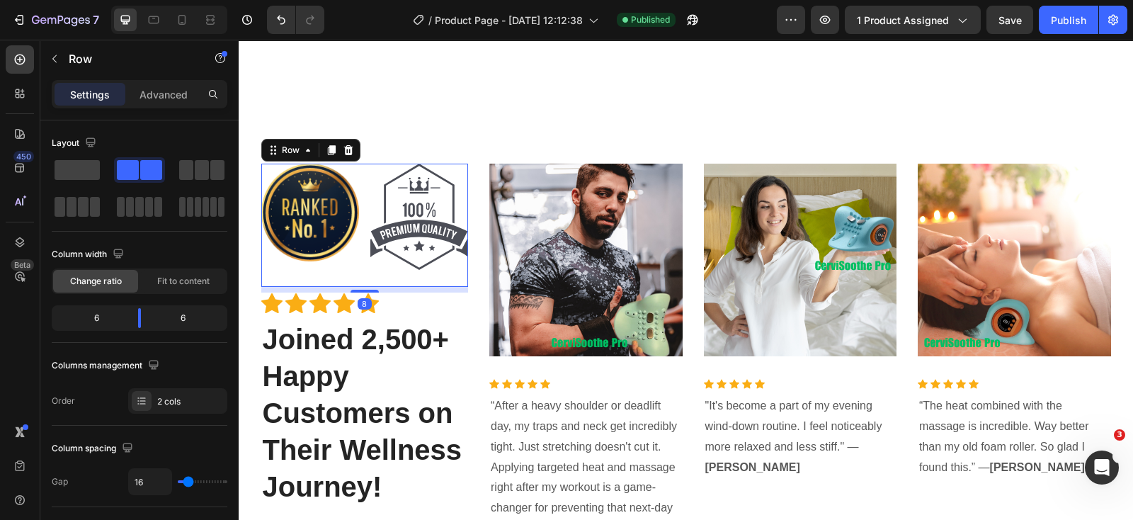
click at [351, 278] on div "Image" at bounding box center [310, 225] width 98 height 123
click at [343, 145] on icon at bounding box center [348, 149] width 11 height 11
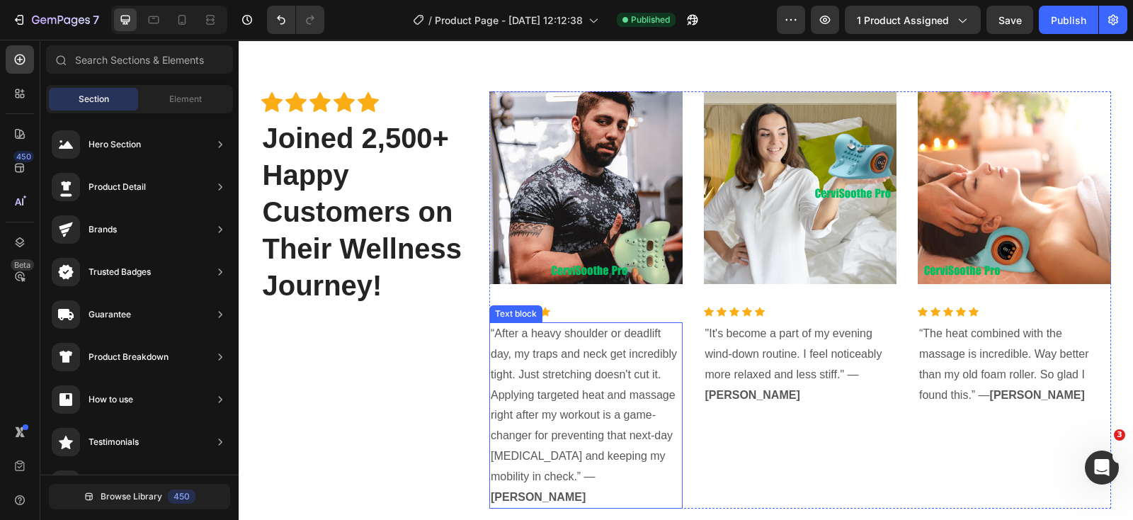
scroll to position [6003, 0]
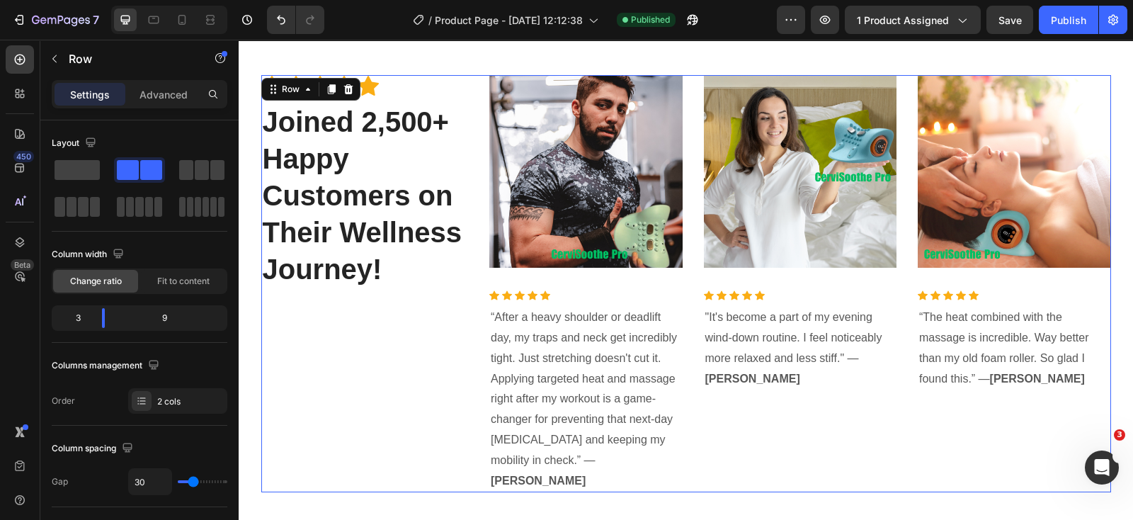
click at [370, 397] on div "Icon Icon Icon Icon Icon Icon List Hoz Joined 2,500+ Happy Customers on Their W…" at bounding box center [365, 284] width 208 height 418
click at [386, 400] on div "Icon Icon Icon Icon Icon Icon List Hoz Joined 2,500+ Happy Customers on Their W…" at bounding box center [365, 284] width 208 height 418
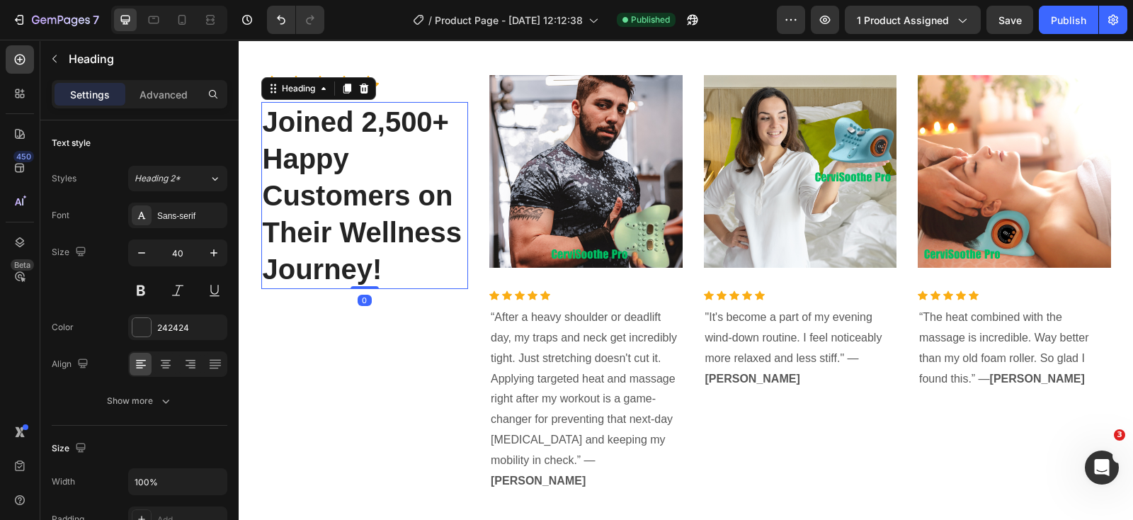
click at [375, 256] on h2 "Joined 2,500+ Happy Customers on Their Wellness Journey!" at bounding box center [365, 195] width 208 height 187
click at [1066, 28] on button "Publish" at bounding box center [1068, 20] width 59 height 28
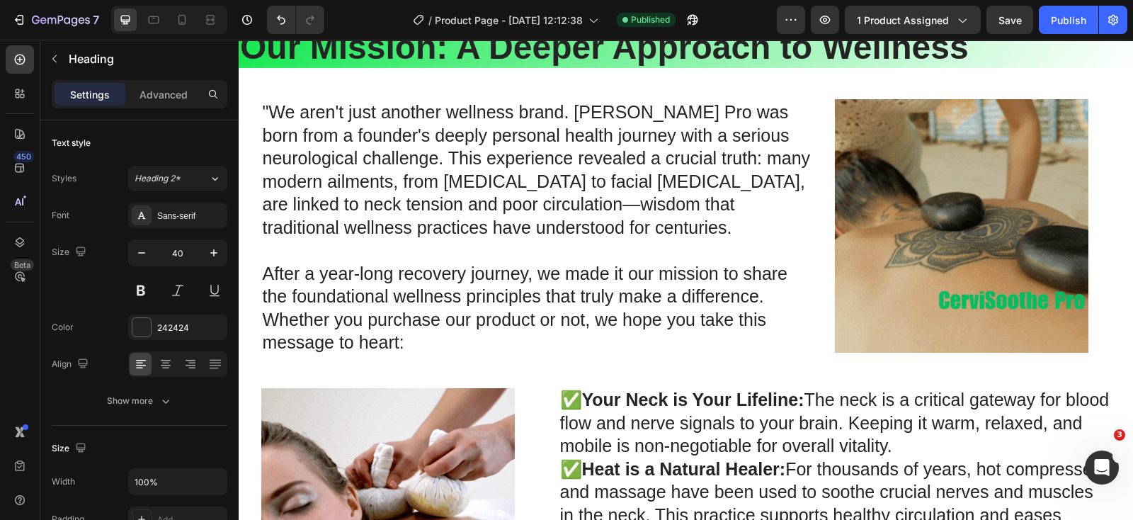
scroll to position [4409, 0]
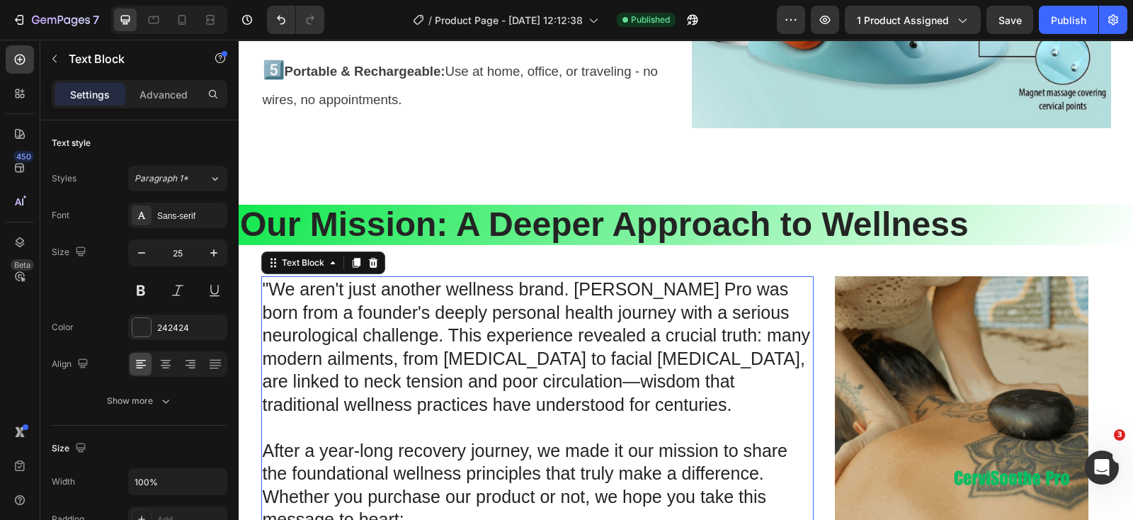
click at [646, 363] on p ""We aren't just another wellness brand. [PERSON_NAME] Pro was born from a found…" at bounding box center [538, 347] width 550 height 138
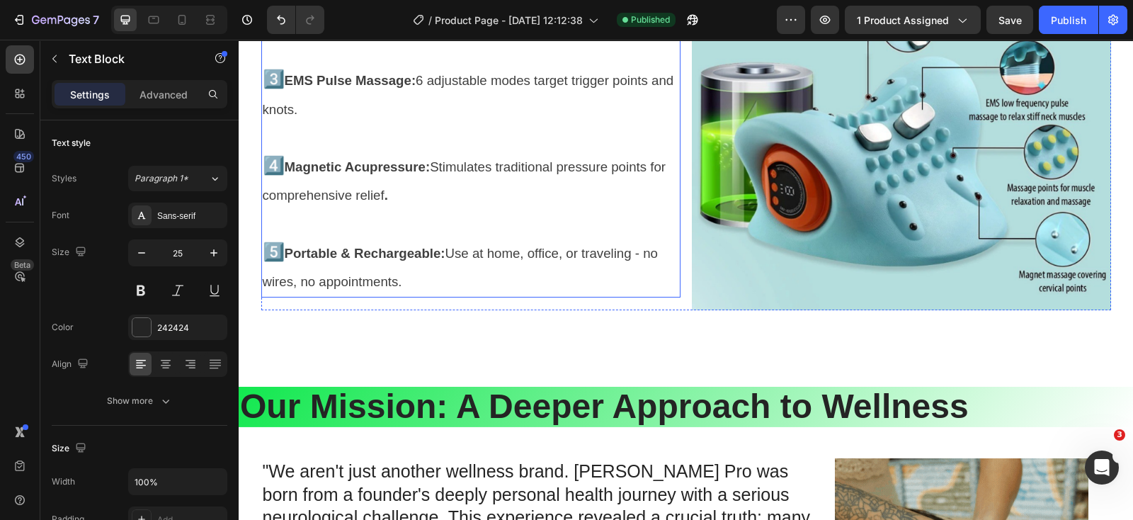
scroll to position [4232, 0]
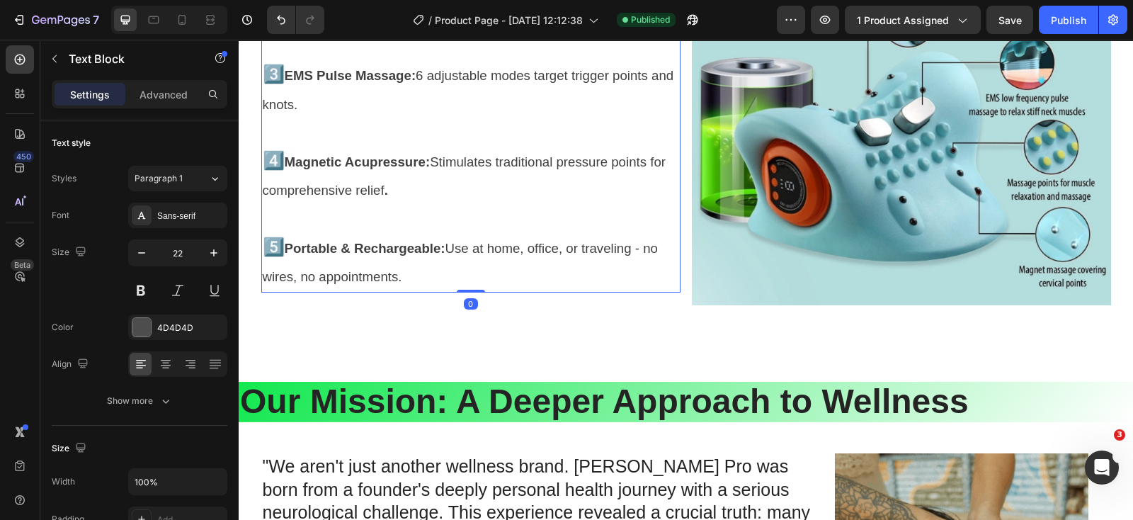
click at [619, 278] on p "5️⃣ Portable & Rechargeable: Use at home, office, or traveling - no wires, no a…" at bounding box center [471, 262] width 416 height 58
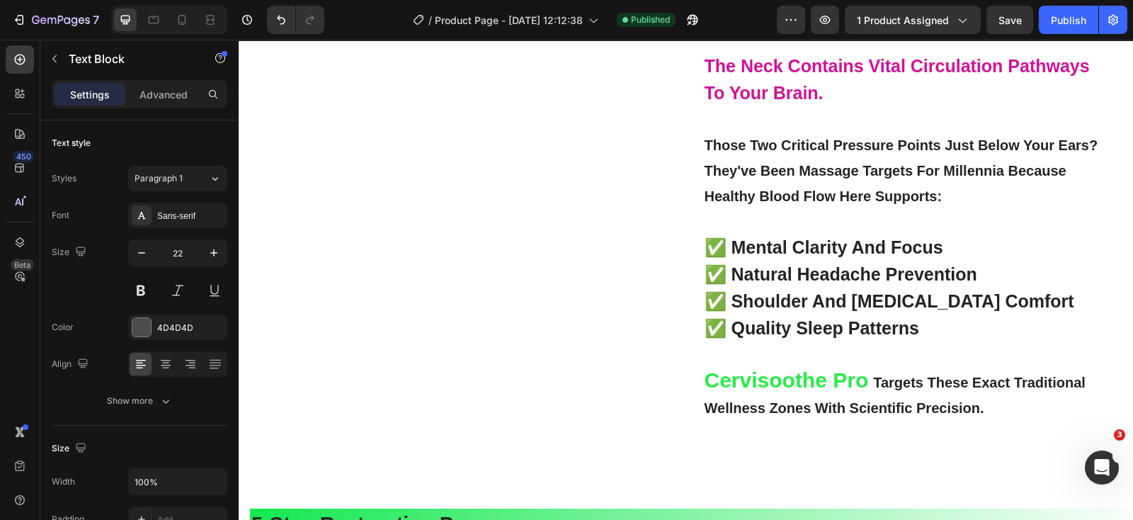
scroll to position [3435, 0]
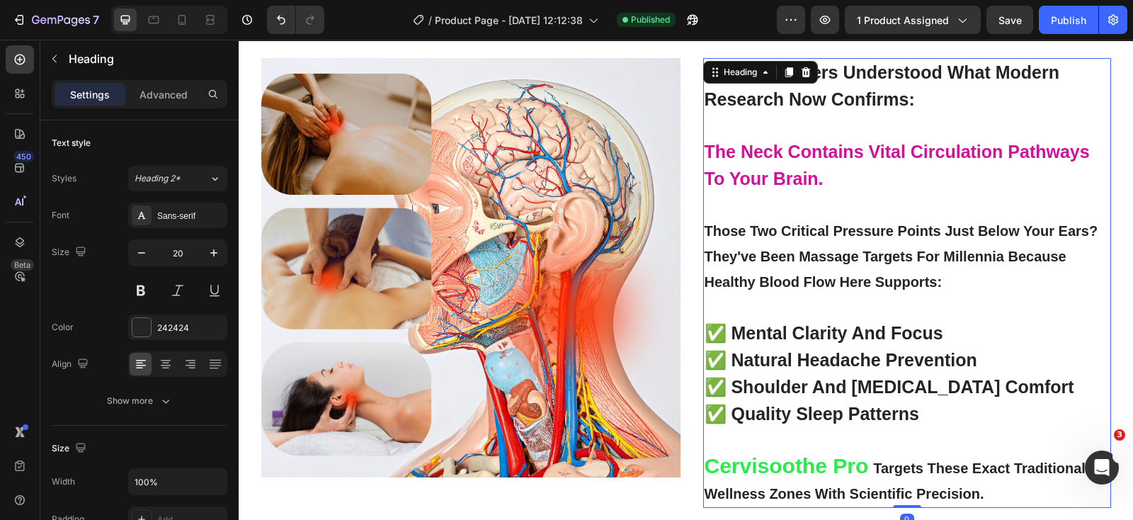
click at [1019, 327] on h2 "ancient healers understood what modern research now confirms: the neck contains…" at bounding box center [907, 283] width 408 height 450
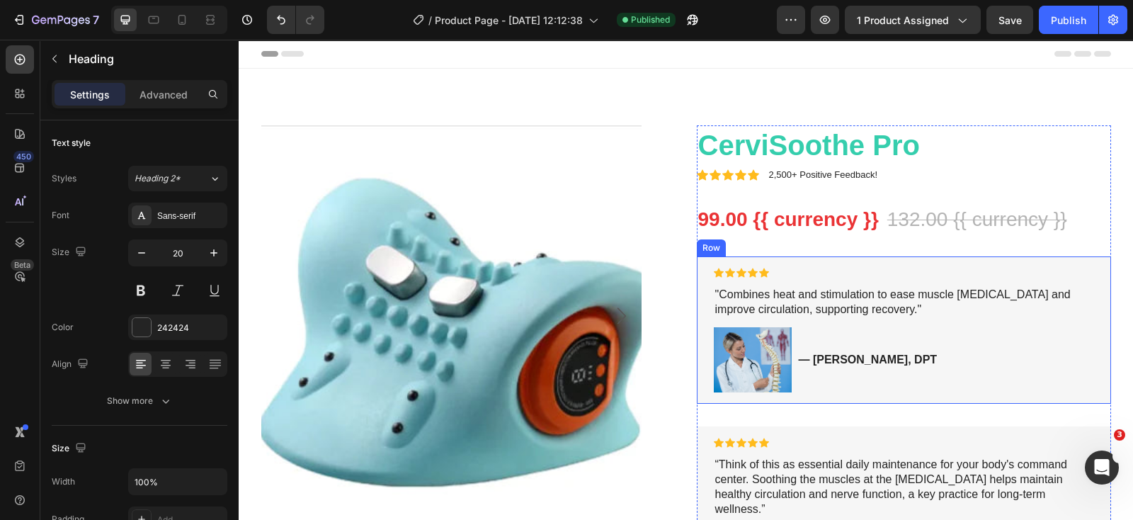
scroll to position [88, 0]
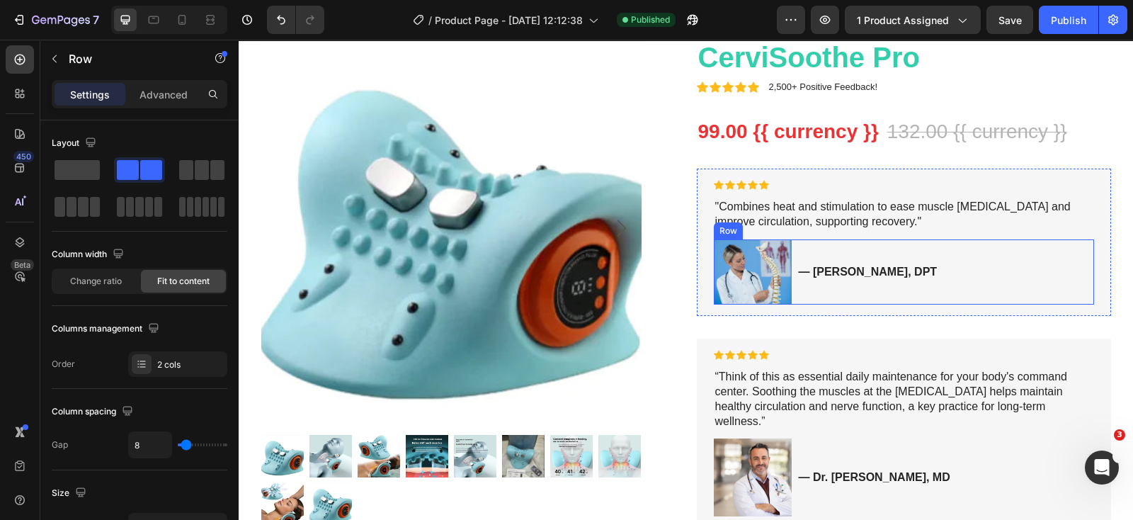
click at [990, 260] on div "Image — [PERSON_NAME], DPT Text Block Row" at bounding box center [904, 271] width 380 height 65
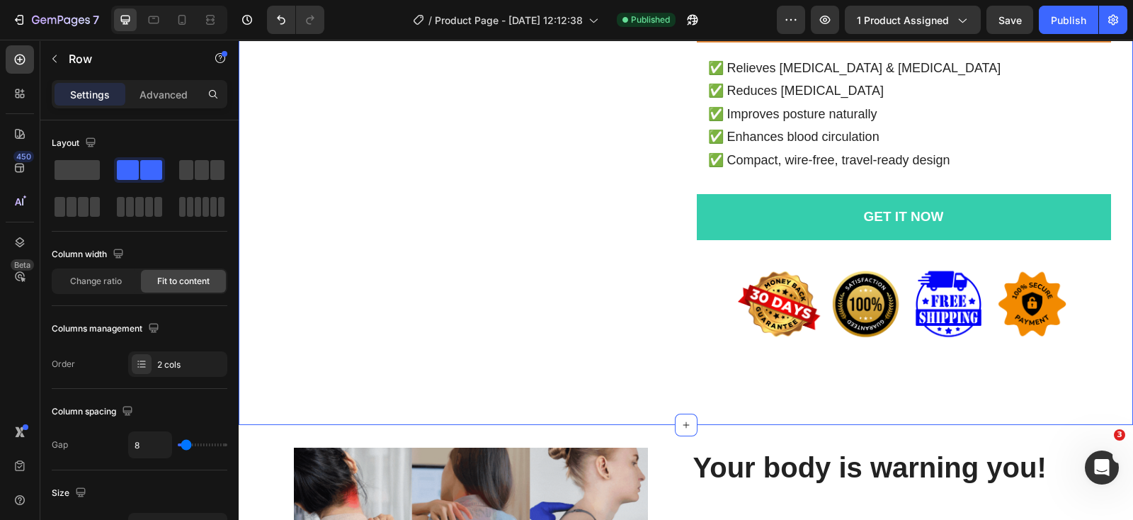
scroll to position [531, 0]
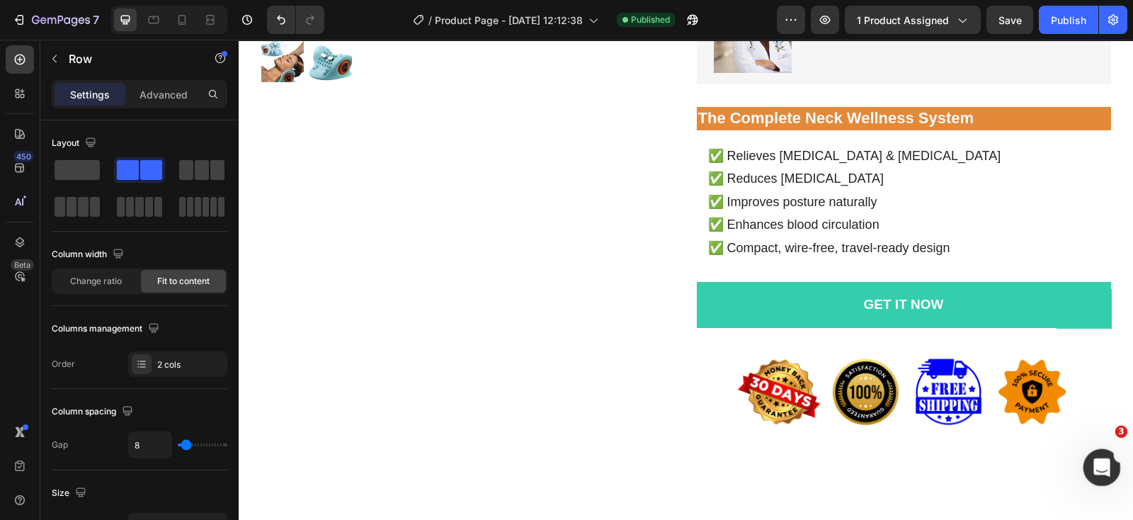
drag, startPoint x: 1103, startPoint y: 472, endPoint x: 1093, endPoint y: 462, distance: 14.5
click at [1102, 472] on icon "Open Intercom Messenger" at bounding box center [1100, 465] width 23 height 23
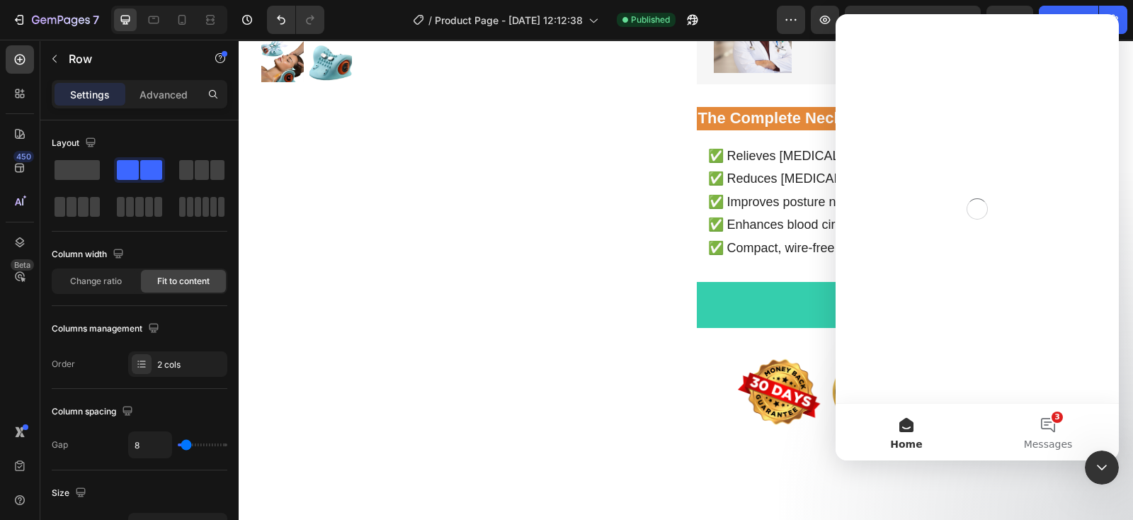
scroll to position [0, 0]
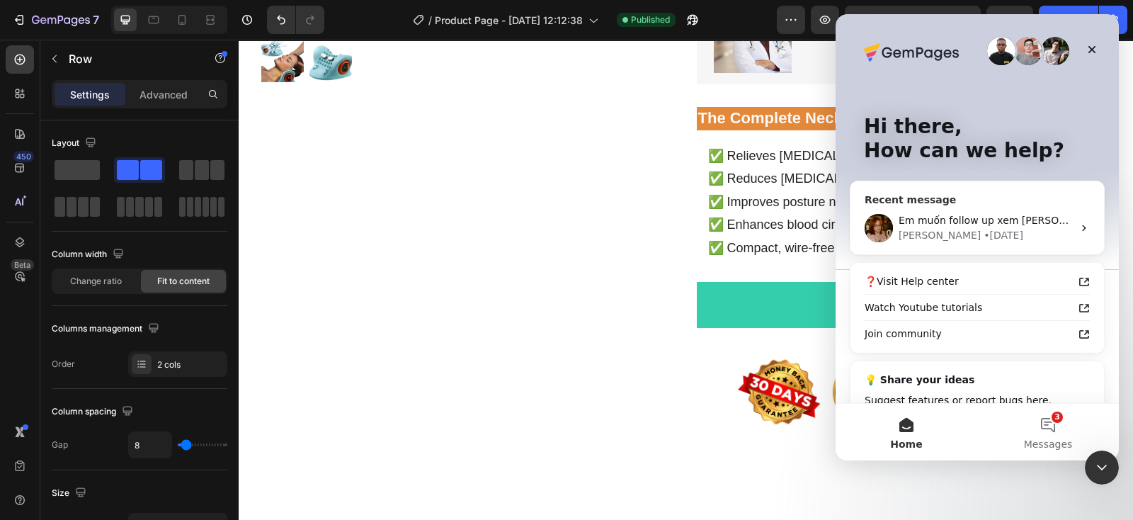
click at [995, 235] on div "[PERSON_NAME] • [DATE]" at bounding box center [986, 235] width 174 height 15
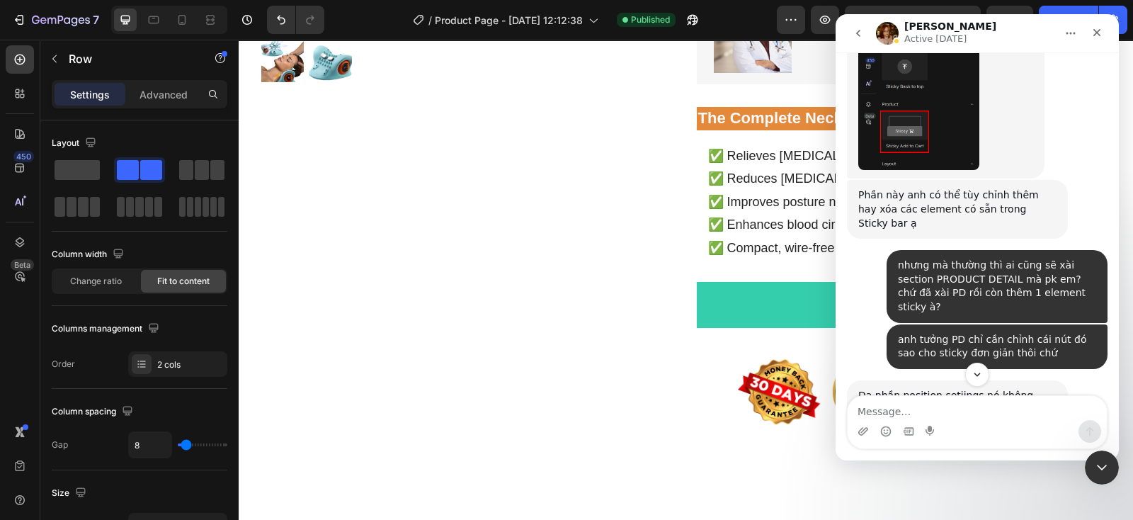
scroll to position [2334, 0]
click at [956, 491] on img "Jamie says…" at bounding box center [953, 515] width 190 height 48
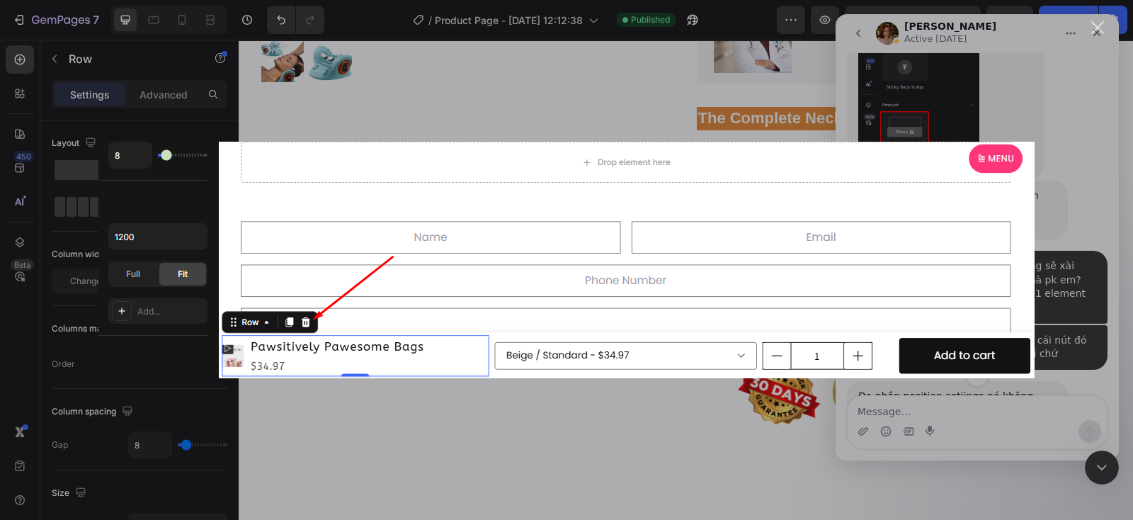
click at [1063, 286] on div "Intercom messenger" at bounding box center [566, 260] width 1133 height 520
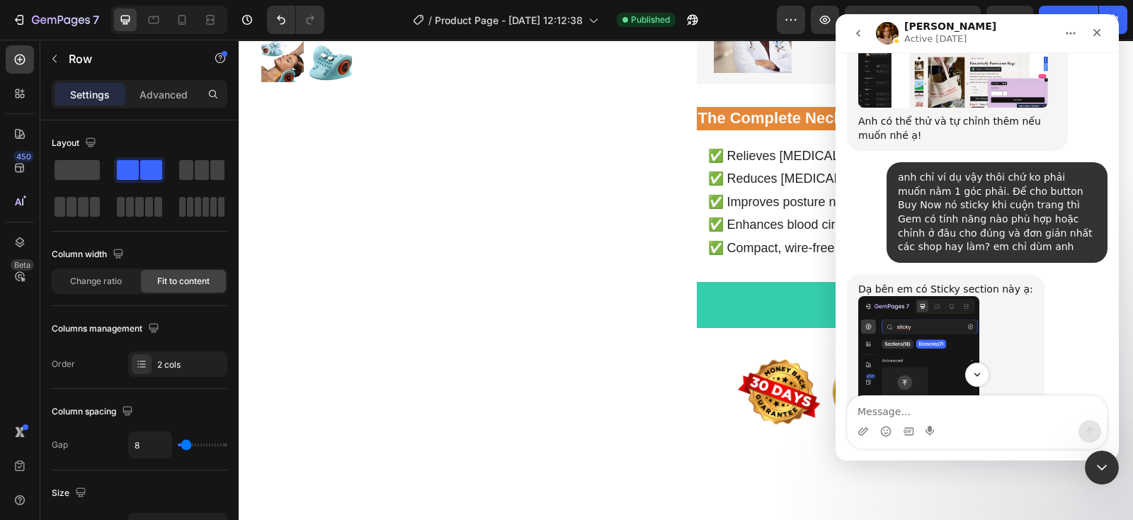
scroll to position [1980, 0]
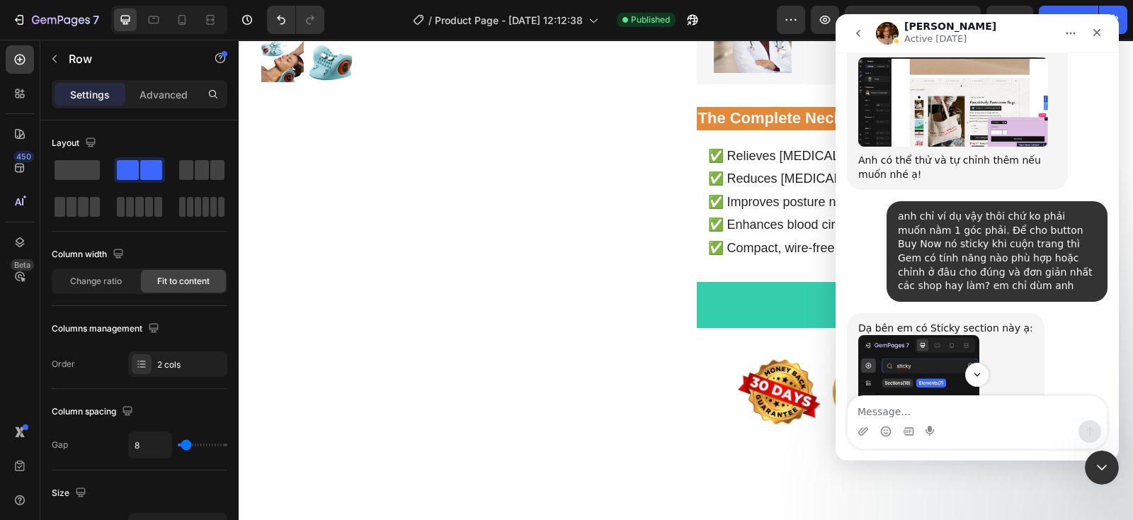
click at [905, 335] on img "Jamie says…" at bounding box center [918, 430] width 121 height 190
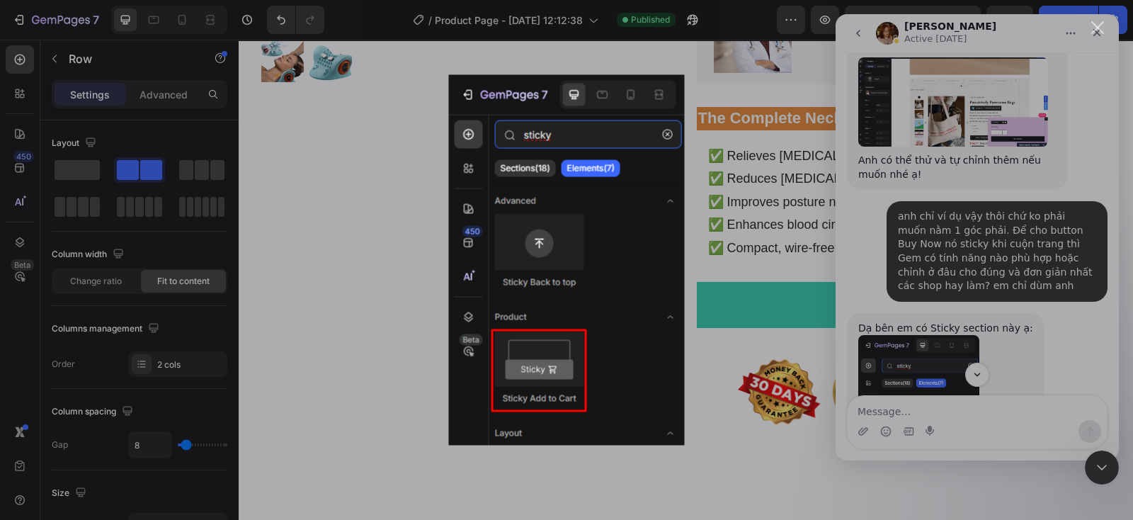
click at [730, 418] on div "Intercom messenger" at bounding box center [566, 260] width 1133 height 520
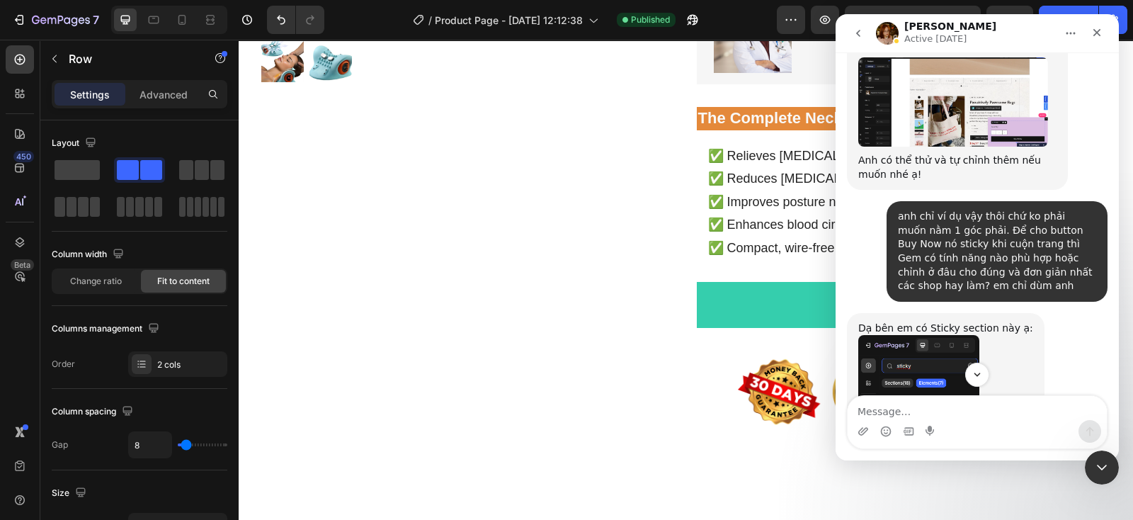
click at [885, 335] on img "Jamie says…" at bounding box center [918, 430] width 121 height 190
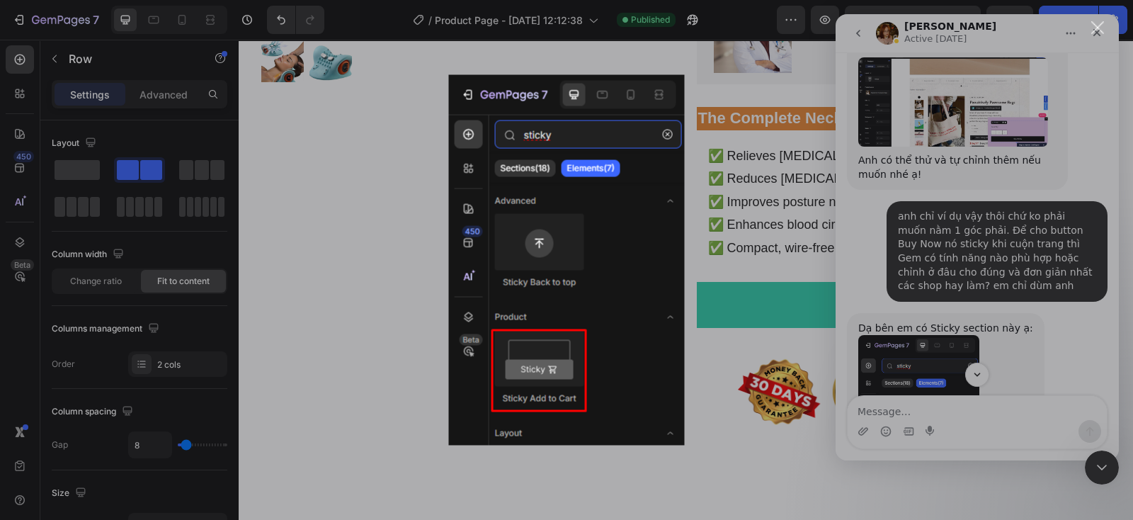
click at [723, 439] on div "Intercom messenger" at bounding box center [566, 260] width 1133 height 520
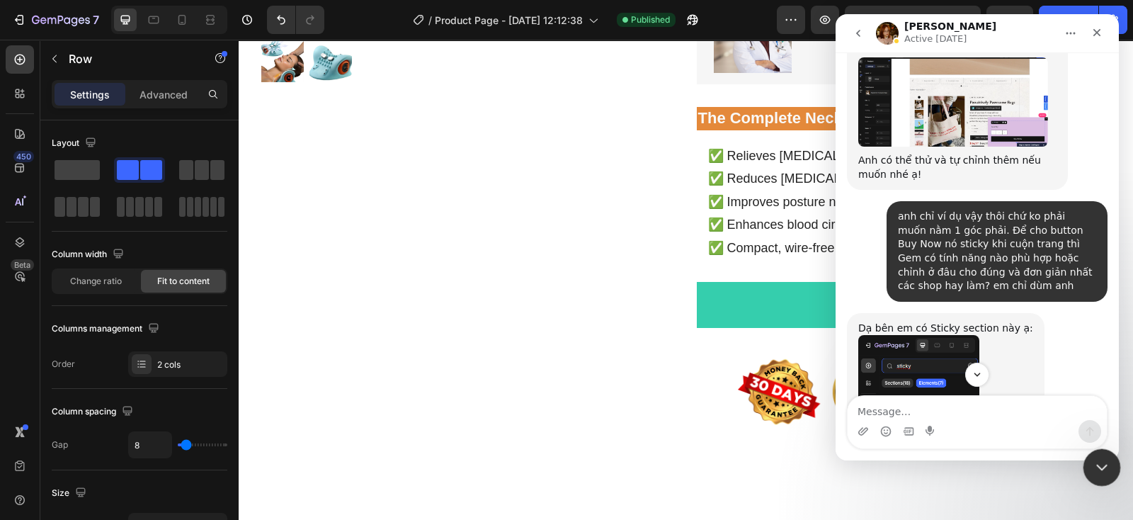
drag, startPoint x: 1095, startPoint y: 463, endPoint x: 1745, endPoint y: 839, distance: 750.6
click at [1093, 462] on icon "Close Intercom Messenger" at bounding box center [1099, 465] width 17 height 17
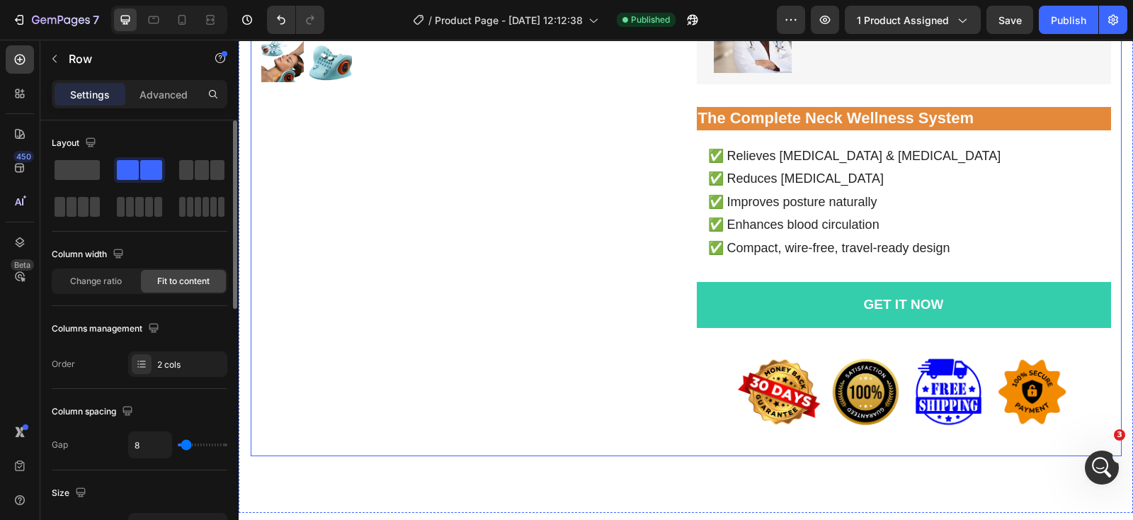
scroll to position [2777, 0]
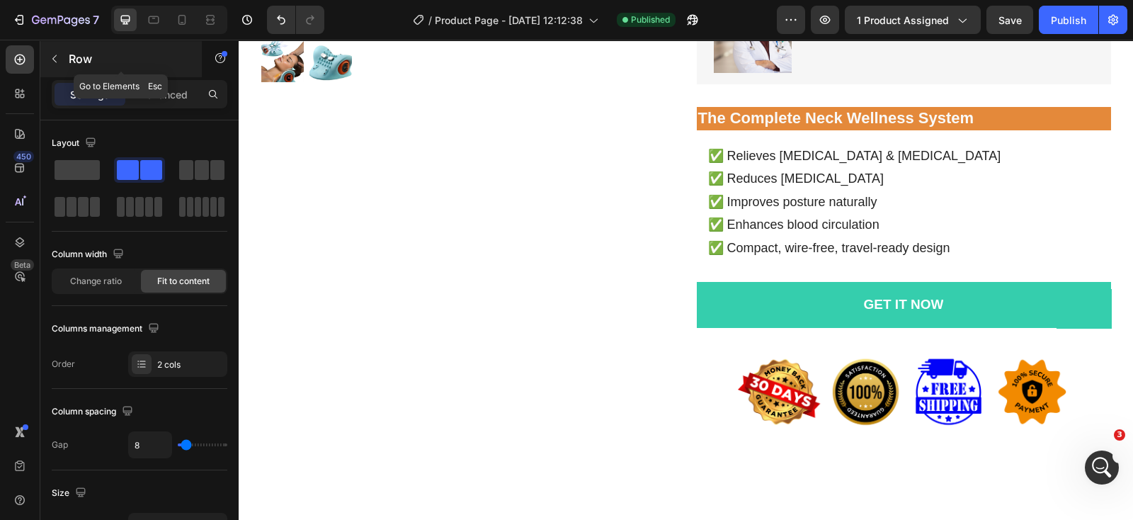
click at [51, 54] on icon "button" at bounding box center [54, 58] width 11 height 11
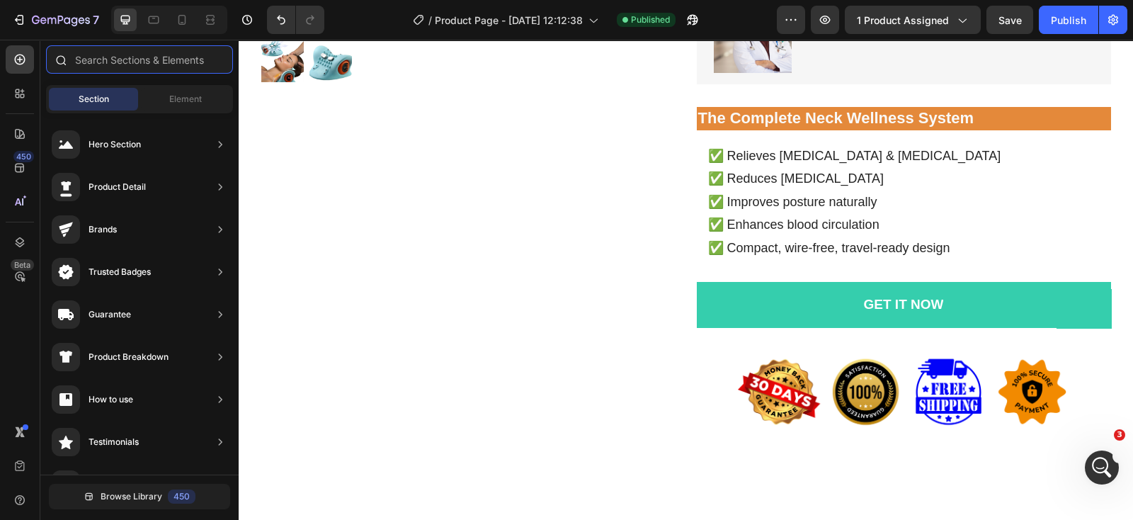
click at [108, 55] on input "text" at bounding box center [139, 59] width 187 height 28
click at [188, 101] on span "Element" at bounding box center [185, 99] width 33 height 13
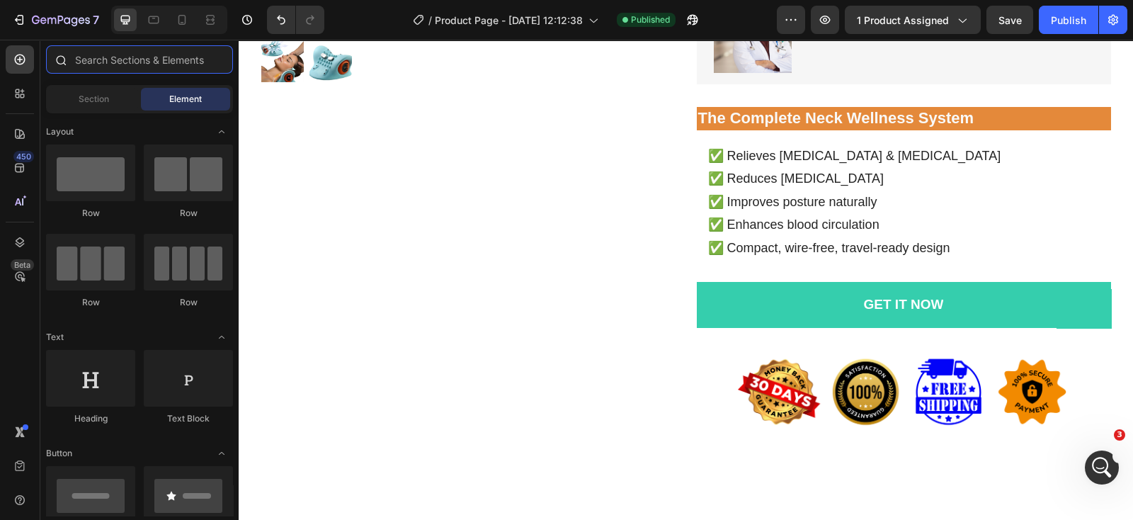
click at [159, 66] on input "text" at bounding box center [139, 59] width 187 height 28
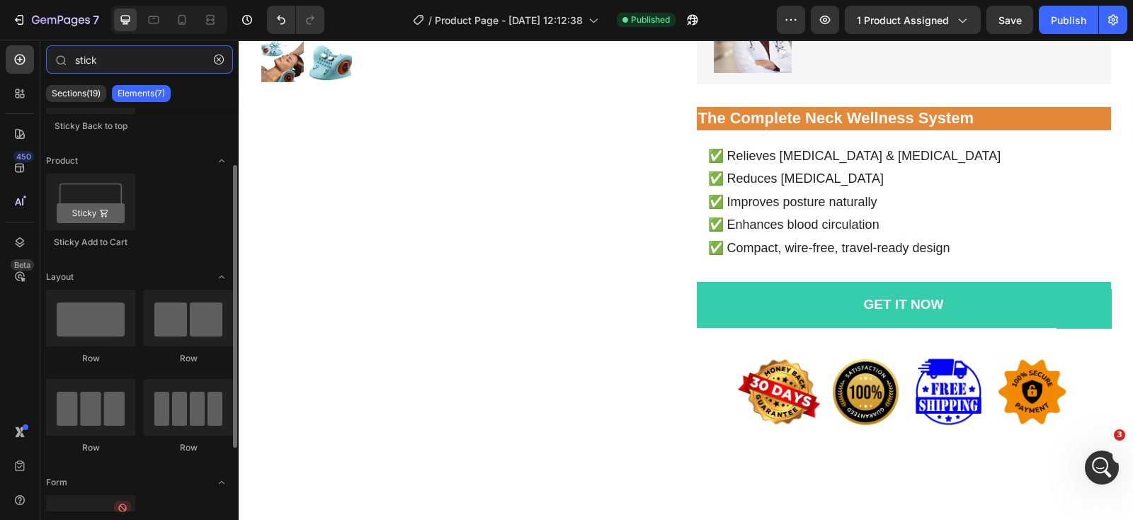
scroll to position [0, 0]
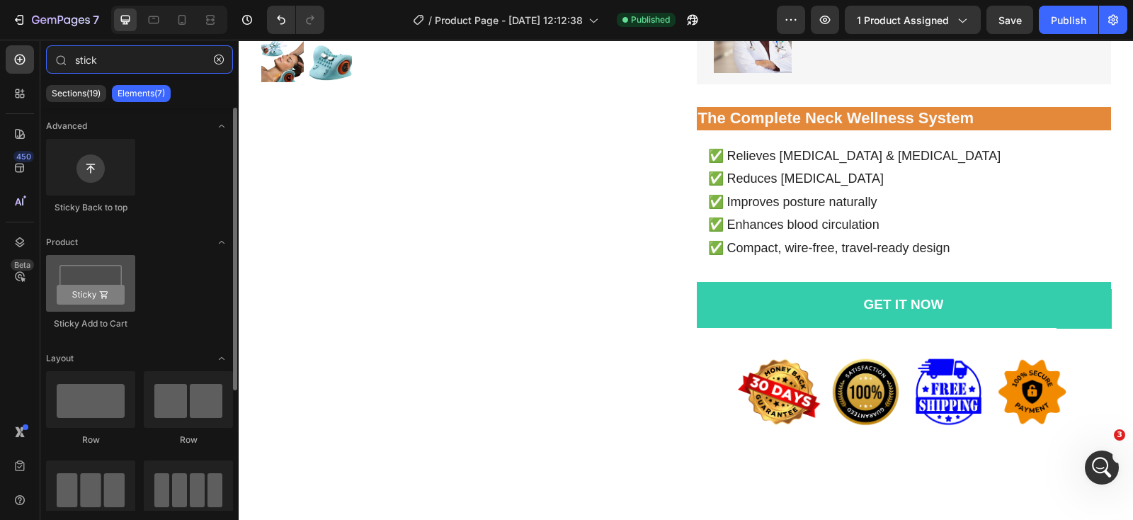
type input "stick"
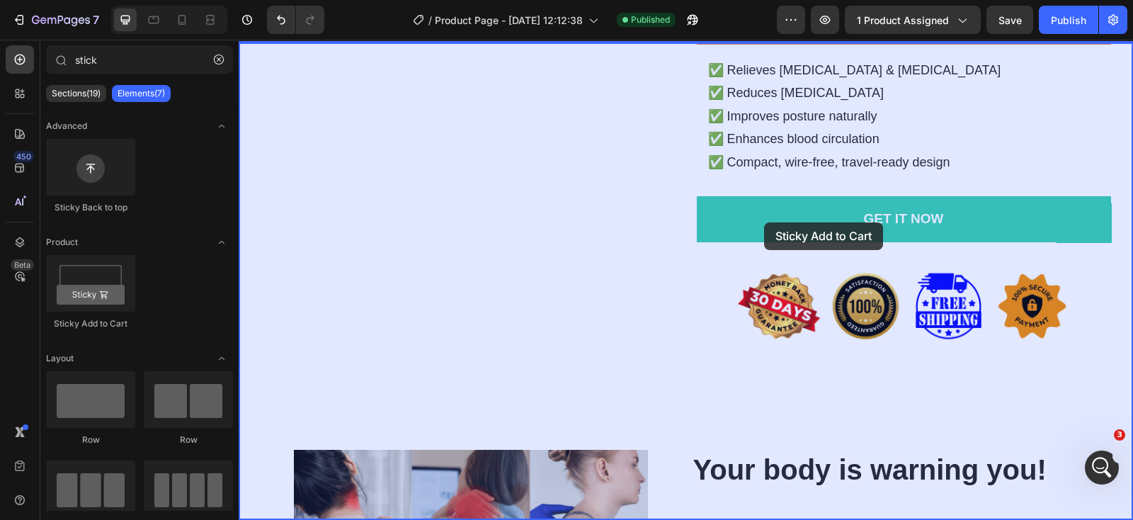
scroll to position [531, 0]
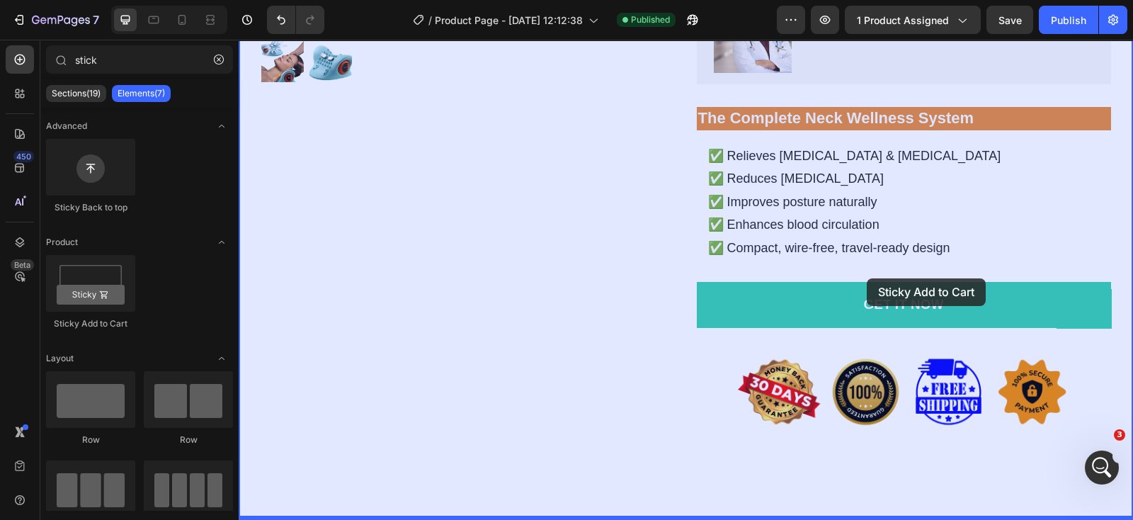
drag, startPoint x: 311, startPoint y: 351, endPoint x: 864, endPoint y: 272, distance: 558.7
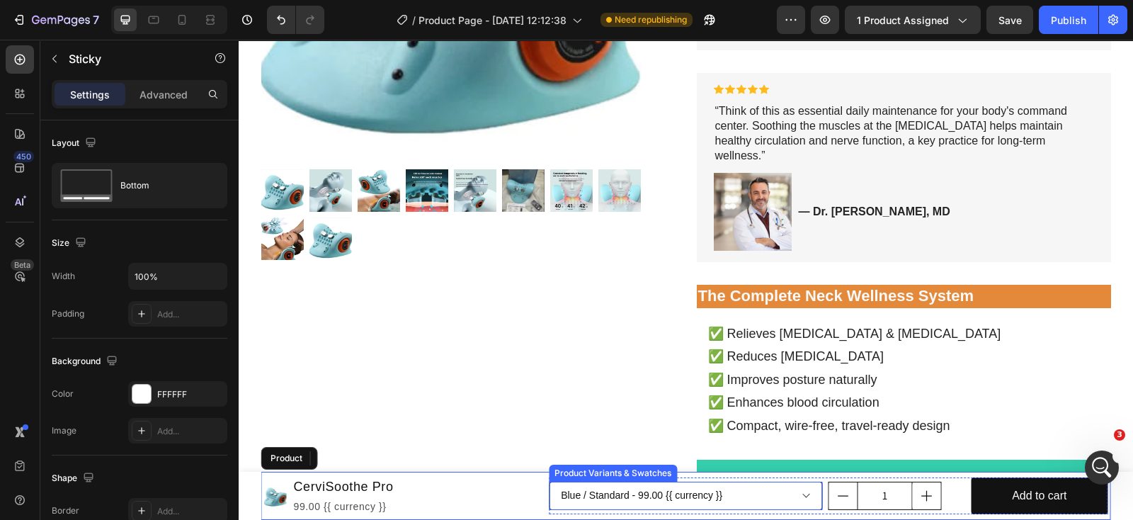
scroll to position [443, 0]
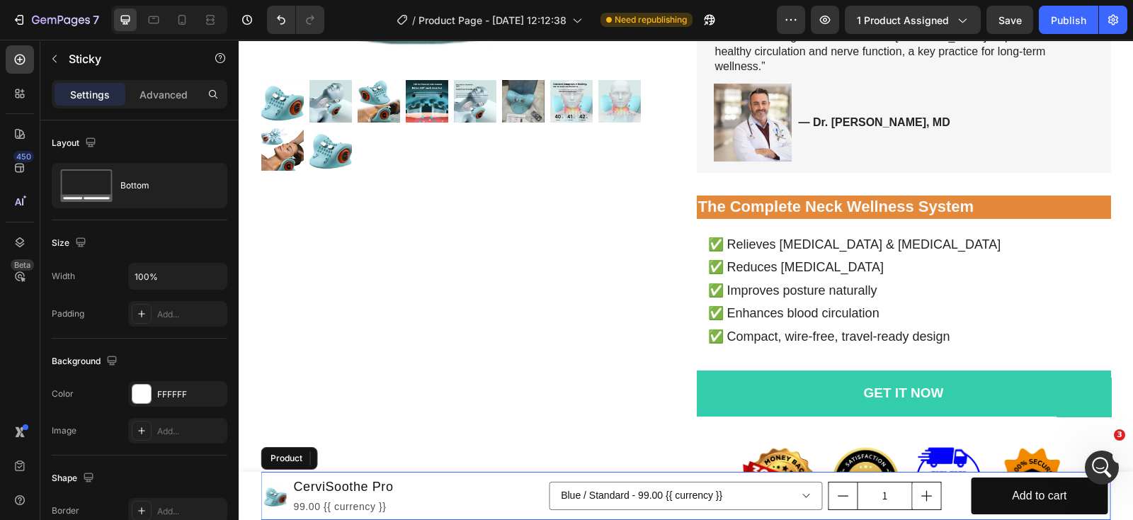
click at [553, 475] on div "Product Images CerviSoothe Pro Product Title 99.00 {{ currency }} Product Price…" at bounding box center [686, 496] width 850 height 48
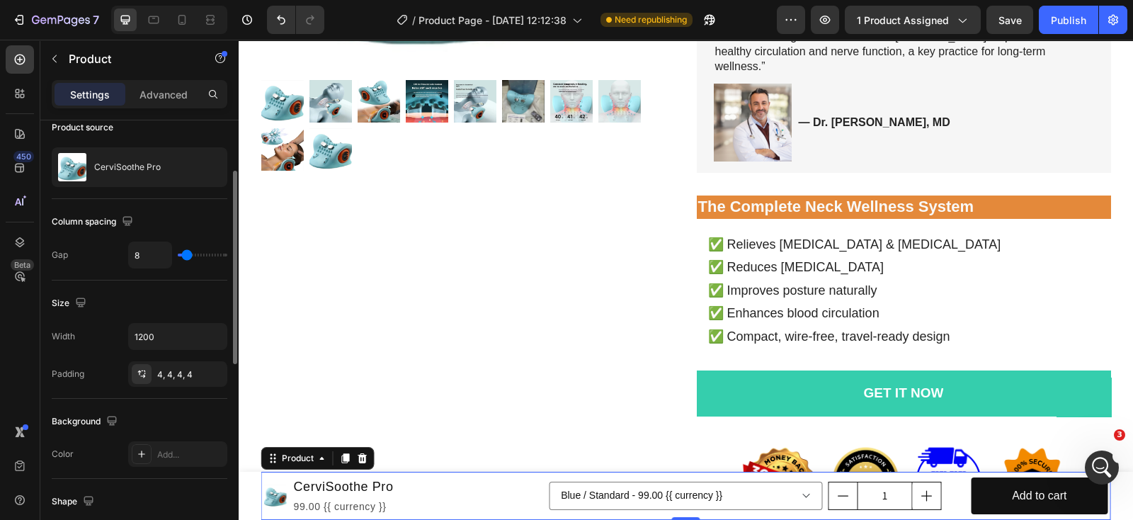
scroll to position [0, 0]
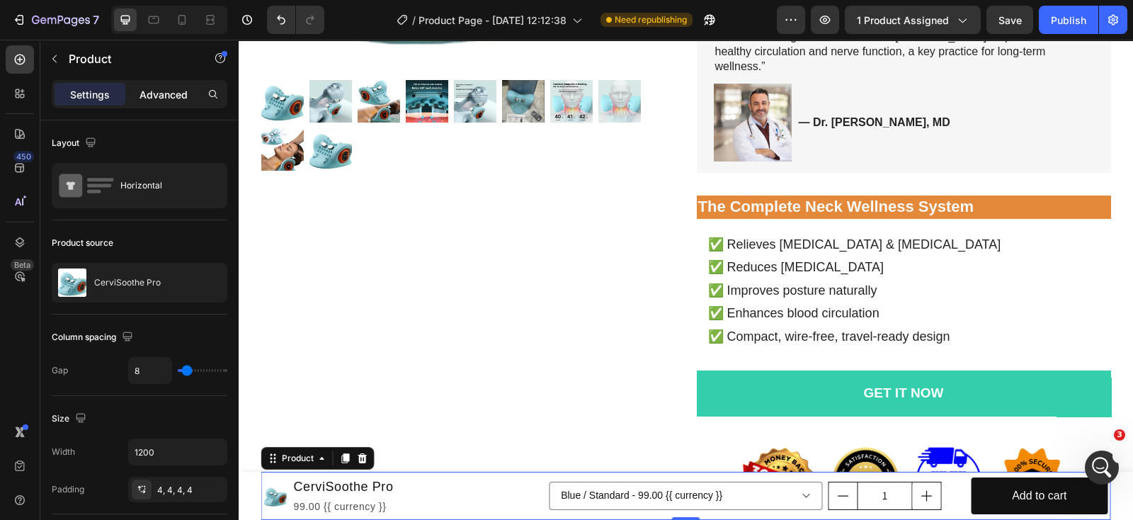
click at [166, 94] on p "Advanced" at bounding box center [164, 94] width 48 height 15
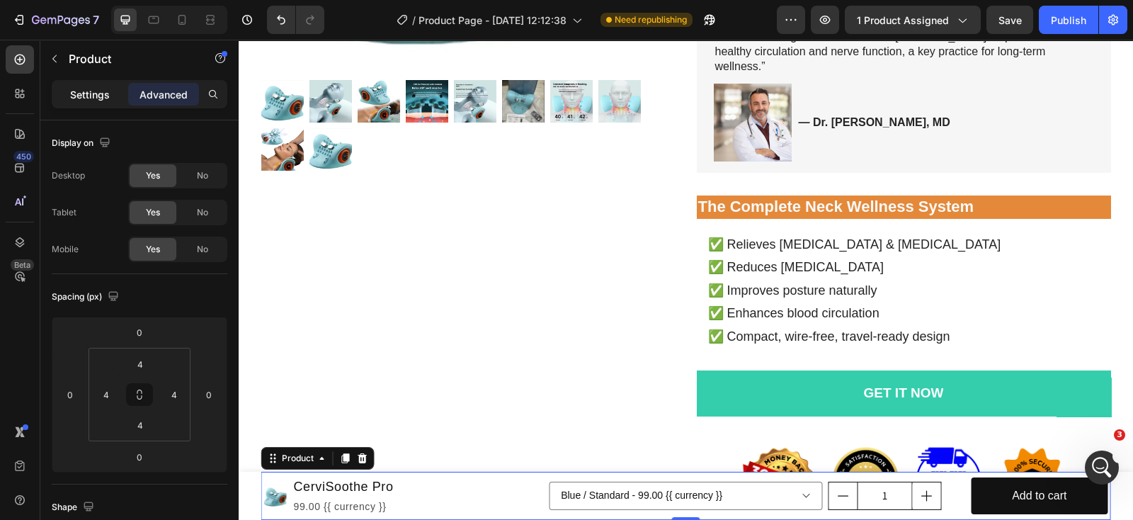
click at [106, 93] on p "Settings" at bounding box center [90, 94] width 40 height 15
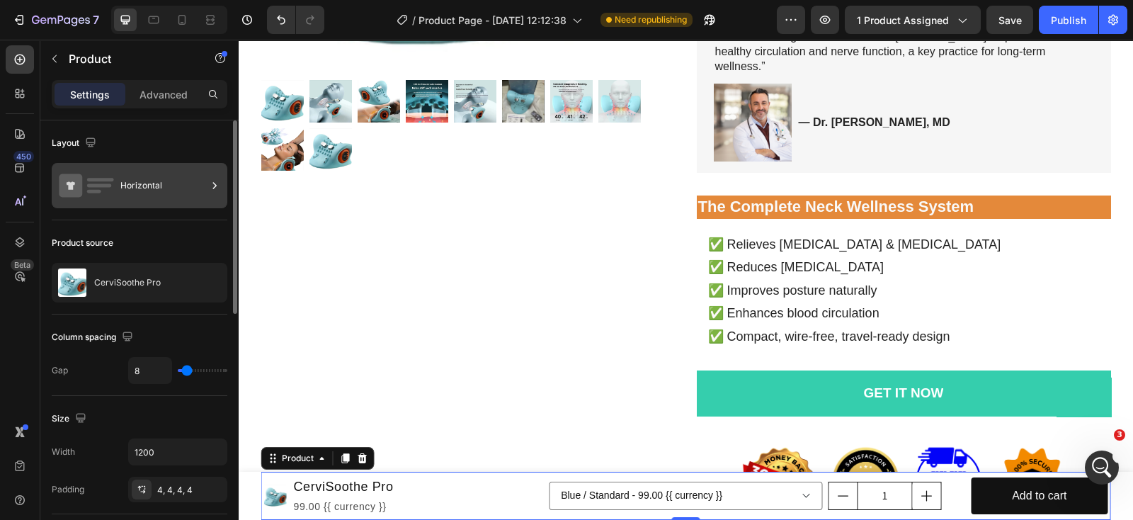
click at [199, 189] on div "Horizontal" at bounding box center [163, 185] width 86 height 33
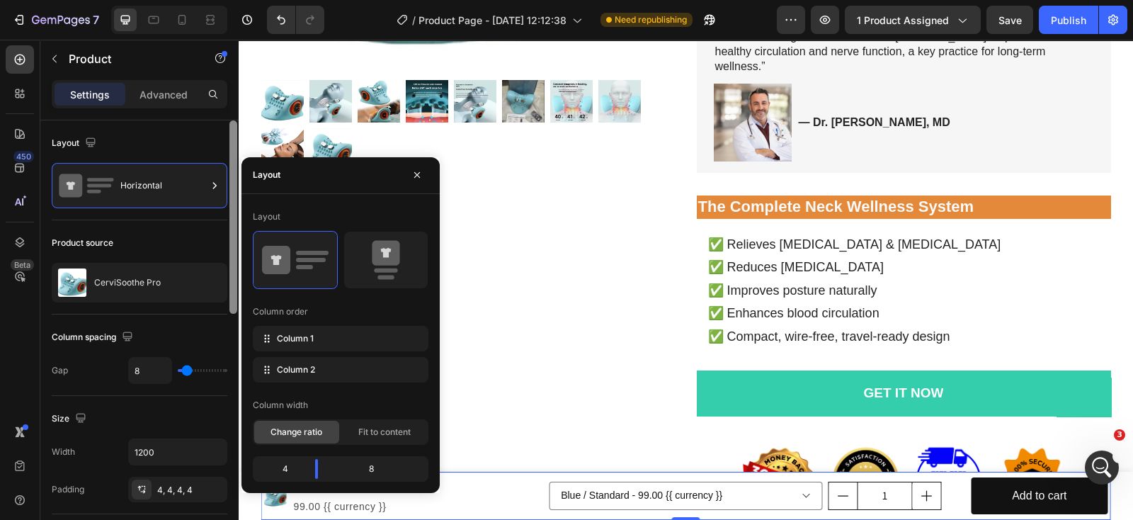
scroll to position [2777, 0]
